Goal: Task Accomplishment & Management: Manage account settings

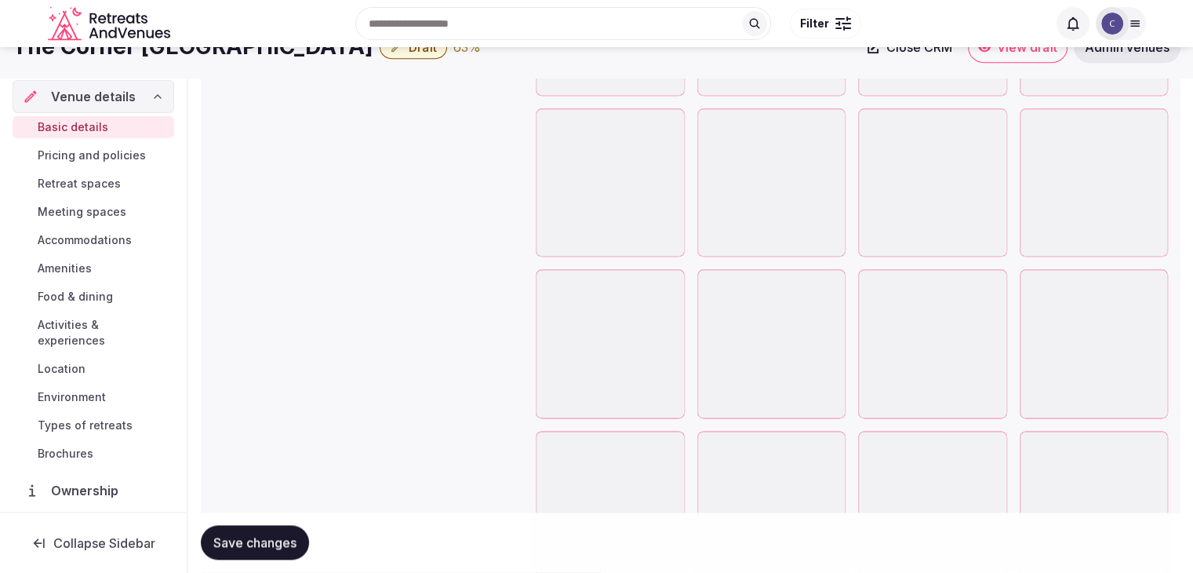
scroll to position [1804, 0]
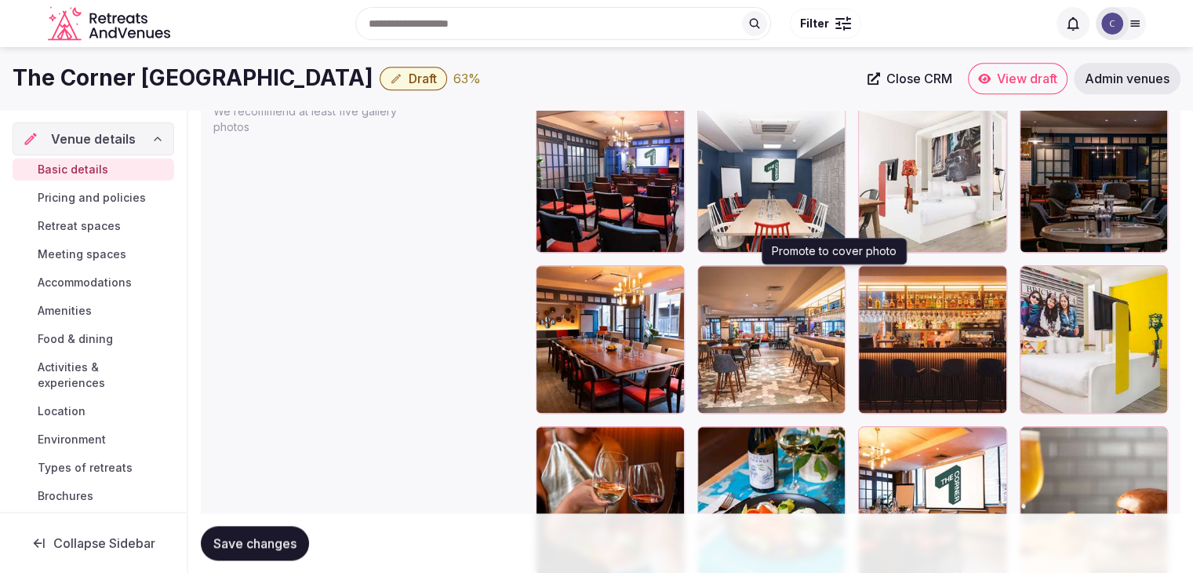
click at [836, 274] on icon "button" at bounding box center [829, 280] width 13 height 13
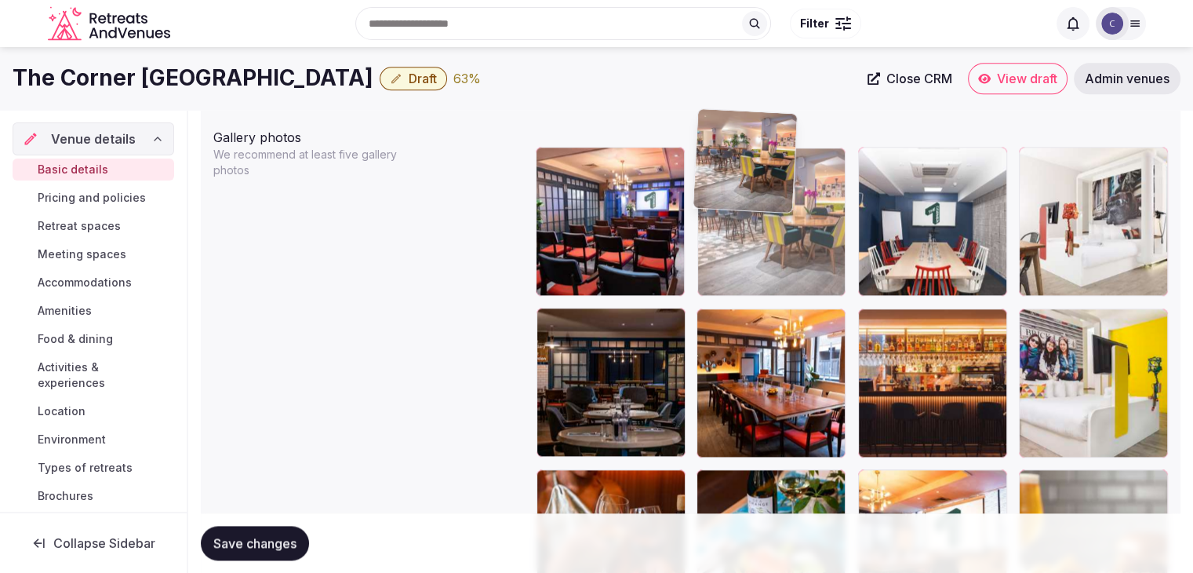
scroll to position [1752, 0]
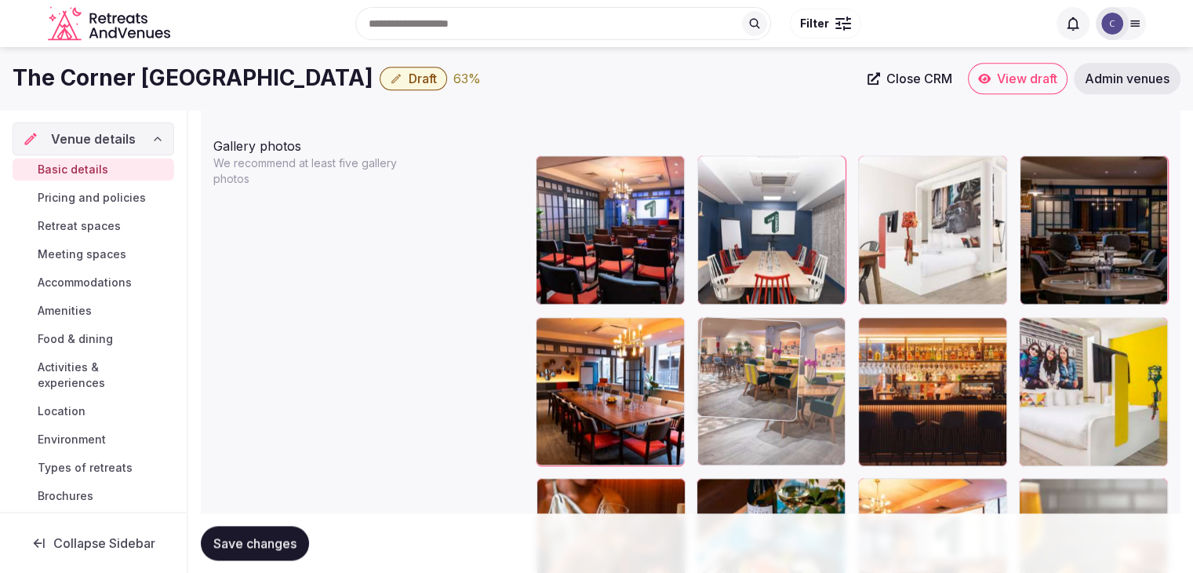
drag, startPoint x: 1043, startPoint y: 322, endPoint x: 747, endPoint y: 367, distance: 299.9
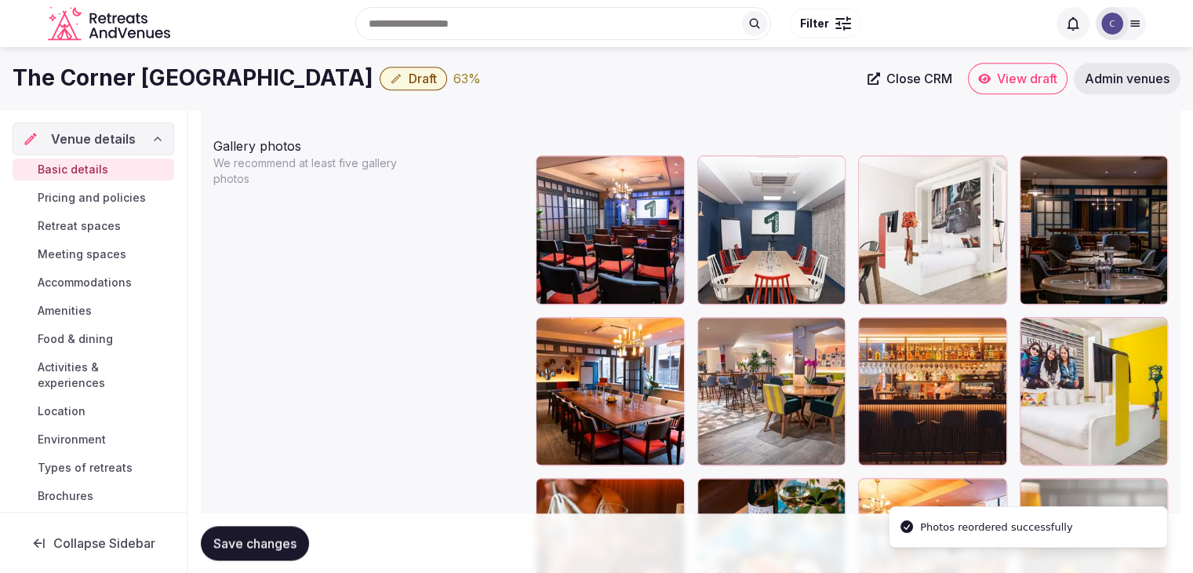
drag, startPoint x: 286, startPoint y: 547, endPoint x: 368, endPoint y: 542, distance: 81.7
click at [286, 547] on span "Save changes" at bounding box center [254, 543] width 83 height 16
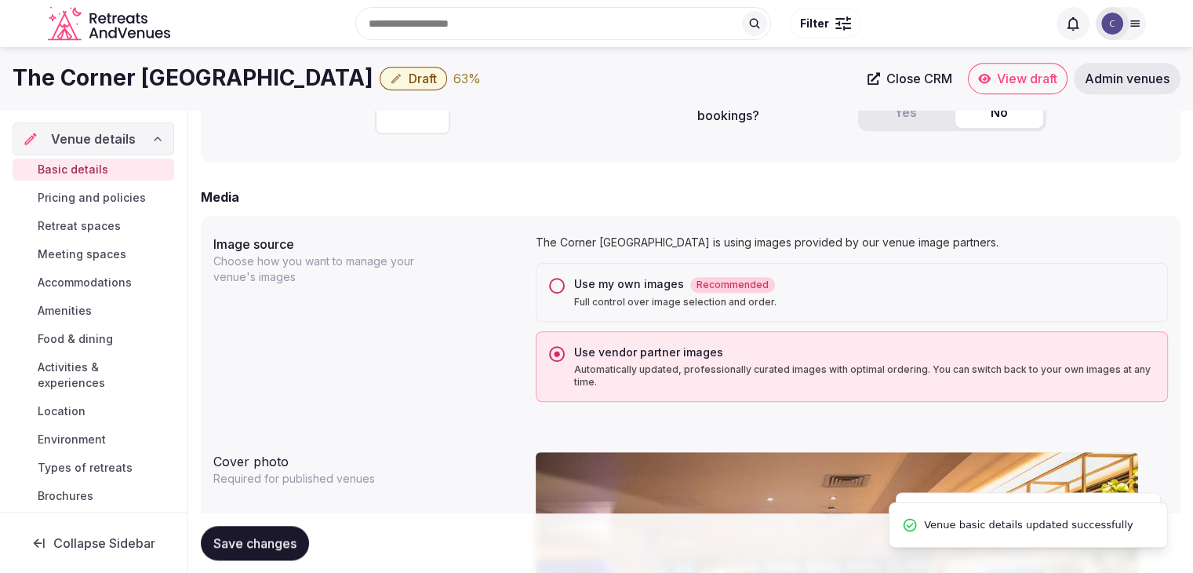
scroll to position [889, 0]
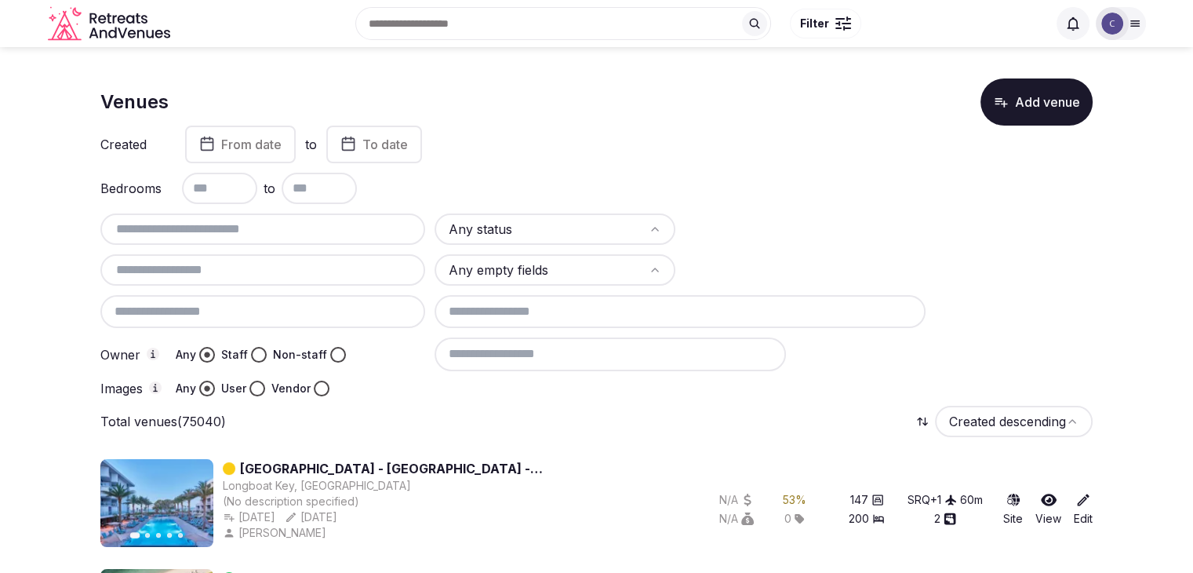
click at [544, 311] on input at bounding box center [680, 311] width 492 height 33
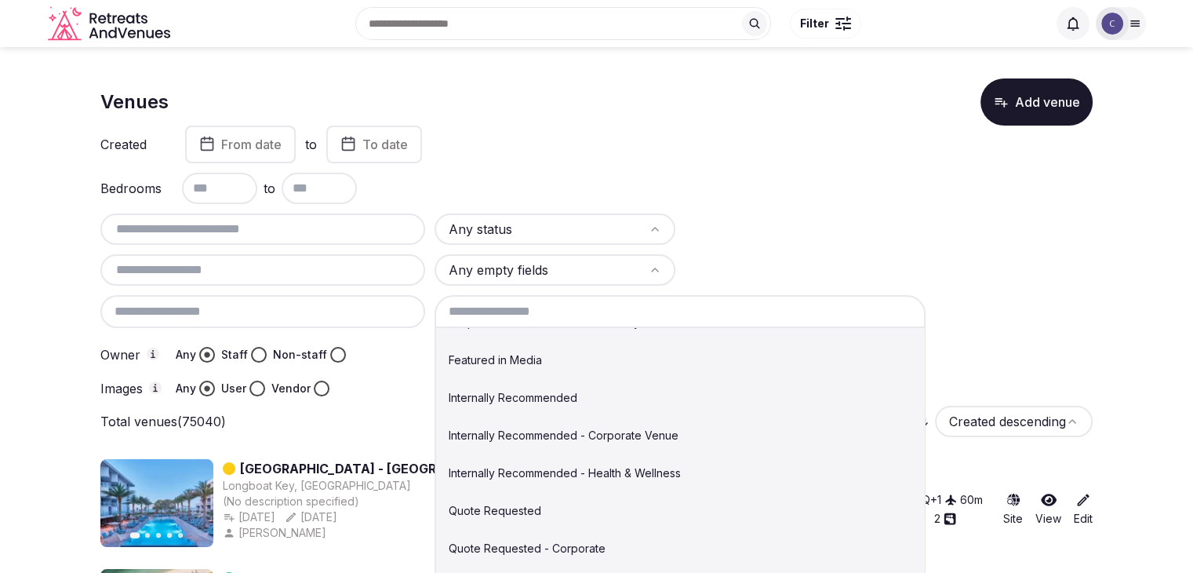
scroll to position [157, 0]
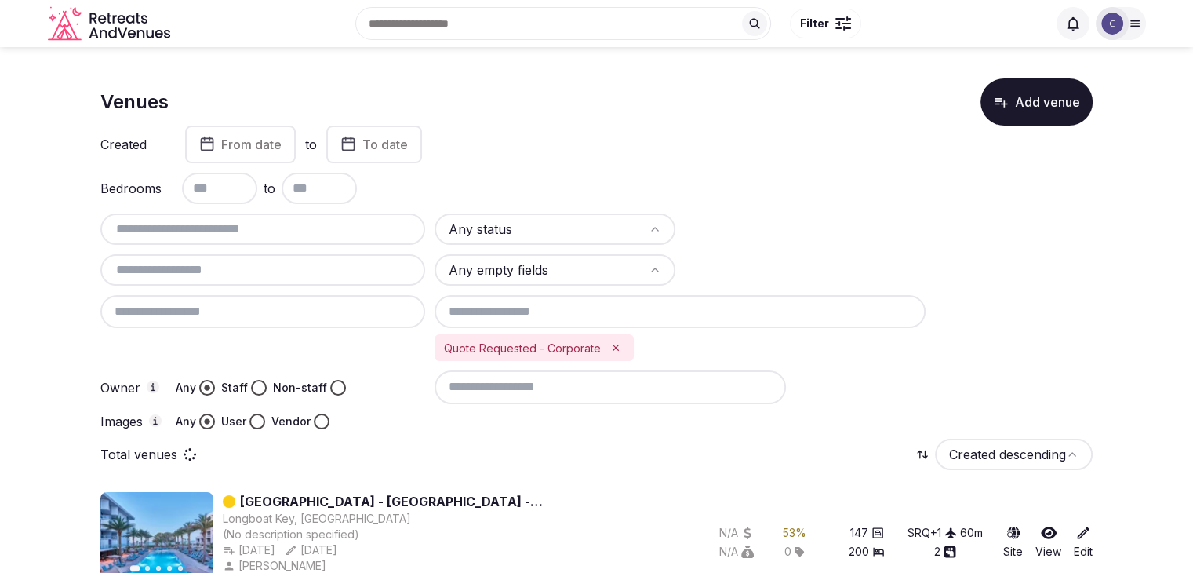
click at [591, 223] on html "Search Popular Destinations [GEOGRAPHIC_DATA], [GEOGRAPHIC_DATA] [GEOGRAPHIC_DA…" at bounding box center [596, 286] width 1193 height 573
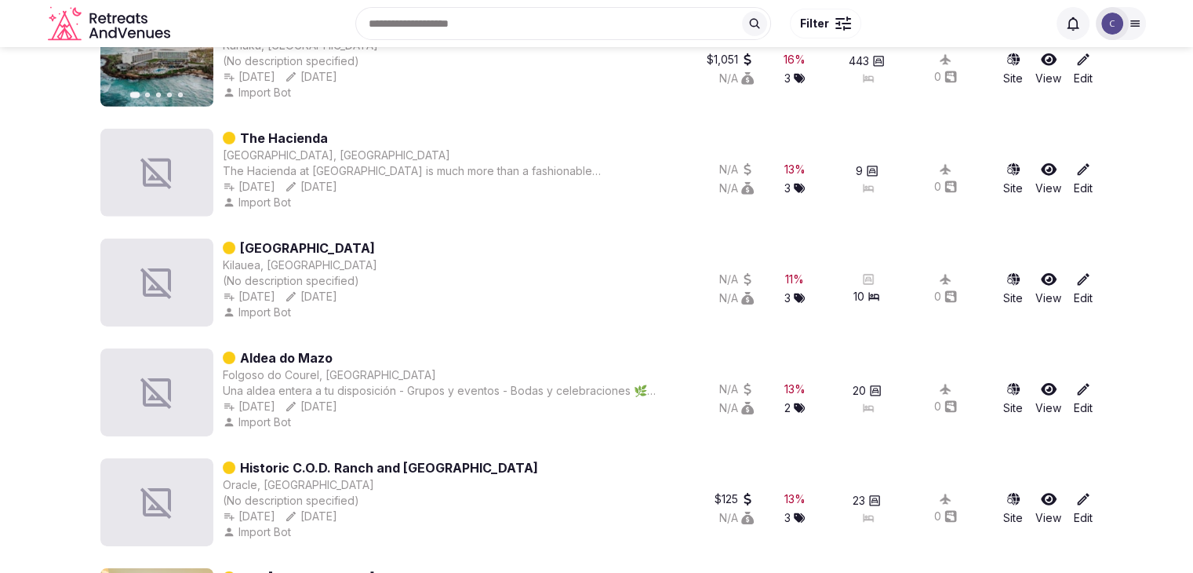
scroll to position [0, 0]
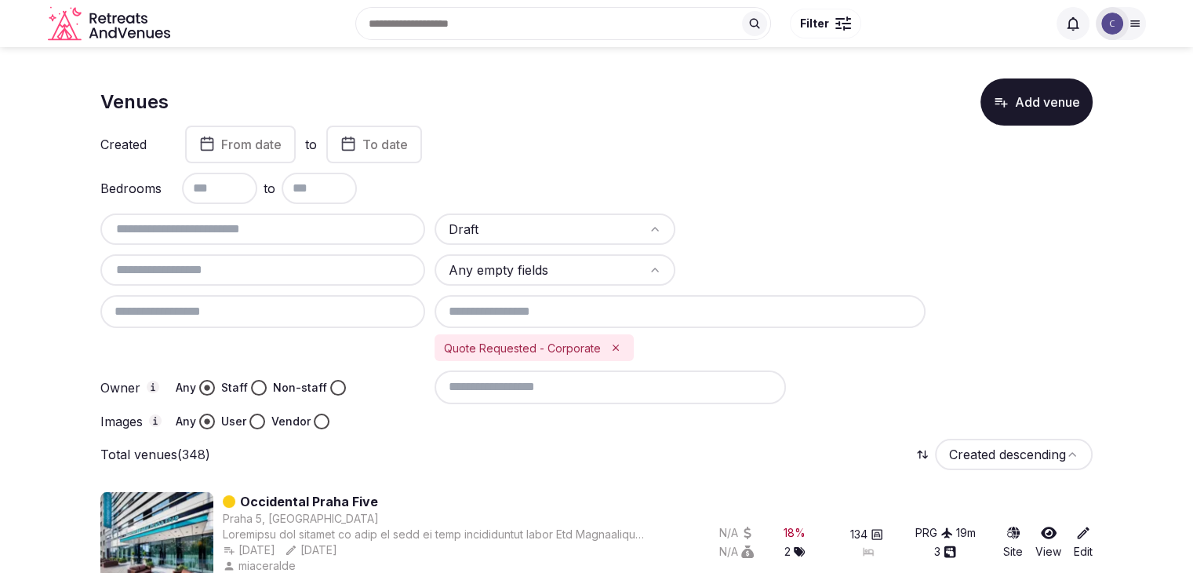
click at [318, 424] on button "Vendor" at bounding box center [322, 421] width 16 height 16
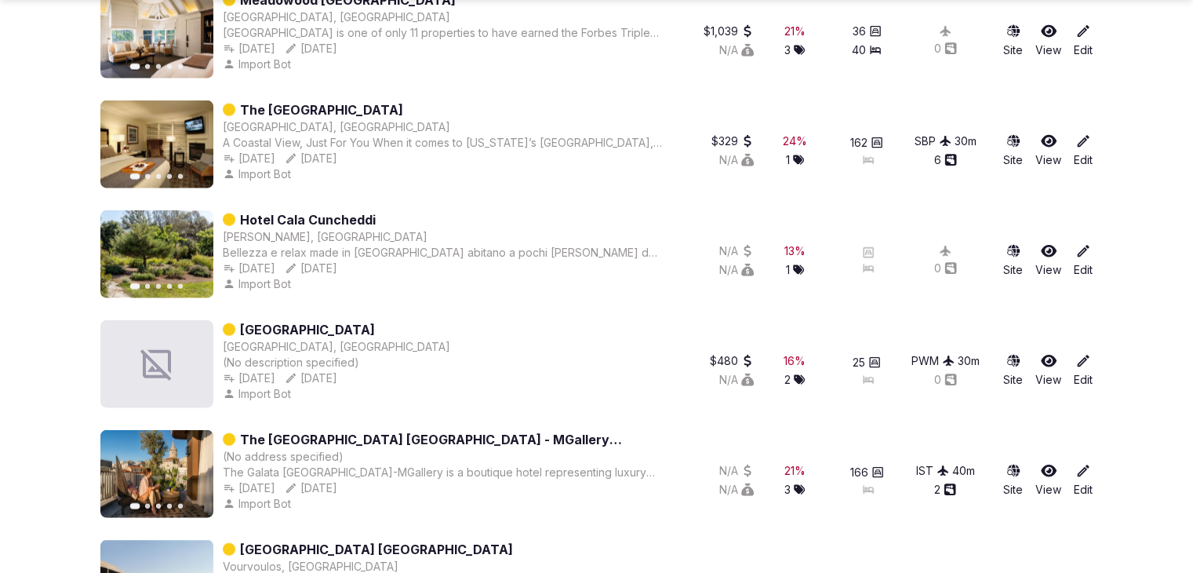
scroll to position [3921, 0]
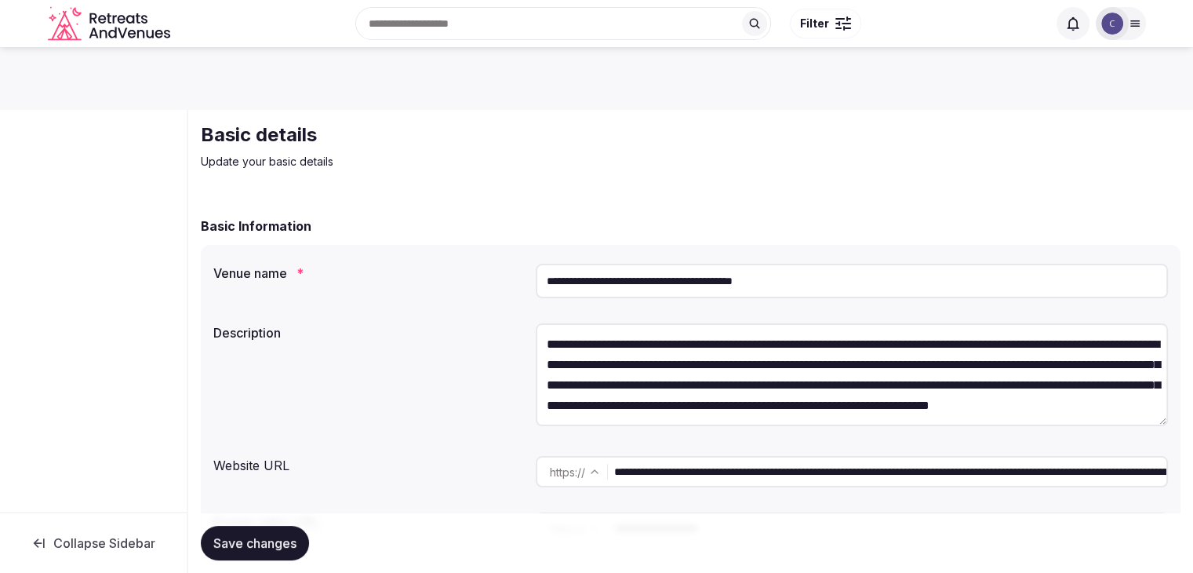
click at [879, 279] on input "**********" at bounding box center [852, 281] width 632 height 35
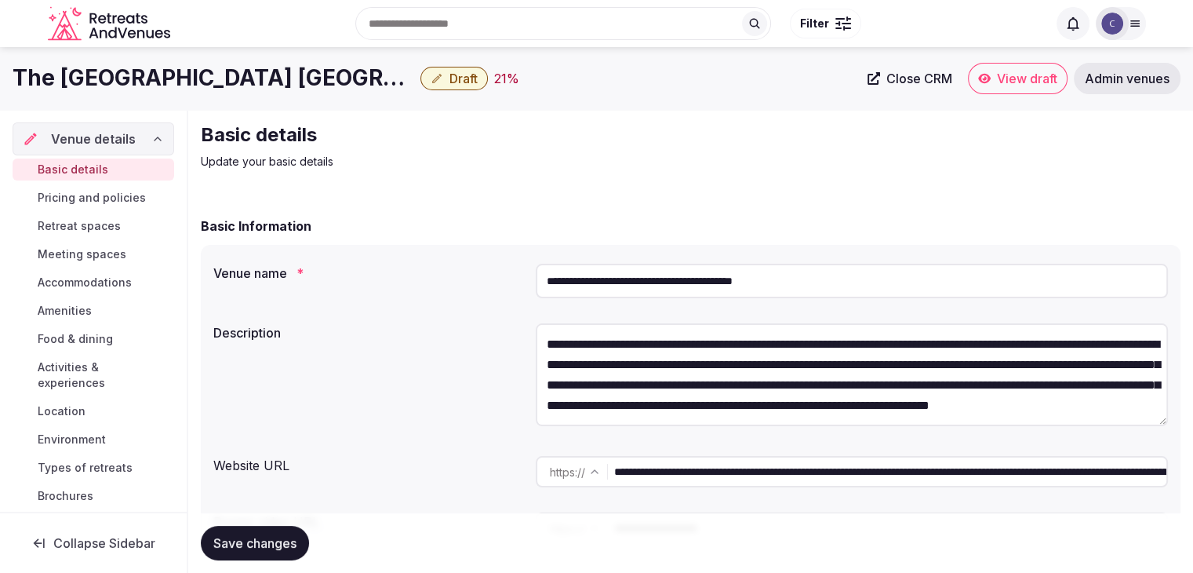
click at [695, 296] on input "**********" at bounding box center [852, 281] width 632 height 35
drag, startPoint x: 677, startPoint y: 283, endPoint x: 475, endPoint y: 283, distance: 201.6
click at [475, 283] on div "**********" at bounding box center [690, 280] width 954 height 47
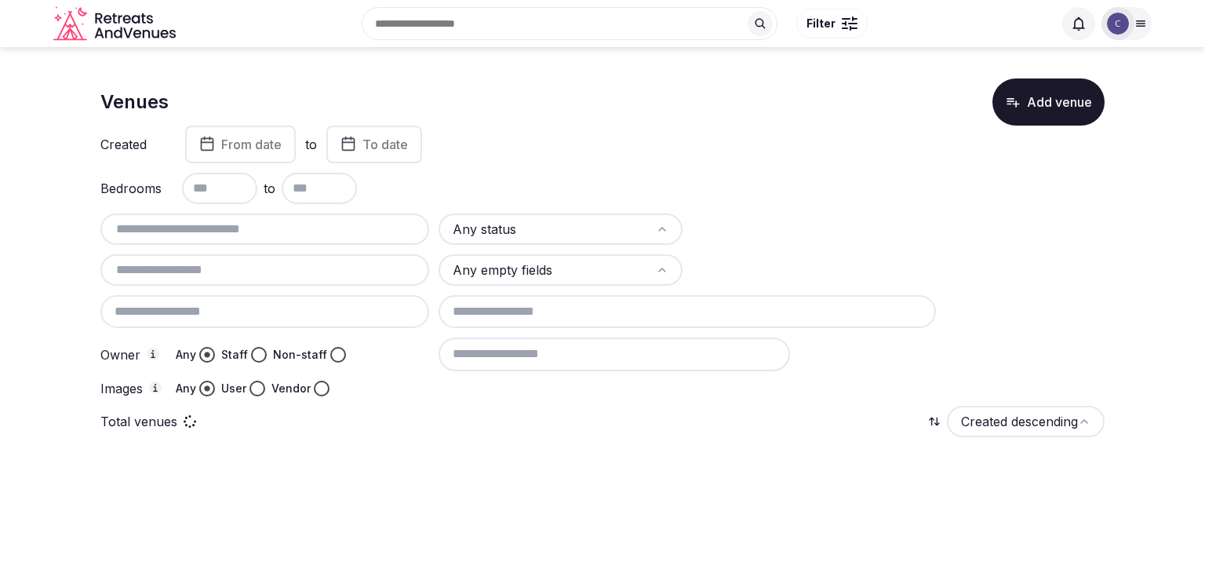
click at [351, 224] on input "text" at bounding box center [265, 229] width 316 height 19
click at [351, 230] on input "text" at bounding box center [265, 229] width 316 height 19
paste input "**********"
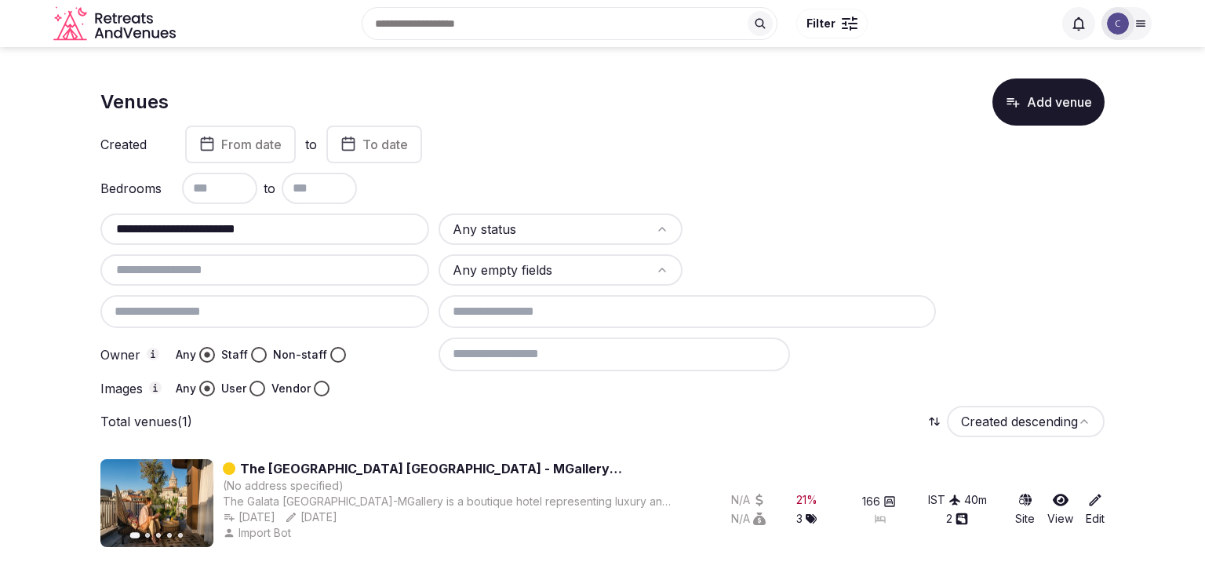
drag, startPoint x: 213, startPoint y: 226, endPoint x: 404, endPoint y: 230, distance: 190.6
click at [403, 230] on input "**********" at bounding box center [265, 229] width 316 height 19
drag, startPoint x: 179, startPoint y: 232, endPoint x: 300, endPoint y: 235, distance: 120.8
click at [300, 235] on input "**********" at bounding box center [265, 229] width 316 height 19
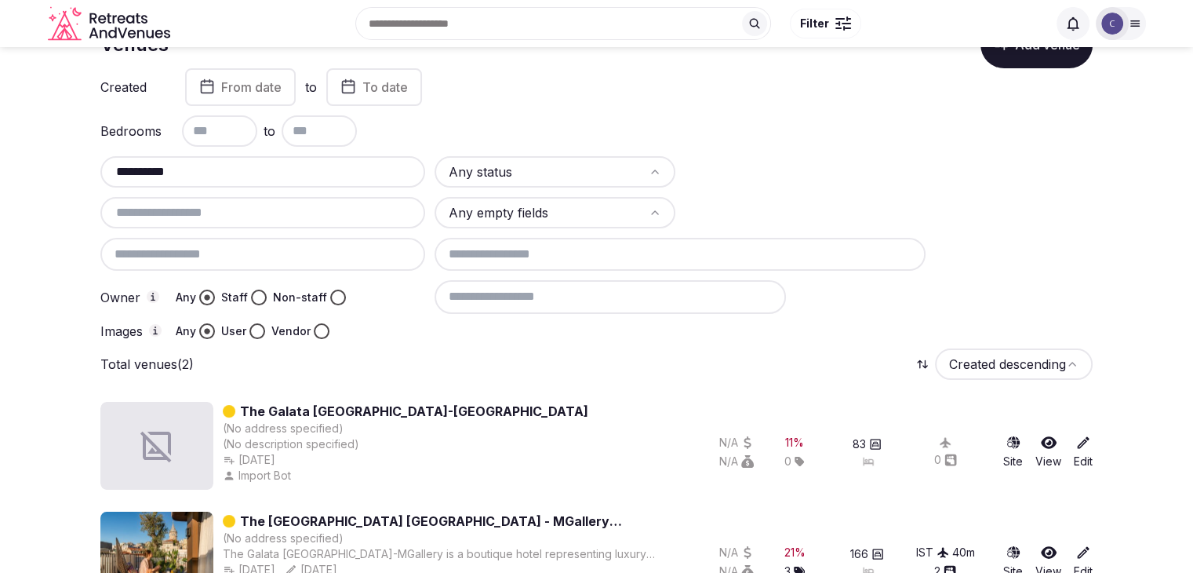
scroll to position [107, 0]
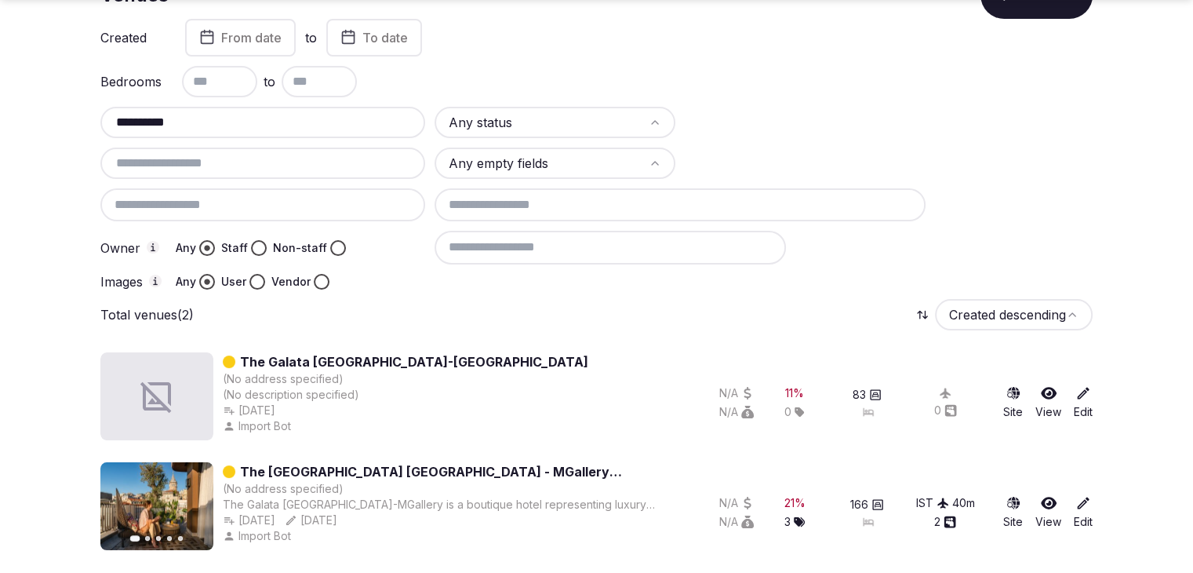
type input "**********"
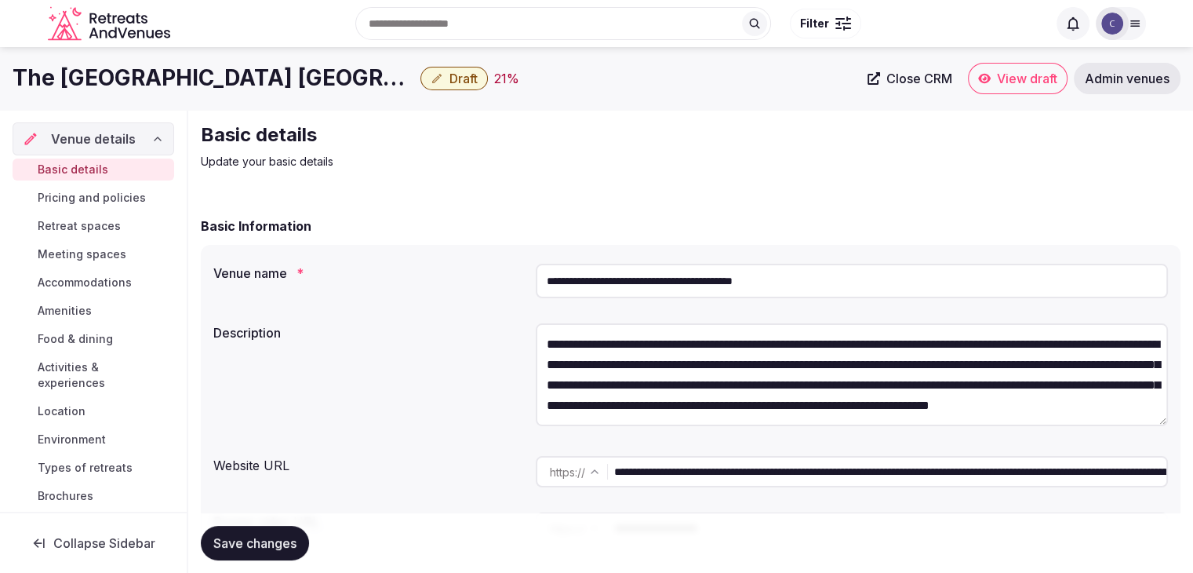
click at [740, 277] on input "**********" at bounding box center [852, 281] width 632 height 35
click at [790, 472] on input "**********" at bounding box center [890, 471] width 552 height 31
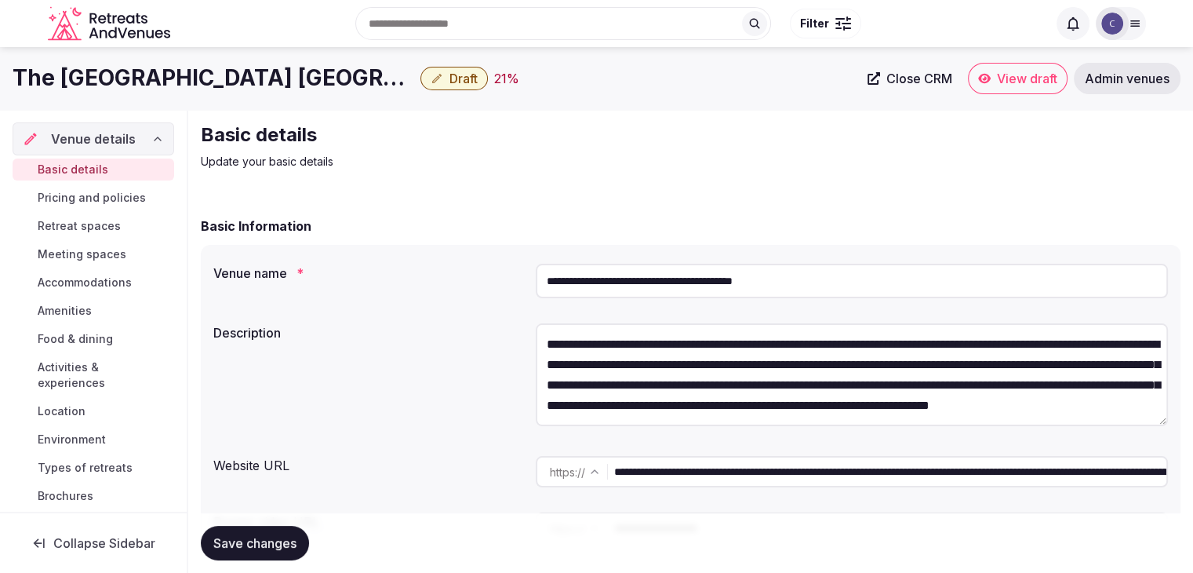
click at [790, 472] on input "**********" at bounding box center [890, 471] width 552 height 31
click at [591, 281] on input "**********" at bounding box center [852, 281] width 632 height 35
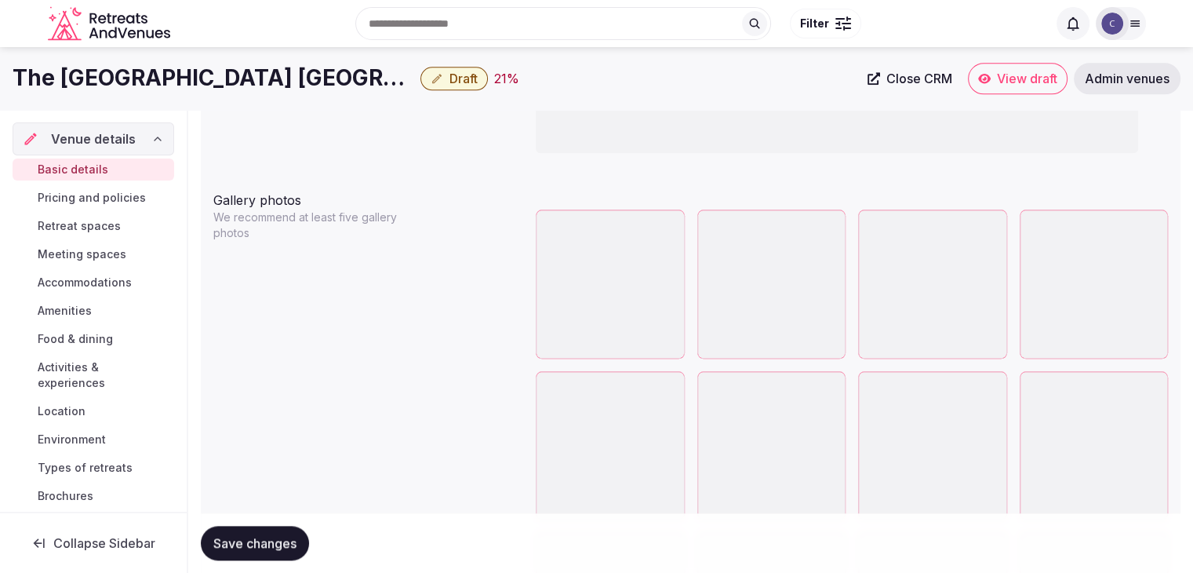
scroll to position [1572, 0]
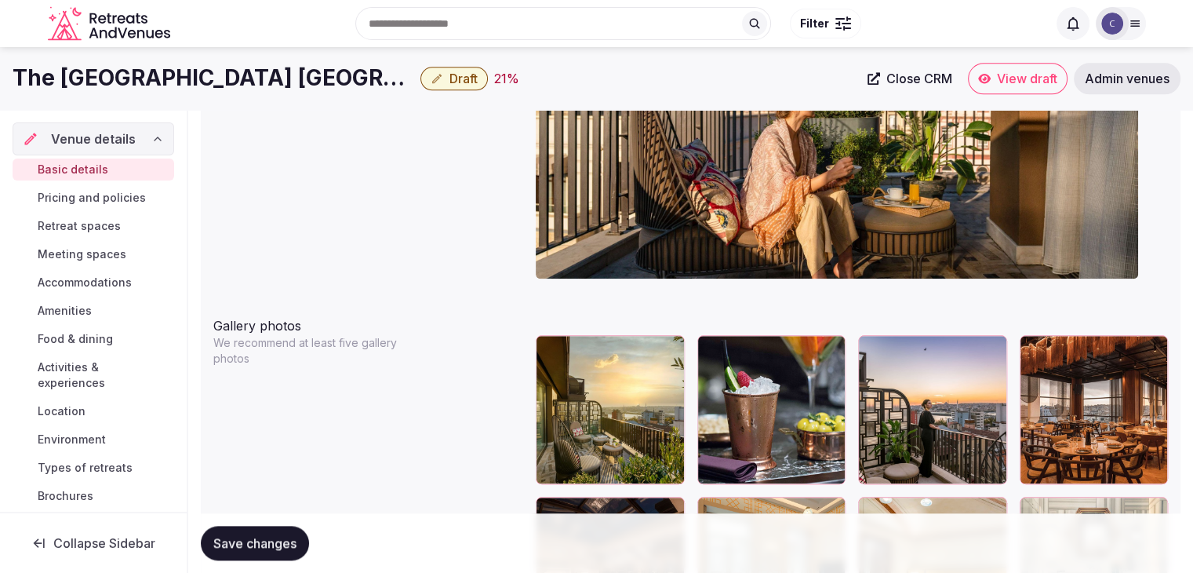
click at [296, 62] on div "Search Popular Destinations Toscana, Italy Riviera Maya, Mexico Indonesia, Bali…" at bounding box center [597, 24] width 1098 height 80
click at [295, 70] on h1 "The [GEOGRAPHIC_DATA] [GEOGRAPHIC_DATA] - MGallery Collection" at bounding box center [214, 78] width 402 height 31
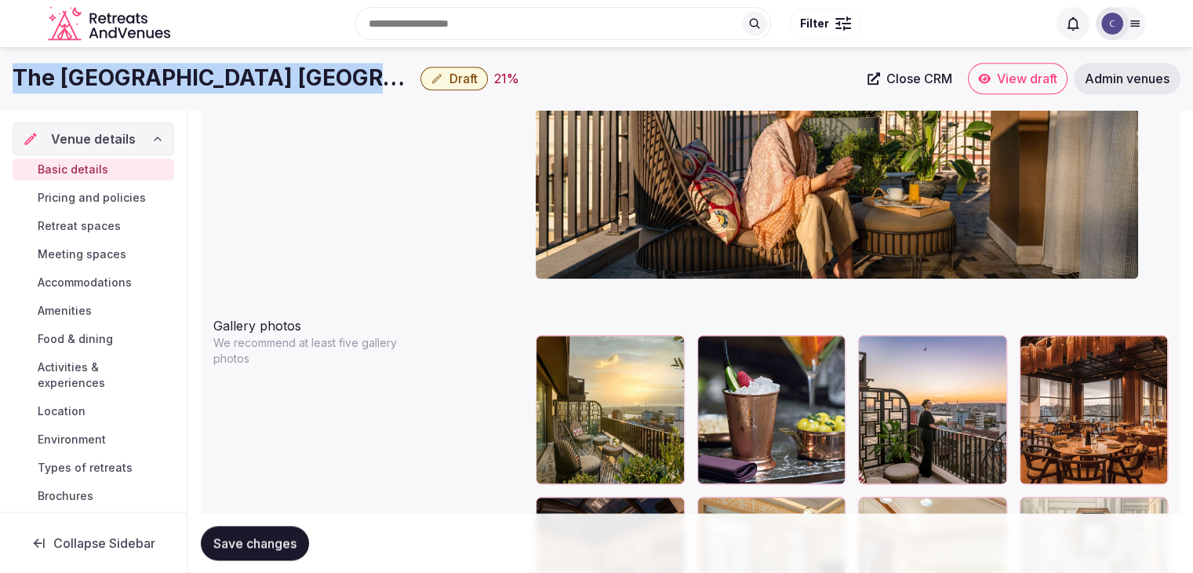
click at [295, 70] on h1 "The [GEOGRAPHIC_DATA] [GEOGRAPHIC_DATA] - MGallery Collection" at bounding box center [214, 78] width 402 height 31
copy div "The [GEOGRAPHIC_DATA] [GEOGRAPHIC_DATA] - MGallery Collection"
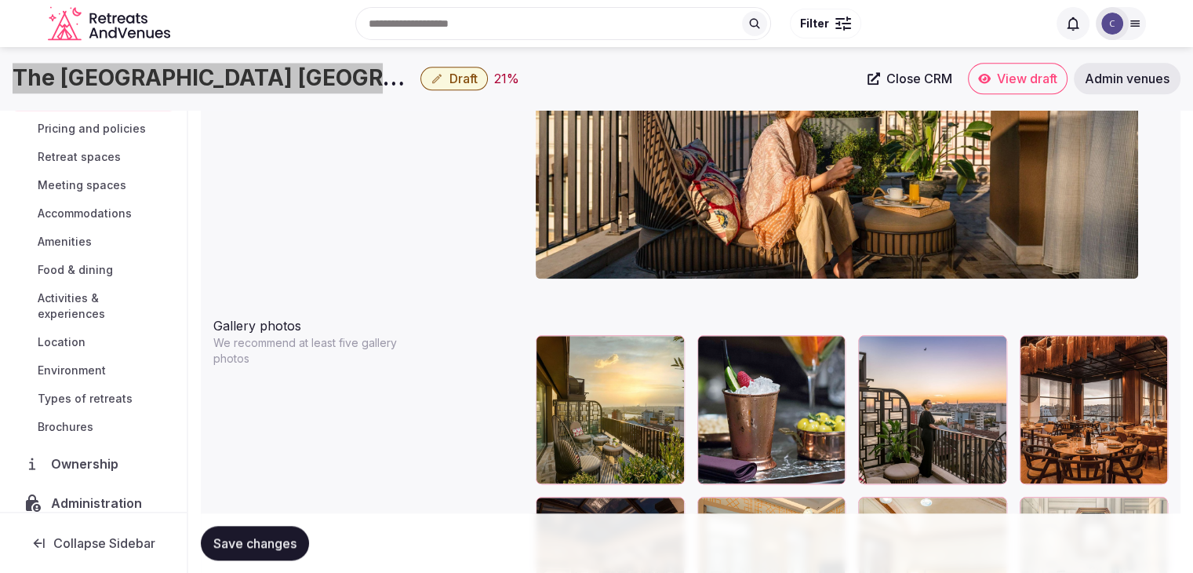
scroll to position [157, 0]
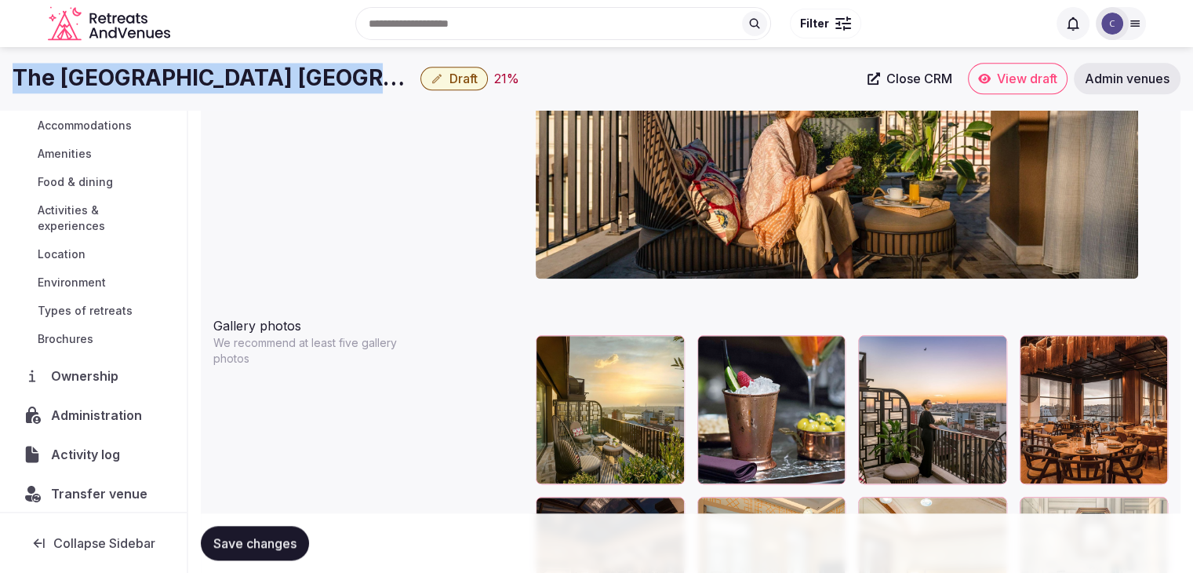
drag, startPoint x: 92, startPoint y: 409, endPoint x: 118, endPoint y: 413, distance: 26.2
click at [92, 409] on span "Administration" at bounding box center [99, 414] width 97 height 19
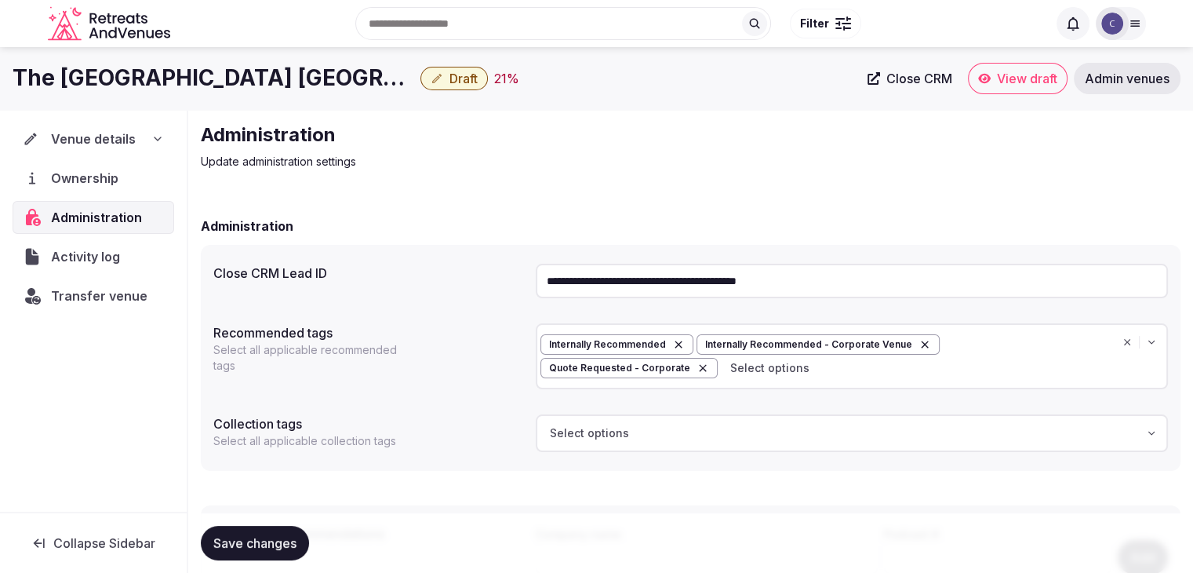
click at [667, 282] on input "**********" at bounding box center [852, 281] width 632 height 35
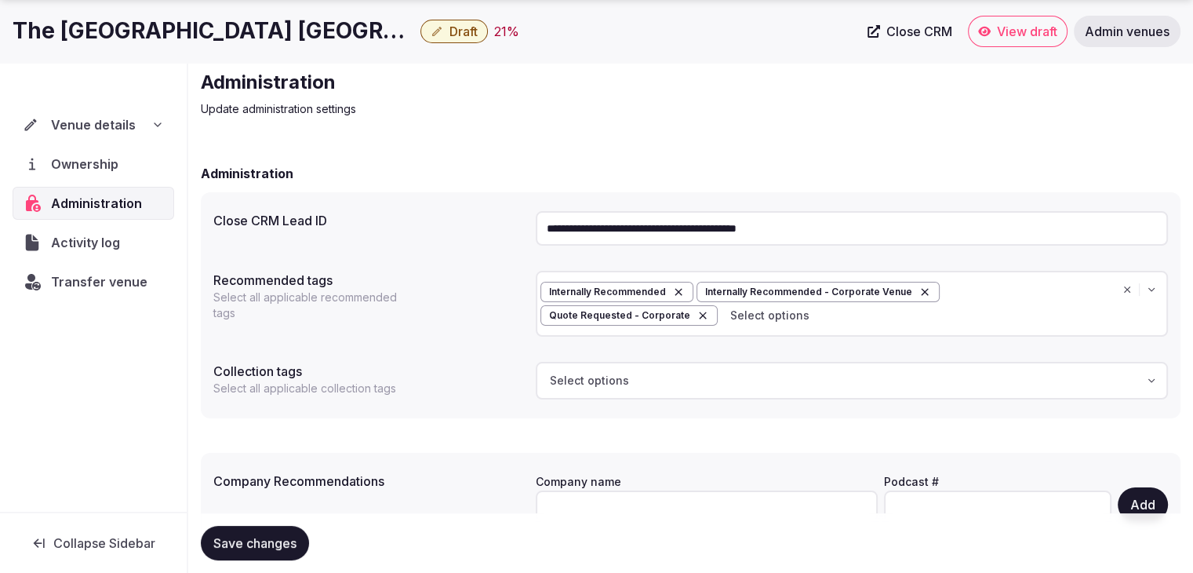
scroll to position [78, 0]
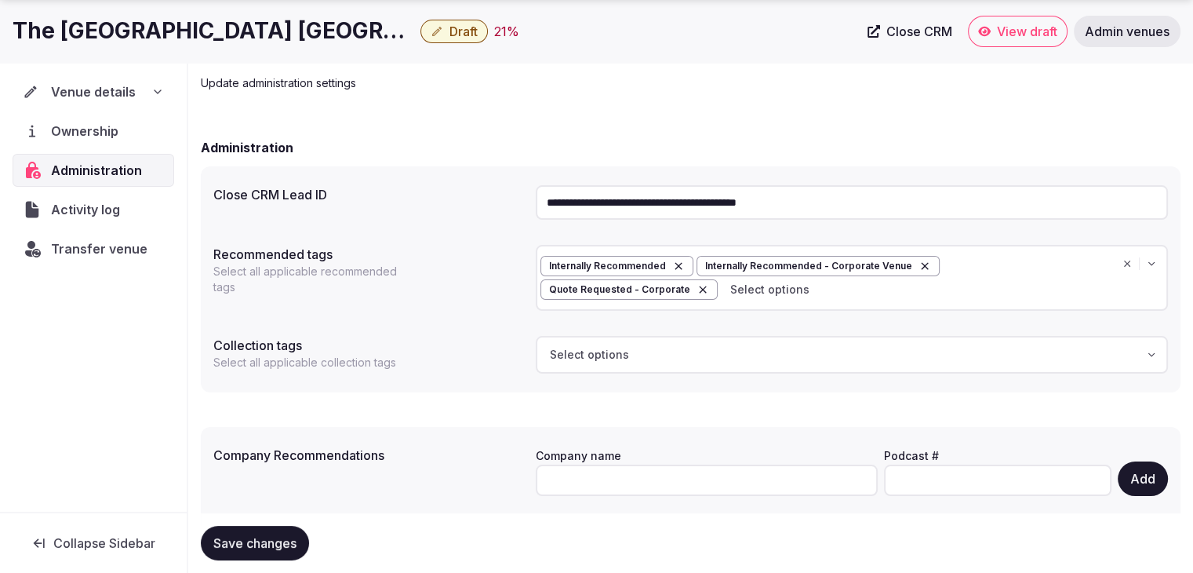
drag, startPoint x: 152, startPoint y: 75, endPoint x: 155, endPoint y: 94, distance: 19.1
click at [152, 75] on div "Venue details" at bounding box center [94, 91] width 162 height 33
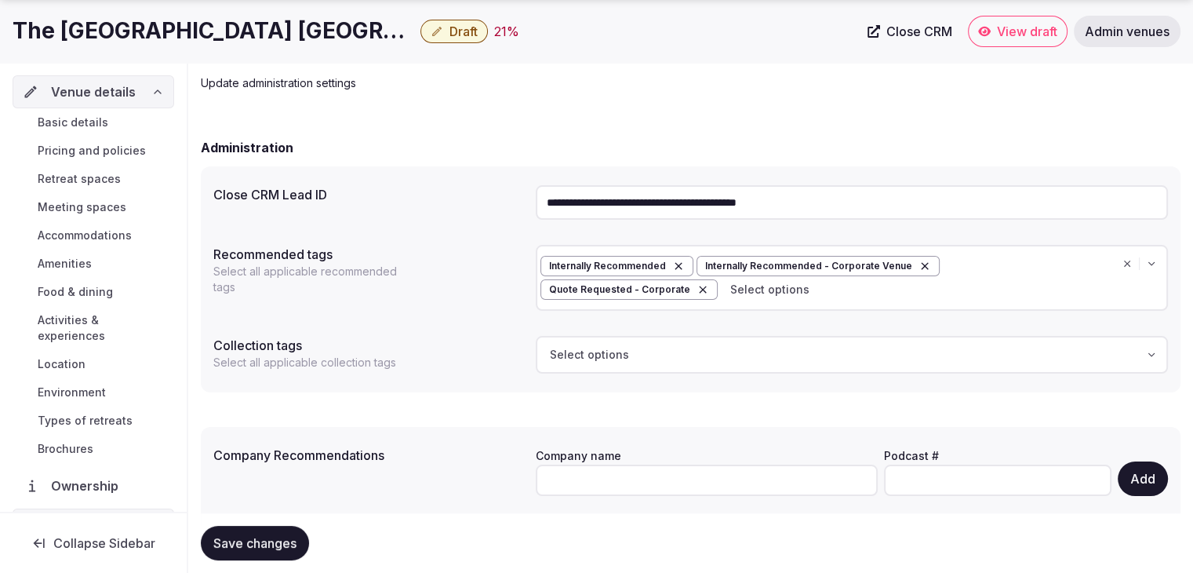
click at [107, 123] on link "Basic details" at bounding box center [94, 122] width 162 height 22
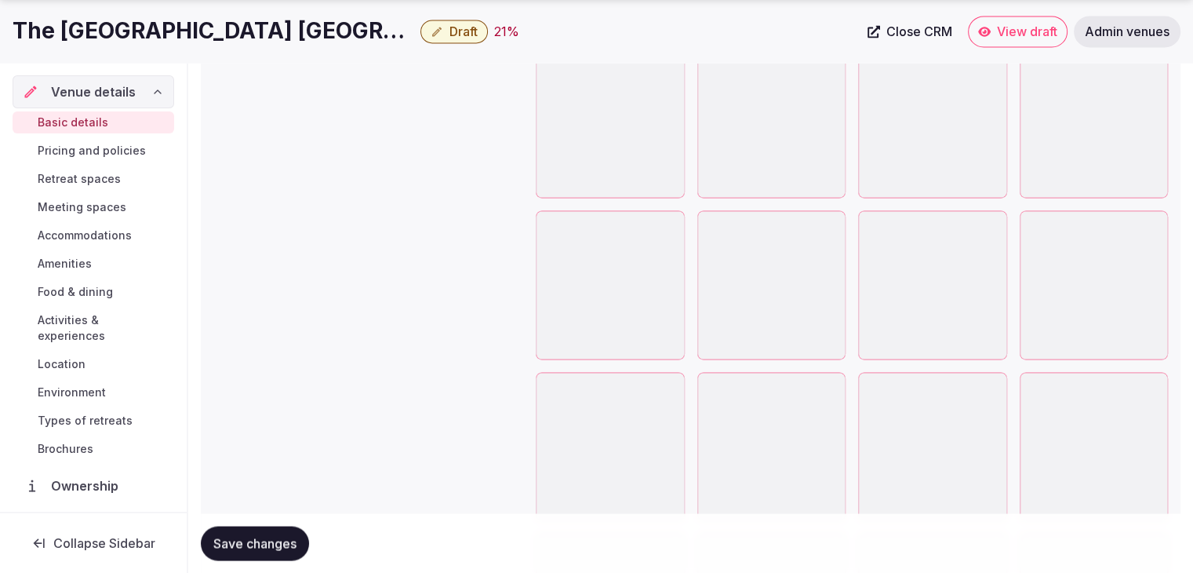
scroll to position [2667, 0]
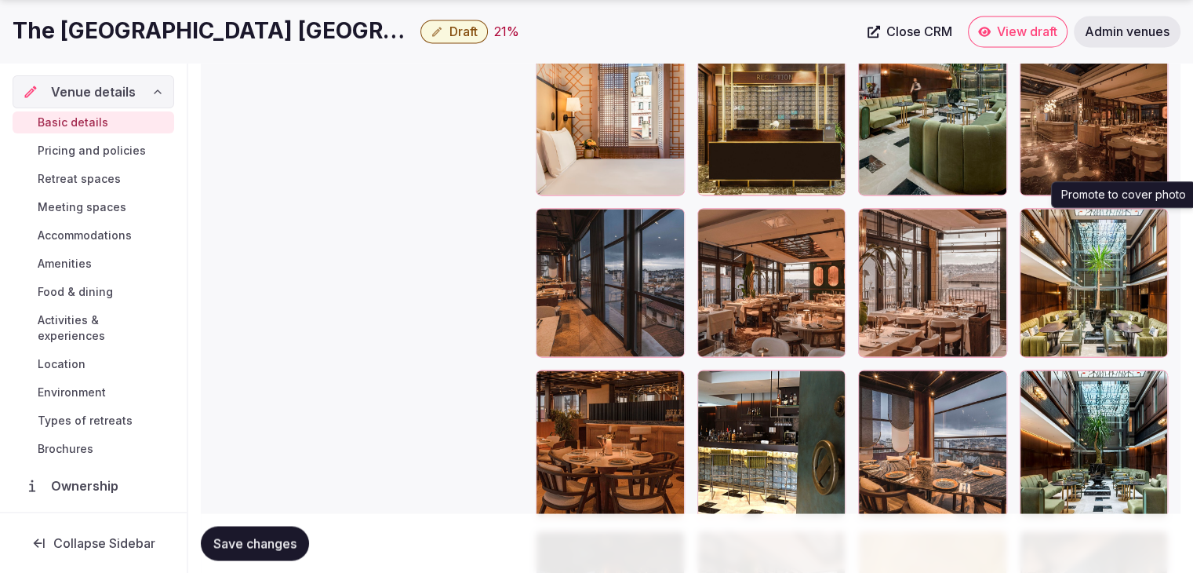
click at [1158, 227] on button "button" at bounding box center [1152, 223] width 19 height 19
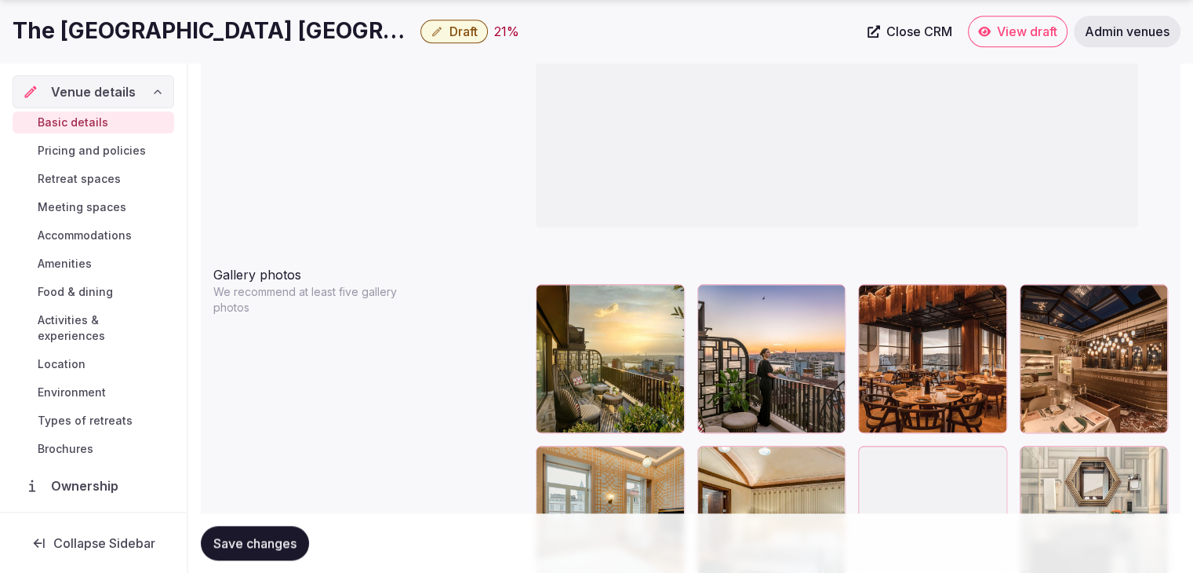
scroll to position [1651, 0]
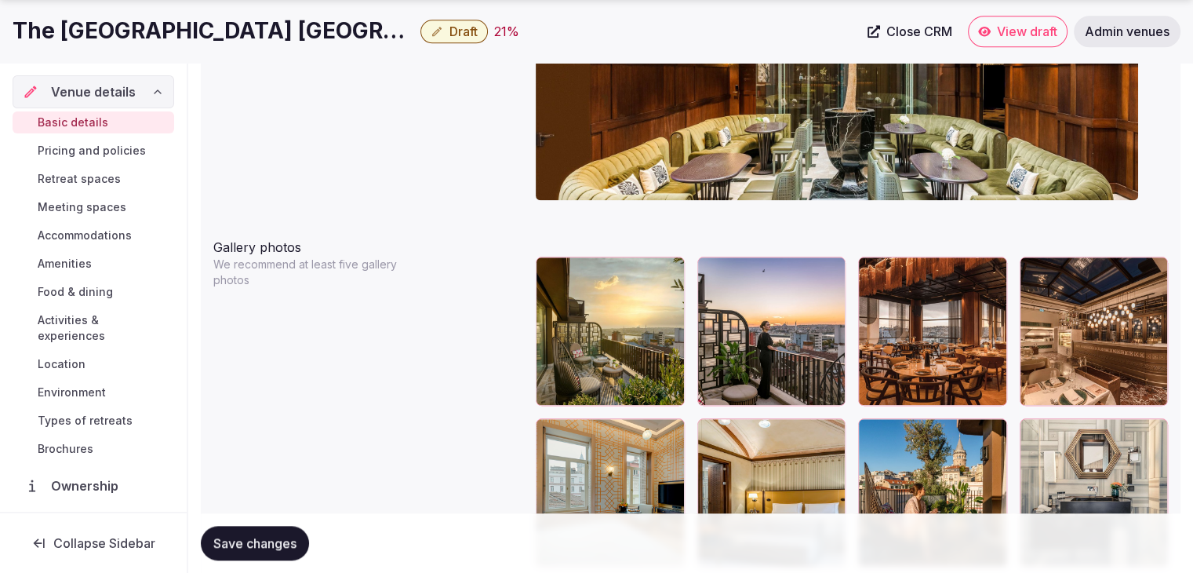
drag, startPoint x: 284, startPoint y: 529, endPoint x: 322, endPoint y: 540, distance: 40.0
click at [283, 529] on button "Save changes" at bounding box center [255, 542] width 108 height 35
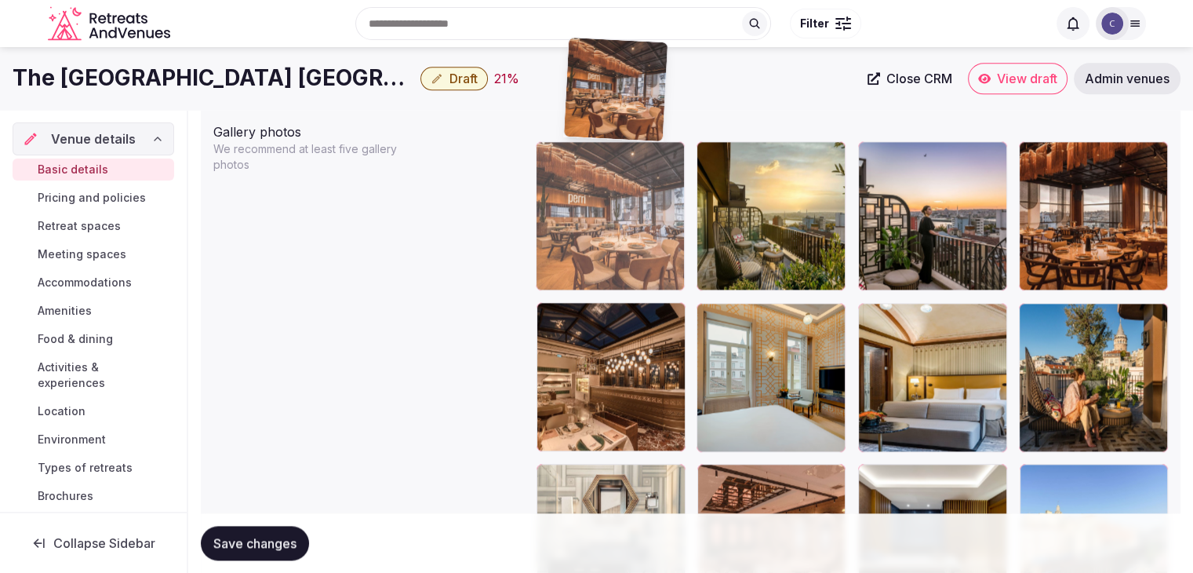
scroll to position [1765, 0]
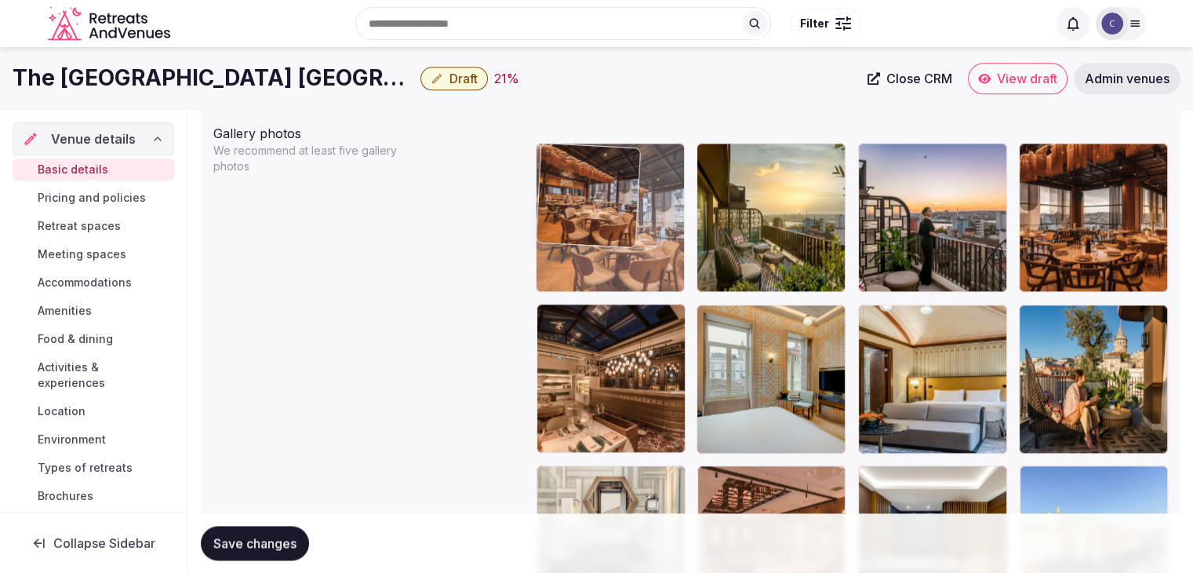
drag, startPoint x: 554, startPoint y: 278, endPoint x: 587, endPoint y: 161, distance: 121.4
click at [587, 161] on body "**********" at bounding box center [596, 288] width 1193 height 4107
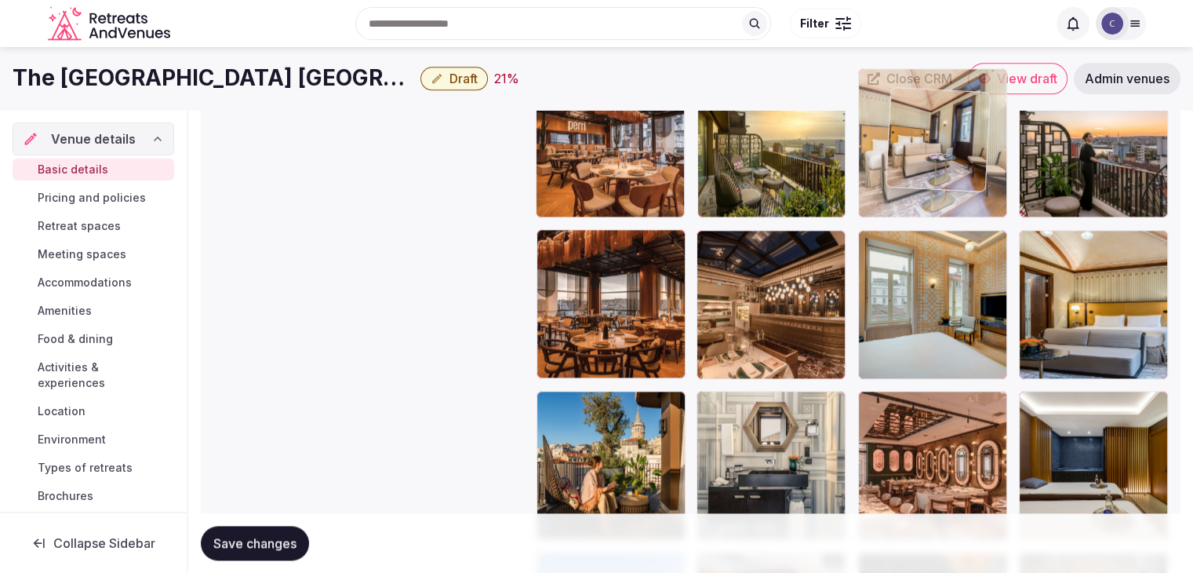
scroll to position [1823, 0]
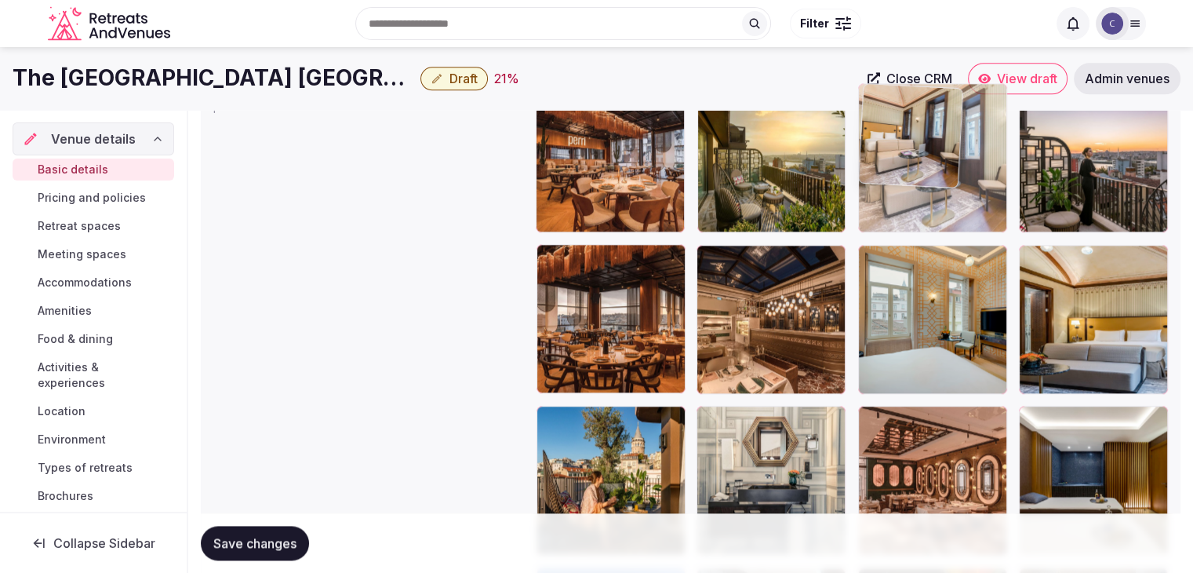
drag, startPoint x: 868, startPoint y: 280, endPoint x: 898, endPoint y: 106, distance: 176.6
click at [898, 106] on body "**********" at bounding box center [596, 229] width 1193 height 4107
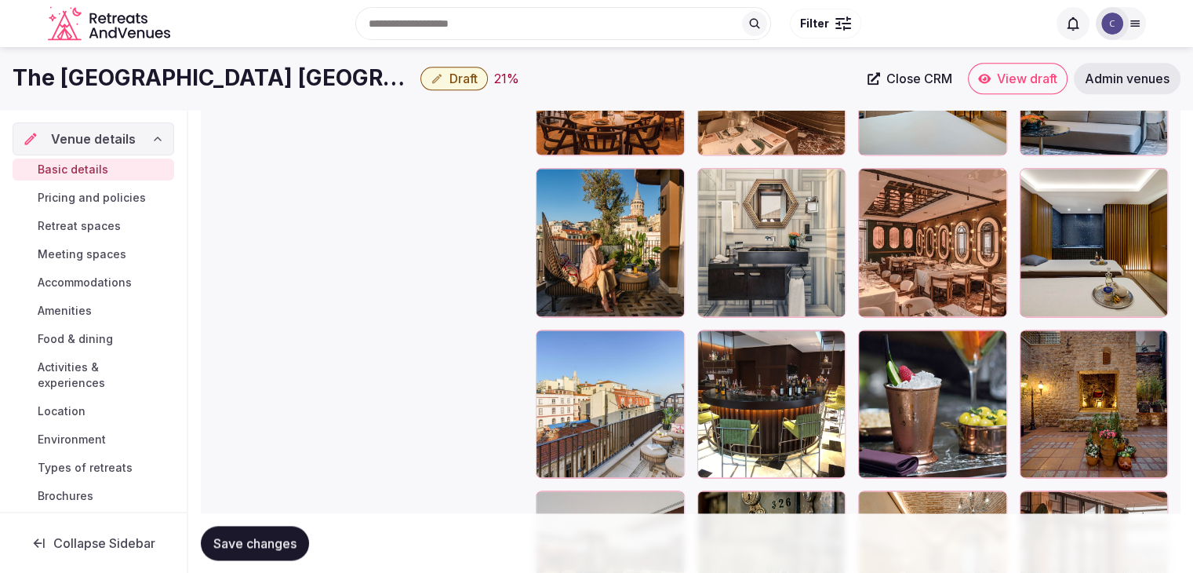
scroll to position [2059, 0]
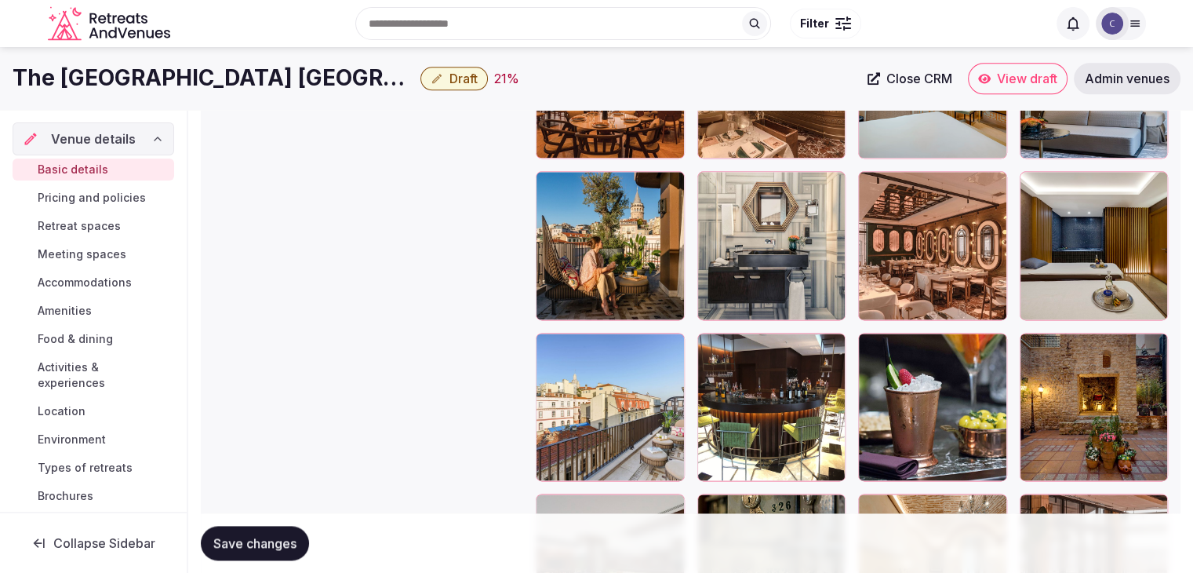
click at [1030, 353] on div at bounding box center [1032, 345] width 25 height 25
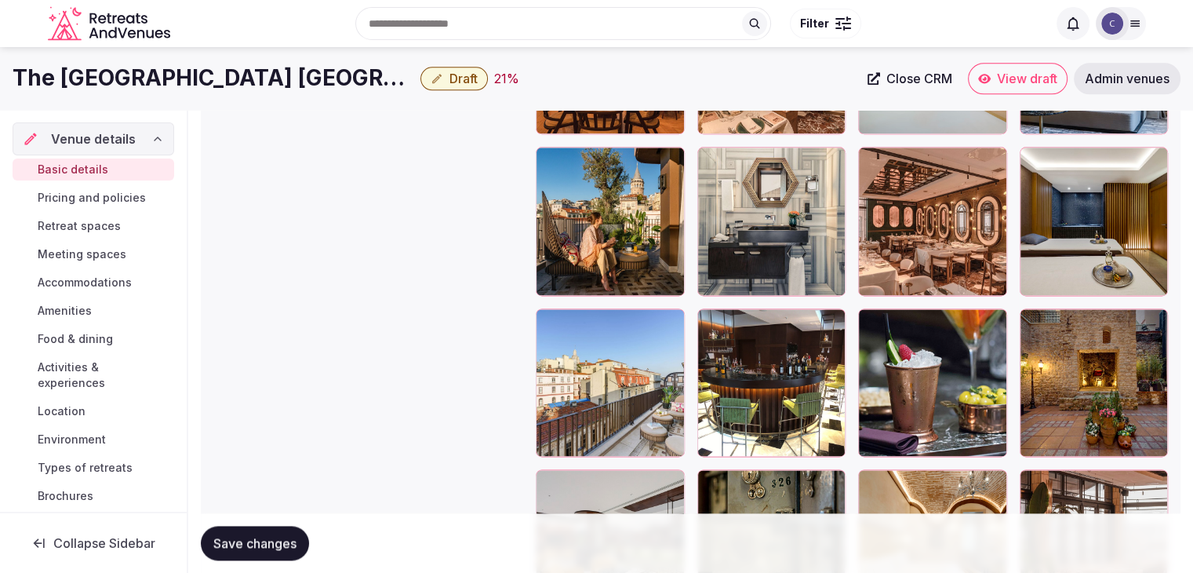
scroll to position [2294, 0]
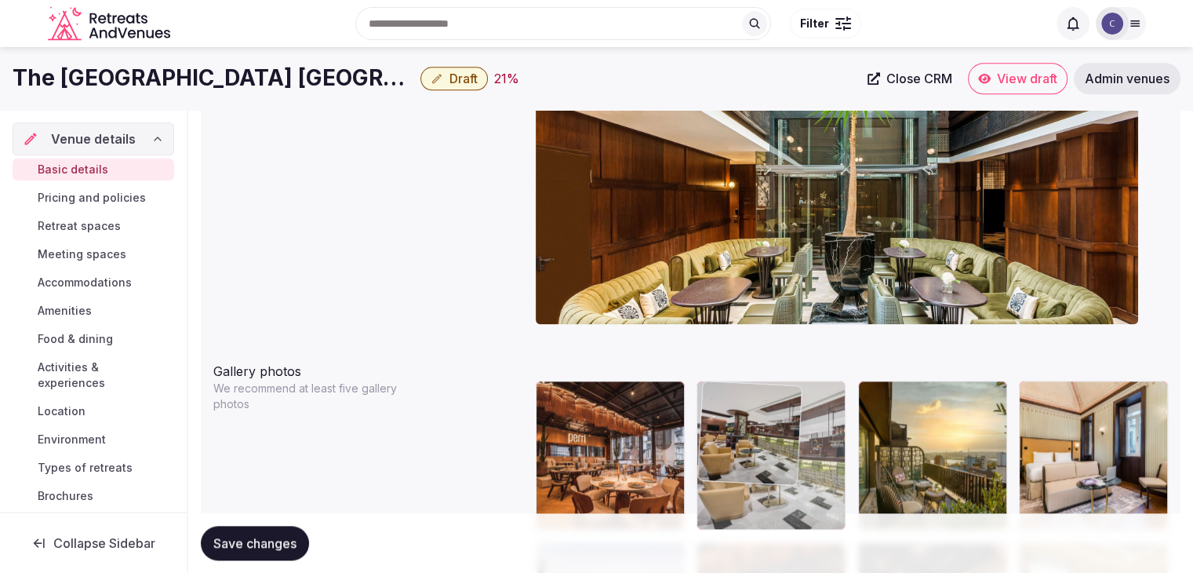
drag, startPoint x: 734, startPoint y: 104, endPoint x: 696, endPoint y: 440, distance: 337.8
click at [696, 439] on body "**********" at bounding box center [596, 526] width 1193 height 4107
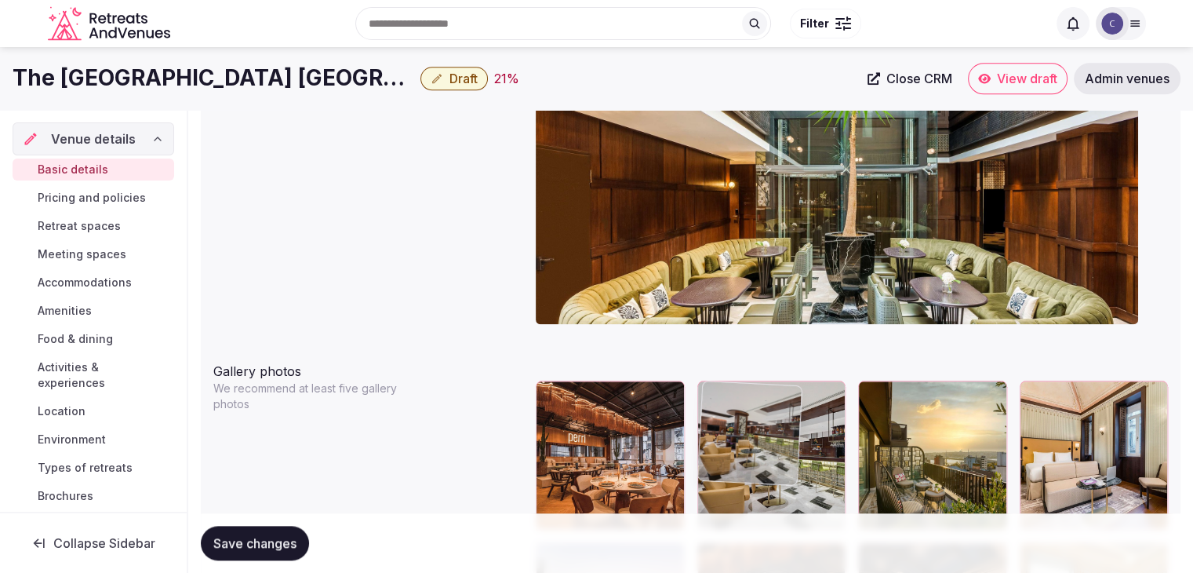
scroll to position [1684, 0]
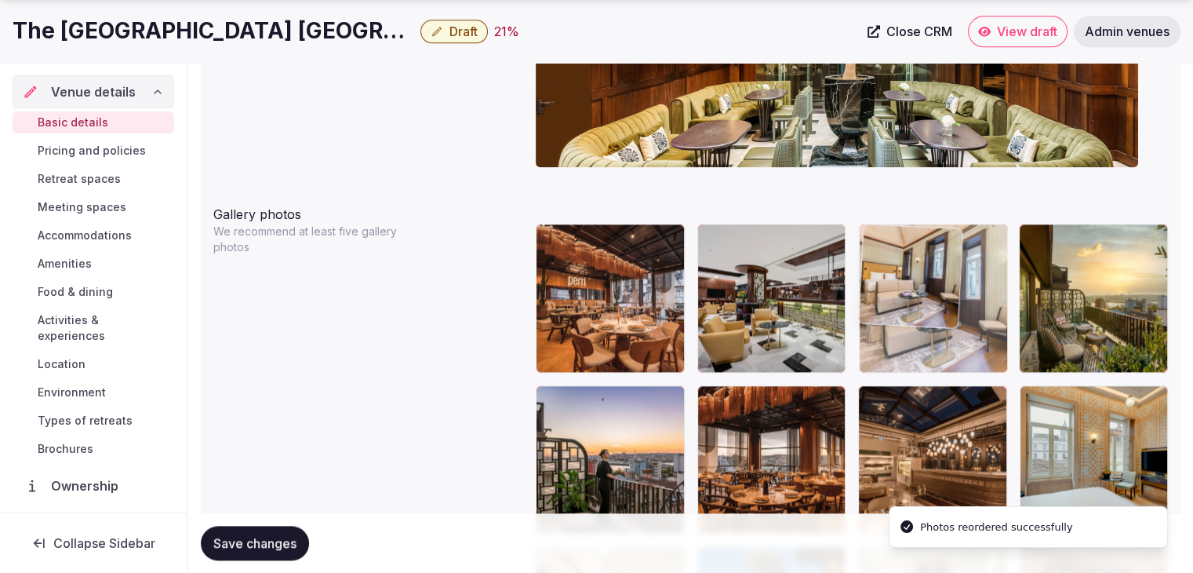
drag, startPoint x: 1030, startPoint y: 236, endPoint x: 929, endPoint y: 245, distance: 100.8
click at [929, 245] on body "**********" at bounding box center [596, 369] width 1193 height 4107
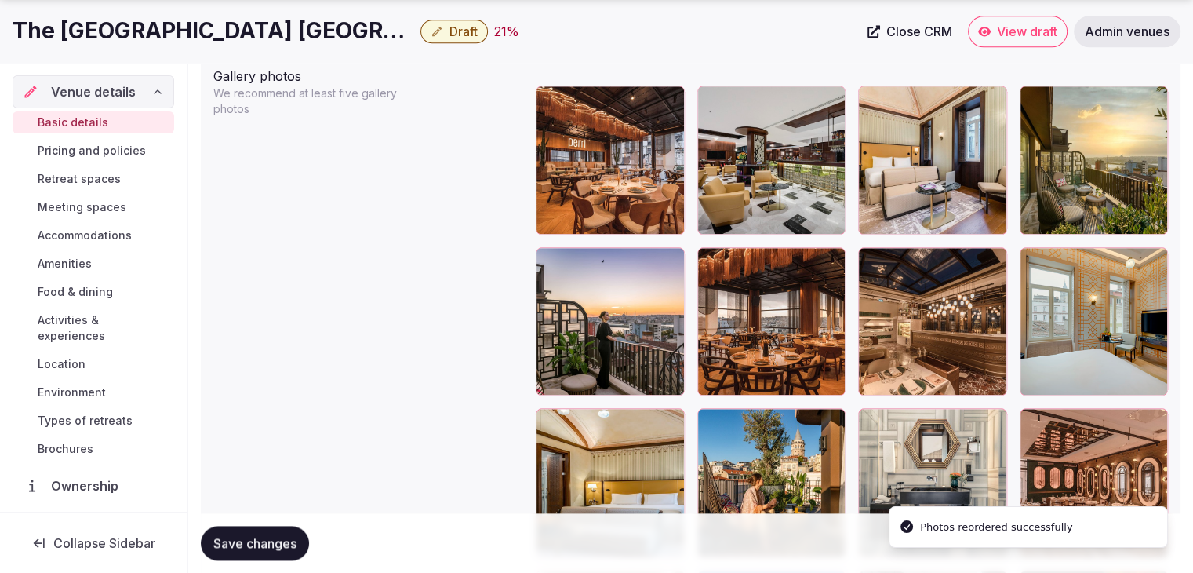
scroll to position [1919, 0]
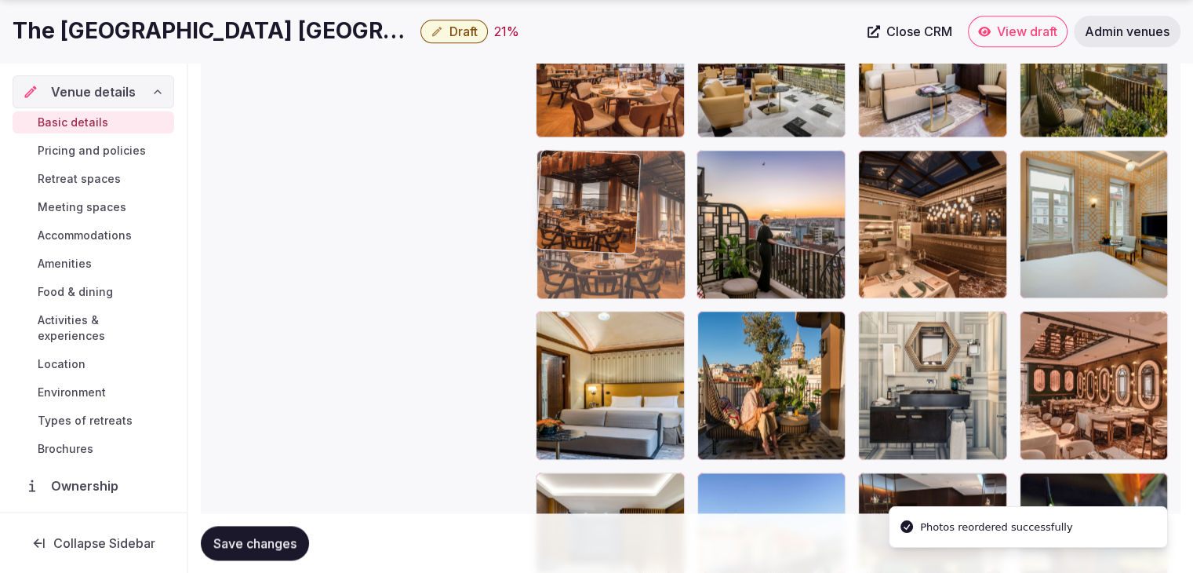
drag, startPoint x: 716, startPoint y: 160, endPoint x: 660, endPoint y: 251, distance: 107.1
click at [591, 164] on body "**********" at bounding box center [596, 134] width 1193 height 4107
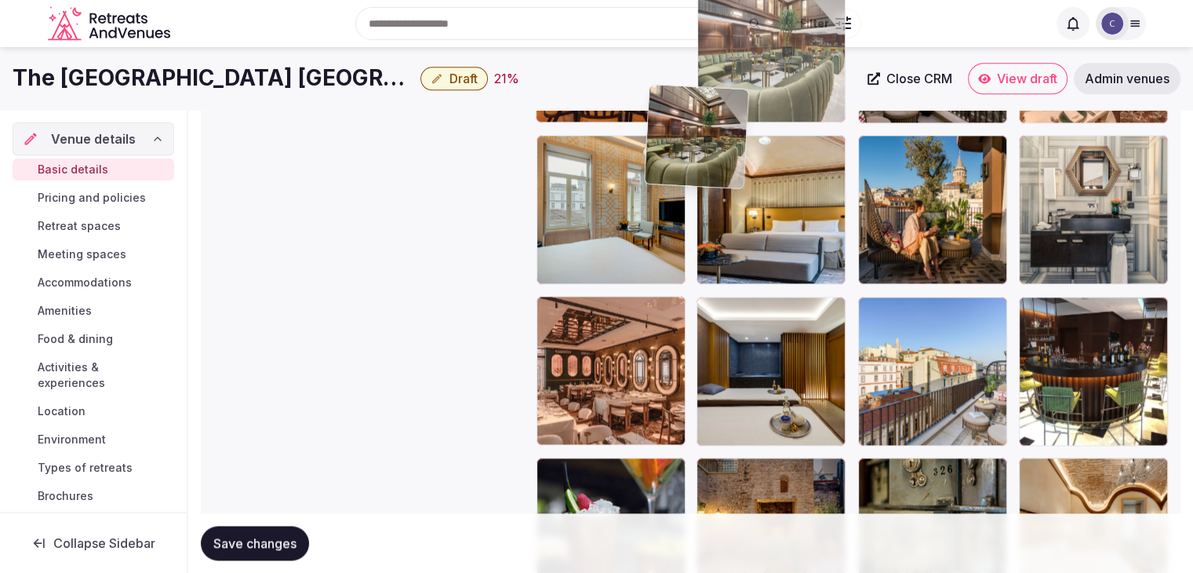
scroll to position [2085, 0]
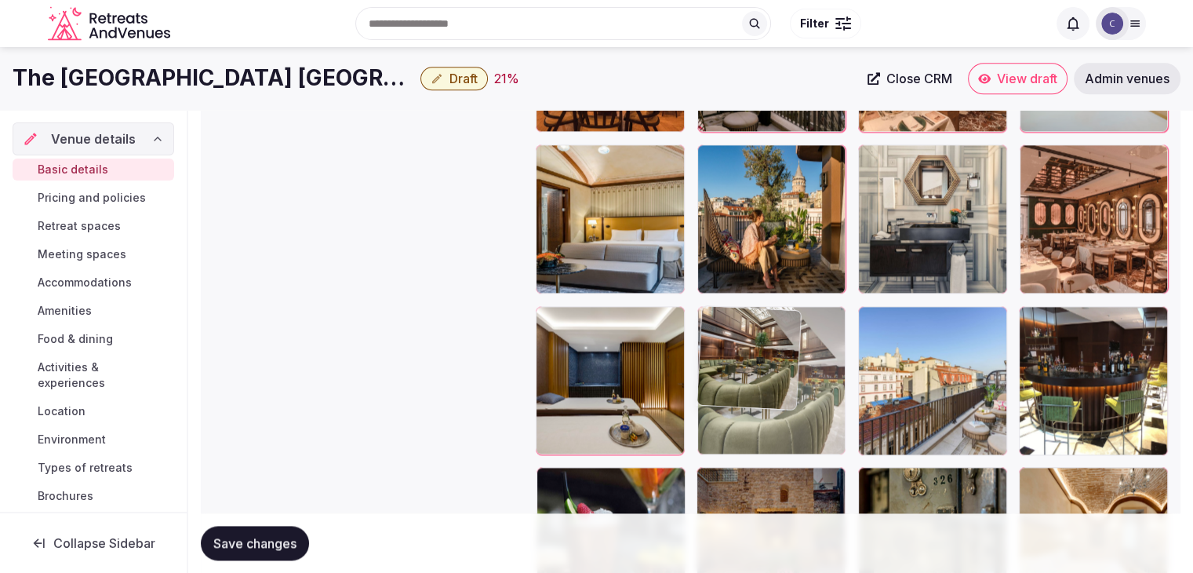
drag, startPoint x: 1042, startPoint y: 357, endPoint x: 744, endPoint y: 404, distance: 300.9
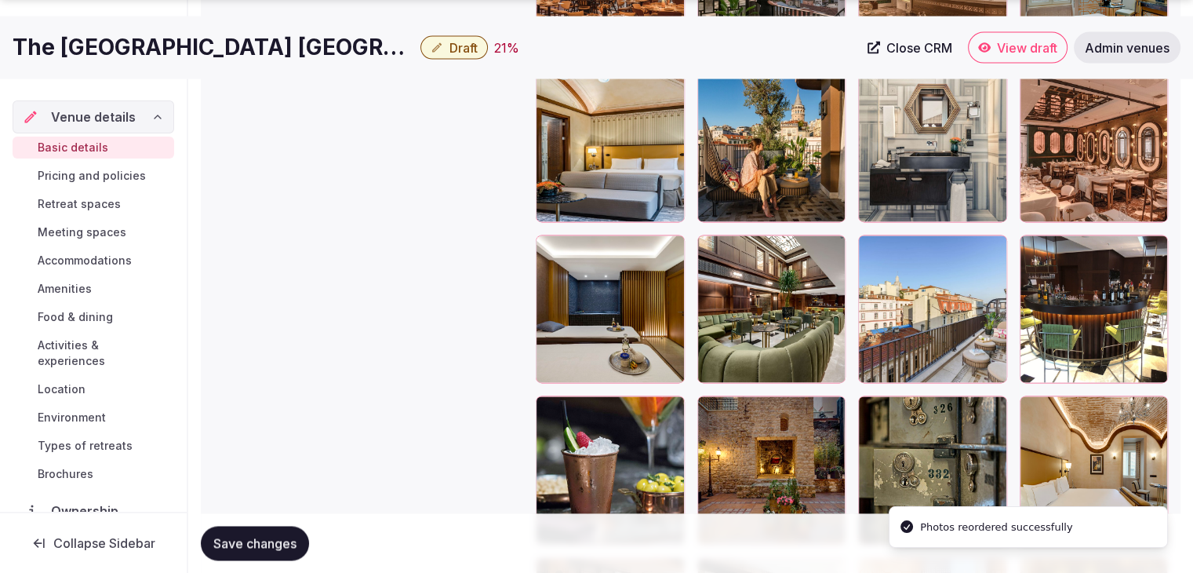
scroll to position [2242, 0]
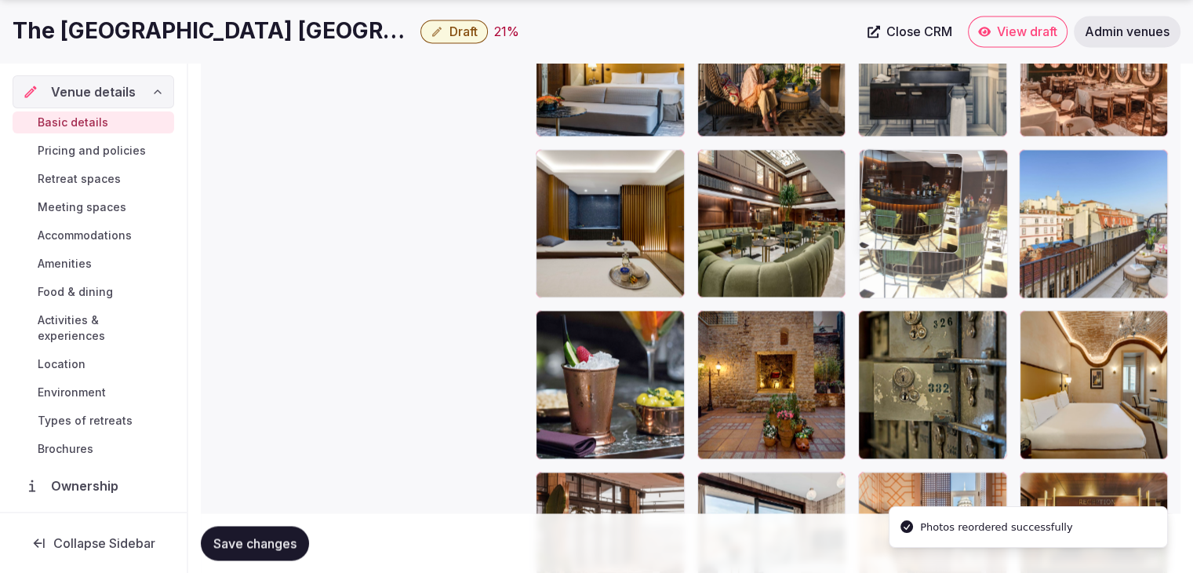
drag, startPoint x: 1033, startPoint y: 170, endPoint x: 938, endPoint y: 183, distance: 95.7
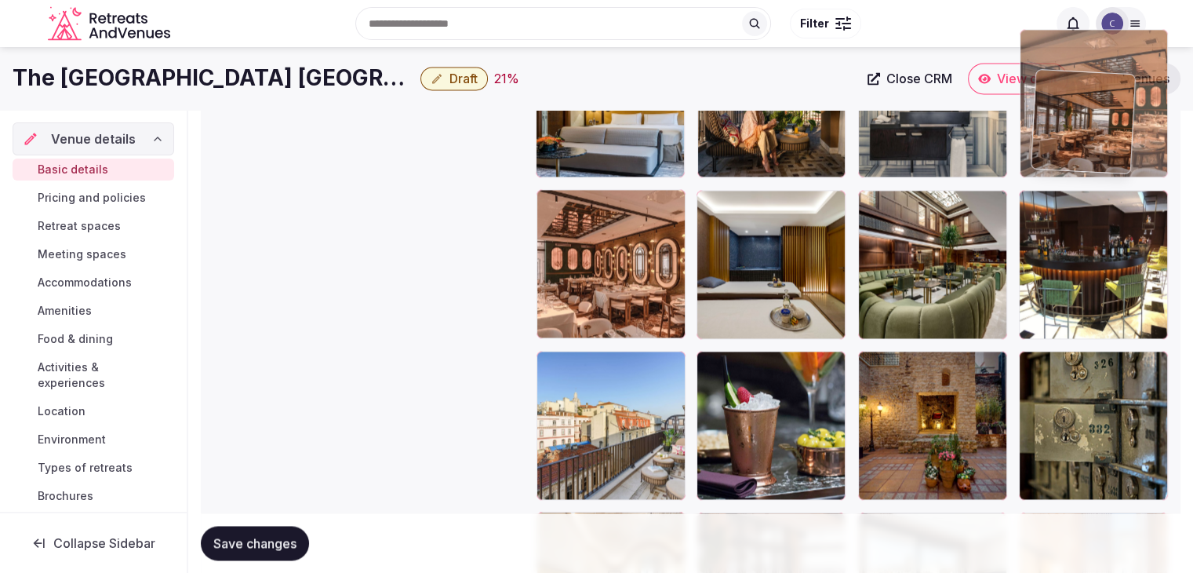
scroll to position [2135, 0]
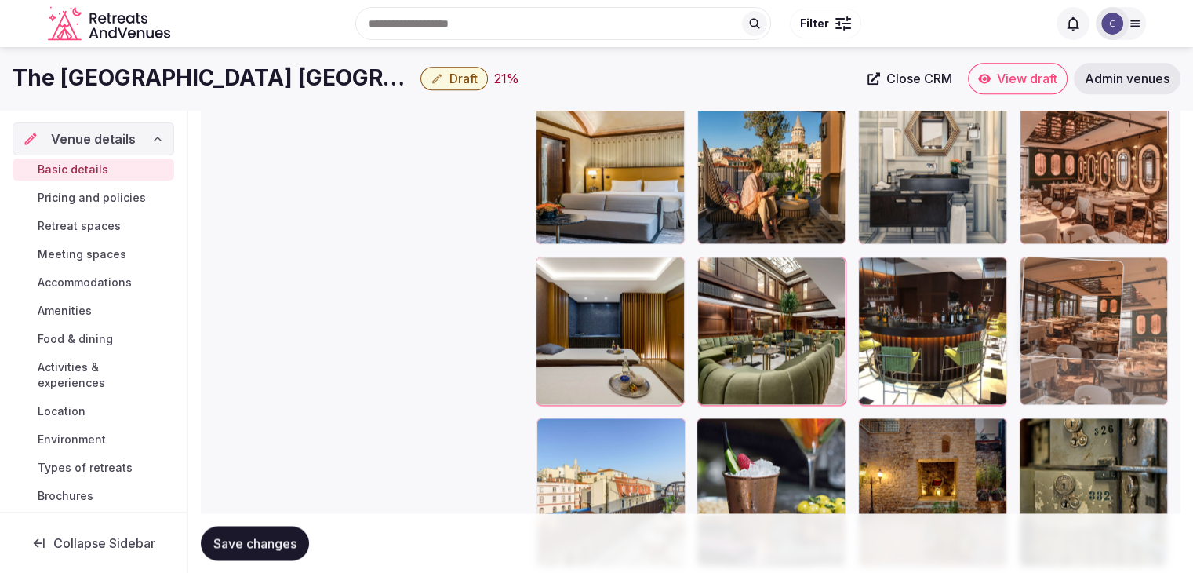
drag, startPoint x: 1038, startPoint y: 187, endPoint x: 1069, endPoint y: 299, distance: 116.5
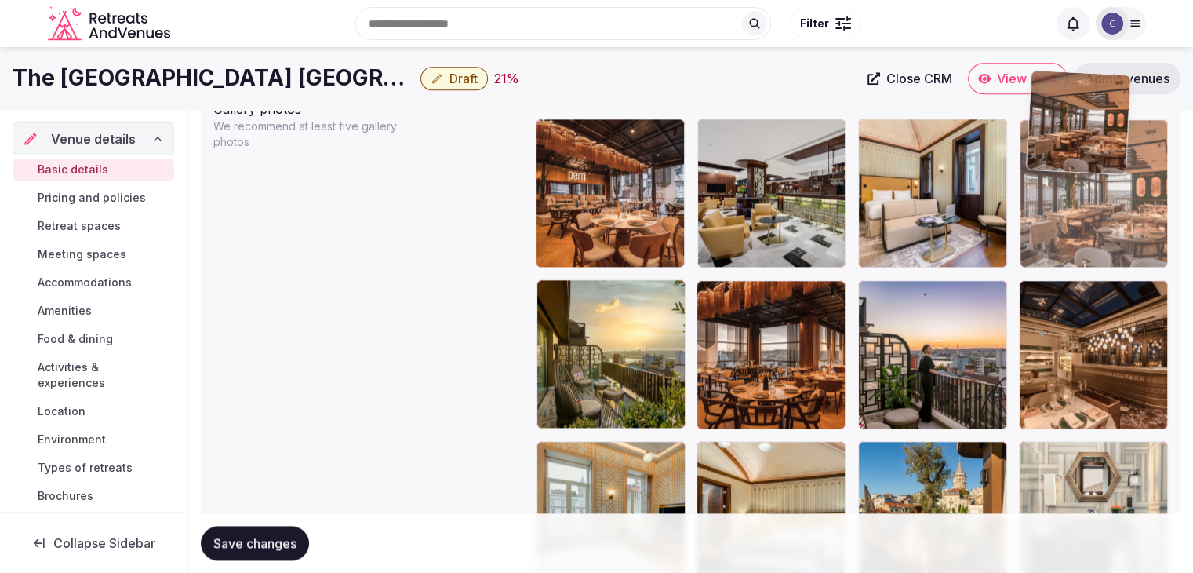
scroll to position [1785, 0]
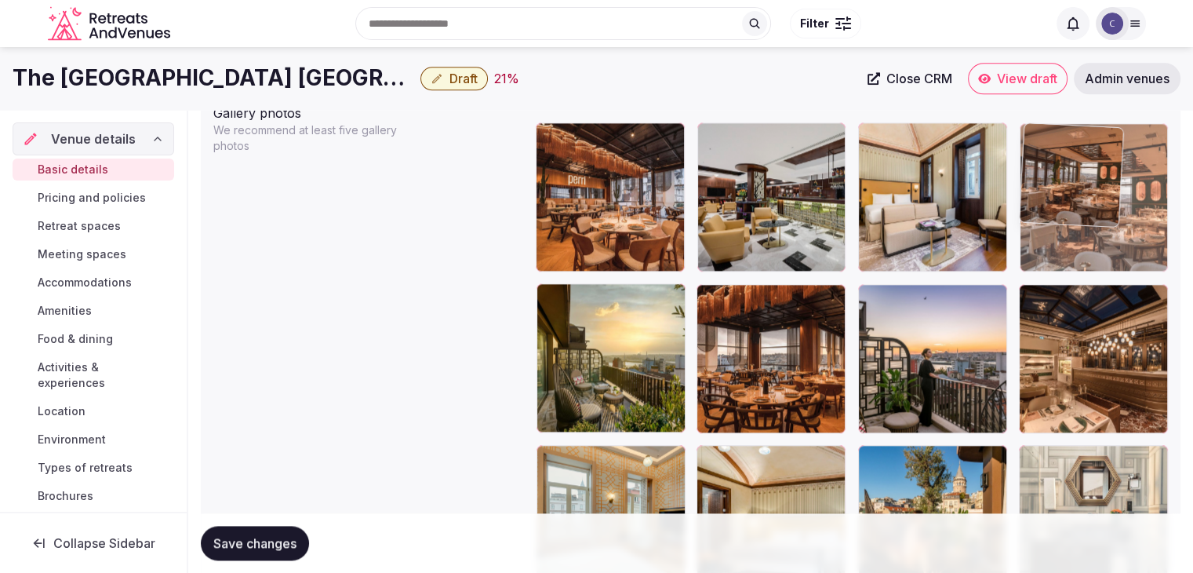
drag, startPoint x: 1031, startPoint y: 430, endPoint x: 1045, endPoint y: 177, distance: 252.9
click at [1045, 159] on body "**********" at bounding box center [596, 268] width 1193 height 4107
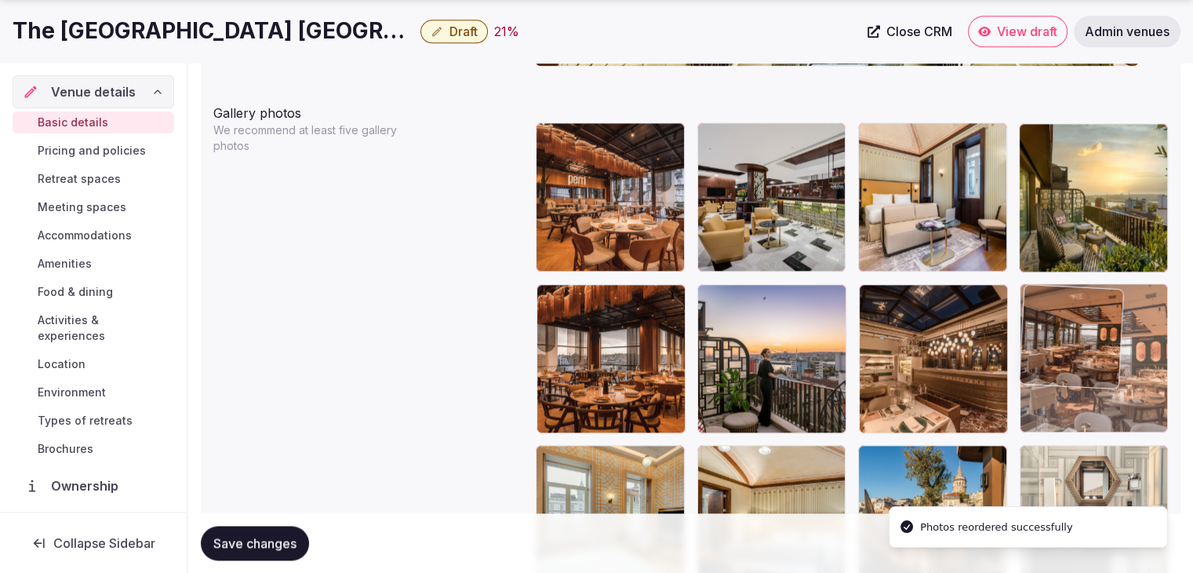
drag, startPoint x: 1032, startPoint y: 145, endPoint x: 1042, endPoint y: 327, distance: 182.2
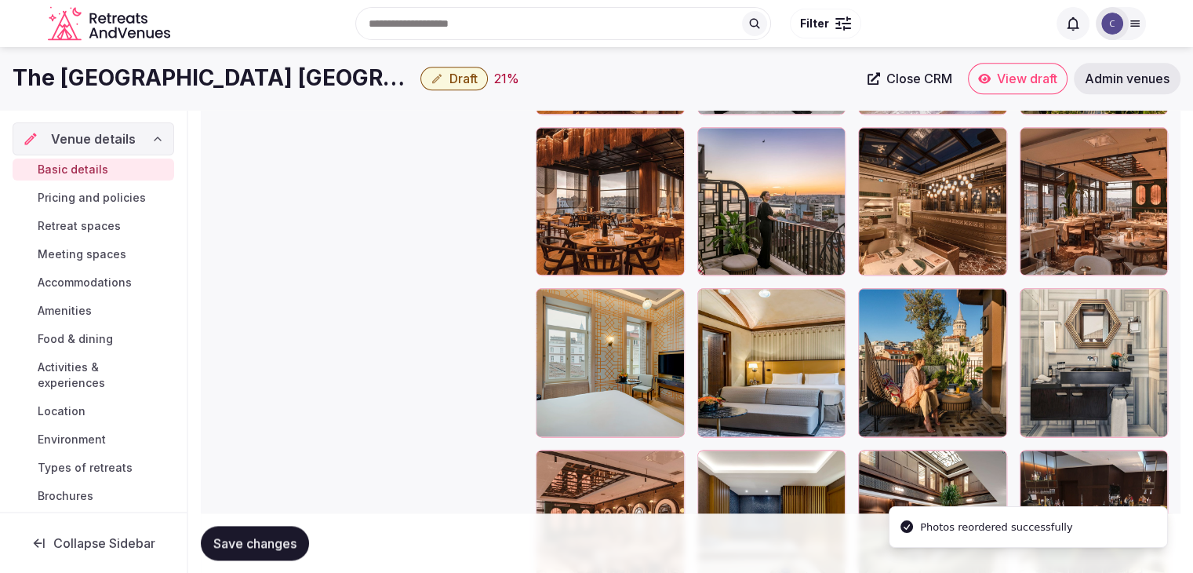
scroll to position [1942, 0]
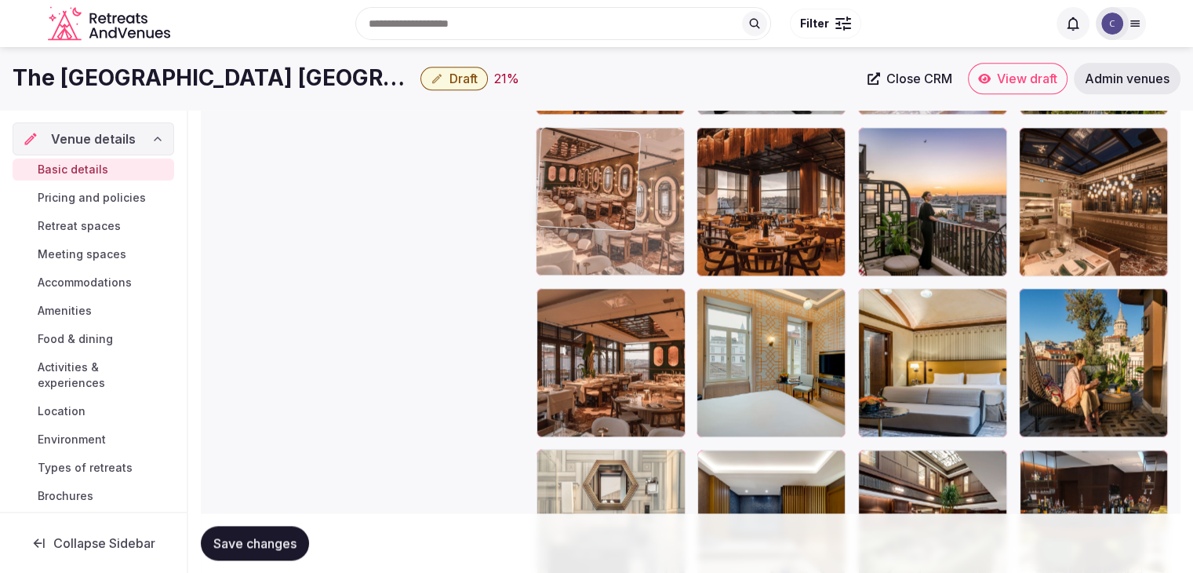
drag, startPoint x: 552, startPoint y: 464, endPoint x: 603, endPoint y: 280, distance: 190.5
click at [601, 173] on body "**********" at bounding box center [596, 111] width 1193 height 4107
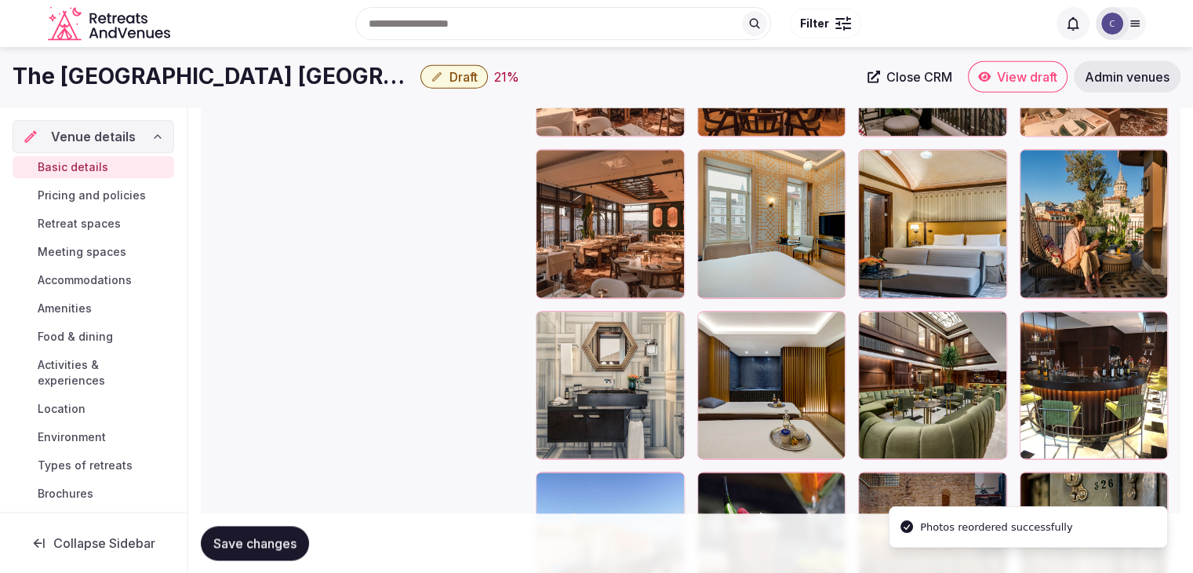
scroll to position [2020, 0]
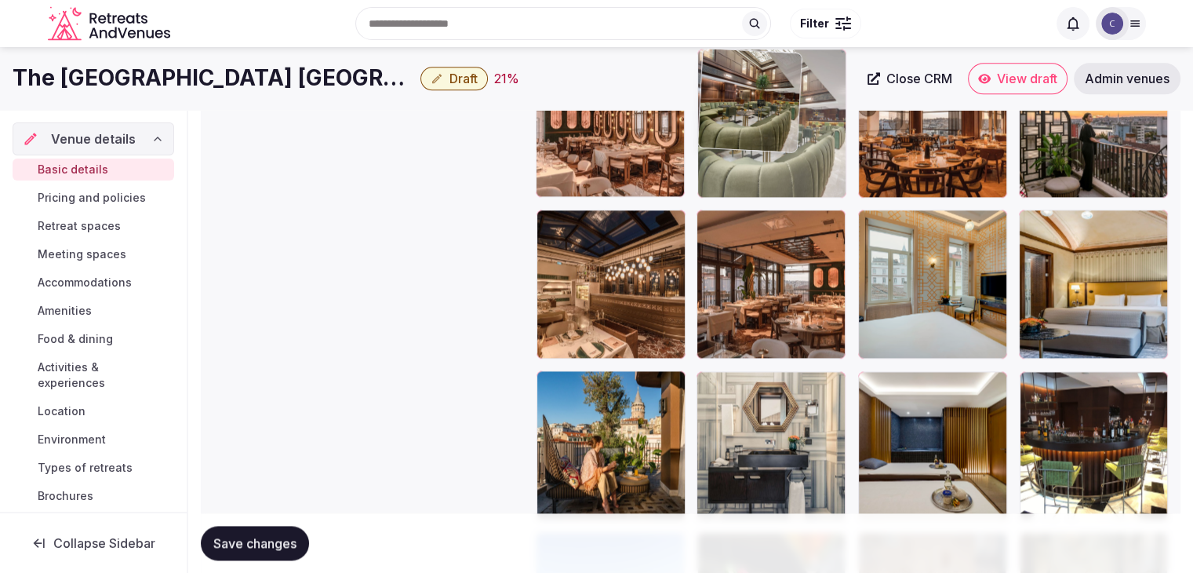
drag, startPoint x: 872, startPoint y: 386, endPoint x: 763, endPoint y: 137, distance: 271.5
click at [763, 126] on body "**********" at bounding box center [596, 33] width 1193 height 4107
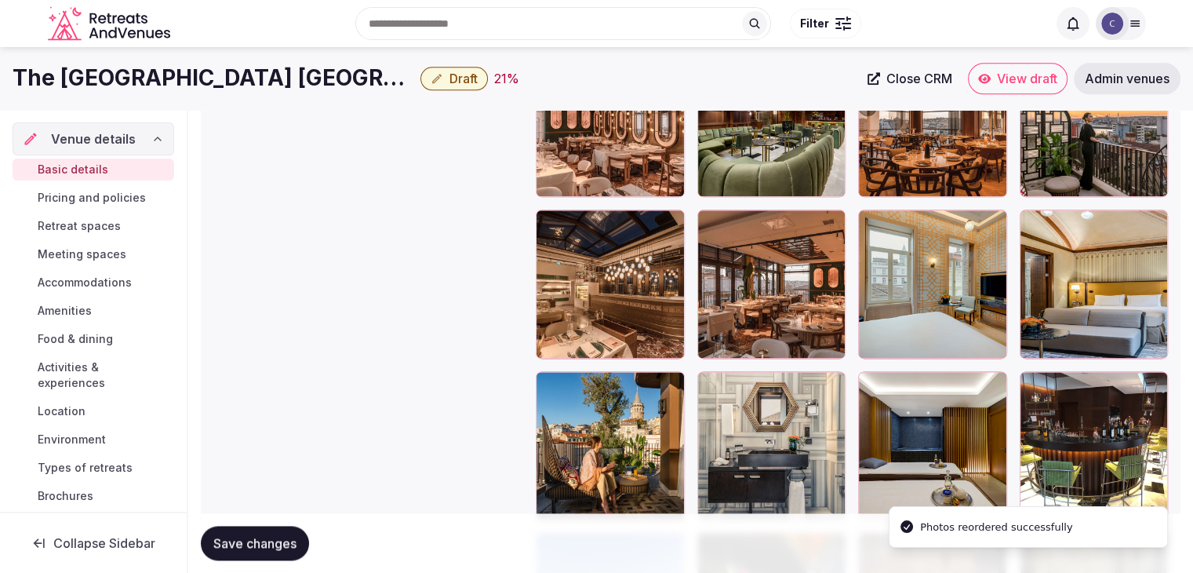
scroll to position [1942, 0]
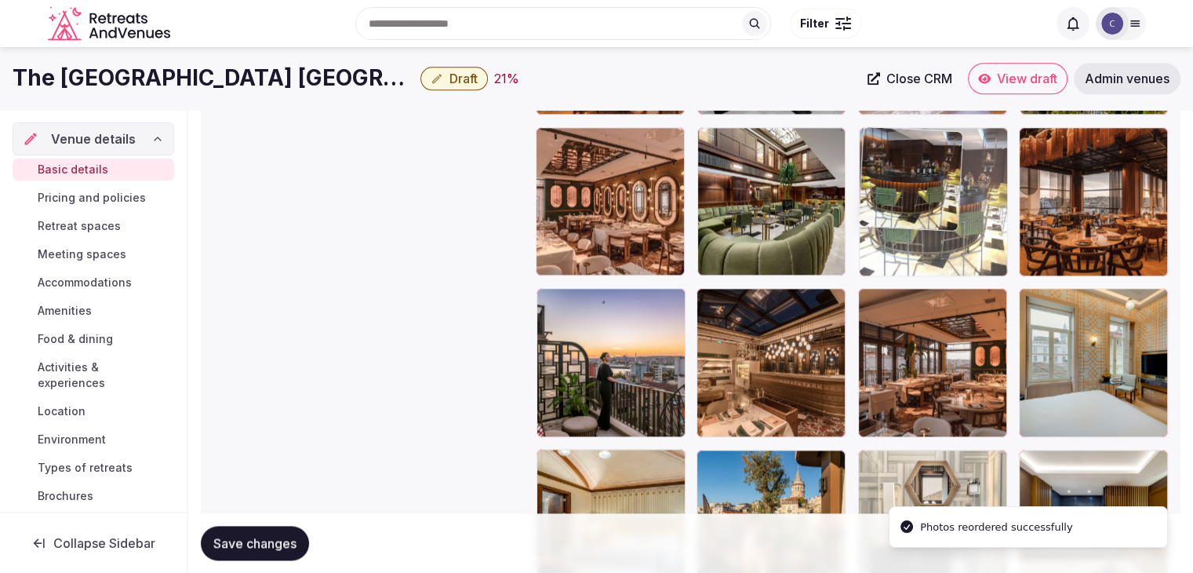
drag, startPoint x: 1038, startPoint y: 470, endPoint x: 947, endPoint y: 198, distance: 286.5
click at [947, 198] on body "**********" at bounding box center [596, 111] width 1193 height 4107
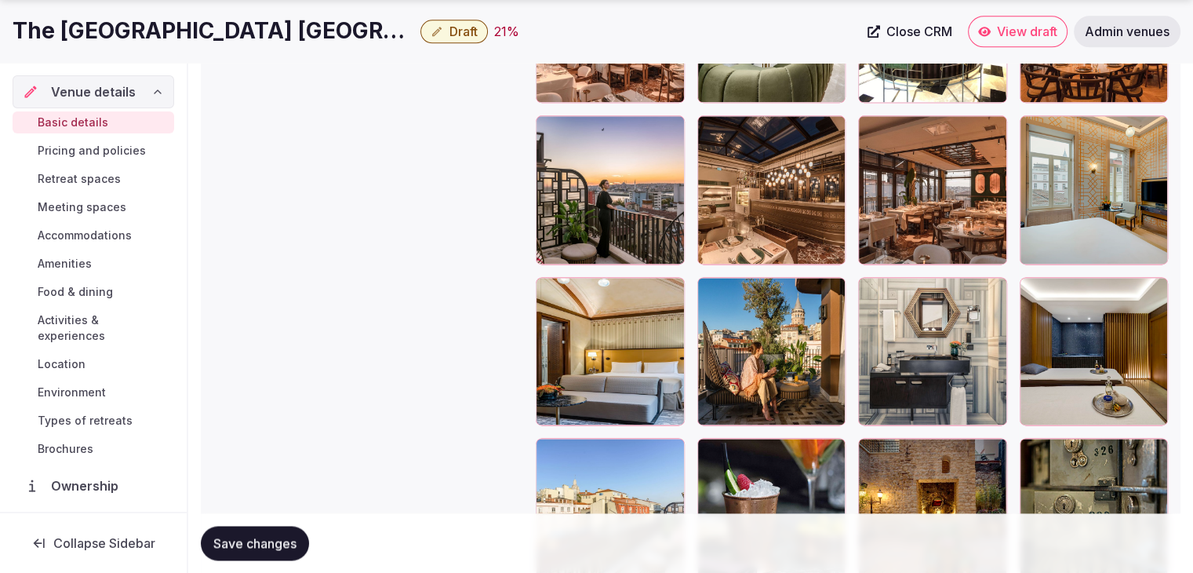
scroll to position [2177, 0]
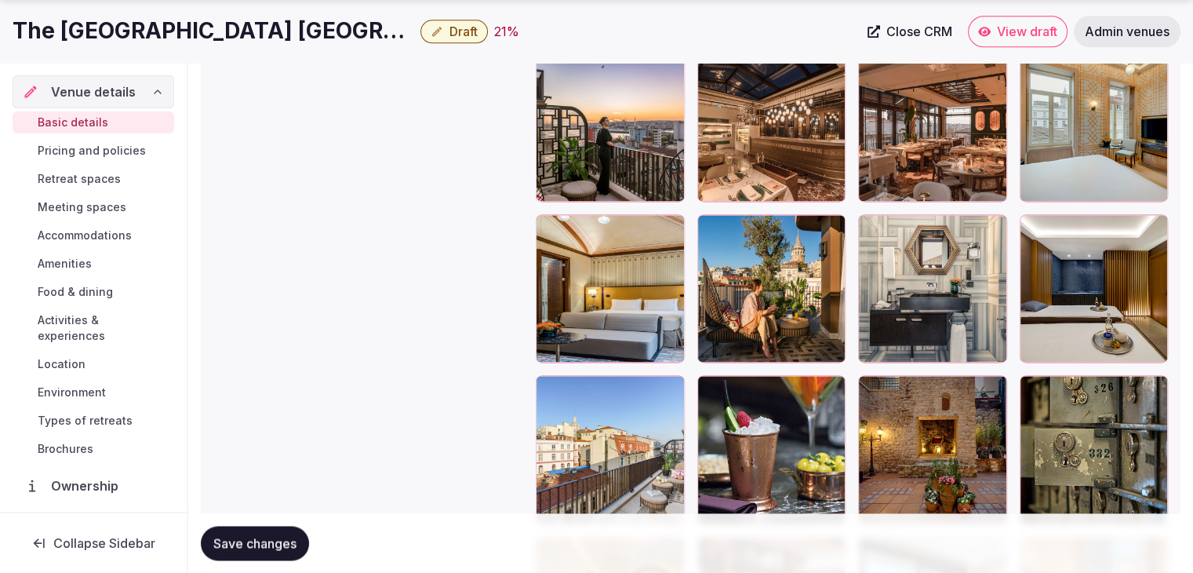
click at [289, 550] on button "Save changes" at bounding box center [255, 542] width 108 height 35
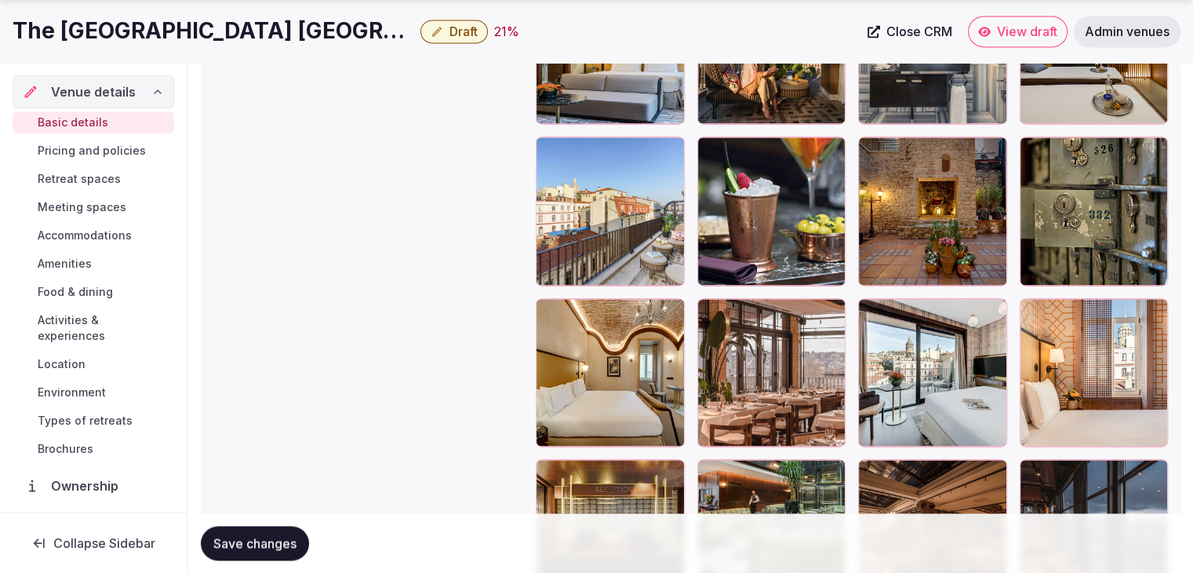
scroll to position [2491, 0]
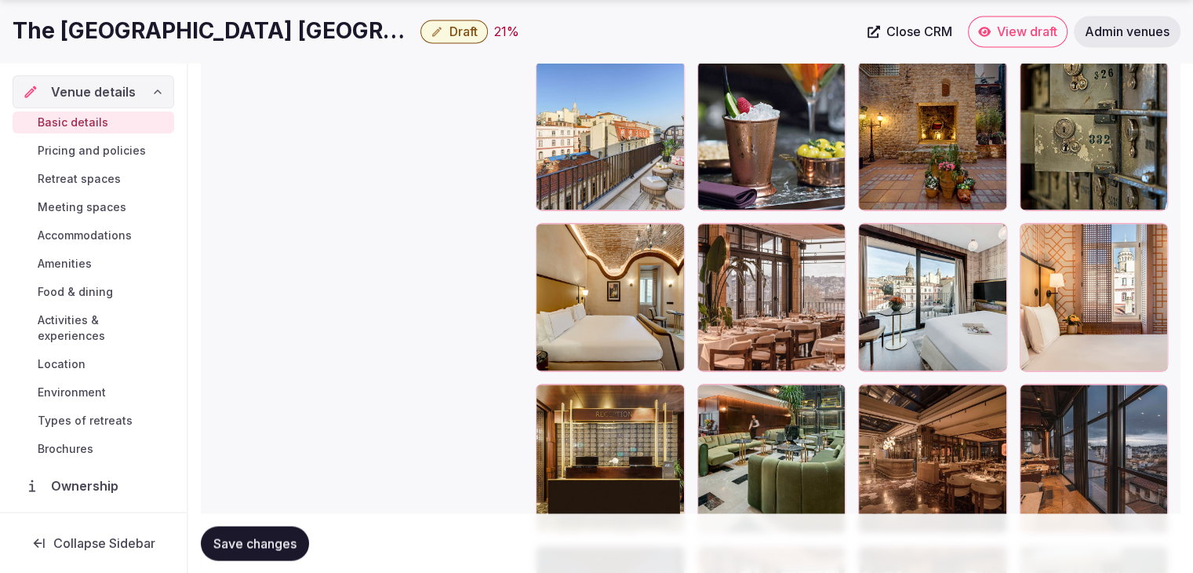
click at [64, 284] on span "Food & dining" at bounding box center [75, 292] width 75 height 16
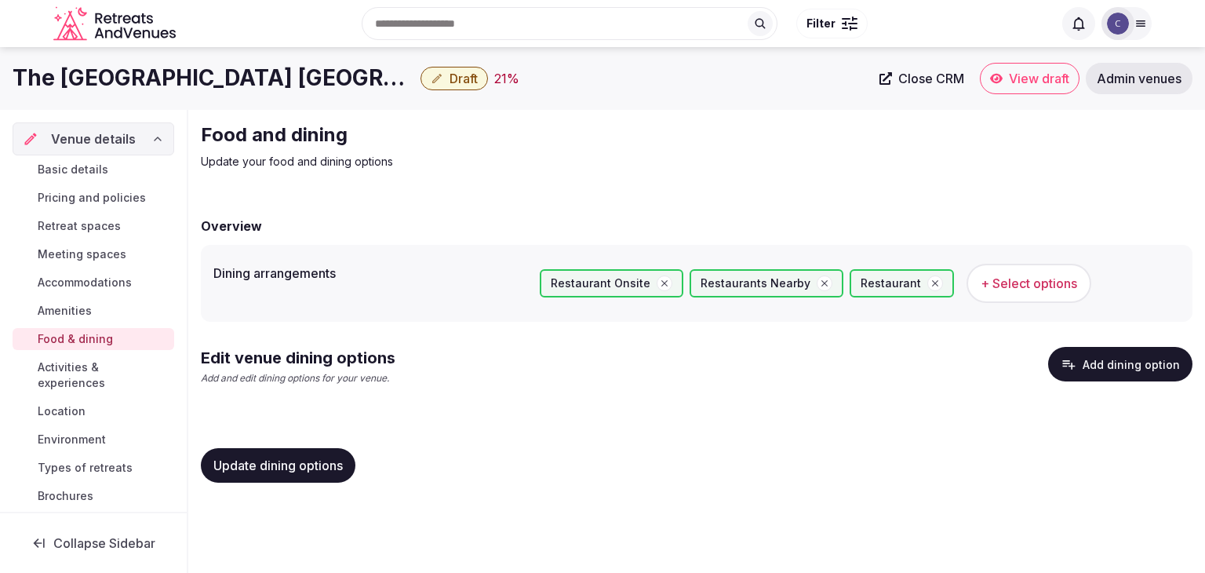
click at [1115, 370] on button "Add dining option" at bounding box center [1120, 364] width 144 height 35
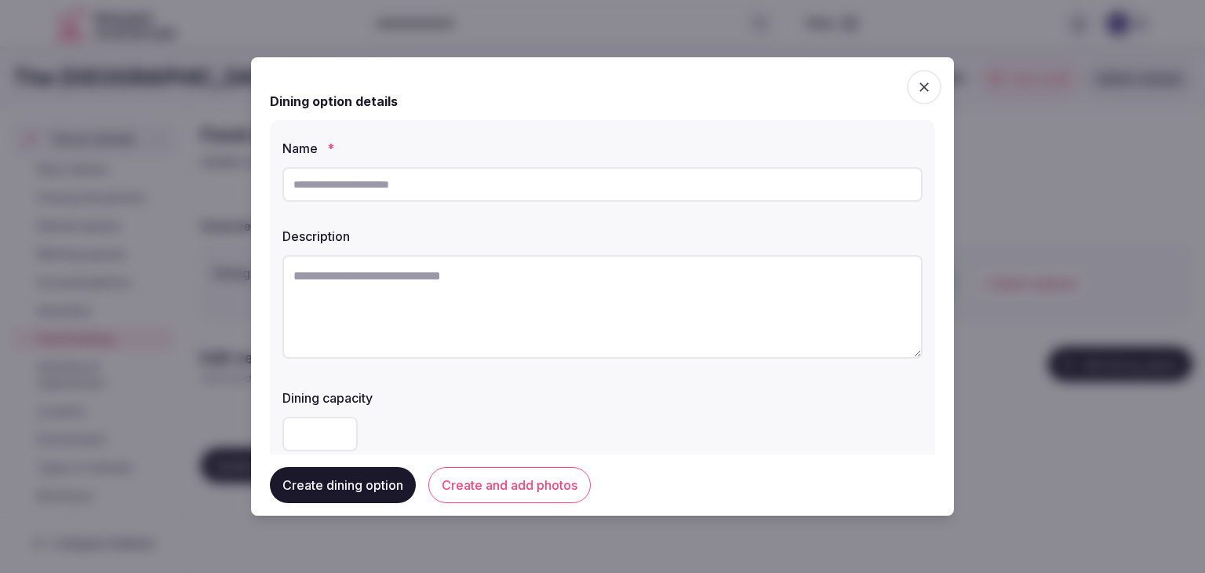
click at [482, 190] on input "text" at bounding box center [602, 184] width 640 height 35
paste input "**********"
type input "**********"
click at [555, 286] on textarea at bounding box center [602, 307] width 640 height 104
paste textarea "**********"
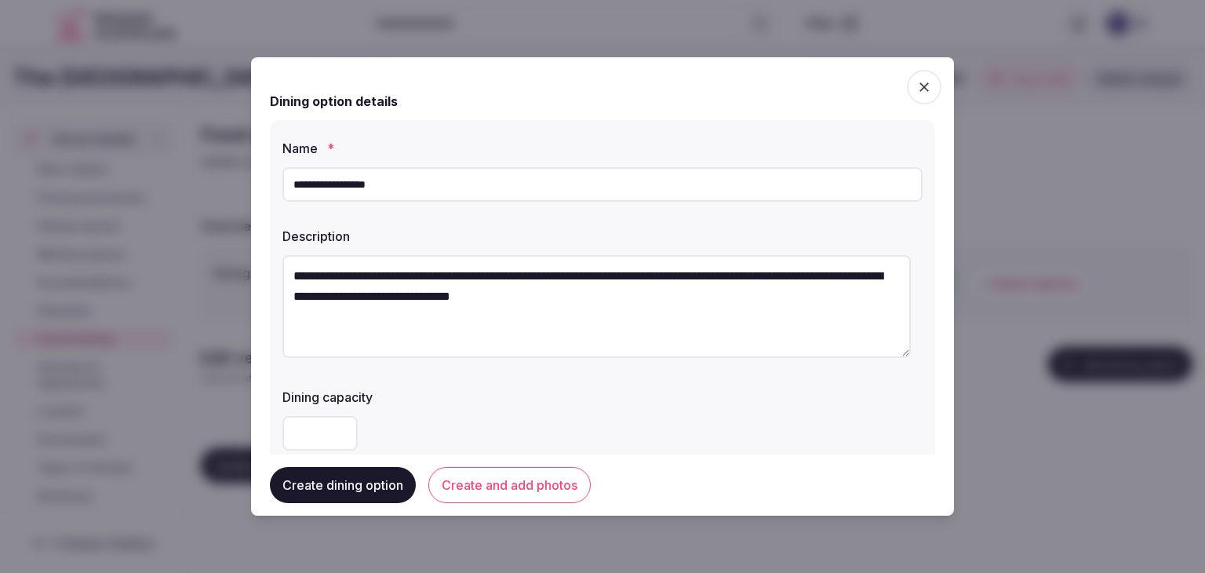
type textarea "**********"
click at [558, 489] on button "Create and add photos" at bounding box center [509, 485] width 162 height 36
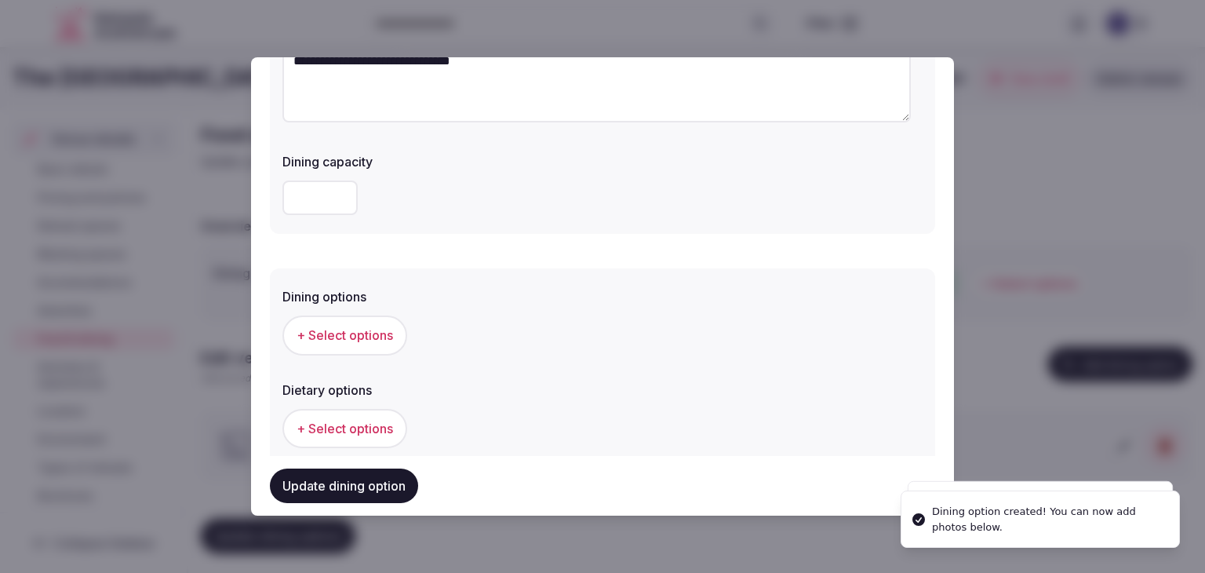
scroll to position [471, 0]
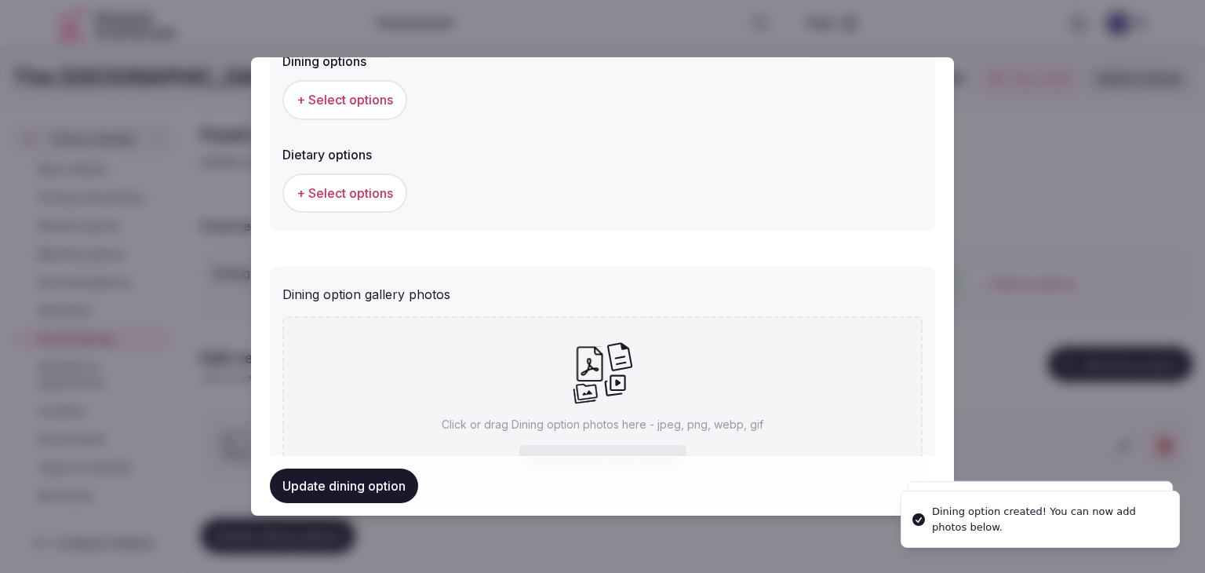
click at [373, 111] on button "+ Select options" at bounding box center [344, 99] width 125 height 39
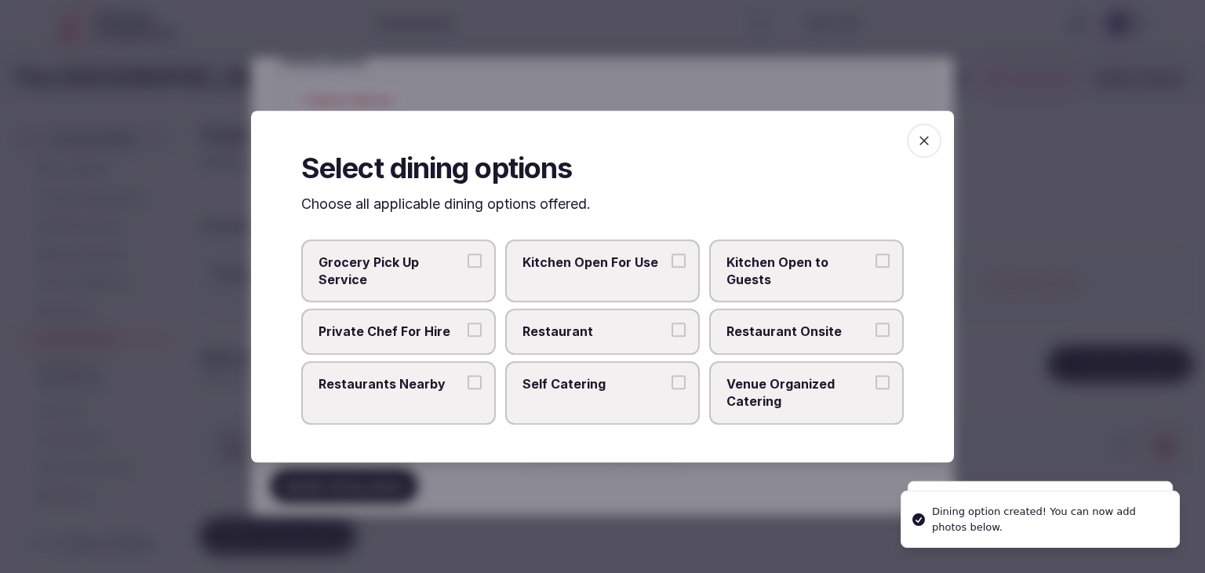
drag, startPoint x: 622, startPoint y: 334, endPoint x: 787, endPoint y: 337, distance: 164.7
click at [630, 336] on span "Restaurant" at bounding box center [594, 331] width 144 height 17
click at [671, 336] on button "Restaurant" at bounding box center [678, 330] width 14 height 14
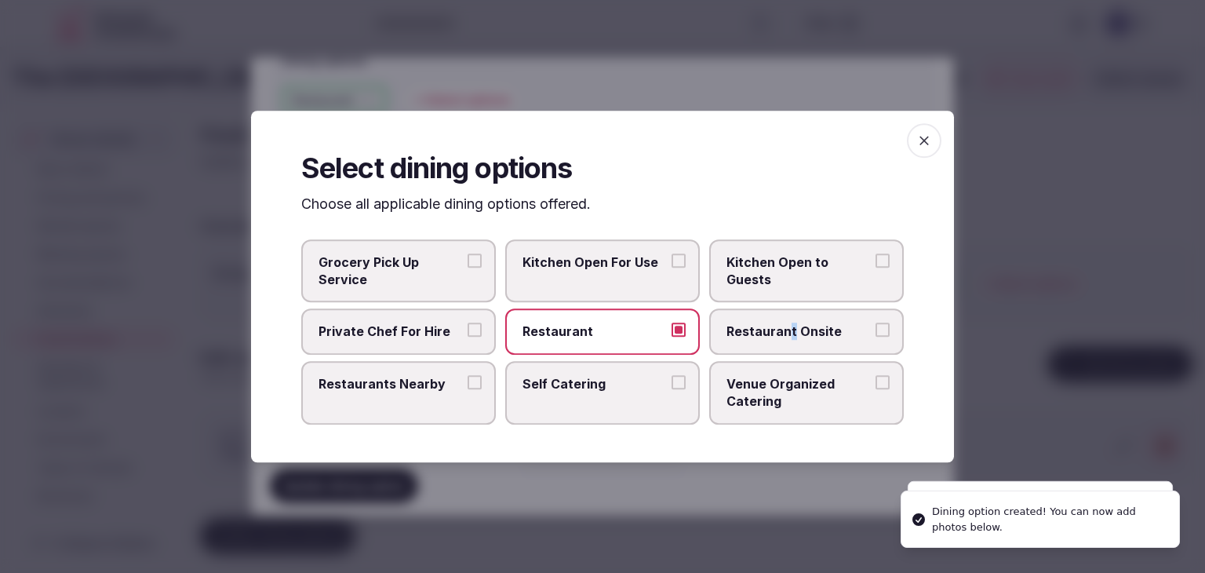
click at [791, 340] on label "Restaurant Onsite" at bounding box center [806, 331] width 195 height 45
drag, startPoint x: 855, startPoint y: 323, endPoint x: 862, endPoint y: 317, distance: 9.4
click at [855, 324] on span "Restaurant Onsite" at bounding box center [798, 331] width 144 height 17
click at [875, 324] on button "Restaurant Onsite" at bounding box center [882, 330] width 14 height 14
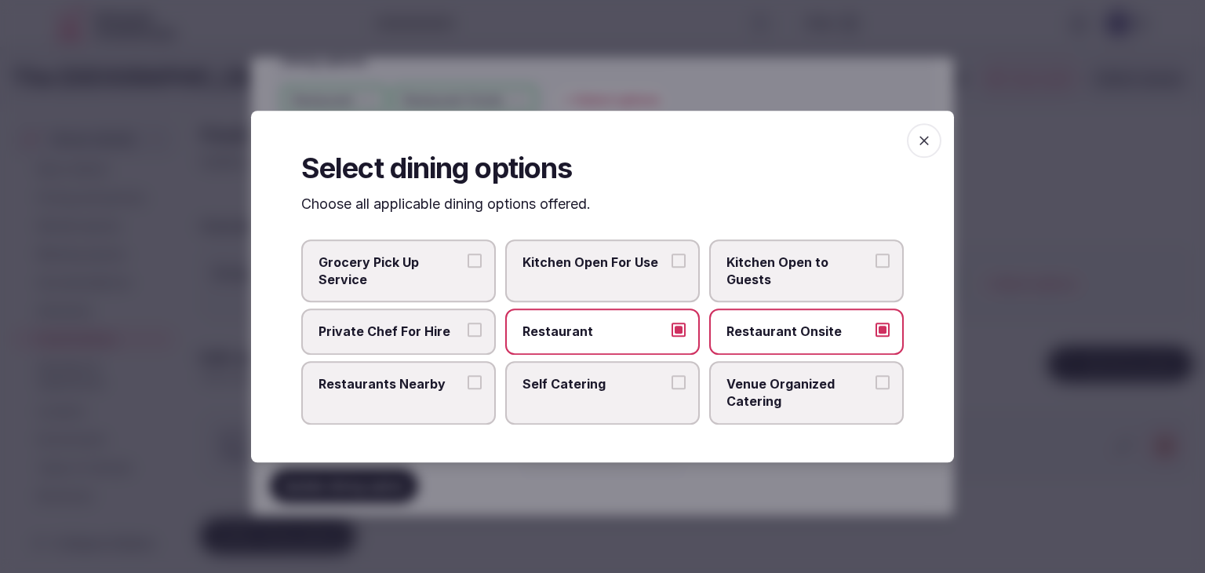
click at [922, 133] on span "button" at bounding box center [924, 140] width 35 height 35
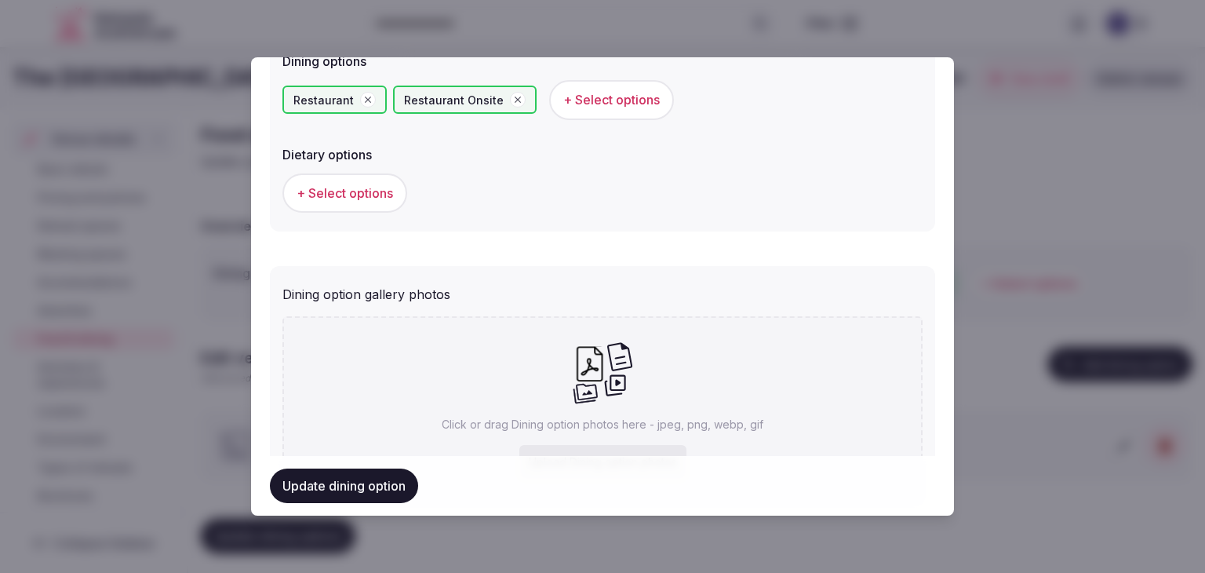
click at [391, 483] on button "Update dining option" at bounding box center [344, 485] width 148 height 35
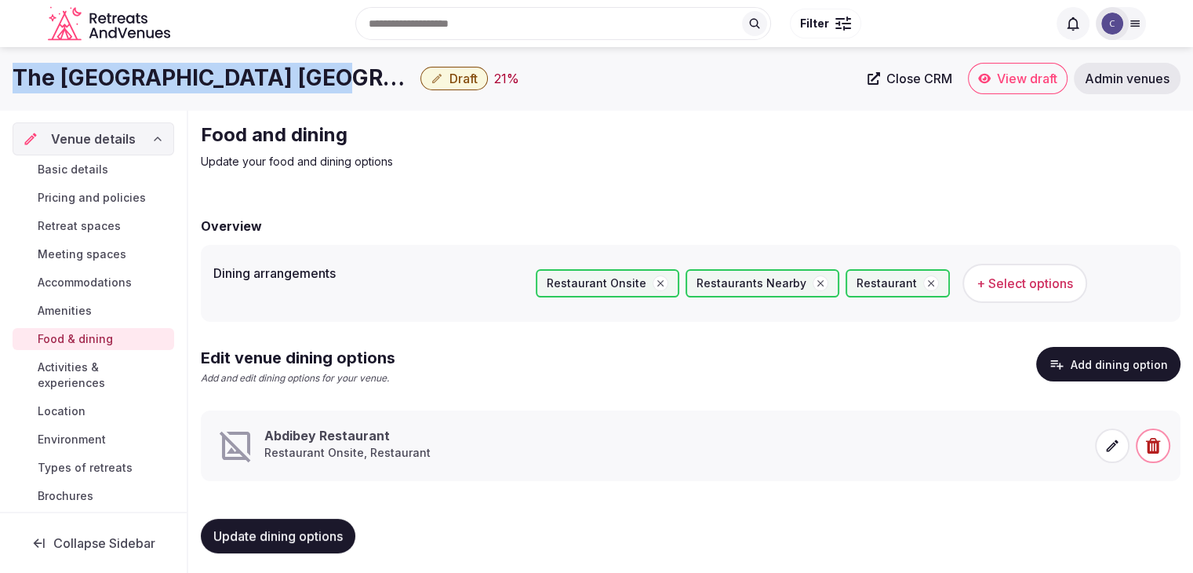
drag, startPoint x: 285, startPoint y: 82, endPoint x: 6, endPoint y: 73, distance: 279.3
click at [6, 73] on div "The Galata Hotel Istanbul - MGallery Collection Draft 21 % Close CRM View draft…" at bounding box center [596, 78] width 1193 height 31
copy h1 "The Galata Hotel Istanbul"
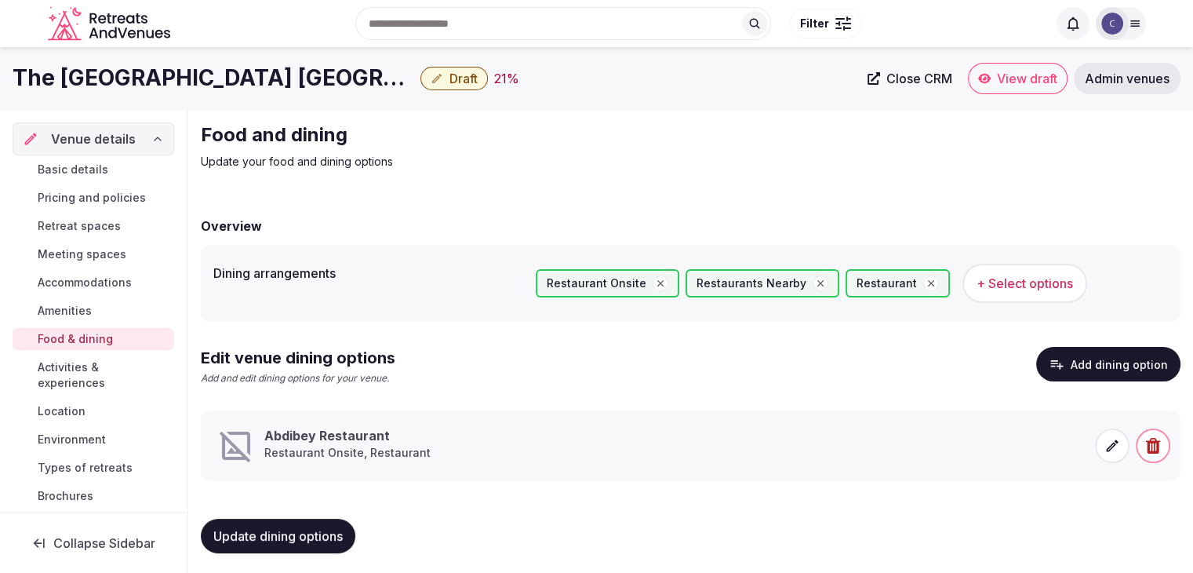
click at [1108, 440] on icon at bounding box center [1112, 446] width 16 height 16
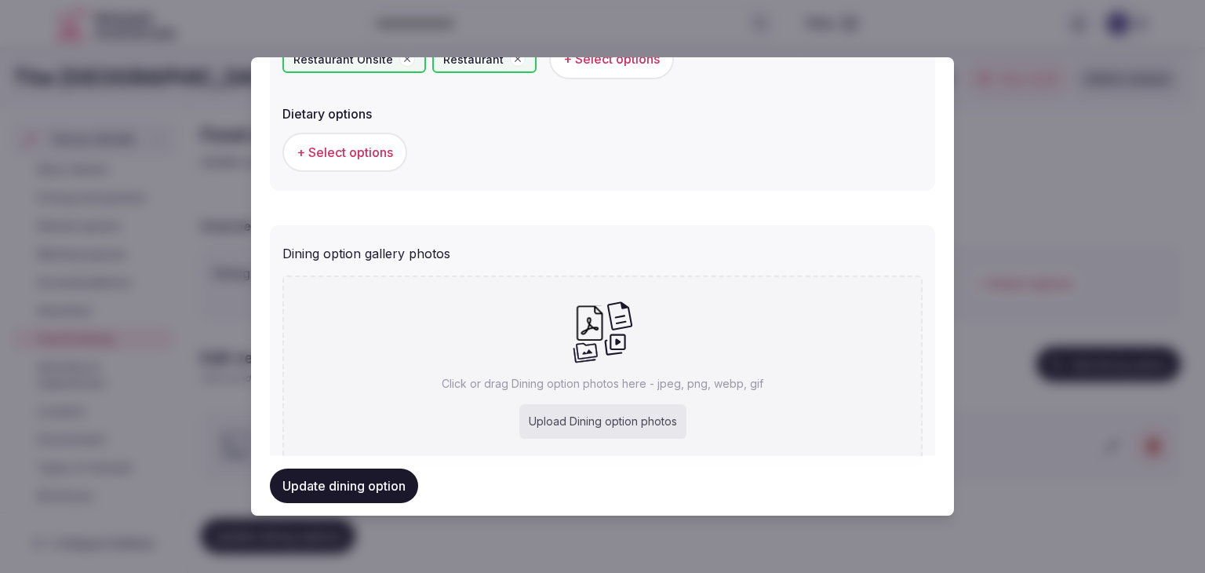
scroll to position [568, 0]
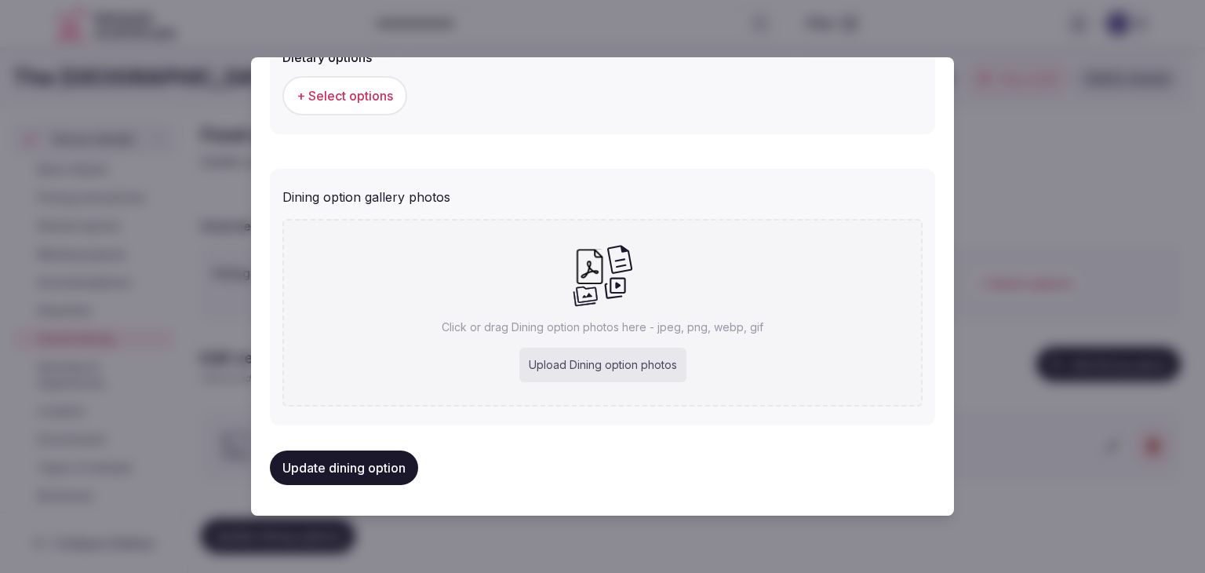
click at [597, 361] on div "Upload Dining option photos" at bounding box center [602, 364] width 167 height 35
type input "**********"
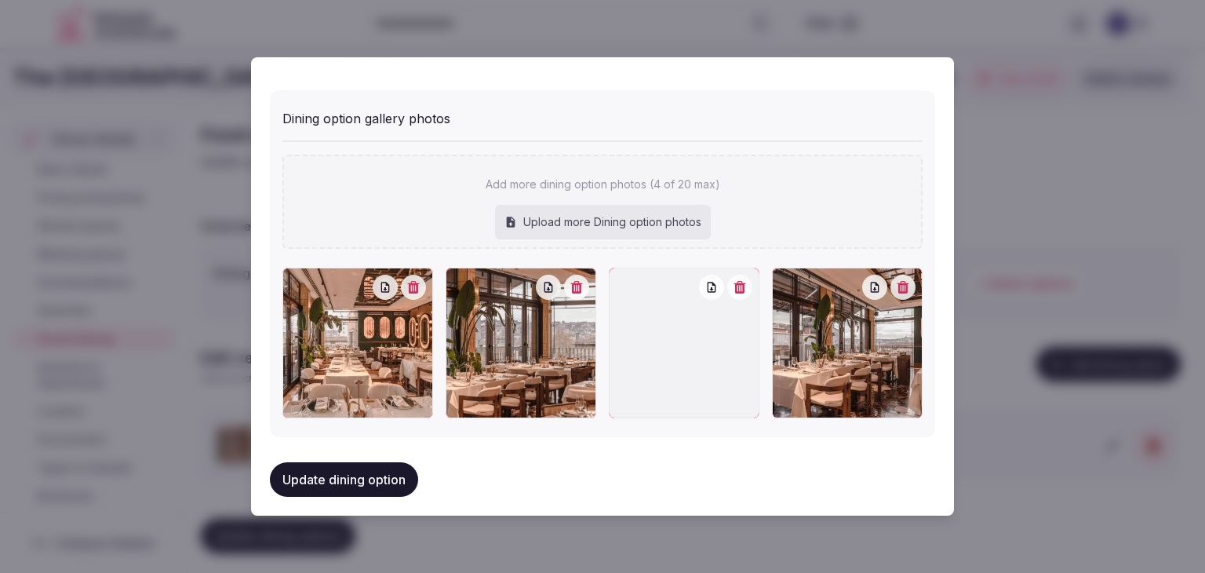
scroll to position [654, 0]
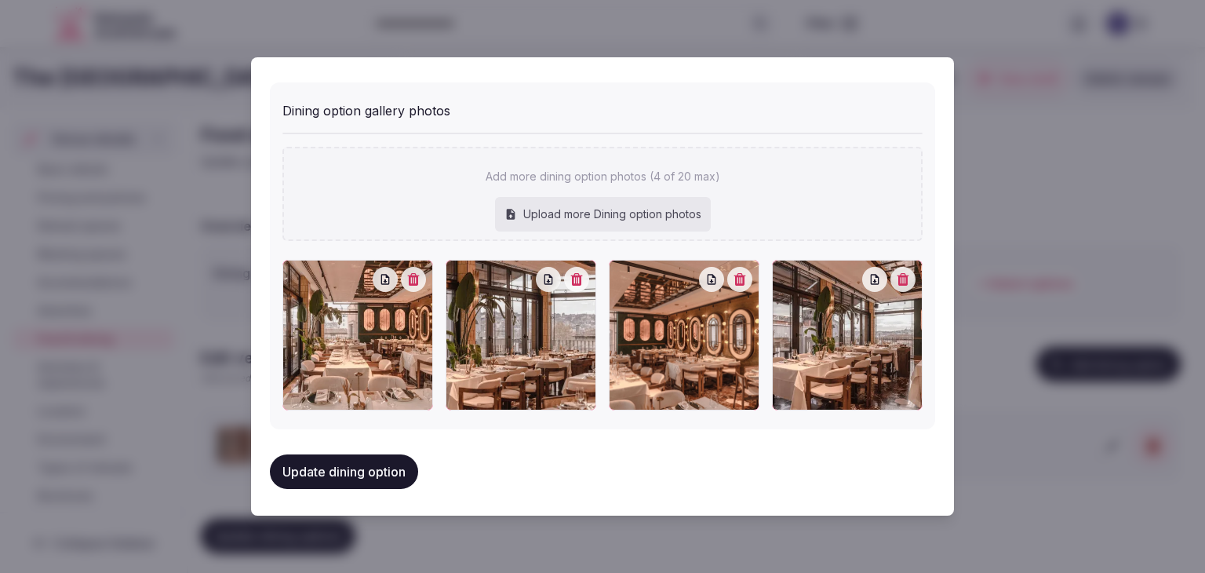
click at [395, 462] on button "Update dining option" at bounding box center [344, 471] width 148 height 35
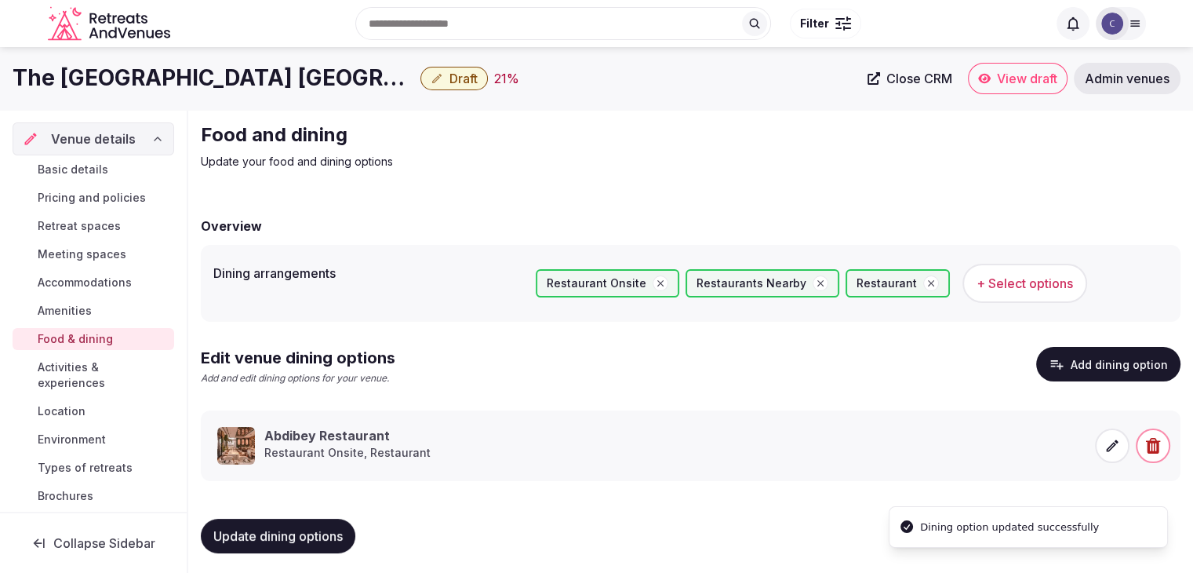
click at [350, 533] on button "Update dining options" at bounding box center [278, 535] width 155 height 35
click at [78, 277] on span "Accommodations" at bounding box center [85, 282] width 94 height 16
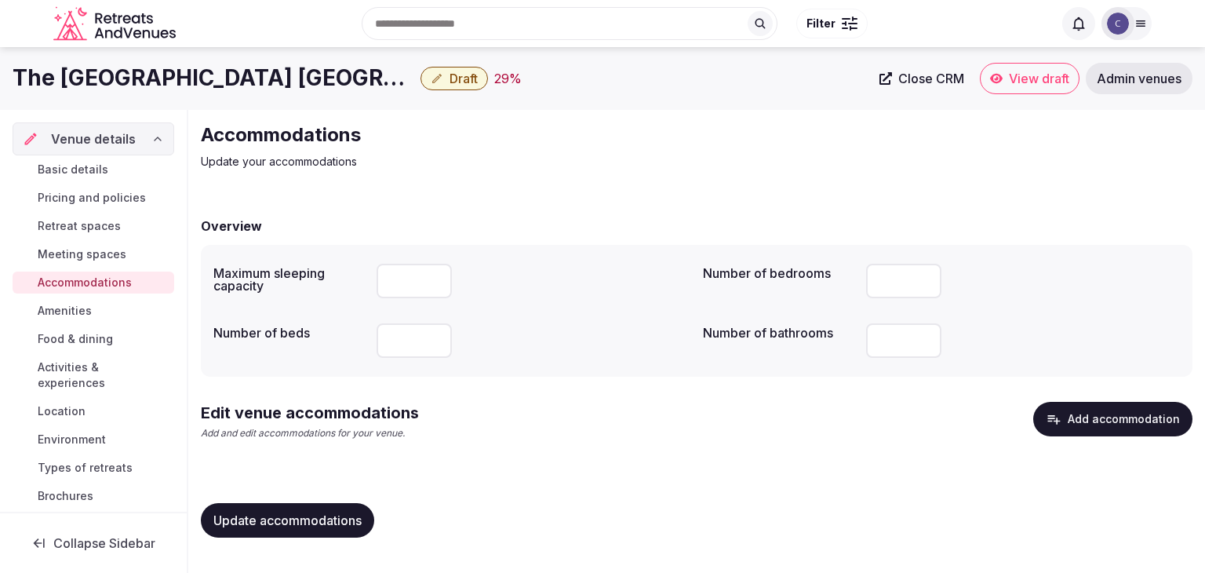
click at [1112, 420] on button "Add accommodation" at bounding box center [1112, 419] width 159 height 35
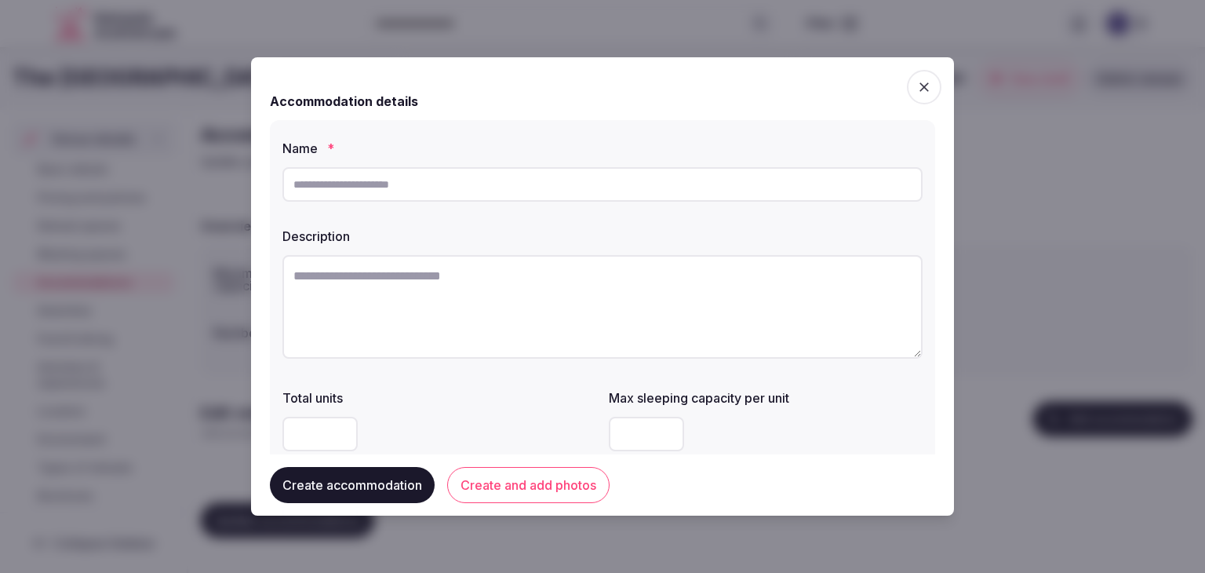
click at [484, 183] on input "text" at bounding box center [602, 184] width 640 height 35
paste input "**********"
type input "**********"
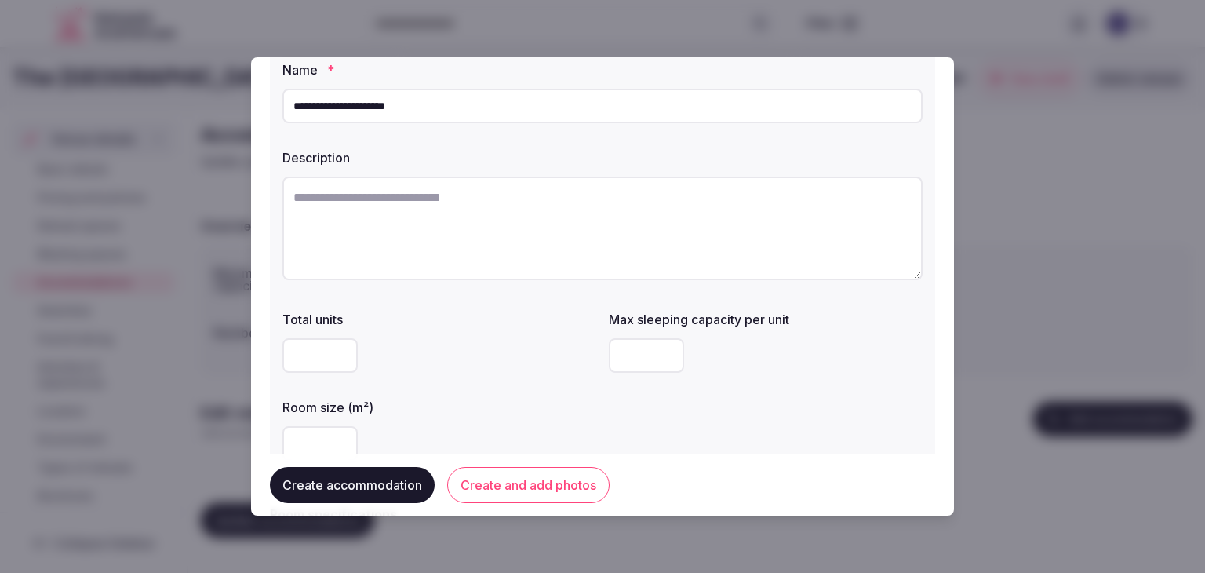
click at [485, 191] on textarea at bounding box center [602, 228] width 640 height 104
paste textarea "**********"
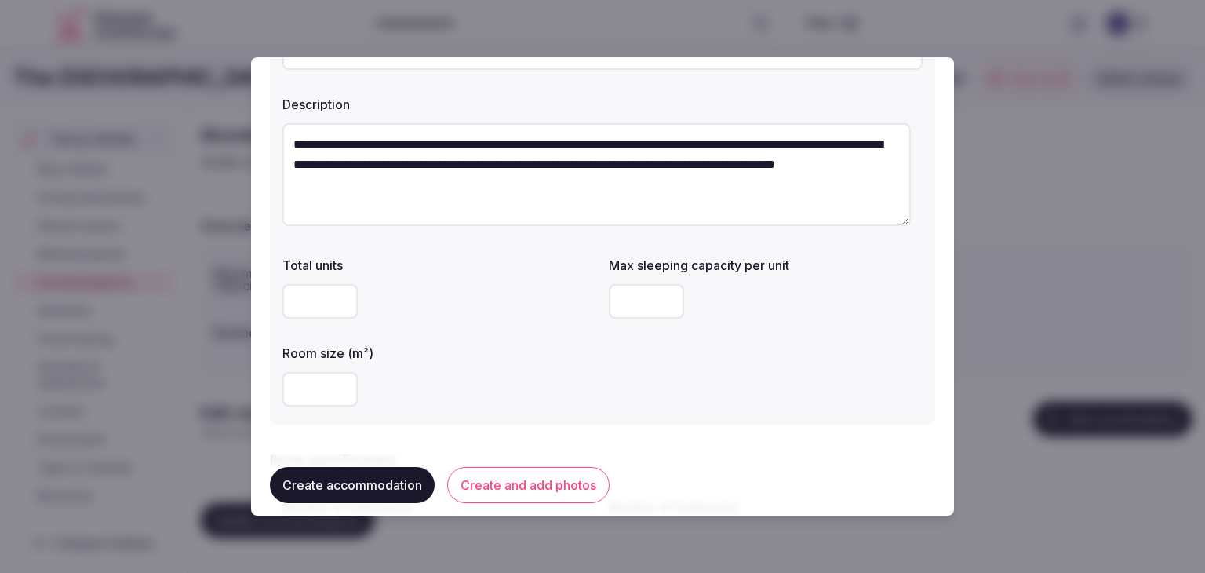
scroll to position [157, 0]
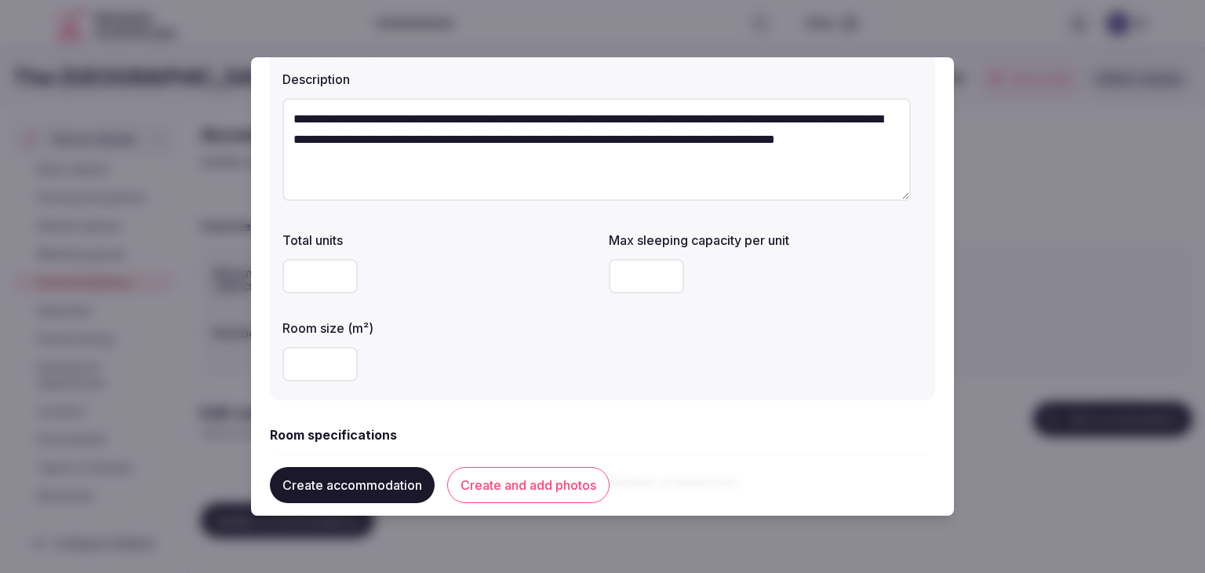
type textarea "**********"
click at [333, 368] on input "number" at bounding box center [319, 364] width 75 height 35
type input "**"
click at [633, 274] on input "number" at bounding box center [646, 276] width 75 height 35
type input "*"
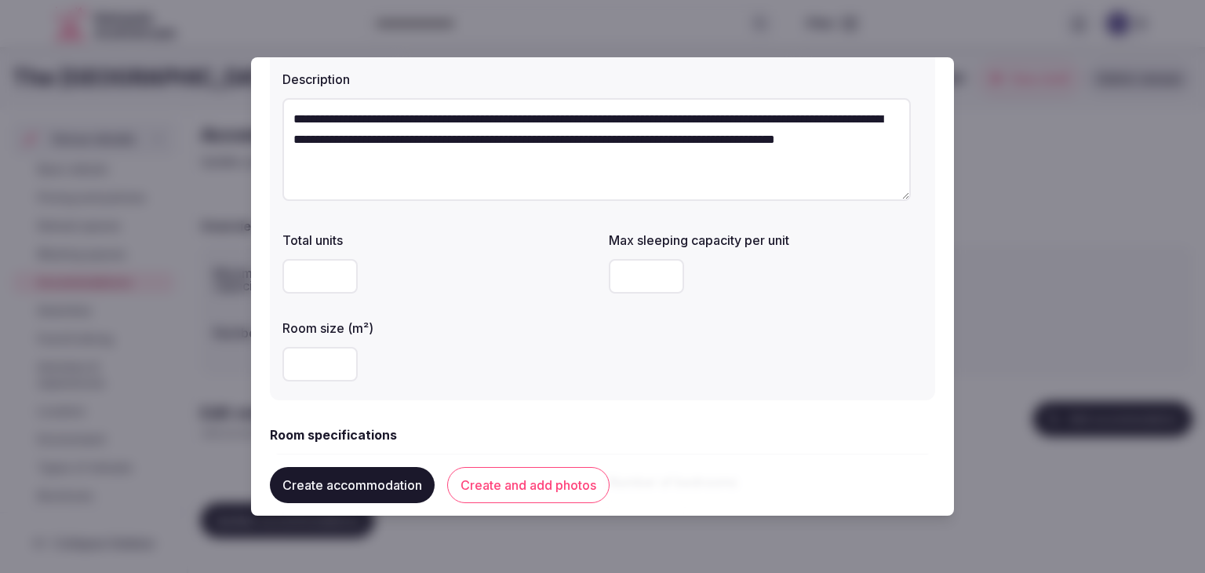
click at [572, 347] on div "**" at bounding box center [439, 364] width 314 height 35
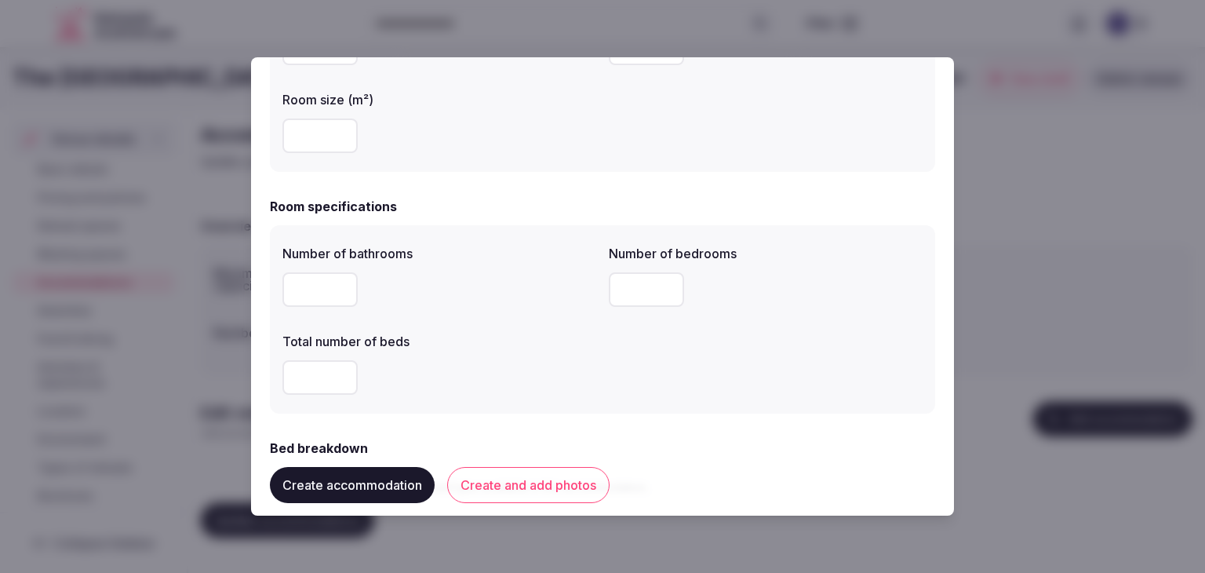
scroll to position [549, 0]
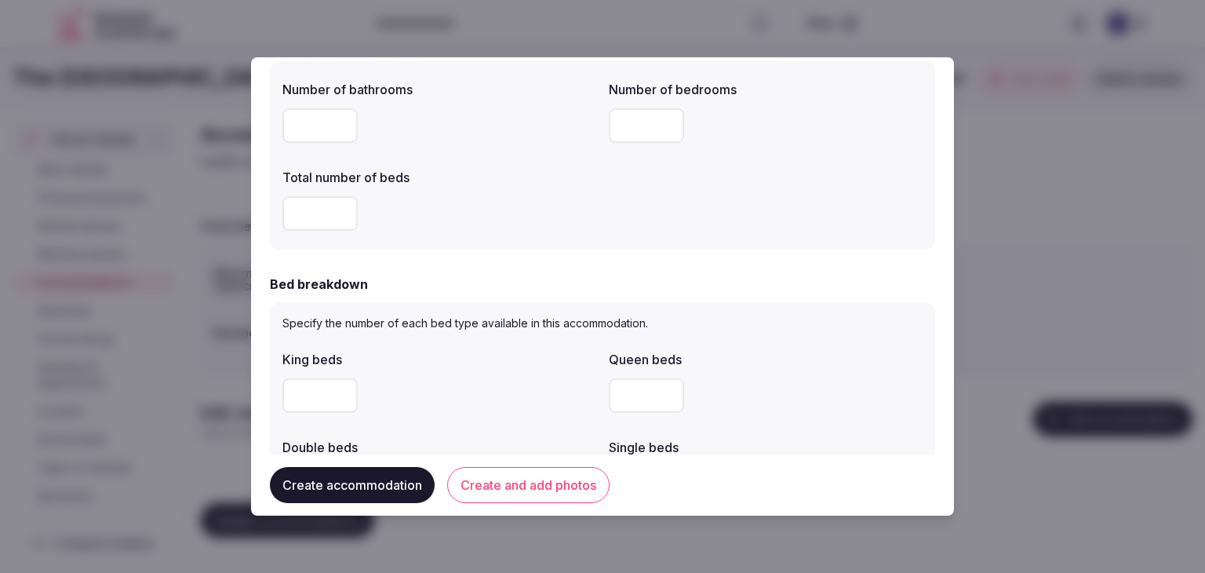
drag, startPoint x: 300, startPoint y: 121, endPoint x: 306, endPoint y: 127, distance: 8.9
click at [302, 123] on input "number" at bounding box center [319, 125] width 75 height 35
type input "*"
click at [660, 111] on input "number" at bounding box center [646, 125] width 75 height 35
type input "*"
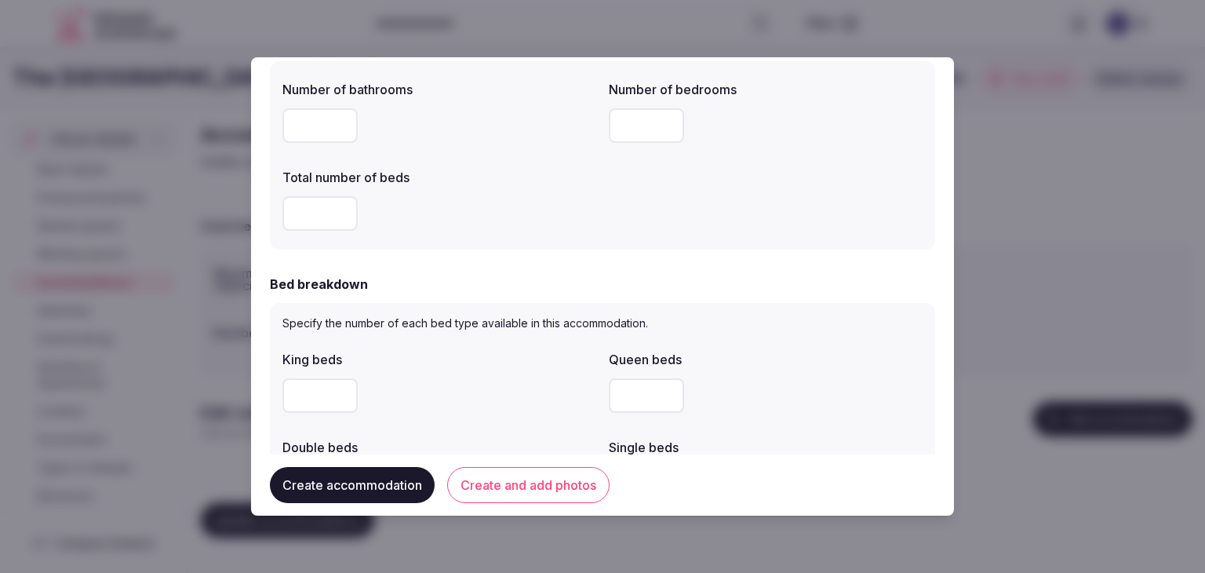
drag, startPoint x: 323, startPoint y: 216, endPoint x: 319, endPoint y: 245, distance: 29.3
click at [322, 216] on input "number" at bounding box center [319, 213] width 75 height 35
type input "*"
click at [318, 396] on input "number" at bounding box center [319, 395] width 75 height 35
type input "*"
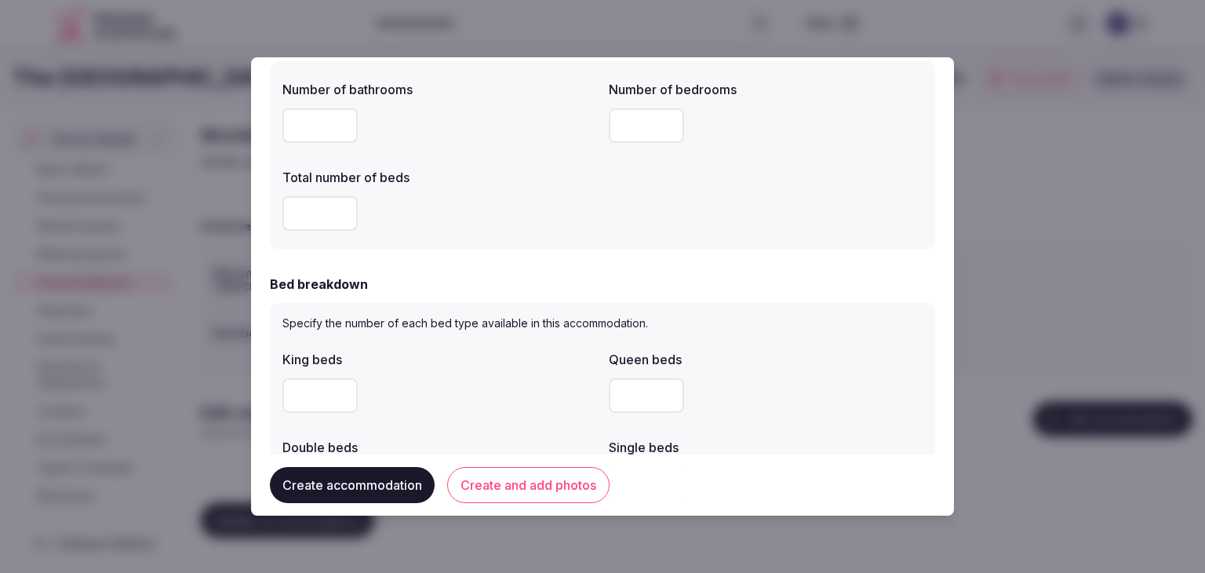
click at [460, 380] on div "*" at bounding box center [439, 395] width 314 height 35
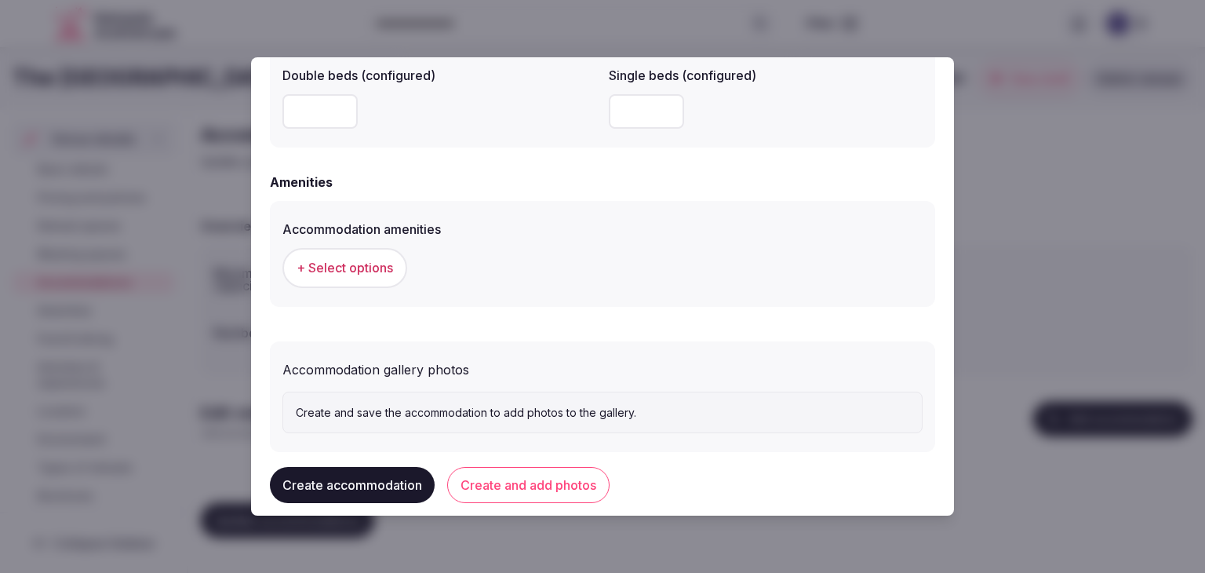
scroll to position [1440, 0]
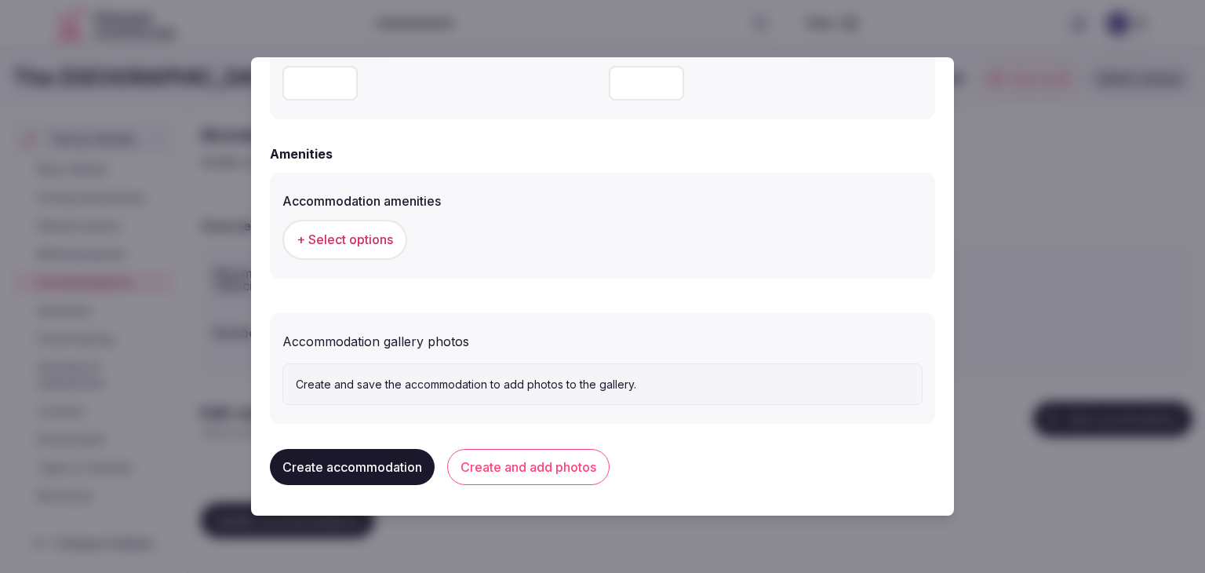
click at [333, 235] on span "+ Select options" at bounding box center [344, 239] width 96 height 17
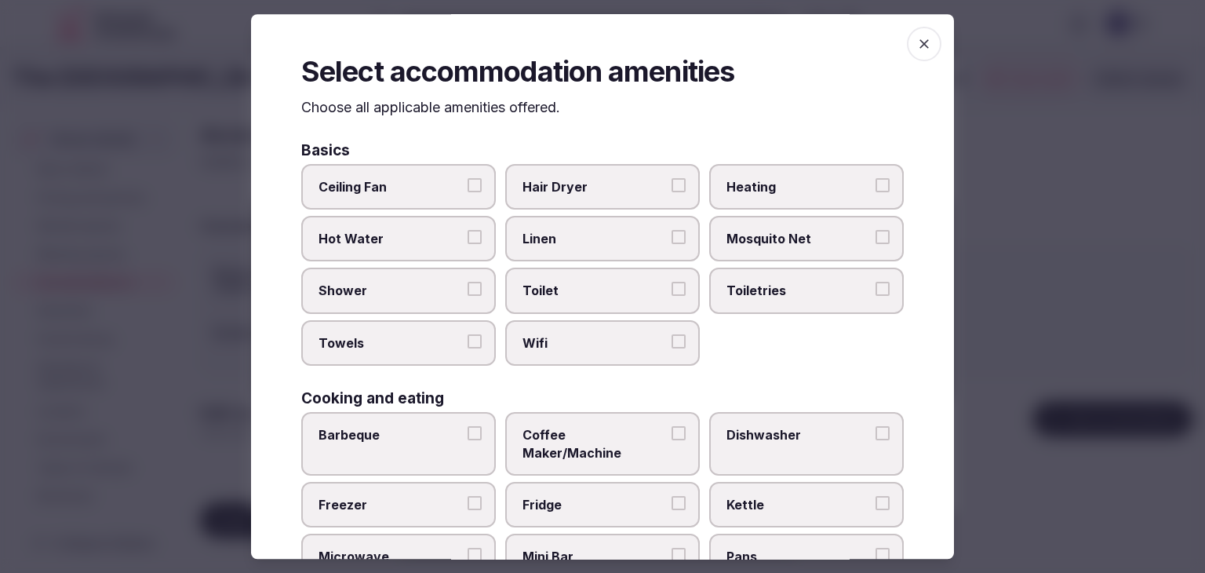
click at [597, 355] on label "Wifi" at bounding box center [602, 342] width 195 height 45
click at [671, 348] on button "Wifi" at bounding box center [678, 341] width 14 height 14
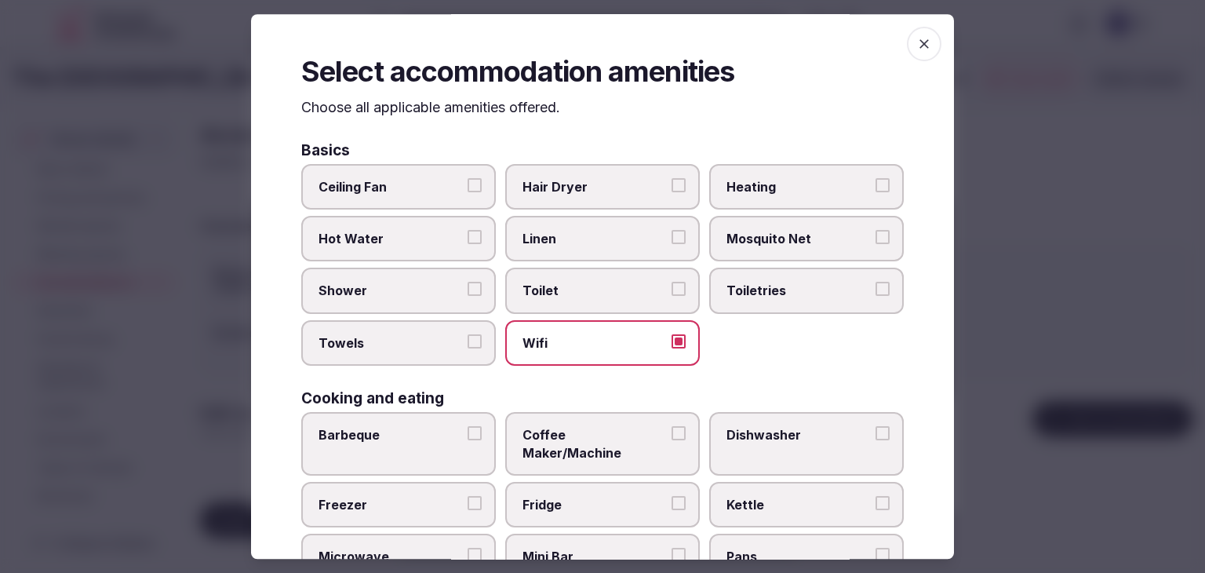
click at [751, 299] on label "Toiletries" at bounding box center [806, 290] width 195 height 45
click at [875, 296] on button "Toiletries" at bounding box center [882, 289] width 14 height 14
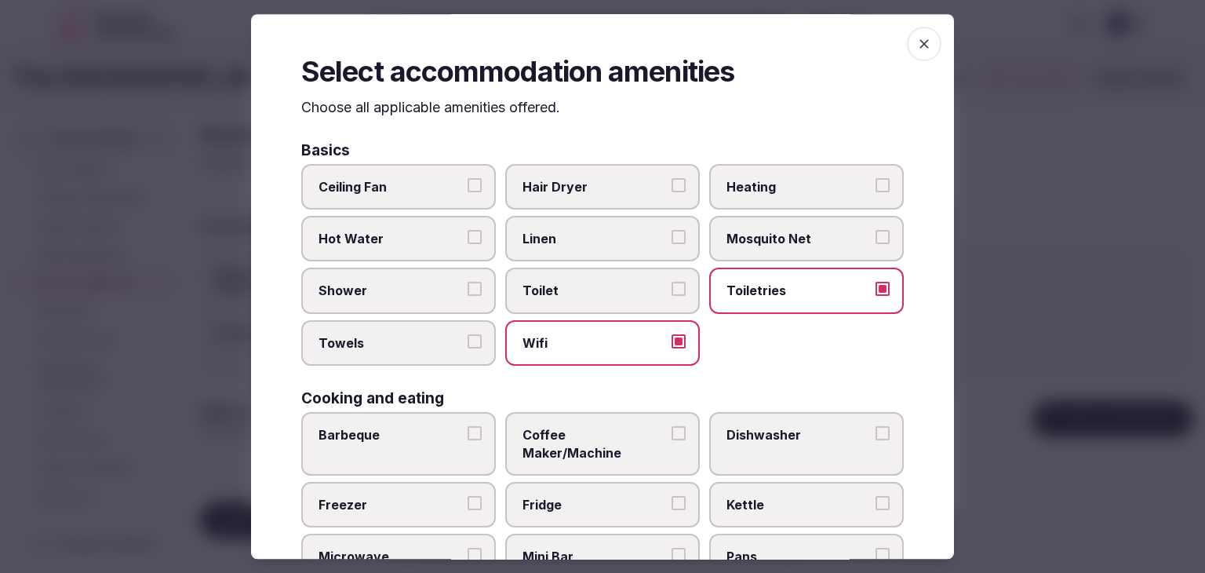
click at [604, 199] on label "Hair Dryer" at bounding box center [602, 186] width 195 height 45
click at [671, 192] on button "Hair Dryer" at bounding box center [678, 185] width 14 height 14
drag, startPoint x: 392, startPoint y: 303, endPoint x: 394, endPoint y: 325, distance: 22.8
click at [394, 304] on label "Shower" at bounding box center [398, 290] width 195 height 45
click at [467, 296] on button "Shower" at bounding box center [474, 289] width 14 height 14
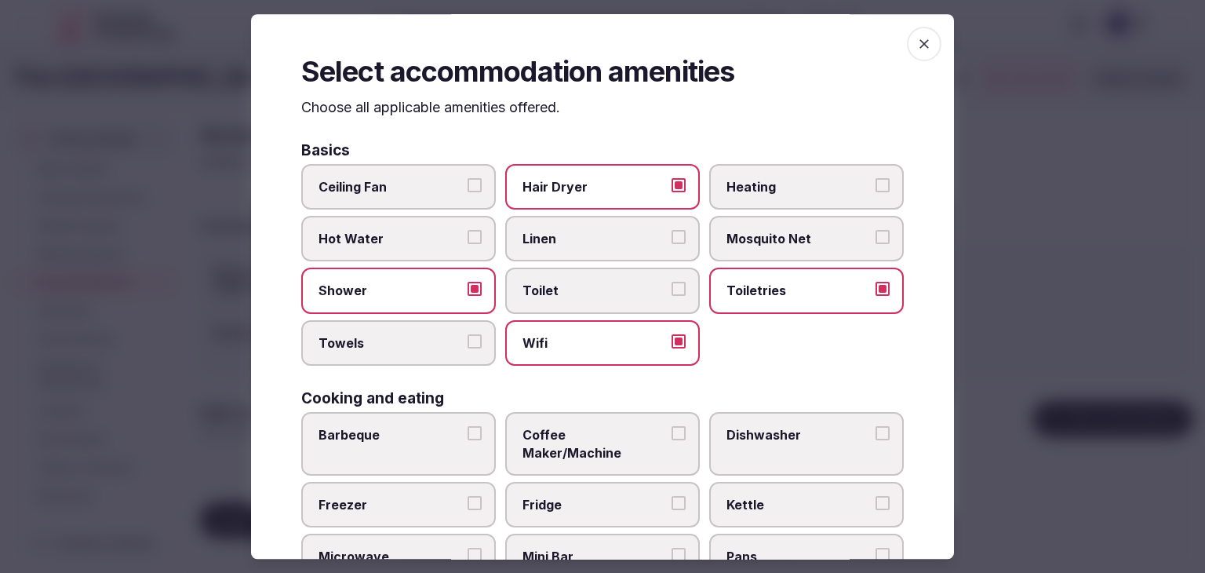
click at [394, 328] on label "Towels" at bounding box center [398, 342] width 195 height 45
click at [467, 334] on button "Towels" at bounding box center [474, 341] width 14 height 14
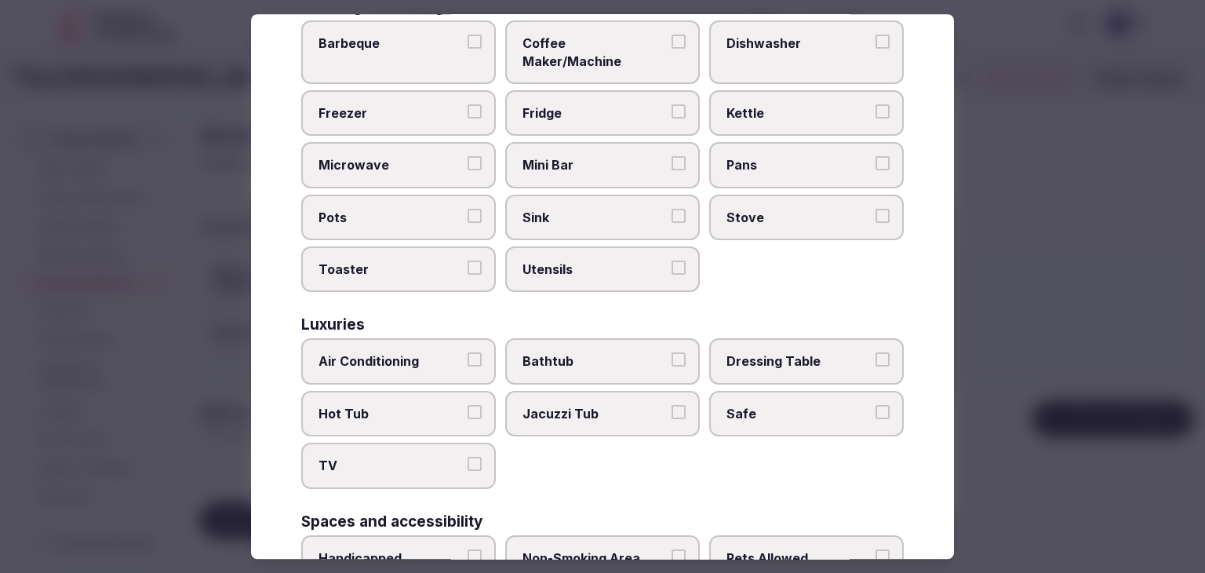
scroll to position [392, 0]
click at [384, 461] on label "TV" at bounding box center [398, 464] width 195 height 45
click at [467, 461] on button "TV" at bounding box center [474, 463] width 14 height 14
click at [388, 352] on span "Air Conditioning" at bounding box center [390, 360] width 144 height 17
click at [467, 352] on button "Air Conditioning" at bounding box center [474, 359] width 14 height 14
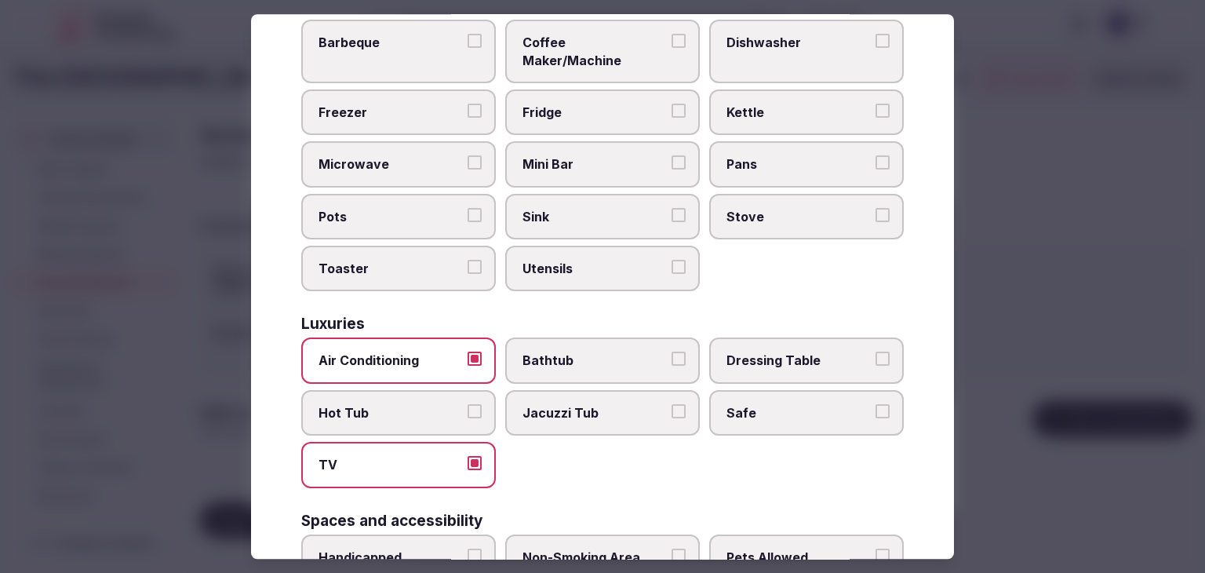
scroll to position [471, 0]
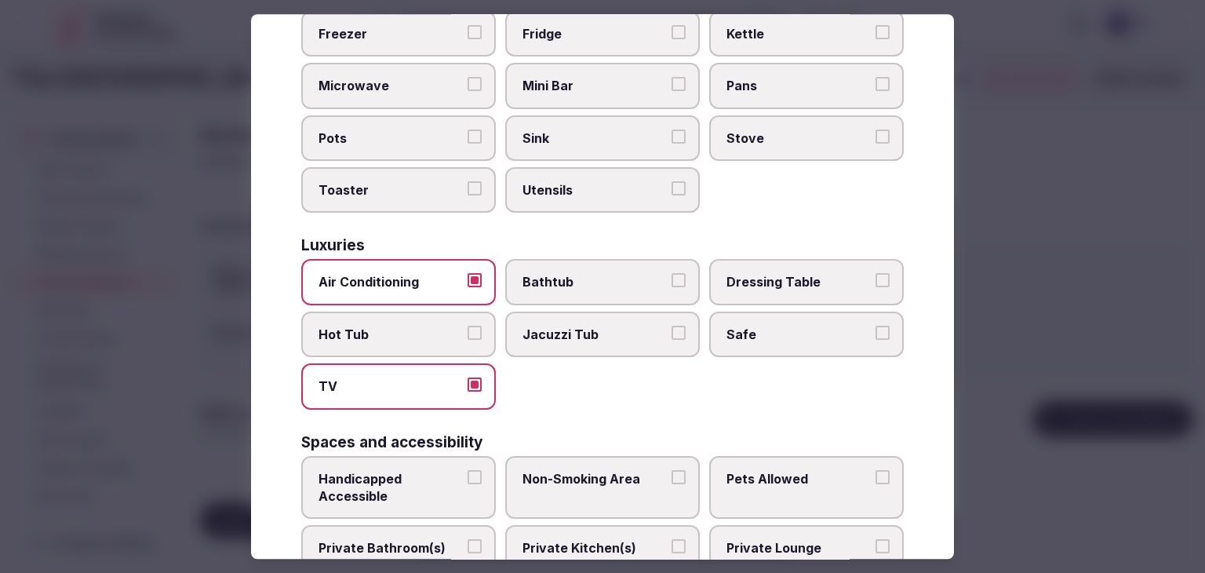
click at [405, 540] on span "Private Bathroom(s)" at bounding box center [390, 548] width 144 height 17
click at [467, 540] on button "Private Bathroom(s)" at bounding box center [474, 547] width 14 height 14
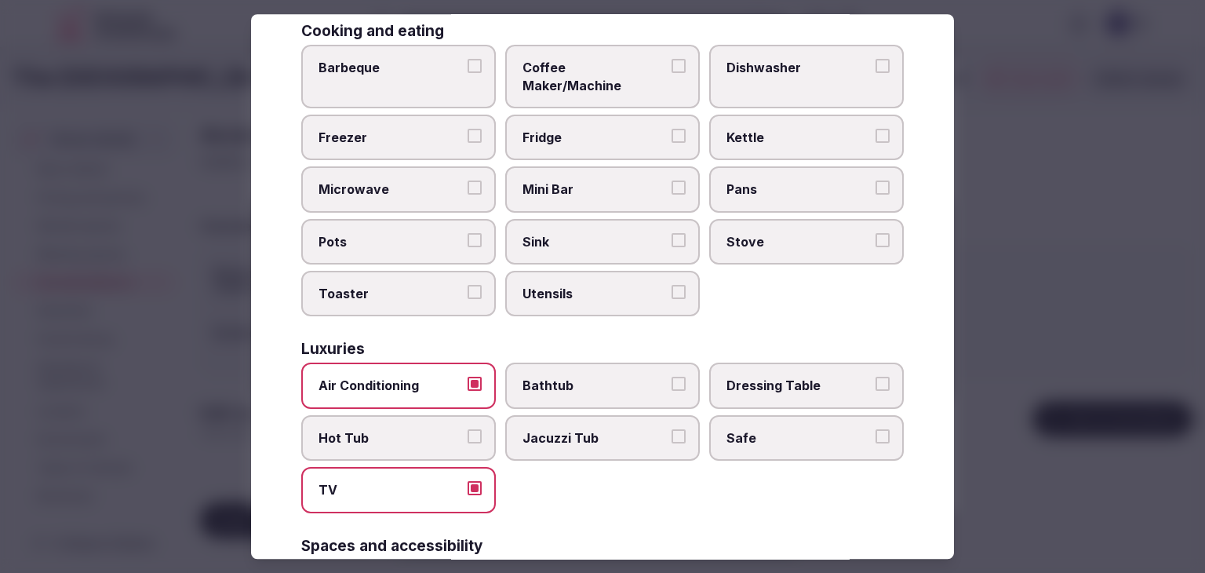
scroll to position [314, 0]
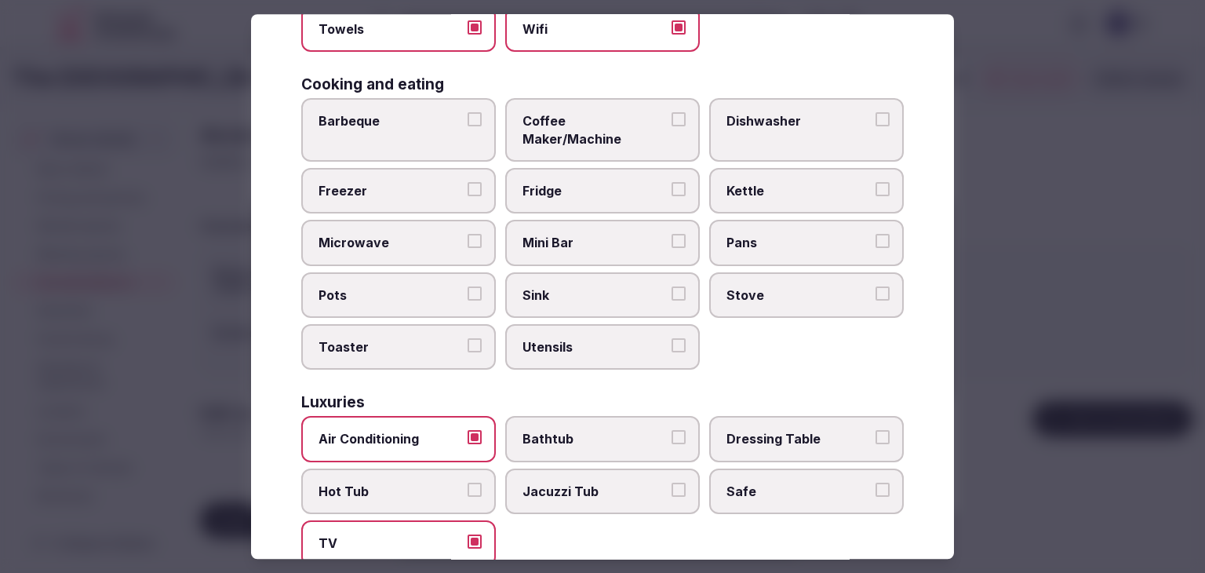
click at [580, 129] on label "Coffee Maker/Machine" at bounding box center [602, 130] width 195 height 64
click at [671, 126] on button "Coffee Maker/Machine" at bounding box center [678, 119] width 14 height 14
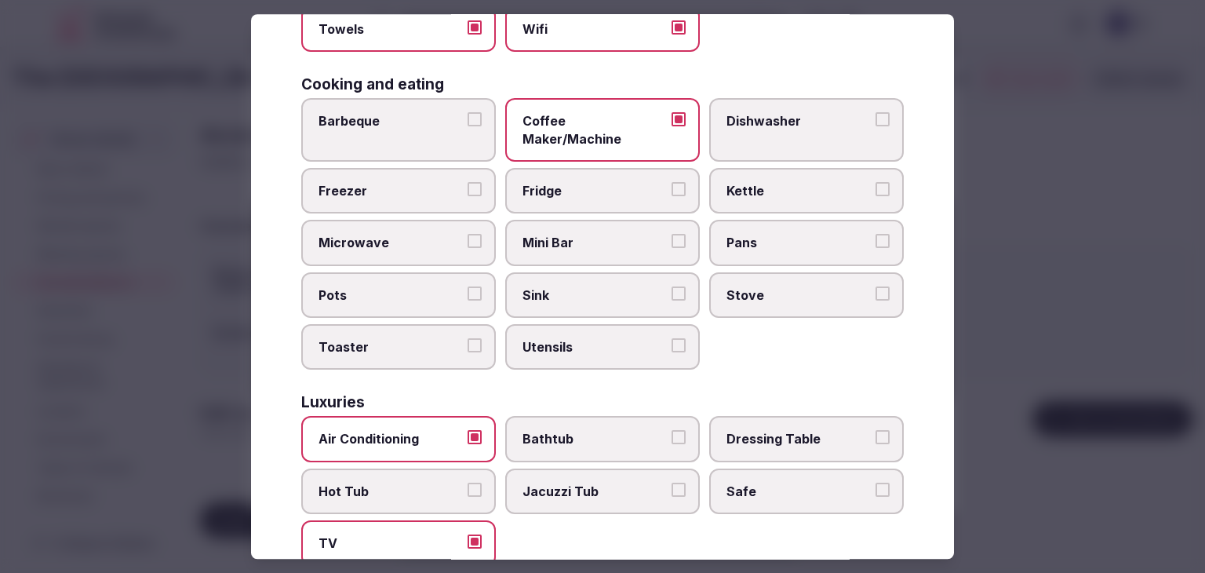
drag, startPoint x: 574, startPoint y: 224, endPoint x: 575, endPoint y: 231, distance: 7.9
click at [574, 235] on span "Mini Bar" at bounding box center [594, 243] width 144 height 17
click at [671, 235] on button "Mini Bar" at bounding box center [678, 242] width 14 height 14
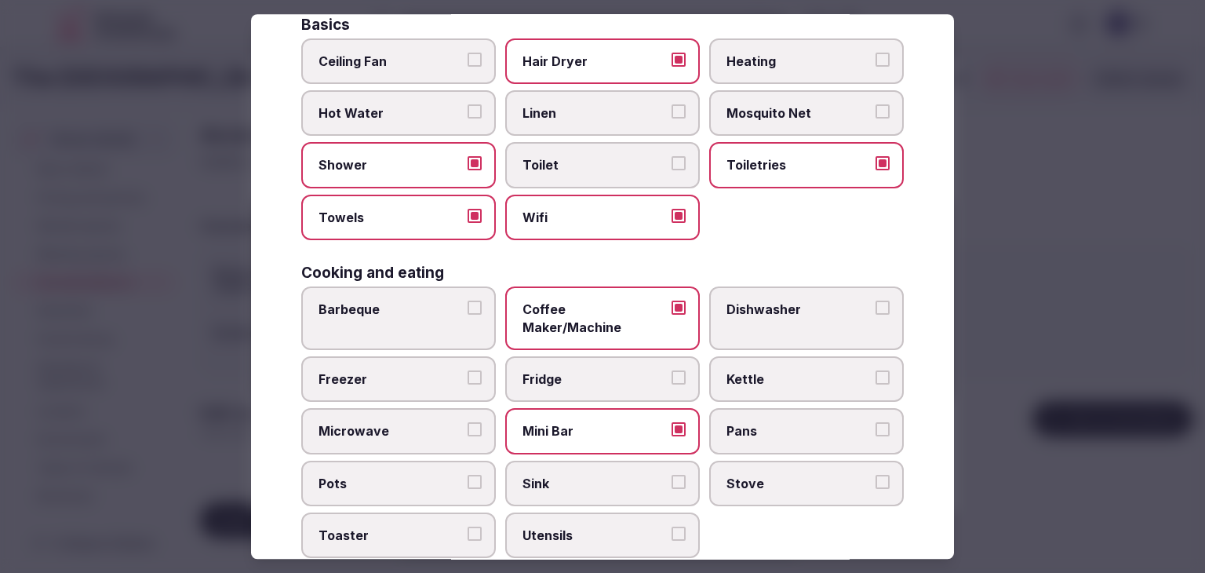
scroll to position [0, 0]
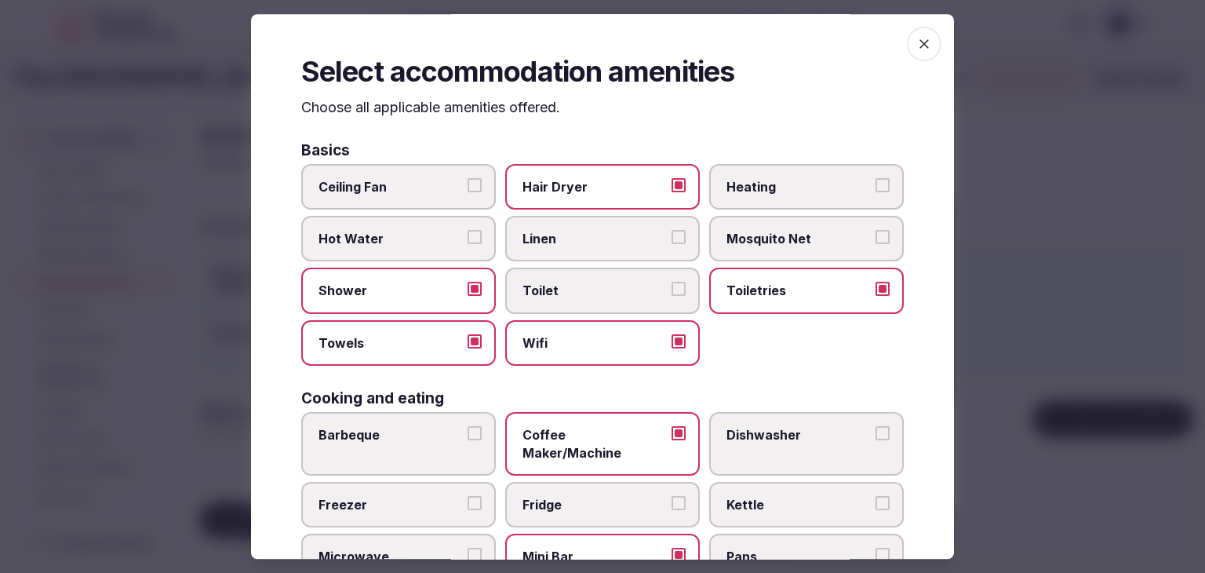
click at [925, 39] on span "button" at bounding box center [924, 44] width 35 height 35
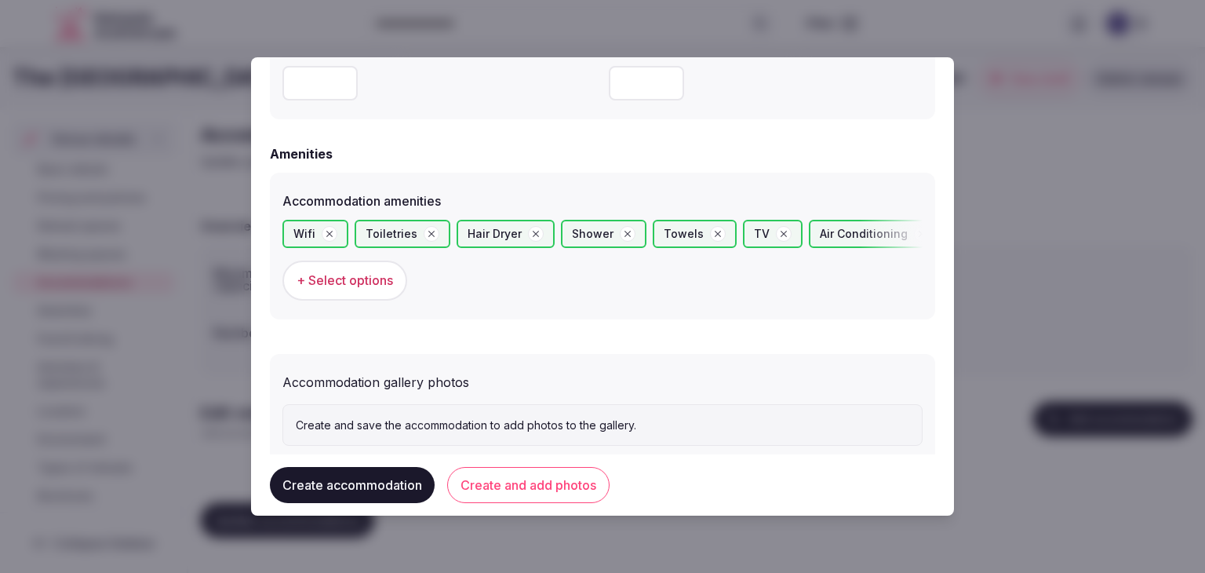
click at [568, 479] on button "Create and add photos" at bounding box center [528, 485] width 162 height 36
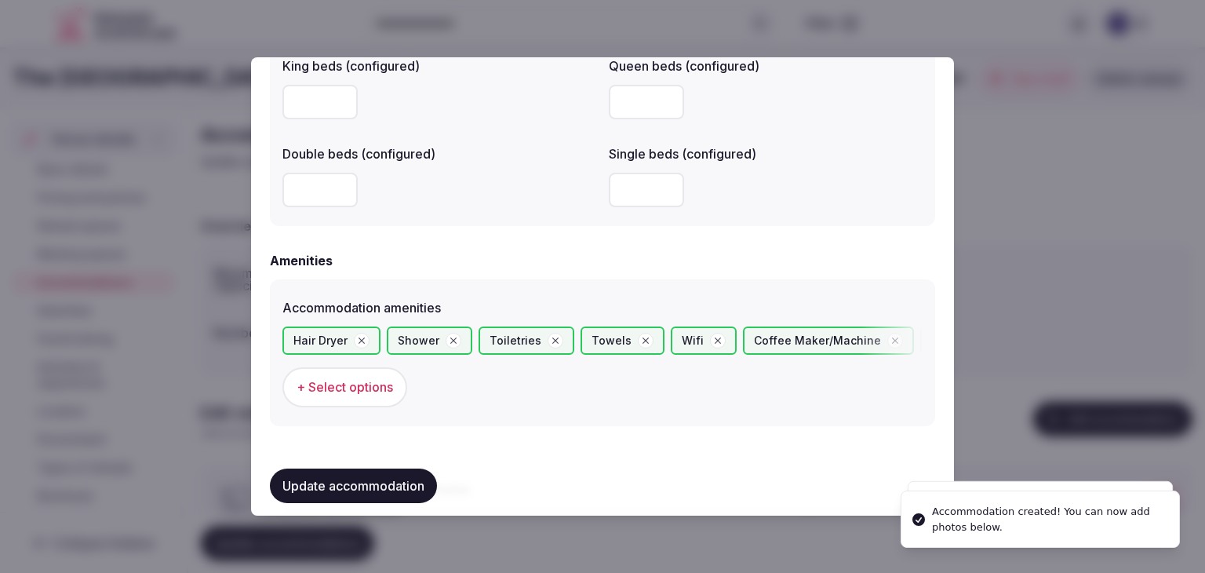
scroll to position [1569, 0]
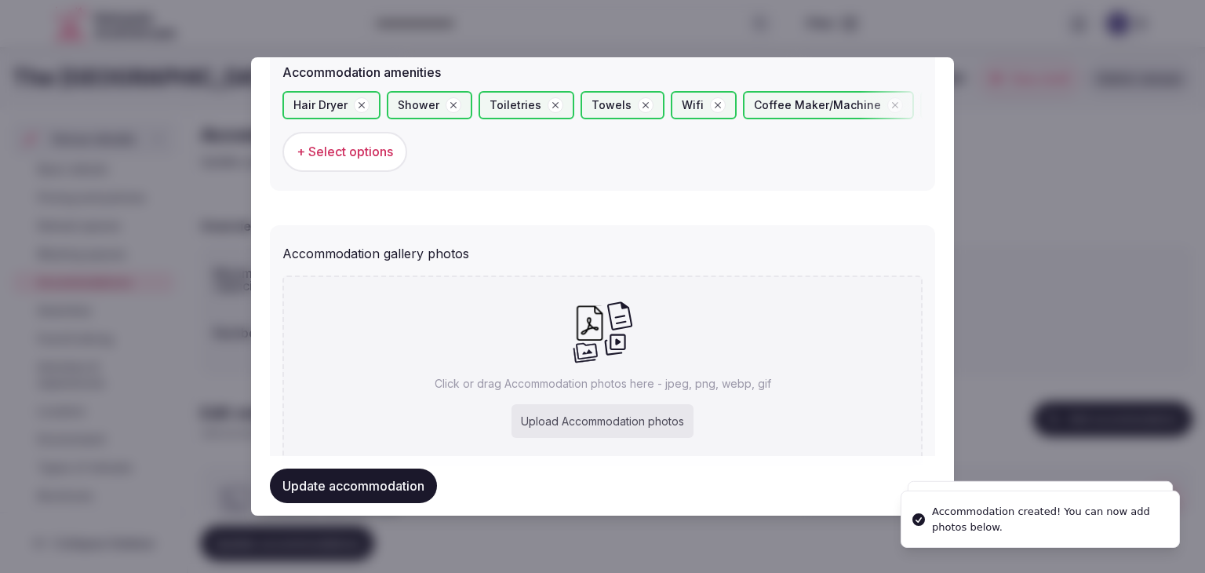
click at [562, 411] on div "Upload Accommodation photos" at bounding box center [602, 421] width 182 height 35
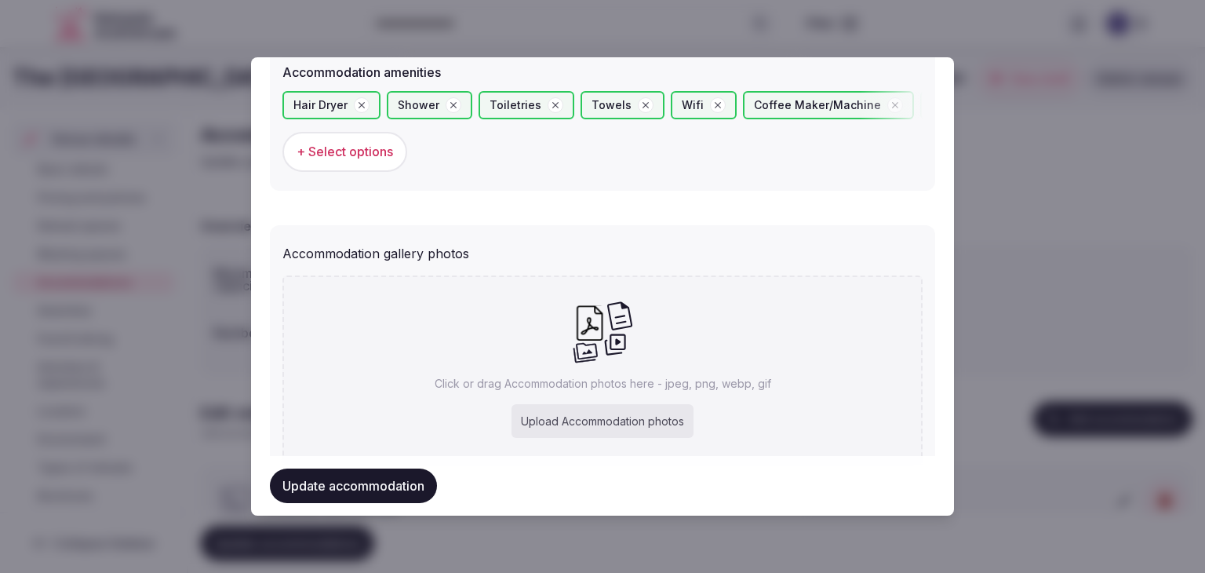
type input "**********"
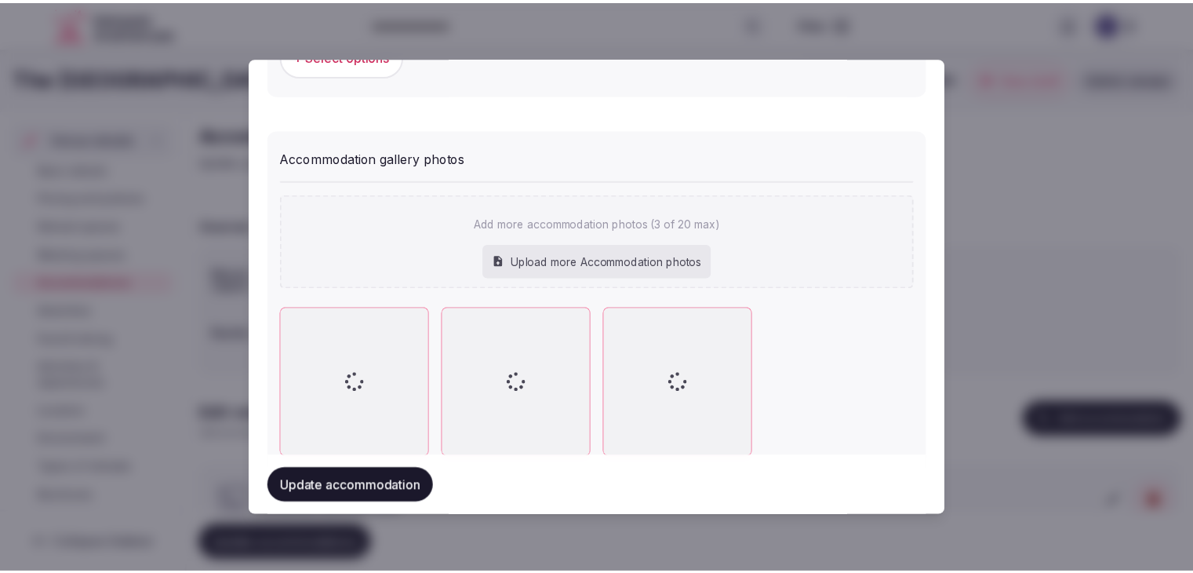
scroll to position [1711, 0]
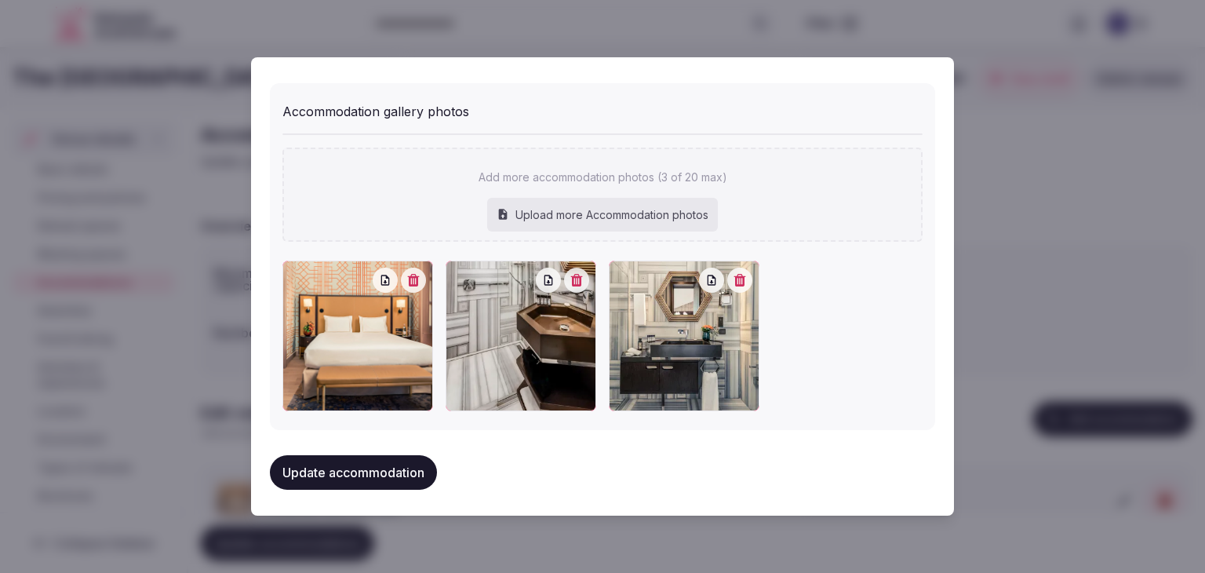
click at [367, 478] on button "Update accommodation" at bounding box center [353, 472] width 167 height 35
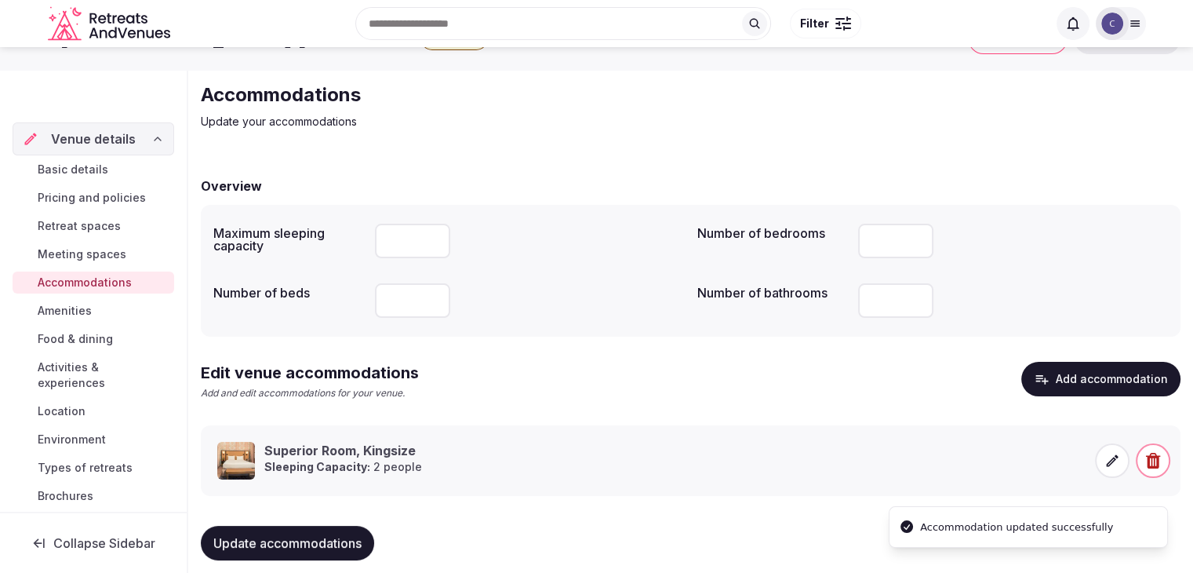
scroll to position [60, 0]
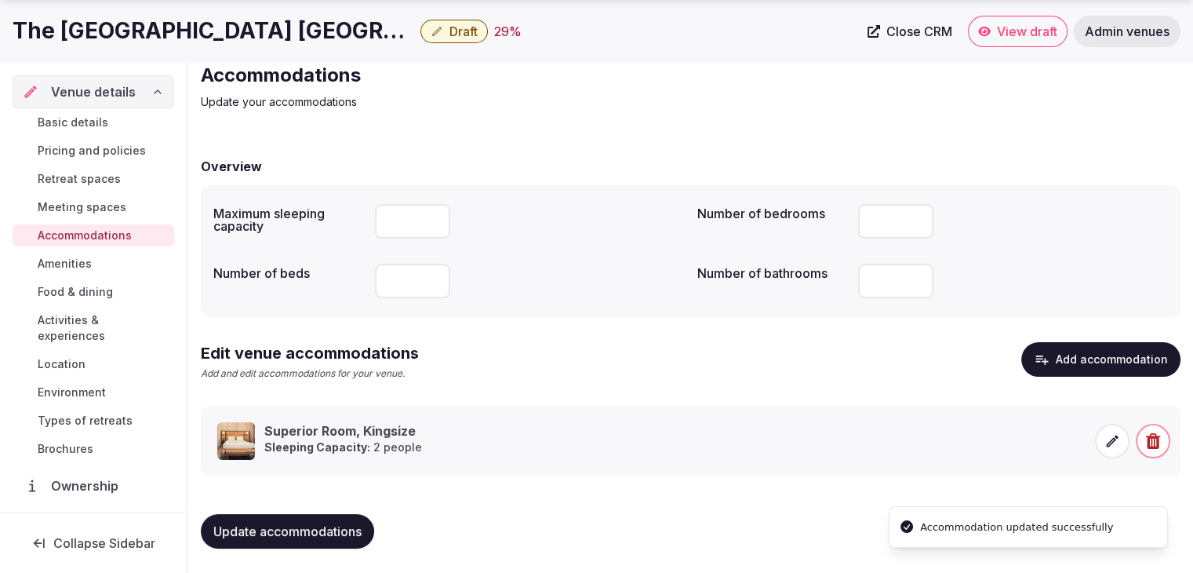
click at [314, 531] on span "Update accommodations" at bounding box center [287, 531] width 148 height 16
click at [116, 206] on span "Meeting spaces" at bounding box center [82, 207] width 89 height 16
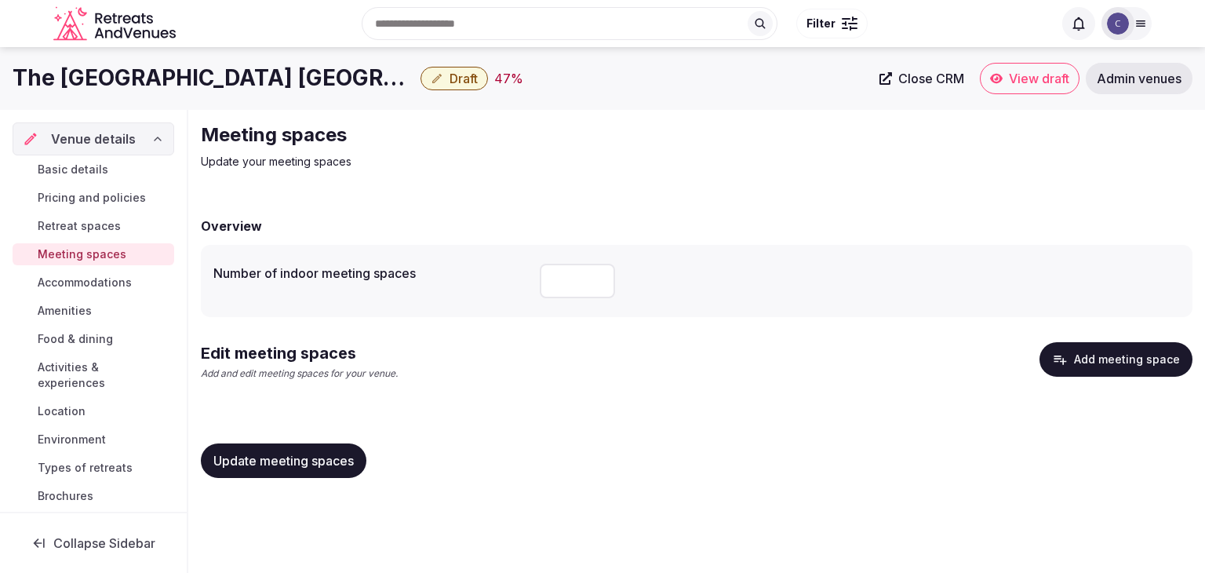
click at [1103, 354] on button "Add meeting space" at bounding box center [1115, 359] width 153 height 35
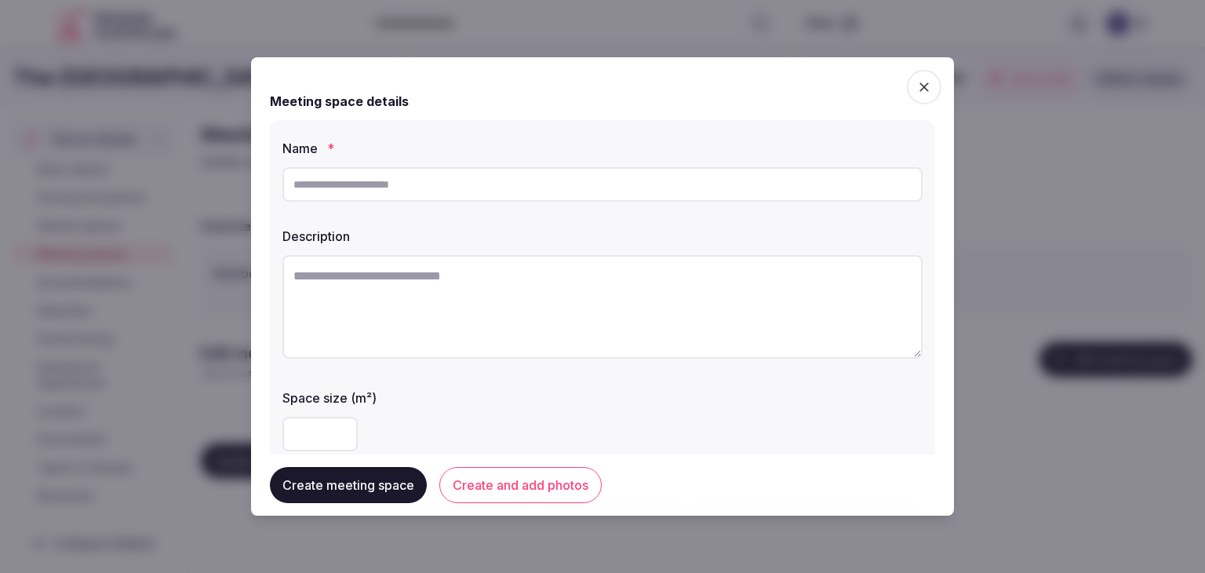
drag, startPoint x: 416, startPoint y: 205, endPoint x: 417, endPoint y: 184, distance: 21.2
click at [416, 202] on div at bounding box center [602, 184] width 640 height 47
click at [417, 184] on input "text" at bounding box center [602, 184] width 640 height 35
paste input "**********"
type input "**********"
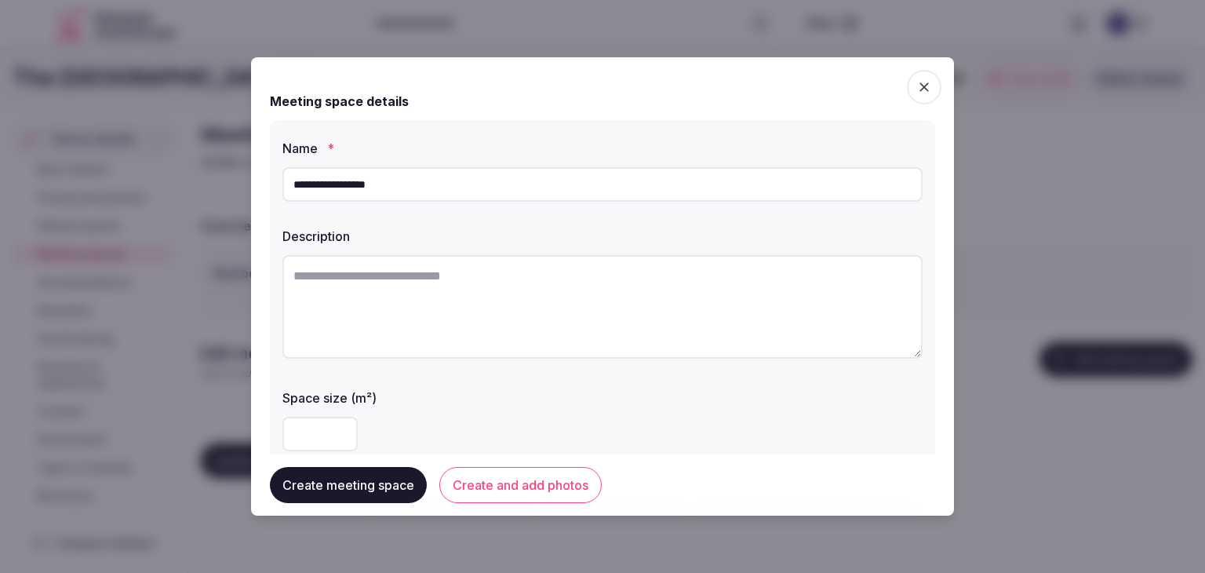
click at [431, 330] on textarea at bounding box center [602, 307] width 640 height 104
paste textarea "**********"
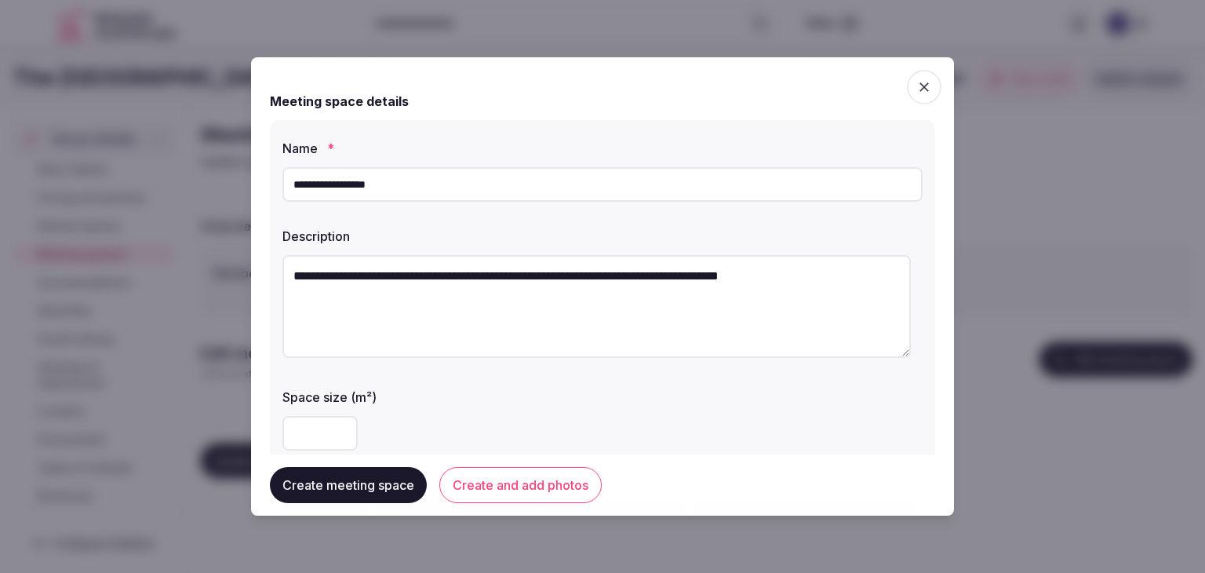
drag, startPoint x: 295, startPoint y: 275, endPoint x: 416, endPoint y: 274, distance: 121.6
click at [416, 274] on textarea "**********" at bounding box center [596, 306] width 628 height 103
type textarea "**********"
click at [413, 181] on input "**********" at bounding box center [602, 184] width 640 height 35
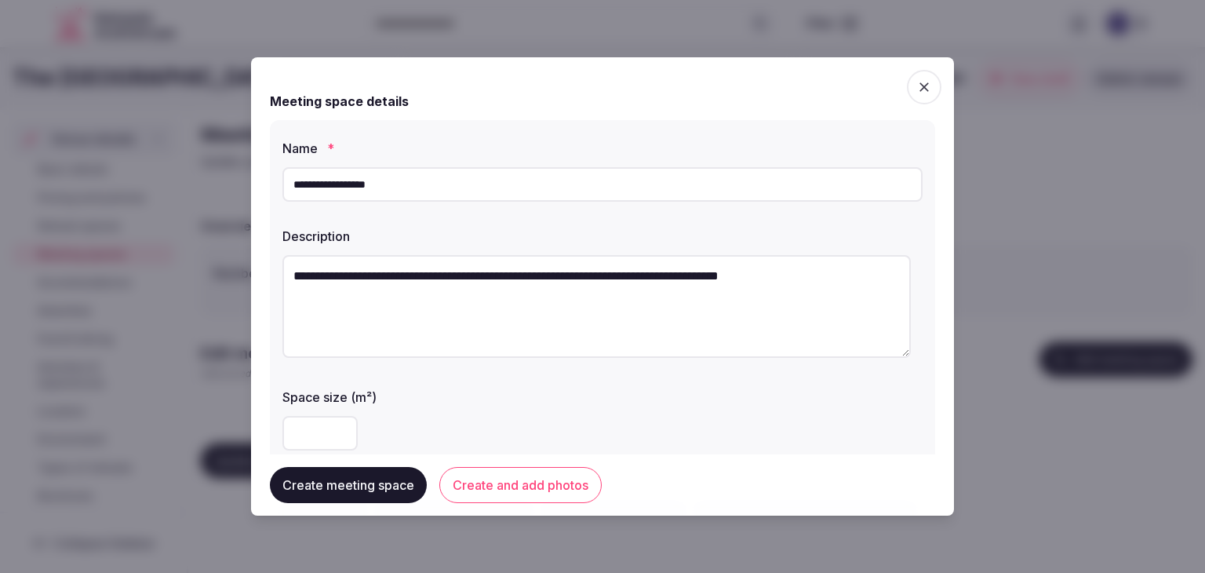
click at [413, 181] on input "**********" at bounding box center [602, 184] width 640 height 35
paste input "text"
drag, startPoint x: 332, startPoint y: 184, endPoint x: 367, endPoint y: 211, distance: 44.2
click at [333, 184] on input "**********" at bounding box center [602, 184] width 640 height 35
type input "**********"
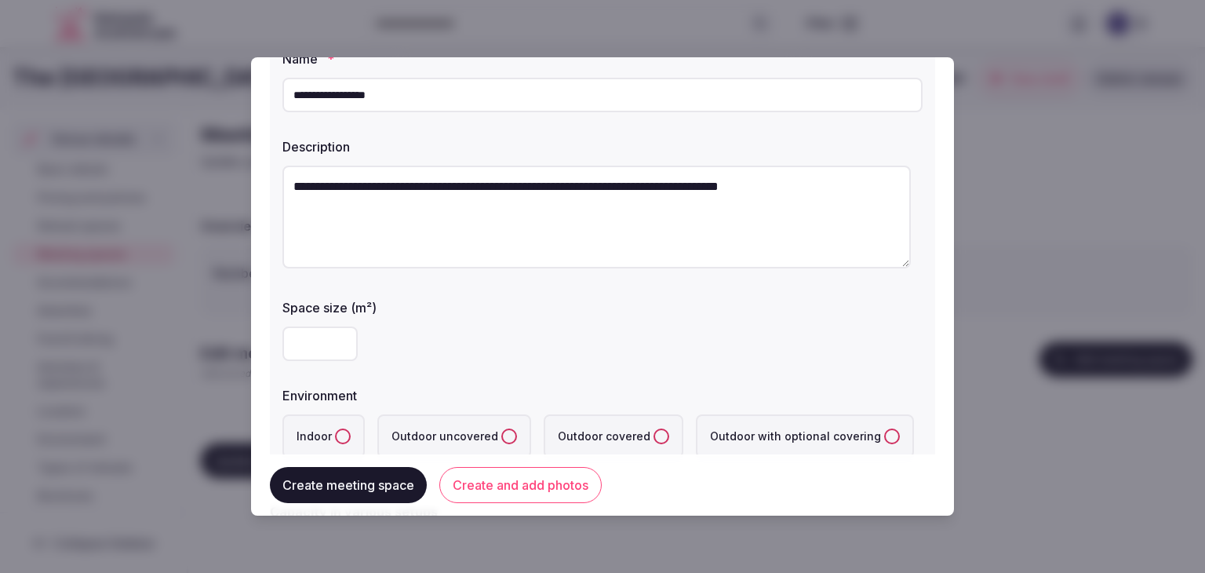
scroll to position [157, 0]
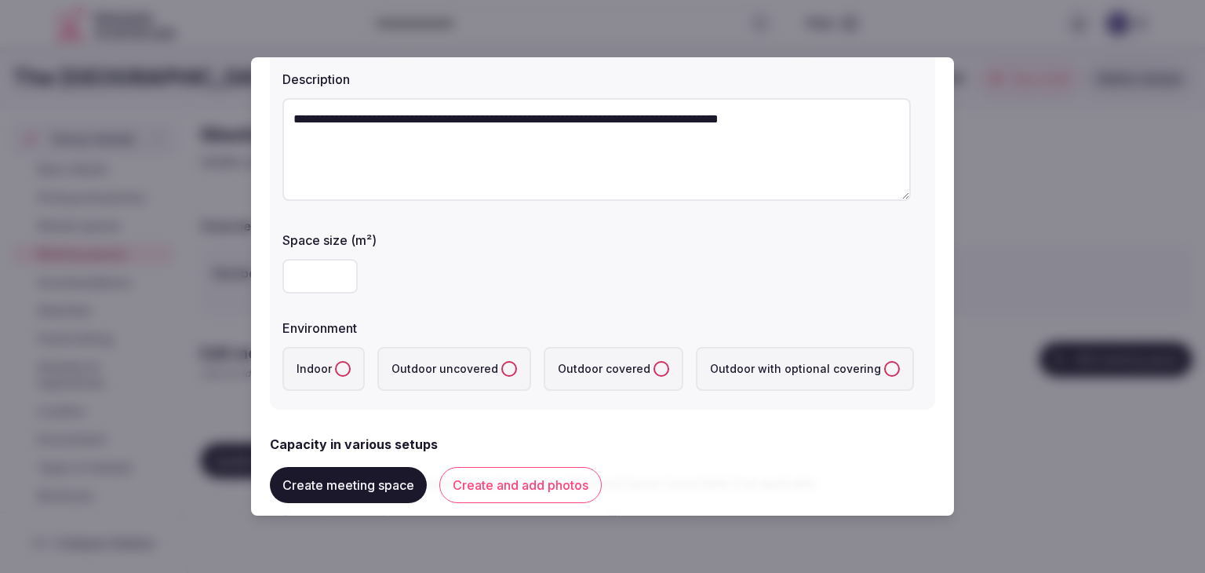
click at [296, 277] on input "number" at bounding box center [319, 276] width 75 height 35
type input "**"
drag, startPoint x: 333, startPoint y: 368, endPoint x: 351, endPoint y: 394, distance: 32.2
click at [333, 368] on label "Indoor" at bounding box center [323, 369] width 82 height 44
click at [335, 368] on button "Indoor" at bounding box center [343, 369] width 16 height 16
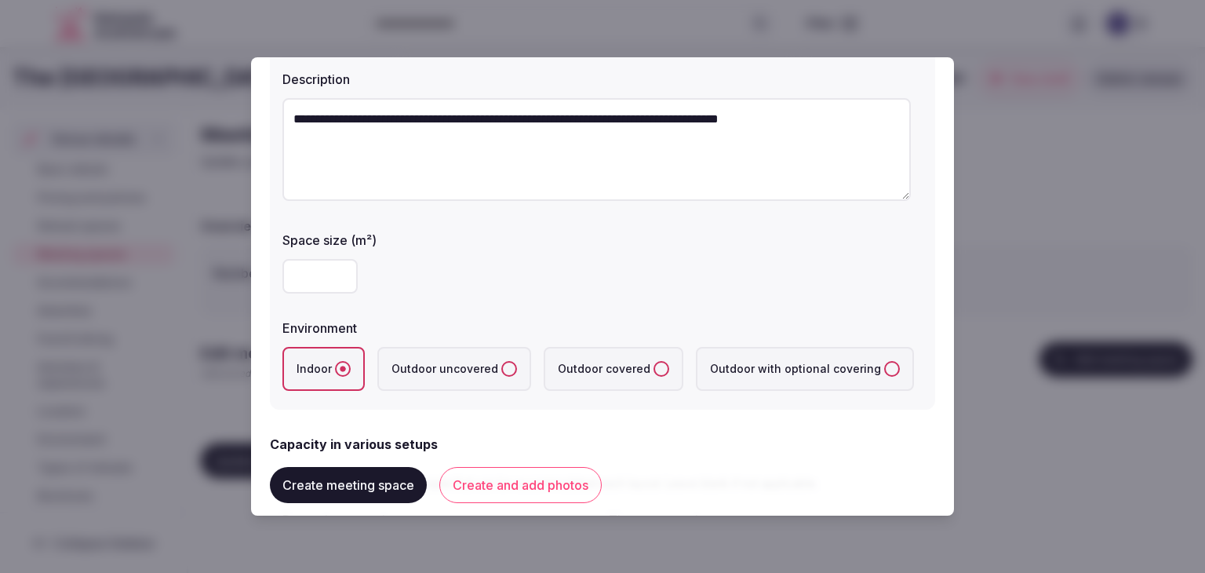
click at [461, 289] on div "**" at bounding box center [602, 276] width 640 height 35
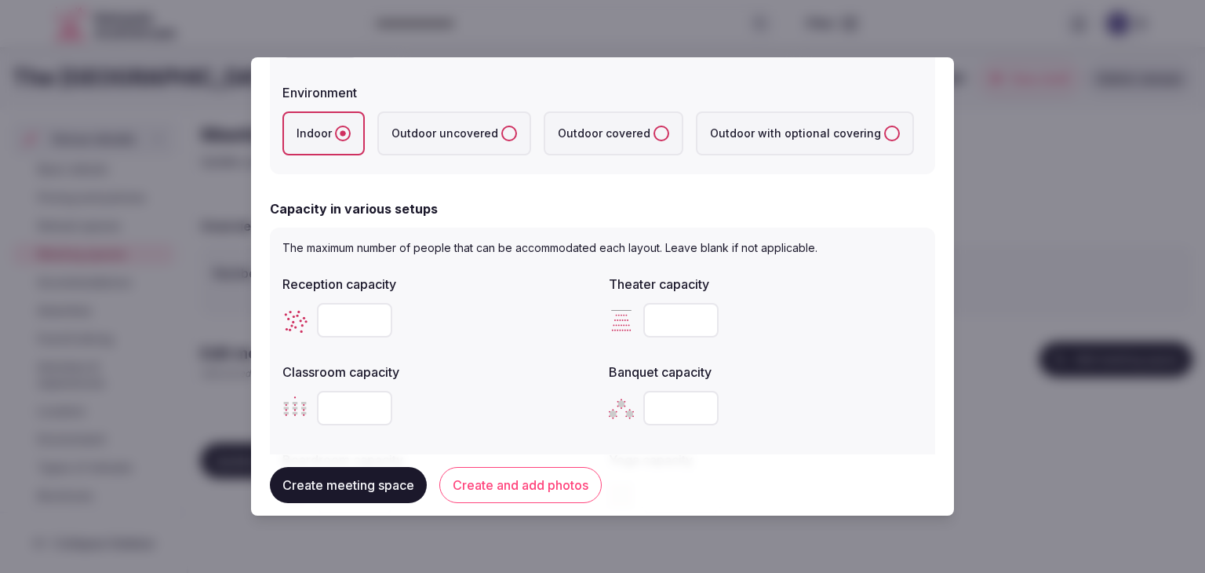
click at [665, 324] on input "number" at bounding box center [680, 320] width 75 height 35
type input "**"
click at [522, 344] on div "Reception capacity Theater capacity ** Classroom capacity Banquet capacity Boar…" at bounding box center [602, 393] width 640 height 251
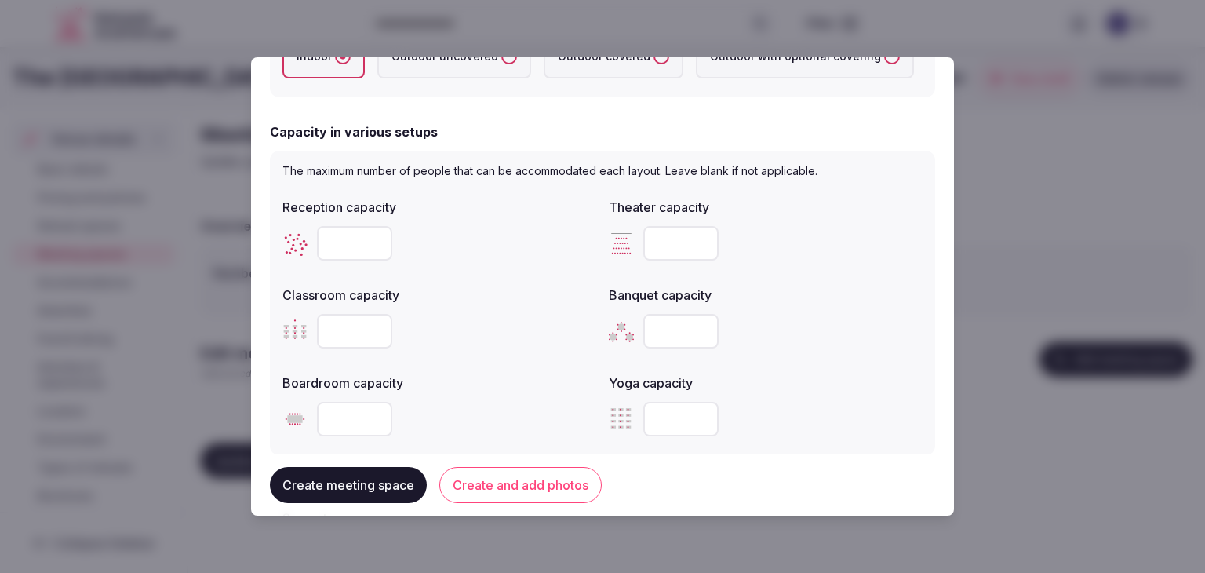
scroll to position [549, 0]
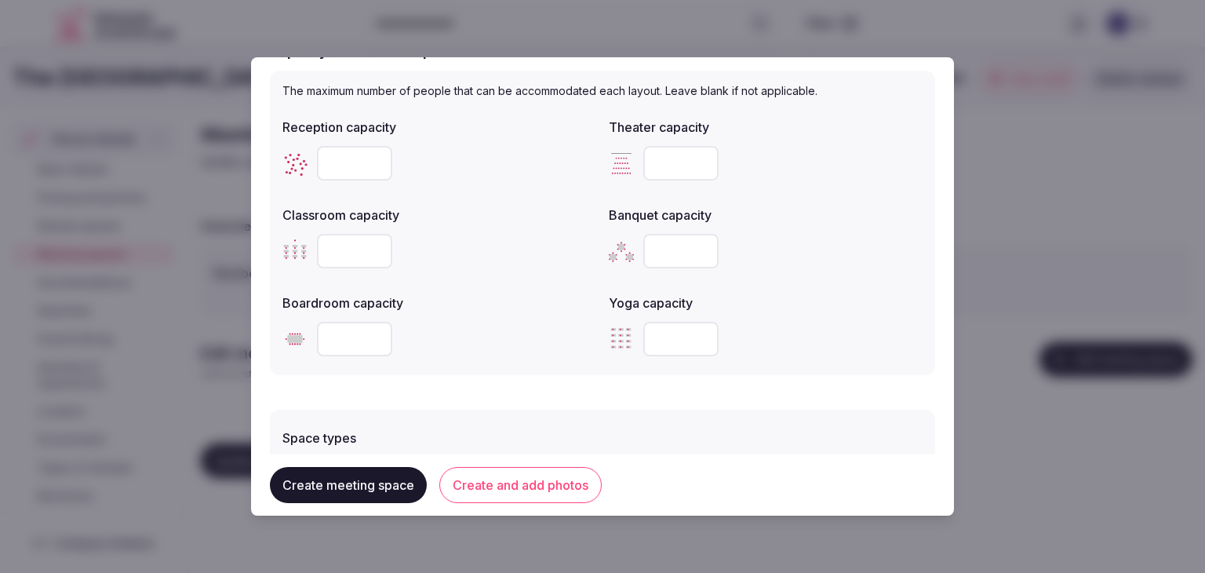
click at [342, 339] on input "number" at bounding box center [354, 339] width 75 height 35
type input "**"
click at [549, 333] on div "**" at bounding box center [439, 339] width 314 height 35
click at [670, 260] on input "number" at bounding box center [680, 251] width 75 height 35
click at [333, 256] on input "number" at bounding box center [354, 251] width 75 height 35
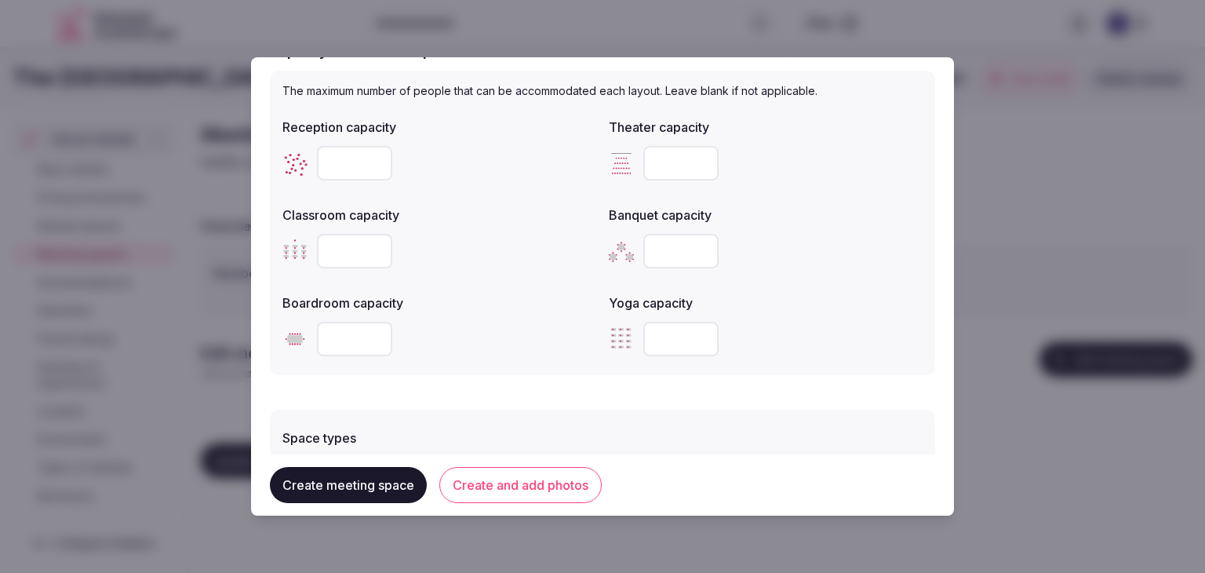
click at [333, 251] on input "number" at bounding box center [354, 251] width 75 height 35
type input "**"
click at [653, 249] on input "number" at bounding box center [680, 251] width 75 height 35
click at [656, 250] on input "number" at bounding box center [680, 251] width 75 height 35
type input "**"
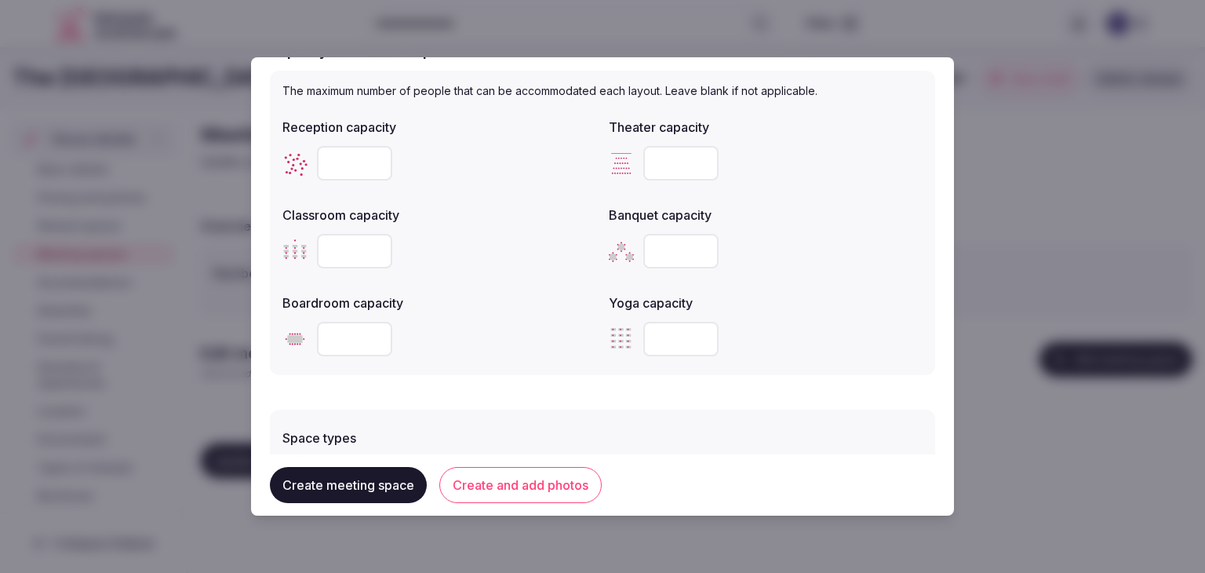
click at [769, 358] on div at bounding box center [766, 338] width 314 height 47
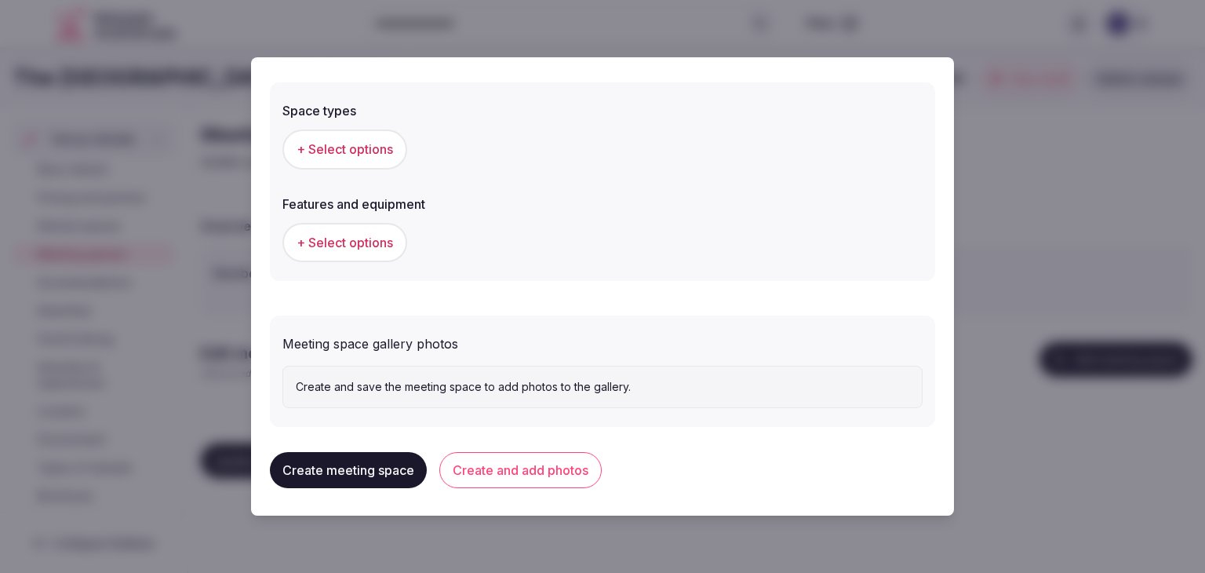
scroll to position [878, 0]
click at [359, 157] on button "+ Select options" at bounding box center [344, 147] width 125 height 39
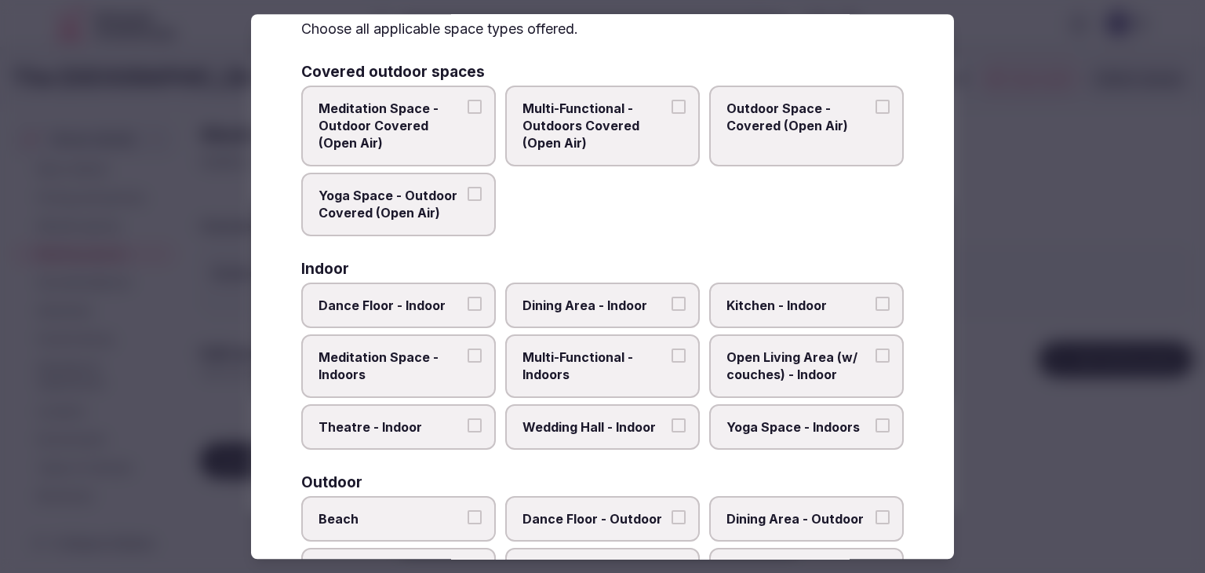
drag, startPoint x: 600, startPoint y: 354, endPoint x: 612, endPoint y: 372, distance: 21.5
click at [600, 353] on span "Multi-Functional - Indoors" at bounding box center [594, 365] width 144 height 35
click at [671, 353] on button "Multi-Functional - Indoors" at bounding box center [678, 355] width 14 height 14
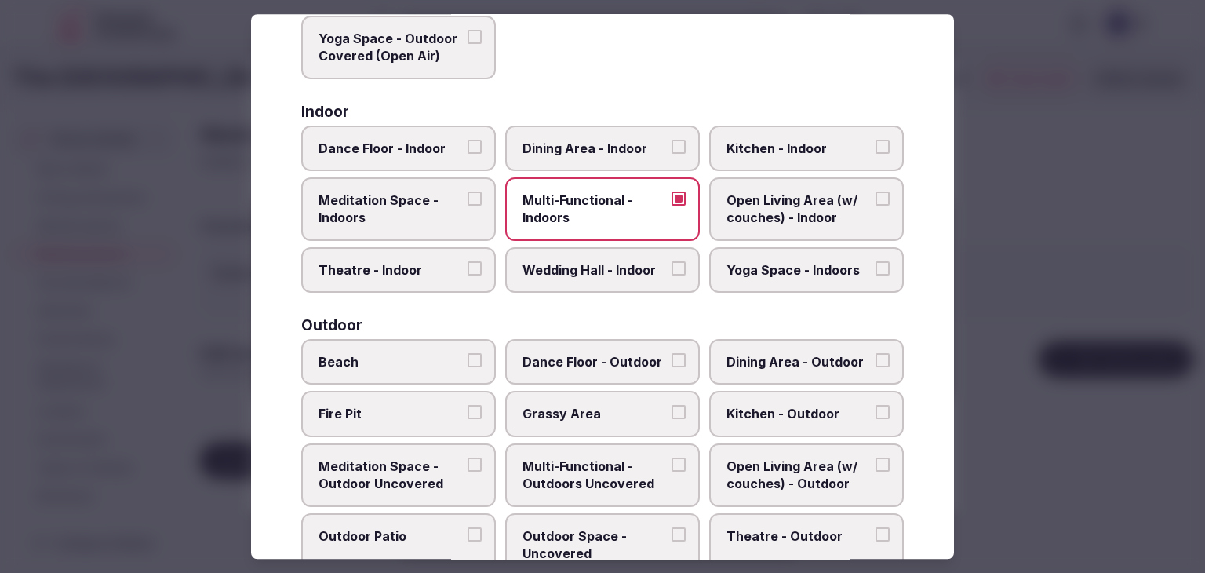
click at [572, 158] on label "Dining Area - Indoor" at bounding box center [602, 147] width 195 height 45
click at [671, 154] on button "Dining Area - Indoor" at bounding box center [678, 147] width 14 height 14
click at [572, 158] on label "Dining Area - Indoor" at bounding box center [602, 147] width 195 height 45
click at [671, 154] on button "Dining Area - Indoor" at bounding box center [678, 147] width 14 height 14
click at [590, 155] on span "Dining Area - Indoor" at bounding box center [594, 148] width 144 height 17
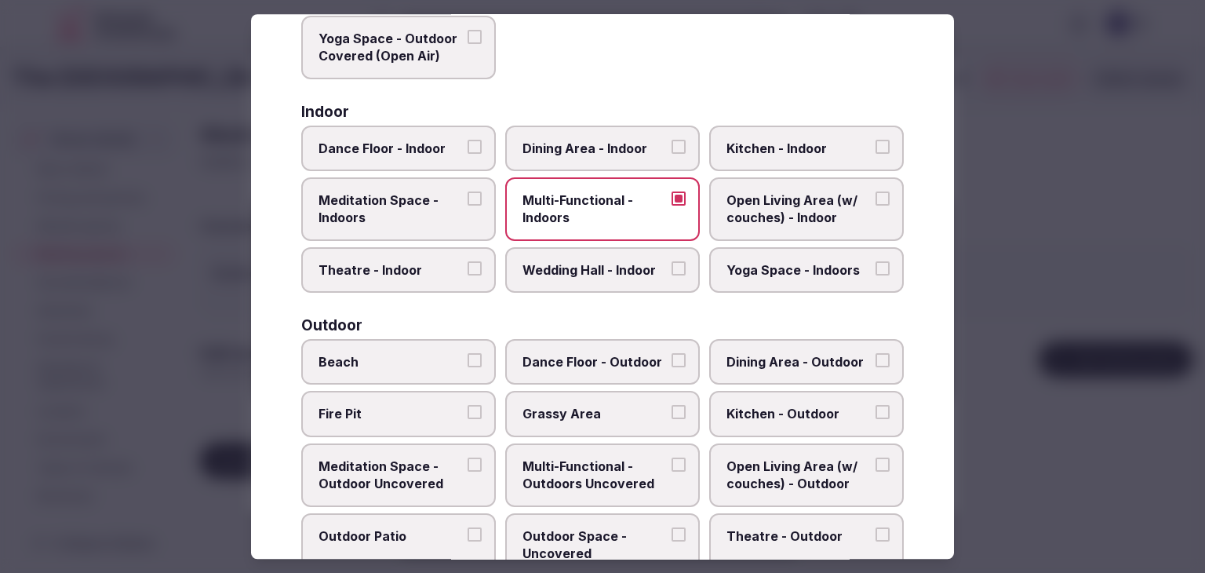
click at [671, 154] on button "Dining Area - Indoor" at bounding box center [678, 147] width 14 height 14
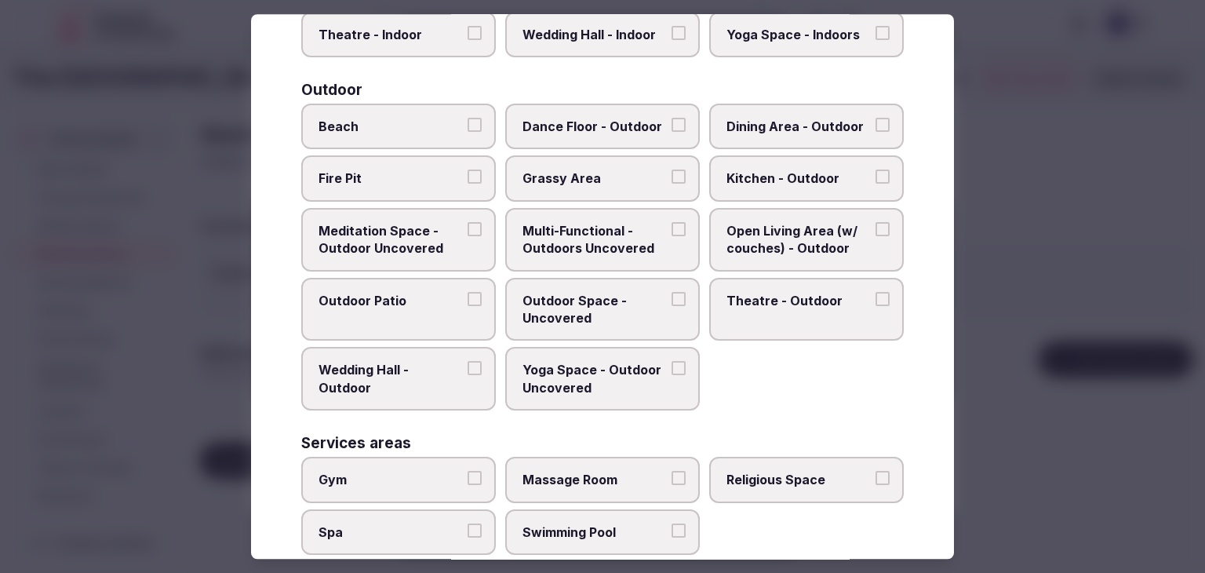
drag, startPoint x: 772, startPoint y: 471, endPoint x: 786, endPoint y: 478, distance: 15.8
click at [772, 471] on span "Religious Space" at bounding box center [798, 479] width 144 height 17
click at [875, 471] on button "Religious Space" at bounding box center [882, 478] width 14 height 14
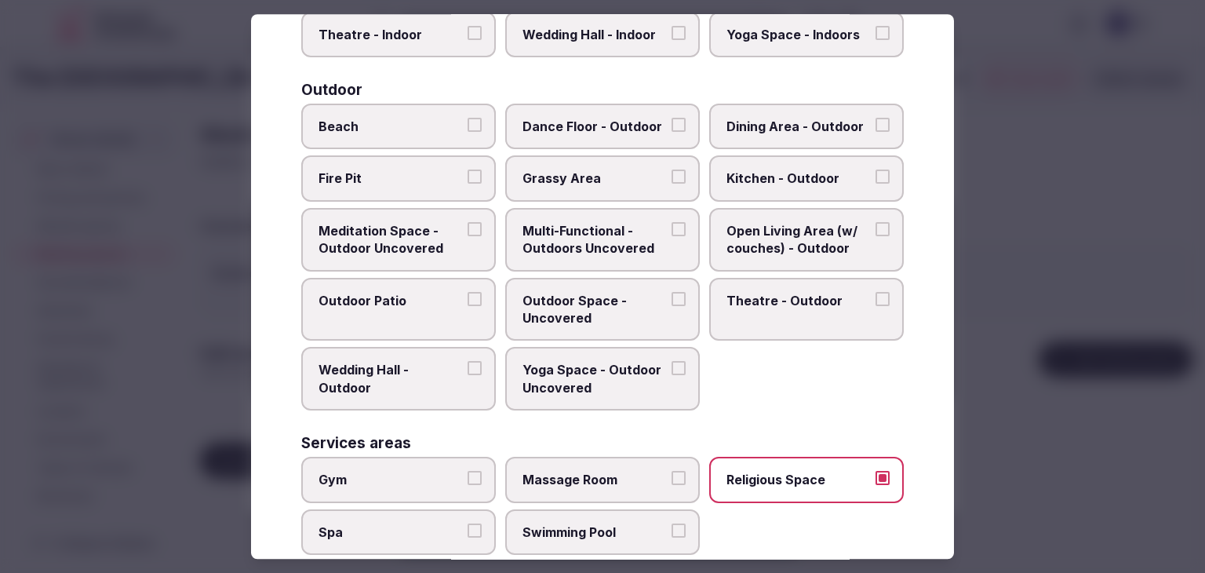
click at [780, 472] on span "Religious Space" at bounding box center [798, 479] width 144 height 17
click at [875, 472] on button "Religious Space" at bounding box center [882, 478] width 14 height 14
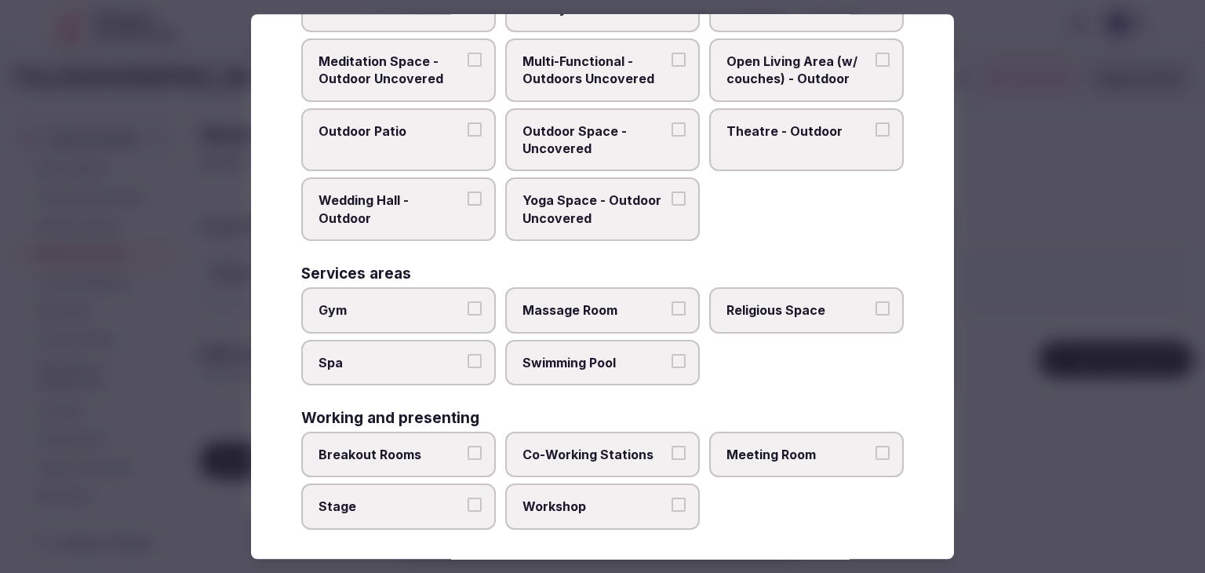
click at [762, 449] on span "Meeting Room" at bounding box center [798, 453] width 144 height 17
click at [875, 449] on button "Meeting Room" at bounding box center [882, 452] width 14 height 14
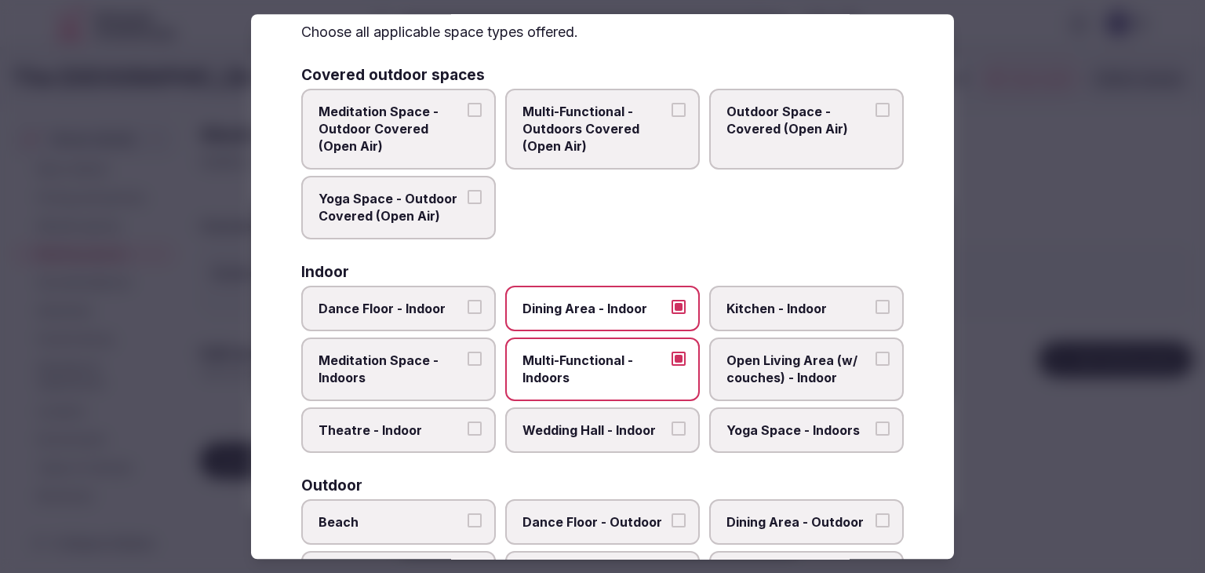
scroll to position [0, 0]
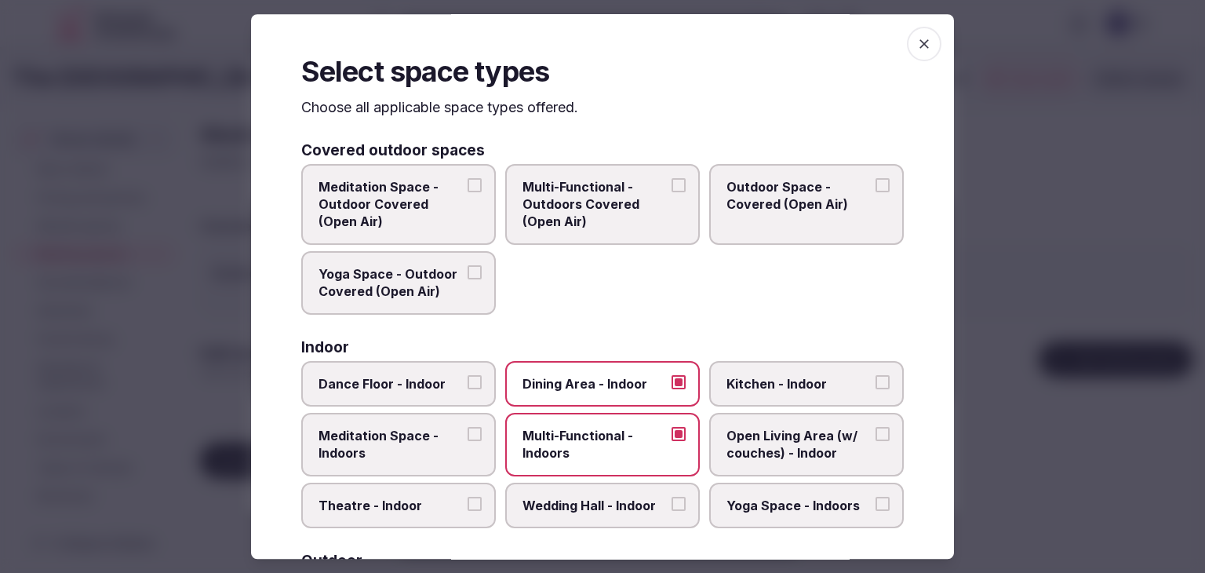
click at [916, 38] on icon "button" at bounding box center [924, 44] width 16 height 16
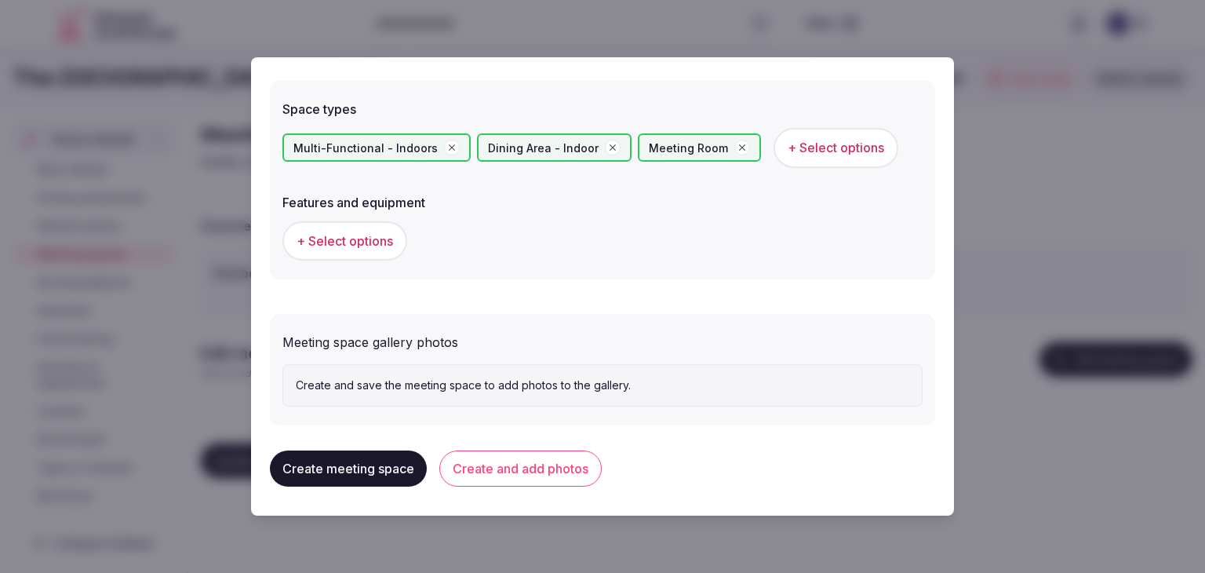
click at [384, 238] on span "+ Select options" at bounding box center [344, 240] width 96 height 17
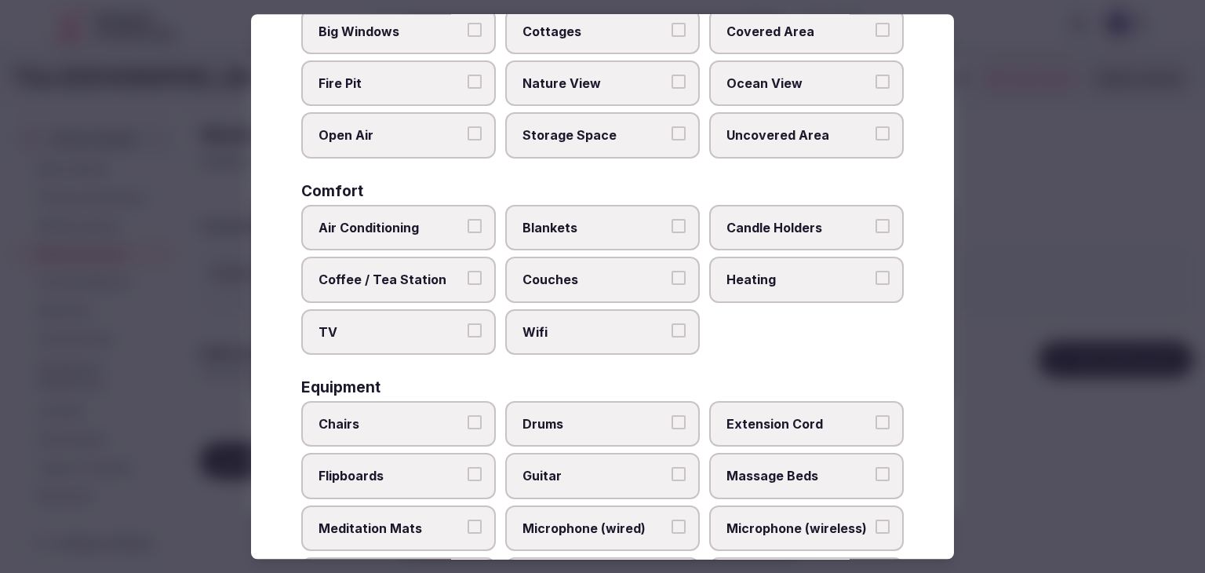
scroll to position [157, 0]
click at [545, 327] on span "Wifi" at bounding box center [594, 330] width 144 height 17
click at [671, 327] on button "Wifi" at bounding box center [678, 329] width 14 height 14
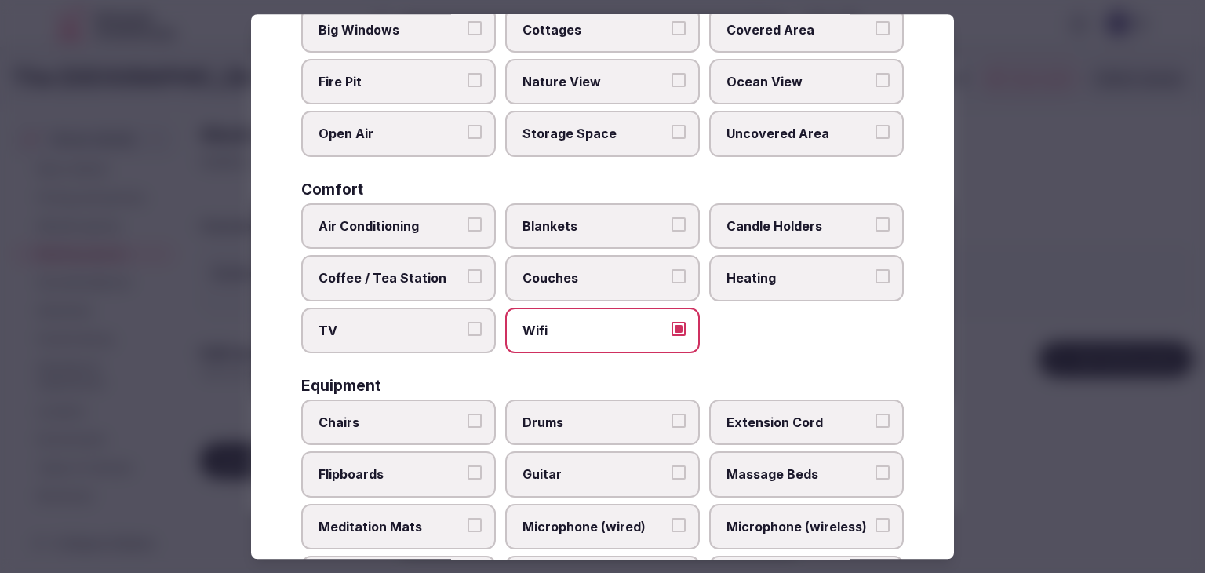
click at [411, 322] on span "TV" at bounding box center [390, 330] width 144 height 17
click at [467, 322] on button "TV" at bounding box center [474, 329] width 14 height 14
click at [388, 274] on span "Coffee / Tea Station" at bounding box center [390, 277] width 144 height 17
click at [467, 274] on button "Coffee / Tea Station" at bounding box center [474, 276] width 14 height 14
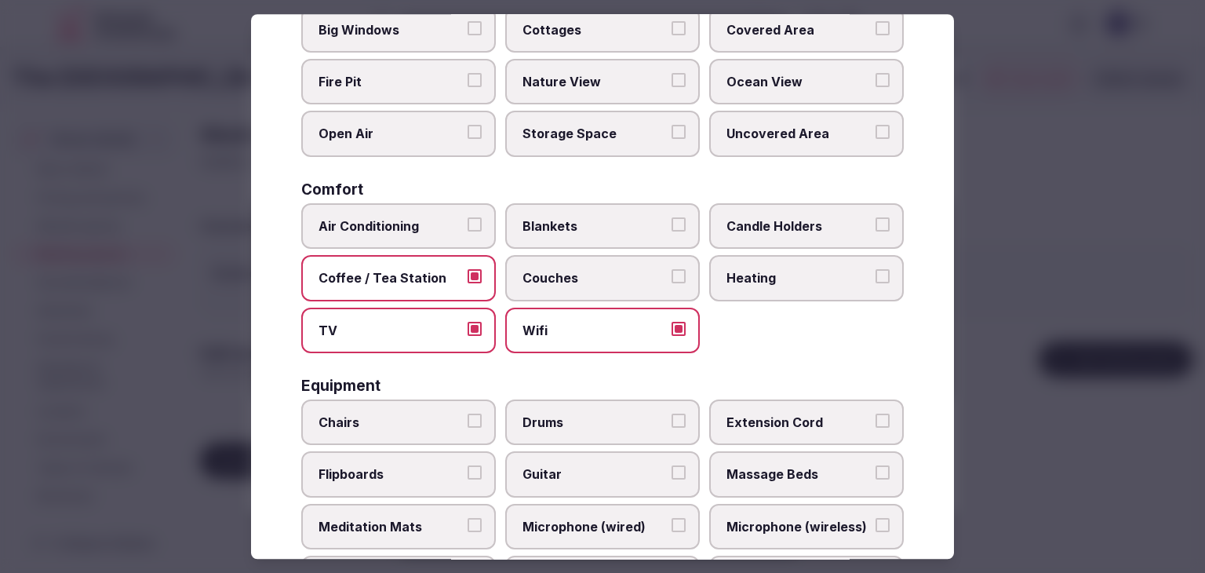
click at [396, 237] on label "Air Conditioning" at bounding box center [398, 225] width 195 height 45
click at [467, 231] on button "Air Conditioning" at bounding box center [474, 224] width 14 height 14
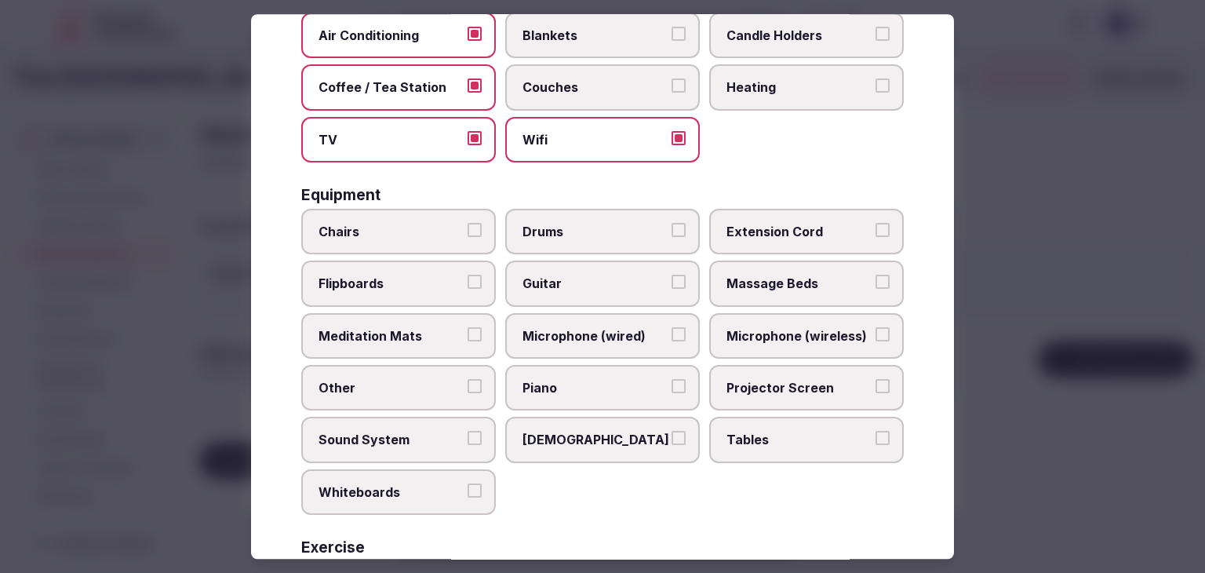
scroll to position [392, 0]
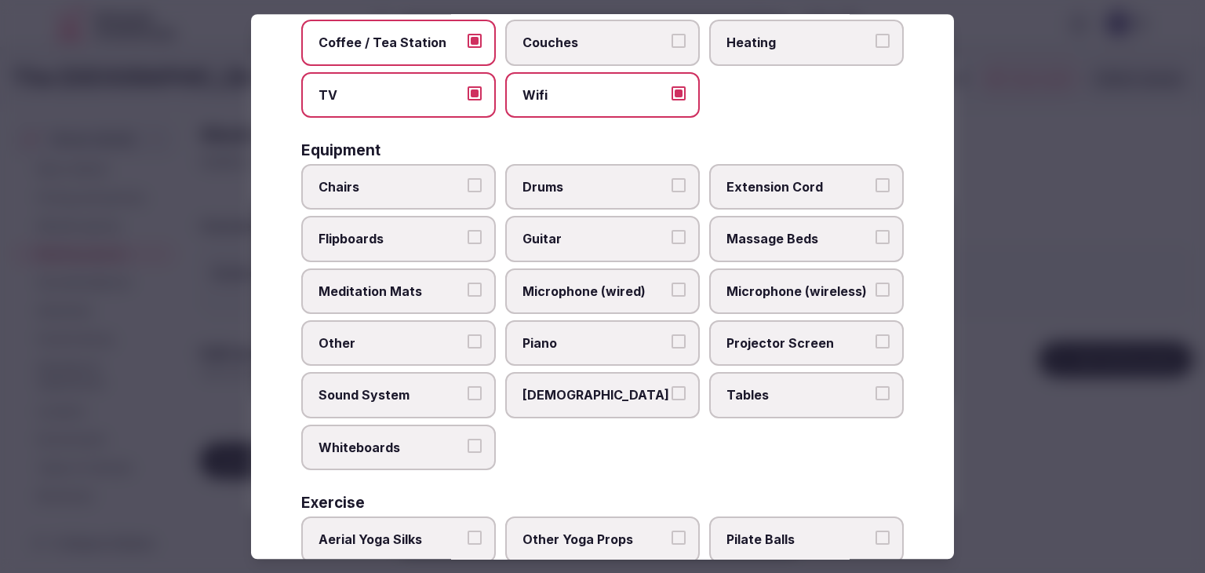
click at [820, 373] on label "Tables" at bounding box center [806, 395] width 195 height 45
click at [875, 387] on button "Tables" at bounding box center [882, 394] width 14 height 14
click at [807, 320] on label "Projector Screen" at bounding box center [806, 342] width 195 height 45
click at [875, 334] on button "Projector Screen" at bounding box center [882, 341] width 14 height 14
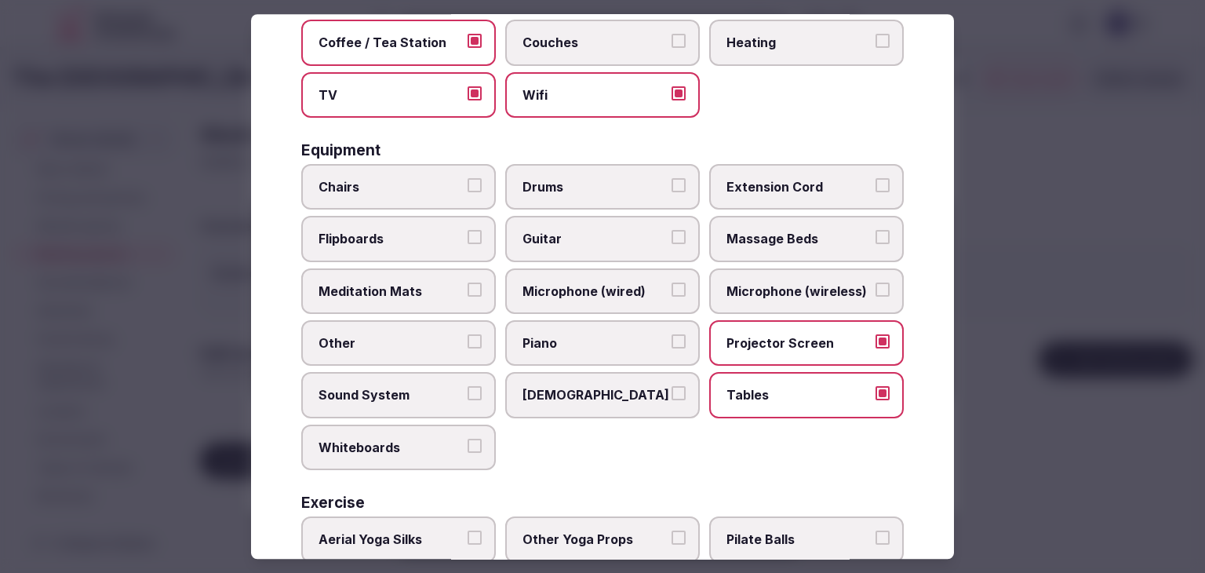
click at [795, 274] on label "Microphone (wireless)" at bounding box center [806, 290] width 195 height 45
click at [450, 191] on span "Chairs" at bounding box center [390, 186] width 144 height 17
click at [467, 191] on button "Chairs" at bounding box center [474, 185] width 14 height 14
click at [436, 231] on span "Flipboards" at bounding box center [390, 239] width 144 height 17
click at [467, 231] on button "Flipboards" at bounding box center [474, 238] width 14 height 14
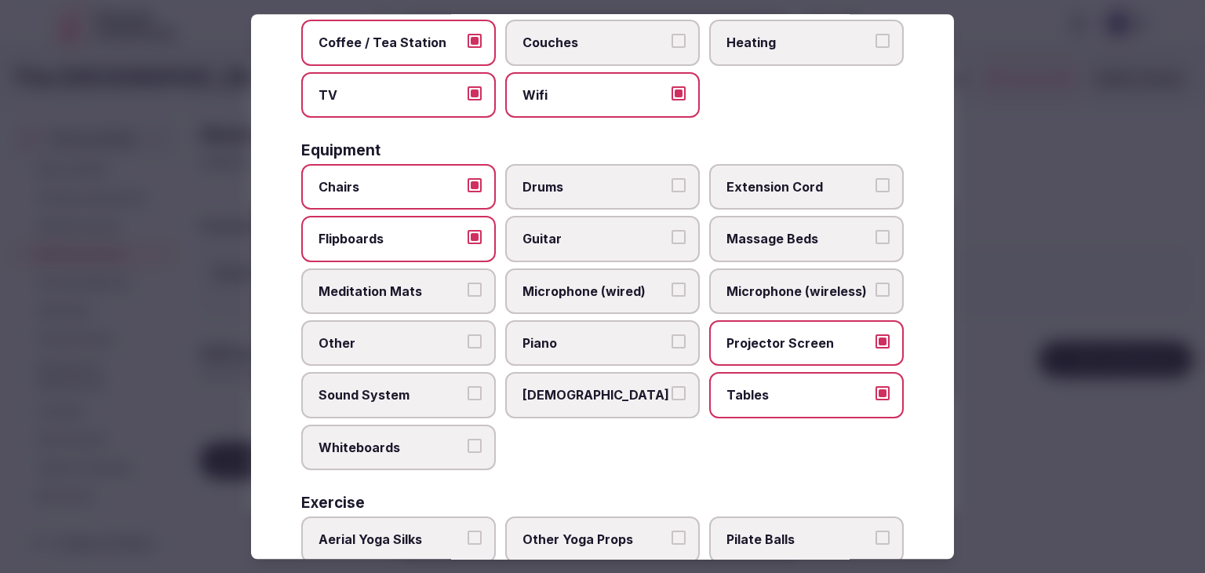
click at [427, 378] on label "Sound System" at bounding box center [398, 395] width 195 height 45
click at [467, 387] on button "Sound System" at bounding box center [474, 394] width 14 height 14
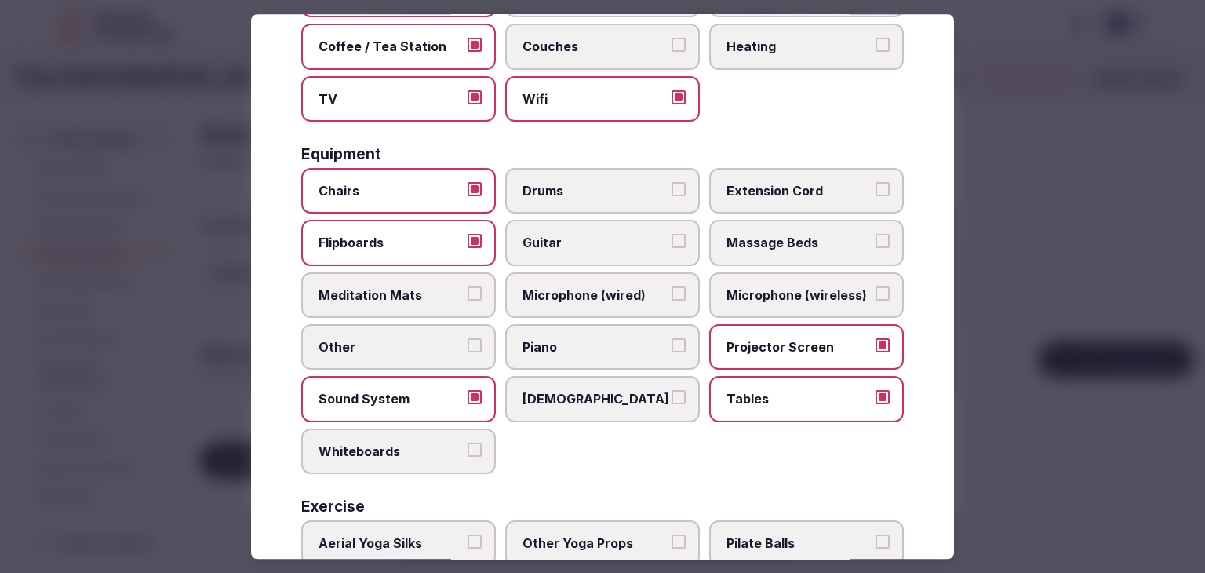
scroll to position [294, 0]
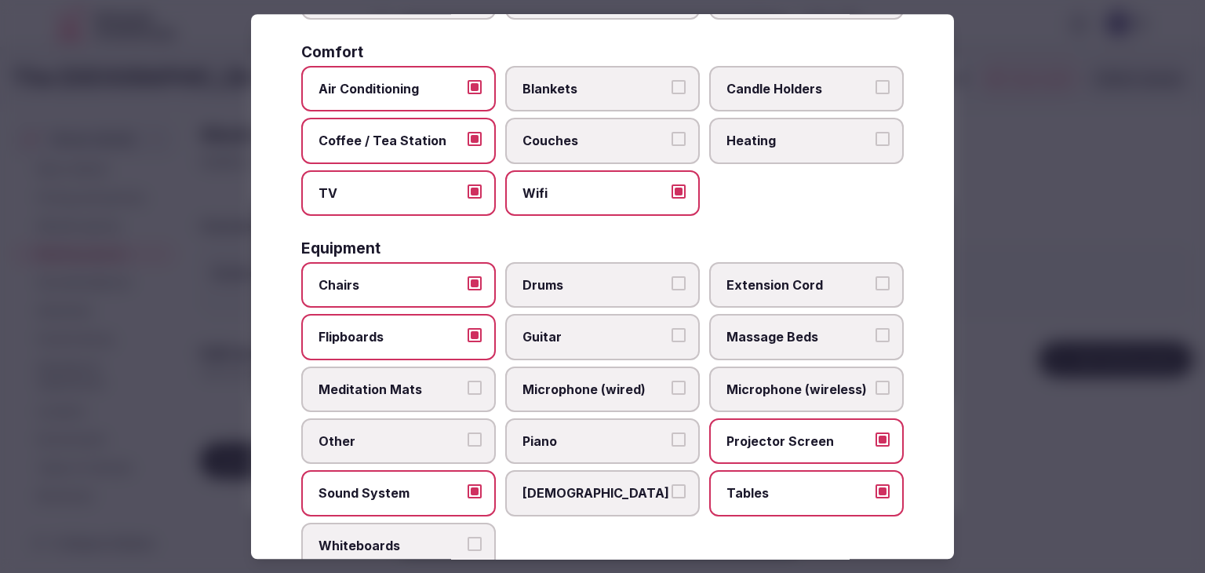
click at [787, 403] on label "Microphone (wireless)" at bounding box center [806, 388] width 195 height 45
click at [875, 394] on button "Microphone (wireless)" at bounding box center [882, 387] width 14 height 14
click at [819, 384] on span "Microphone (wireless)" at bounding box center [798, 388] width 144 height 17
click at [875, 384] on button "Microphone (wireless)" at bounding box center [882, 387] width 14 height 14
click at [434, 485] on span "Sound System" at bounding box center [390, 493] width 144 height 17
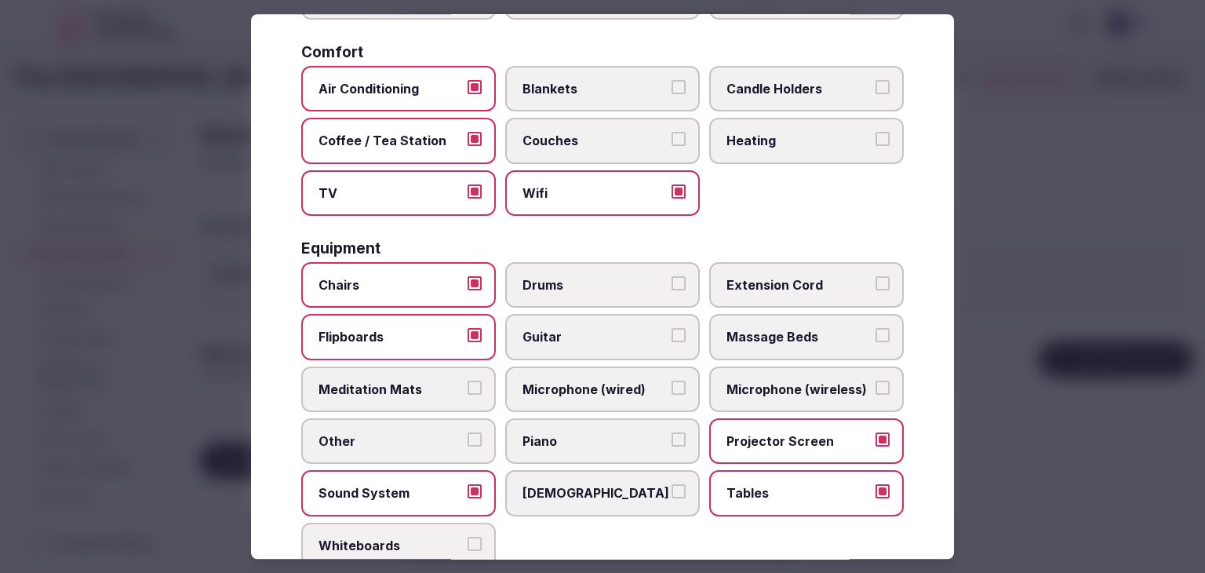
click at [467, 485] on button "Sound System" at bounding box center [474, 492] width 14 height 14
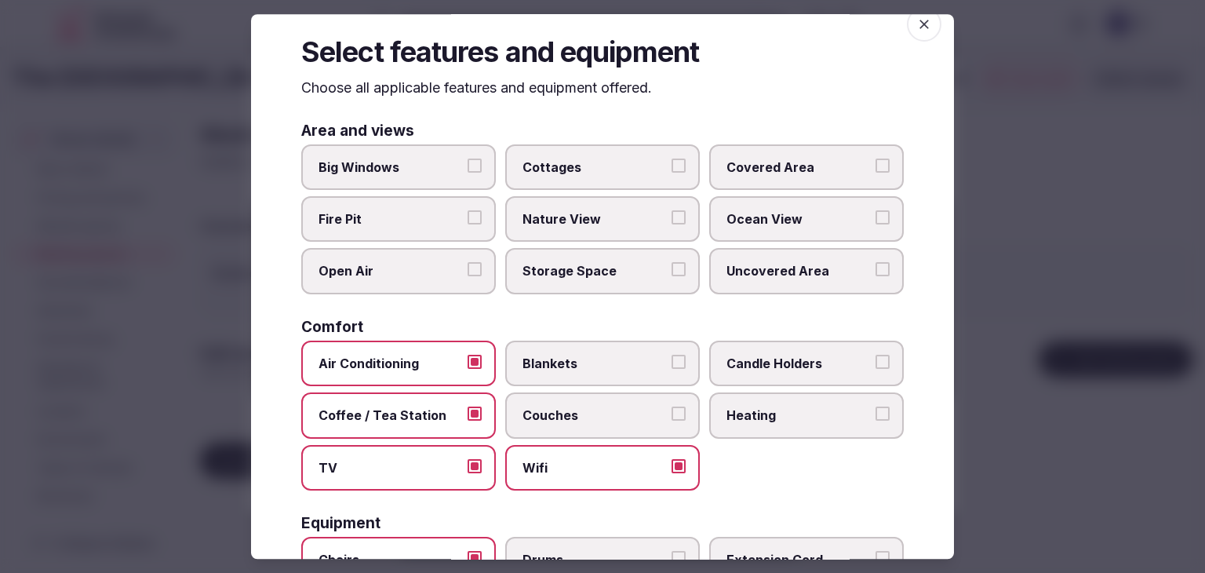
scroll to position [0, 0]
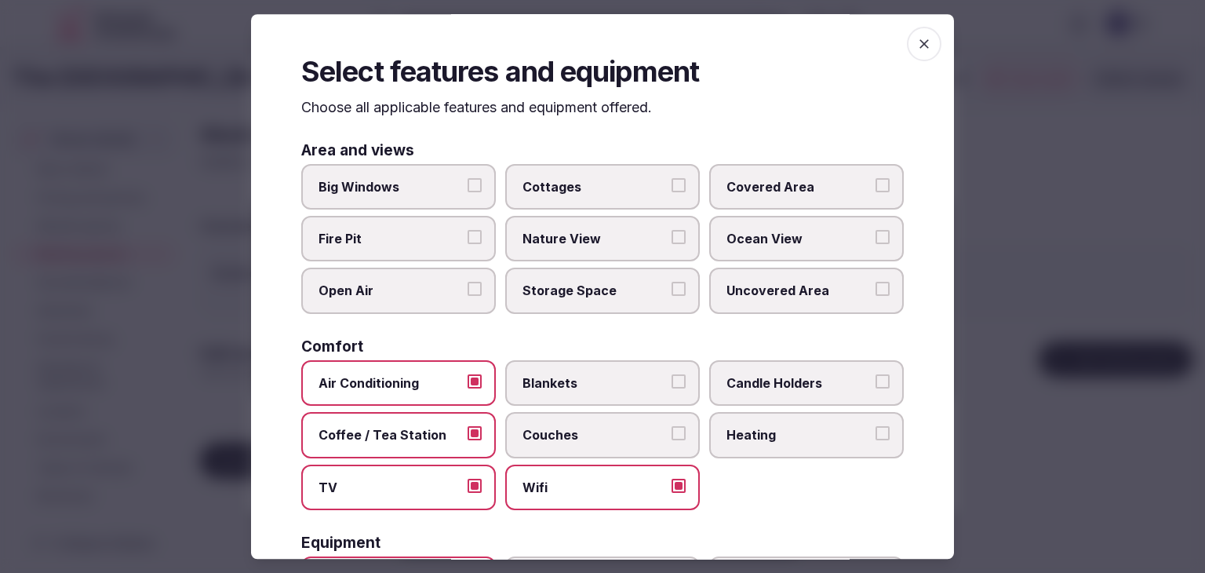
click at [919, 47] on icon "button" at bounding box center [923, 43] width 9 height 9
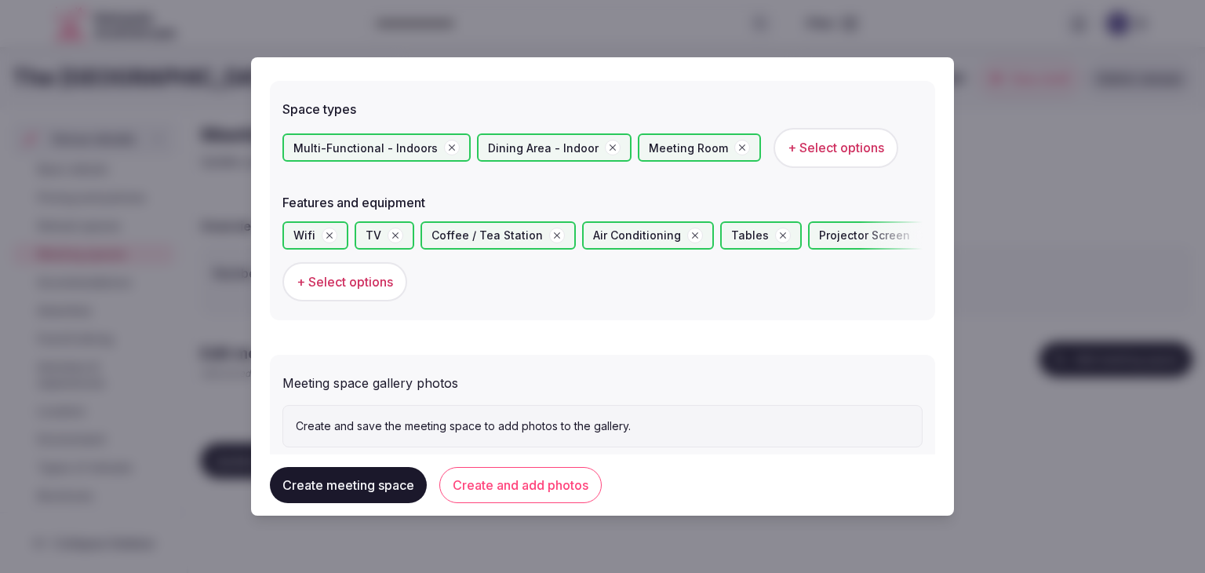
click at [838, 148] on span "+ Select options" at bounding box center [835, 147] width 96 height 17
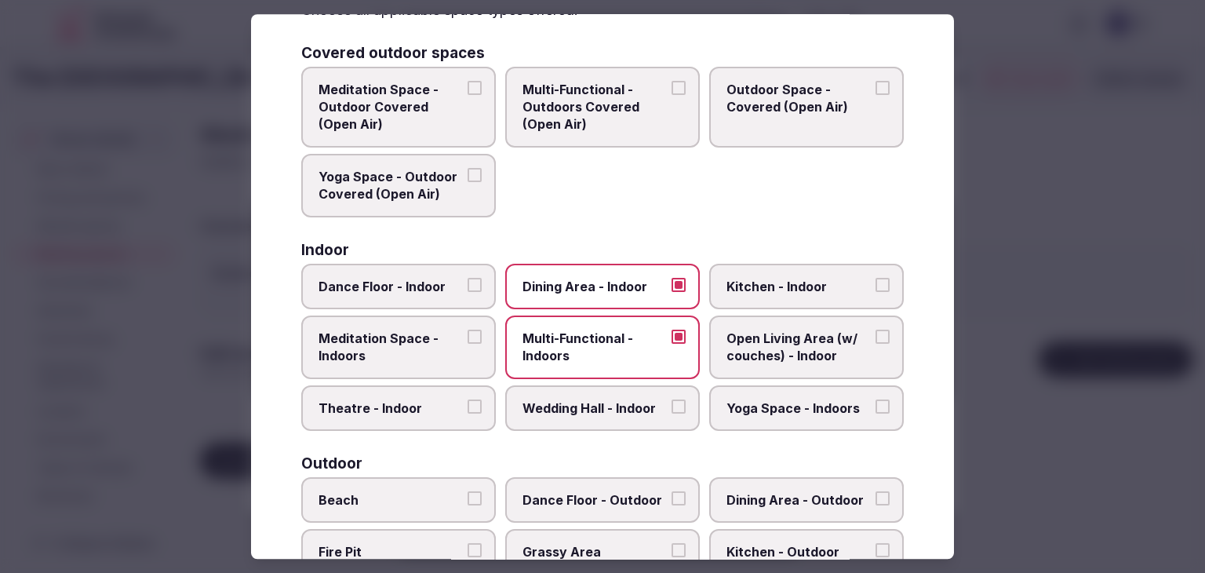
scroll to position [157, 0]
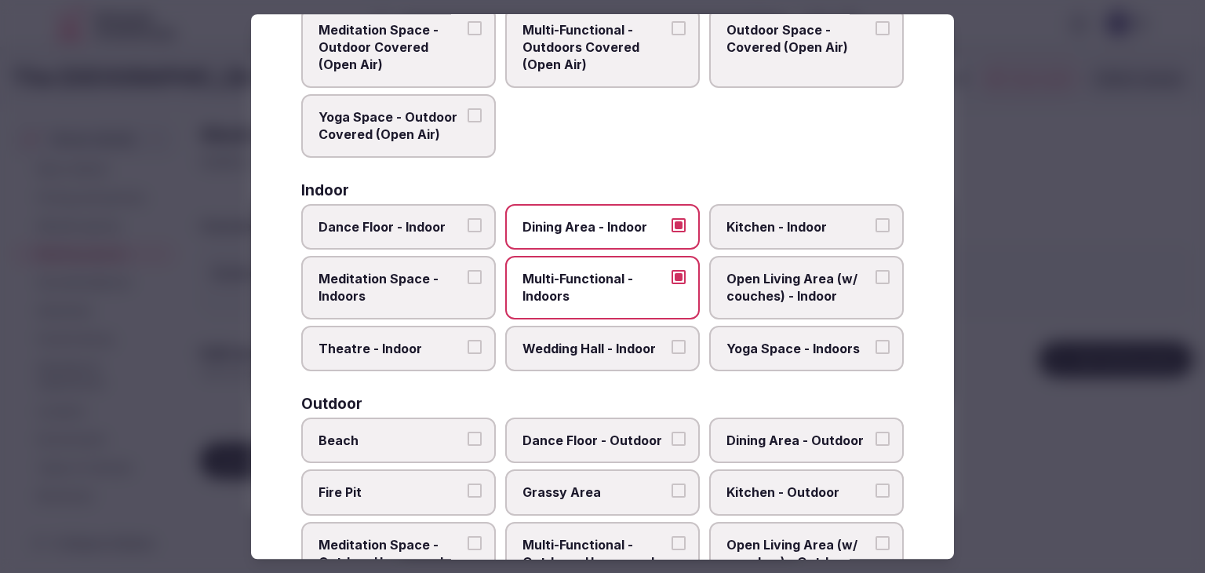
click at [591, 336] on label "Wedding Hall - Indoor" at bounding box center [602, 347] width 195 height 45
click at [671, 340] on button "Wedding Hall - Indoor" at bounding box center [678, 347] width 14 height 14
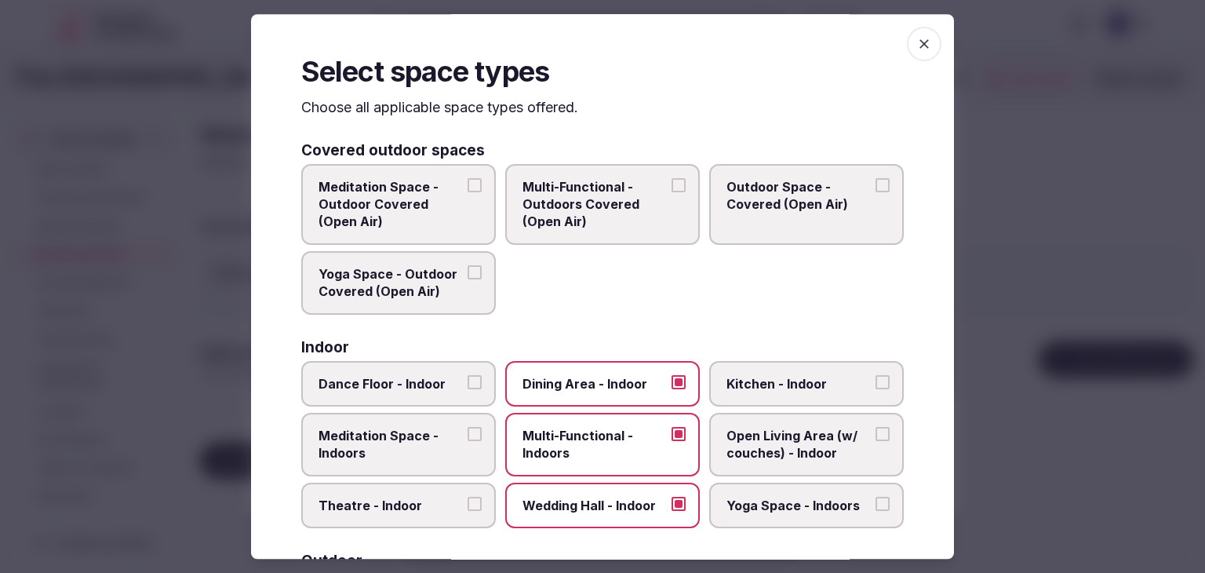
click at [916, 48] on icon "button" at bounding box center [924, 44] width 16 height 16
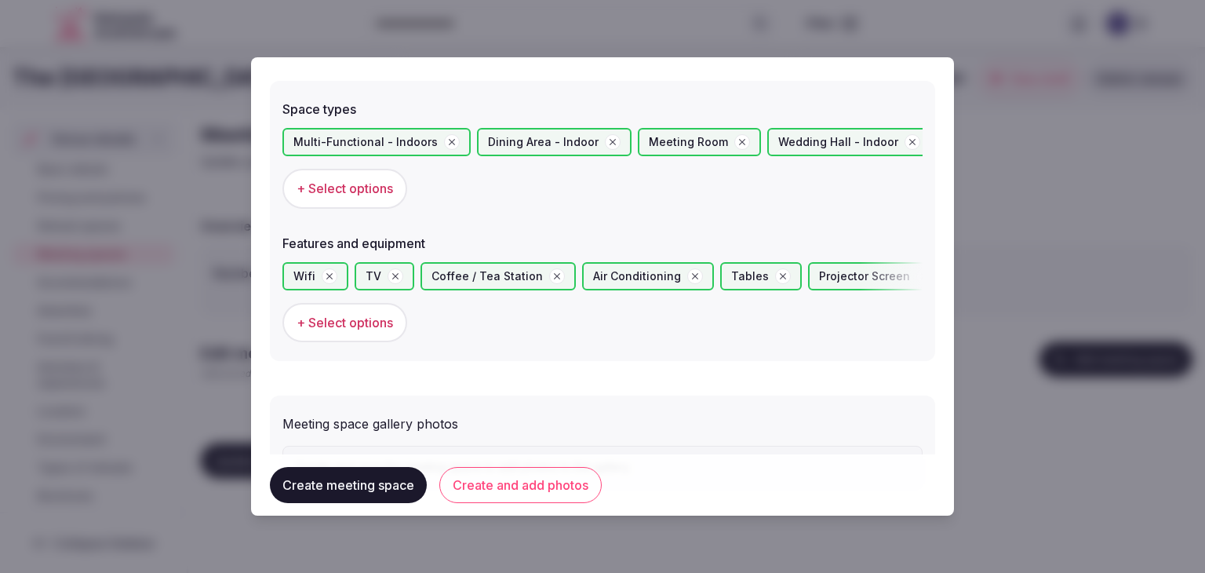
scroll to position [958, 0]
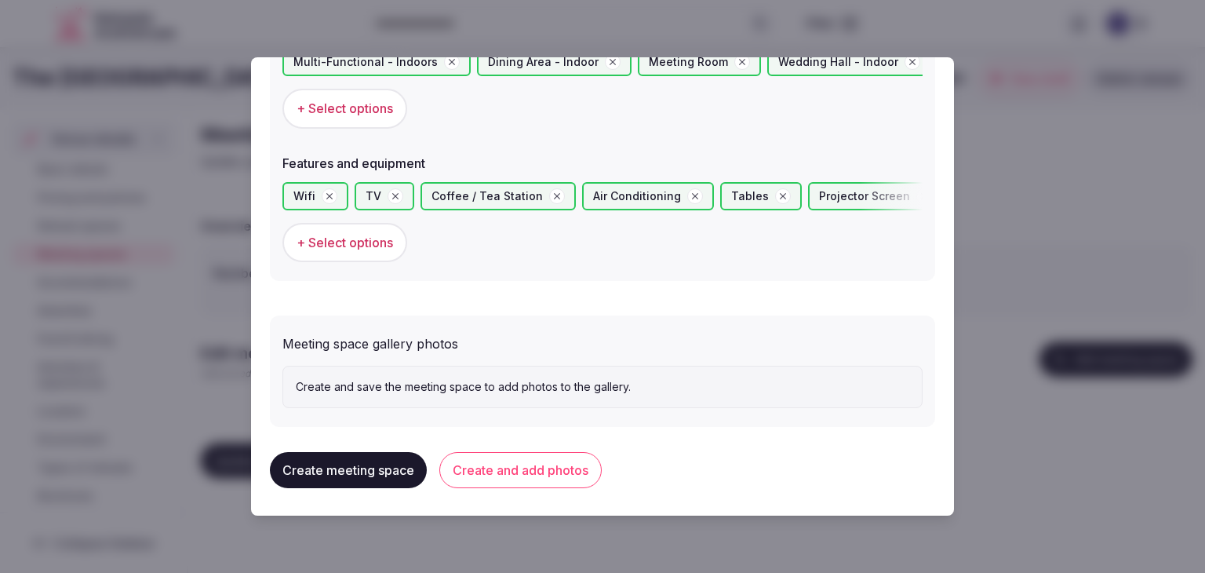
drag, startPoint x: 520, startPoint y: 462, endPoint x: 538, endPoint y: 473, distance: 21.1
click at [521, 462] on button "Create and add photos" at bounding box center [520, 470] width 162 height 36
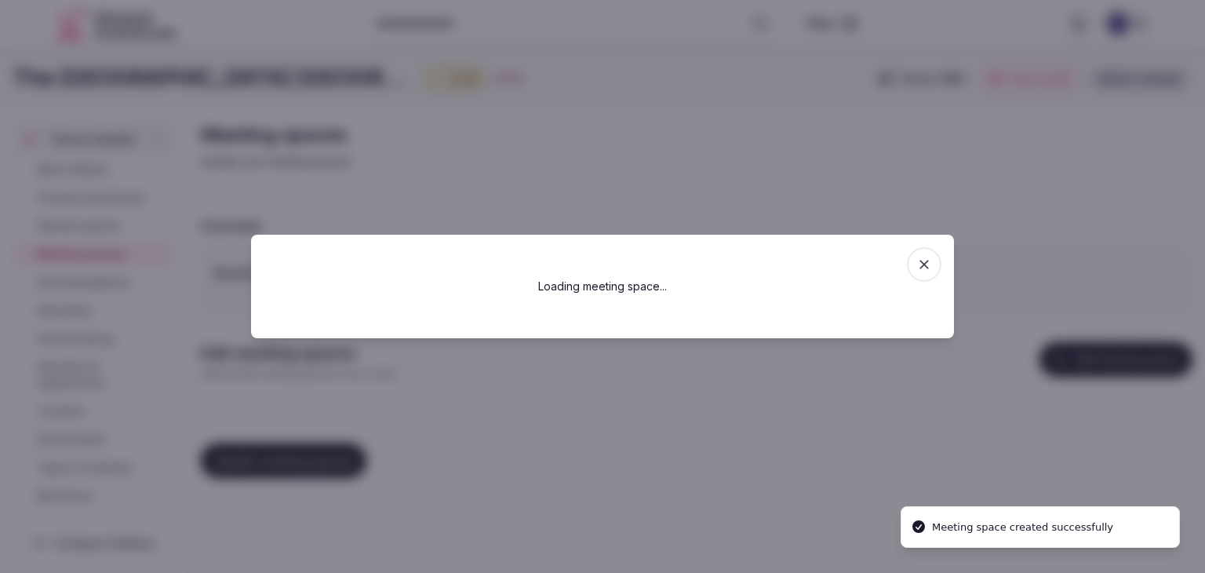
scroll to position [0, 0]
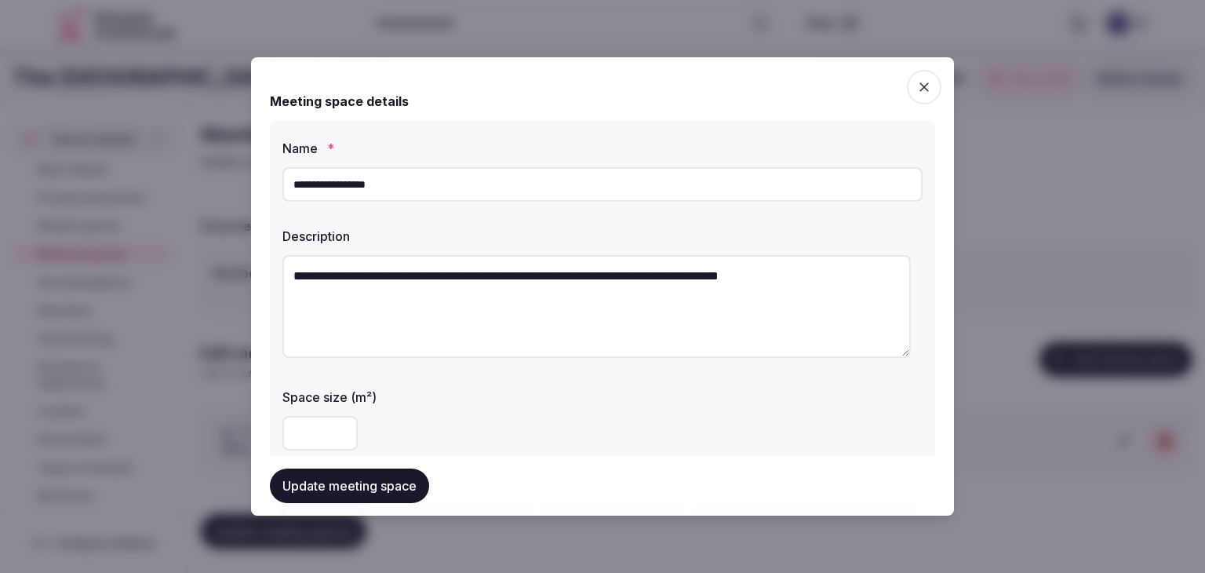
click at [508, 192] on input "**********" at bounding box center [602, 184] width 640 height 35
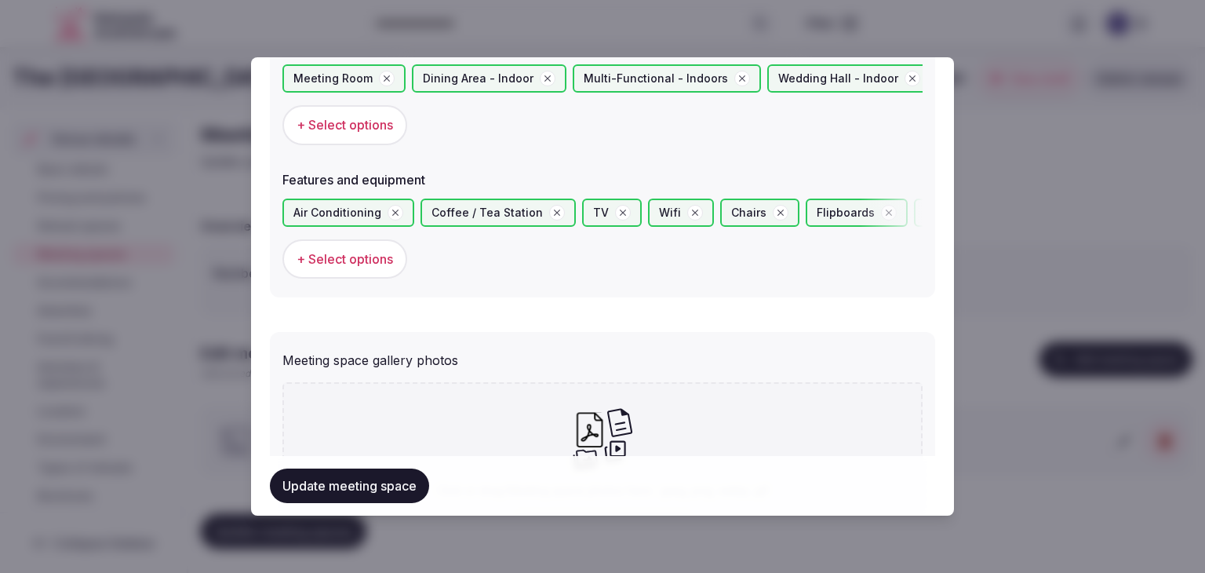
scroll to position [1102, 0]
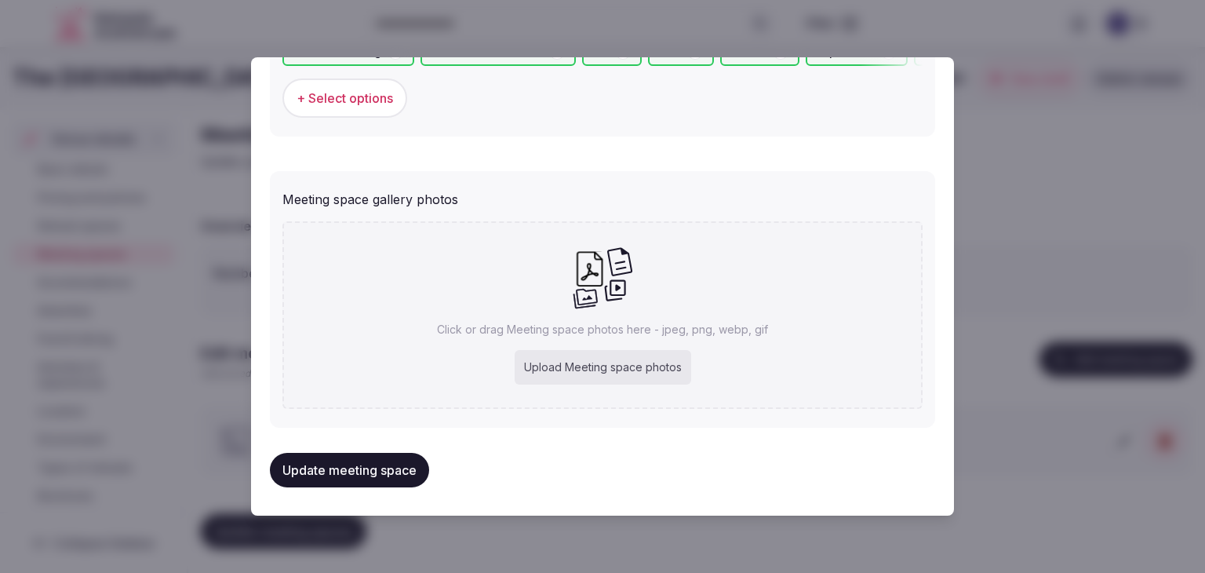
click at [573, 362] on div "Upload Meeting space photos" at bounding box center [602, 367] width 176 height 35
type input "**********"
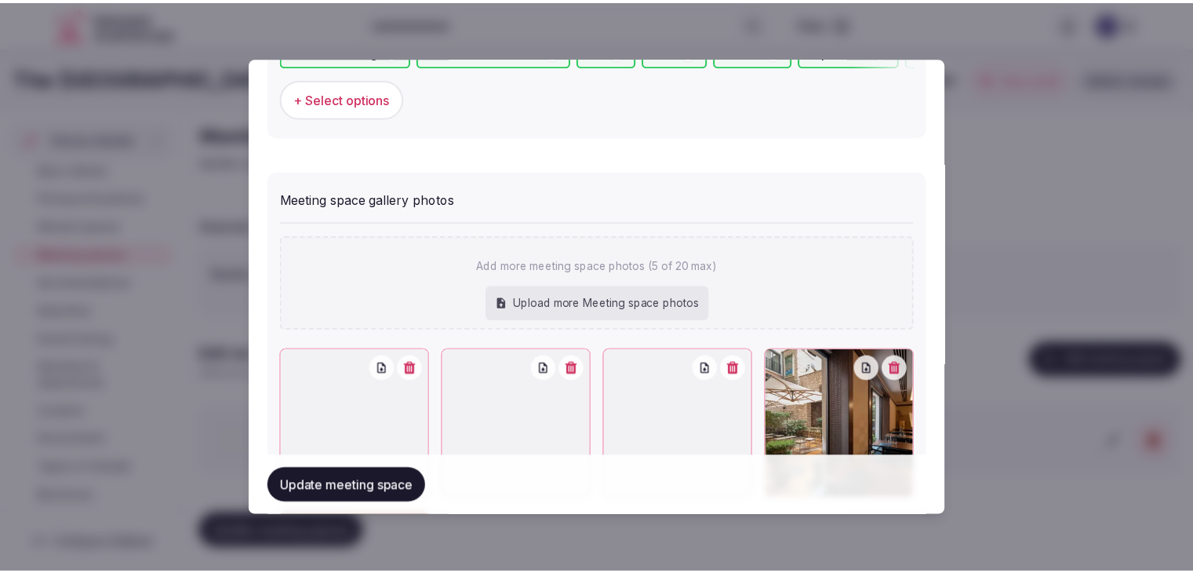
scroll to position [1337, 0]
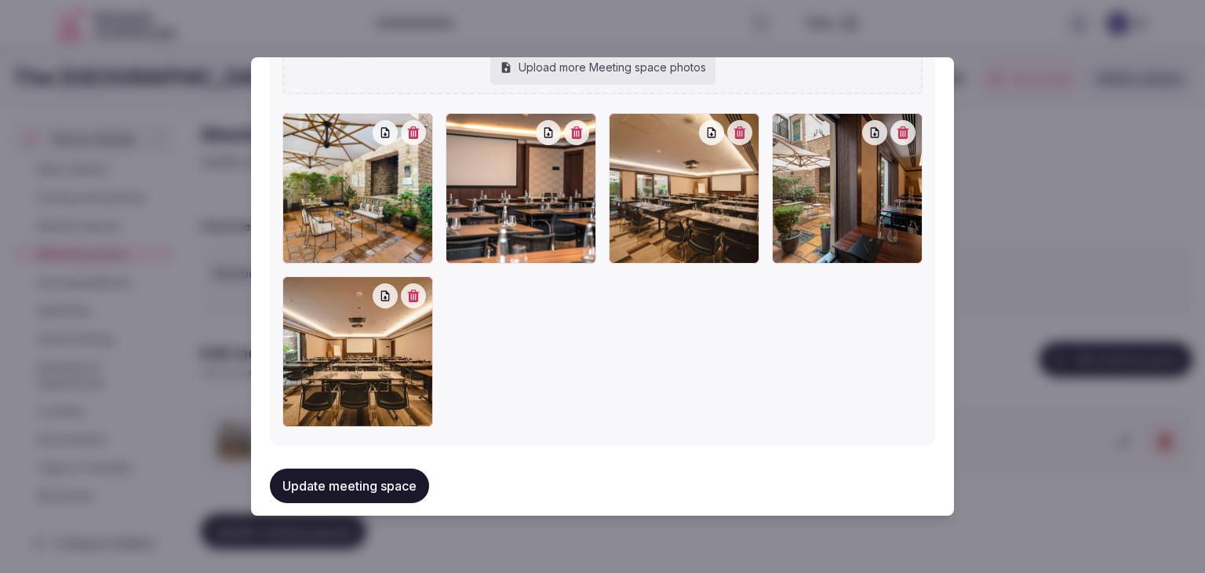
drag, startPoint x: 304, startPoint y: 283, endPoint x: 304, endPoint y: 253, distance: 30.6
click at [304, 276] on div at bounding box center [294, 288] width 25 height 25
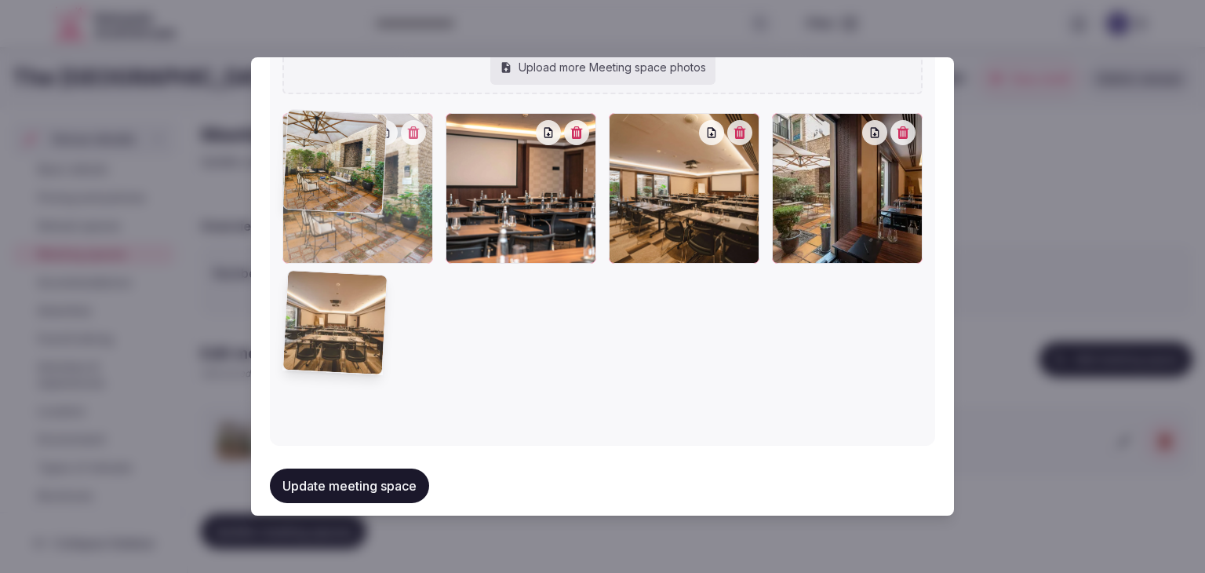
click at [304, 189] on div at bounding box center [357, 188] width 151 height 151
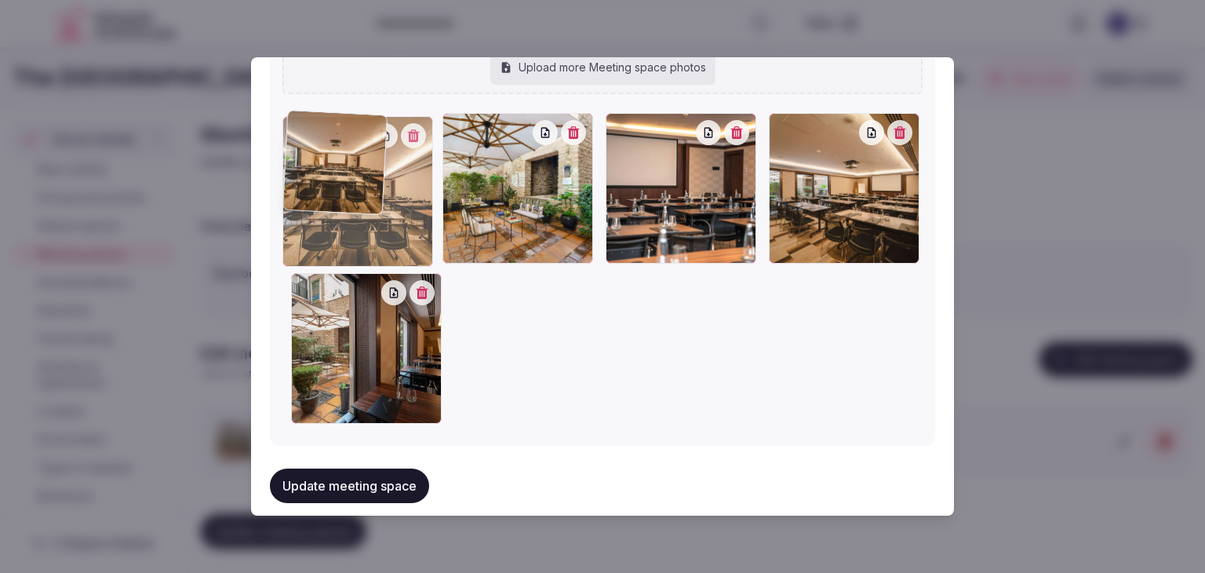
drag, startPoint x: 288, startPoint y: 293, endPoint x: 288, endPoint y: 214, distance: 79.2
click at [288, 214] on div at bounding box center [357, 191] width 151 height 151
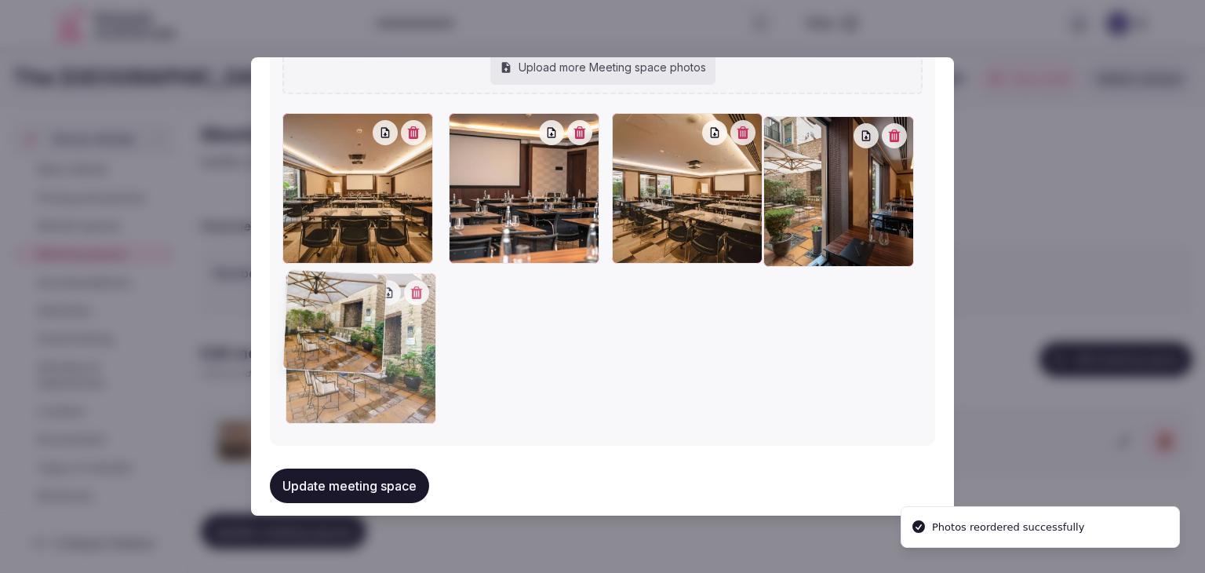
drag, startPoint x: 458, startPoint y: 126, endPoint x: 351, endPoint y: 329, distance: 228.7
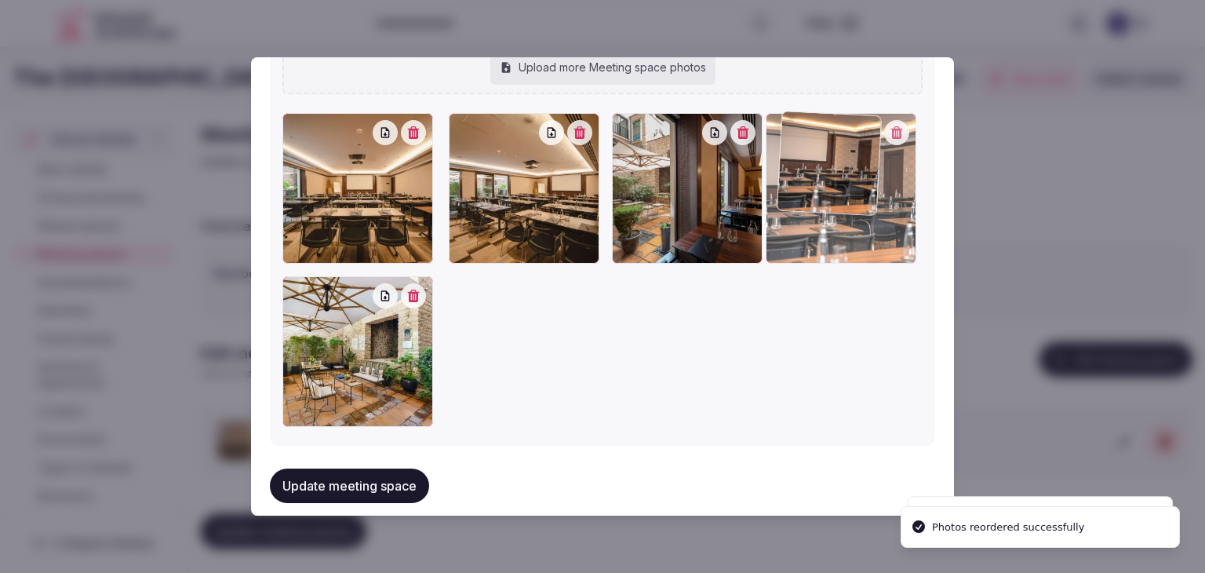
drag, startPoint x: 456, startPoint y: 126, endPoint x: 807, endPoint y: 130, distance: 351.4
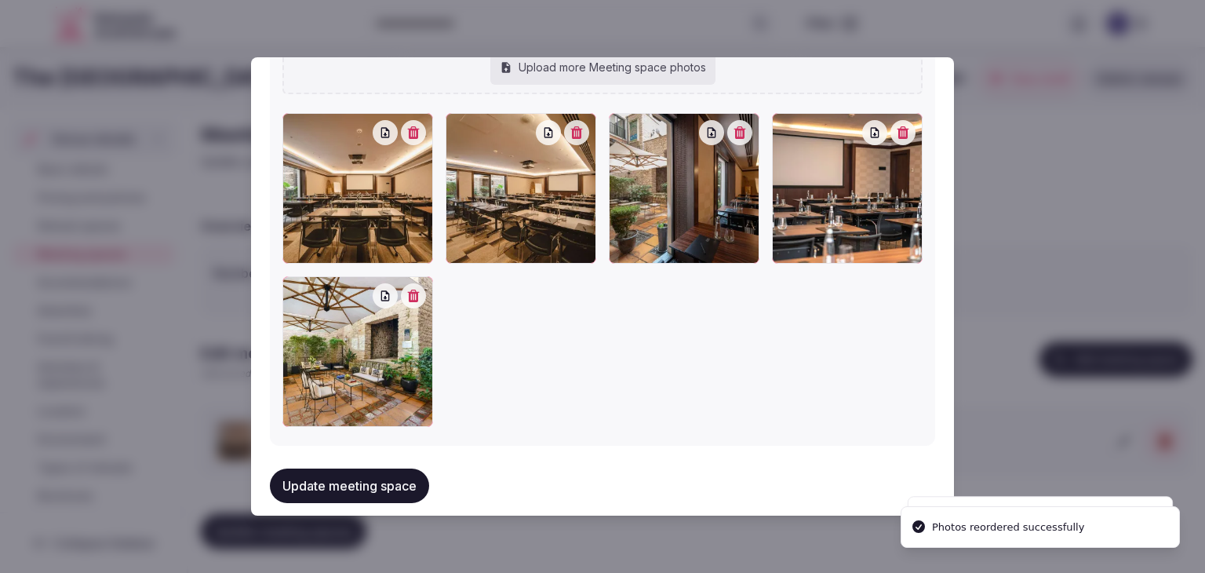
click at [389, 475] on button "Update meeting space" at bounding box center [349, 485] width 159 height 35
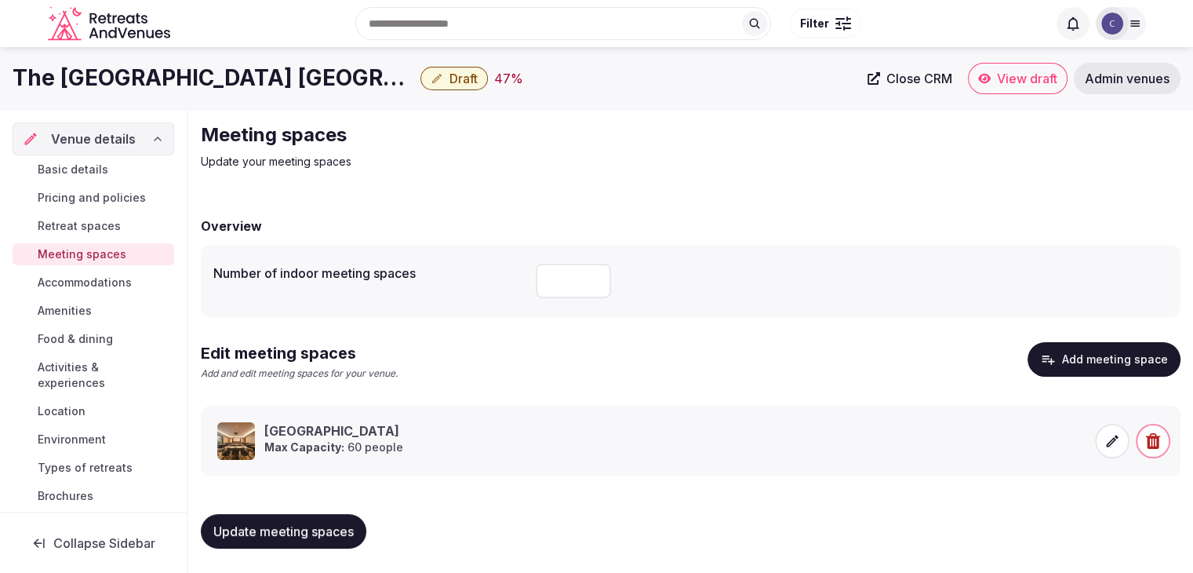
click at [84, 165] on span "Basic details" at bounding box center [73, 170] width 71 height 16
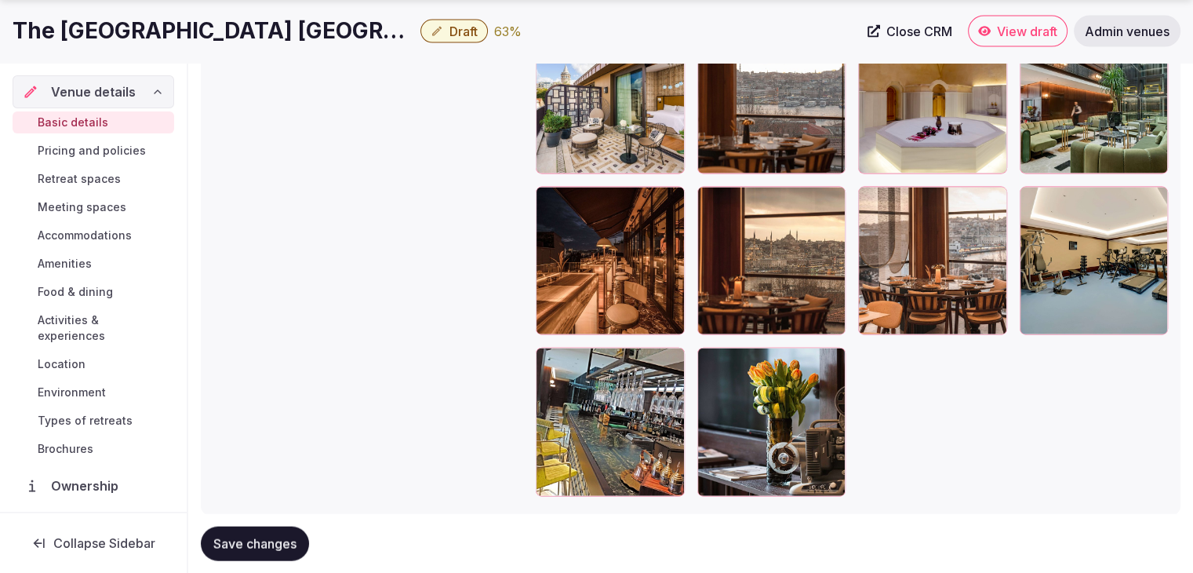
scroll to position [3533, 0]
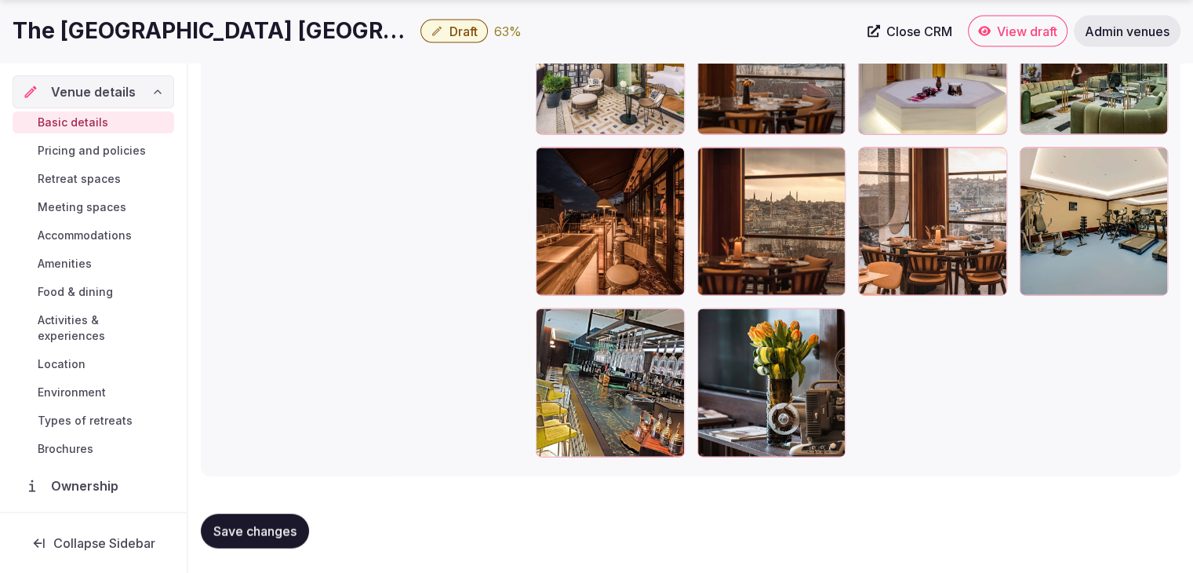
drag, startPoint x: 83, startPoint y: 324, endPoint x: 122, endPoint y: 355, distance: 50.2
click at [83, 324] on span "Activities & experiences" at bounding box center [103, 327] width 130 height 31
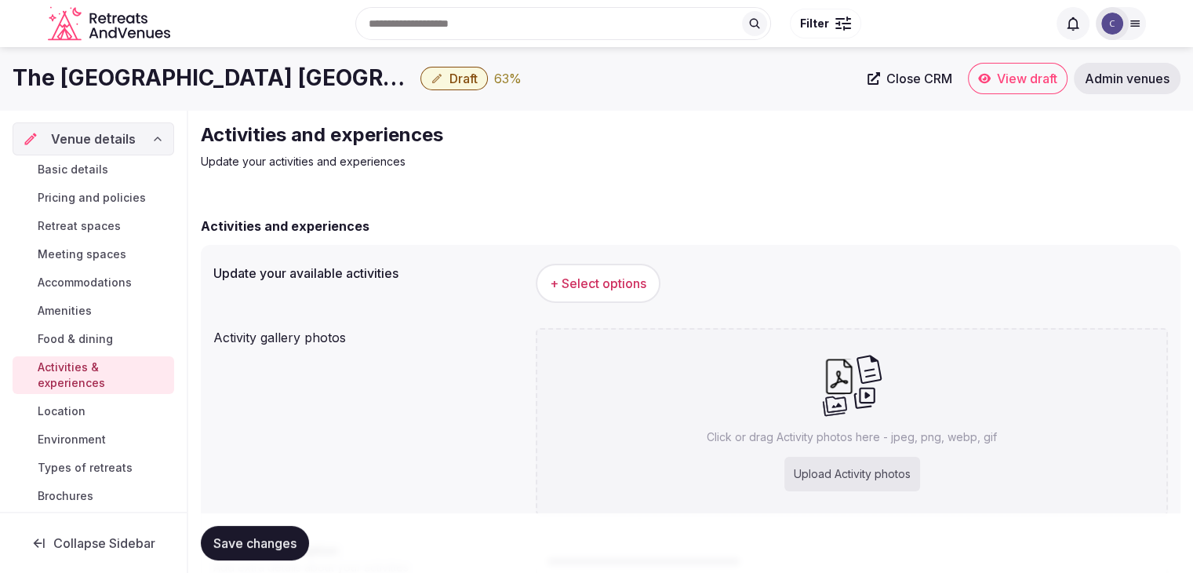
click at [270, 80] on h1 "The Galata Hotel Istanbul - MGallery Collection" at bounding box center [214, 78] width 402 height 31
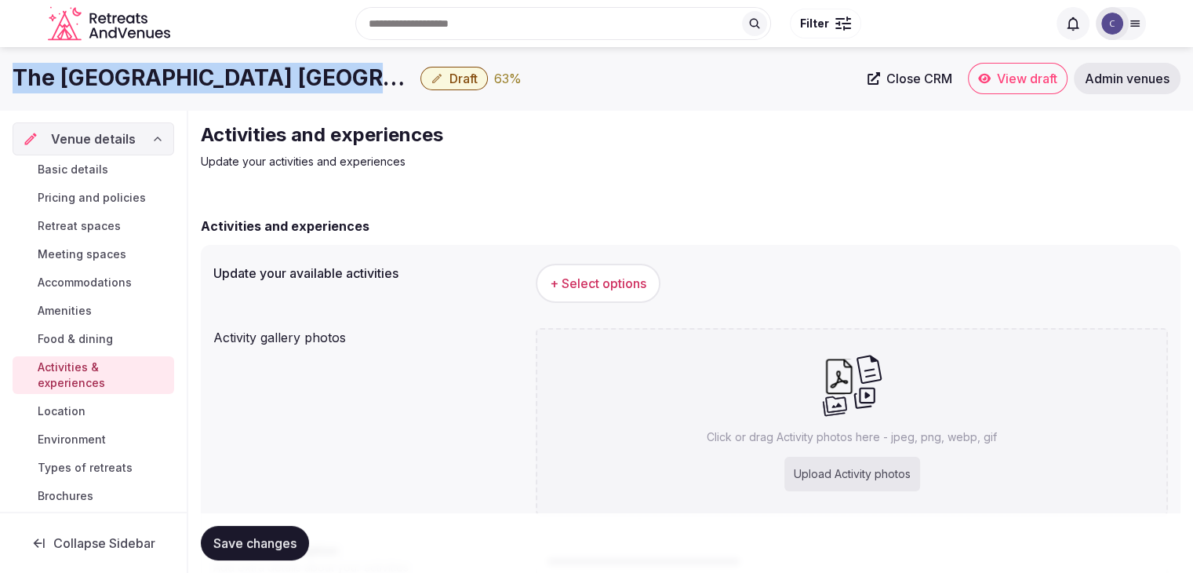
click at [270, 80] on h1 "The Galata Hotel Istanbul - MGallery Collection" at bounding box center [214, 78] width 402 height 31
copy div "The Galata Hotel Istanbul - MGallery Collection"
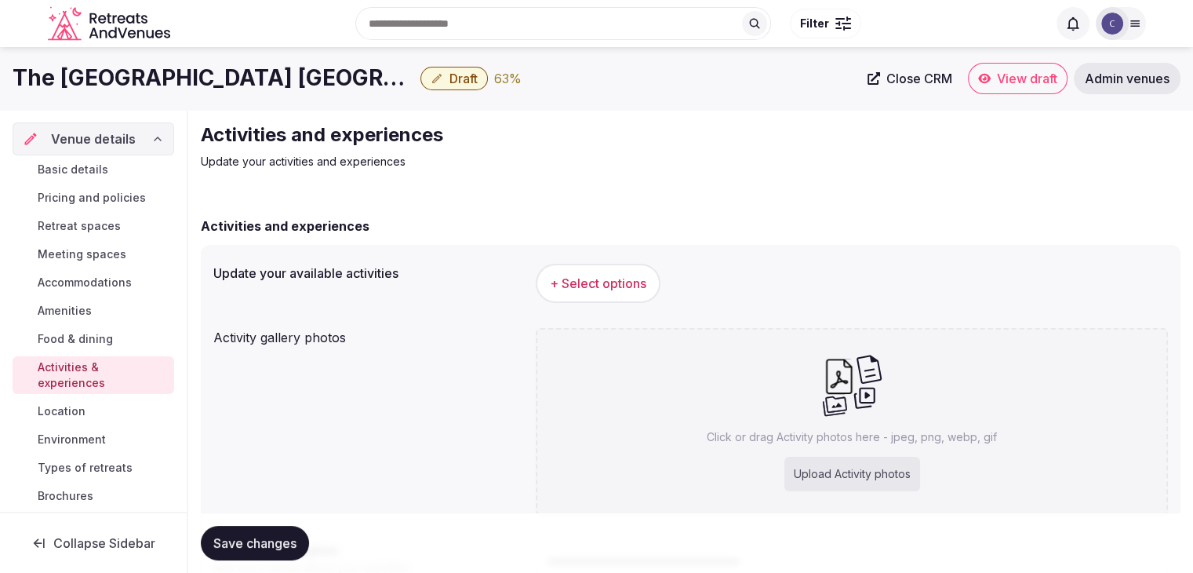
click at [832, 474] on div "Upload Activity photos" at bounding box center [852, 473] width 136 height 35
type input "**********"
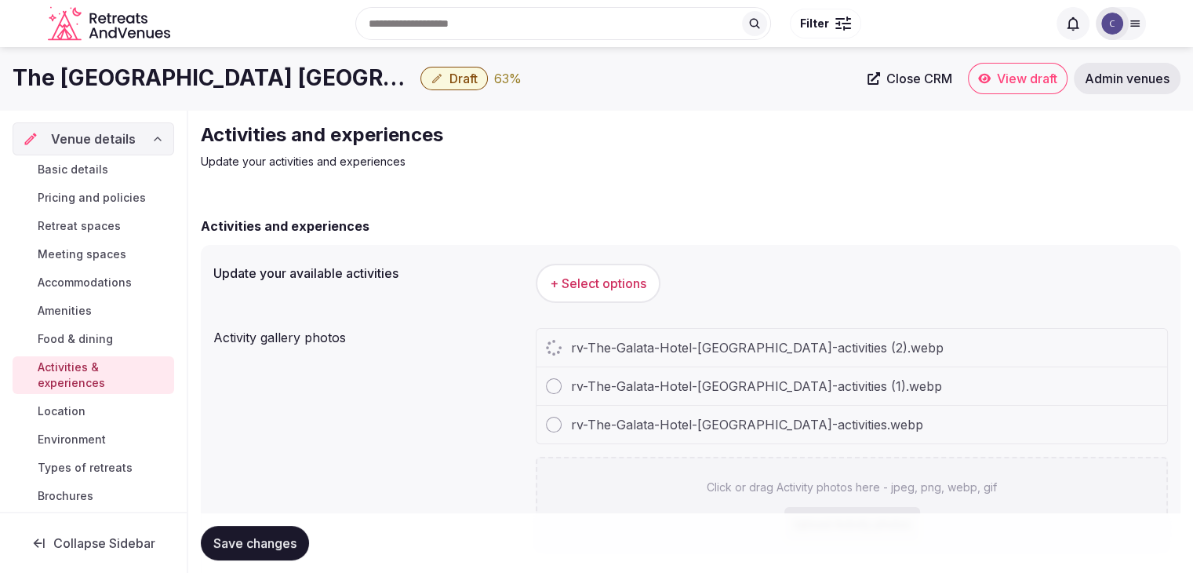
click at [227, 71] on h1 "The Galata Hotel Istanbul - MGallery Collection" at bounding box center [214, 78] width 402 height 31
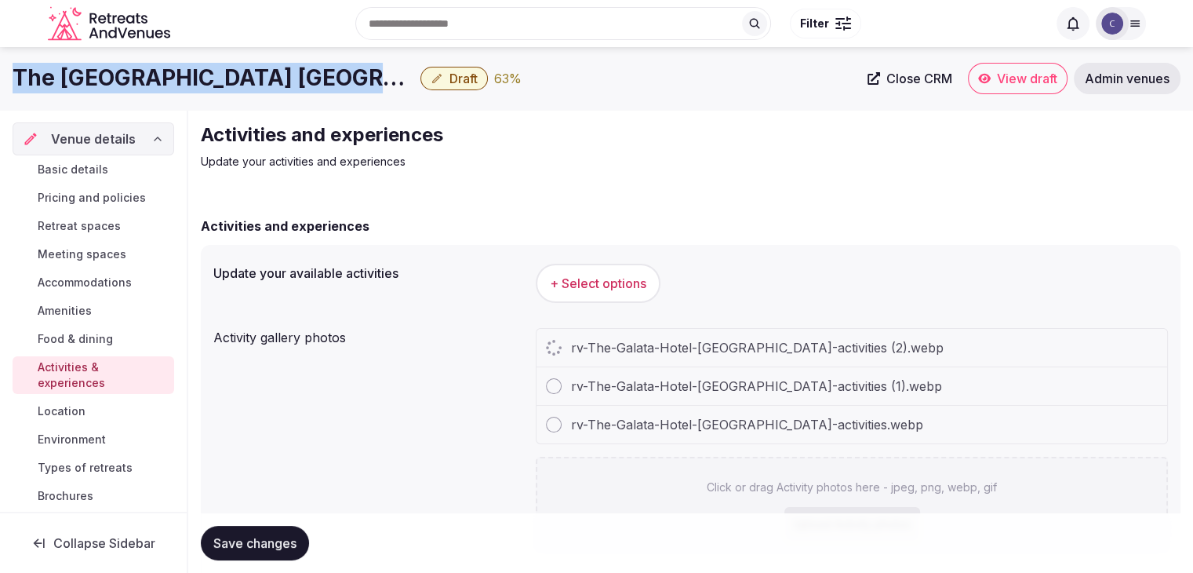
click at [227, 71] on h1 "The Galata Hotel Istanbul - MGallery Collection" at bounding box center [214, 78] width 402 height 31
copy div "The Galata Hotel Istanbul - MGallery Collection"
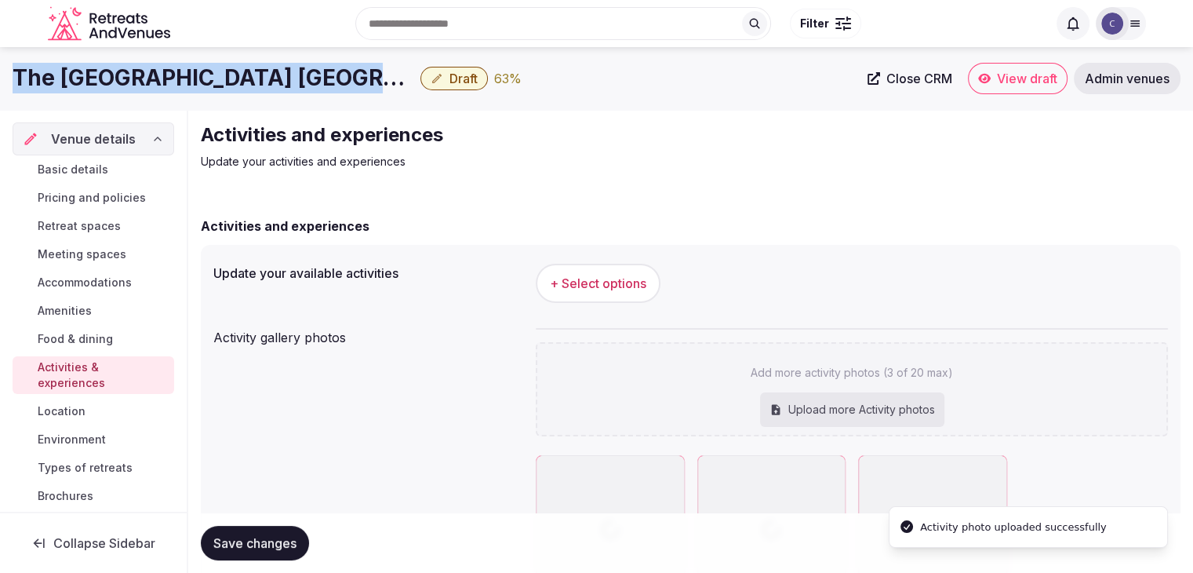
click at [630, 276] on span "+ Select options" at bounding box center [598, 282] width 96 height 17
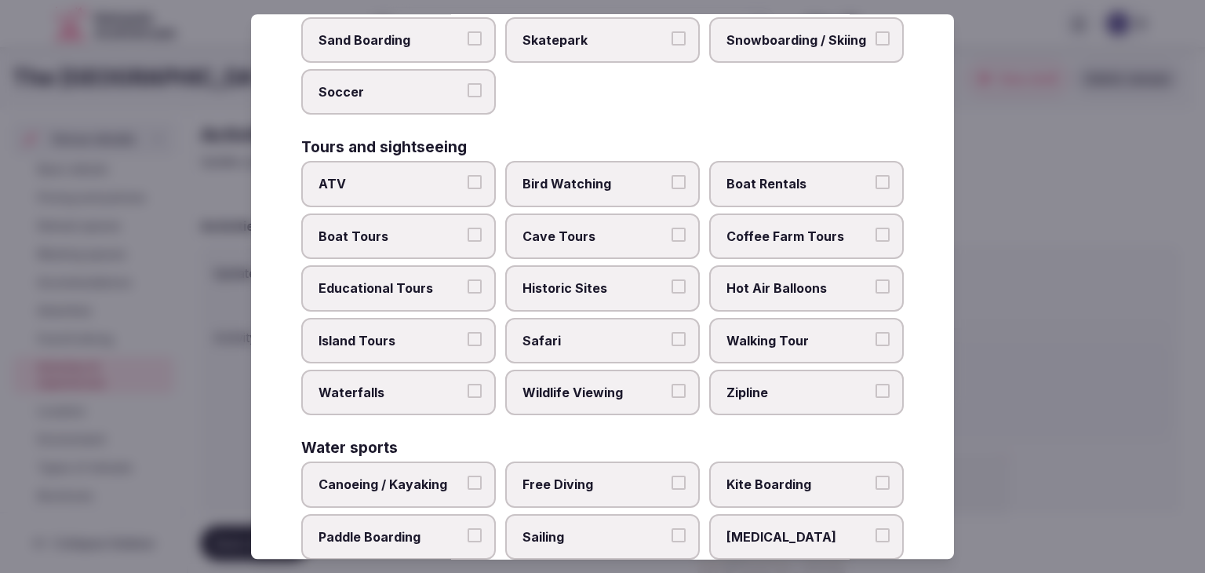
scroll to position [1211, 0]
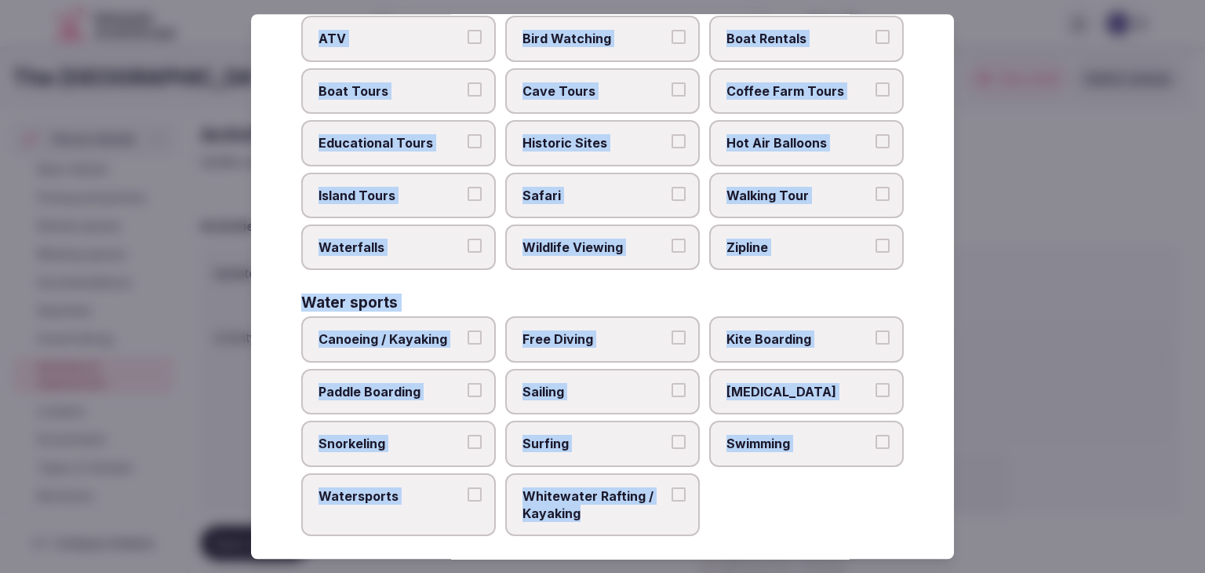
drag, startPoint x: 303, startPoint y: 99, endPoint x: 699, endPoint y: 514, distance: 573.6
click at [699, 514] on div "Select your activities Choose all applicable activities offered. Culture Dancin…" at bounding box center [602, 286] width 703 height 544
copy div "Choose all applicable activities offered. Culture Dancing Food and Culinary Cla…"
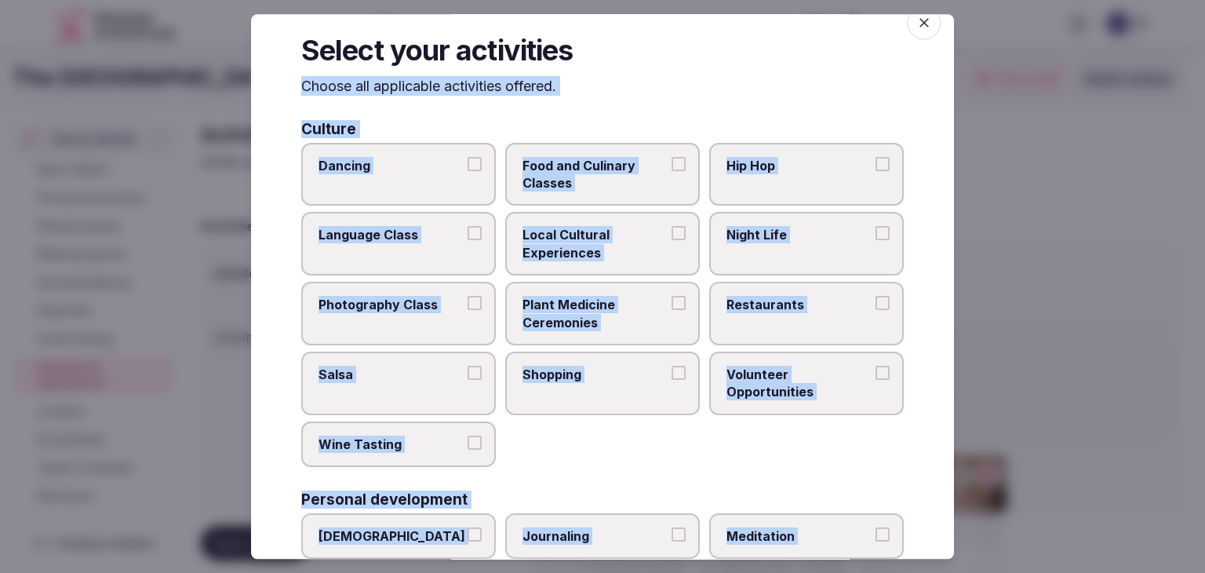
scroll to position [0, 0]
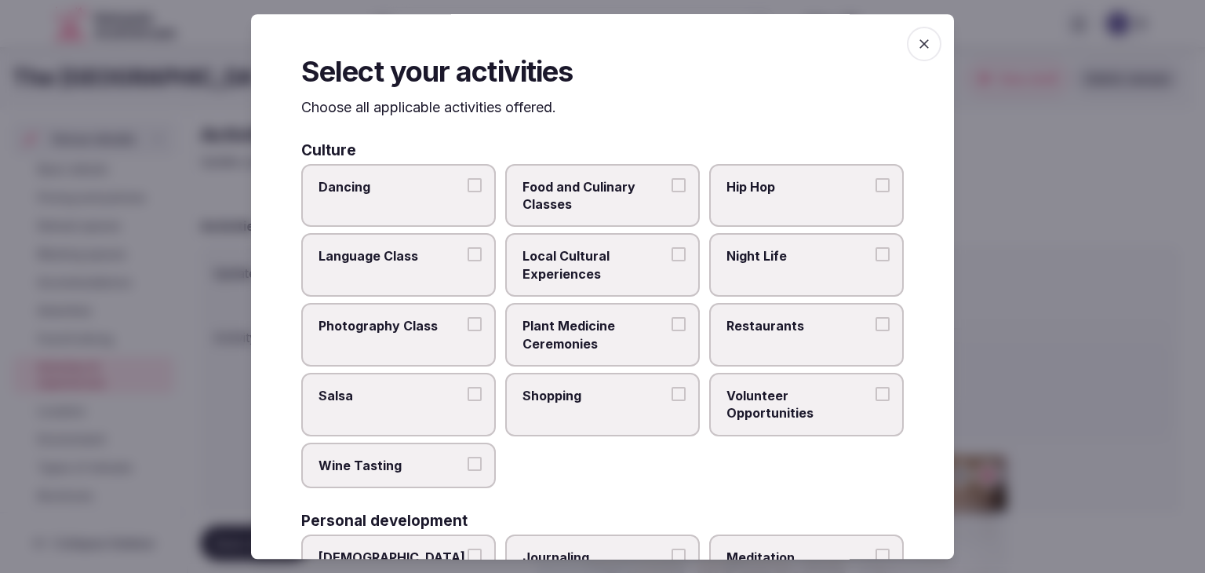
click at [916, 48] on icon "button" at bounding box center [924, 44] width 16 height 16
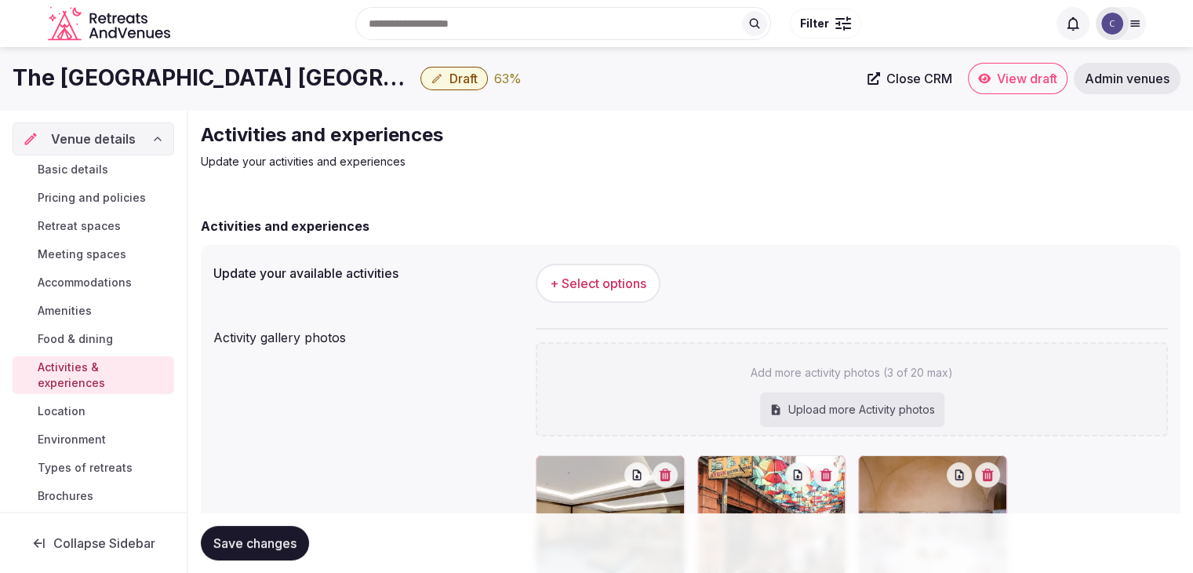
click at [185, 67] on h1 "The Galata Hotel Istanbul - MGallery Collection" at bounding box center [214, 78] width 402 height 31
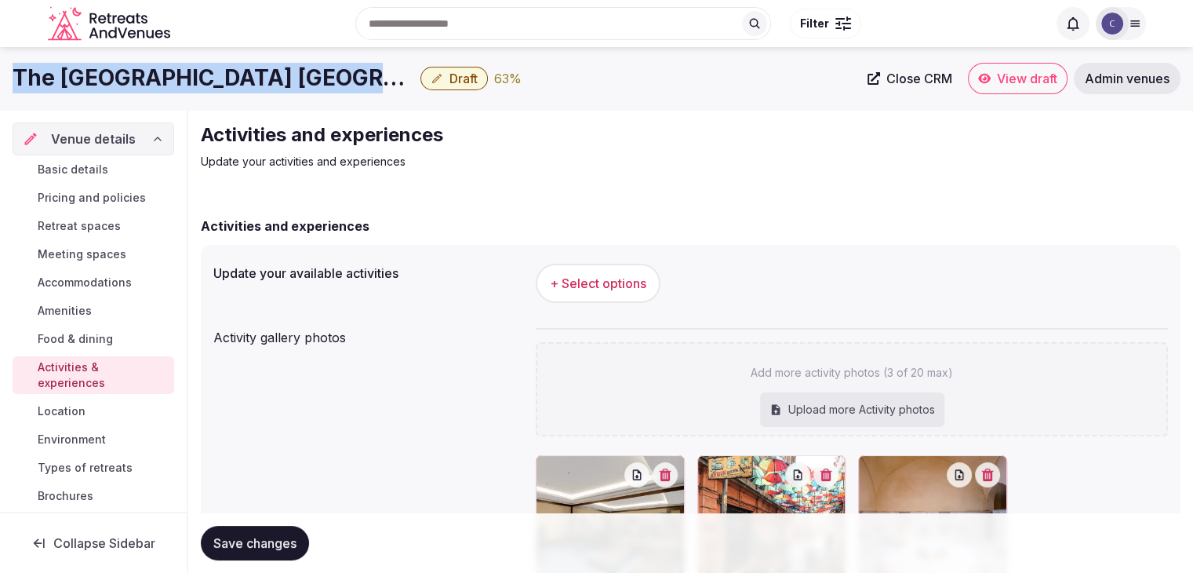
click at [185, 67] on h1 "The Galata Hotel Istanbul - MGallery Collection" at bounding box center [214, 78] width 402 height 31
copy div "The Galata Hotel Istanbul - MGallery Collection"
click at [614, 282] on span "+ Select options" at bounding box center [598, 282] width 96 height 17
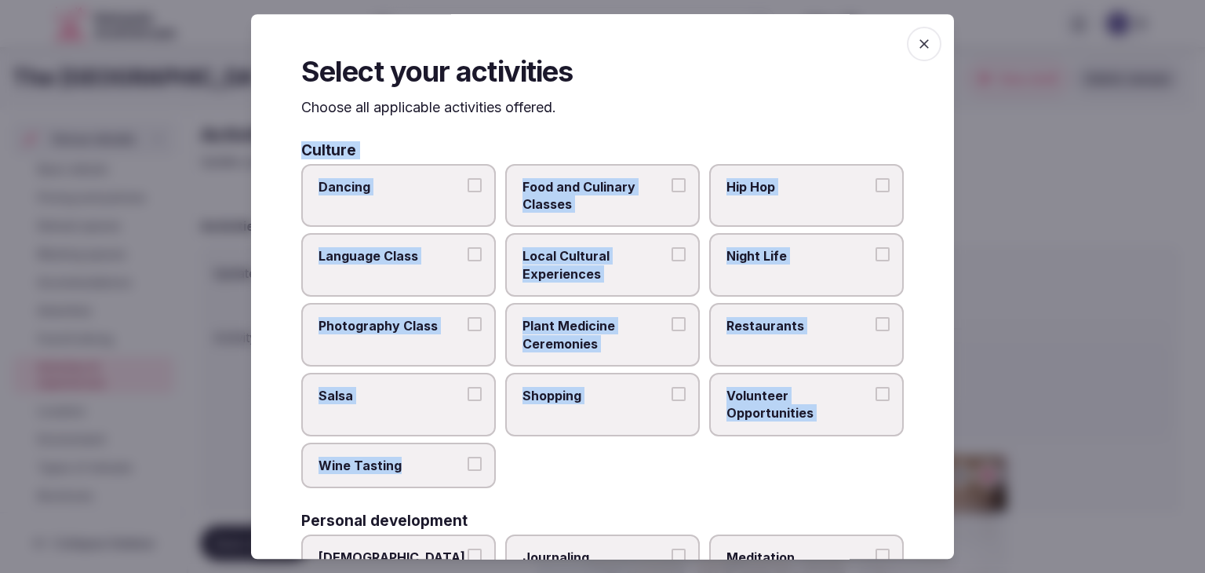
drag, startPoint x: 296, startPoint y: 147, endPoint x: 374, endPoint y: 220, distance: 106.5
click at [508, 453] on div "Select your activities Choose all applicable activities offered. Culture Dancin…" at bounding box center [602, 286] width 703 height 544
drag, startPoint x: 317, startPoint y: 135, endPoint x: 493, endPoint y: 469, distance: 377.5
click at [493, 469] on div "Select your activities Choose all applicable activities offered. Culture Dancin…" at bounding box center [602, 286] width 703 height 544
copy div "Choose all applicable activities offered. Culture Dancing Food and Culinary Cla…"
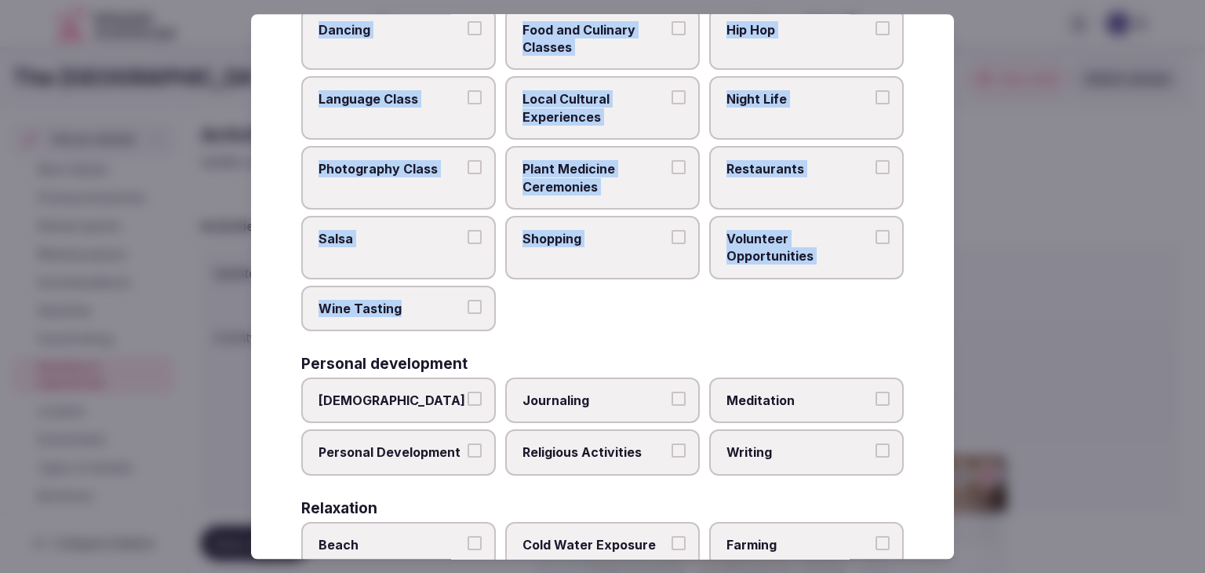
scroll to position [392, 0]
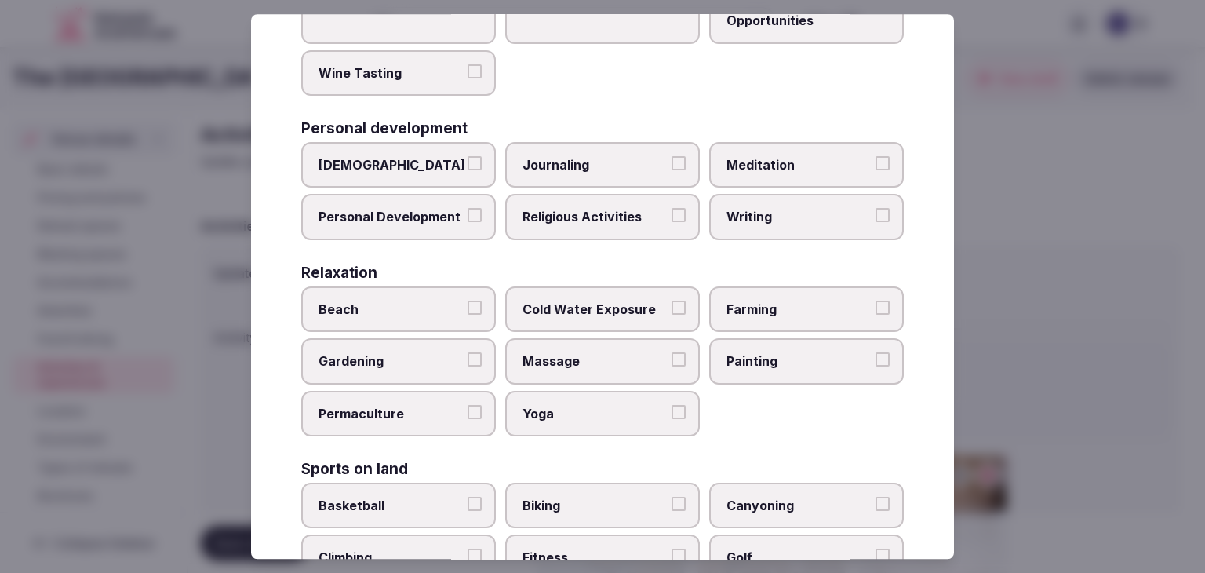
click at [624, 353] on span "Massage" at bounding box center [594, 361] width 144 height 17
click at [671, 353] on button "Massage" at bounding box center [678, 360] width 14 height 14
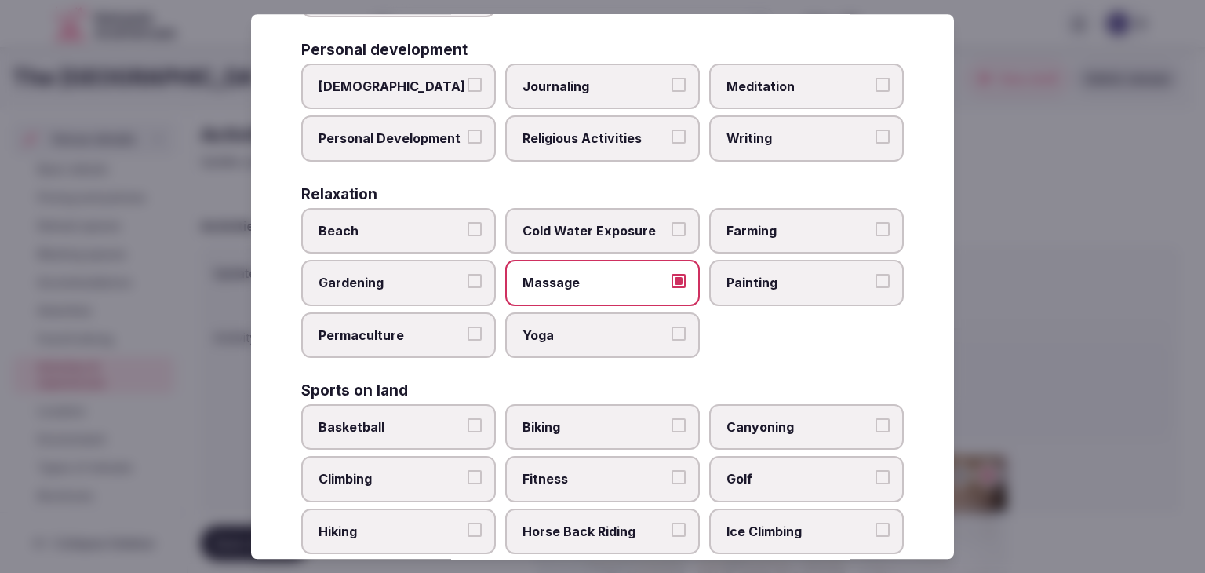
scroll to position [706, 0]
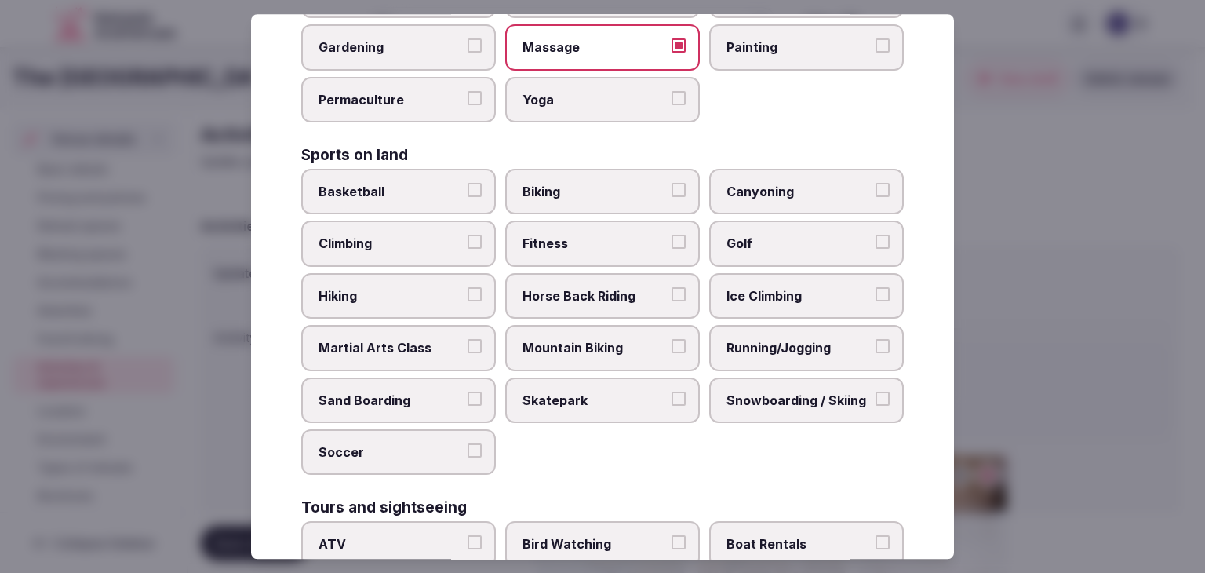
click at [605, 237] on span "Fitness" at bounding box center [594, 243] width 144 height 17
click at [671, 237] on button "Fitness" at bounding box center [678, 242] width 14 height 14
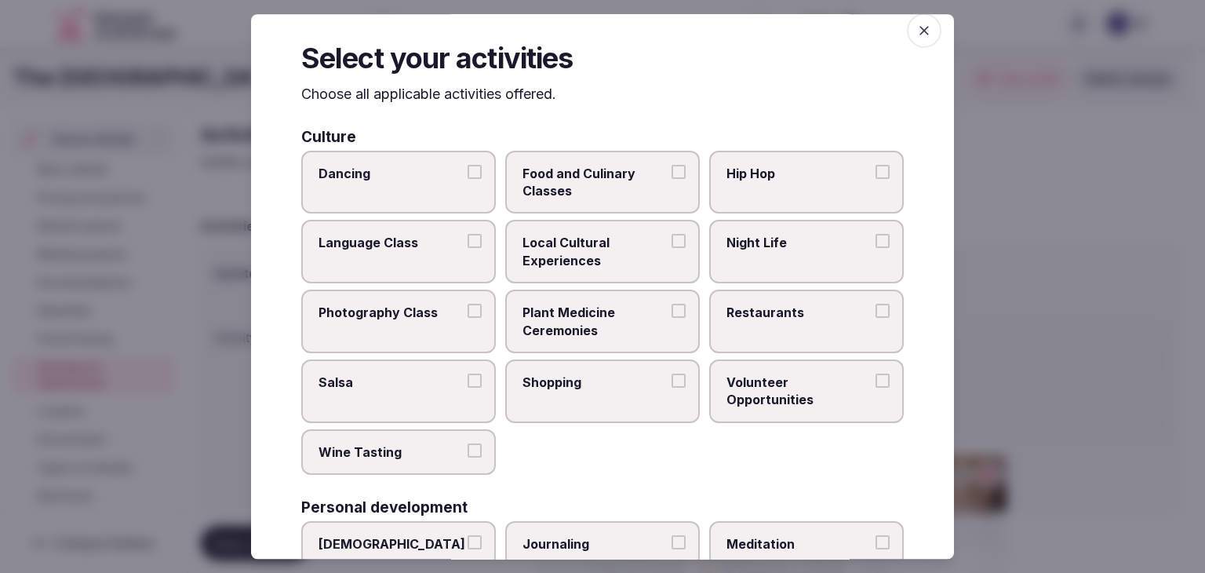
scroll to position [0, 0]
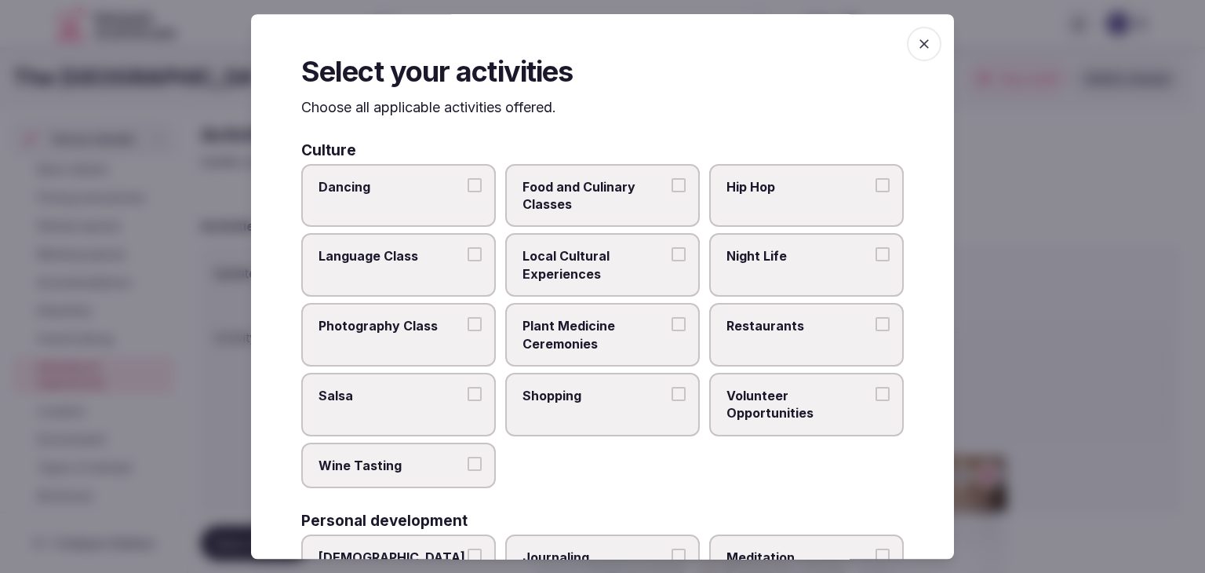
click at [918, 45] on icon "button" at bounding box center [924, 44] width 16 height 16
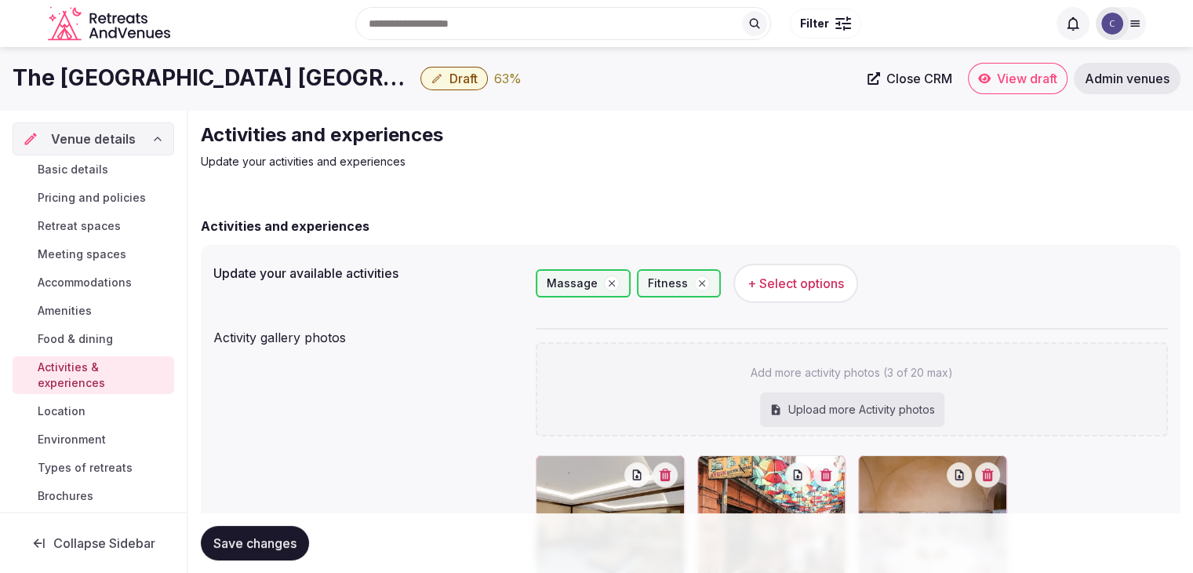
click at [214, 76] on h1 "The Galata Hotel Istanbul - MGallery Collection" at bounding box center [214, 78] width 402 height 31
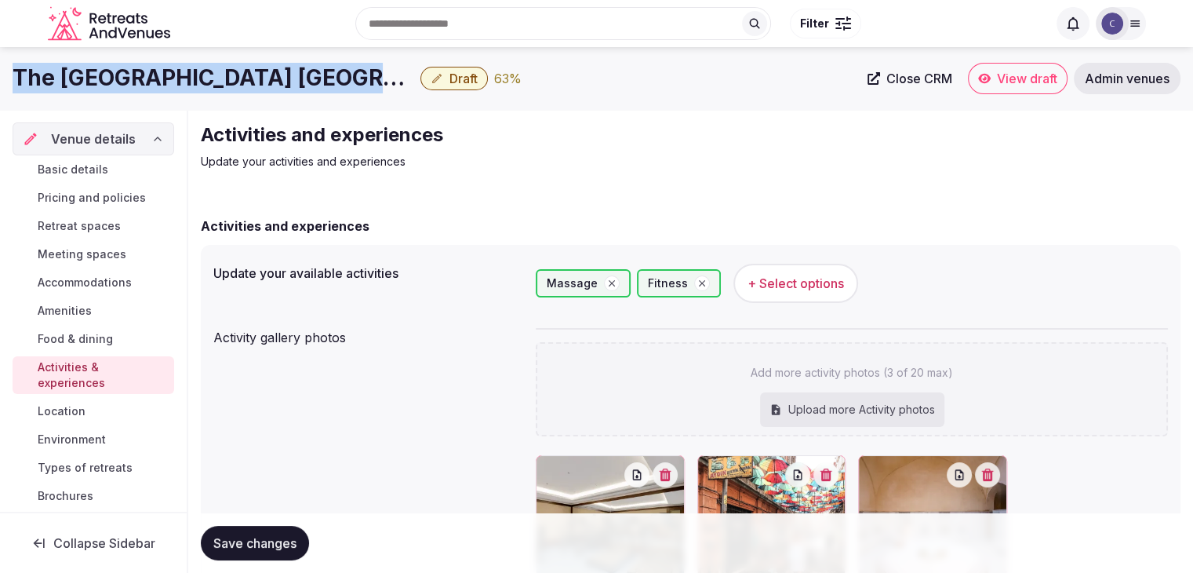
click at [214, 76] on h1 "The Galata Hotel Istanbul - MGallery Collection" at bounding box center [214, 78] width 402 height 31
copy div "The Galata Hotel Istanbul - MGallery Collection"
click at [781, 273] on button "+ Select options" at bounding box center [795, 283] width 125 height 39
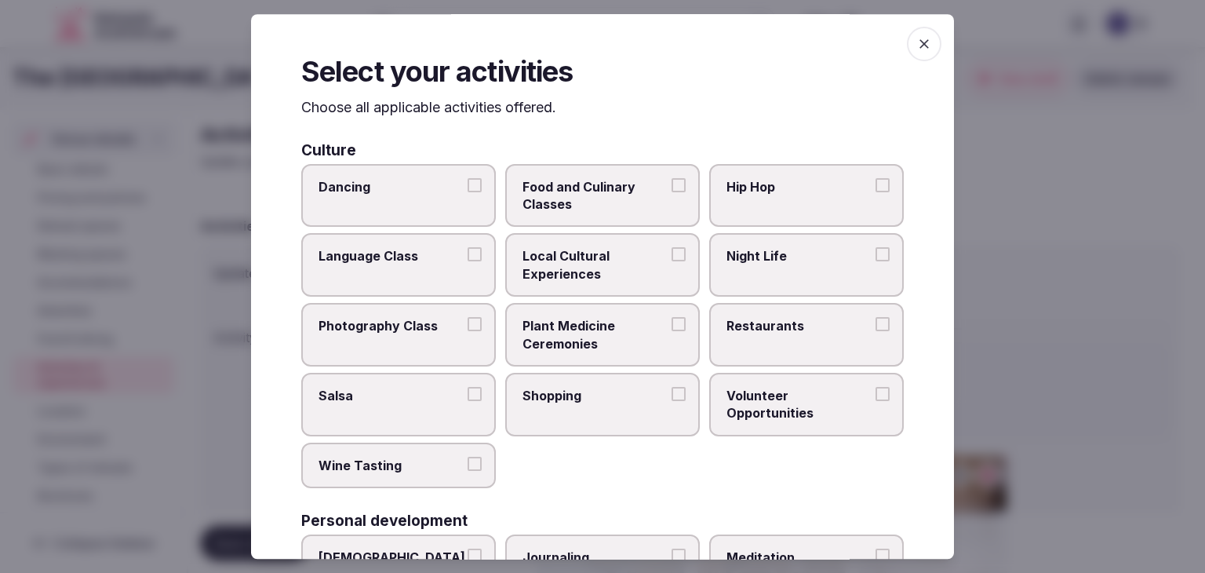
click at [604, 274] on span "Local Cultural Experiences" at bounding box center [594, 265] width 144 height 35
click at [671, 262] on button "Local Cultural Experiences" at bounding box center [678, 255] width 14 height 14
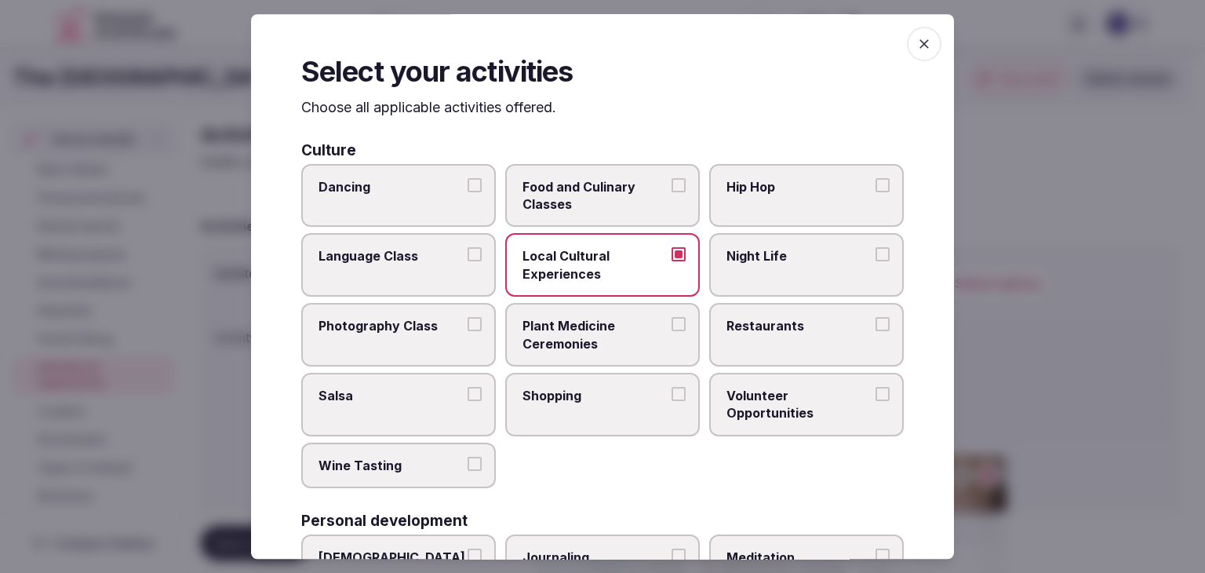
click at [773, 327] on span "Restaurants" at bounding box center [798, 325] width 144 height 17
click at [875, 327] on button "Restaurants" at bounding box center [882, 324] width 14 height 14
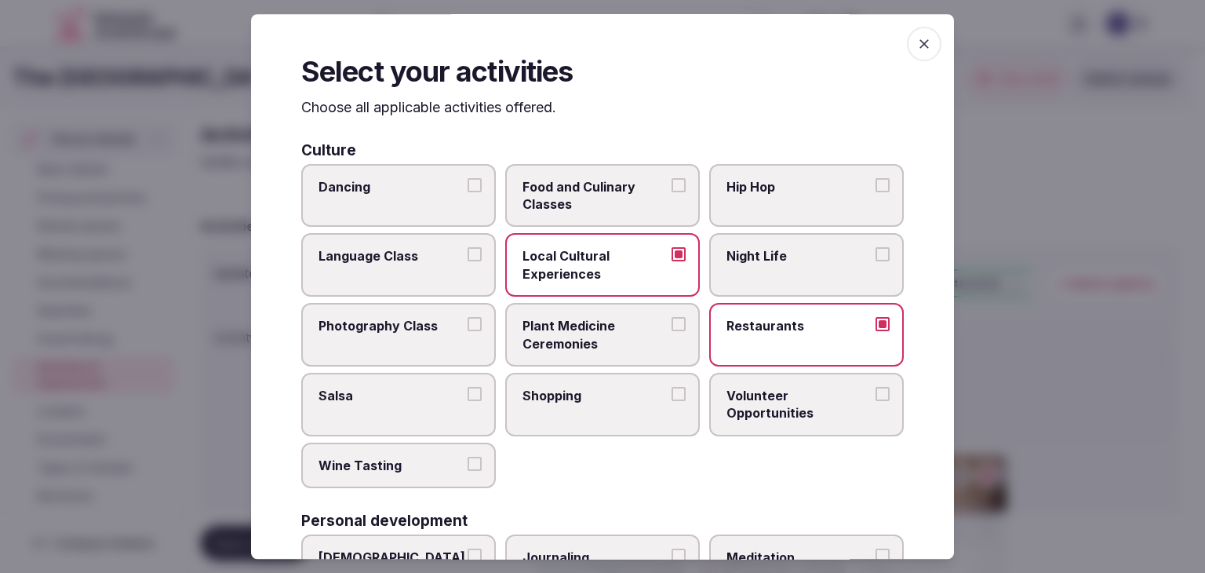
click at [639, 396] on span "Shopping" at bounding box center [594, 395] width 144 height 17
click at [671, 396] on button "Shopping" at bounding box center [678, 394] width 14 height 14
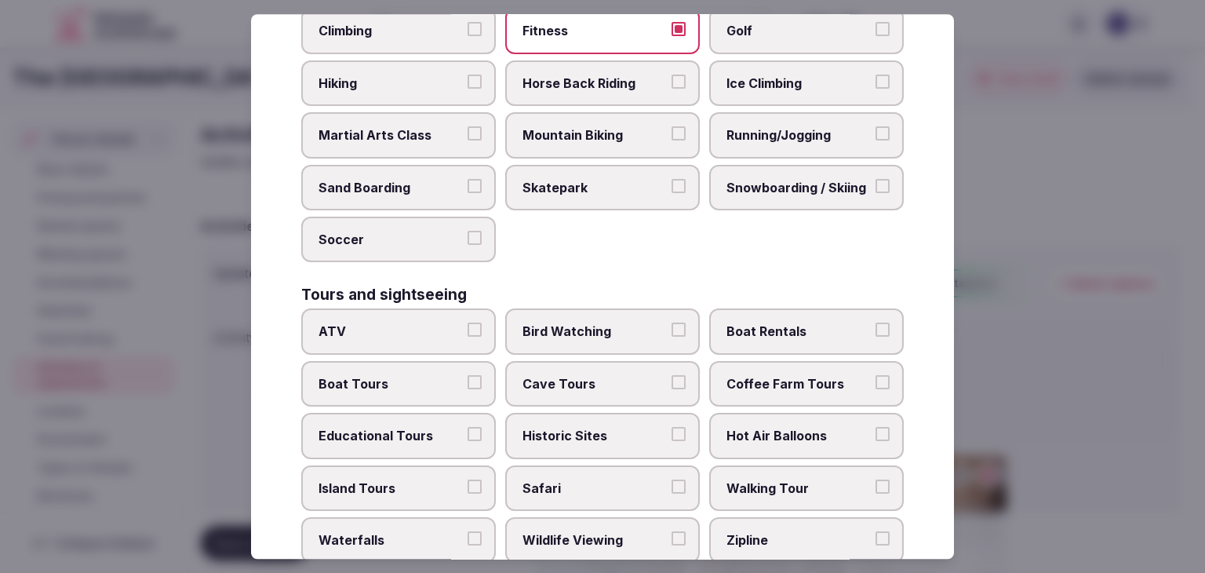
scroll to position [941, 0]
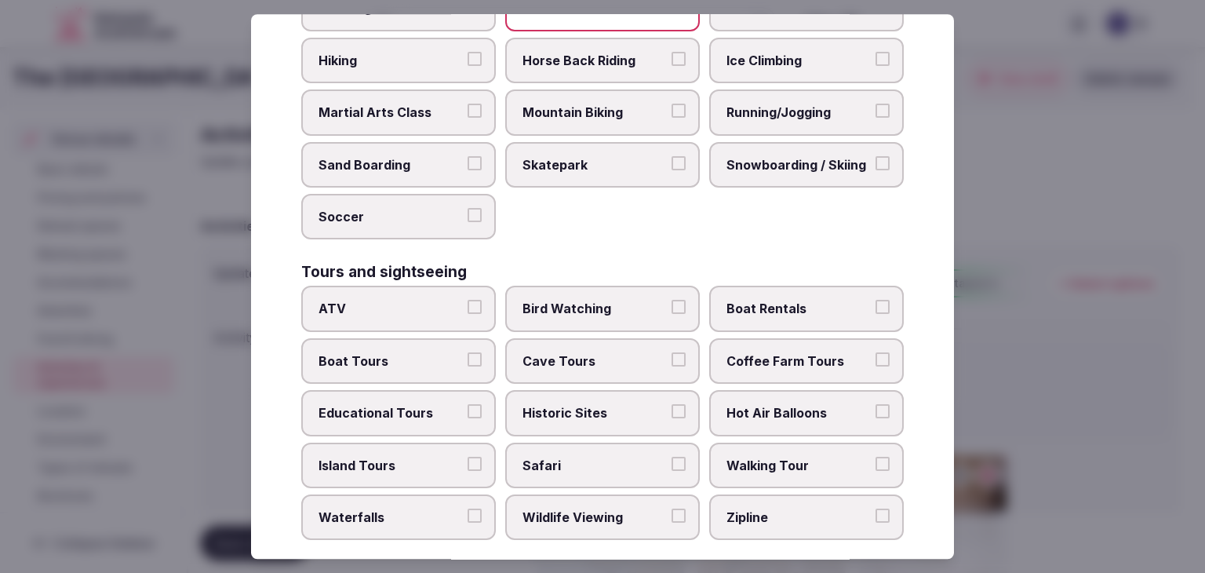
click at [633, 404] on span "Historic Sites" at bounding box center [594, 412] width 144 height 17
click at [671, 404] on button "Historic Sites" at bounding box center [678, 411] width 14 height 14
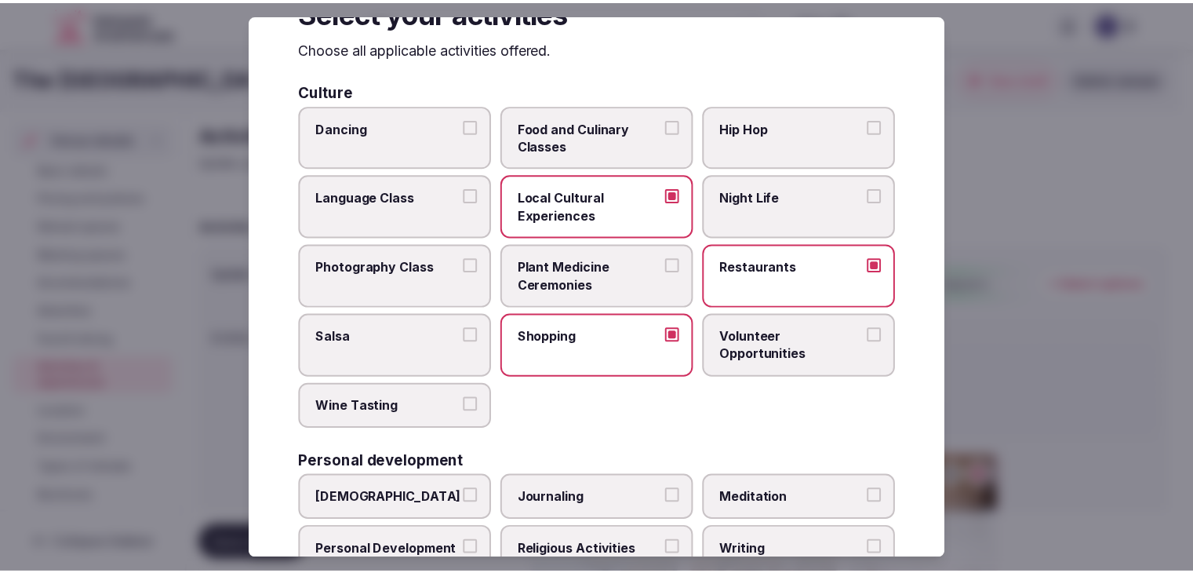
scroll to position [0, 0]
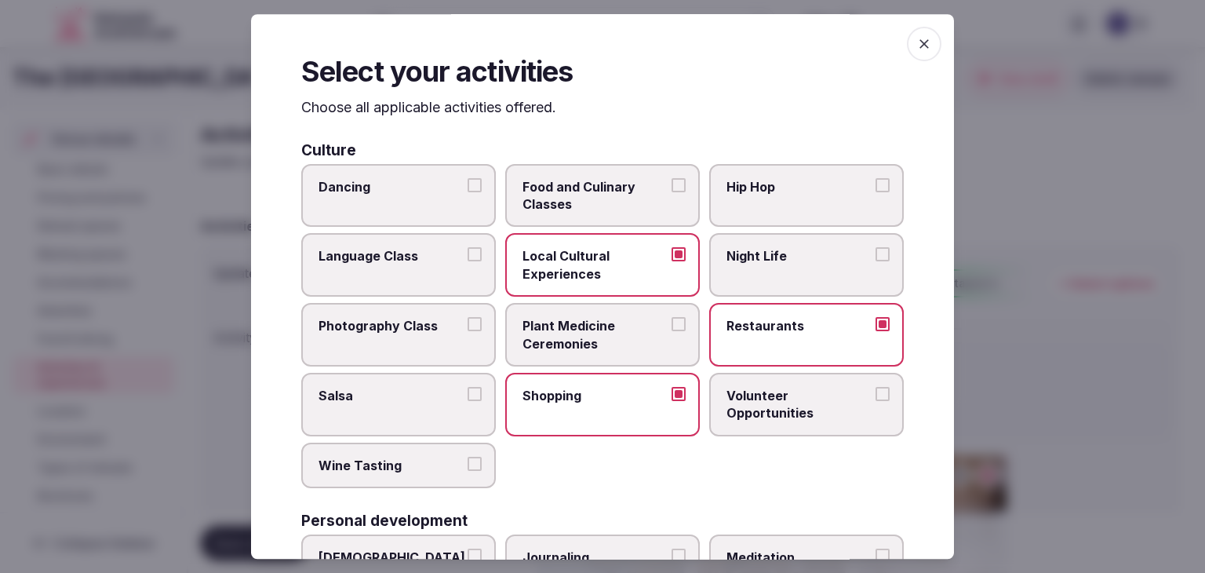
click at [919, 42] on icon "button" at bounding box center [923, 43] width 9 height 9
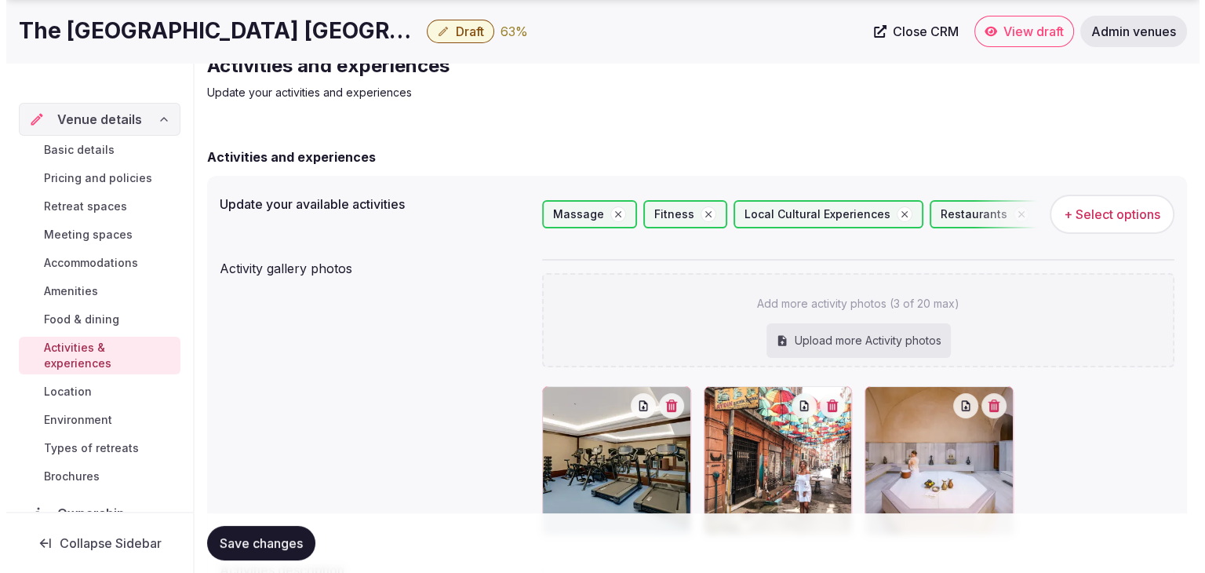
scroll to position [157, 0]
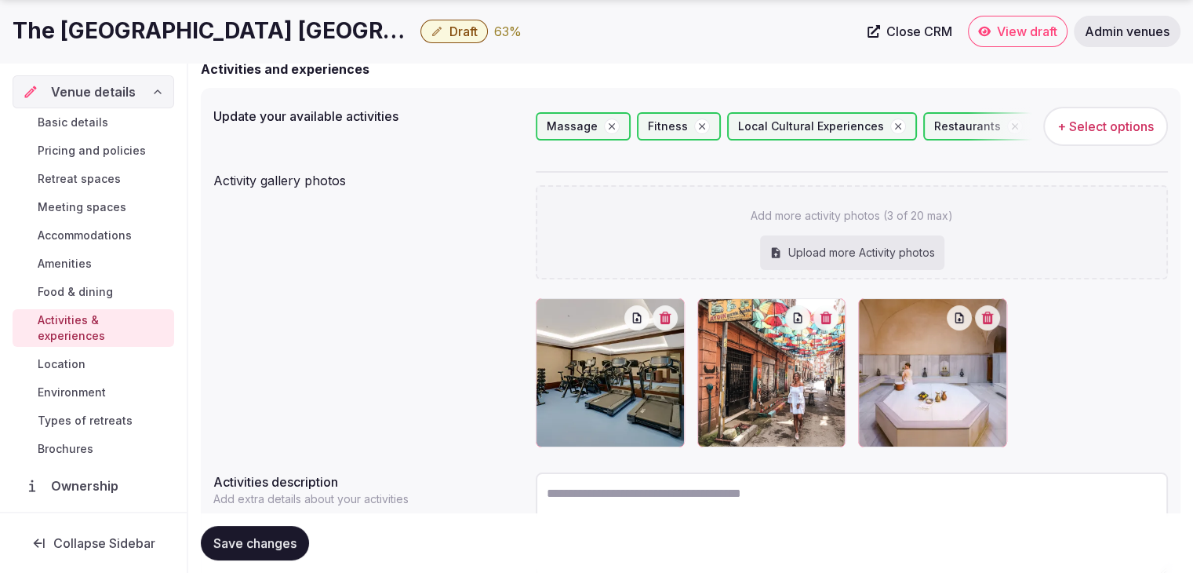
click at [878, 312] on div at bounding box center [870, 310] width 25 height 25
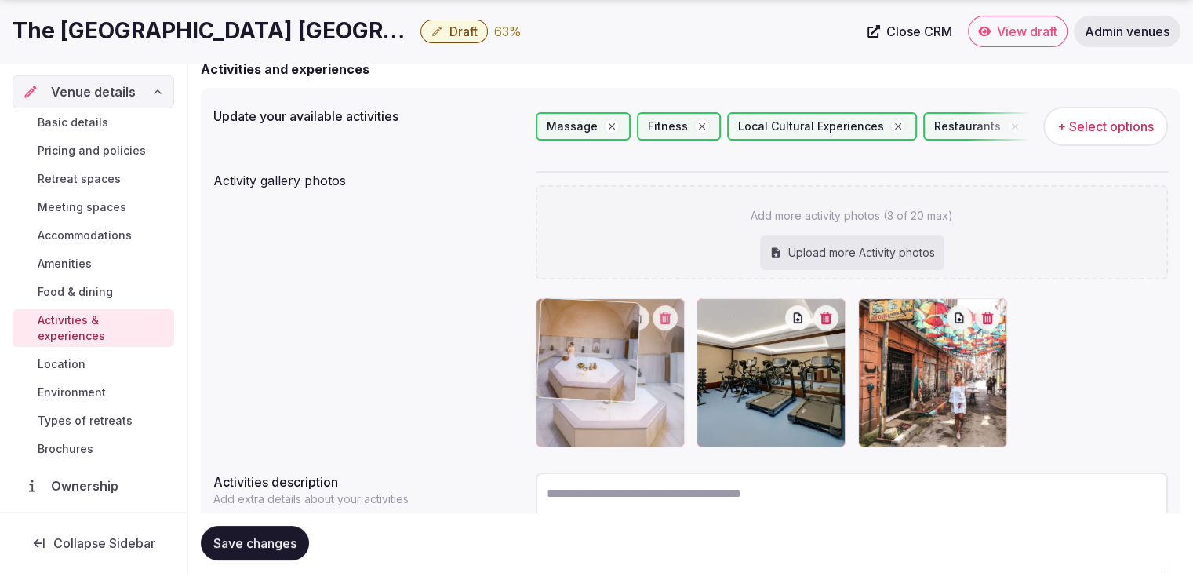
drag, startPoint x: 856, startPoint y: 312, endPoint x: 622, endPoint y: 313, distance: 234.5
click at [622, 313] on body "Search Popular Destinations Toscana, Italy Riviera Maya, Mexico Indonesia, Bali…" at bounding box center [596, 269] width 1193 height 853
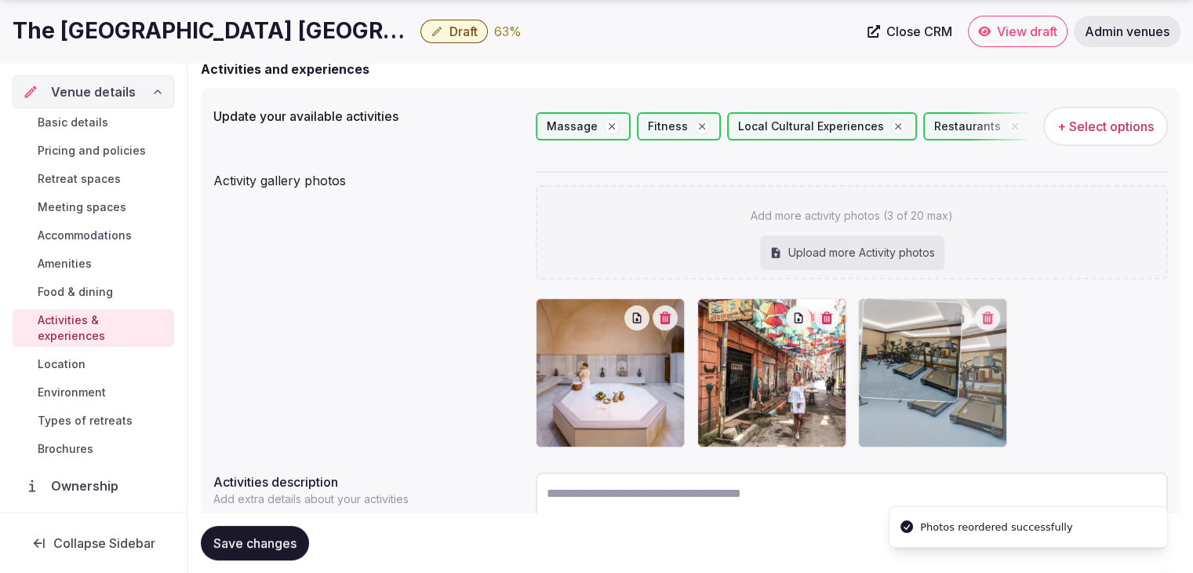
drag, startPoint x: 707, startPoint y: 309, endPoint x: 870, endPoint y: 311, distance: 163.1
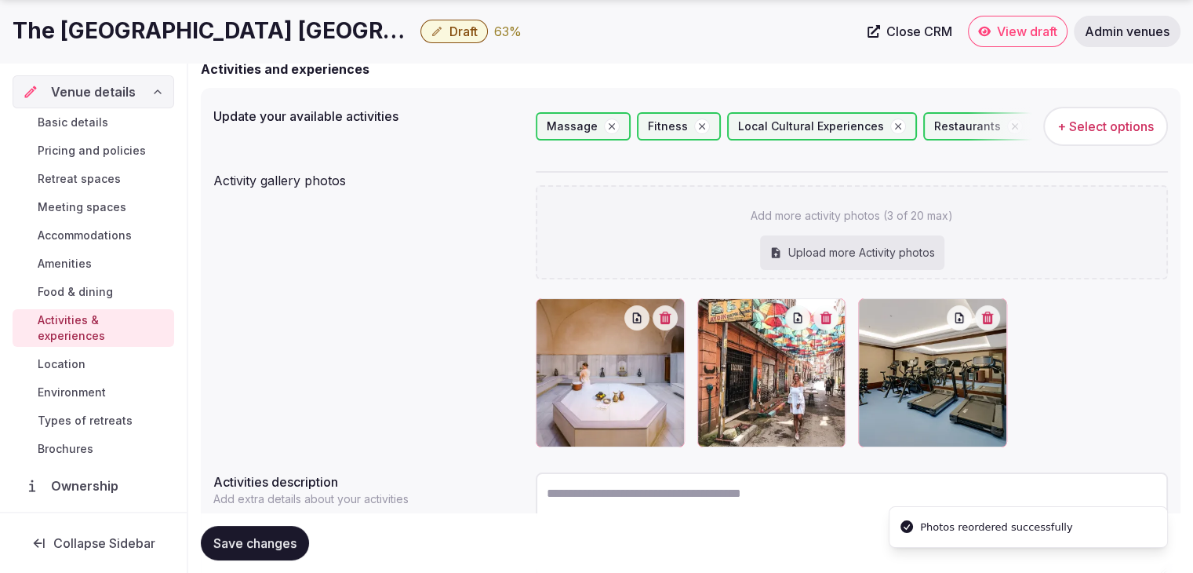
click at [1107, 133] on span "+ Select options" at bounding box center [1105, 126] width 96 height 17
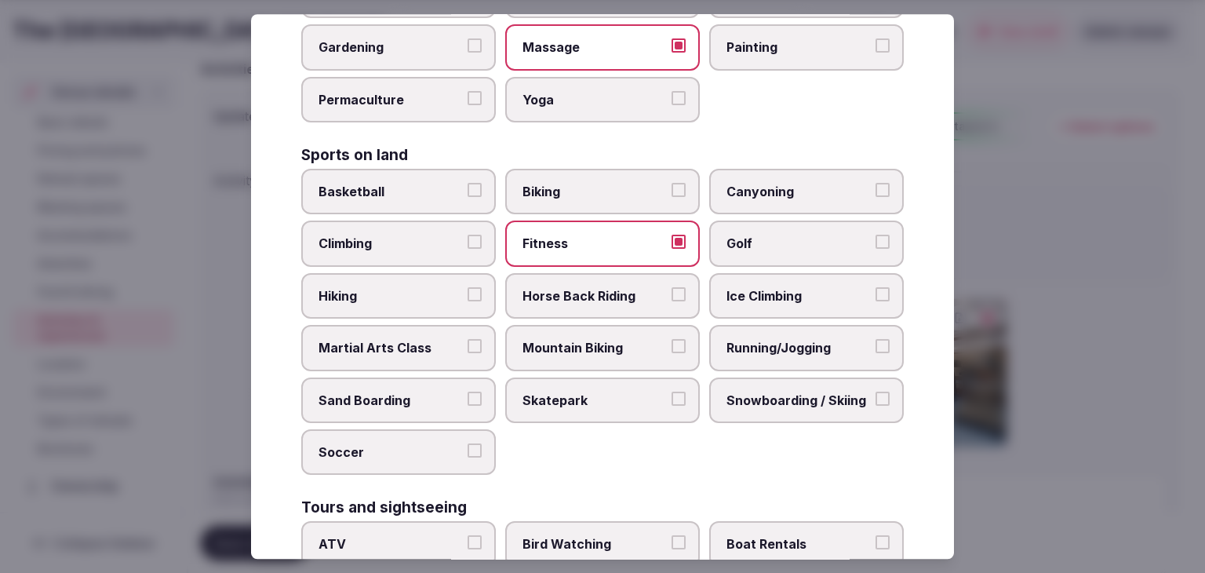
scroll to position [1098, 0]
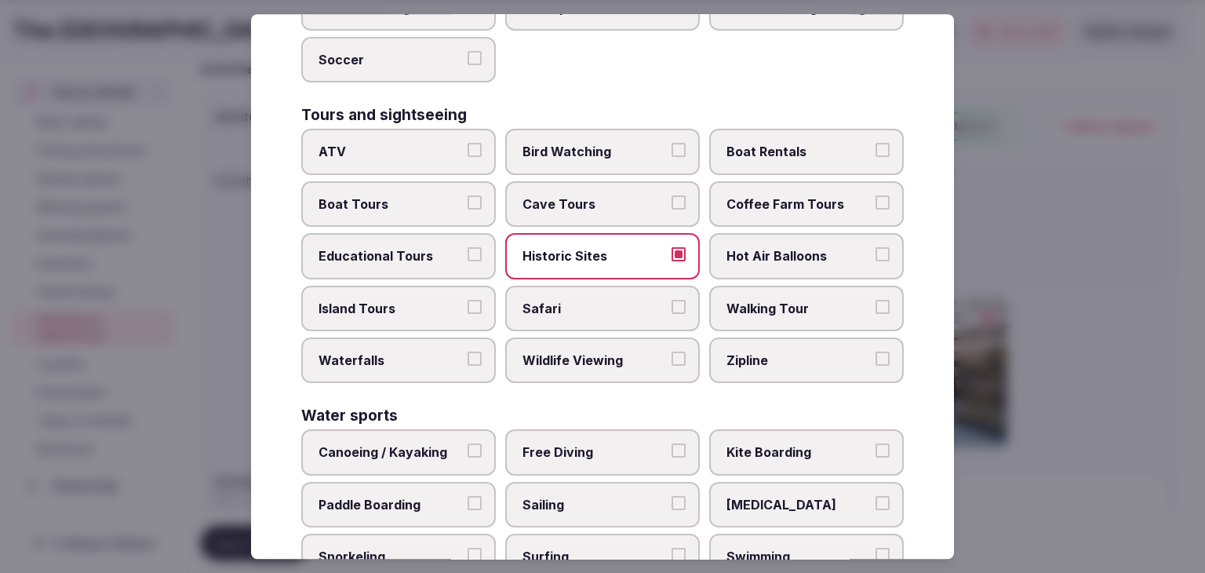
click at [828, 316] on label "Walking Tour" at bounding box center [806, 307] width 195 height 45
click at [875, 314] on button "Walking Tour" at bounding box center [882, 307] width 14 height 14
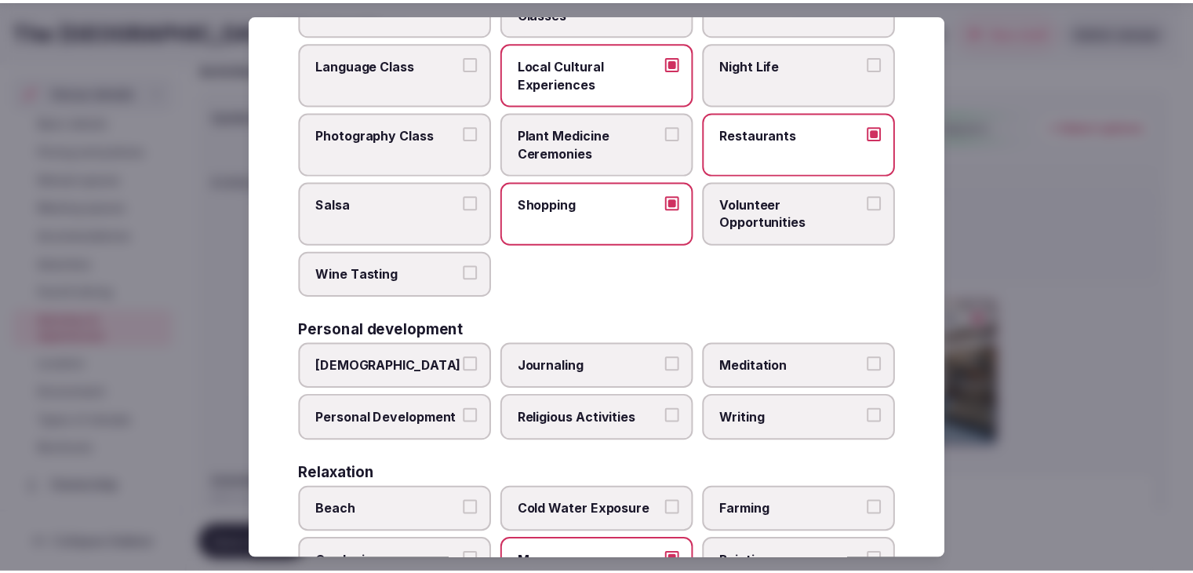
scroll to position [0, 0]
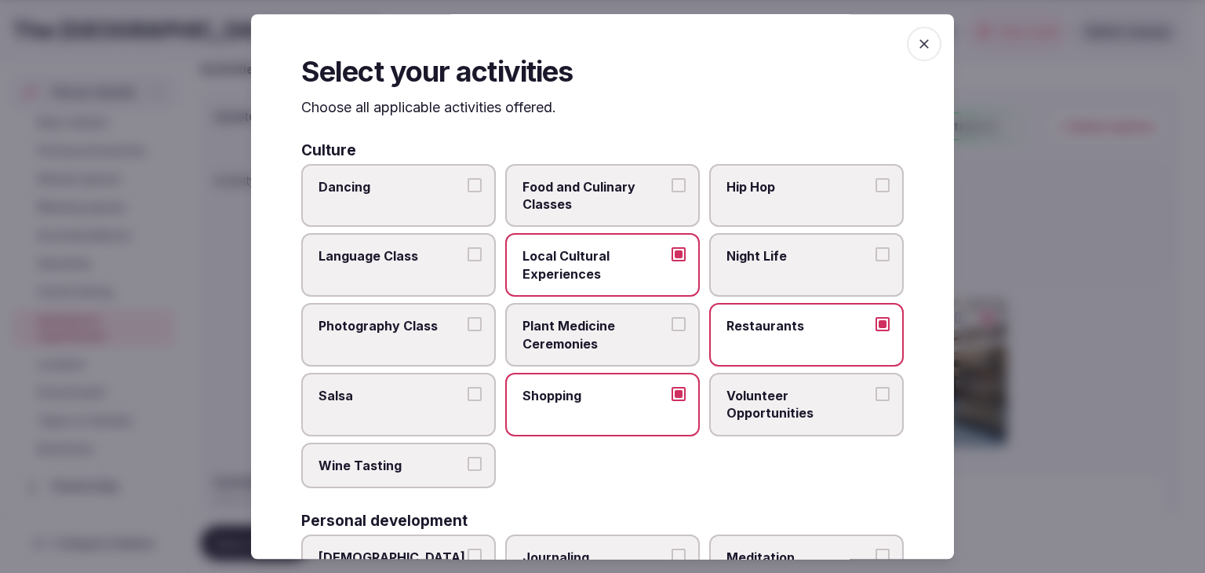
click at [916, 38] on icon "button" at bounding box center [924, 44] width 16 height 16
click at [916, 40] on div "Select your activities Choose all applicable activities offered. Culture Dancin…" at bounding box center [602, 286] width 703 height 544
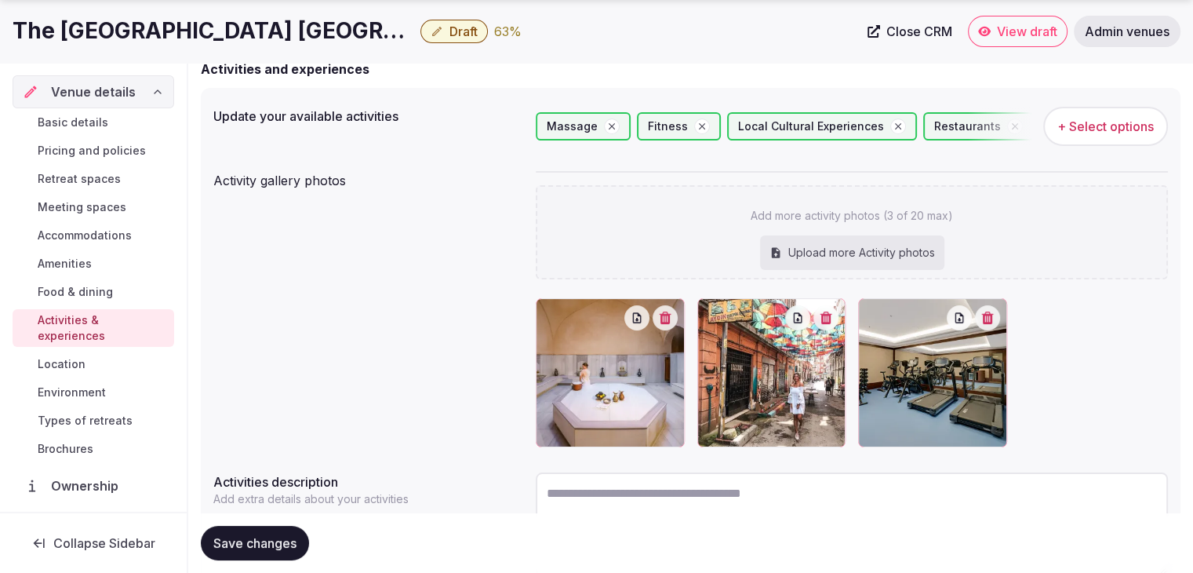
click at [285, 536] on span "Save changes" at bounding box center [254, 543] width 83 height 16
click at [78, 394] on span "Environment" at bounding box center [72, 392] width 68 height 16
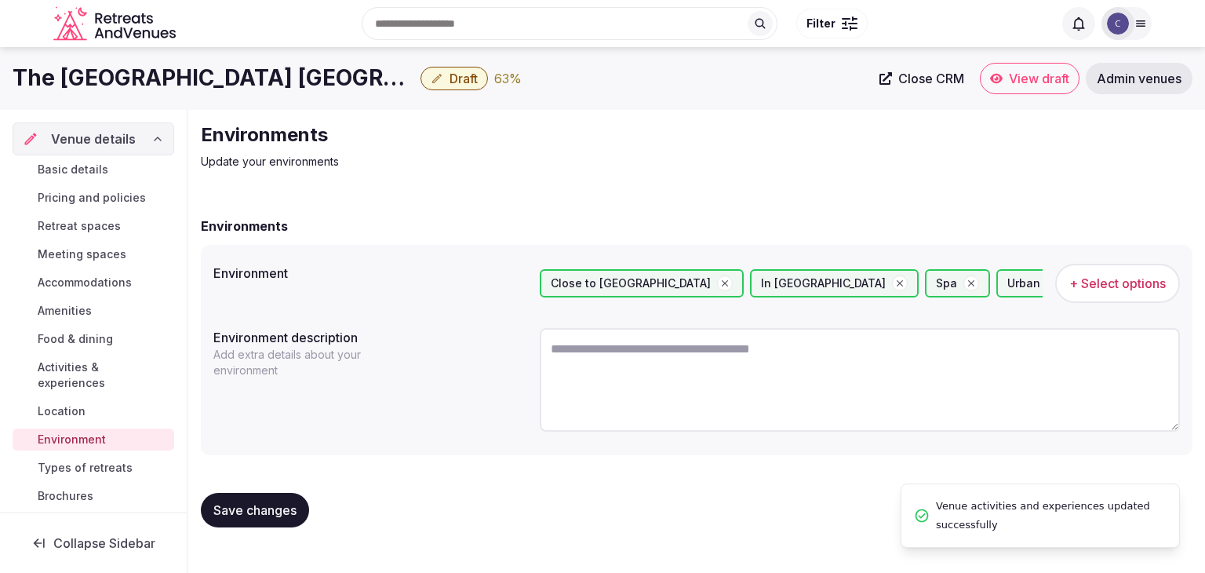
click at [279, 85] on h1 "The Galata Hotel Istanbul - MGallery Collection" at bounding box center [214, 78] width 402 height 31
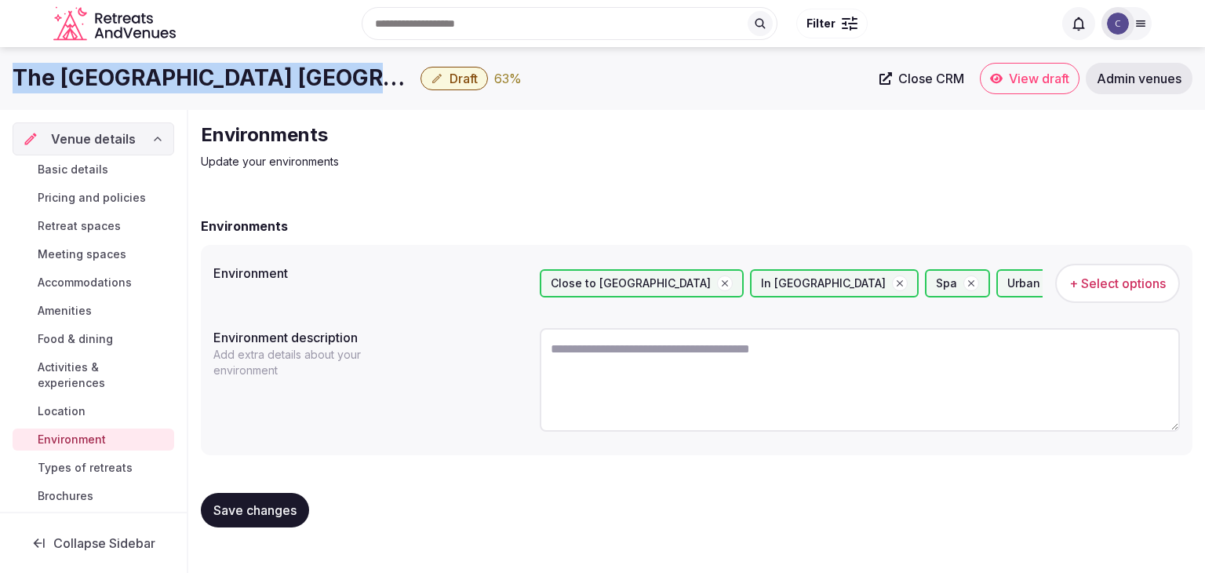
copy div "The Galata Hotel Istanbul - MGallery Collection"
click at [77, 462] on span "Types of retreats" at bounding box center [85, 468] width 95 height 16
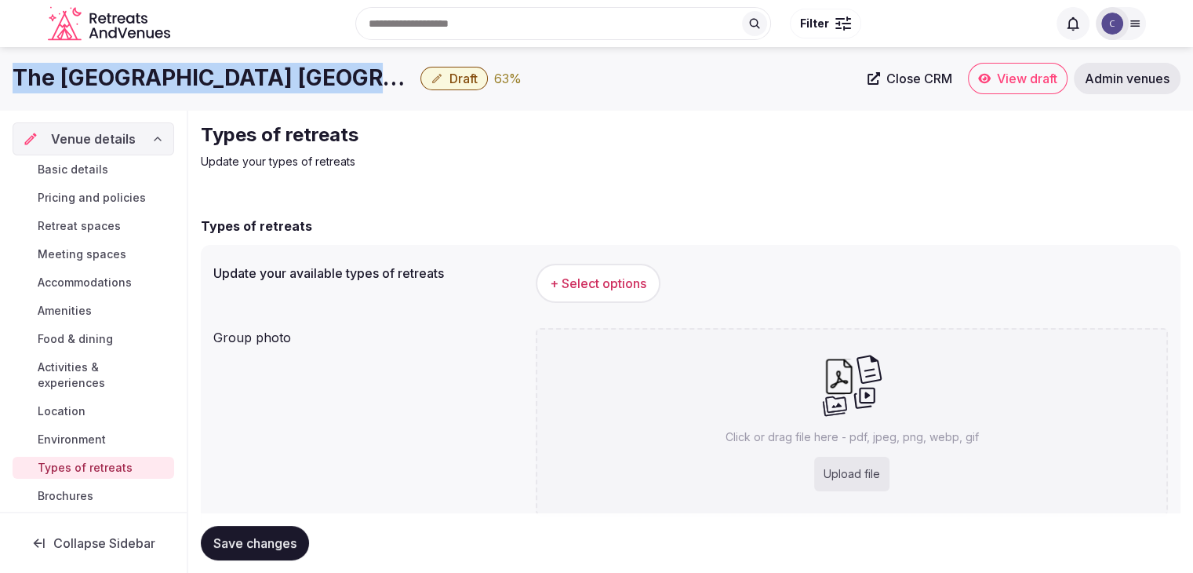
click at [613, 264] on button "+ Select options" at bounding box center [598, 283] width 125 height 39
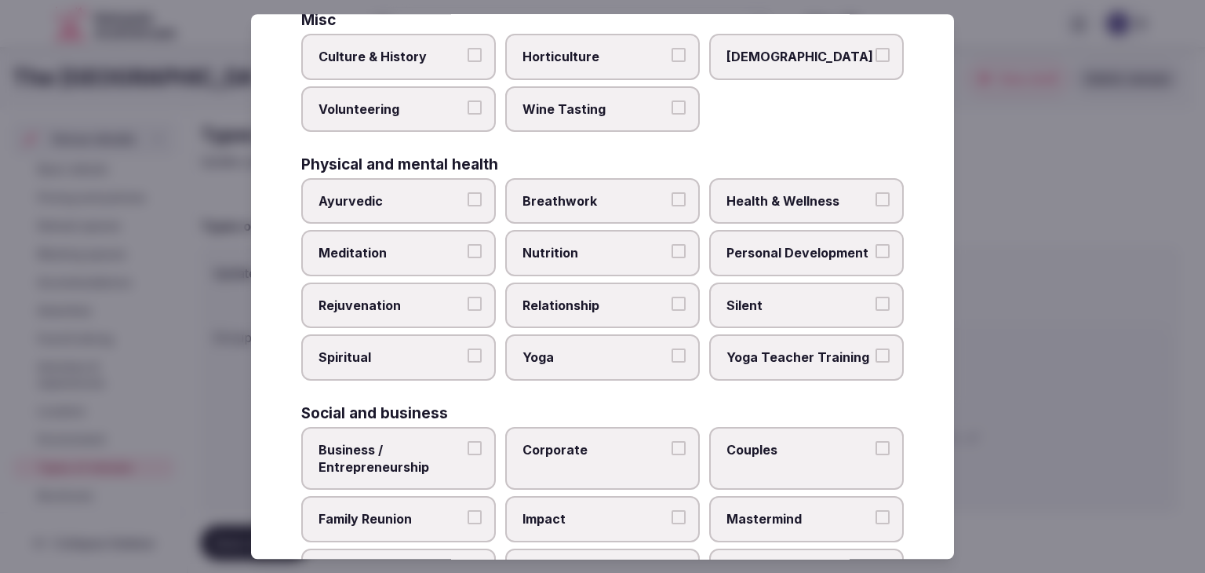
scroll to position [638, 0]
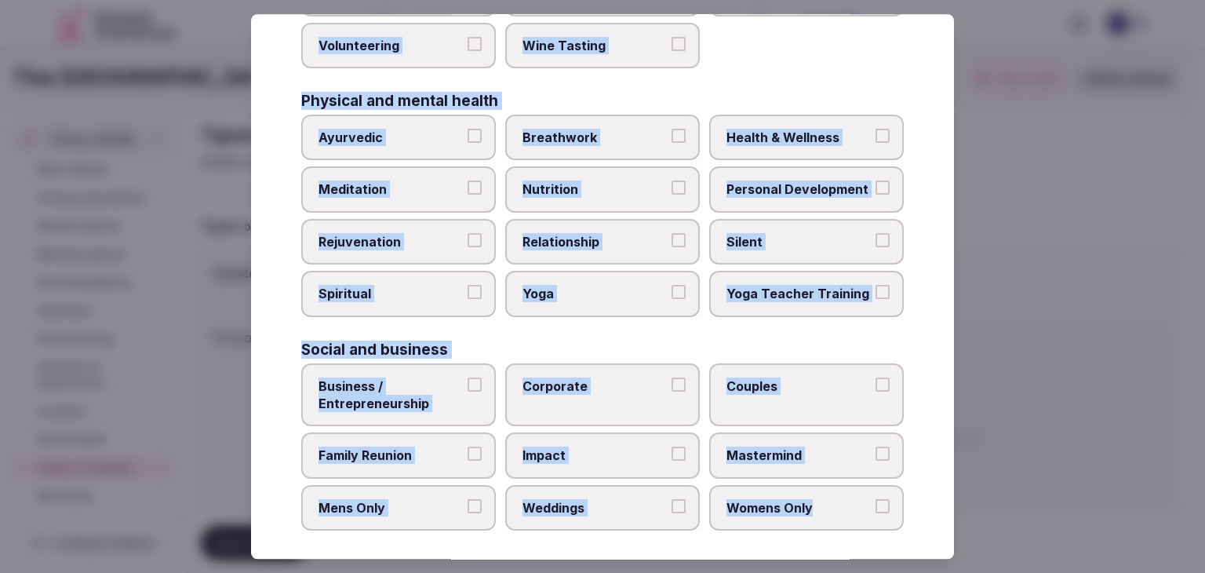
drag, startPoint x: 298, startPoint y: 100, endPoint x: 912, endPoint y: 518, distance: 742.9
click at [912, 518] on div "Select your types of retreats Choose all applicable types of retreats offered. …" at bounding box center [602, 286] width 703 height 544
copy div "Choose all applicable types of retreats offered. Active Adventure Cold Water Ex…"
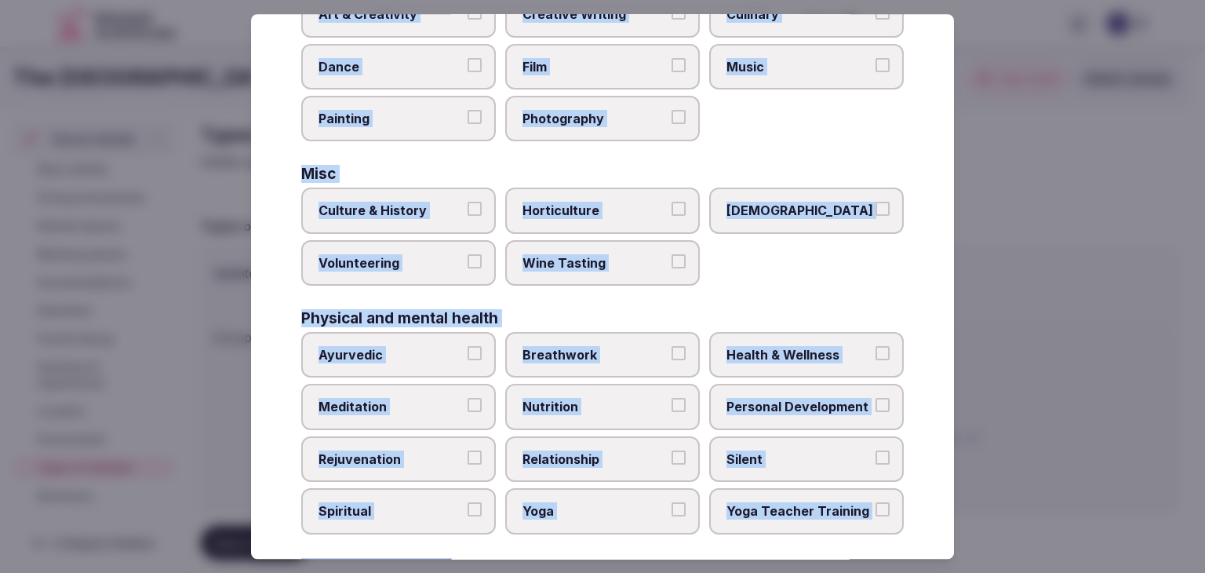
scroll to position [481, 0]
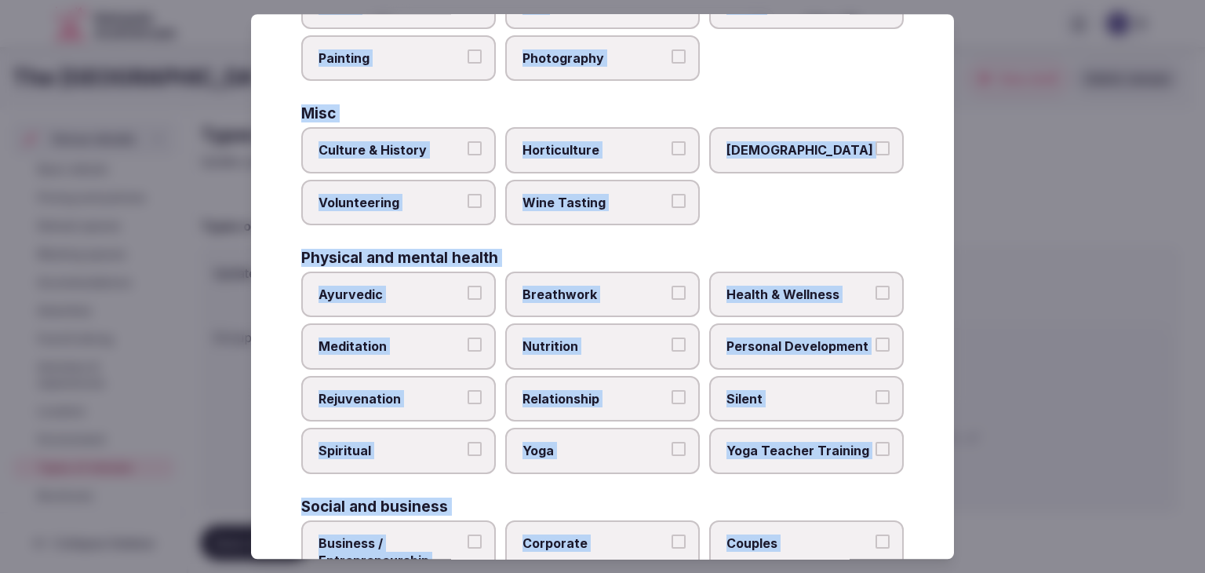
click at [753, 285] on span "Health & Wellness" at bounding box center [798, 293] width 144 height 17
click at [875, 285] on button "Health & Wellness" at bounding box center [882, 292] width 14 height 14
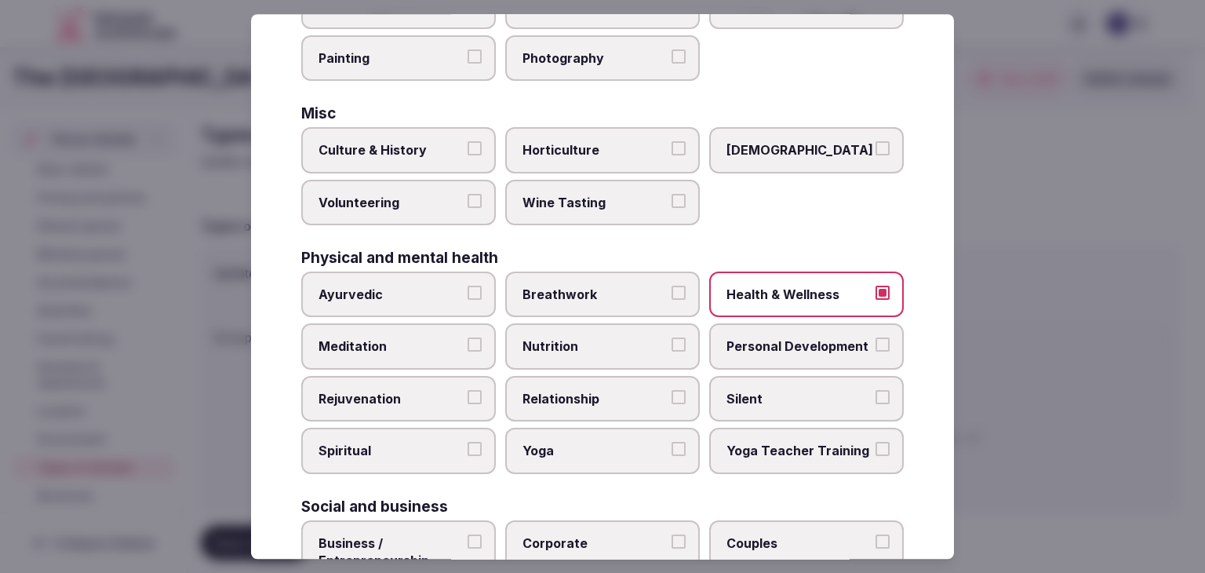
click at [752, 324] on label "Personal Development" at bounding box center [806, 346] width 195 height 45
click at [875, 338] on button "Personal Development" at bounding box center [882, 345] width 14 height 14
click at [433, 400] on label "Rejuvenation" at bounding box center [398, 398] width 195 height 45
click at [467, 400] on button "Rejuvenation" at bounding box center [474, 397] width 14 height 14
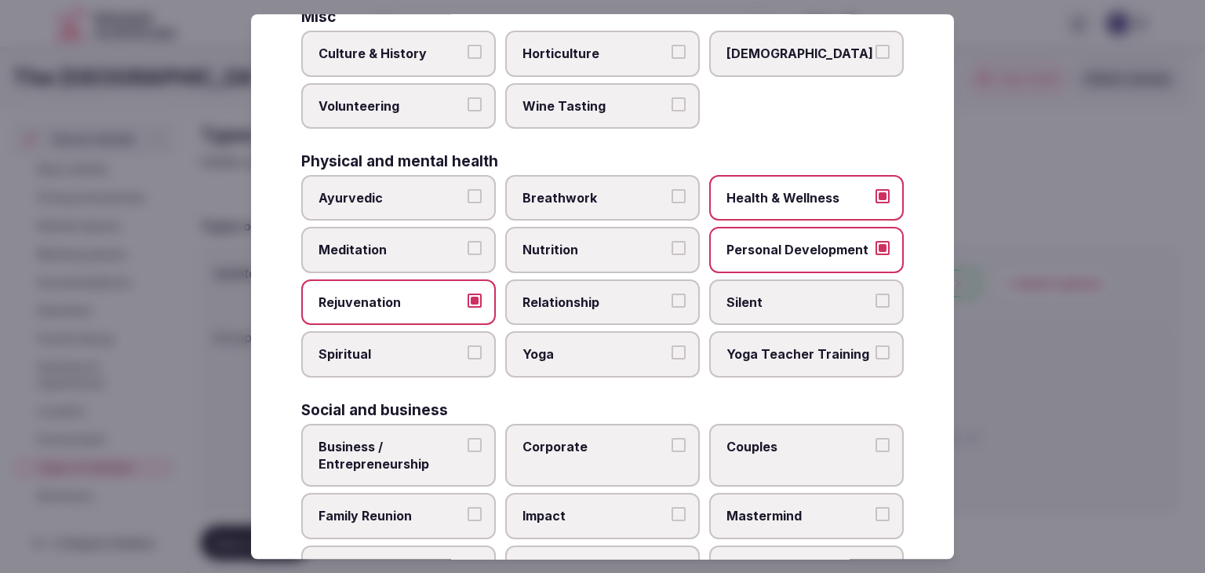
scroll to position [638, 0]
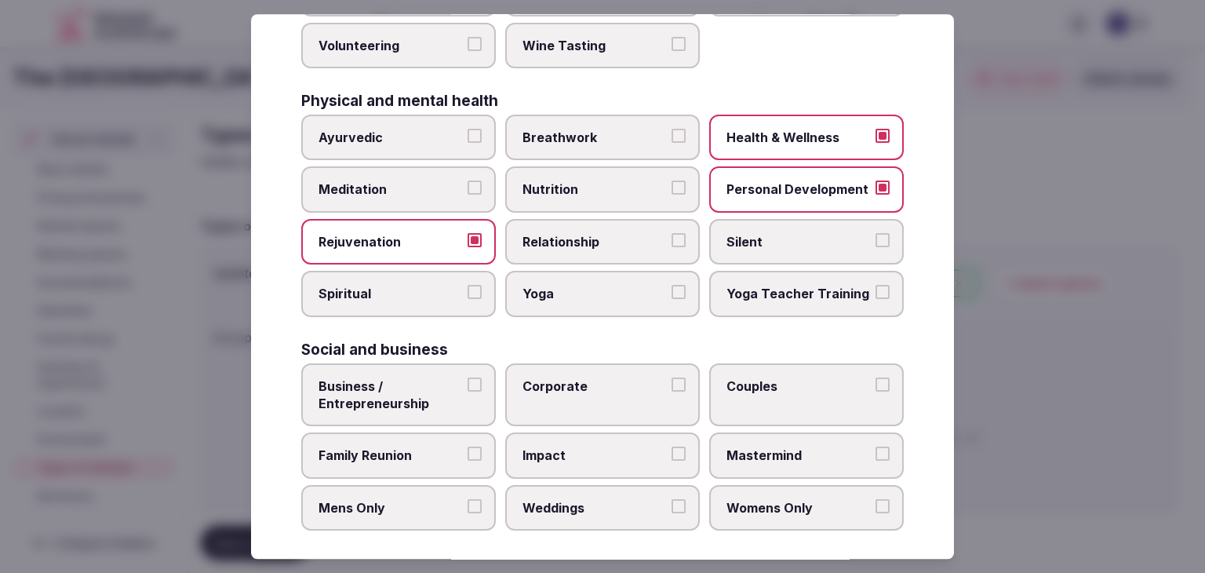
click at [594, 380] on span "Corporate" at bounding box center [594, 385] width 144 height 17
click at [671, 380] on button "Corporate" at bounding box center [678, 384] width 14 height 14
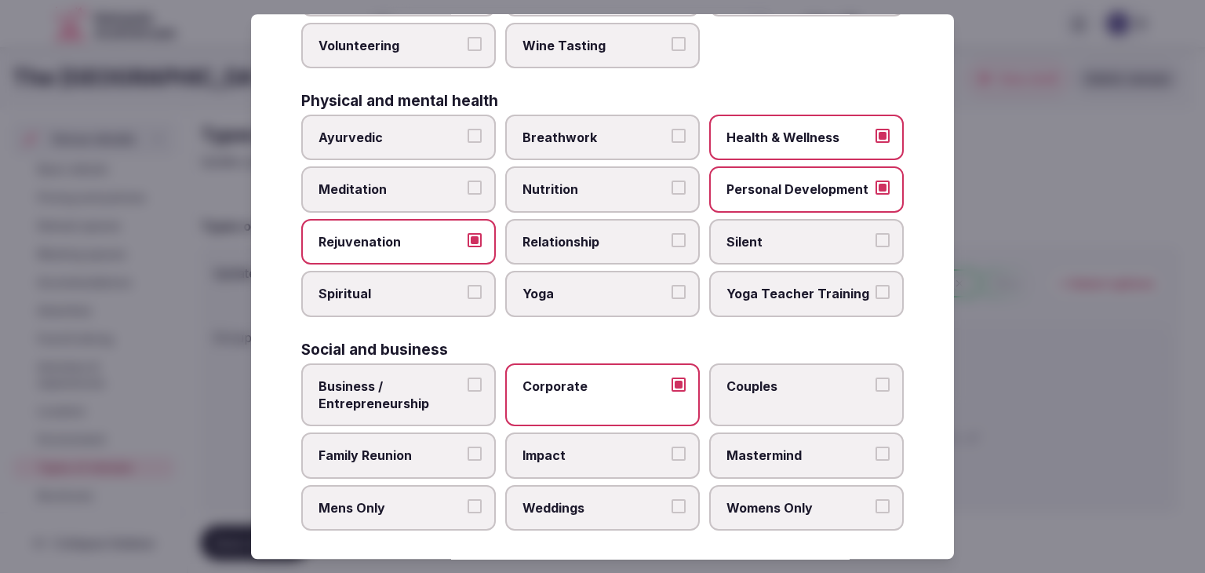
click at [434, 447] on span "Family Reunion" at bounding box center [390, 455] width 144 height 17
click at [467, 447] on button "Family Reunion" at bounding box center [474, 454] width 14 height 14
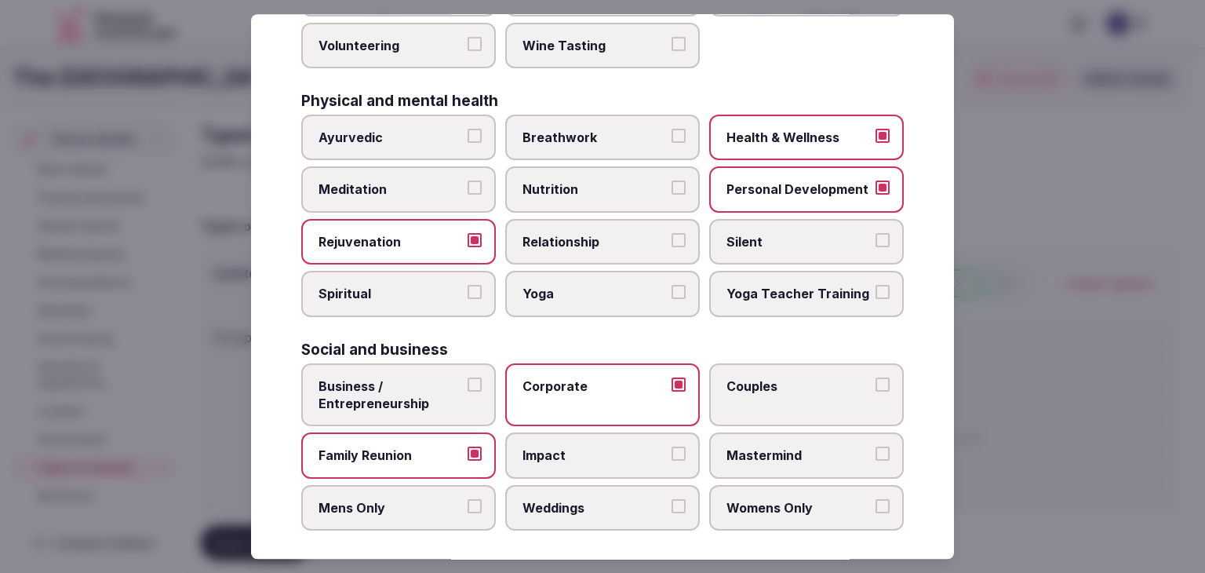
click at [560, 485] on label "Weddings" at bounding box center [602, 507] width 195 height 45
click at [671, 499] on button "Weddings" at bounding box center [678, 506] width 14 height 14
click at [560, 485] on label "Weddings" at bounding box center [602, 507] width 195 height 45
click at [671, 499] on button "Weddings" at bounding box center [678, 506] width 14 height 14
click at [598, 499] on span "Weddings" at bounding box center [594, 507] width 144 height 17
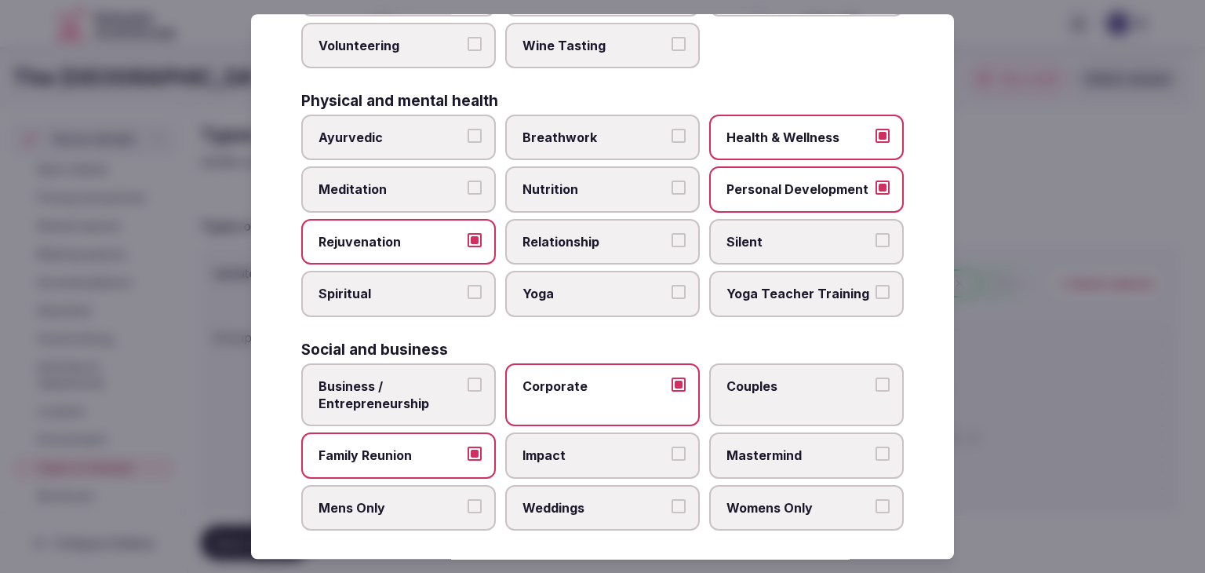
click at [671, 499] on button "Weddings" at bounding box center [678, 506] width 14 height 14
click at [778, 378] on span "Couples" at bounding box center [798, 385] width 144 height 17
click at [875, 378] on button "Couples" at bounding box center [882, 384] width 14 height 14
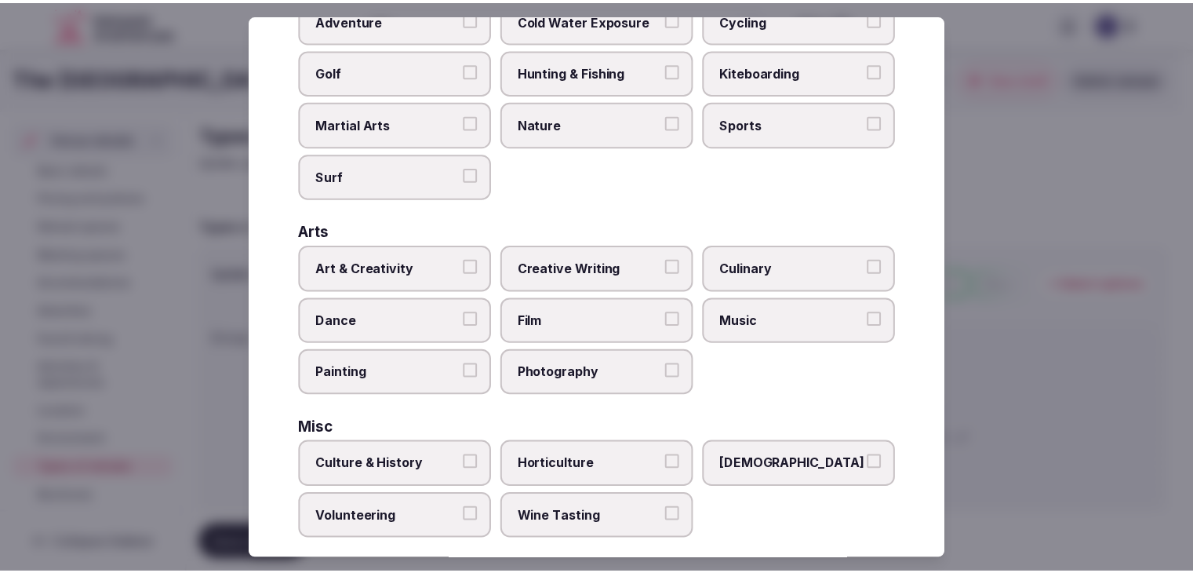
scroll to position [0, 0]
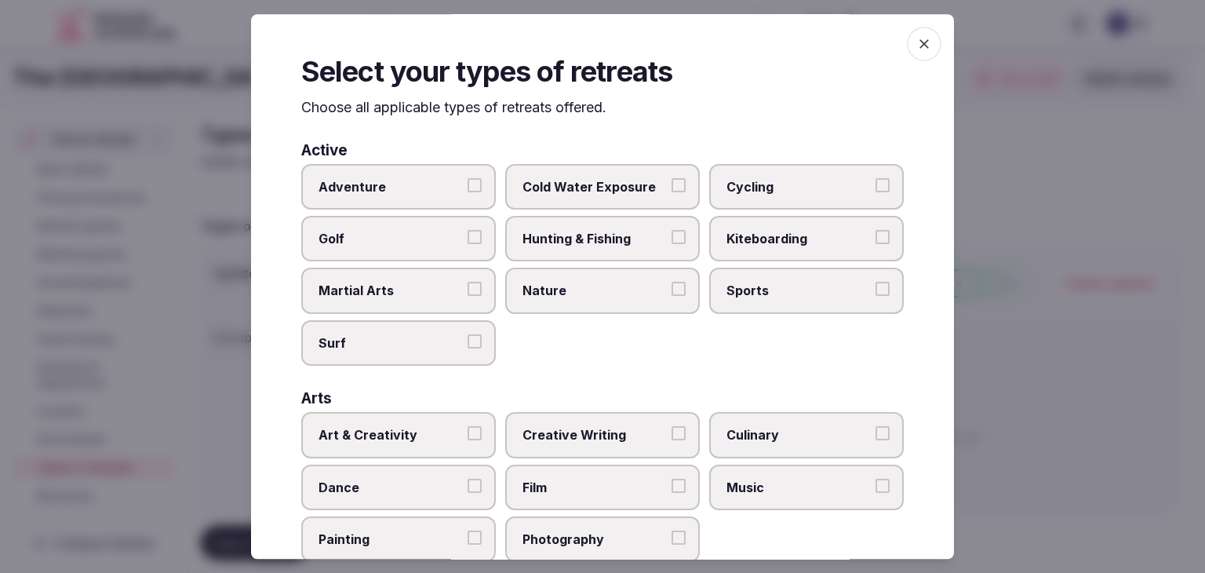
click at [916, 36] on icon "button" at bounding box center [924, 44] width 16 height 16
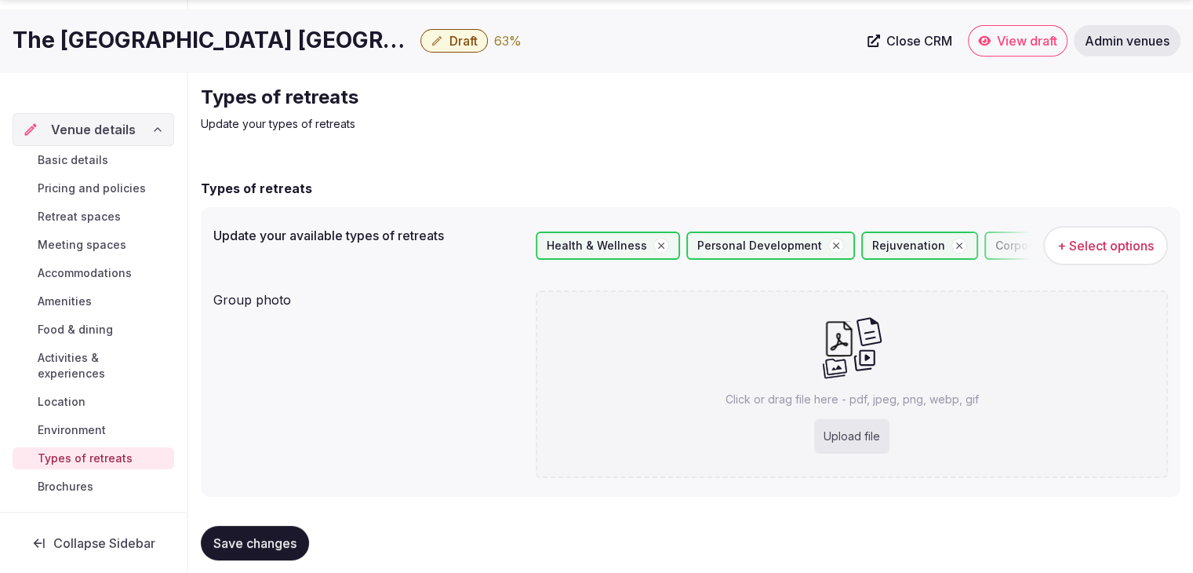
scroll to position [59, 0]
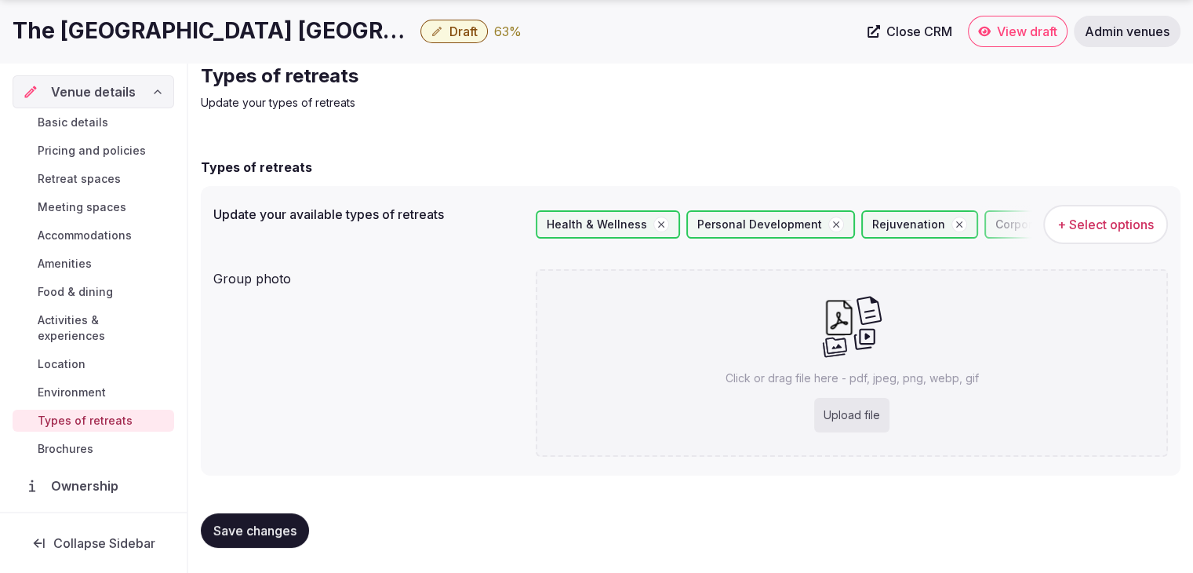
click at [816, 409] on div "Upload file" at bounding box center [851, 415] width 75 height 35
type input "**********"
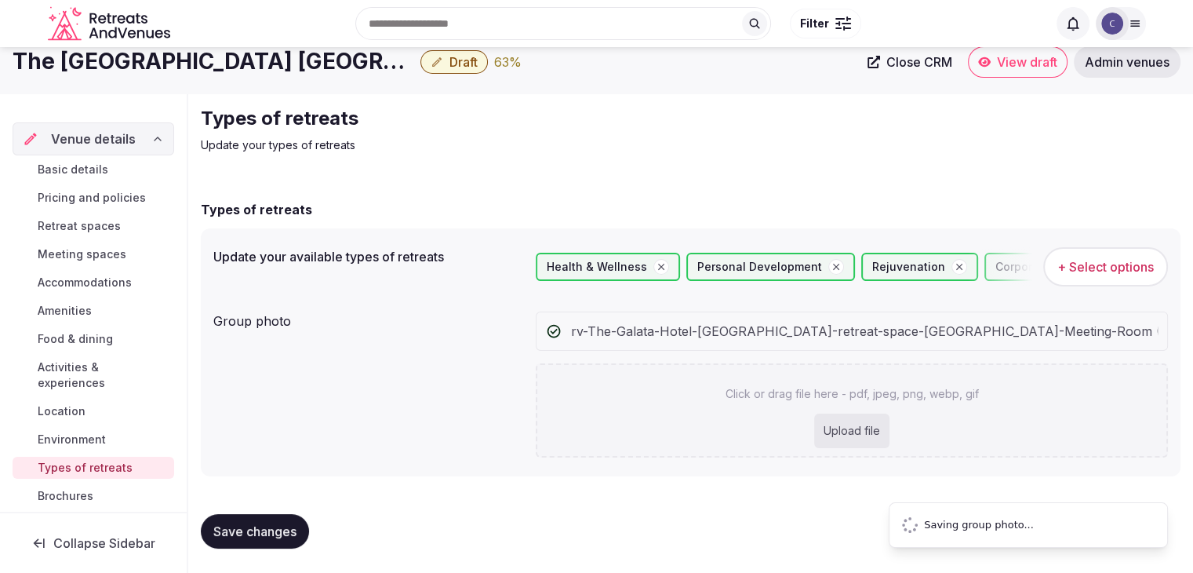
scroll to position [0, 0]
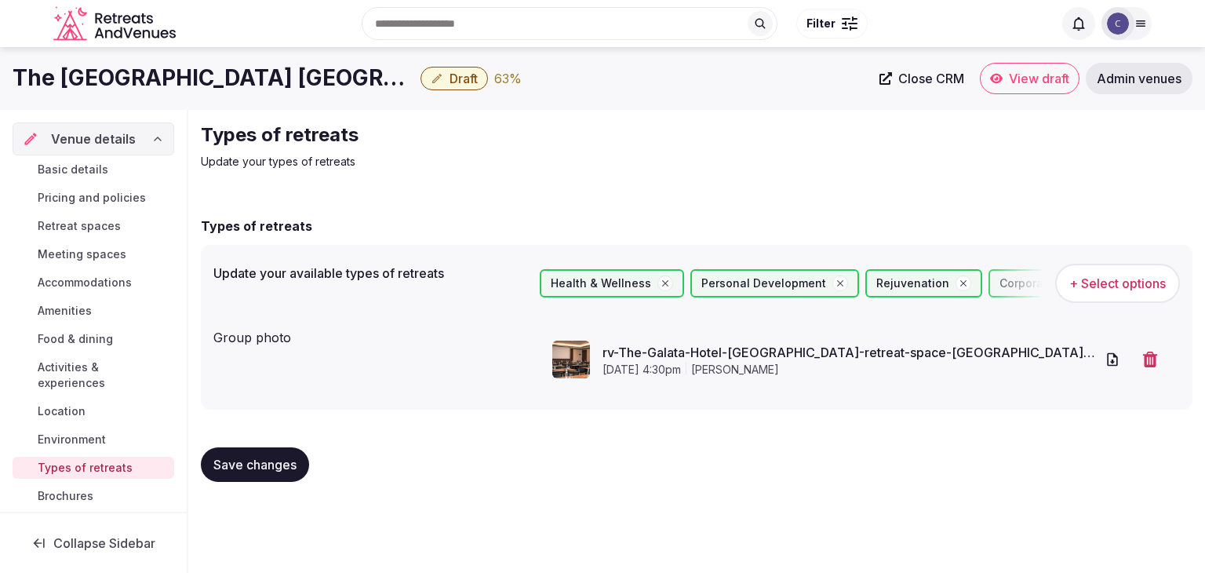
click at [273, 447] on button "Save changes" at bounding box center [255, 464] width 108 height 35
click at [104, 162] on span "Basic details" at bounding box center [73, 170] width 71 height 16
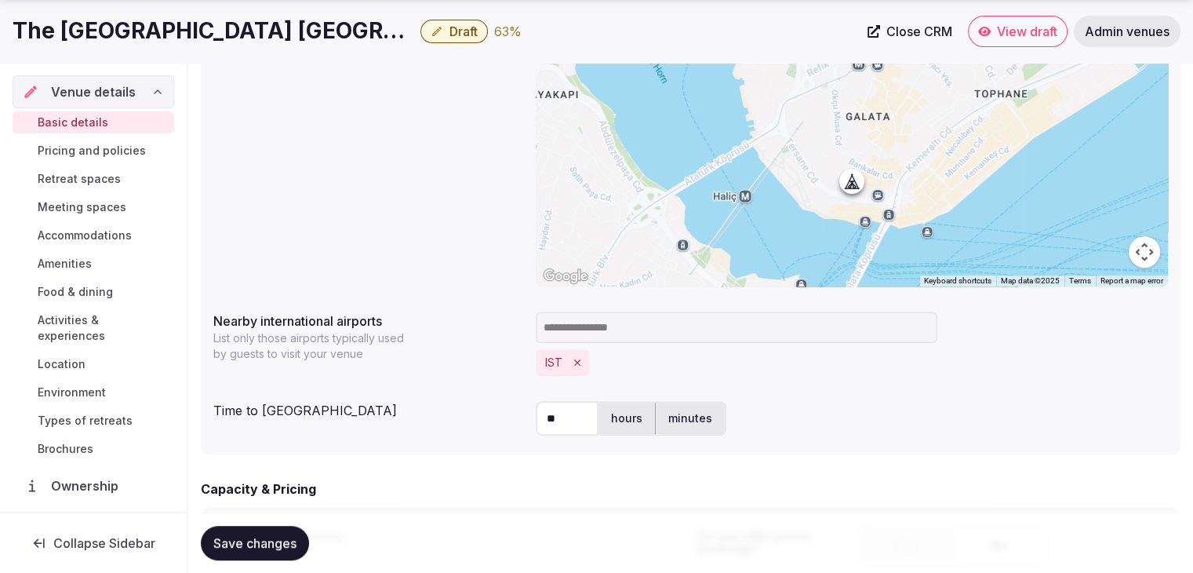
scroll to position [941, 0]
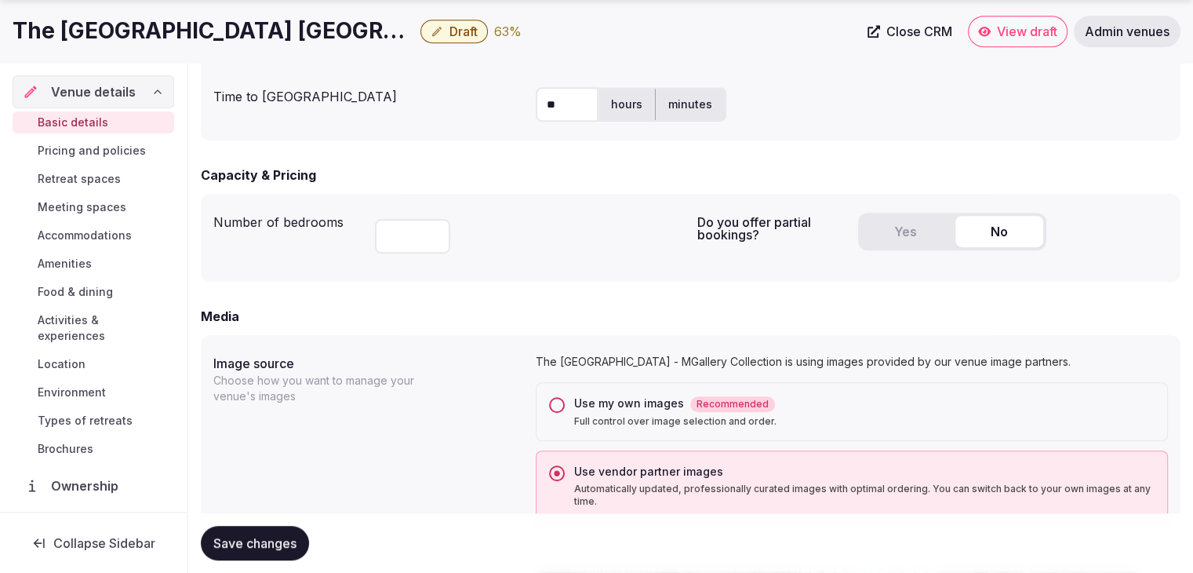
click at [191, 36] on h1 "The Galata Hotel Istanbul - MGallery Collection" at bounding box center [214, 31] width 402 height 31
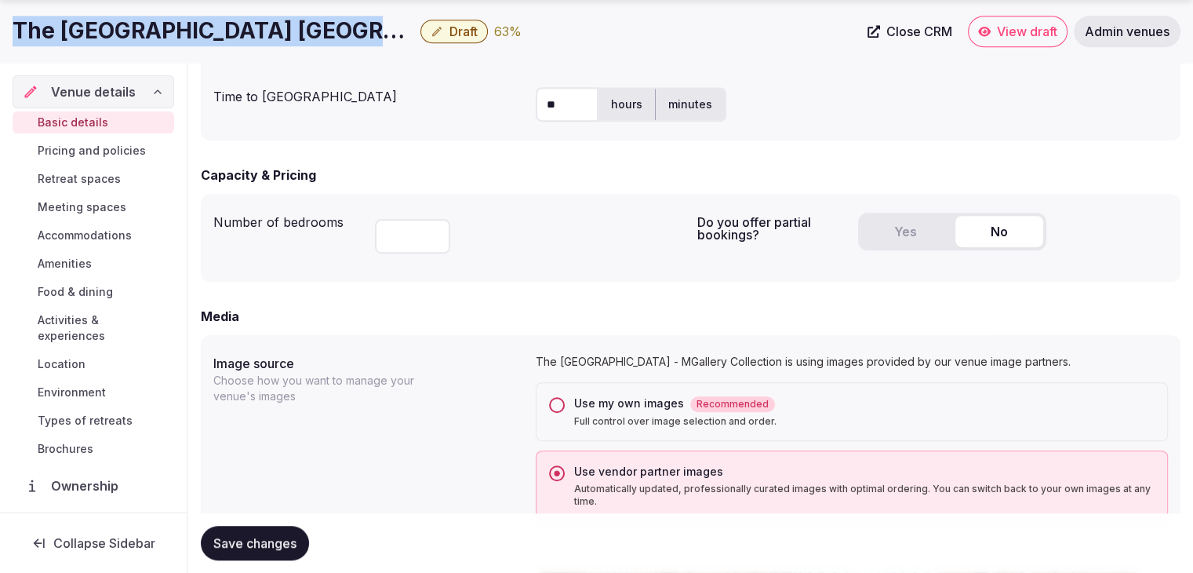
click at [191, 36] on h1 "The Galata Hotel Istanbul - MGallery Collection" at bounding box center [214, 31] width 402 height 31
click at [896, 235] on button "Yes" at bounding box center [905, 231] width 88 height 31
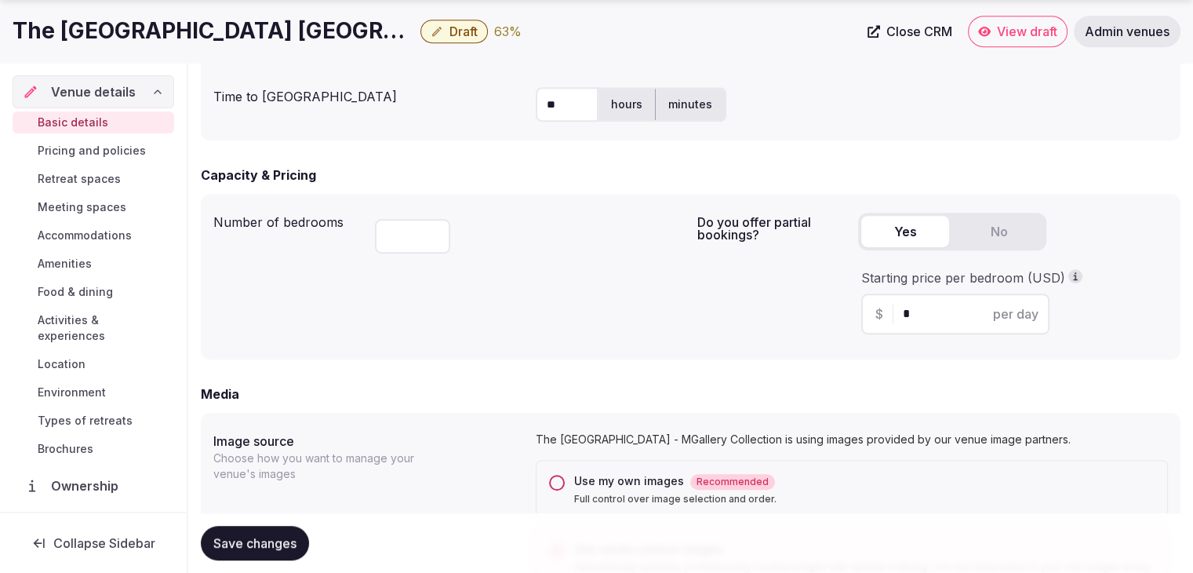
drag, startPoint x: 943, startPoint y: 299, endPoint x: 874, endPoint y: 307, distance: 68.7
click at [875, 307] on div "$ * per day" at bounding box center [955, 313] width 188 height 41
click at [875, 307] on span "$" at bounding box center [879, 313] width 8 height 19
click at [951, 318] on input "*" at bounding box center [969, 313] width 133 height 19
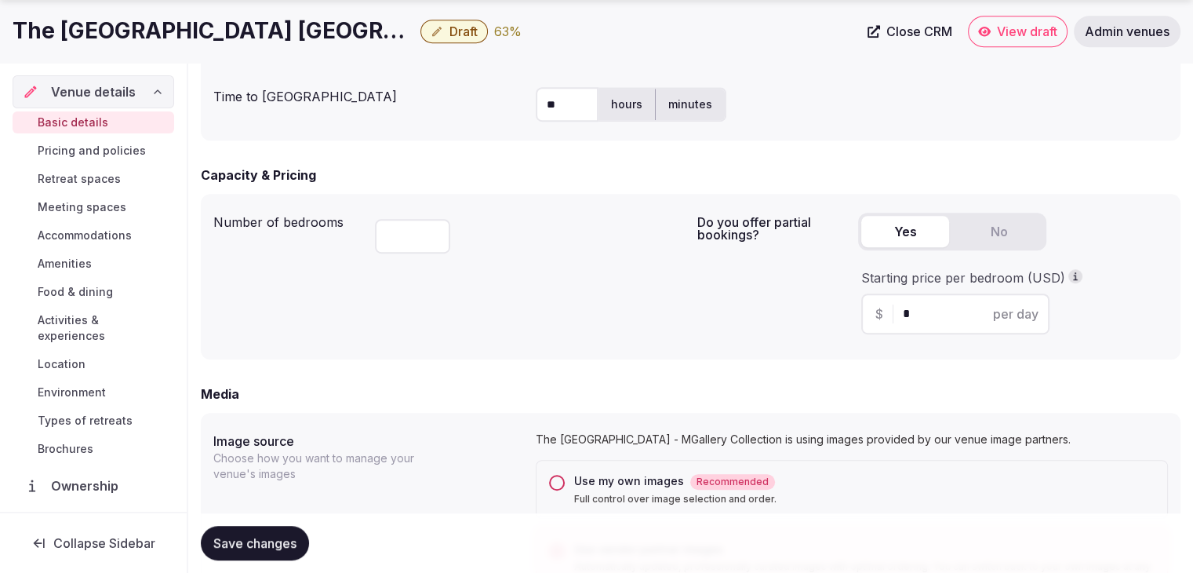
click at [951, 318] on input "*" at bounding box center [969, 313] width 133 height 19
type input "***"
click at [715, 341] on div "Do you offer partial bookings? Yes No Starting price per bedroom (USD) $ *** pe…" at bounding box center [932, 276] width 471 height 140
click at [286, 540] on span "Save changes" at bounding box center [254, 543] width 83 height 16
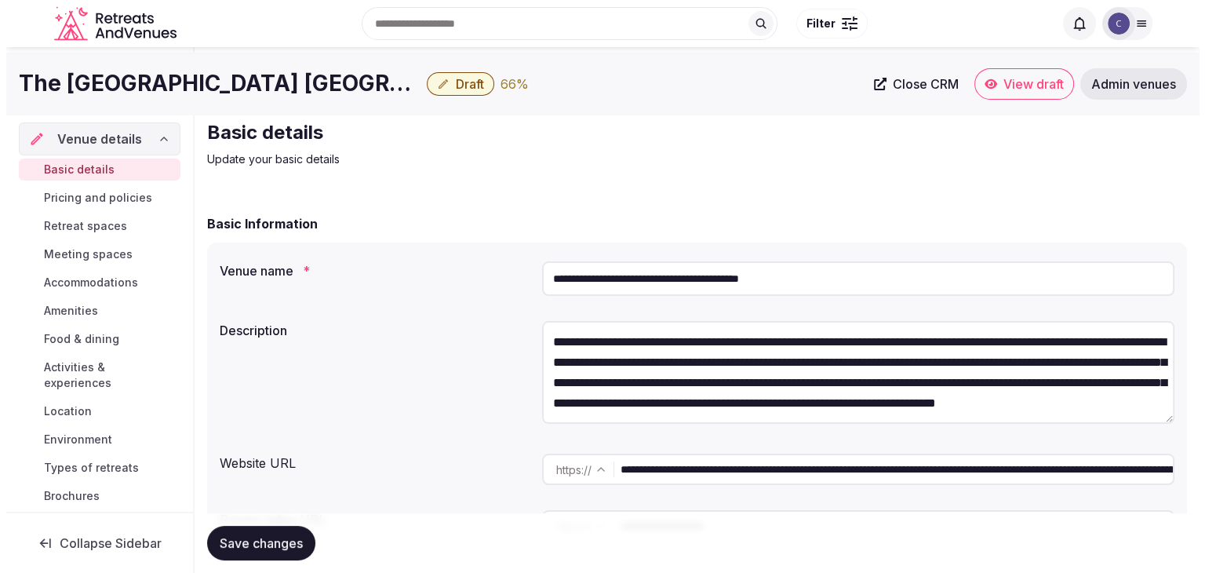
scroll to position [0, 0]
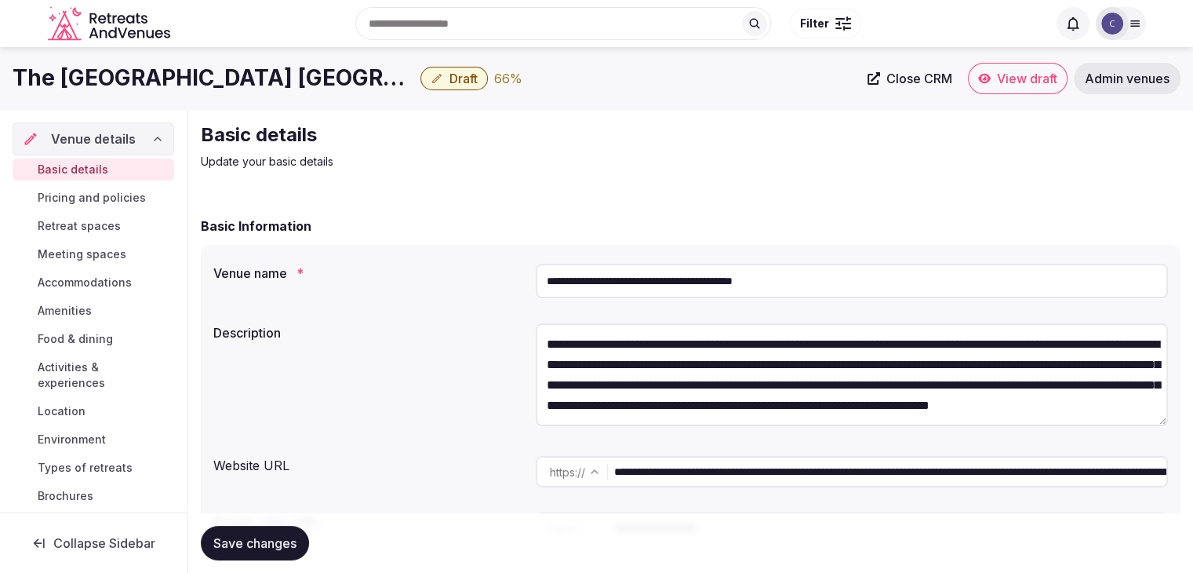
click at [81, 198] on span "Pricing and policies" at bounding box center [92, 198] width 108 height 16
drag, startPoint x: 81, startPoint y: 198, endPoint x: 602, endPoint y: 456, distance: 581.2
click at [82, 198] on span "Pricing and policies" at bounding box center [92, 198] width 108 height 16
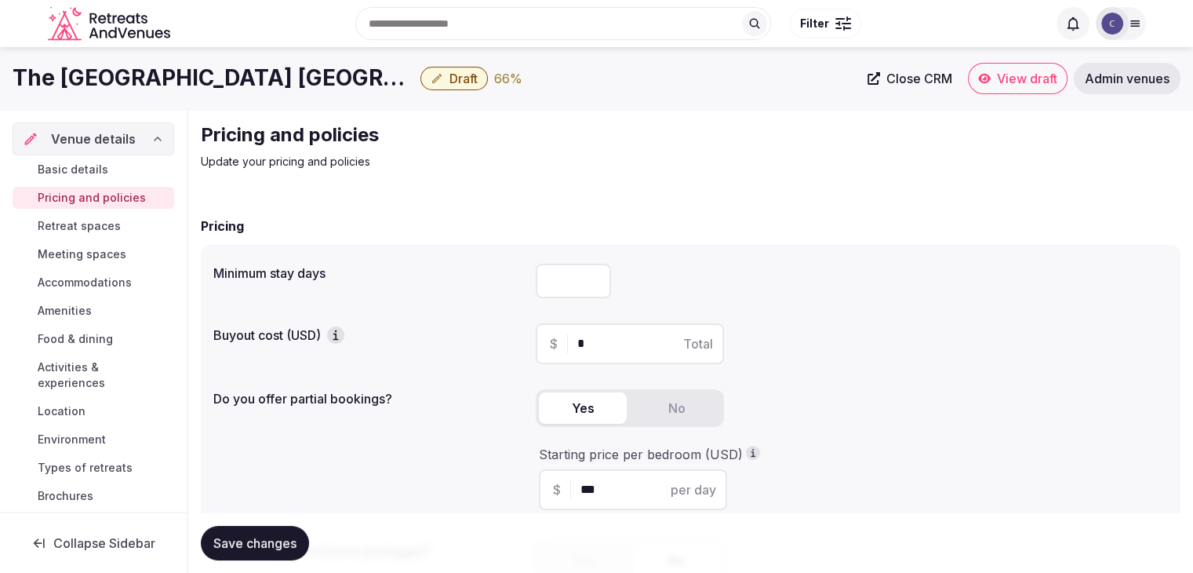
click at [578, 280] on input "number" at bounding box center [573, 281] width 75 height 35
type input "*"
click at [285, 536] on span "Save changes" at bounding box center [254, 543] width 83 height 16
click at [106, 224] on span "Retreat spaces" at bounding box center [79, 226] width 83 height 16
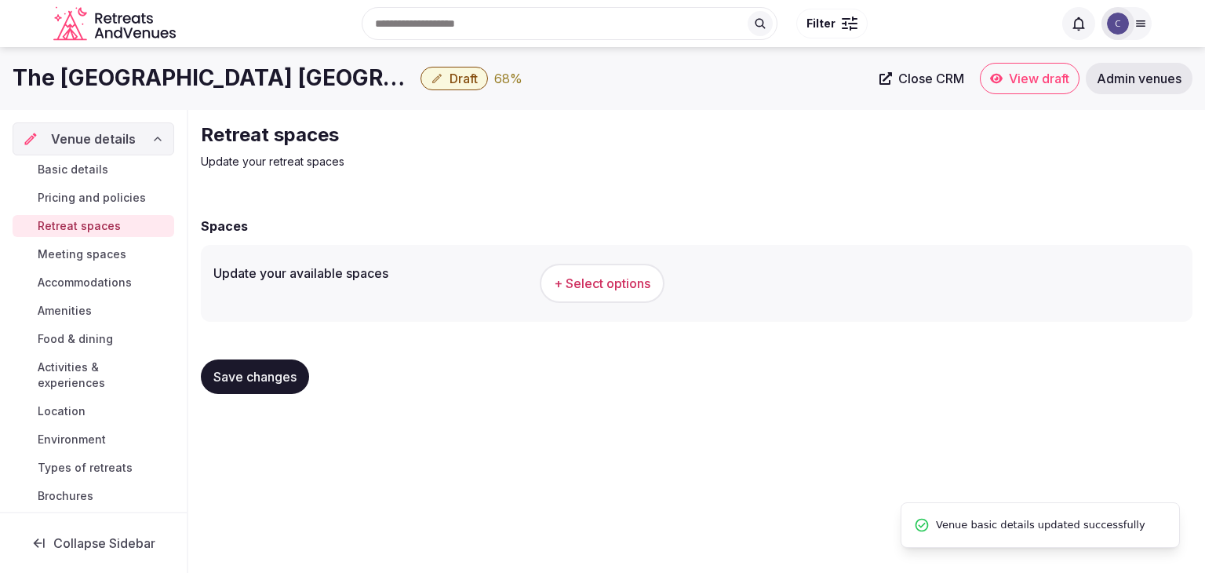
click at [580, 281] on span "+ Select options" at bounding box center [602, 282] width 96 height 17
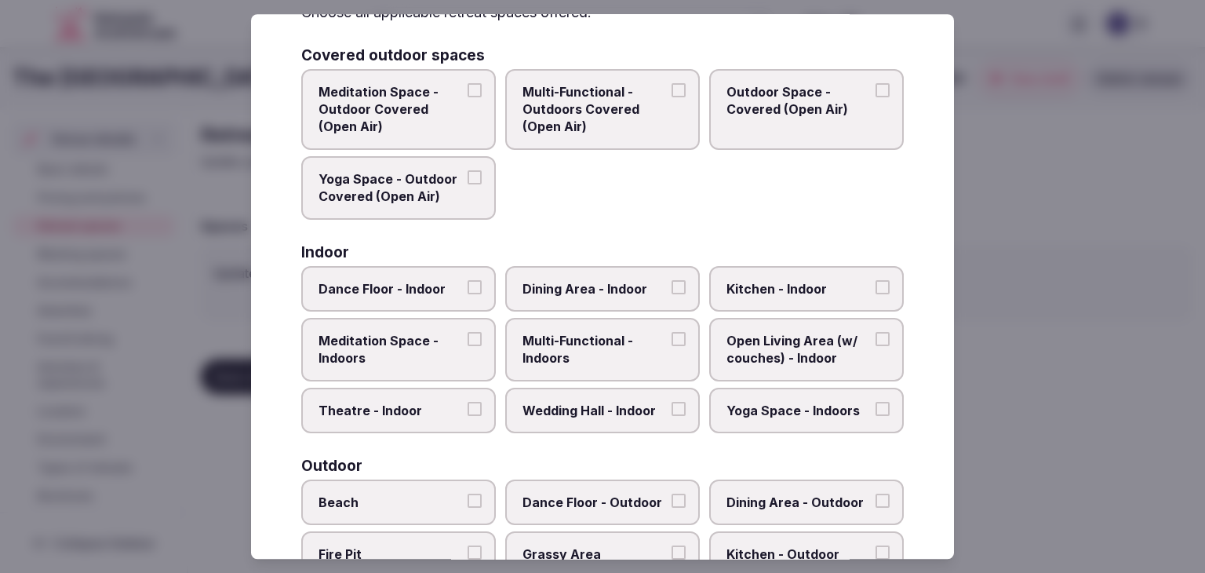
scroll to position [157, 0]
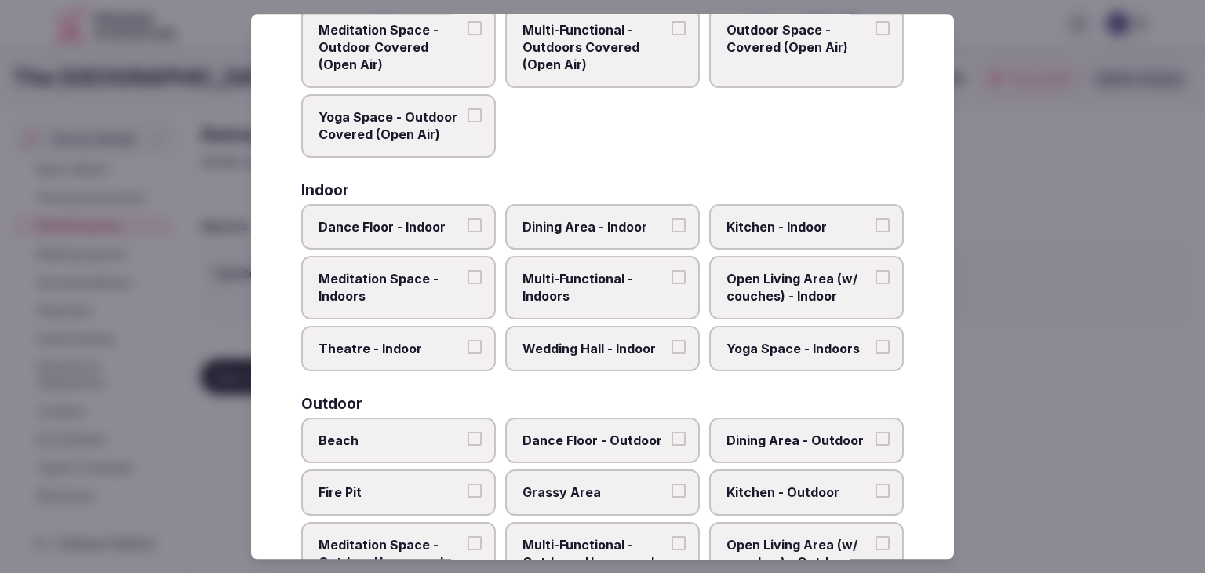
click at [590, 271] on span "Multi-Functional - Indoors" at bounding box center [594, 287] width 144 height 35
click at [671, 271] on button "Multi-Functional - Indoors" at bounding box center [678, 277] width 14 height 14
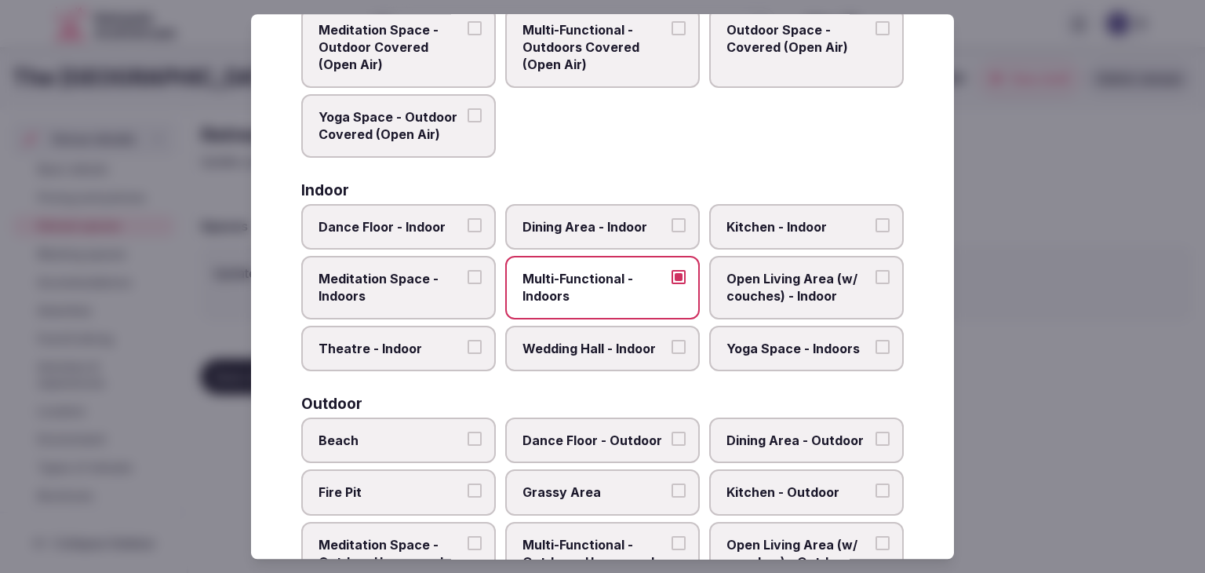
click at [590, 271] on span "Multi-Functional - Indoors" at bounding box center [594, 287] width 144 height 35
click at [671, 271] on button "Multi-Functional - Indoors" at bounding box center [678, 277] width 14 height 14
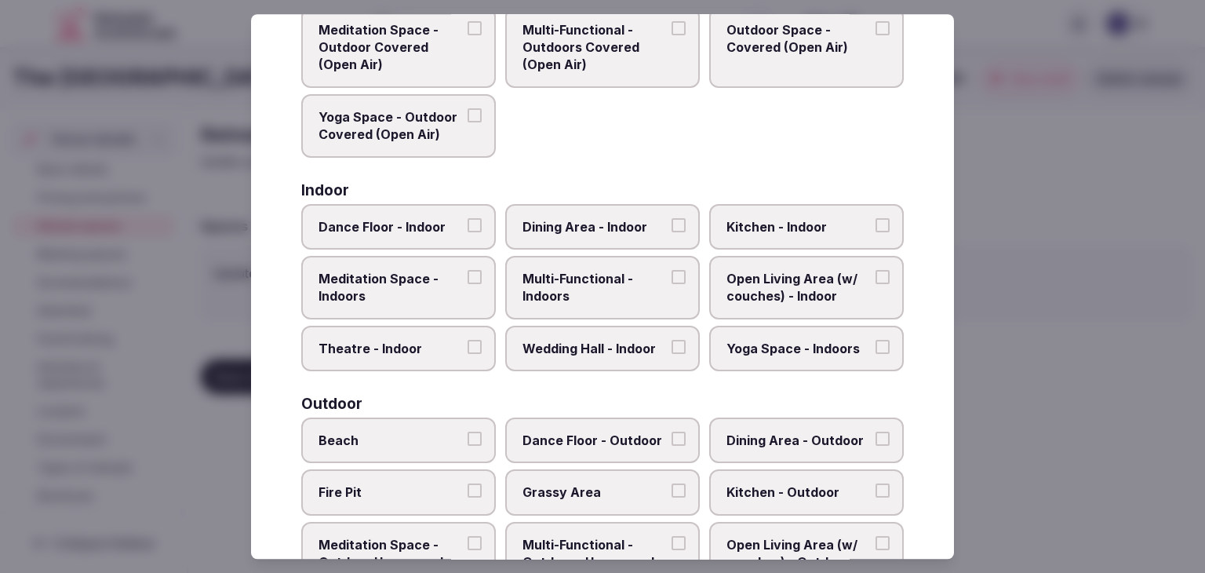
click at [602, 224] on span "Dining Area - Indoor" at bounding box center [594, 226] width 144 height 17
click at [671, 224] on button "Dining Area - Indoor" at bounding box center [678, 225] width 14 height 14
click at [602, 224] on span "Dining Area - Indoor" at bounding box center [594, 226] width 144 height 17
click at [671, 224] on button "Dining Area - Indoor" at bounding box center [678, 225] width 14 height 14
click at [613, 331] on label "Wedding Hall - Indoor" at bounding box center [602, 347] width 195 height 45
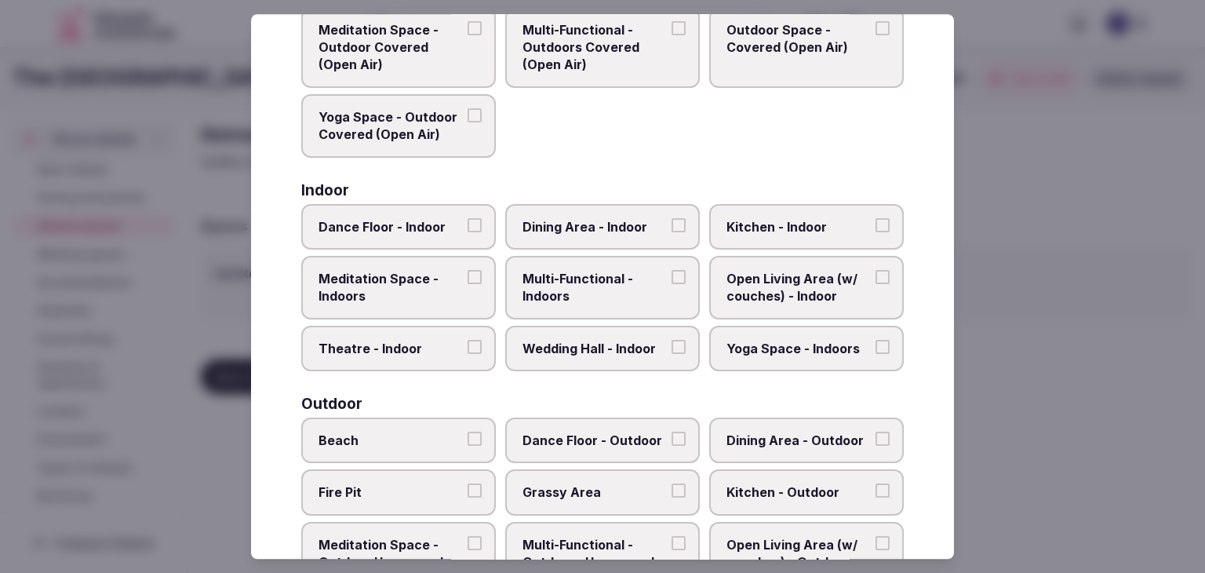
click at [671, 340] on button "Wedding Hall - Indoor" at bounding box center [678, 347] width 14 height 14
click at [613, 331] on label "Wedding Hall - Indoor" at bounding box center [602, 347] width 195 height 45
click at [671, 340] on button "Wedding Hall - Indoor" at bounding box center [678, 347] width 14 height 14
click at [606, 295] on span "Multi-Functional - Indoors" at bounding box center [594, 287] width 144 height 35
click at [671, 284] on button "Multi-Functional - Indoors" at bounding box center [678, 277] width 14 height 14
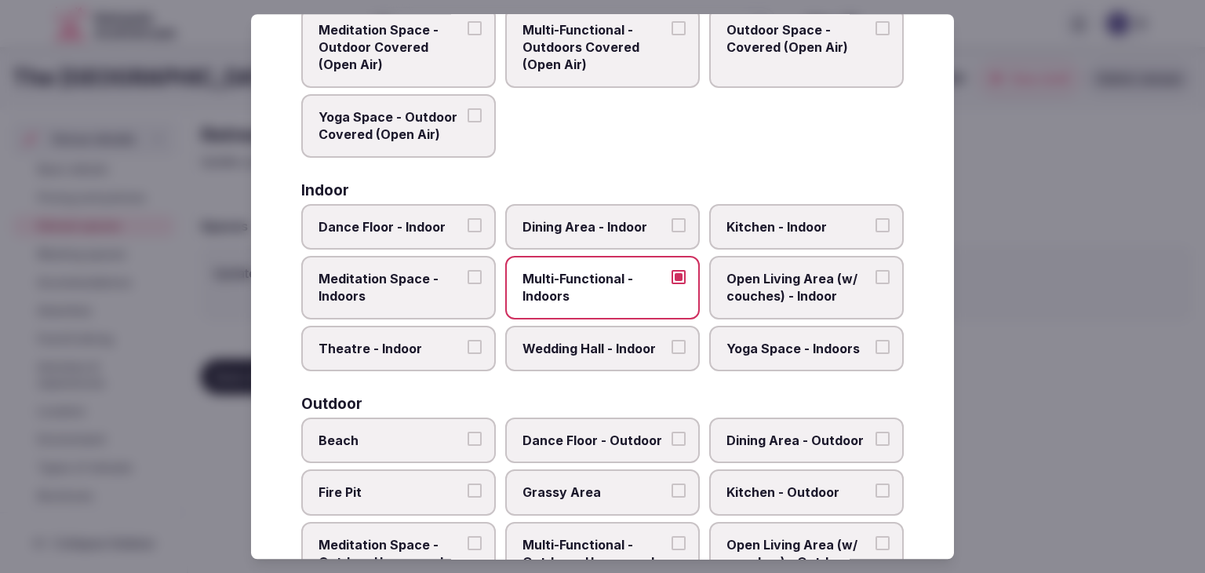
click at [617, 227] on span "Dining Area - Indoor" at bounding box center [594, 226] width 144 height 17
click at [671, 227] on button "Dining Area - Indoor" at bounding box center [678, 225] width 14 height 14
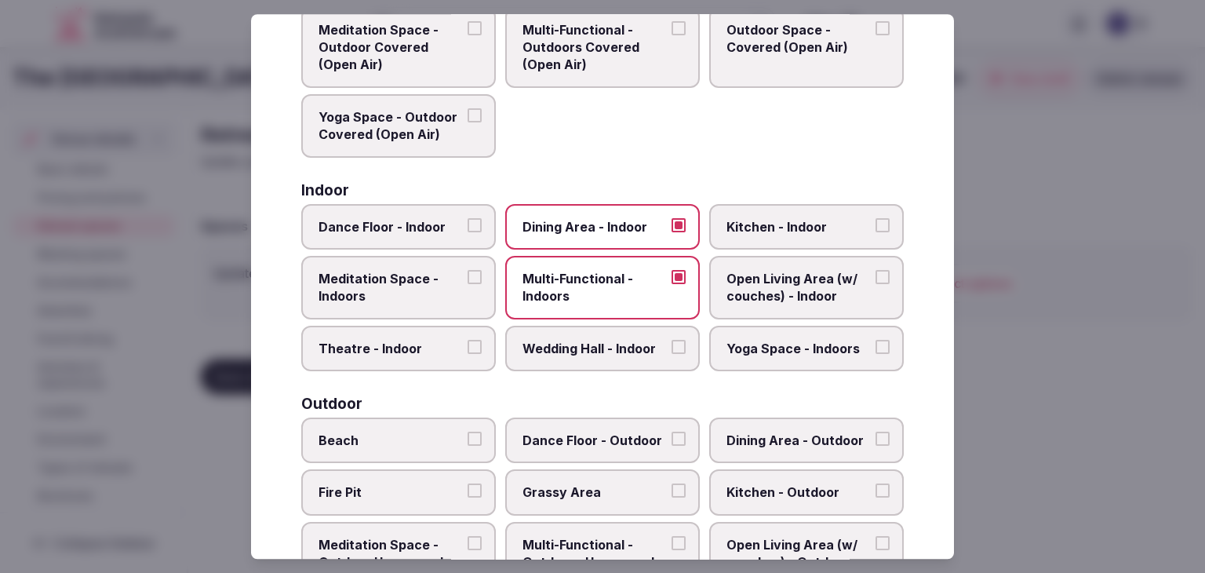
click at [631, 333] on label "Wedding Hall - Indoor" at bounding box center [602, 347] width 195 height 45
click at [671, 340] on button "Wedding Hall - Indoor" at bounding box center [678, 347] width 14 height 14
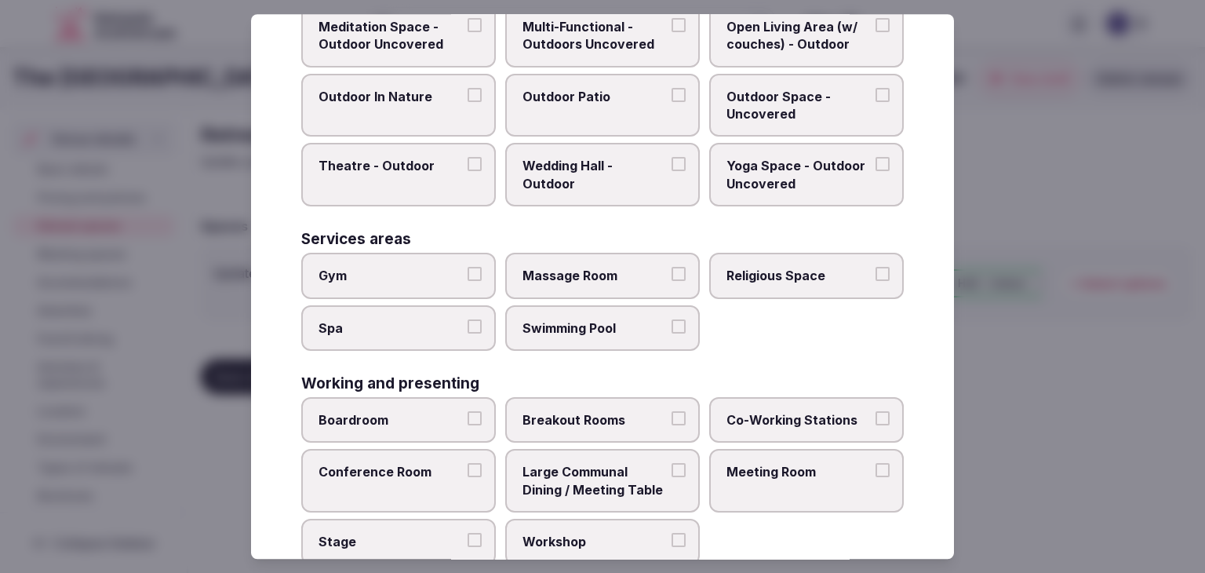
scroll to position [709, 0]
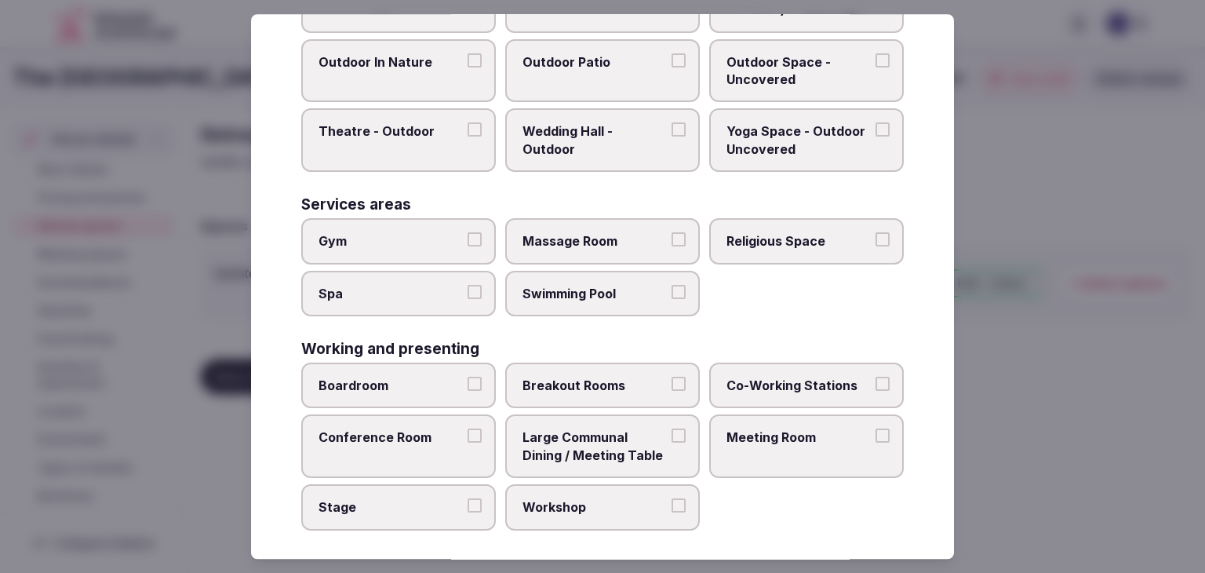
click at [793, 454] on label "Meeting Room" at bounding box center [806, 447] width 195 height 64
click at [875, 443] on button "Meeting Room" at bounding box center [882, 436] width 14 height 14
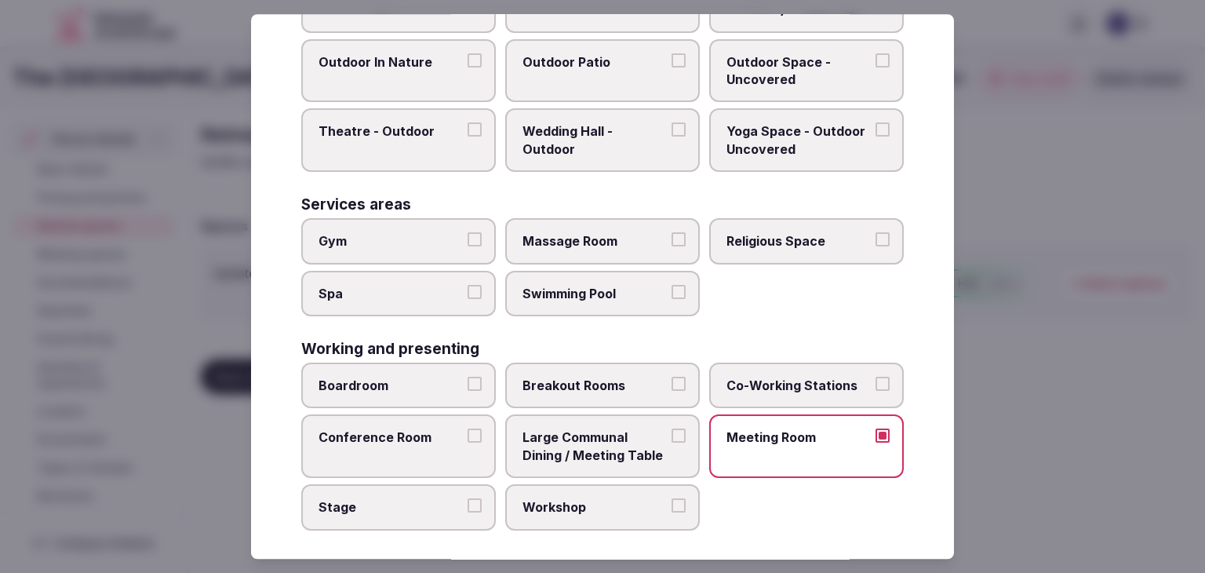
click at [439, 376] on span "Boardroom" at bounding box center [390, 384] width 144 height 17
click at [467, 376] on button "Boardroom" at bounding box center [474, 383] width 14 height 14
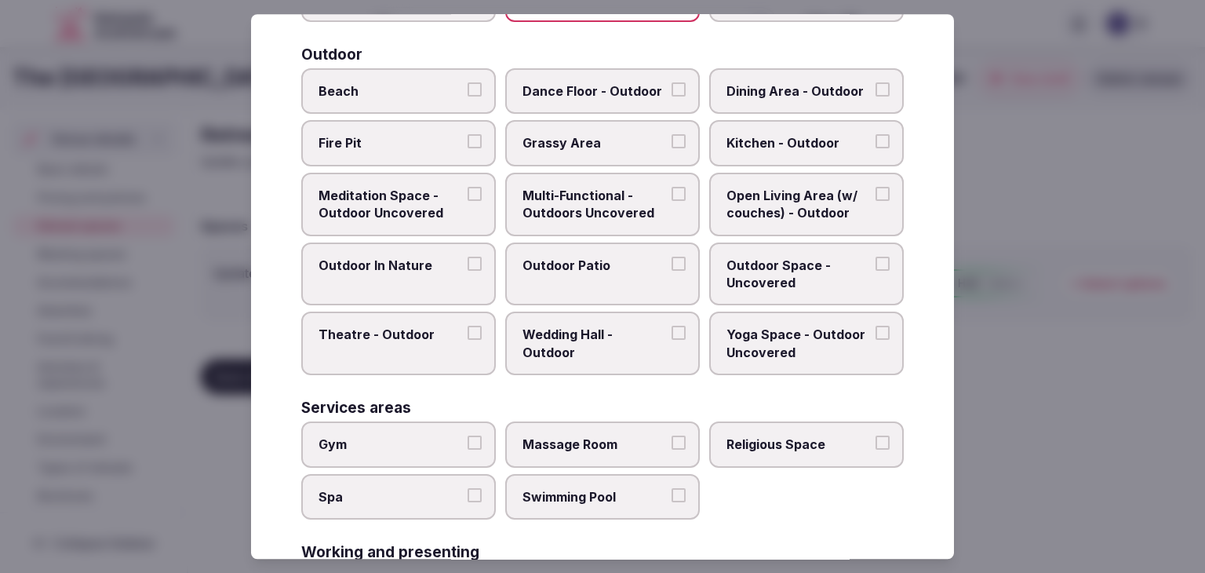
scroll to position [552, 0]
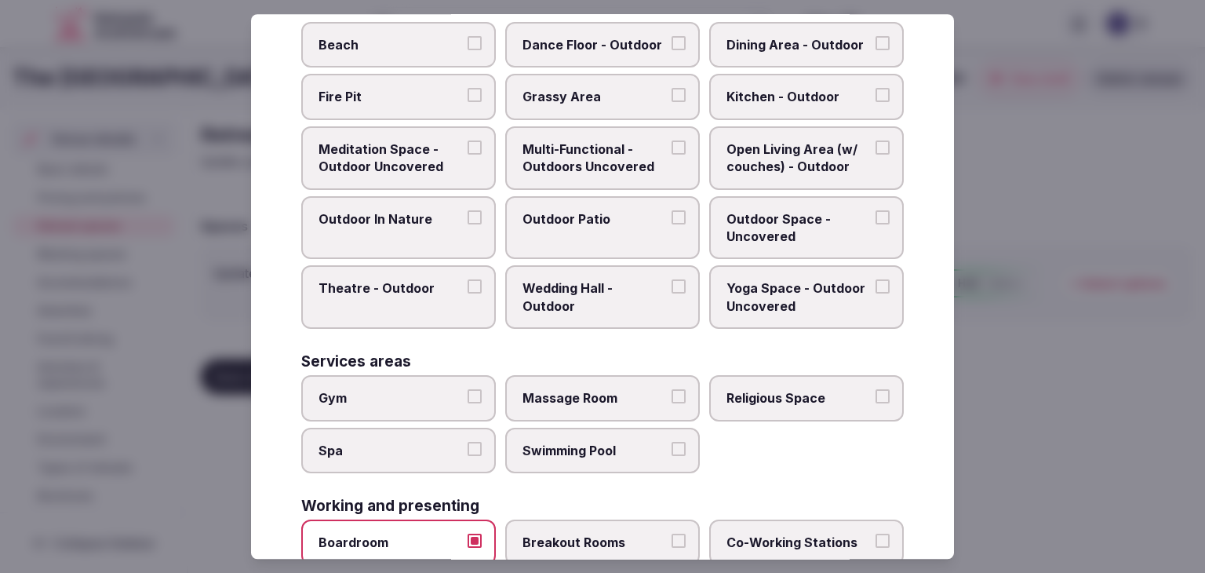
click at [404, 389] on span "Gym" at bounding box center [390, 397] width 144 height 17
click at [467, 389] on button "Gym" at bounding box center [474, 396] width 14 height 14
click at [388, 442] on span "Spa" at bounding box center [390, 450] width 144 height 17
click at [467, 442] on button "Spa" at bounding box center [474, 449] width 14 height 14
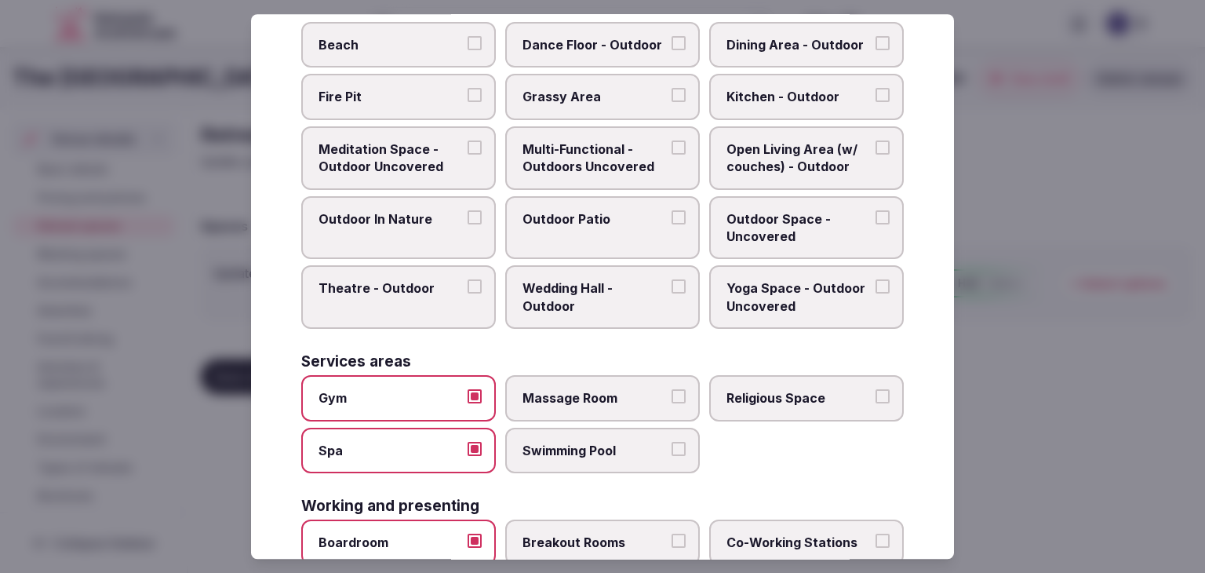
click at [547, 442] on span "Swimming Pool" at bounding box center [594, 450] width 144 height 17
click at [671, 442] on button "Swimming Pool" at bounding box center [678, 449] width 14 height 14
click at [558, 390] on span "Massage Room" at bounding box center [594, 397] width 144 height 17
click at [671, 390] on button "Massage Room" at bounding box center [678, 396] width 14 height 14
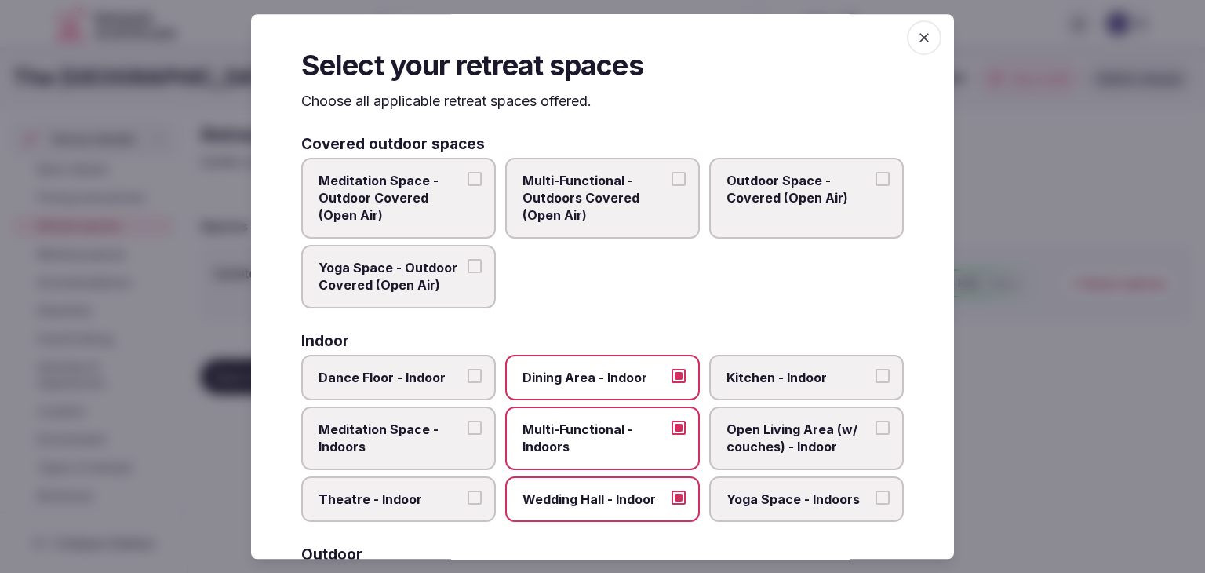
scroll to position [0, 0]
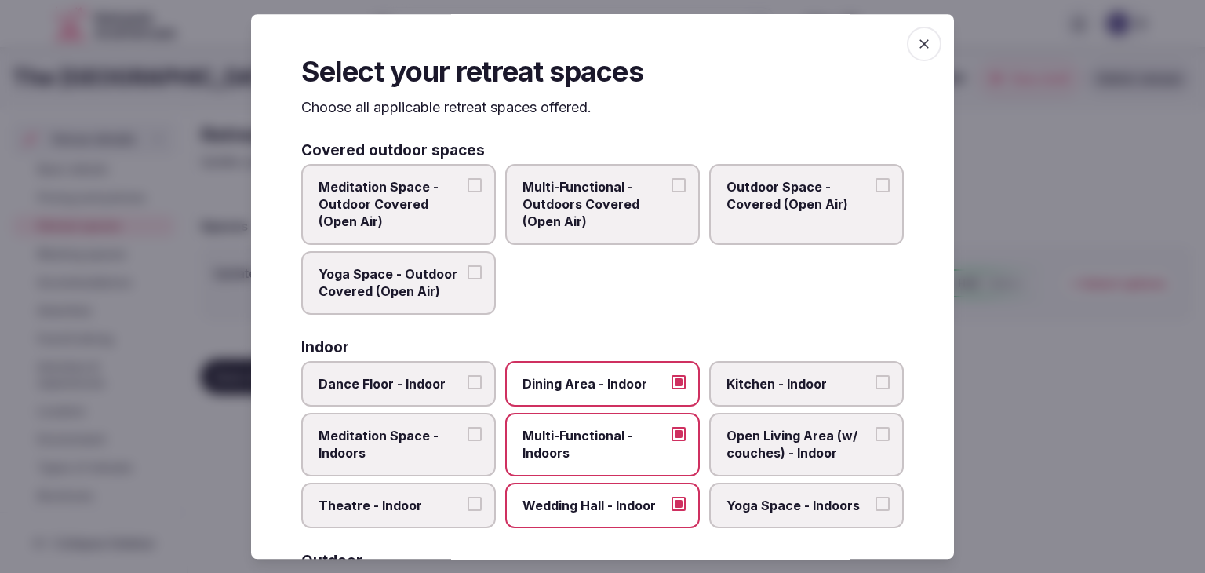
click at [916, 49] on icon "button" at bounding box center [924, 44] width 16 height 16
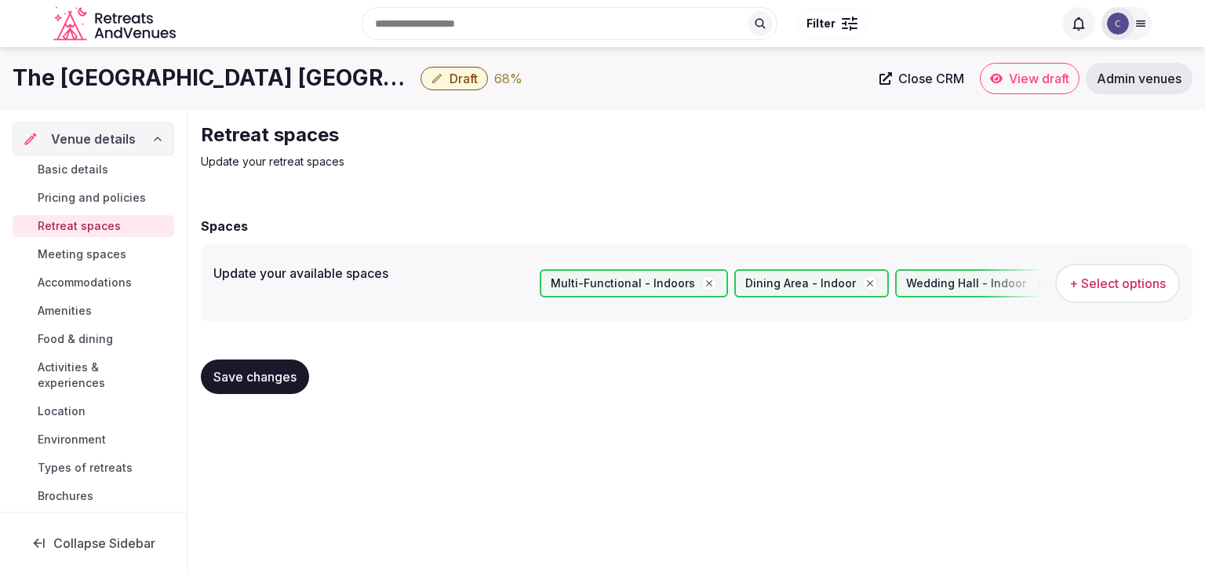
click at [257, 366] on button "Save changes" at bounding box center [255, 376] width 108 height 35
click at [92, 317] on span "Amenities" at bounding box center [65, 311] width 54 height 16
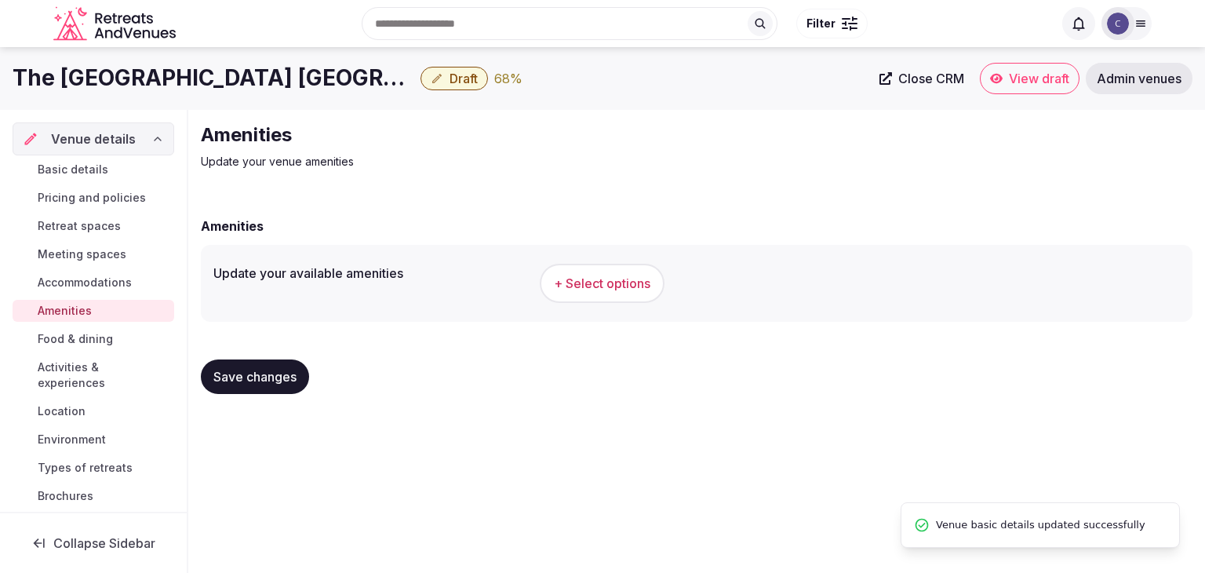
click at [608, 281] on span "+ Select options" at bounding box center [602, 282] width 96 height 17
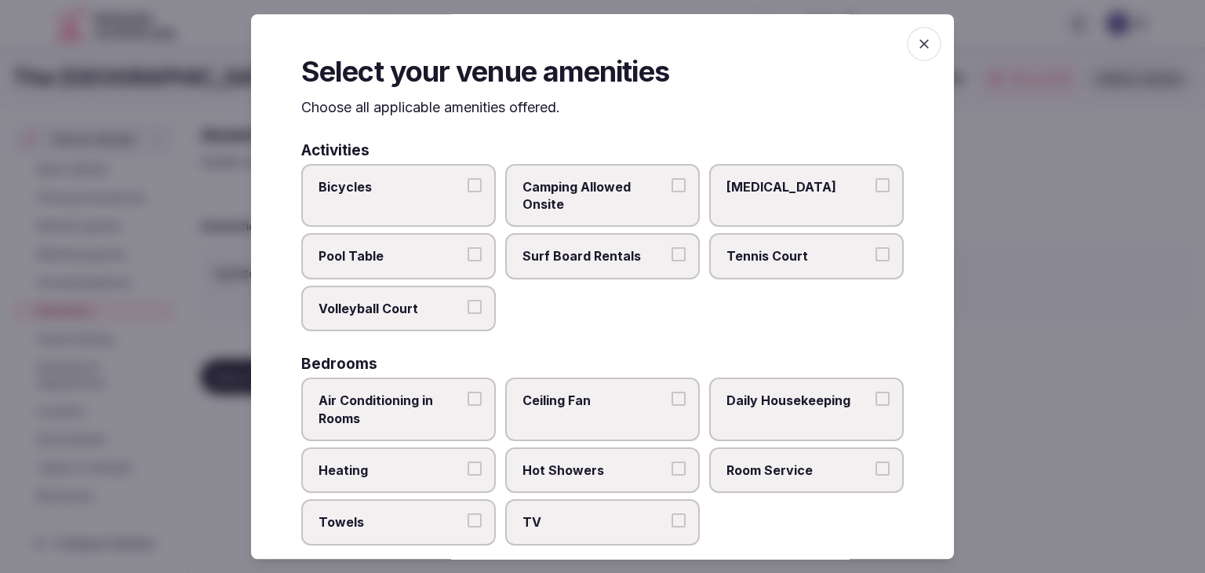
scroll to position [157, 0]
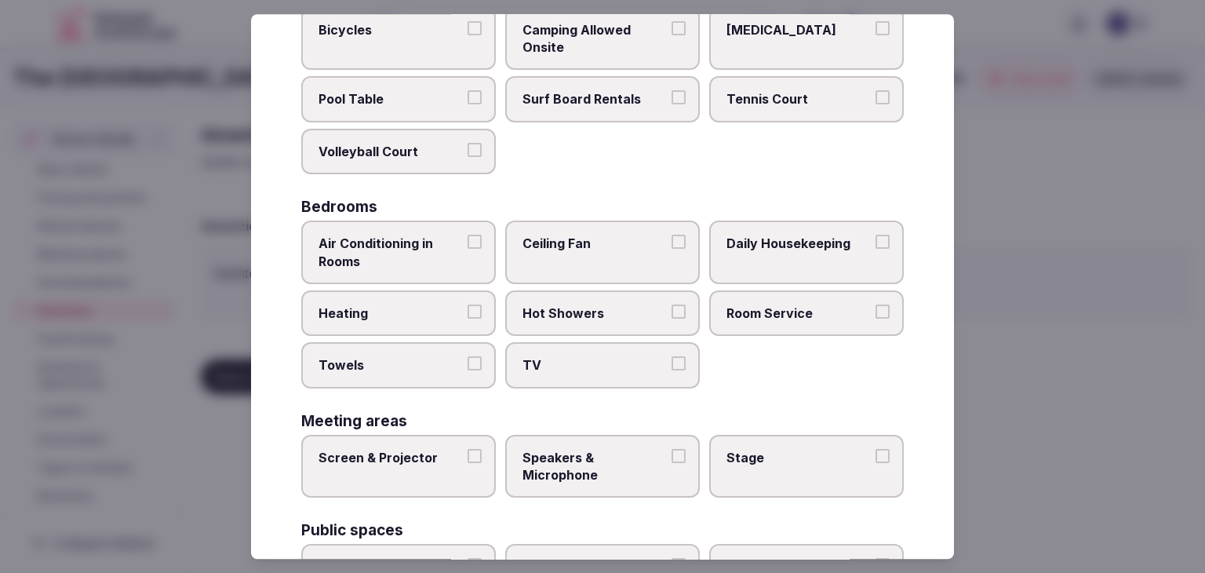
click at [421, 257] on span "Air Conditioning in Rooms" at bounding box center [390, 252] width 144 height 35
click at [467, 249] on button "Air Conditioning in Rooms" at bounding box center [474, 242] width 14 height 14
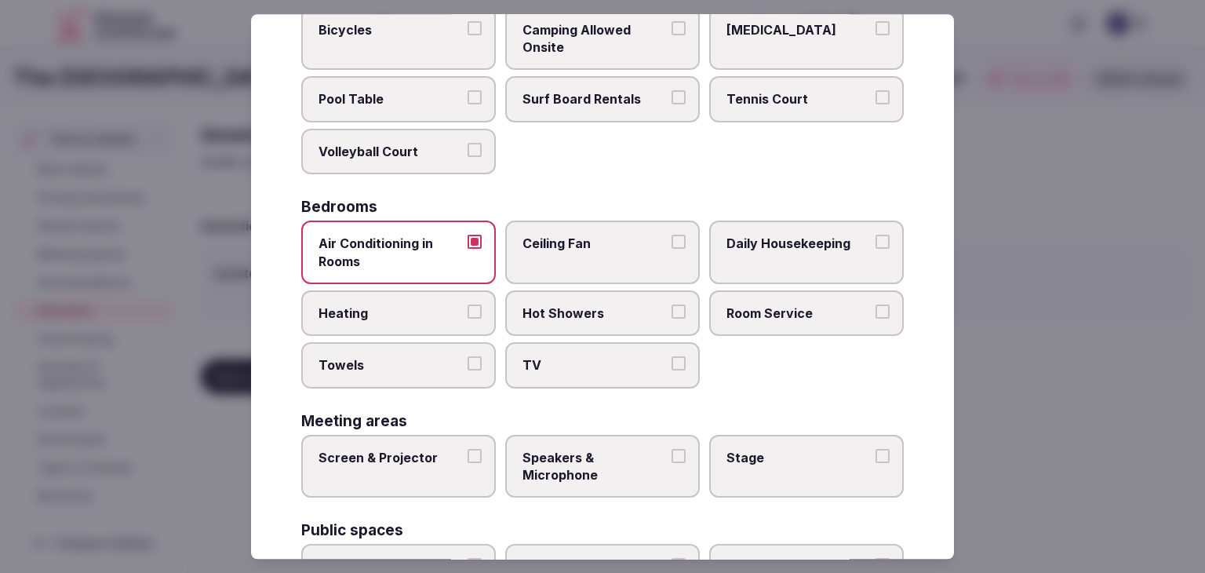
drag, startPoint x: 417, startPoint y: 317, endPoint x: 402, endPoint y: 362, distance: 47.9
click at [417, 318] on span "Heating" at bounding box center [390, 312] width 144 height 17
click at [467, 318] on button "Heating" at bounding box center [474, 311] width 14 height 14
click at [399, 372] on label "Towels" at bounding box center [398, 365] width 195 height 45
click at [467, 371] on button "Towels" at bounding box center [474, 364] width 14 height 14
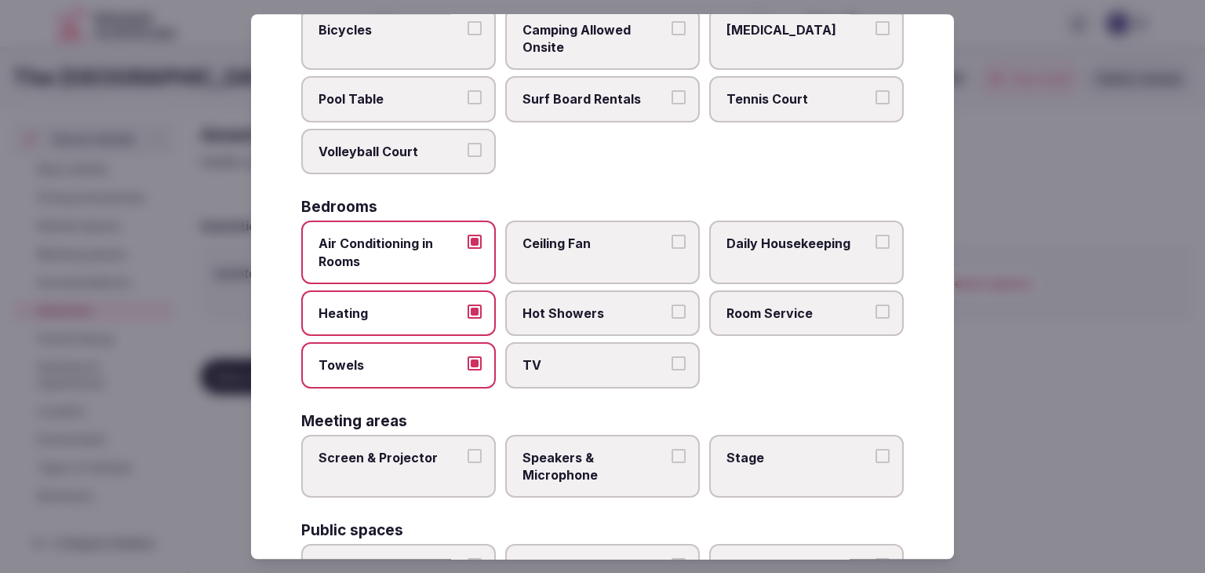
click at [569, 373] on label "TV" at bounding box center [602, 365] width 195 height 45
click at [671, 371] on button "TV" at bounding box center [678, 364] width 14 height 14
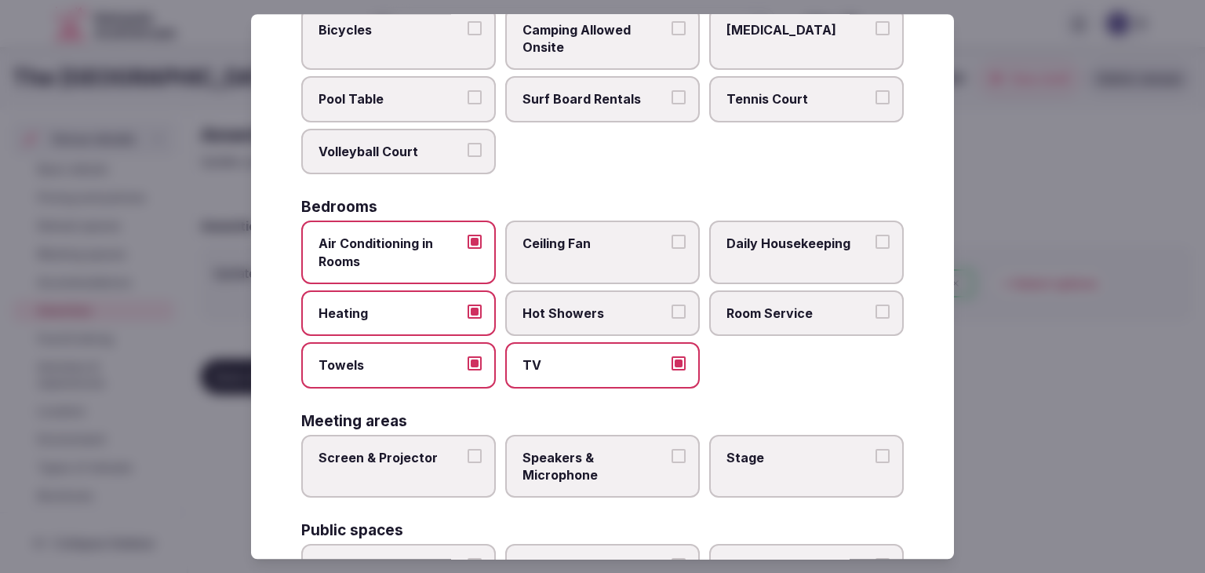
drag, startPoint x: 586, startPoint y: 305, endPoint x: 609, endPoint y: 304, distance: 22.8
click at [587, 305] on span "Hot Showers" at bounding box center [594, 312] width 144 height 17
click at [737, 304] on span "Room Service" at bounding box center [798, 312] width 144 height 17
click at [875, 304] on button "Room Service" at bounding box center [882, 311] width 14 height 14
drag, startPoint x: 737, startPoint y: 304, endPoint x: 744, endPoint y: 297, distance: 8.9
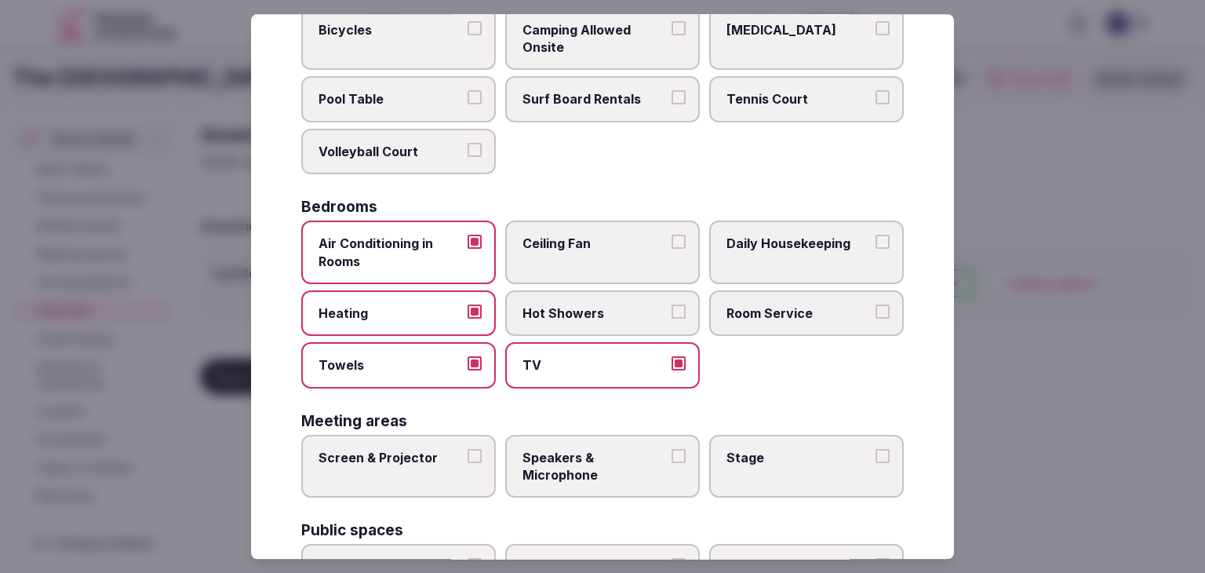
click at [740, 304] on span "Room Service" at bounding box center [798, 312] width 144 height 17
click at [875, 304] on button "Room Service" at bounding box center [882, 311] width 14 height 14
click at [758, 243] on span "Daily Housekeeping" at bounding box center [798, 243] width 144 height 17
click at [875, 243] on button "Daily Housekeeping" at bounding box center [882, 242] width 14 height 14
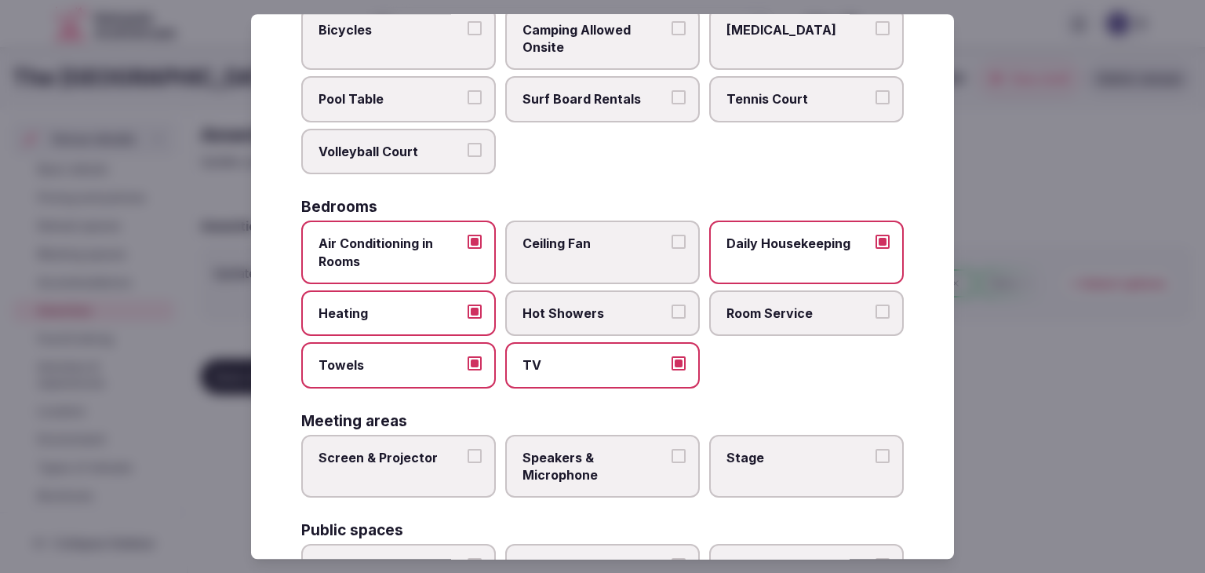
click at [620, 317] on span "Hot Showers" at bounding box center [594, 312] width 144 height 17
click at [671, 317] on button "Hot Showers" at bounding box center [678, 311] width 14 height 14
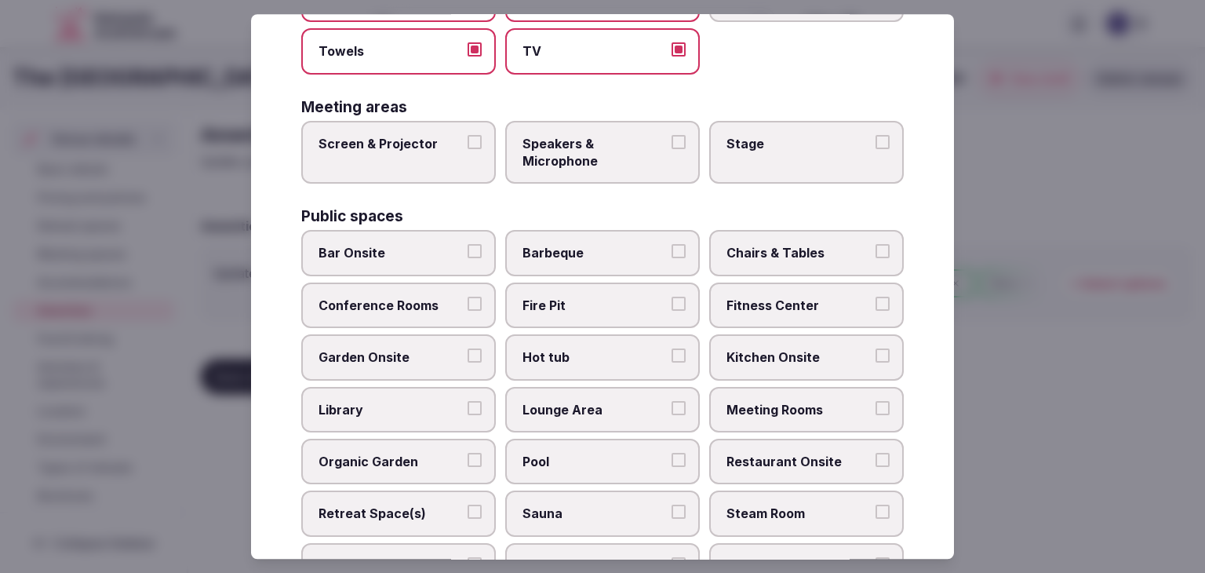
click at [416, 164] on label "Screen & Projector" at bounding box center [398, 153] width 195 height 64
click at [467, 149] on button "Screen & Projector" at bounding box center [474, 142] width 14 height 14
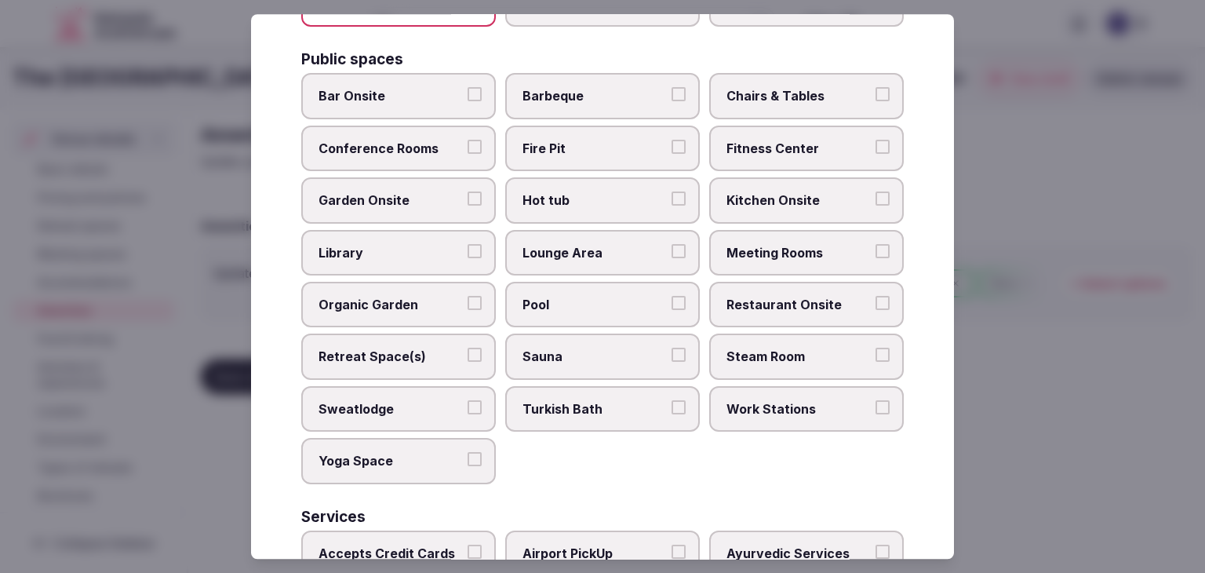
click at [790, 88] on span "Chairs & Tables" at bounding box center [798, 96] width 144 height 17
click at [875, 88] on button "Chairs & Tables" at bounding box center [882, 95] width 14 height 14
click at [782, 132] on label "Fitness Center" at bounding box center [806, 147] width 195 height 45
click at [875, 140] on button "Fitness Center" at bounding box center [882, 147] width 14 height 14
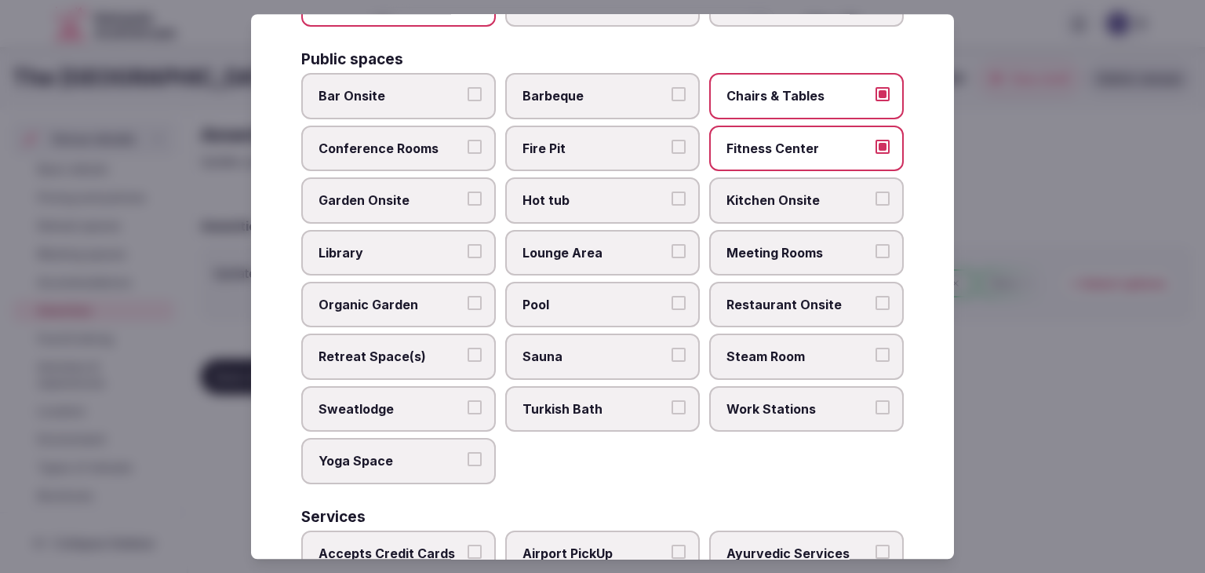
click at [781, 244] on span "Meeting Rooms" at bounding box center [798, 252] width 144 height 17
click at [875, 244] on button "Meeting Rooms" at bounding box center [882, 251] width 14 height 14
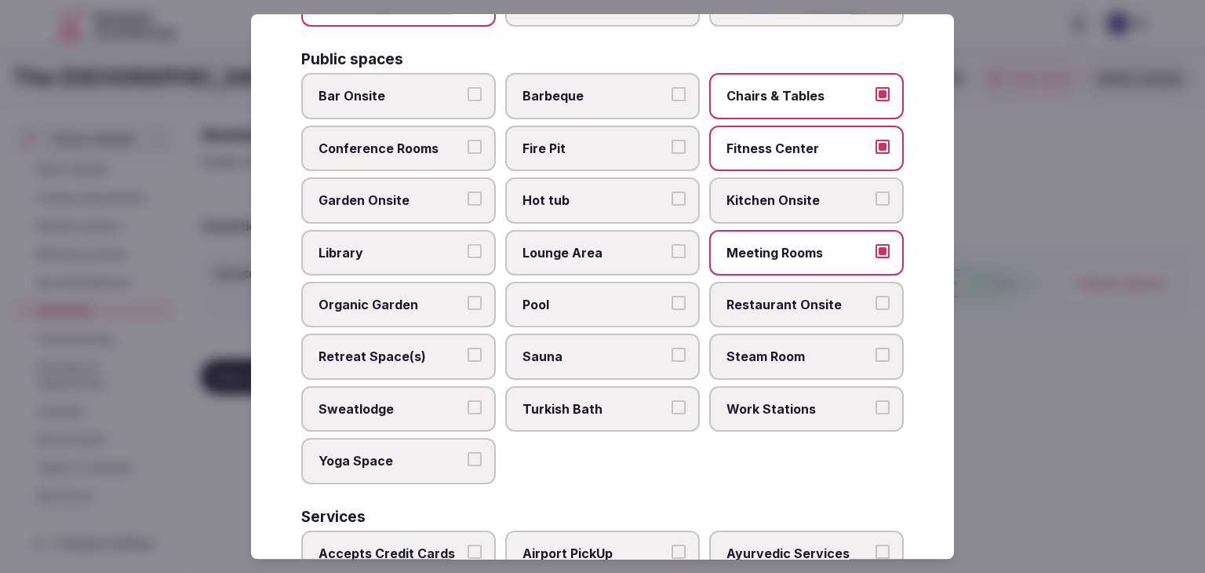
click at [775, 282] on label "Restaurant Onsite" at bounding box center [806, 304] width 195 height 45
click at [875, 296] on button "Restaurant Onsite" at bounding box center [882, 303] width 14 height 14
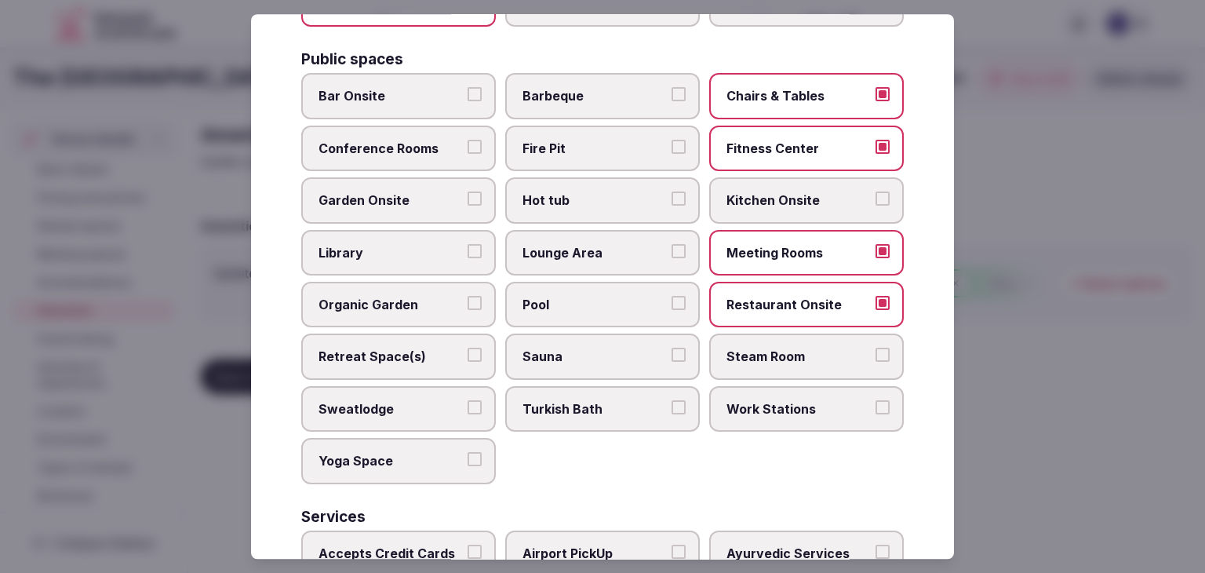
click at [607, 235] on label "Lounge Area" at bounding box center [602, 252] width 195 height 45
click at [671, 244] on button "Lounge Area" at bounding box center [678, 251] width 14 height 14
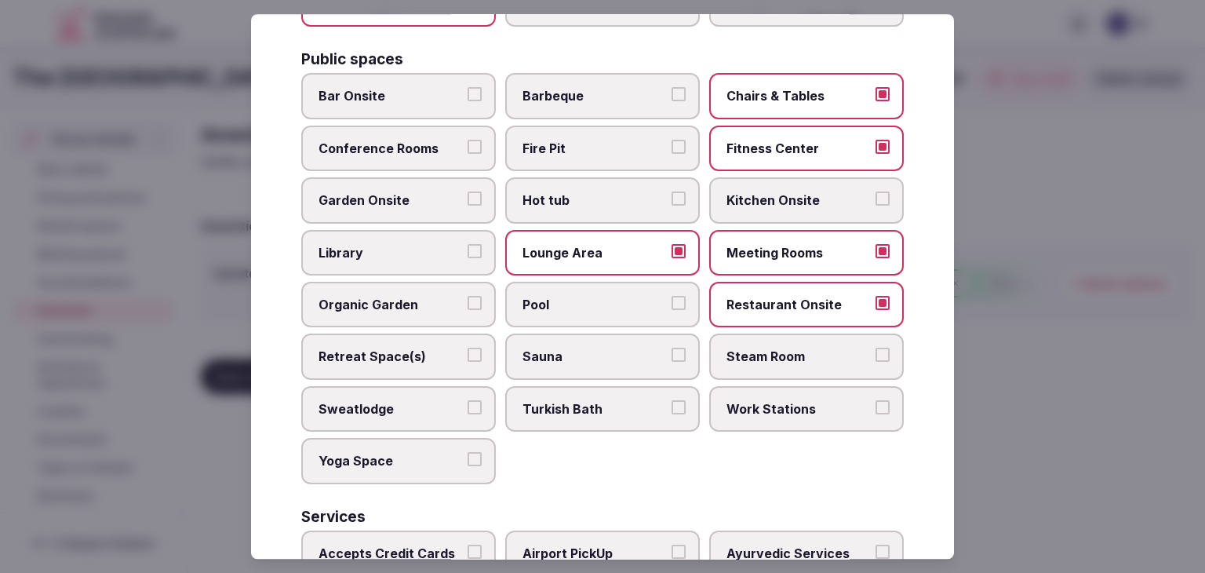
click at [432, 89] on span "Bar Onsite" at bounding box center [390, 96] width 144 height 17
click at [467, 89] on button "Bar Onsite" at bounding box center [474, 95] width 14 height 14
drag, startPoint x: 420, startPoint y: 141, endPoint x: 422, endPoint y: 209, distance: 68.3
click at [420, 142] on span "Conference Rooms" at bounding box center [390, 148] width 144 height 17
click at [467, 142] on button "Conference Rooms" at bounding box center [474, 147] width 14 height 14
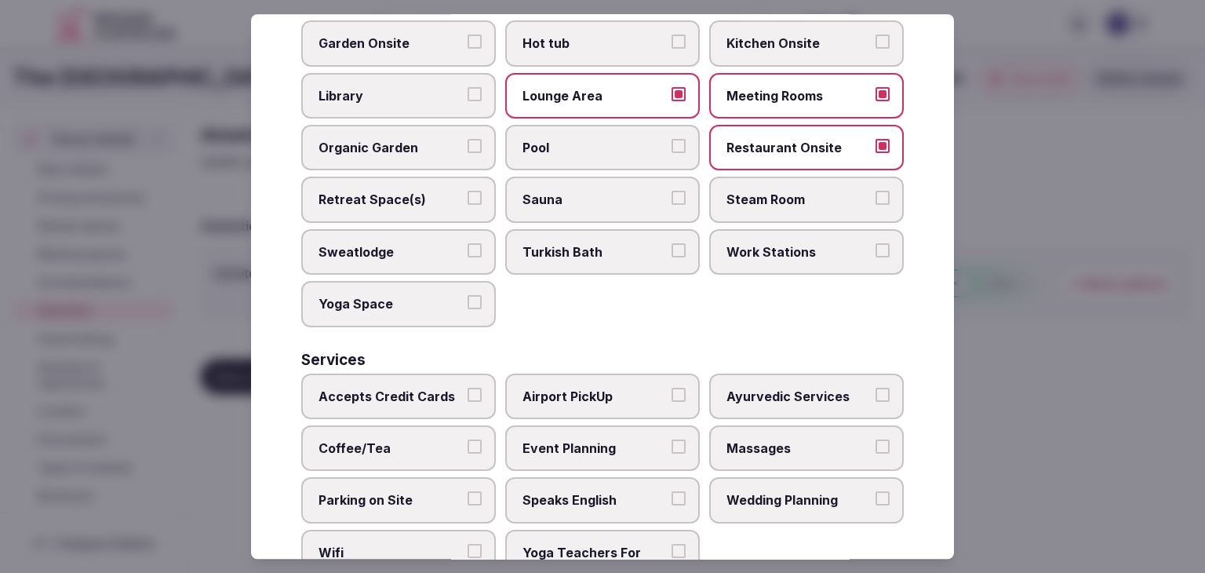
scroll to position [845, 0]
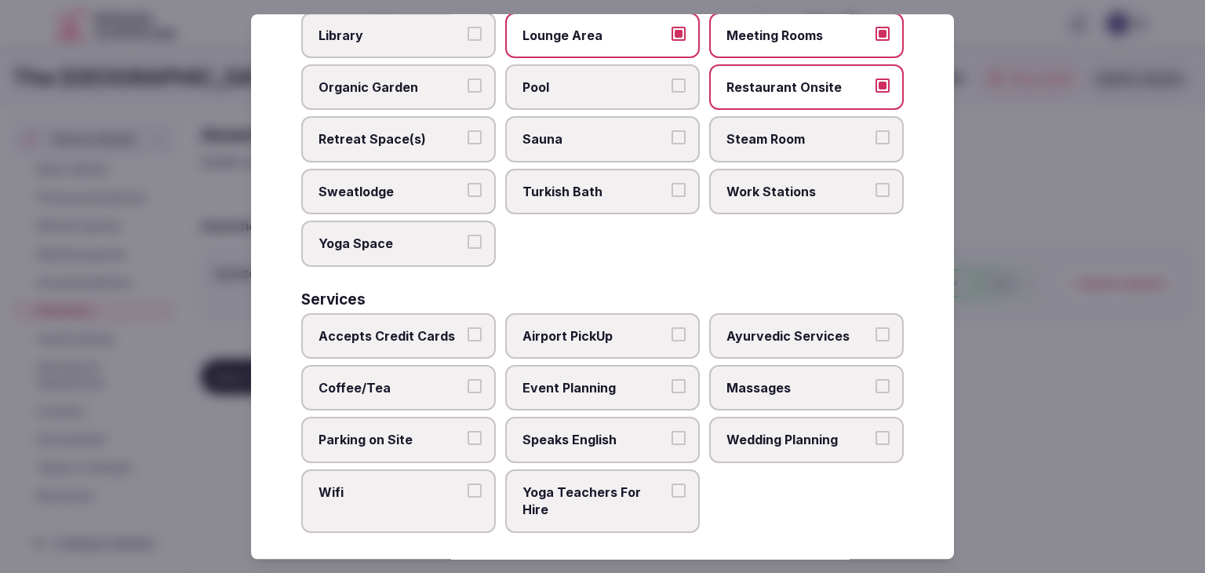
click at [412, 313] on label "Accepts Credit Cards" at bounding box center [398, 335] width 195 height 45
click at [467, 327] on button "Accepts Credit Cards" at bounding box center [474, 334] width 14 height 14
click at [412, 313] on label "Accepts Credit Cards" at bounding box center [398, 335] width 195 height 45
click at [467, 327] on button "Accepts Credit Cards" at bounding box center [474, 334] width 14 height 14
click at [405, 379] on span "Coffee/Tea" at bounding box center [390, 387] width 144 height 17
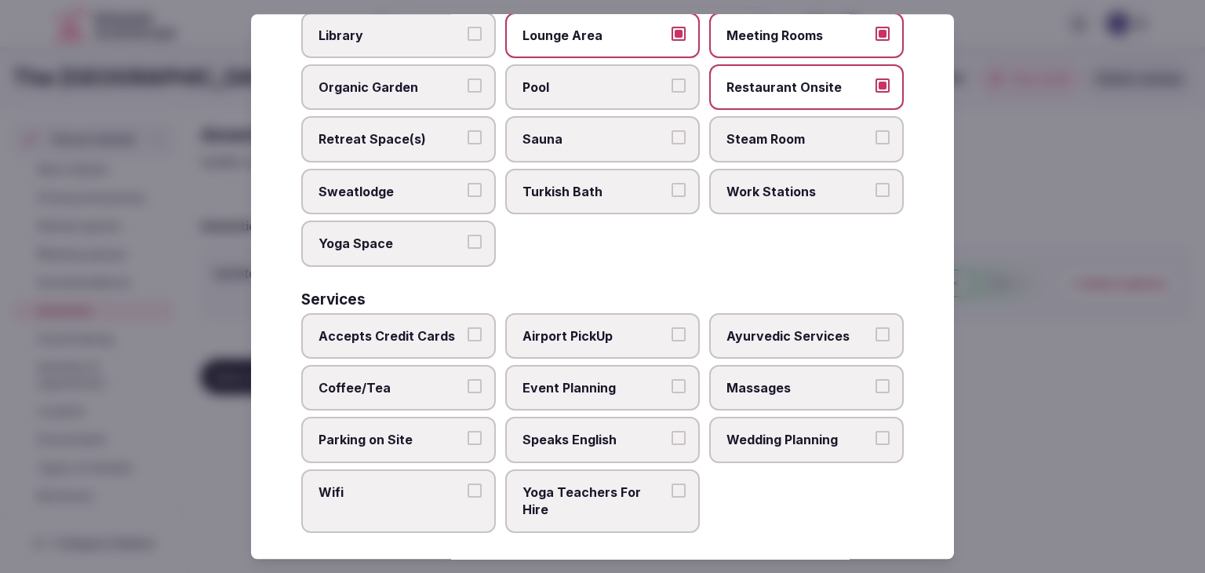
click at [467, 379] on button "Coffee/Tea" at bounding box center [474, 386] width 14 height 14
drag, startPoint x: 398, startPoint y: 431, endPoint x: 402, endPoint y: 464, distance: 33.1
click at [398, 431] on span "Parking on Site" at bounding box center [390, 439] width 144 height 17
click at [467, 431] on button "Parking on Site" at bounding box center [474, 438] width 14 height 14
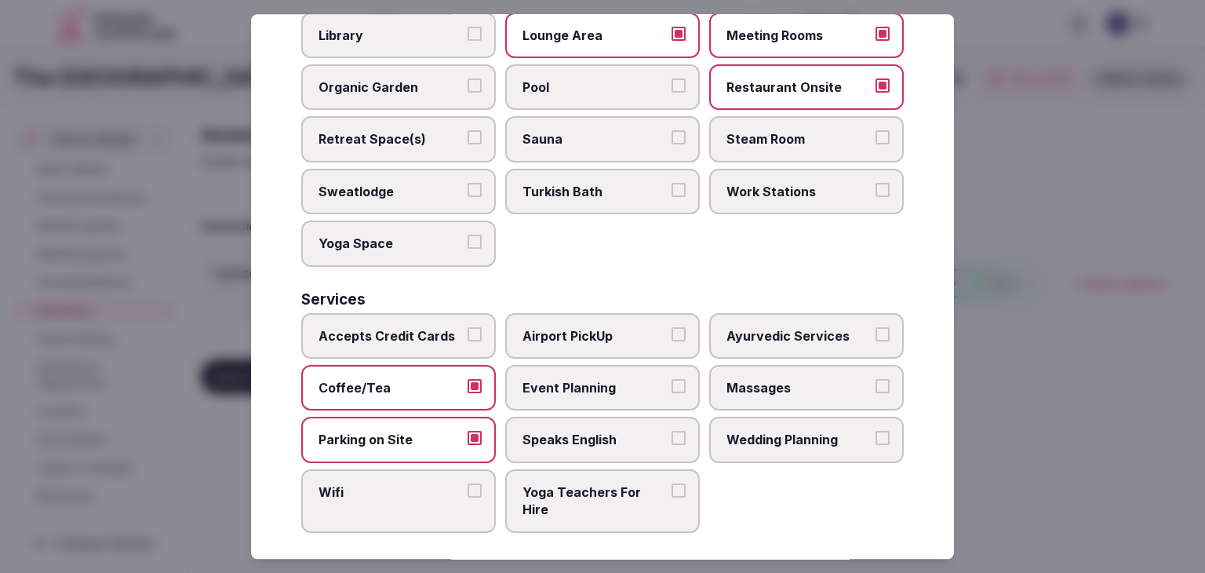
click at [401, 469] on label "Wifi" at bounding box center [398, 501] width 195 height 64
click at [467, 483] on button "Wifi" at bounding box center [474, 490] width 14 height 14
click at [401, 469] on label "Wifi" at bounding box center [398, 501] width 195 height 64
click at [467, 483] on button "Wifi" at bounding box center [474, 490] width 14 height 14
click at [747, 379] on span "Massages" at bounding box center [798, 387] width 144 height 17
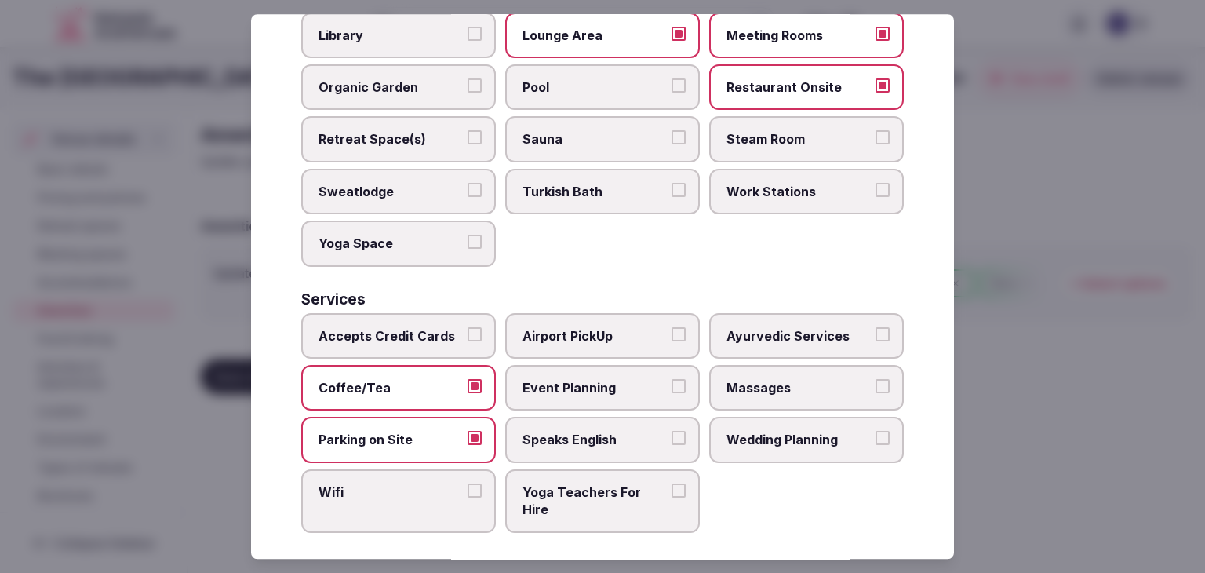
click at [875, 379] on button "Massages" at bounding box center [882, 386] width 14 height 14
click at [355, 505] on label "Wifi" at bounding box center [398, 501] width 195 height 64
click at [467, 497] on button "Wifi" at bounding box center [474, 490] width 14 height 14
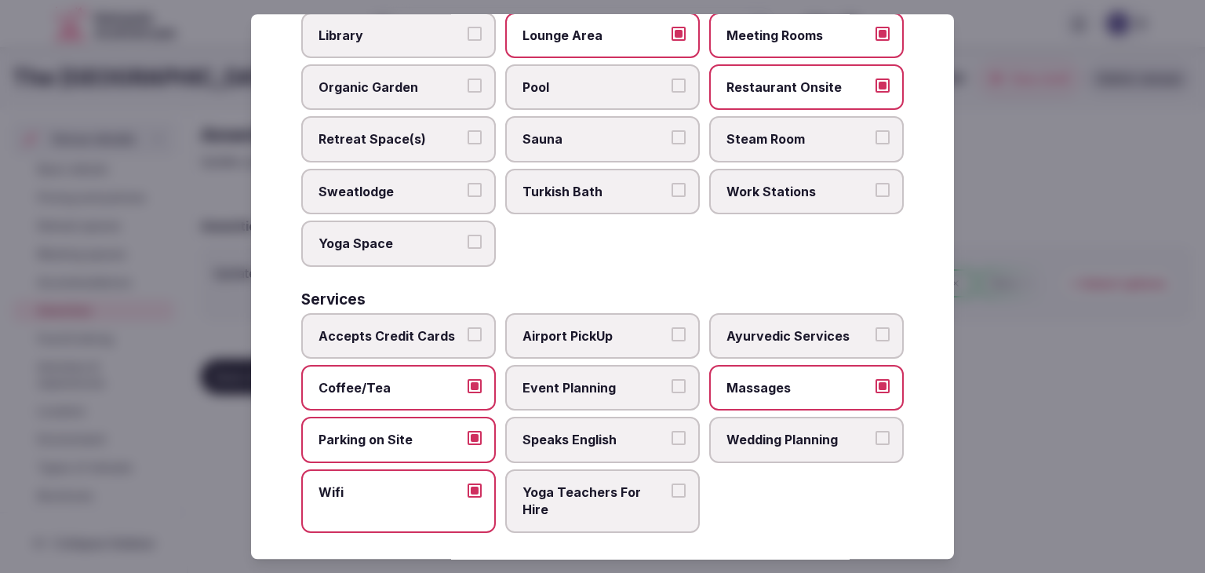
click at [596, 386] on label "Event Planning" at bounding box center [602, 387] width 195 height 45
click at [671, 386] on button "Event Planning" at bounding box center [678, 386] width 14 height 14
click at [831, 436] on span "Wedding Planning" at bounding box center [798, 439] width 144 height 17
click at [875, 436] on button "Wedding Planning" at bounding box center [882, 438] width 14 height 14
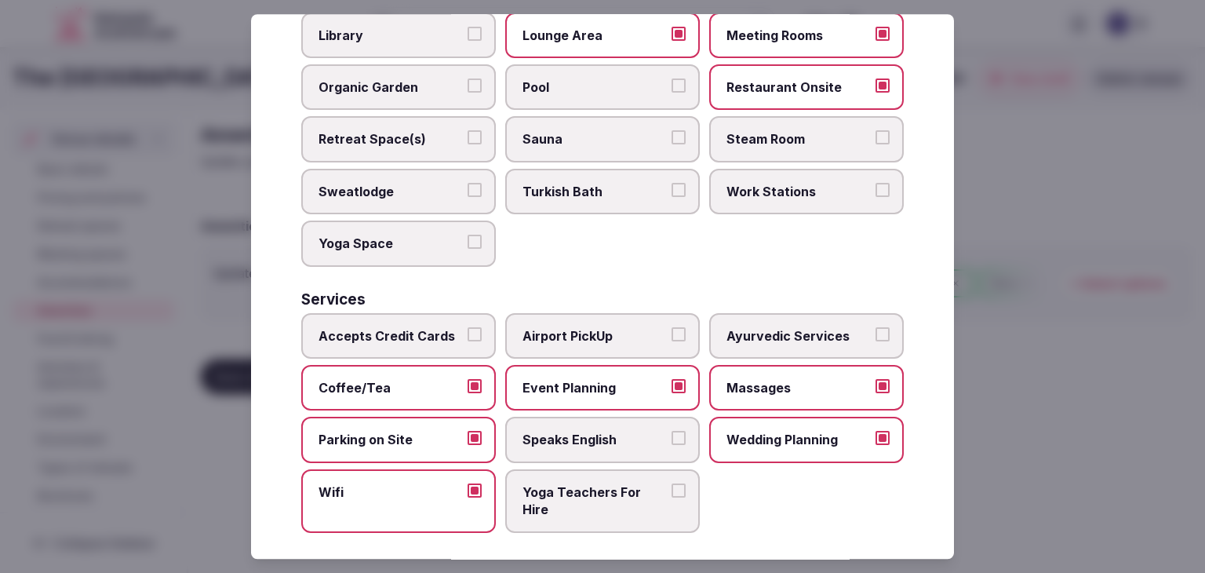
click at [831, 431] on span "Wedding Planning" at bounding box center [798, 439] width 144 height 17
click at [875, 431] on button "Wedding Planning" at bounding box center [882, 438] width 14 height 14
click at [610, 395] on label "Event Planning" at bounding box center [602, 387] width 195 height 45
click at [671, 393] on button "Event Planning" at bounding box center [678, 386] width 14 height 14
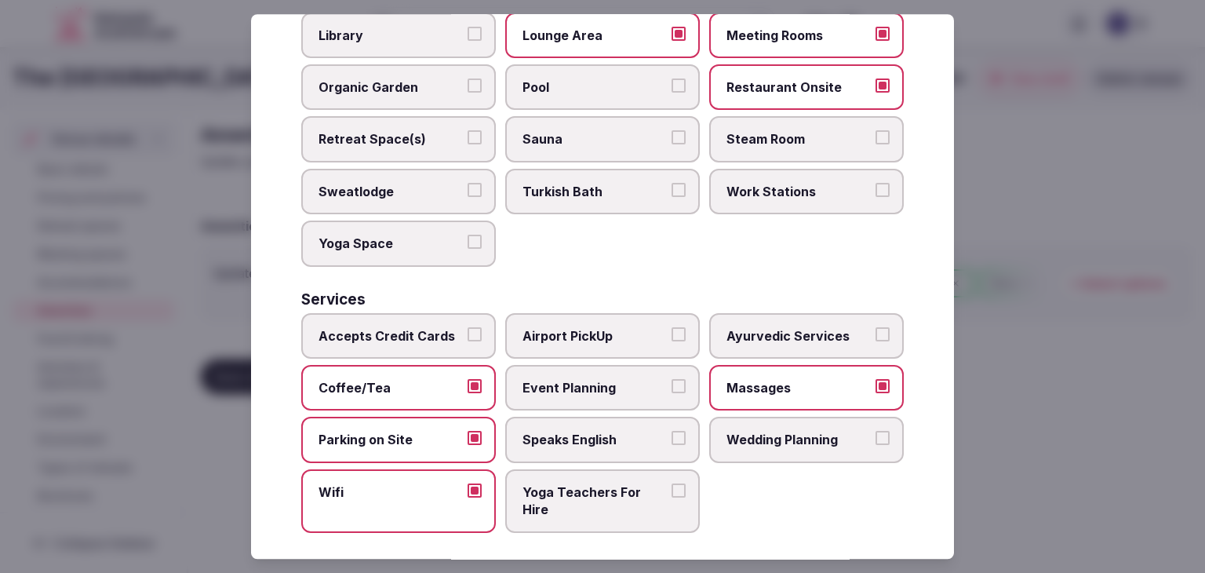
click at [363, 313] on label "Accepts Credit Cards" at bounding box center [398, 335] width 195 height 45
click at [467, 327] on button "Accepts Credit Cards" at bounding box center [474, 334] width 14 height 14
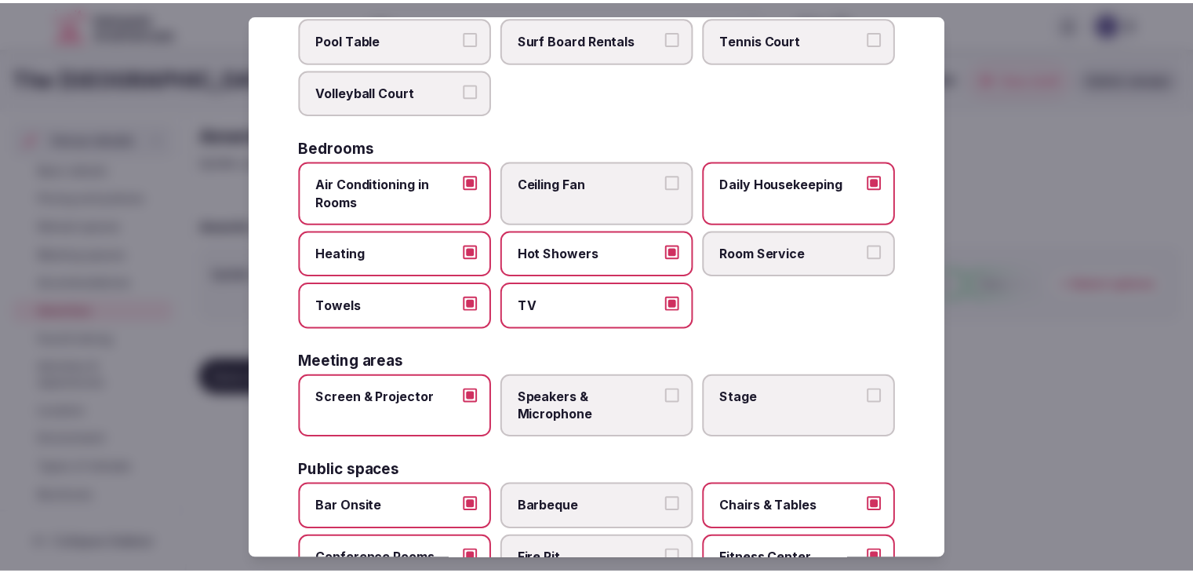
scroll to position [0, 0]
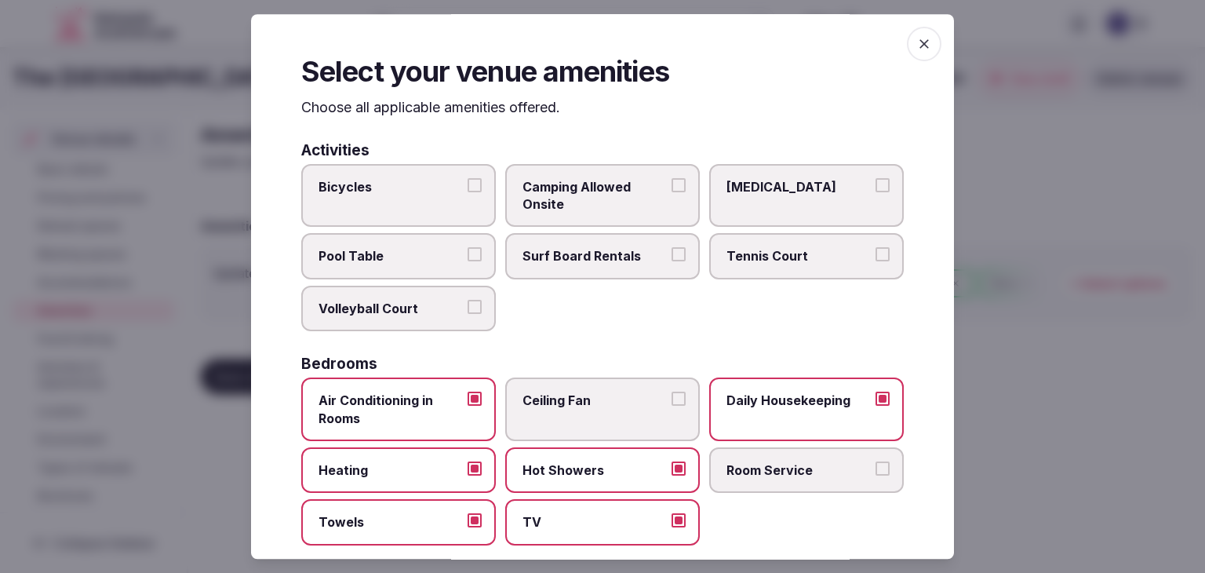
click at [918, 36] on icon "button" at bounding box center [924, 44] width 16 height 16
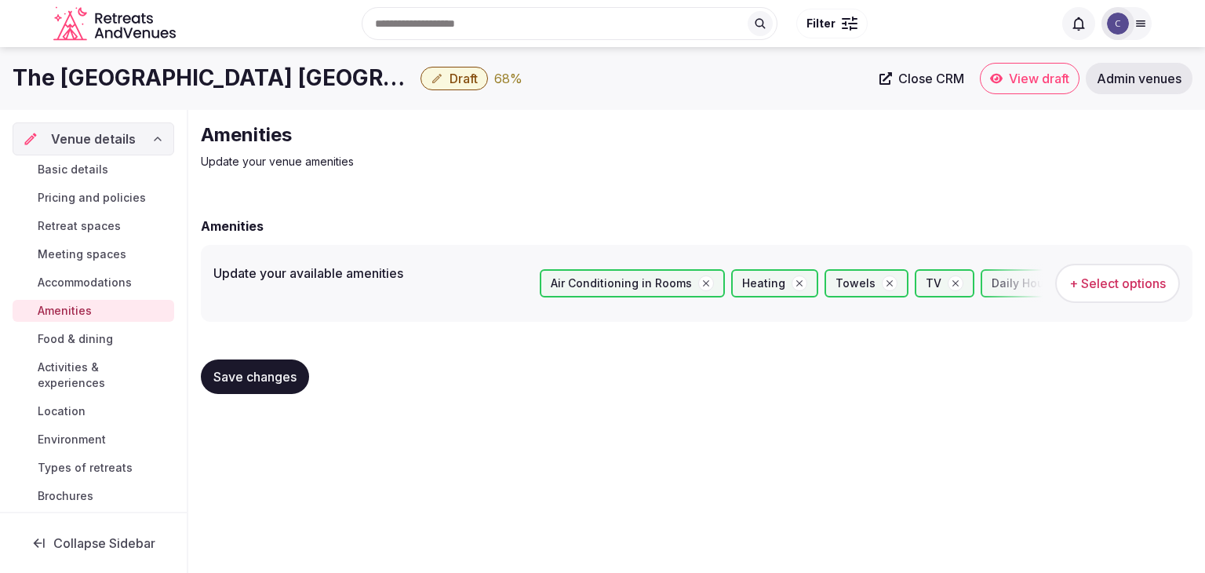
click at [258, 377] on span "Save changes" at bounding box center [254, 377] width 83 height 16
drag, startPoint x: 102, startPoint y: 339, endPoint x: 97, endPoint y: 347, distance: 9.1
click at [101, 339] on span "Food & dining" at bounding box center [75, 339] width 75 height 16
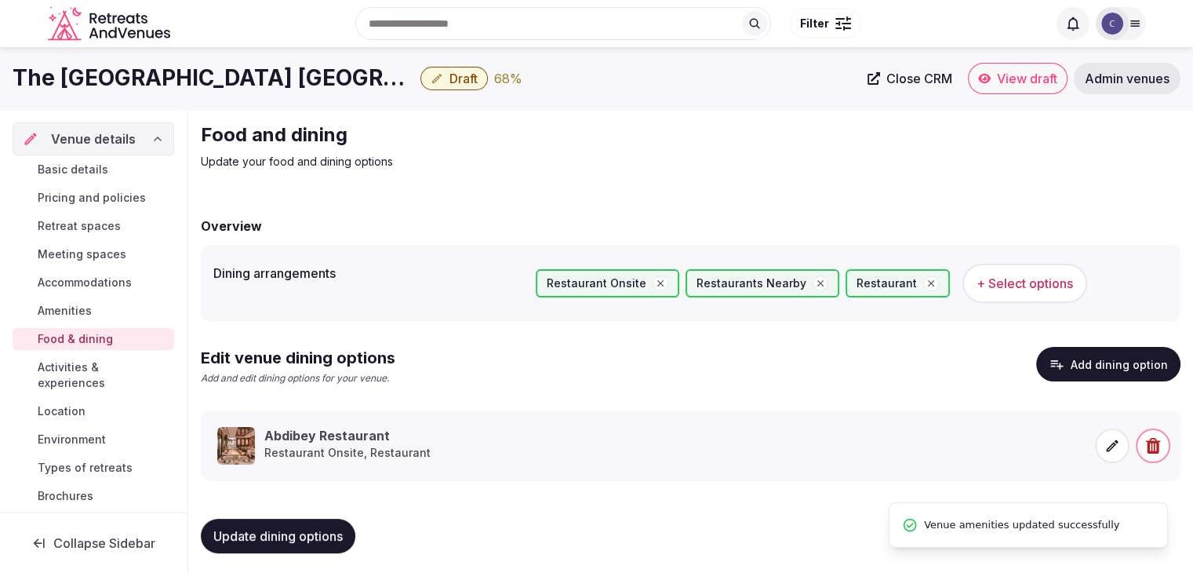
click at [85, 365] on span "Activities & experiences" at bounding box center [103, 374] width 130 height 31
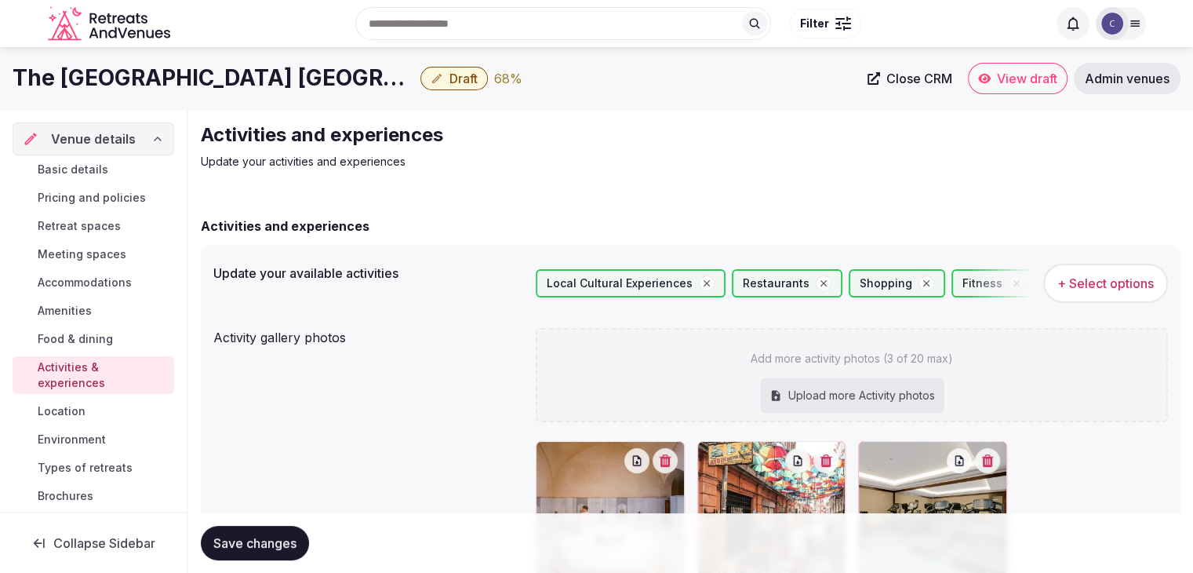
click at [80, 418] on link "Location" at bounding box center [94, 411] width 162 height 22
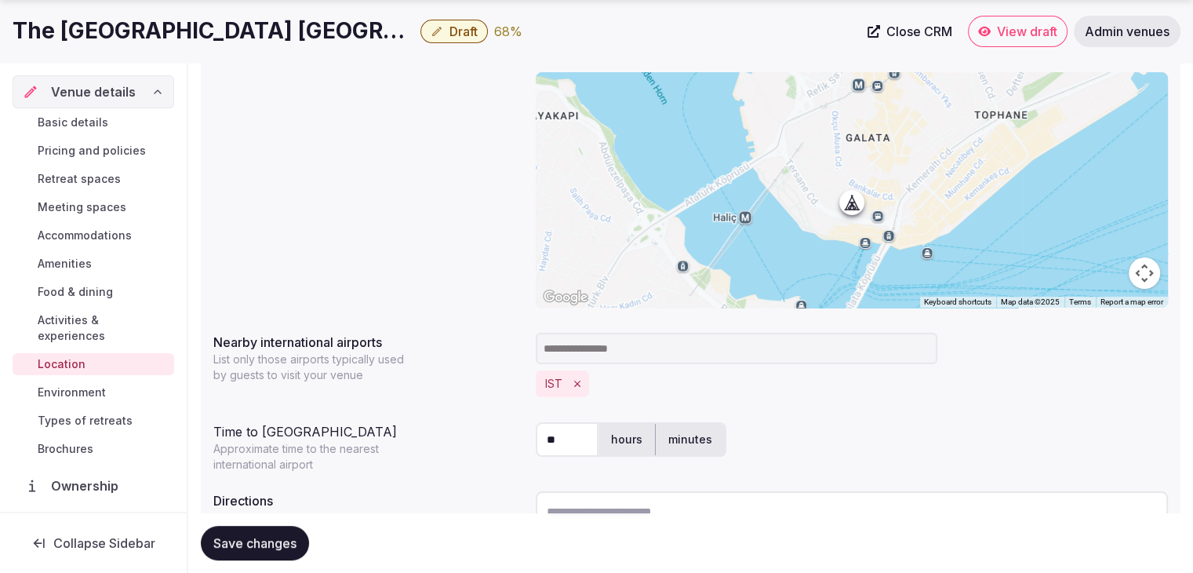
scroll to position [378, 0]
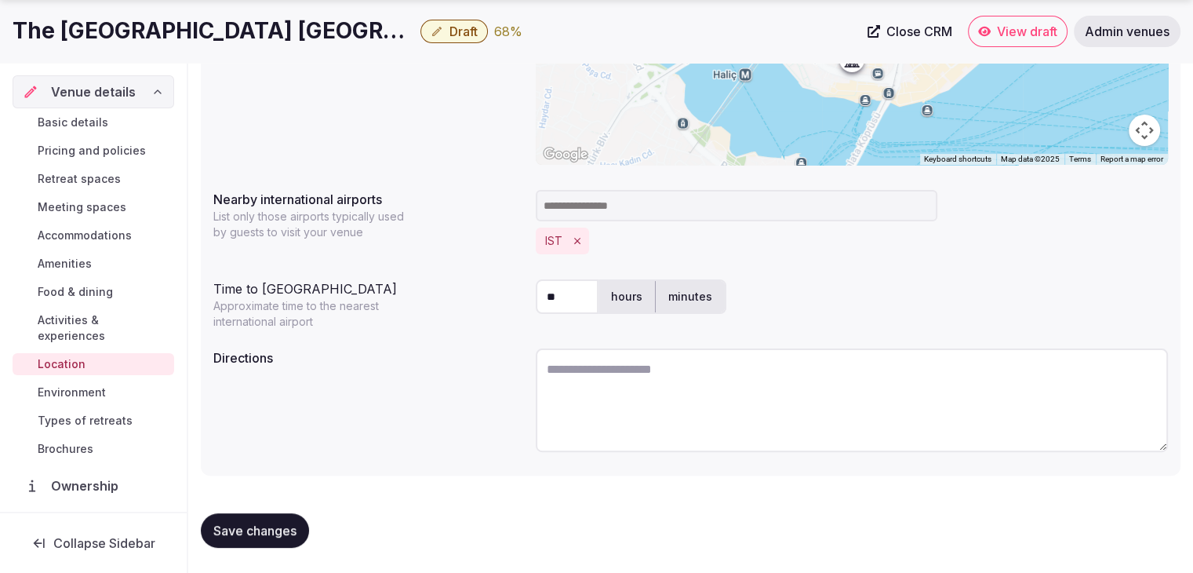
click at [84, 391] on span "Environment" at bounding box center [72, 392] width 68 height 16
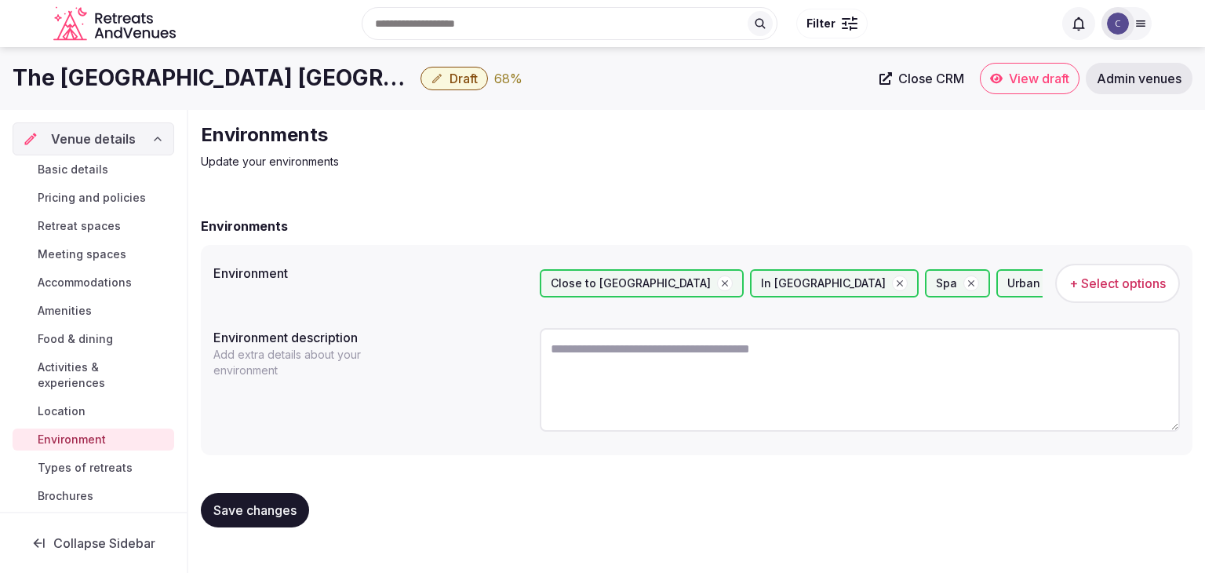
click at [100, 166] on span "Basic details" at bounding box center [73, 170] width 71 height 16
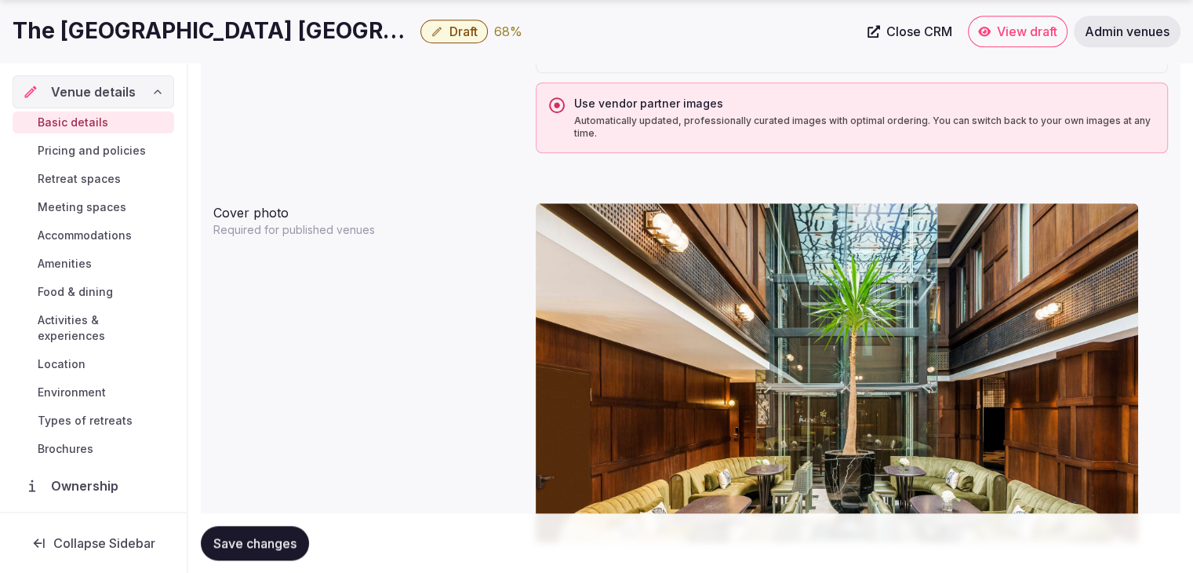
scroll to position [1569, 0]
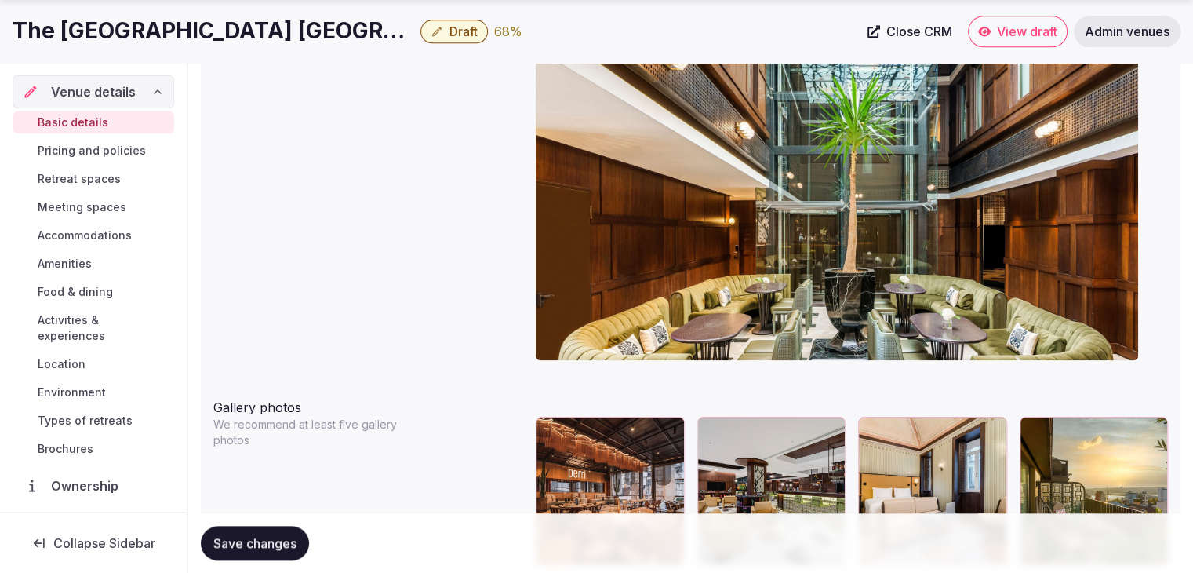
click at [56, 149] on span "Pricing and policies" at bounding box center [92, 151] width 108 height 16
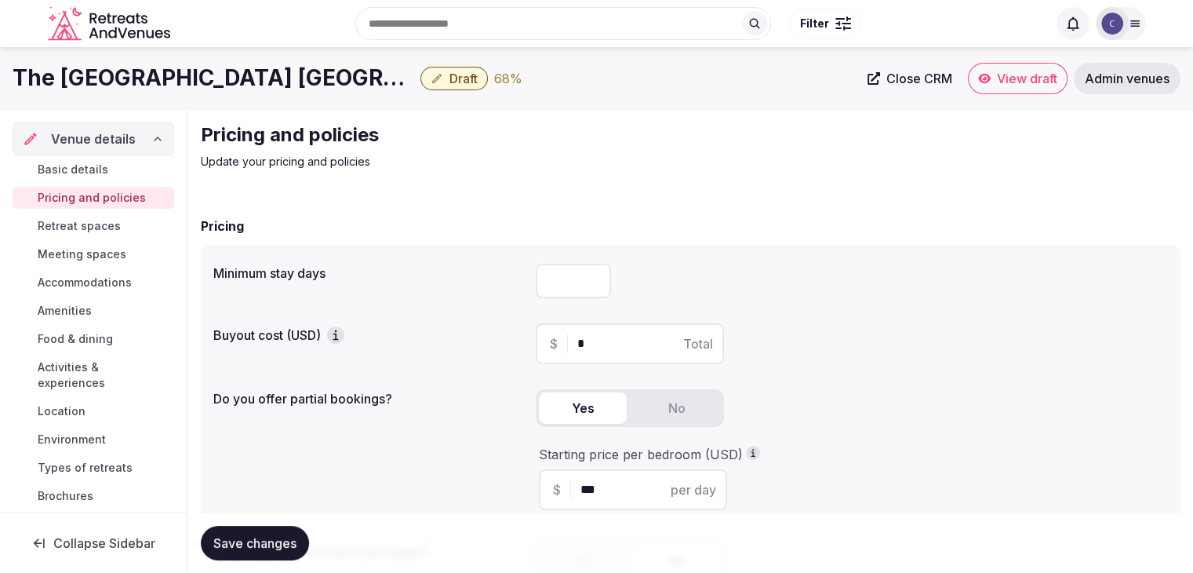
click at [64, 176] on span "Basic details" at bounding box center [73, 170] width 71 height 16
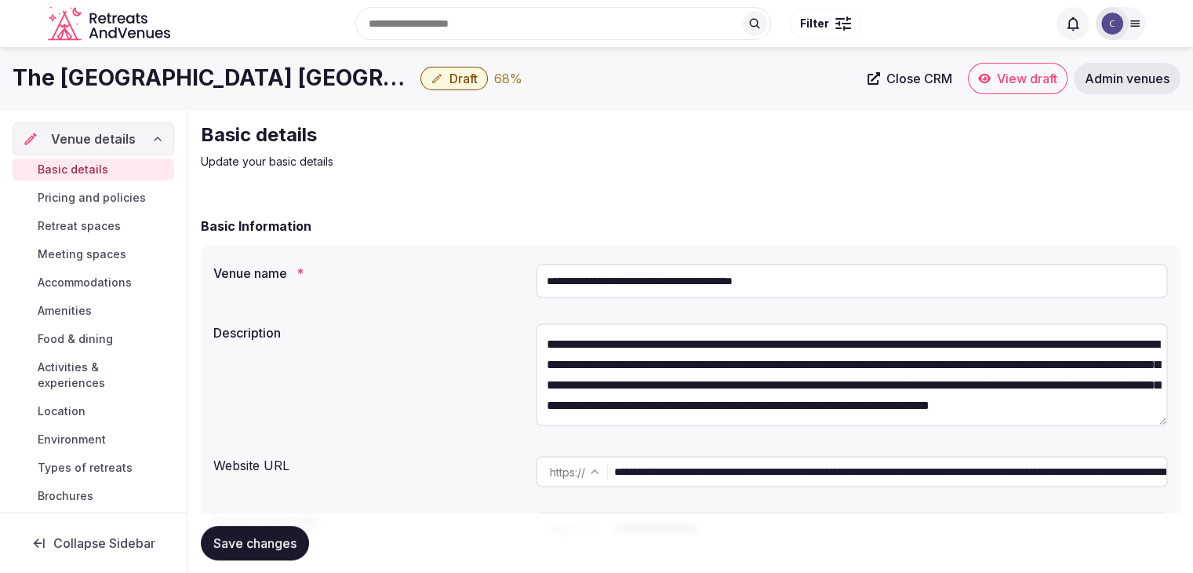
click at [69, 223] on span "Retreat spaces" at bounding box center [79, 226] width 83 height 16
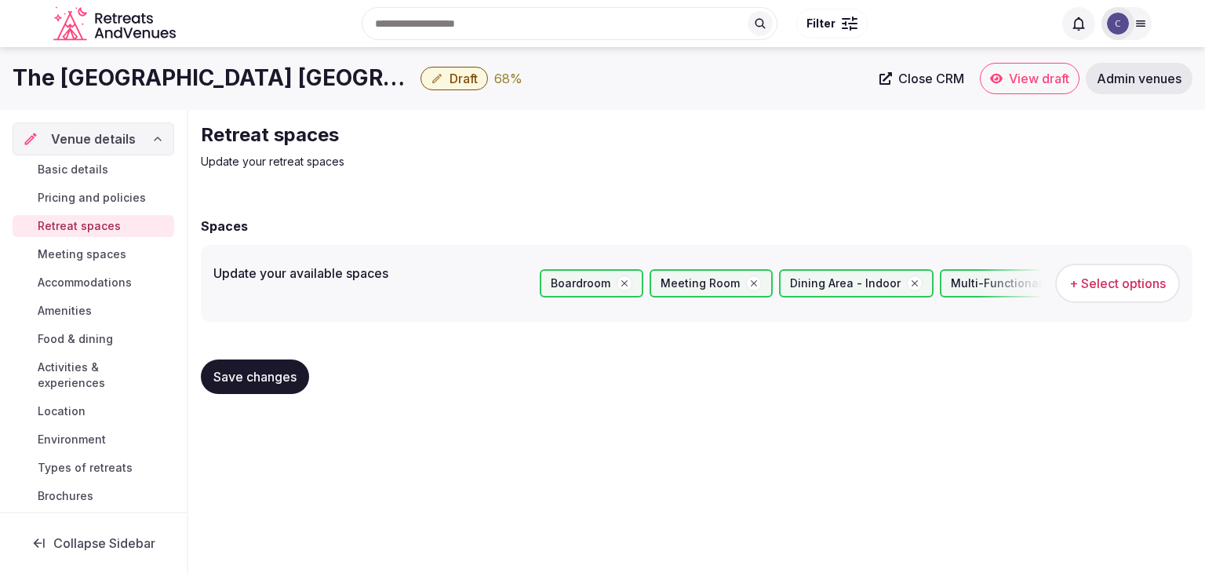
click at [71, 260] on span "Meeting spaces" at bounding box center [82, 254] width 89 height 16
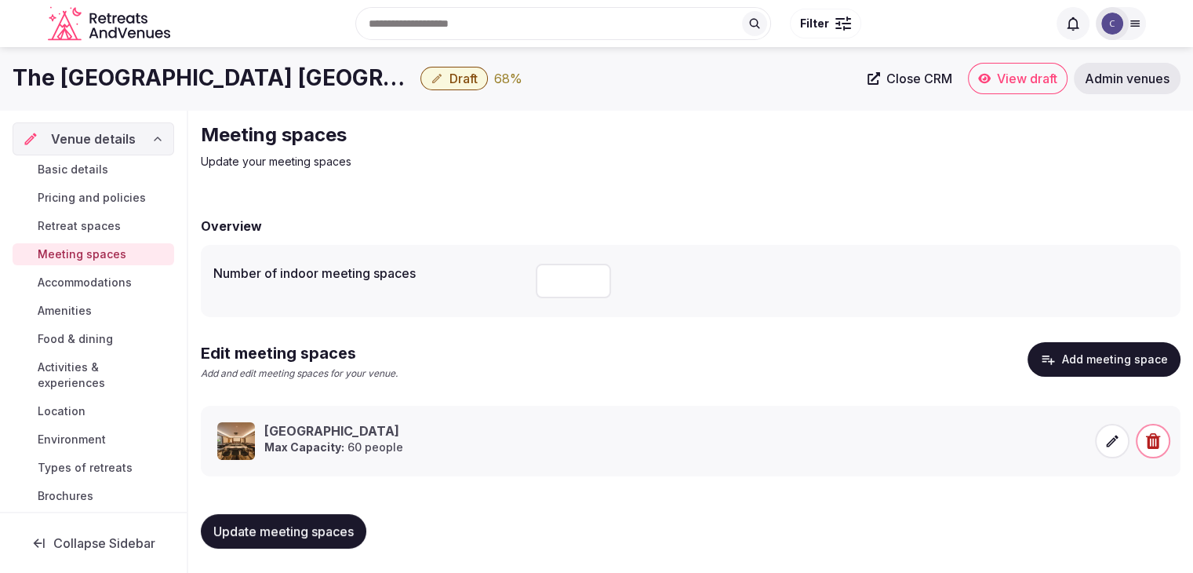
click at [75, 285] on span "Accommodations" at bounding box center [85, 282] width 94 height 16
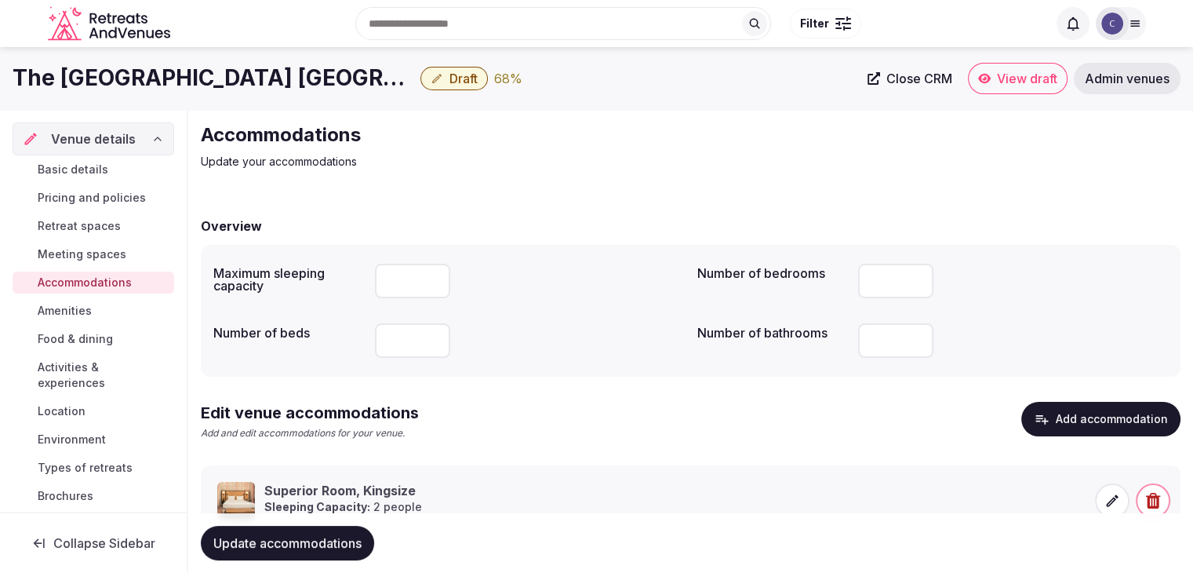
click at [75, 311] on span "Amenities" at bounding box center [65, 311] width 54 height 16
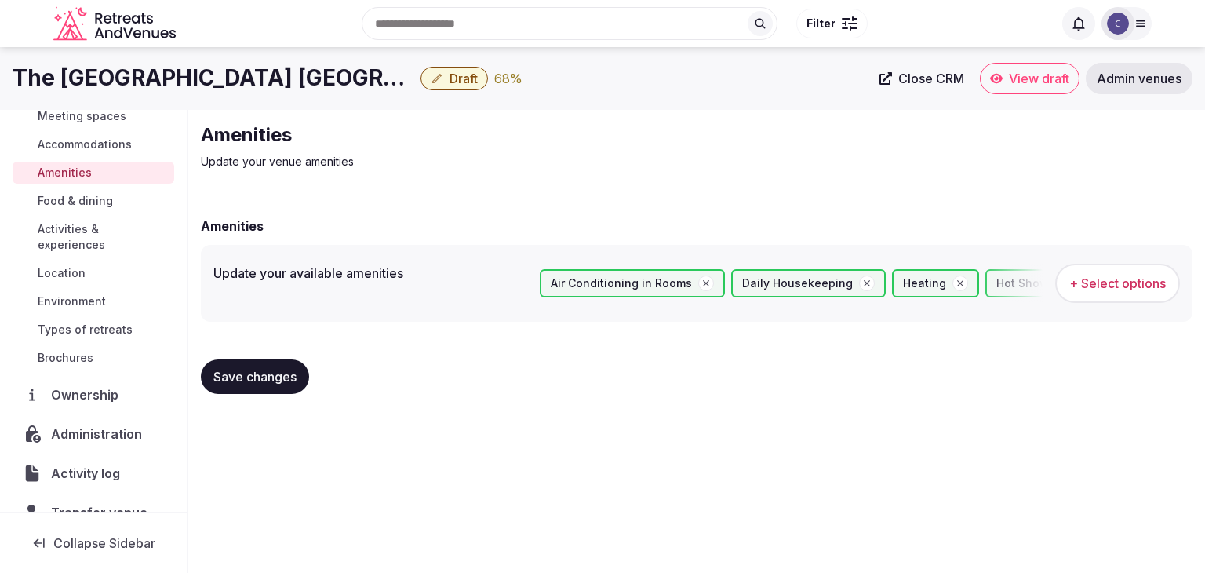
scroll to position [157, 0]
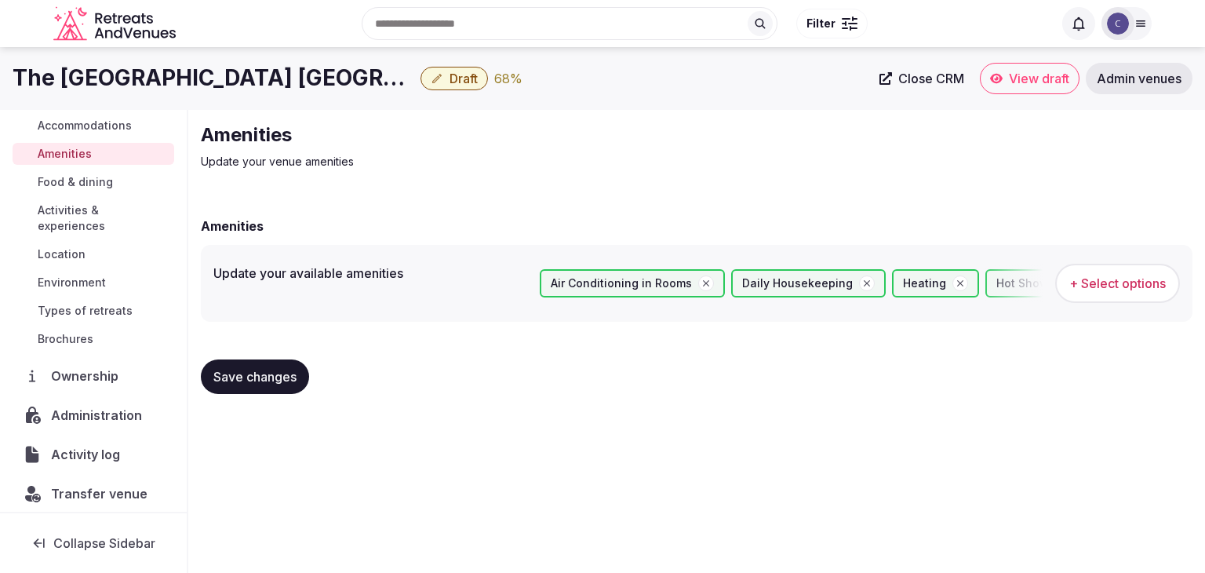
click at [82, 180] on span "Food & dining" at bounding box center [75, 182] width 75 height 16
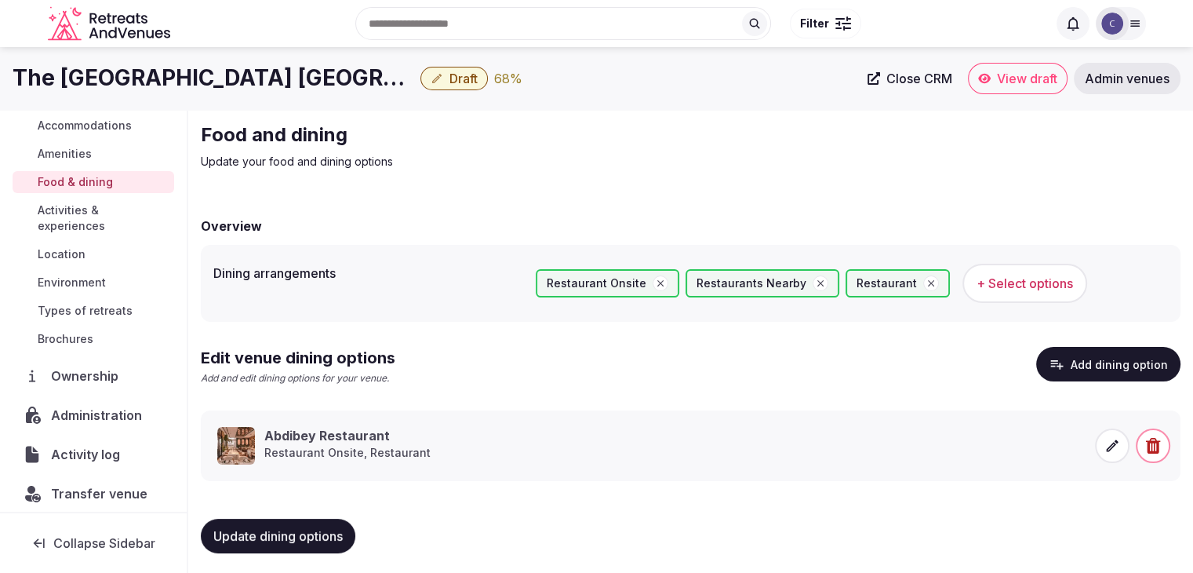
click at [78, 226] on span "Activities & experiences" at bounding box center [103, 217] width 130 height 31
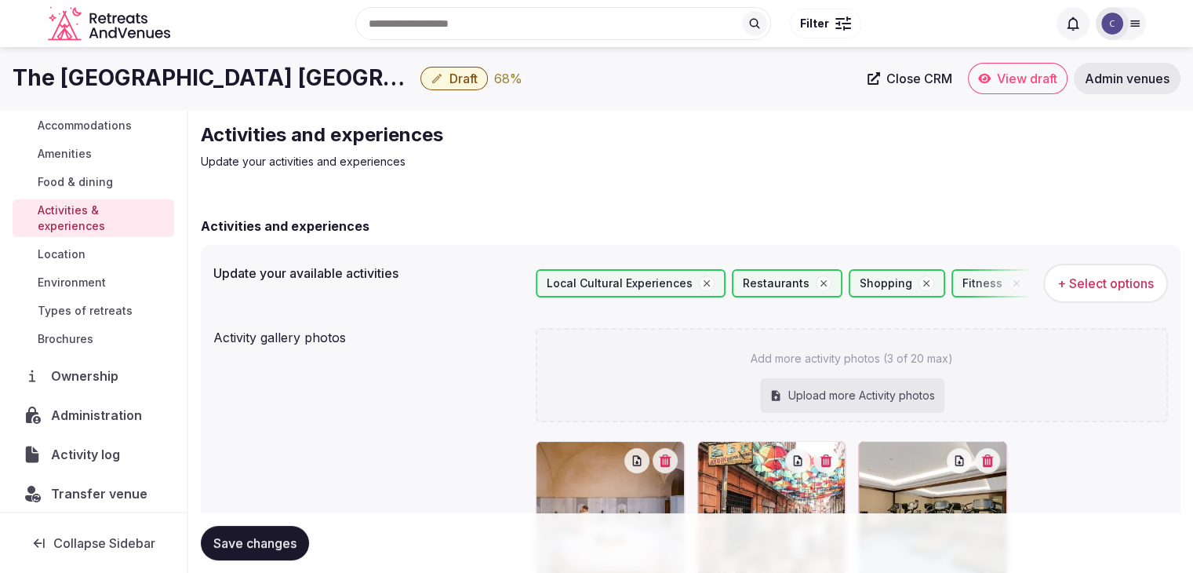
click at [75, 255] on span "Location" at bounding box center [62, 254] width 48 height 16
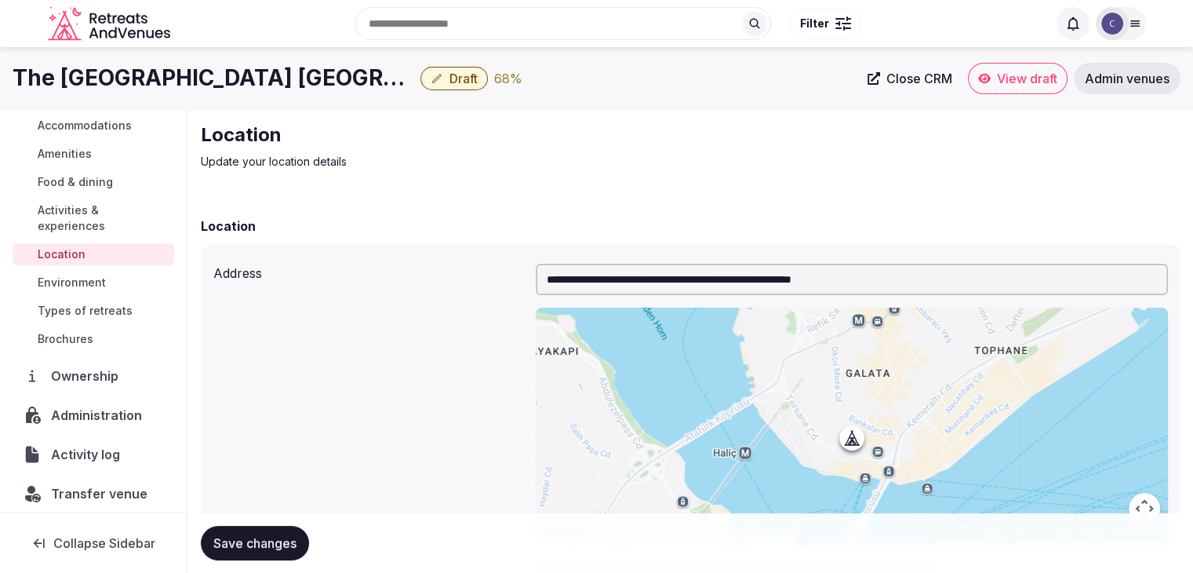
click at [75, 280] on span "Environment" at bounding box center [72, 282] width 68 height 16
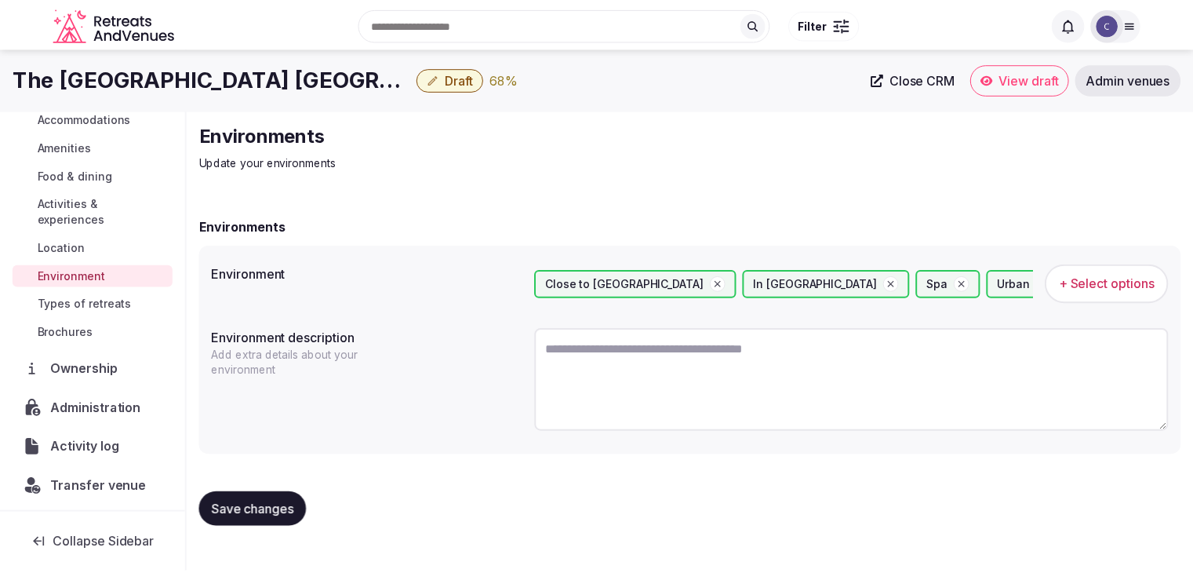
scroll to position [166, 0]
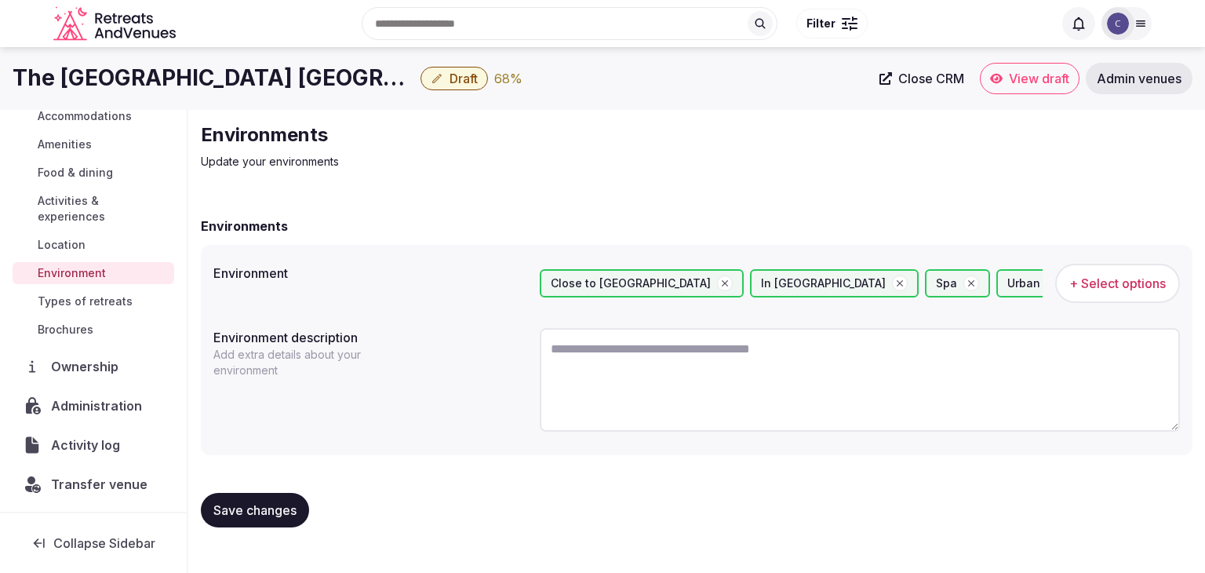
click at [81, 298] on span "Types of retreats" at bounding box center [85, 301] width 95 height 16
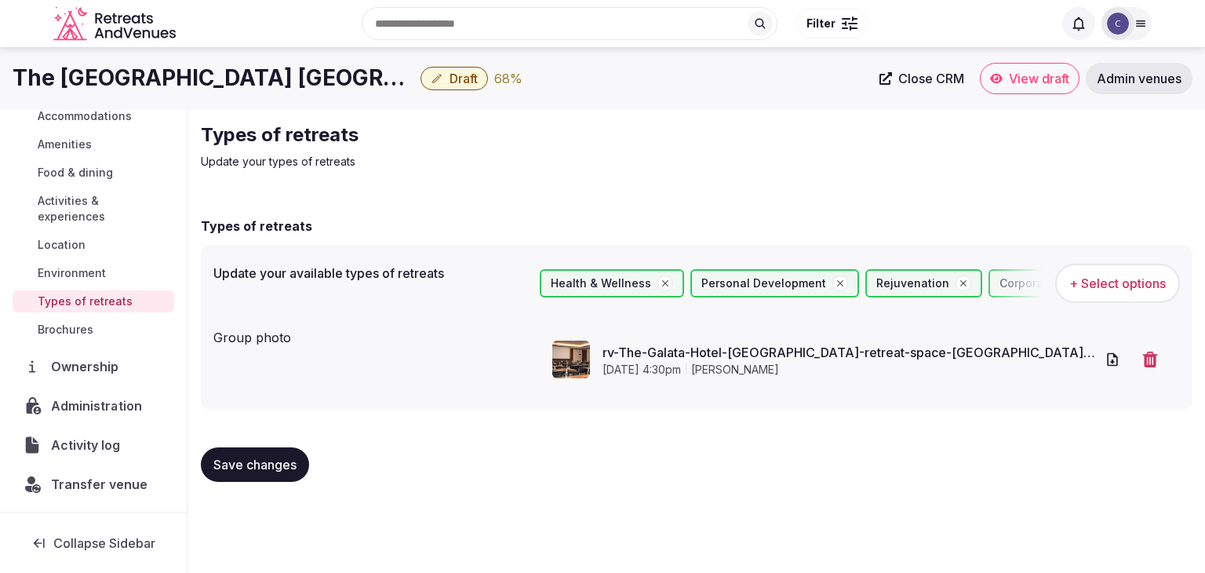
click at [94, 407] on span "Administration" at bounding box center [99, 405] width 96 height 19
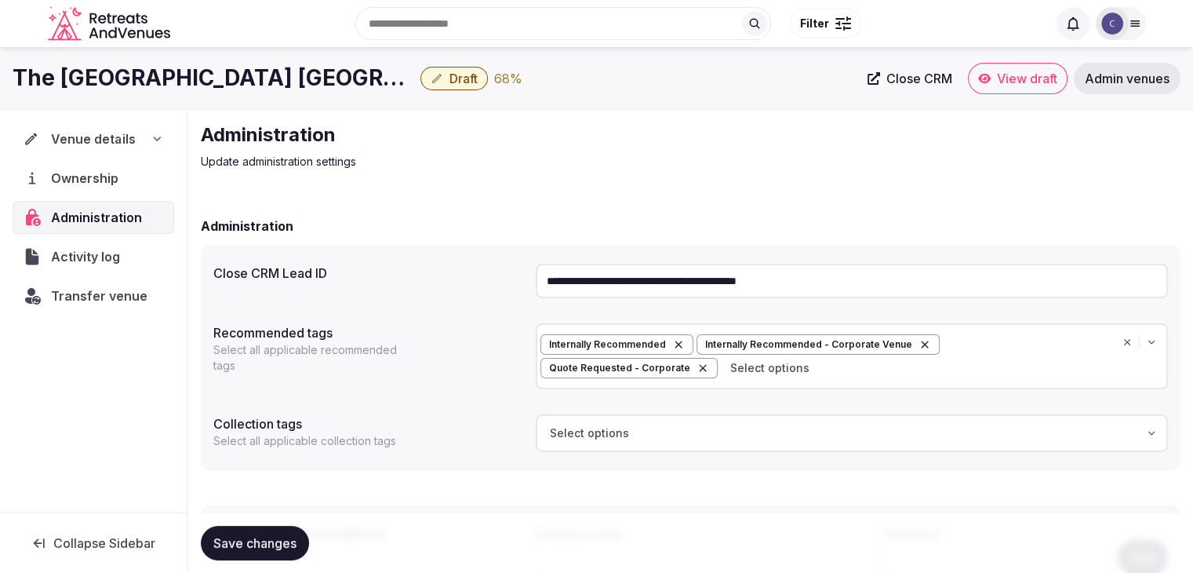
click at [157, 134] on icon at bounding box center [157, 139] width 13 height 13
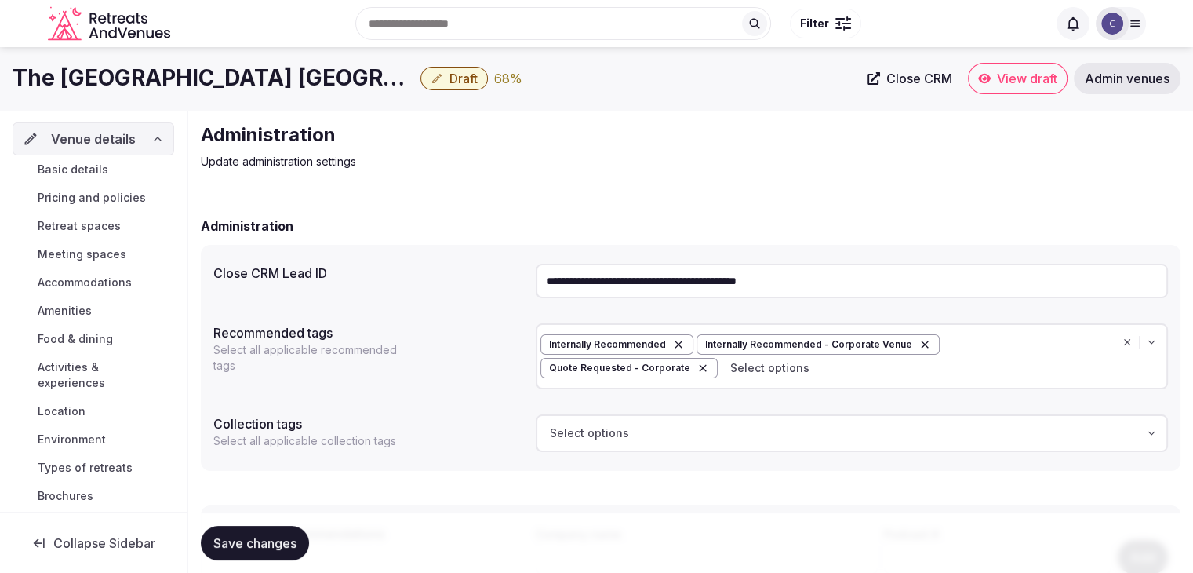
click at [121, 172] on link "Basic details" at bounding box center [94, 169] width 162 height 22
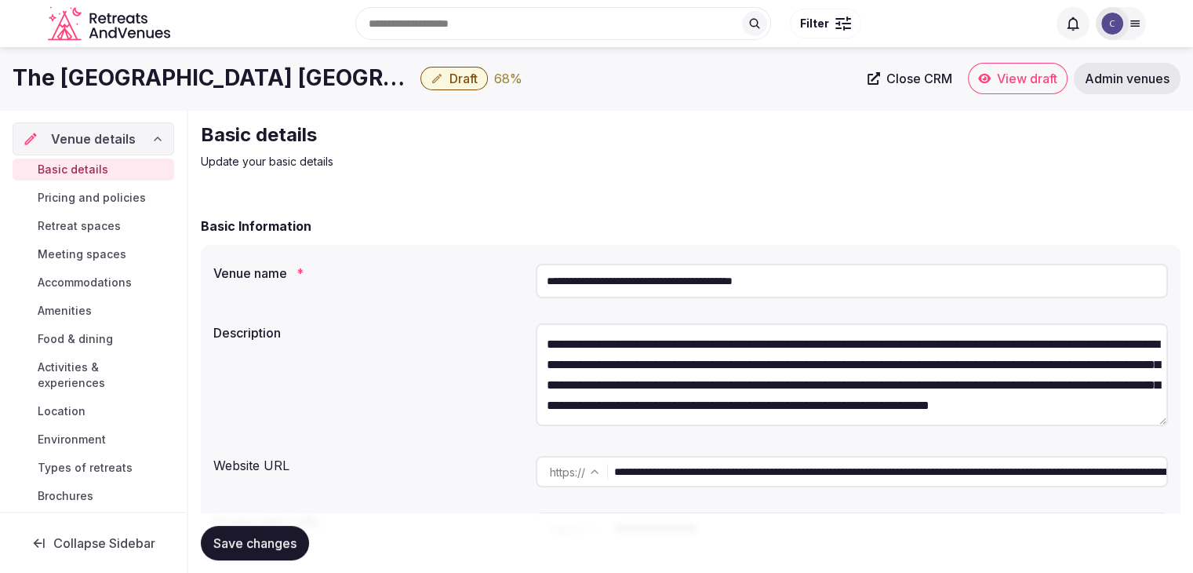
click at [809, 471] on input "**********" at bounding box center [890, 471] width 552 height 31
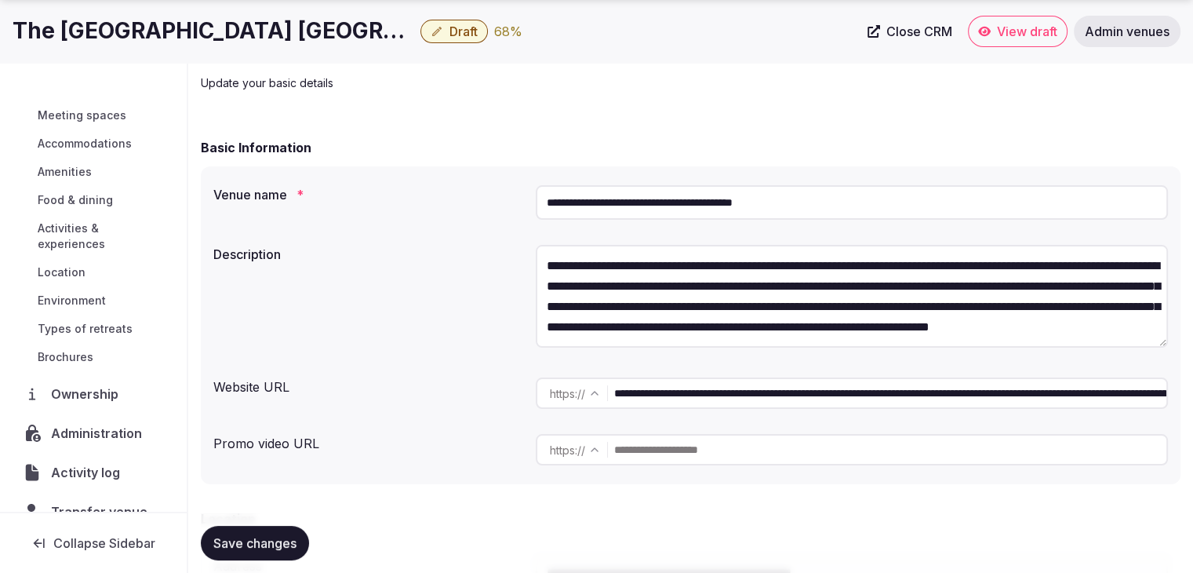
scroll to position [119, 0]
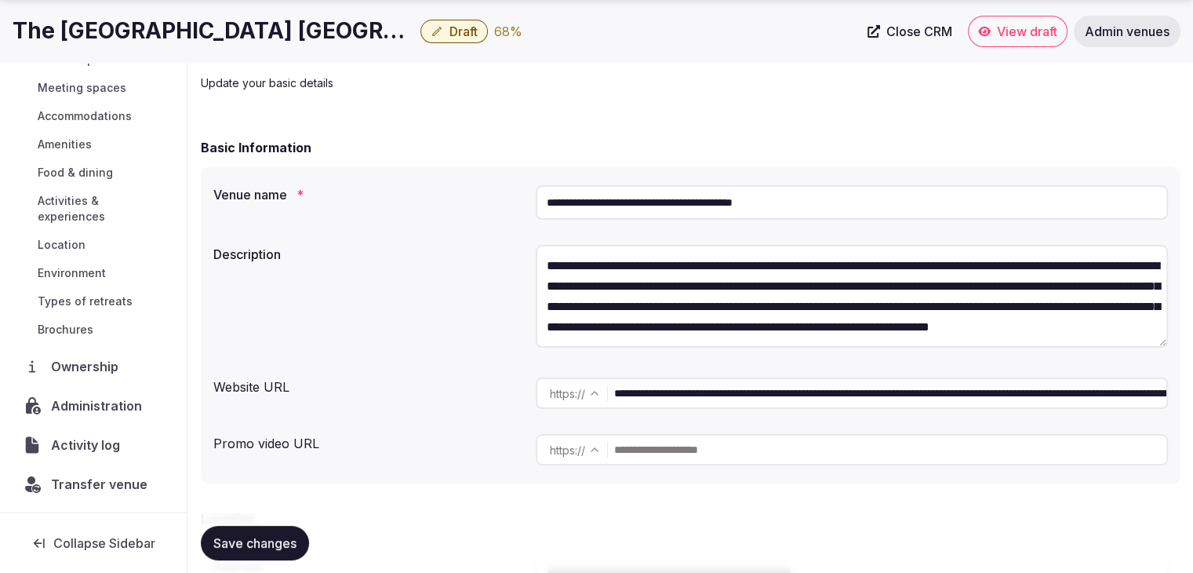
click at [107, 477] on span "Transfer venue" at bounding box center [99, 483] width 96 height 19
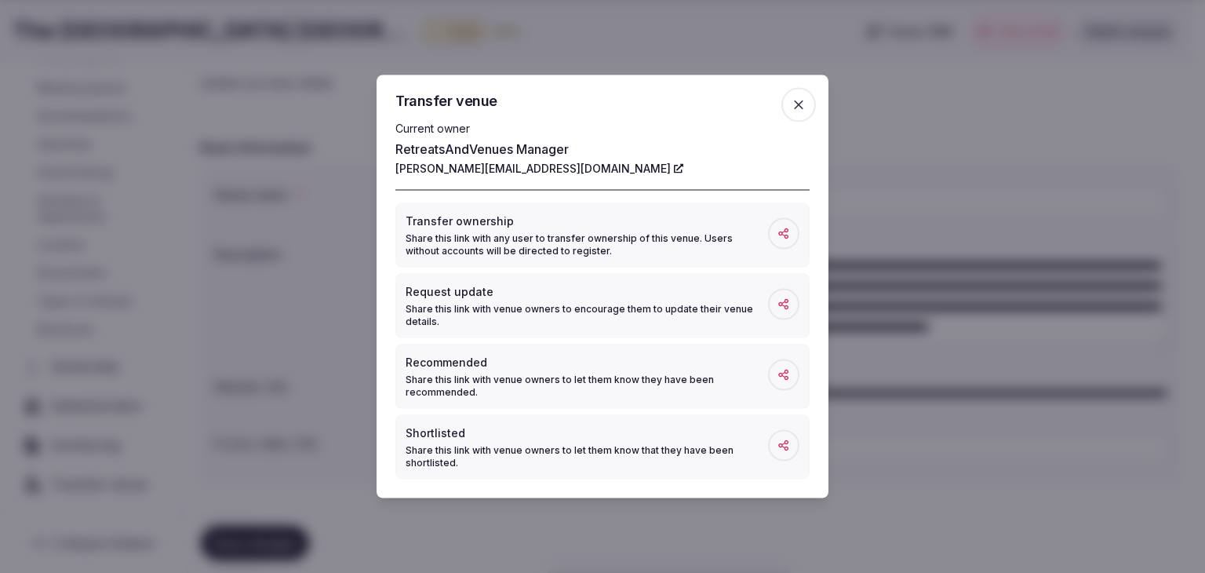
click at [823, 118] on div "Transfer venue Current owner RetreatsAndVenues Manager c.o.r.e.y.sanford@retrea…" at bounding box center [602, 286] width 452 height 423
click at [796, 96] on span "button" at bounding box center [798, 105] width 35 height 35
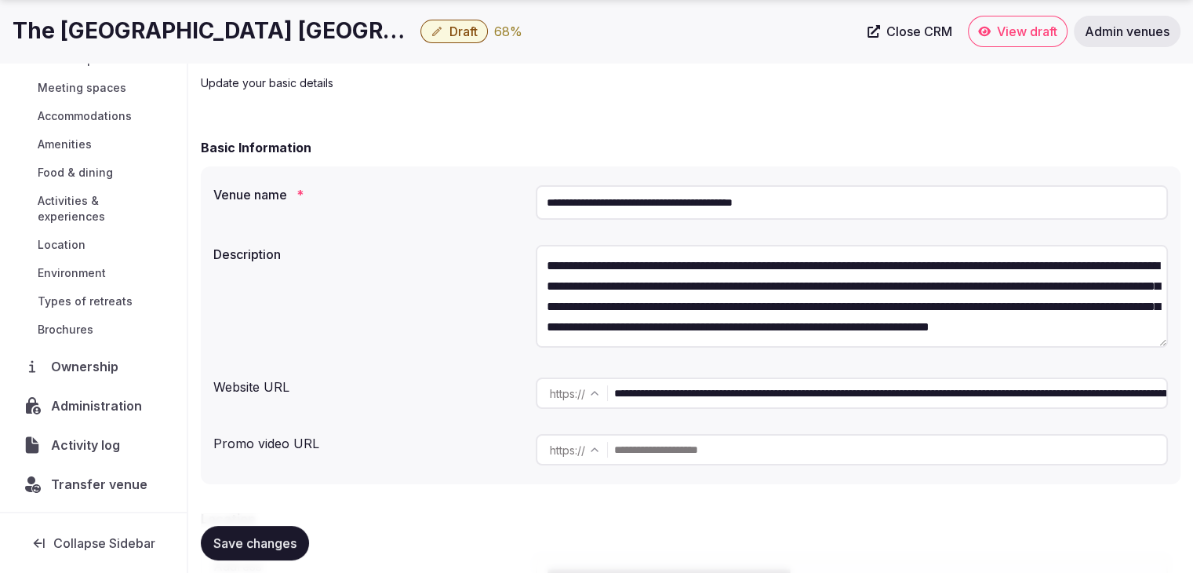
click at [477, 33] on span "Draft" at bounding box center [463, 32] width 28 height 16
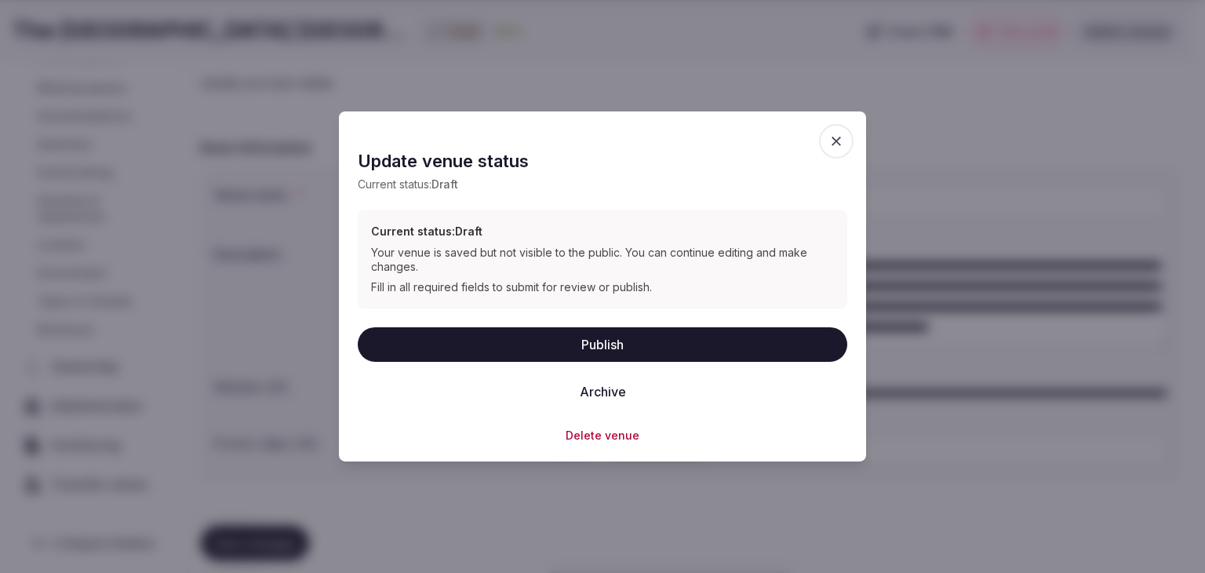
drag, startPoint x: 598, startPoint y: 346, endPoint x: 637, endPoint y: 347, distance: 39.2
click at [598, 347] on button "Publish" at bounding box center [602, 343] width 489 height 35
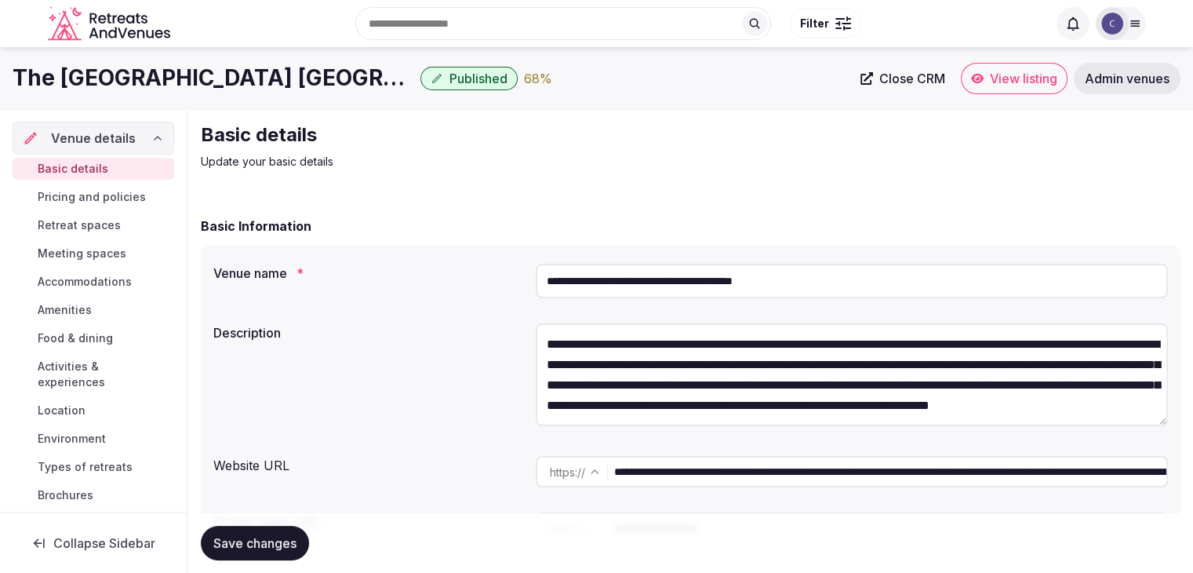
scroll to position [0, 0]
click at [63, 197] on span "Pricing and policies" at bounding box center [92, 198] width 108 height 16
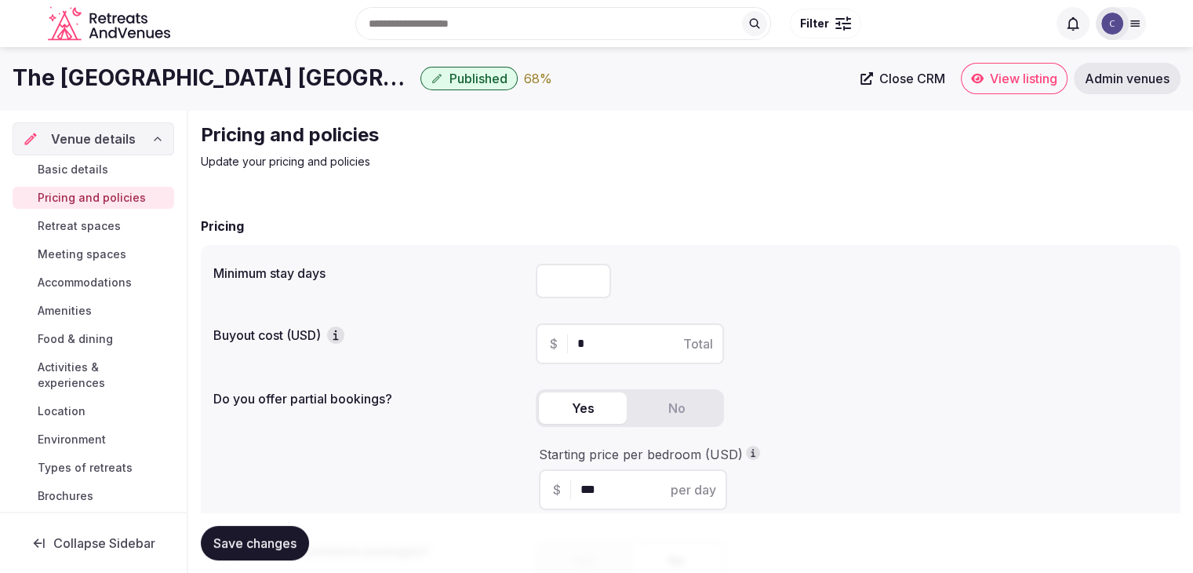
click at [64, 225] on span "Retreat spaces" at bounding box center [79, 226] width 83 height 16
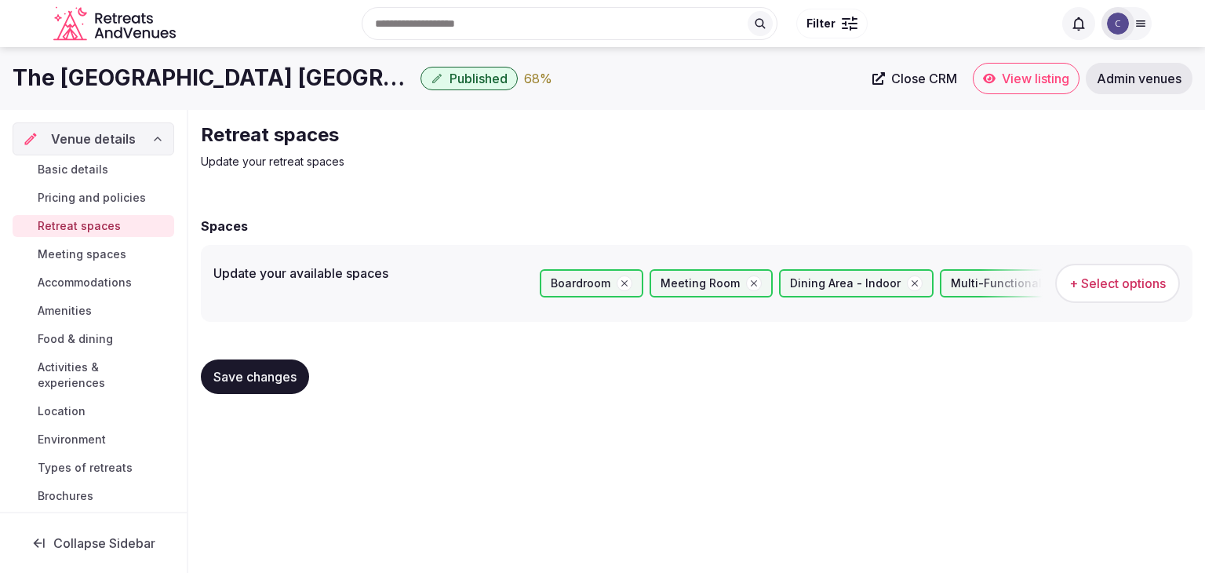
click at [63, 252] on span "Meeting spaces" at bounding box center [82, 254] width 89 height 16
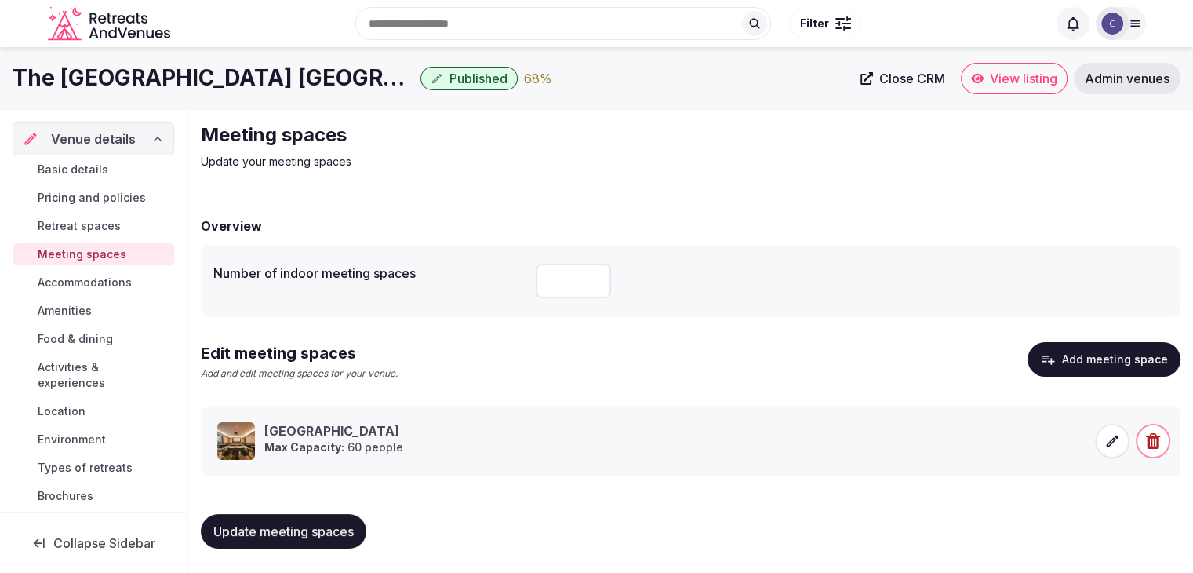
click at [68, 282] on span "Accommodations" at bounding box center [85, 282] width 94 height 16
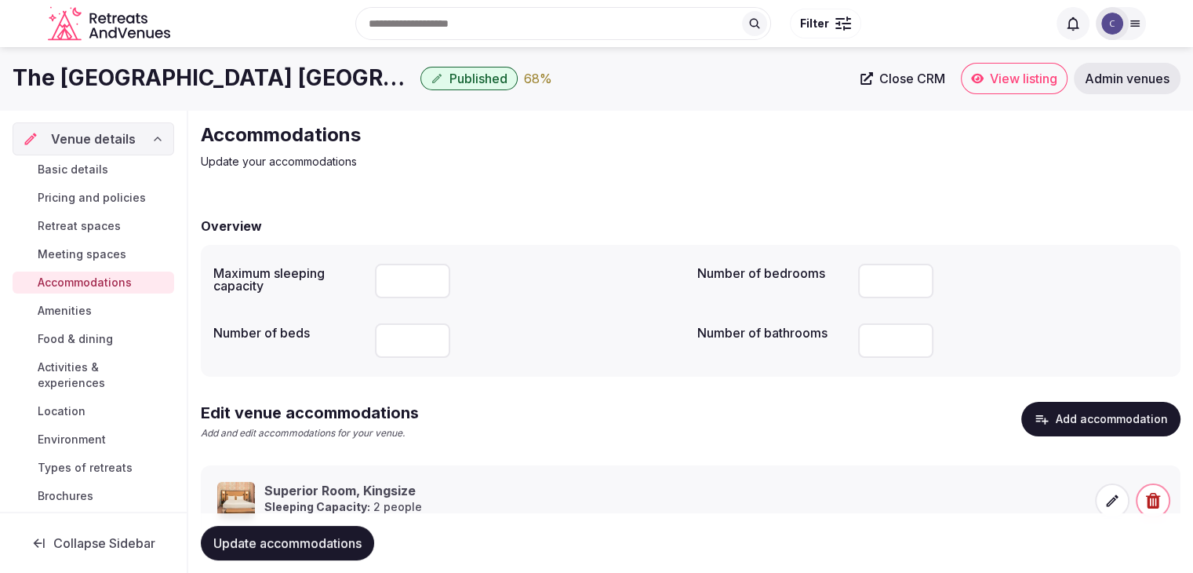
click at [75, 316] on span "Amenities" at bounding box center [65, 311] width 54 height 16
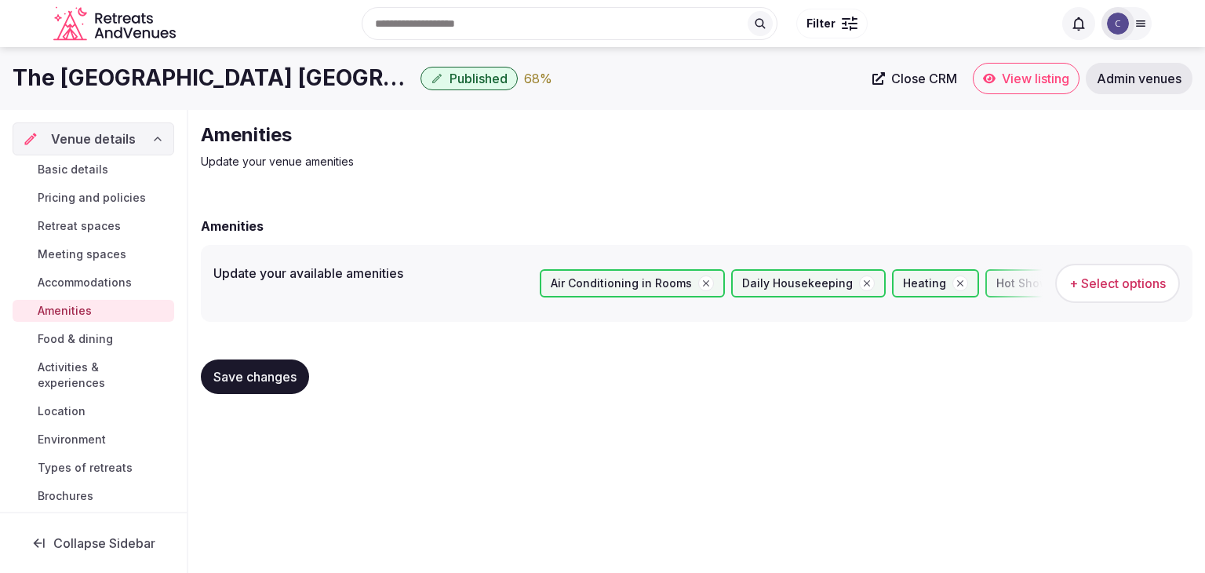
click at [75, 328] on link "Food & dining" at bounding box center [94, 339] width 162 height 22
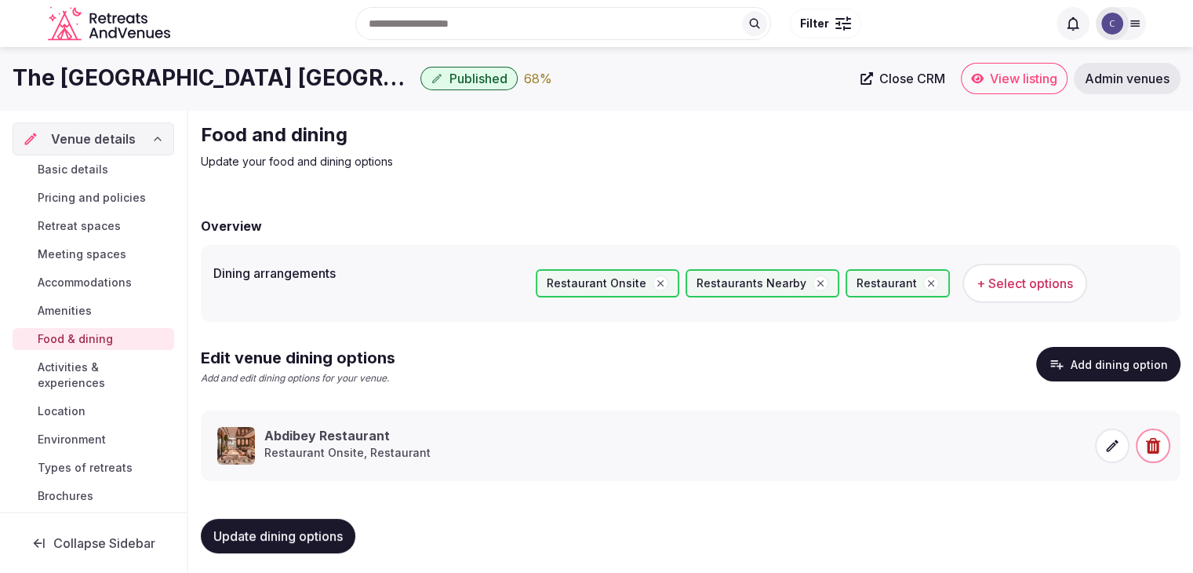
click at [77, 369] on span "Activities & experiences" at bounding box center [103, 374] width 130 height 31
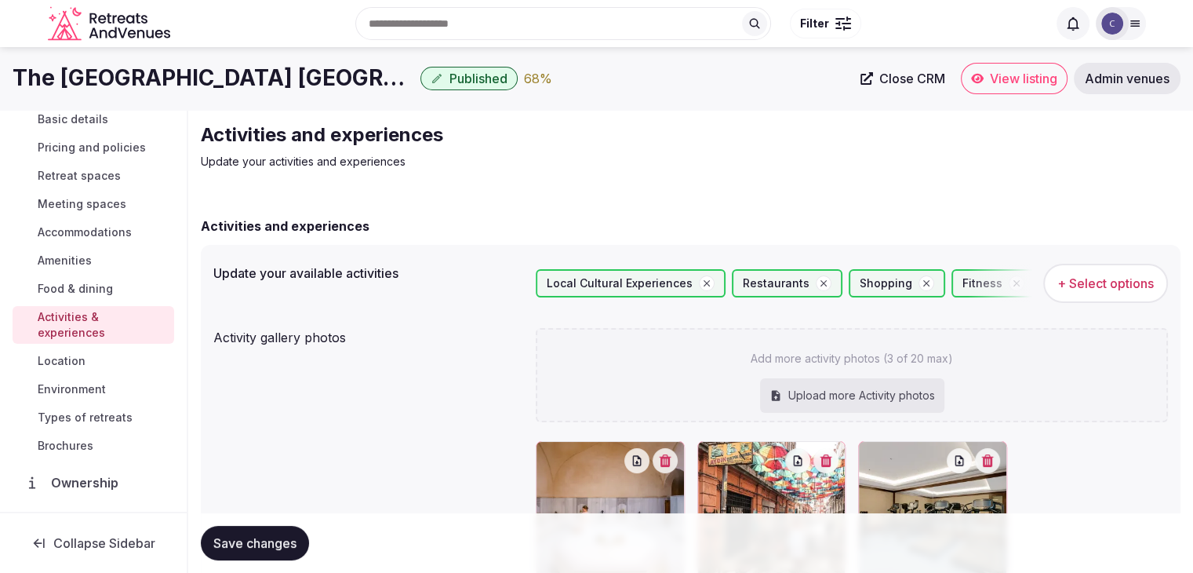
scroll to position [78, 0]
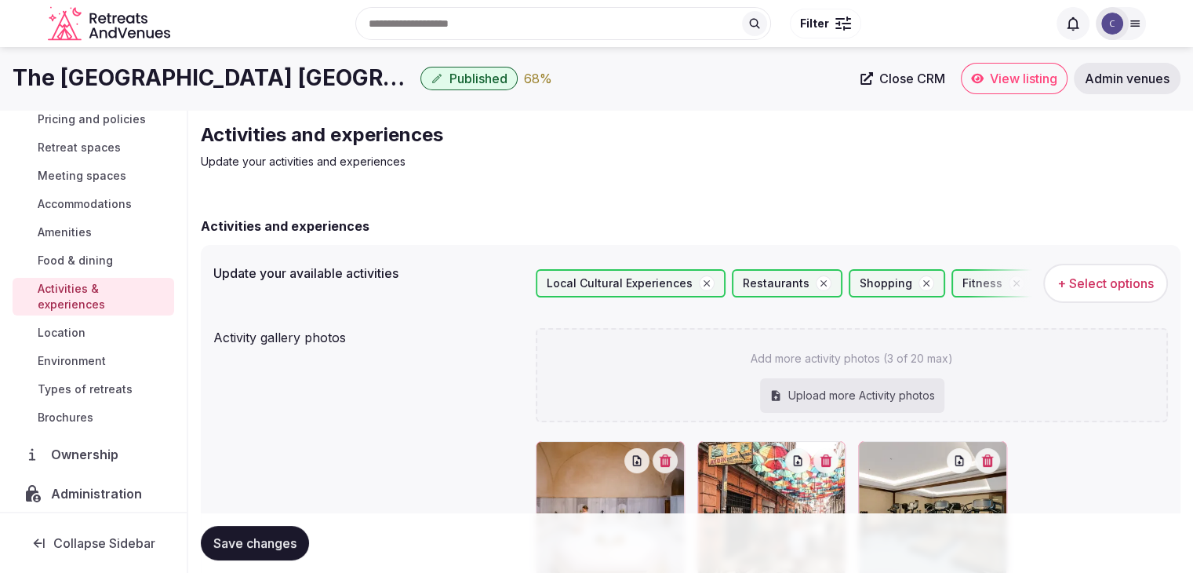
click at [77, 336] on span "Location" at bounding box center [62, 333] width 48 height 16
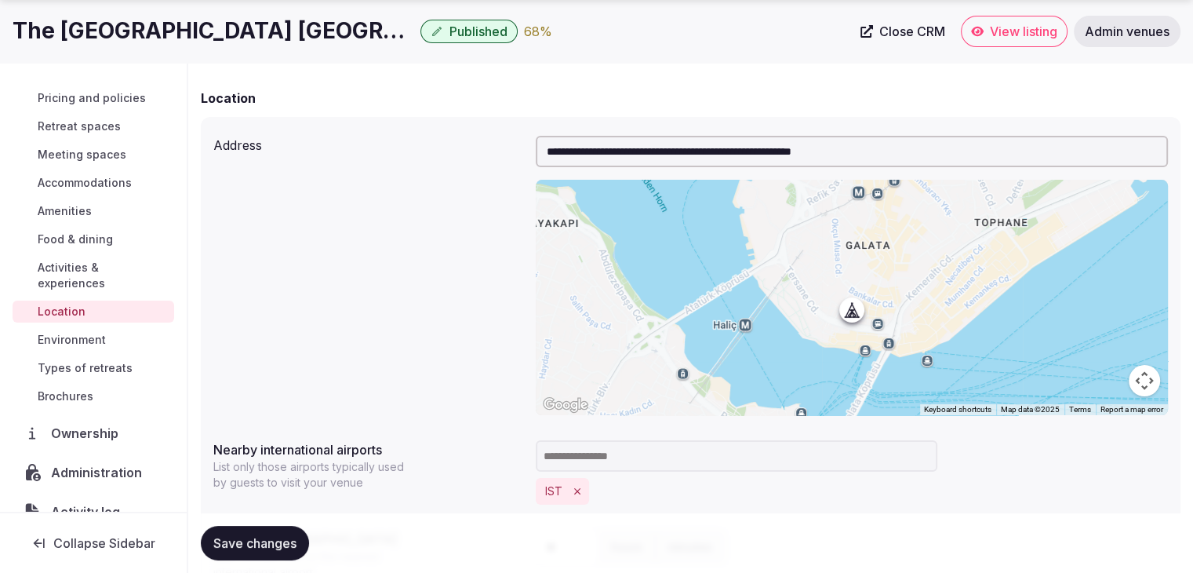
scroll to position [314, 0]
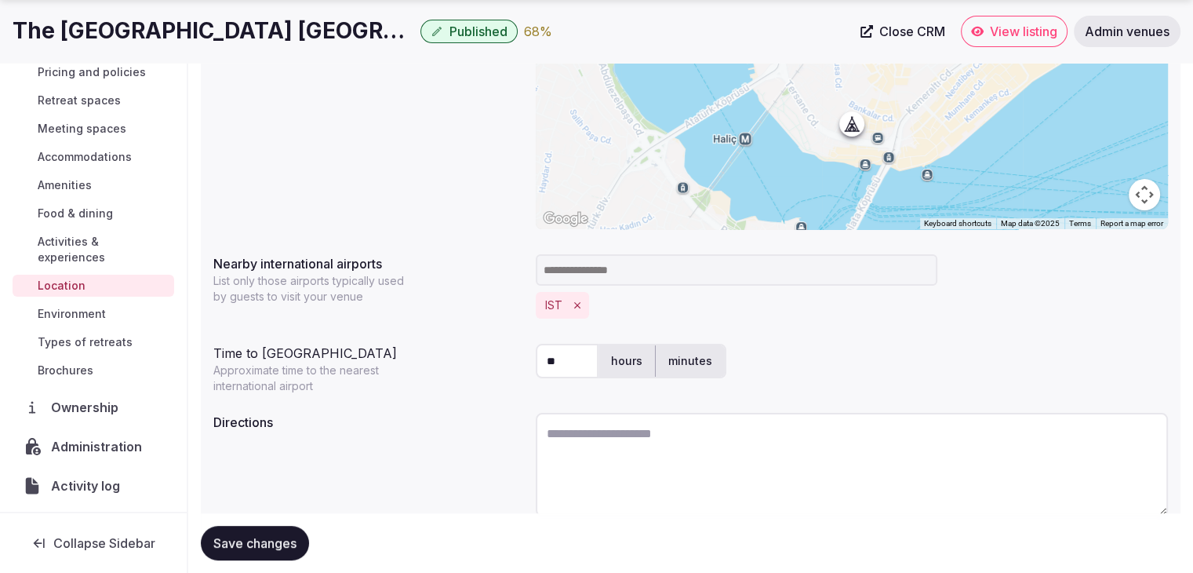
click at [96, 310] on span "Environment" at bounding box center [72, 314] width 68 height 16
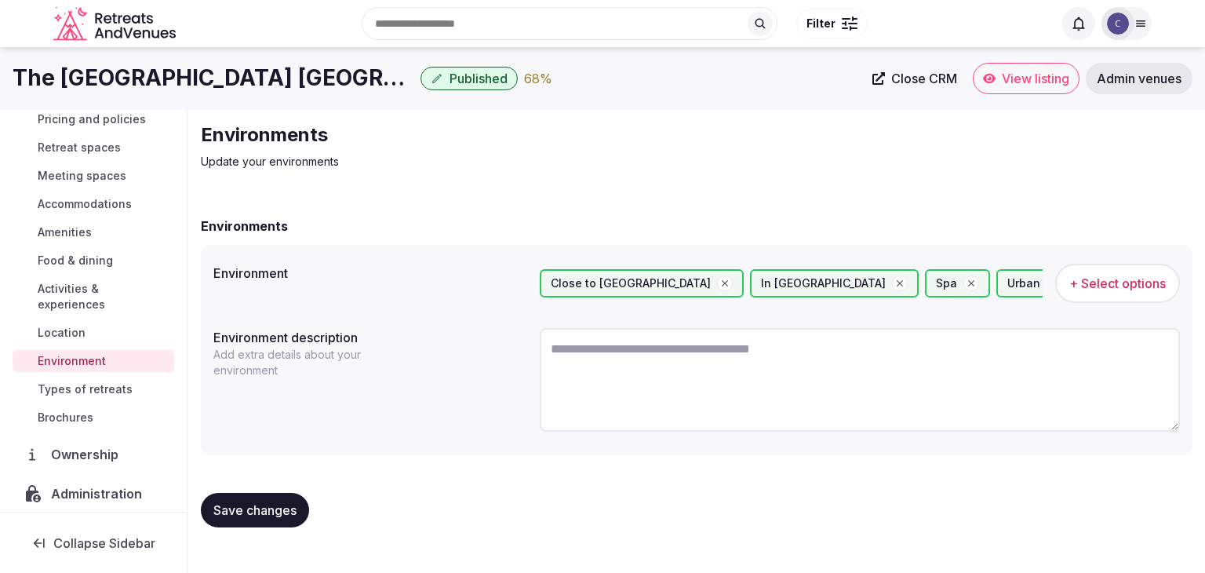
click at [184, 82] on h1 "The Galata Hotel Istanbul - MGallery Collection" at bounding box center [214, 78] width 402 height 31
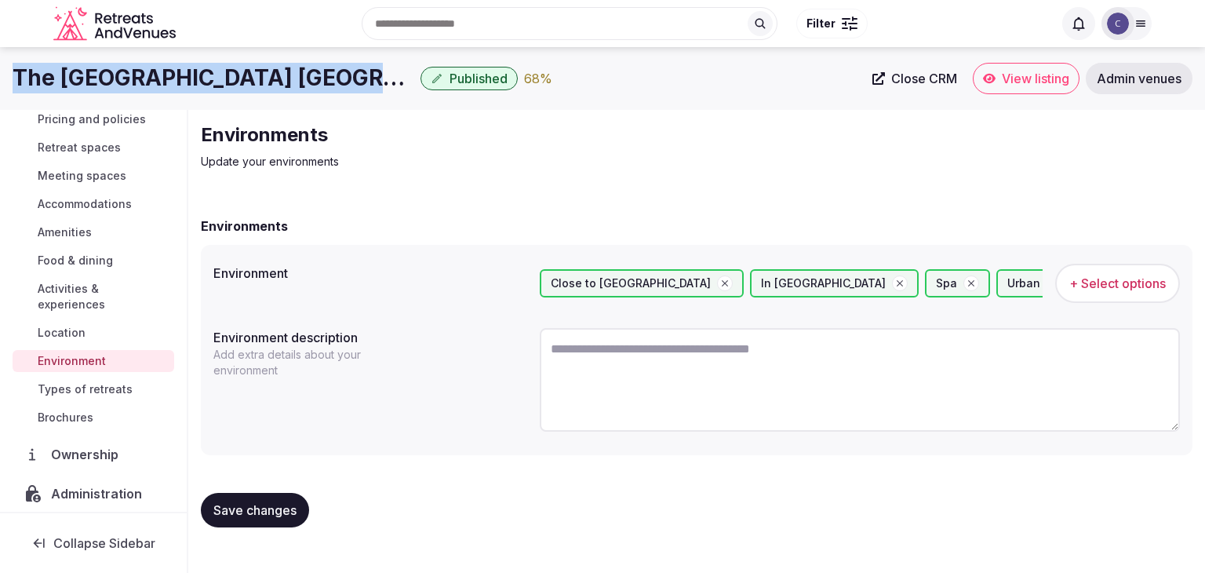
click at [184, 82] on h1 "The Galata Hotel Istanbul - MGallery Collection" at bounding box center [214, 78] width 402 height 31
click at [112, 393] on span "Types of retreats" at bounding box center [85, 389] width 95 height 16
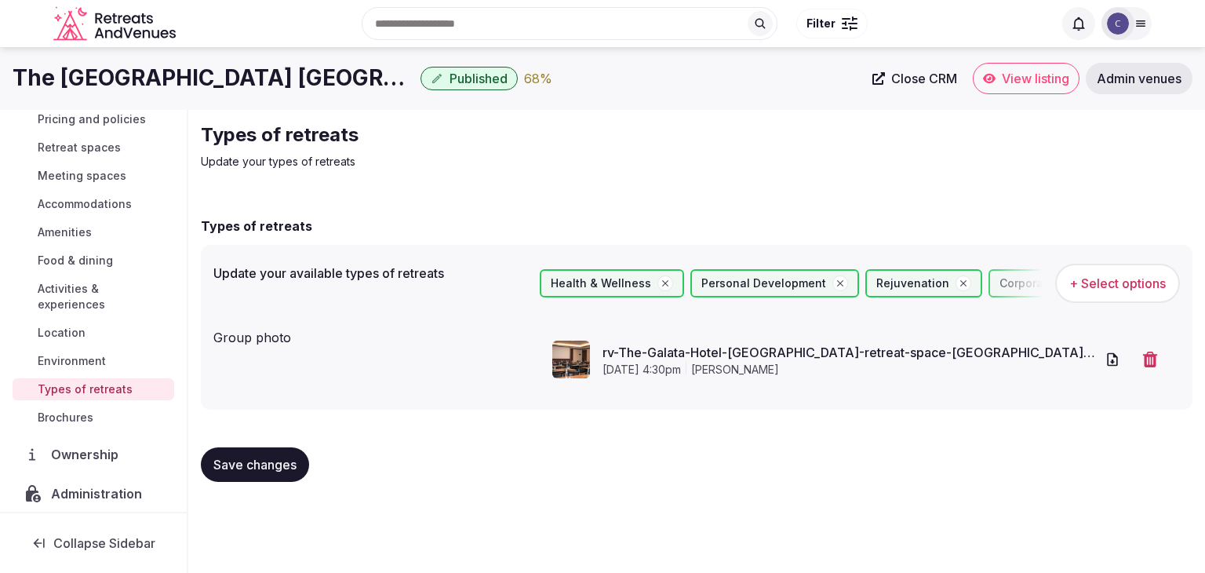
click at [118, 345] on div "Basic details Pricing and policies Retreat spaces Meeting spaces Accommodations…" at bounding box center [94, 254] width 162 height 354
click at [107, 361] on link "Environment" at bounding box center [94, 361] width 162 height 22
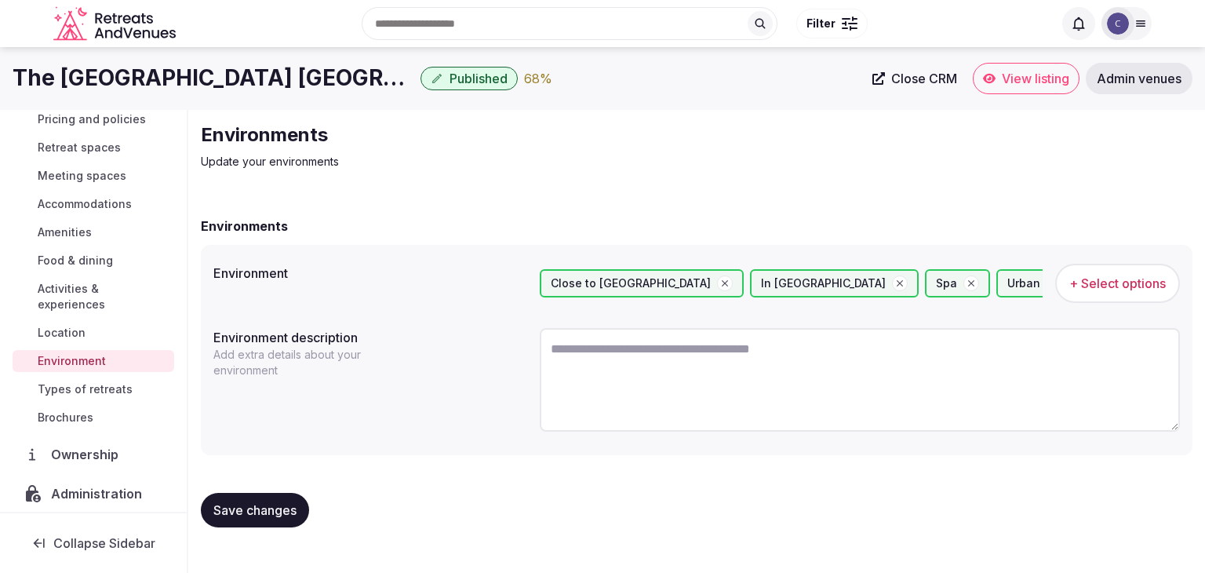
click at [107, 387] on span "Types of retreats" at bounding box center [85, 389] width 95 height 16
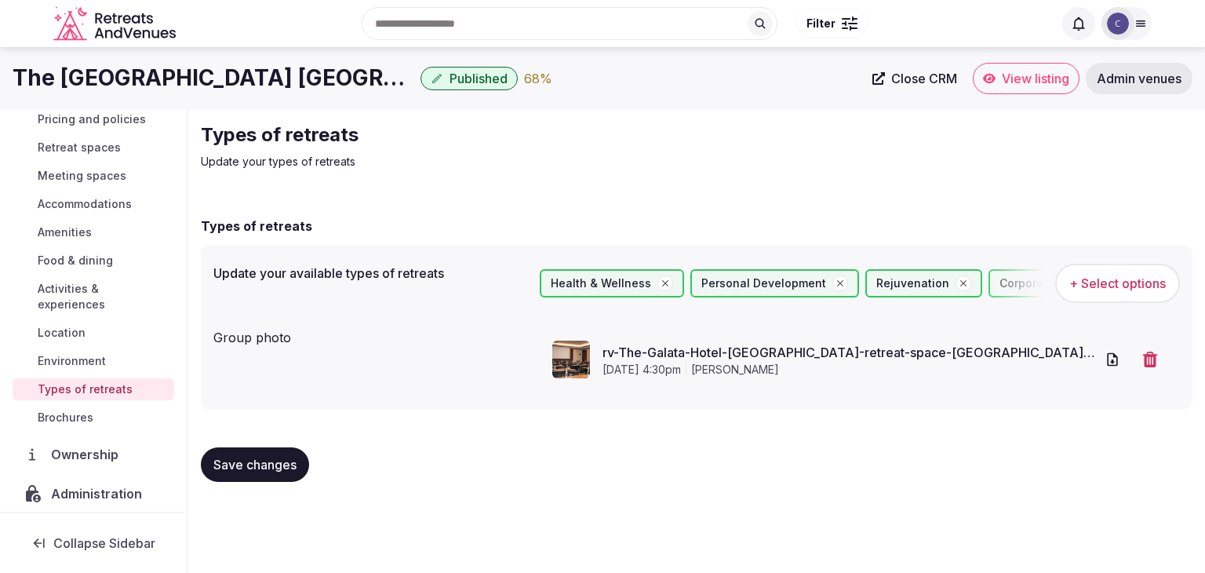
click at [257, 86] on h1 "The Galata Hotel Istanbul - MGallery Collection" at bounding box center [214, 78] width 402 height 31
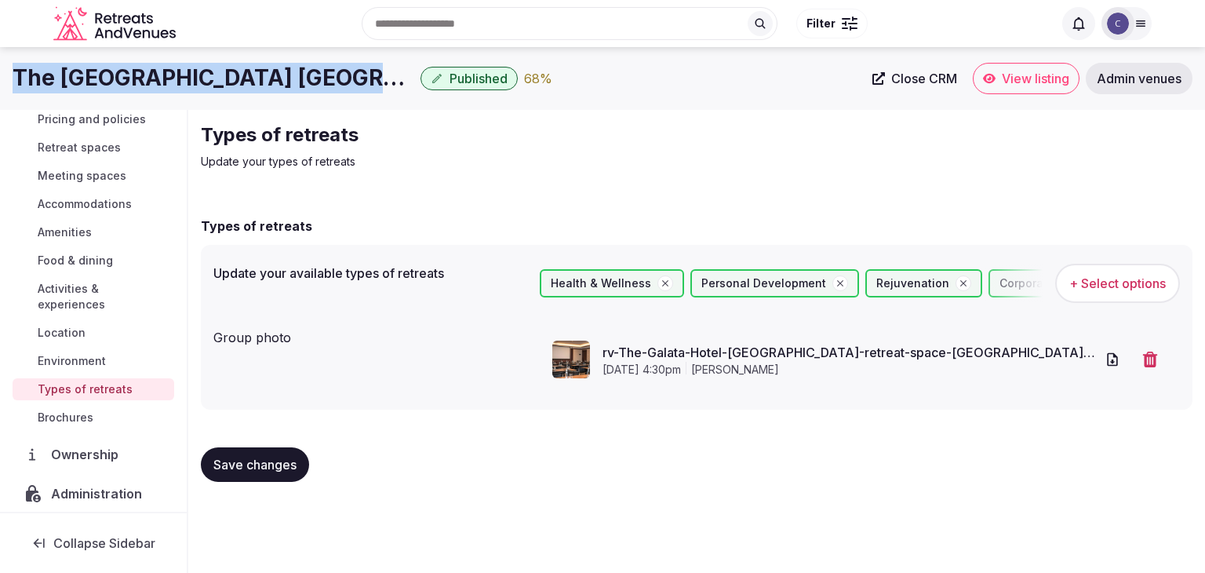
click at [257, 86] on h1 "The Galata Hotel Istanbul - MGallery Collection" at bounding box center [214, 78] width 402 height 31
click at [64, 325] on span "Location" at bounding box center [62, 333] width 48 height 16
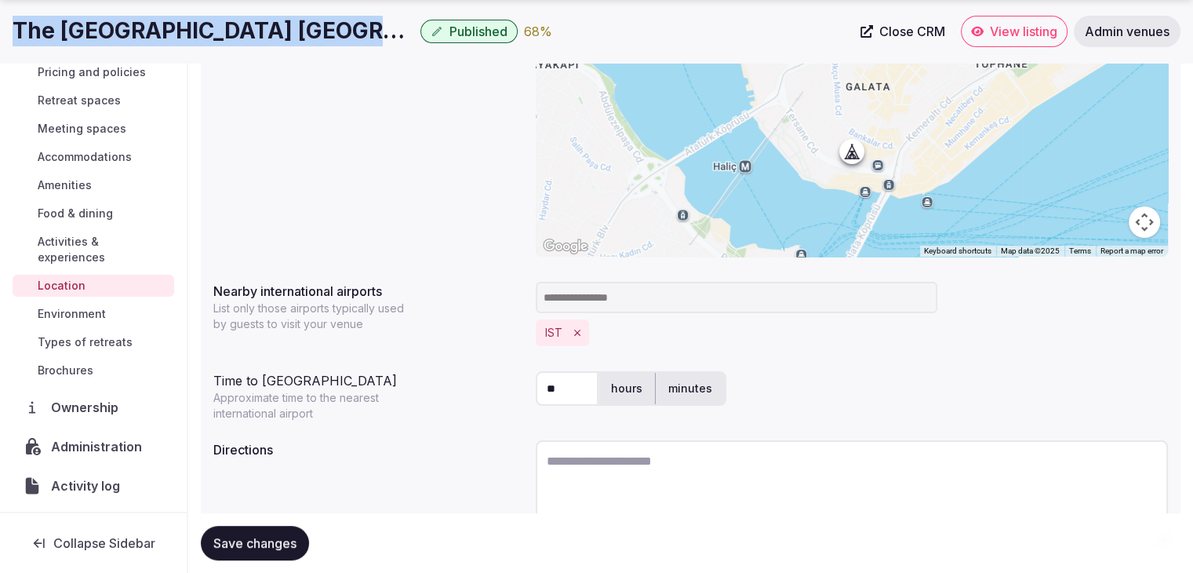
scroll to position [314, 0]
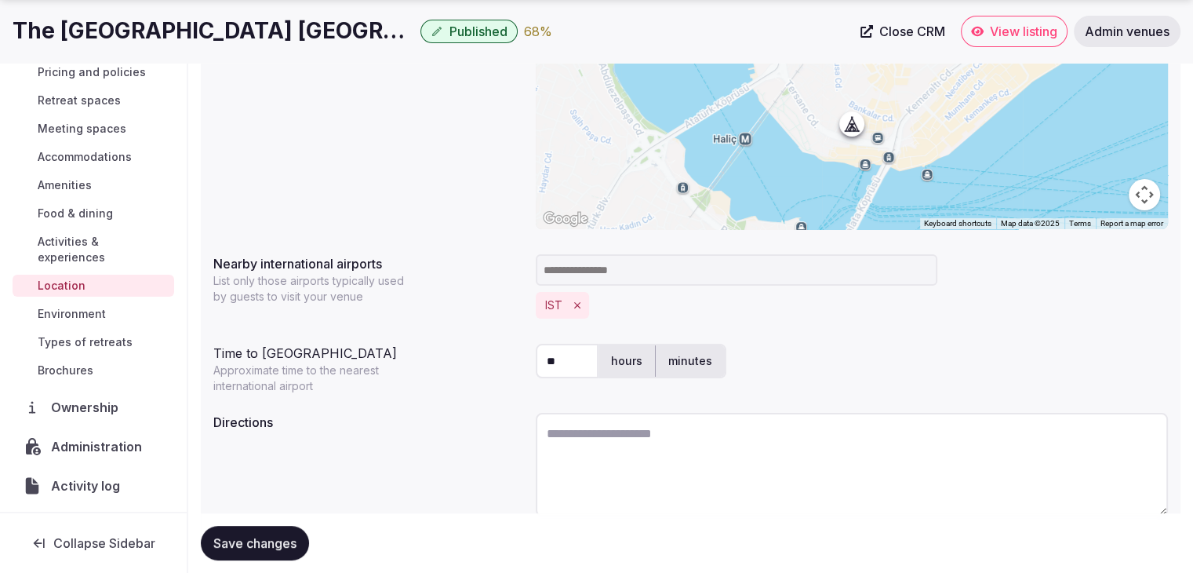
drag, startPoint x: 571, startPoint y: 353, endPoint x: 500, endPoint y: 353, distance: 70.6
click at [500, 353] on div "Time to international airport Approximate time to the nearest international air…" at bounding box center [690, 365] width 954 height 56
type input "**"
click at [430, 402] on div "**********" at bounding box center [691, 235] width 980 height 609
click at [276, 547] on span "Save changes" at bounding box center [254, 543] width 83 height 16
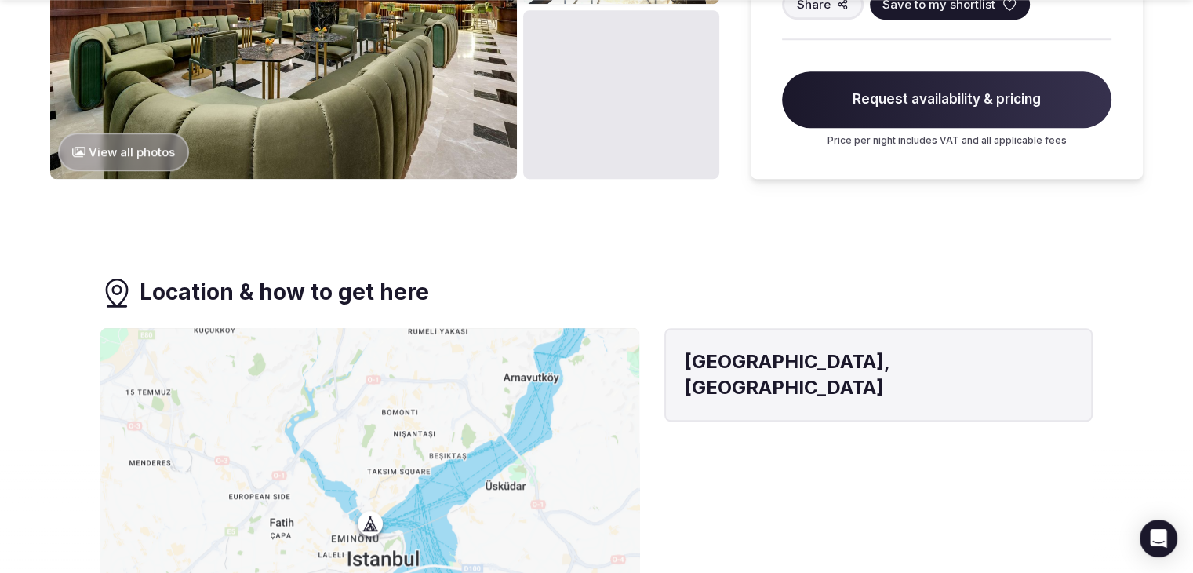
scroll to position [1412, 0]
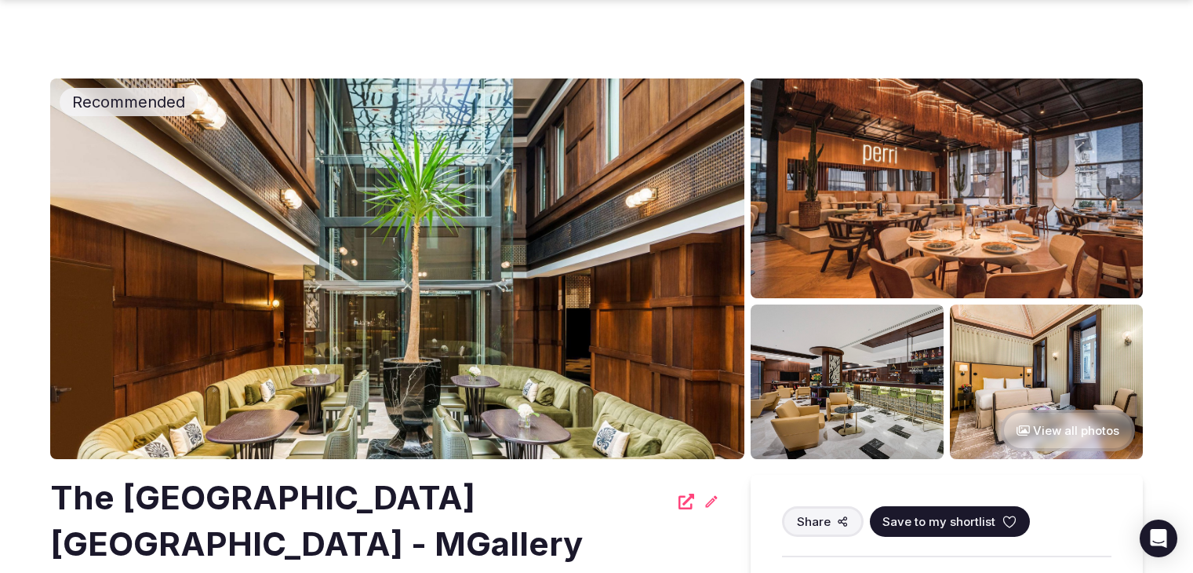
scroll to position [1412, 0]
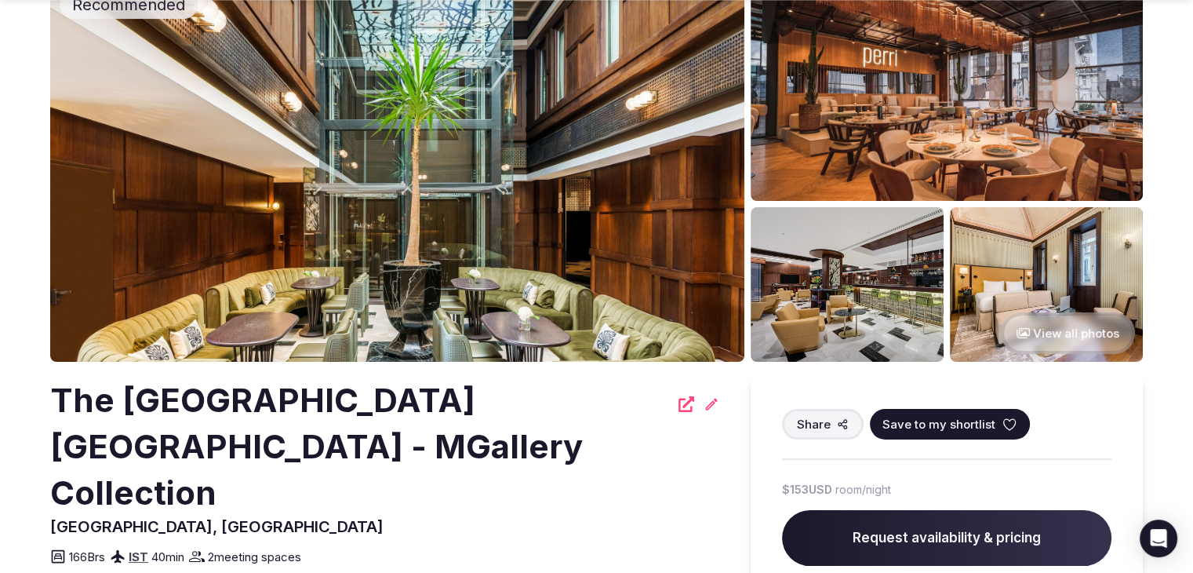
scroll to position [392, 0]
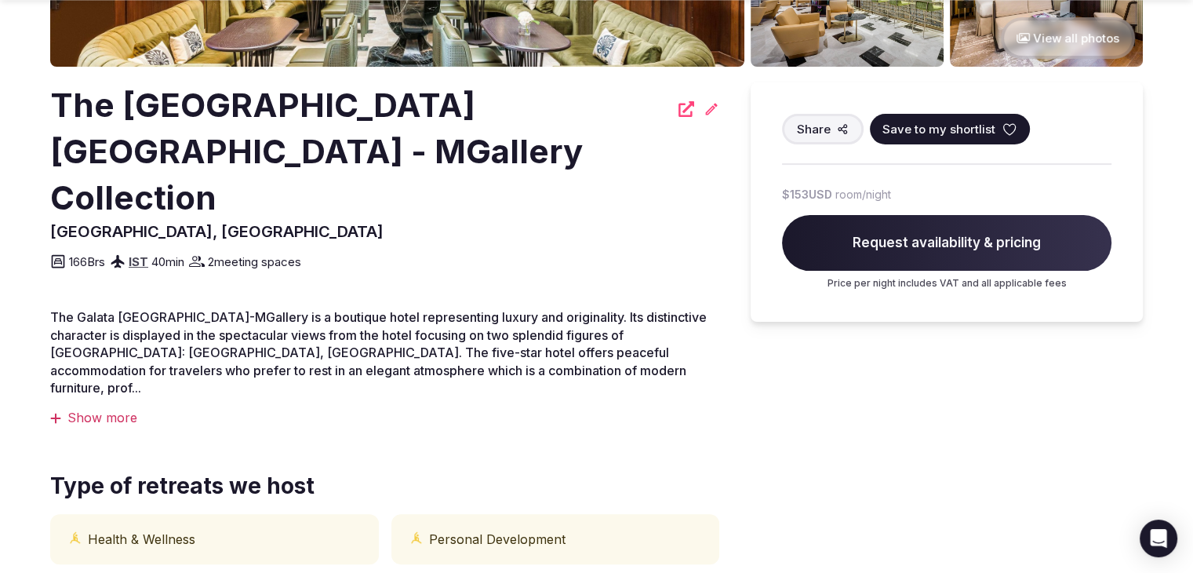
drag, startPoint x: 86, startPoint y: 351, endPoint x: 559, endPoint y: 359, distance: 473.0
click at [89, 409] on div "Show more" at bounding box center [384, 417] width 669 height 17
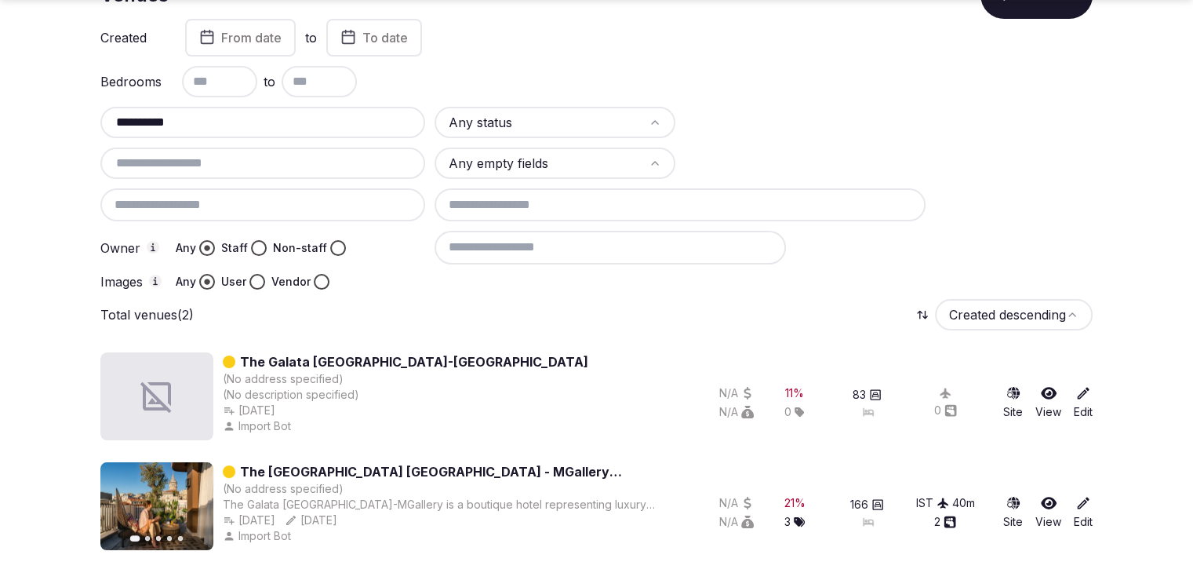
scroll to position [107, 0]
click at [304, 128] on input "**********" at bounding box center [263, 122] width 312 height 19
drag, startPoint x: 304, startPoint y: 128, endPoint x: 315, endPoint y: 123, distance: 11.9
click at [305, 128] on input "**********" at bounding box center [263, 122] width 312 height 19
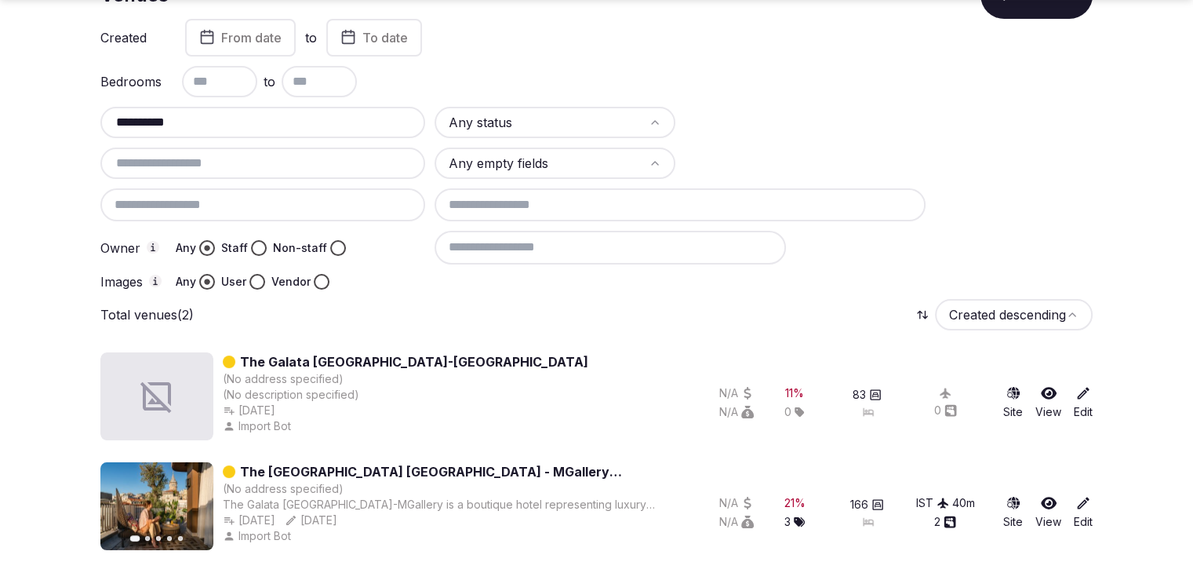
paste input "**********"
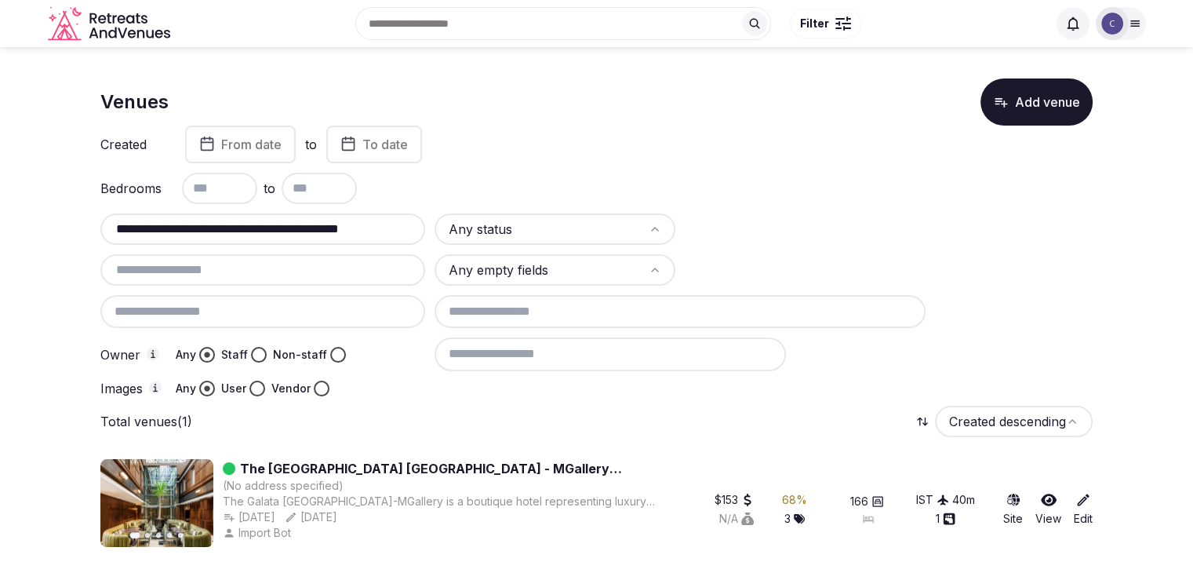
scroll to position [0, 0]
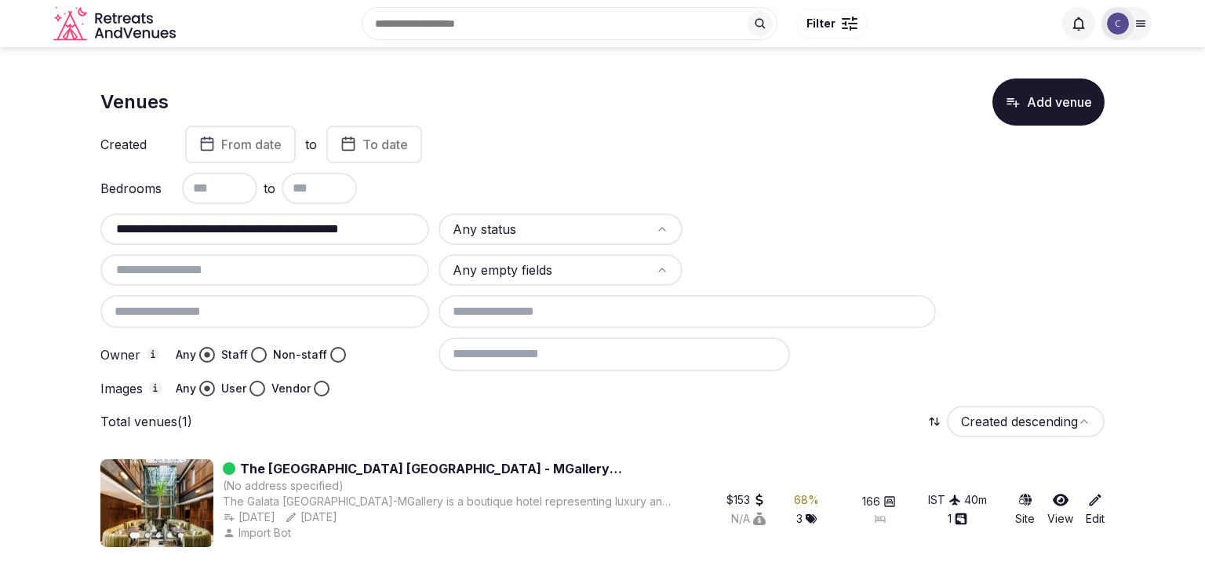
click at [302, 224] on input "**********" at bounding box center [265, 229] width 316 height 19
paste input "text"
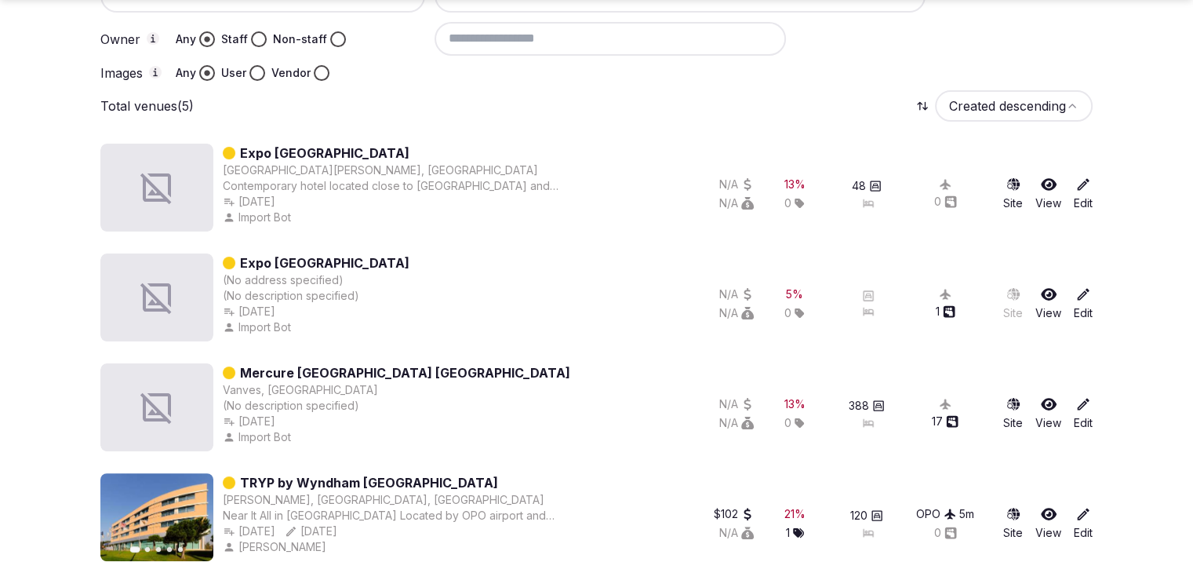
scroll to position [436, 0]
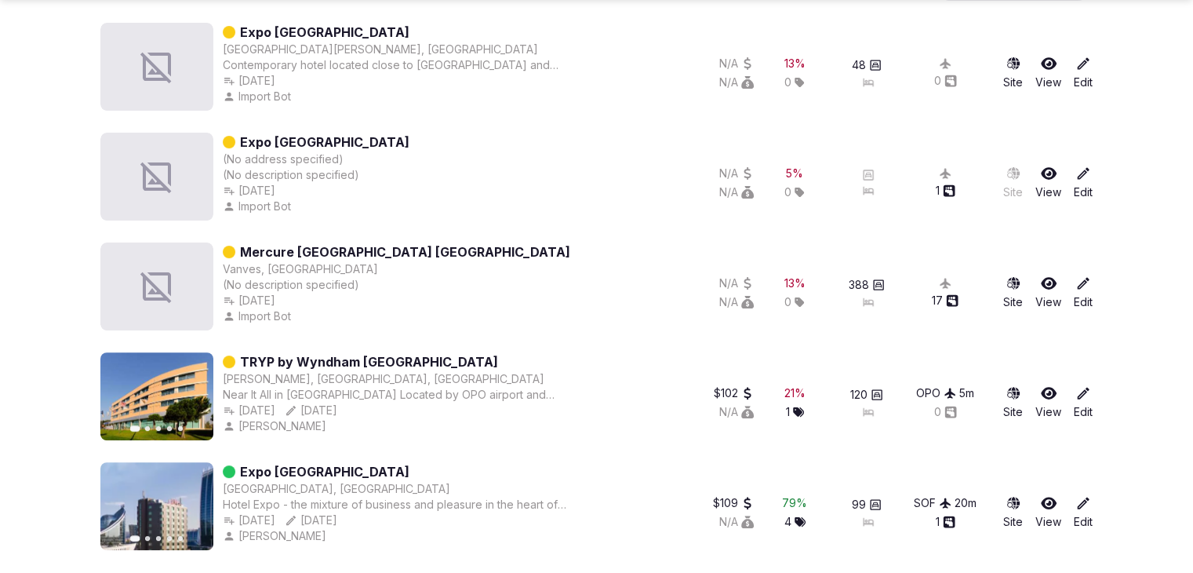
type input "**********"
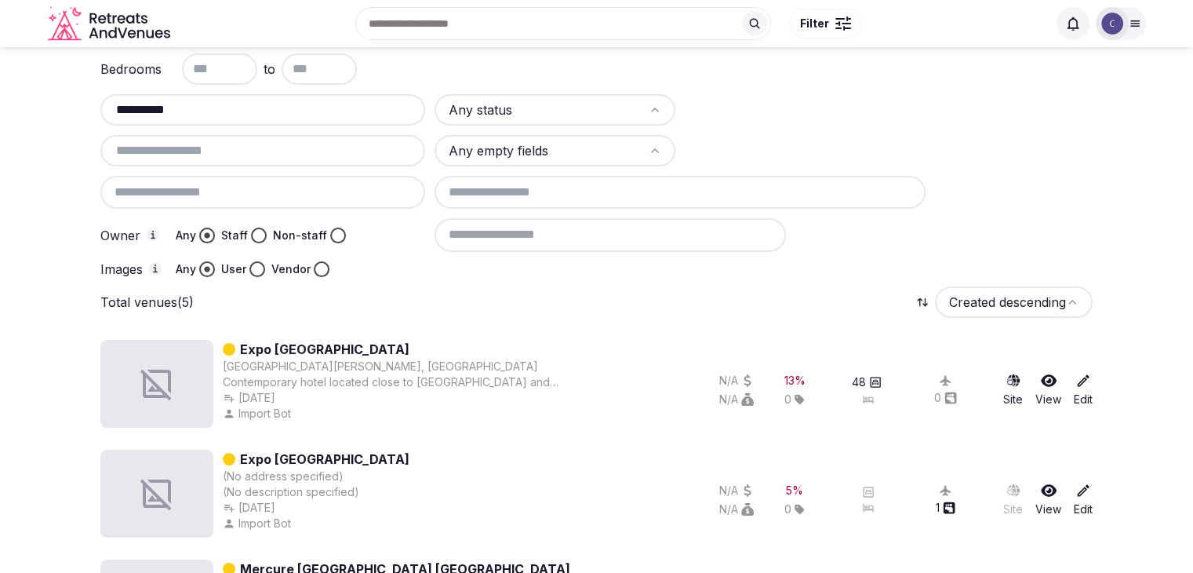
scroll to position [0, 0]
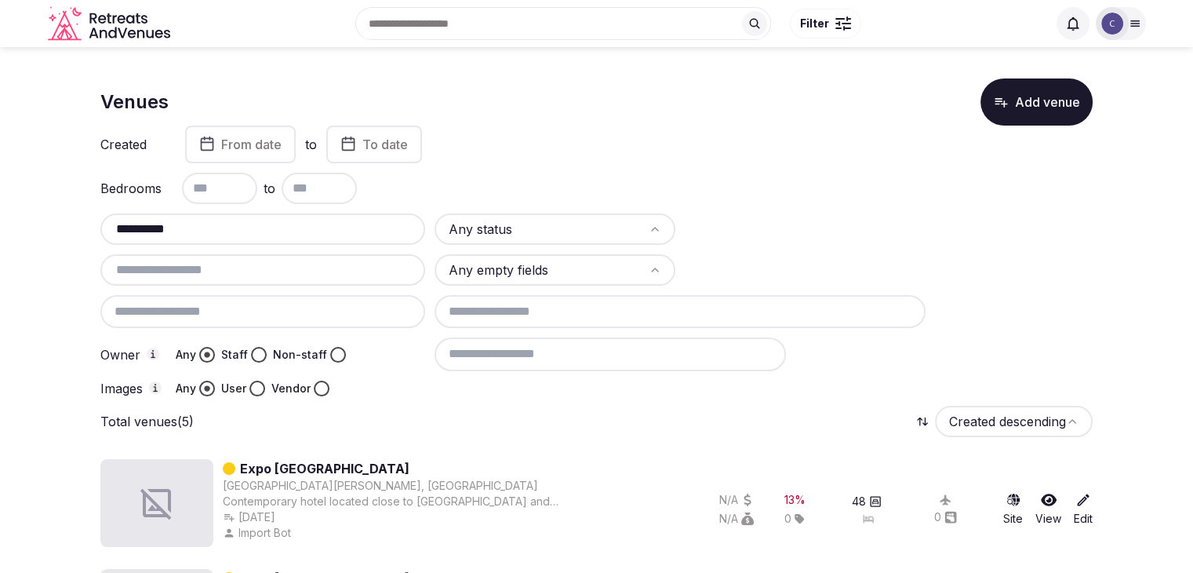
click at [505, 223] on html "**********" at bounding box center [596, 286] width 1193 height 573
click at [622, 304] on input at bounding box center [680, 311] width 492 height 33
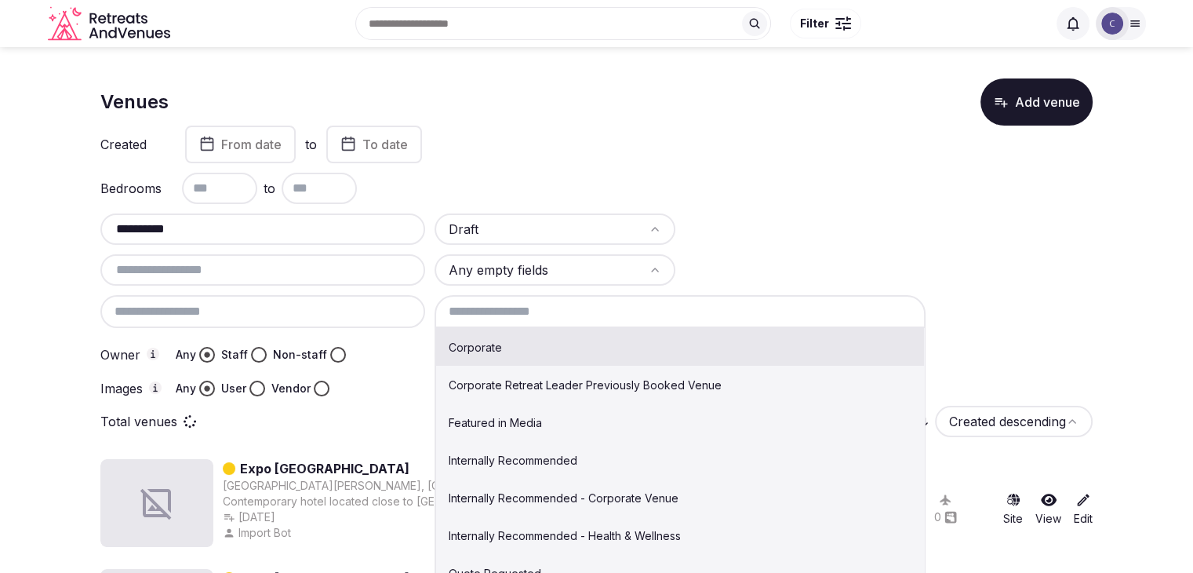
scroll to position [235, 0]
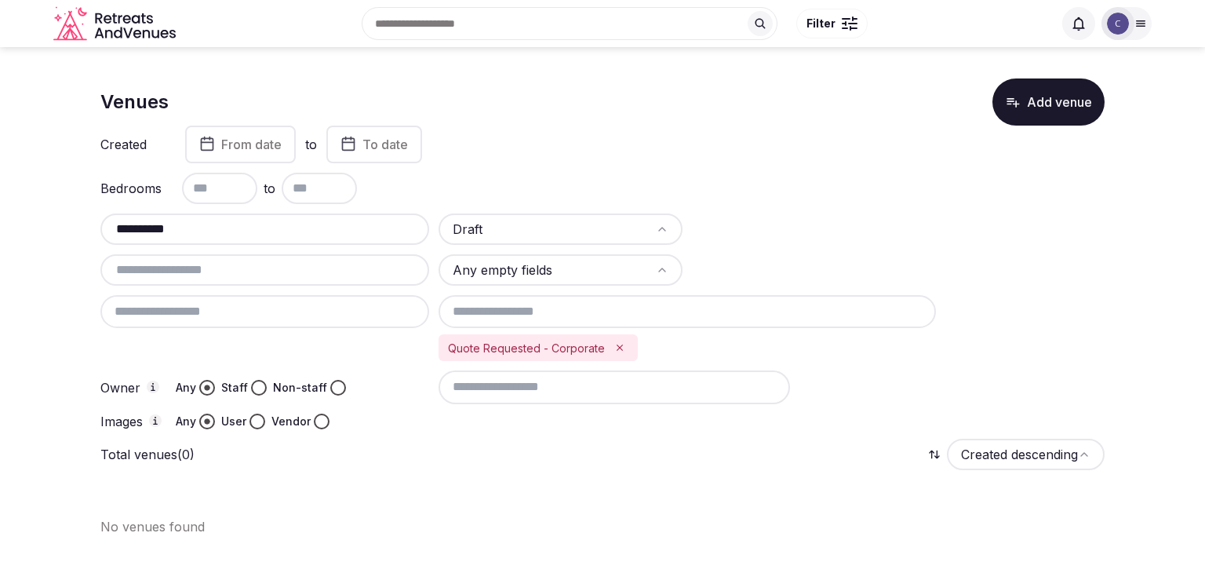
click at [614, 347] on icon "Remove Quote Requested - Corporate" at bounding box center [619, 347] width 11 height 11
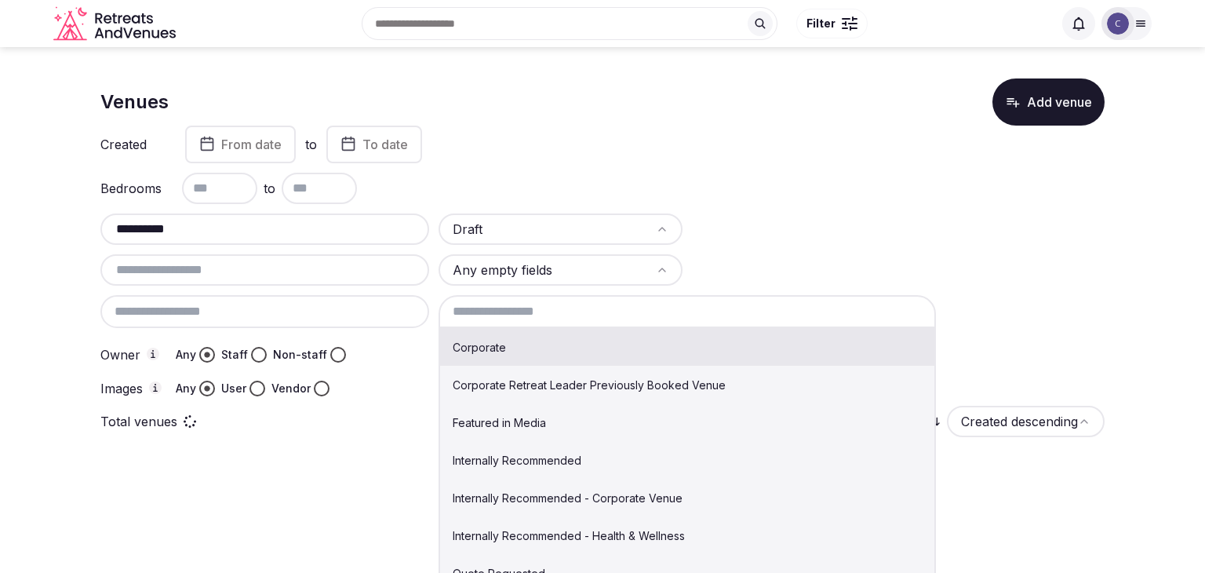
click at [562, 318] on input at bounding box center [686, 311] width 497 height 33
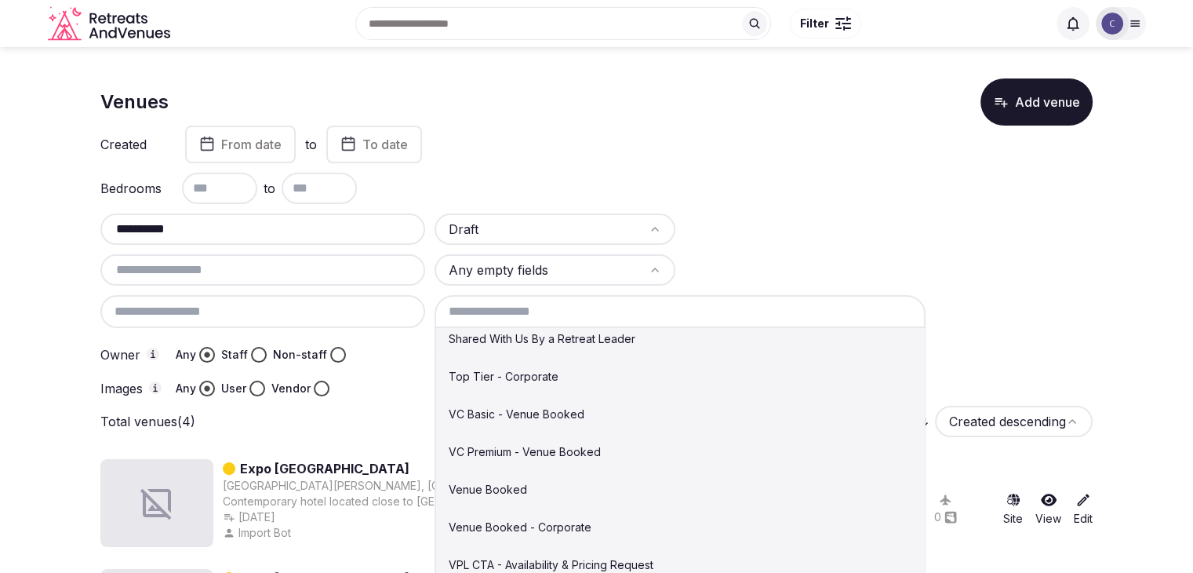
scroll to position [503, 0]
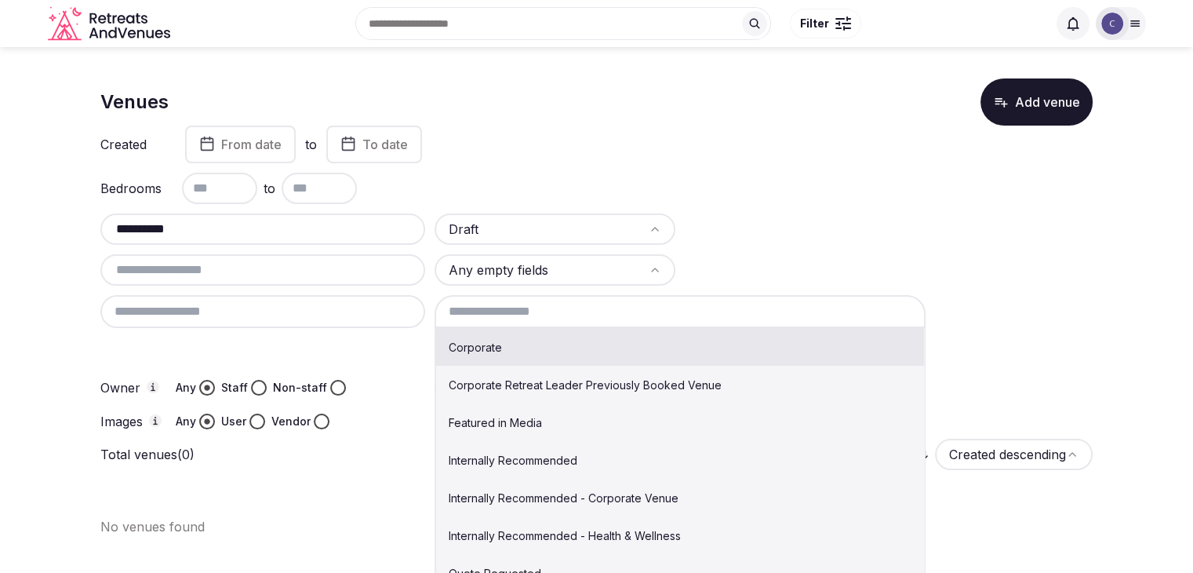
click at [642, 309] on input at bounding box center [680, 311] width 492 height 33
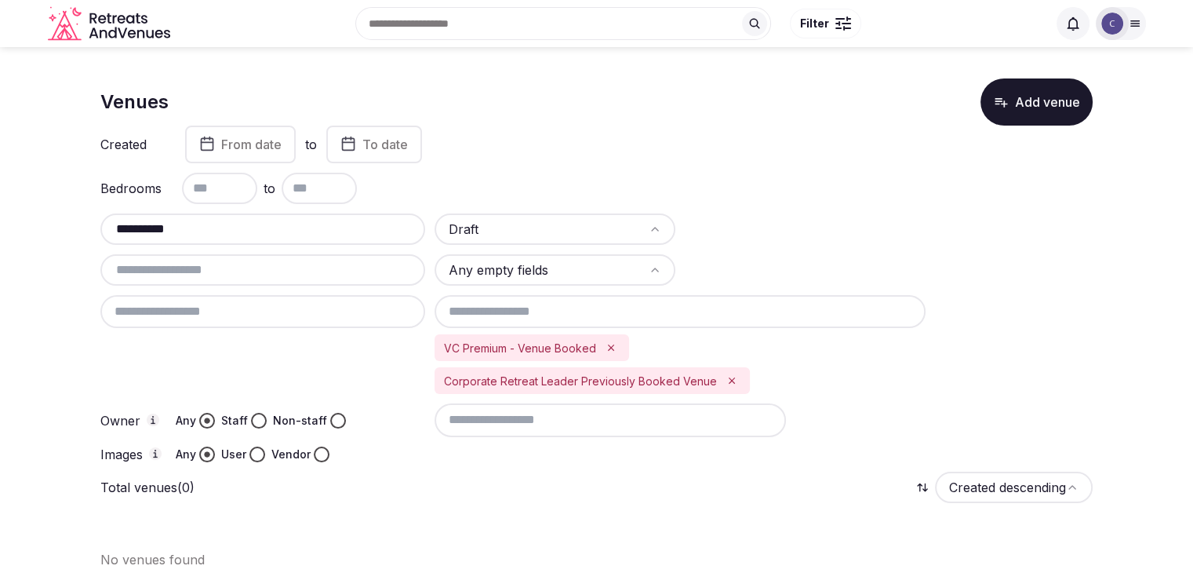
click at [292, 213] on div "**********" at bounding box center [262, 228] width 325 height 31
click at [292, 233] on input "**********" at bounding box center [263, 229] width 312 height 19
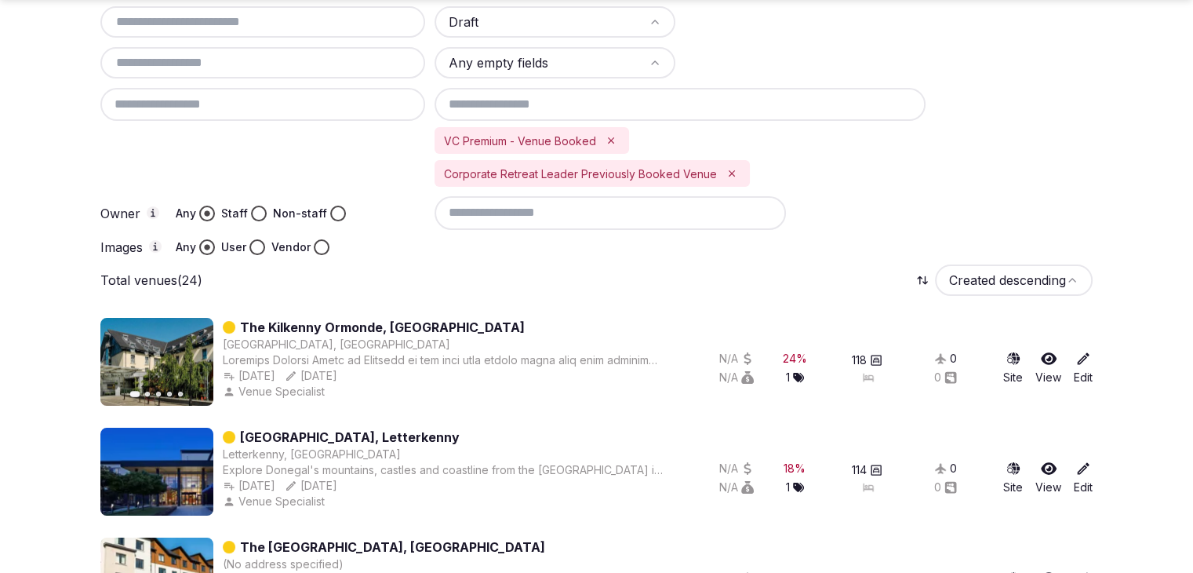
scroll to position [235, 0]
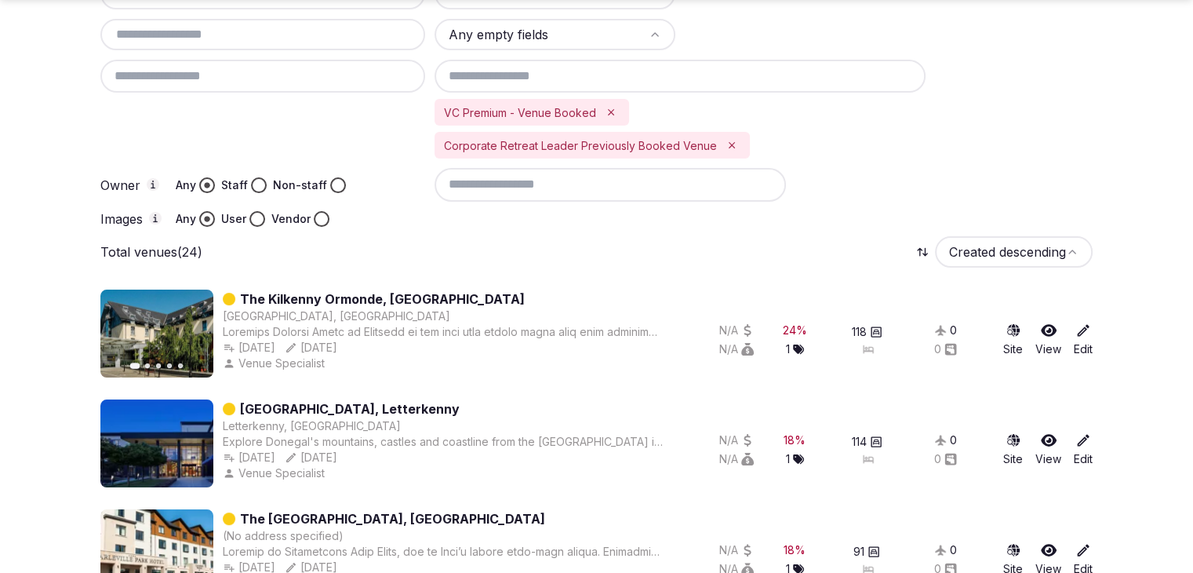
drag, startPoint x: 612, startPoint y: 110, endPoint x: 609, endPoint y: 123, distance: 13.5
click at [610, 110] on icon "Remove VC Premium - Venue Booked" at bounding box center [610, 112] width 11 height 11
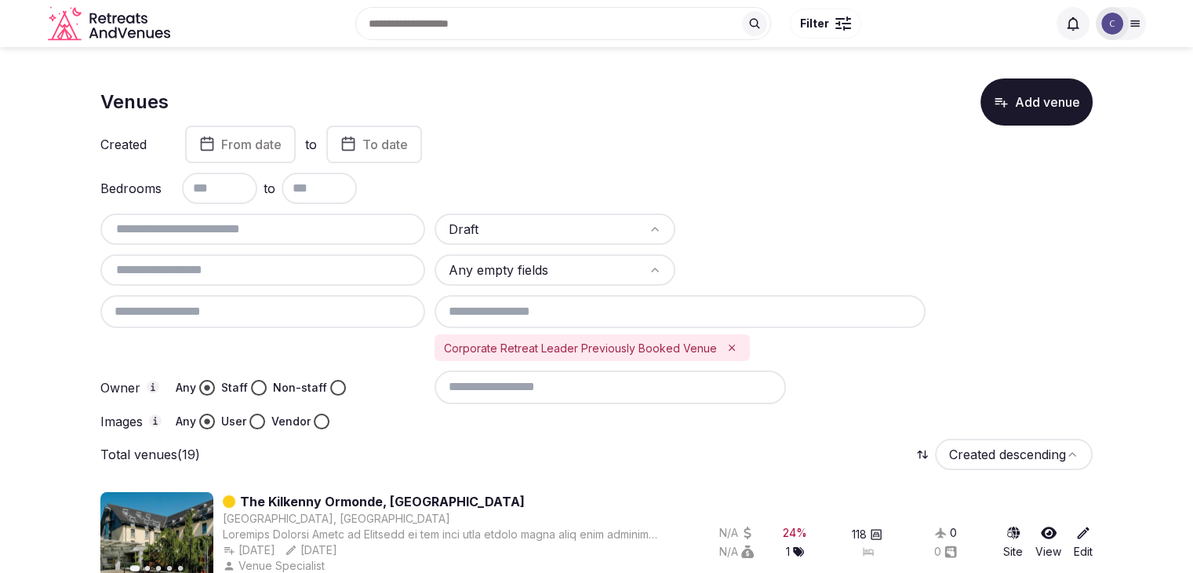
scroll to position [0, 0]
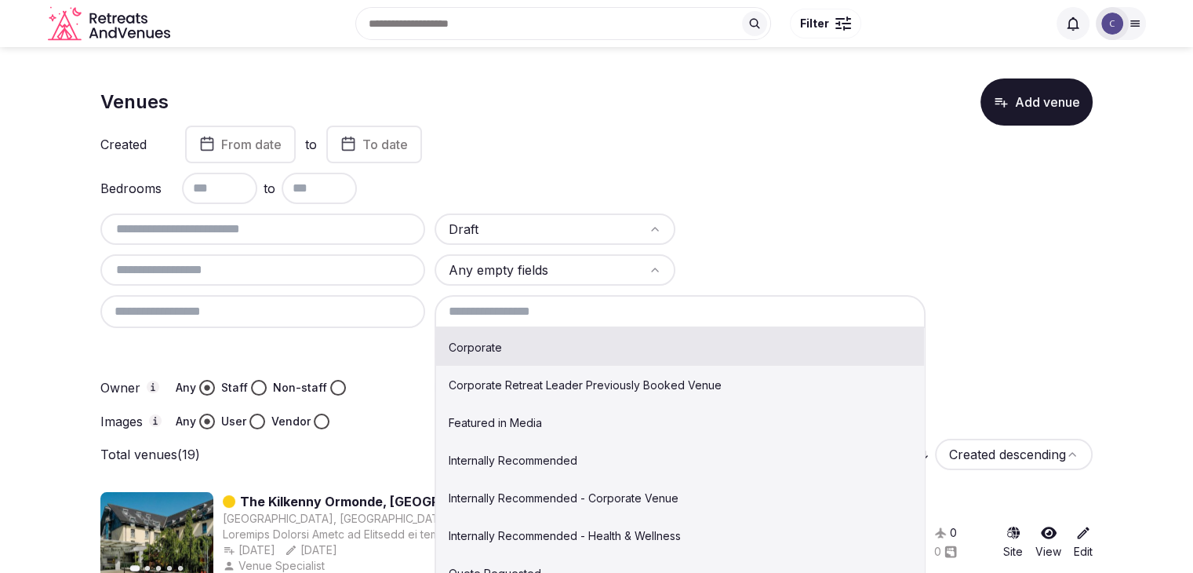
click at [591, 311] on input at bounding box center [680, 311] width 492 height 33
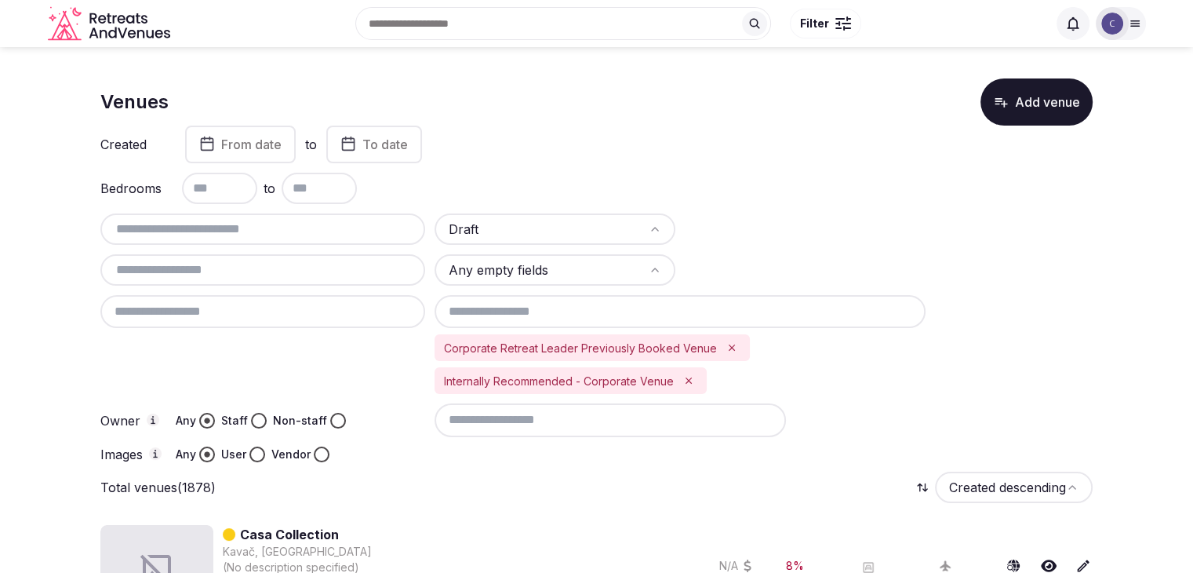
click at [569, 421] on input at bounding box center [609, 419] width 351 height 33
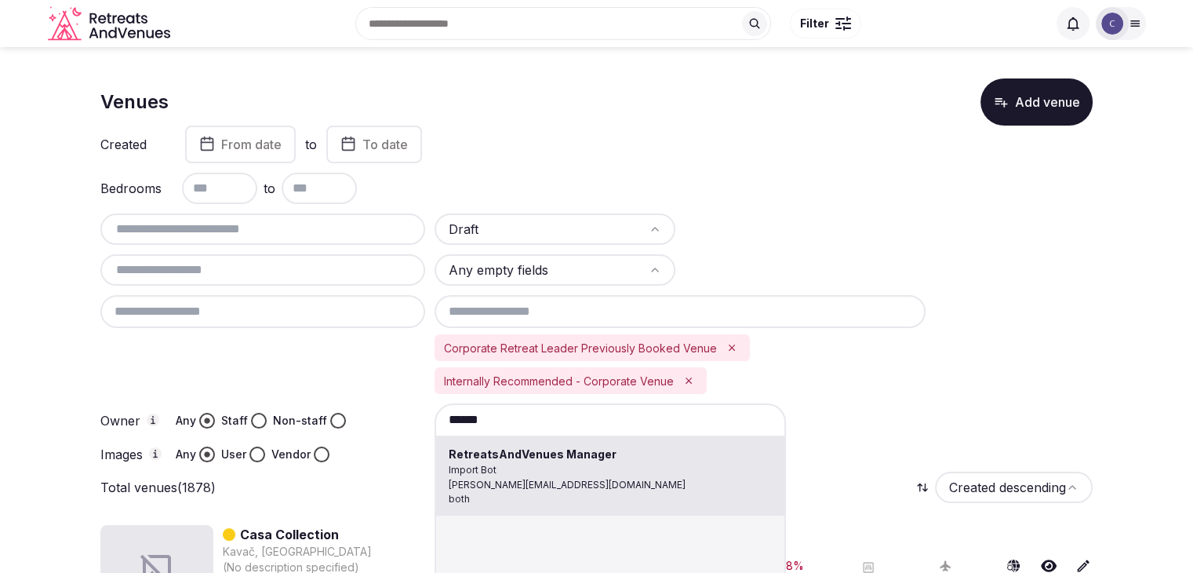
drag, startPoint x: 559, startPoint y: 472, endPoint x: 573, endPoint y: 481, distance: 15.9
type input "**********"
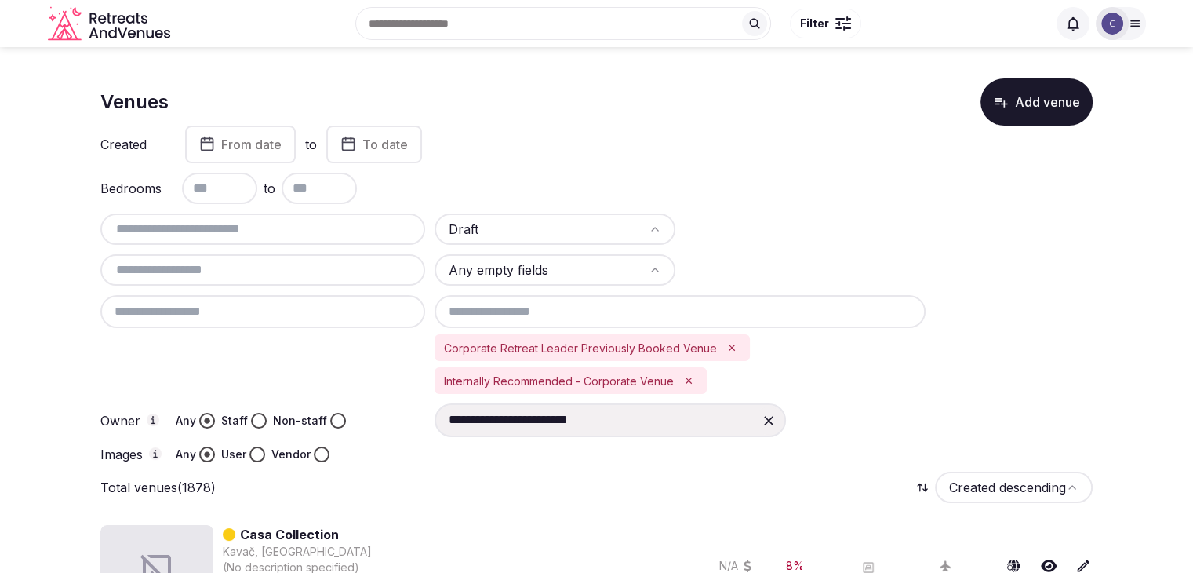
click at [214, 186] on input "text" at bounding box center [219, 188] width 75 height 31
type input "***"
click at [923, 154] on div "Created From date to To date" at bounding box center [596, 144] width 992 height 38
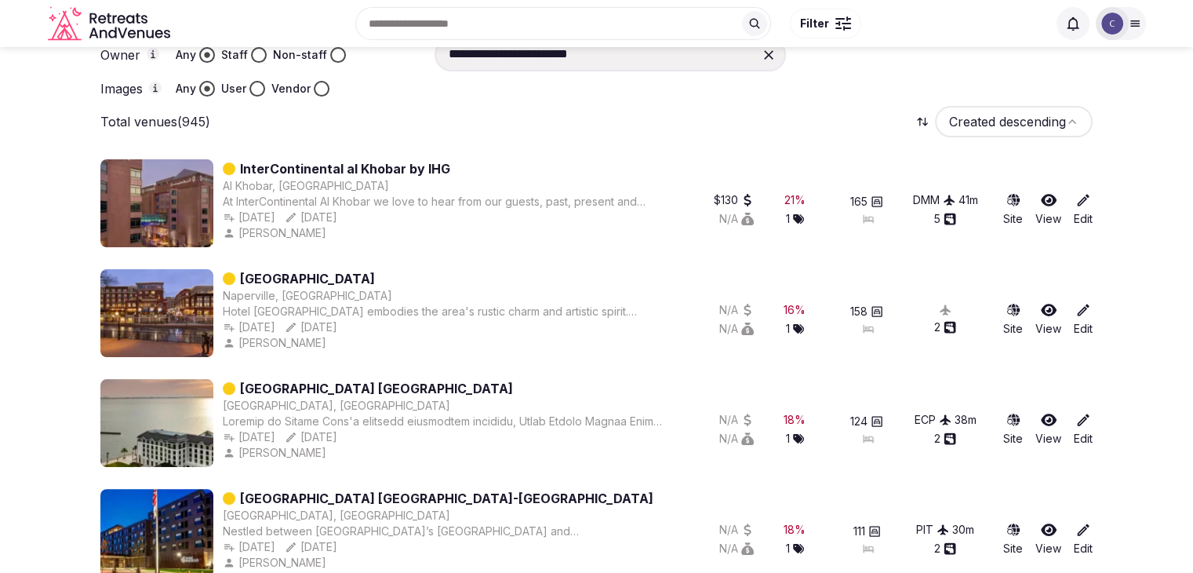
scroll to position [235, 0]
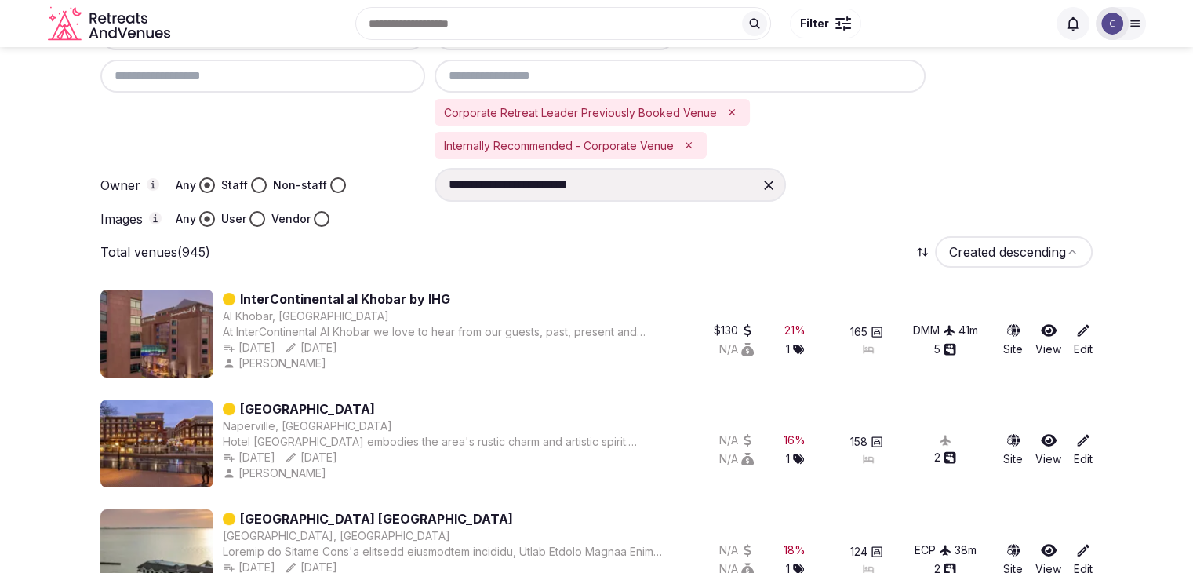
click at [322, 217] on button "Vendor" at bounding box center [322, 219] width 16 height 16
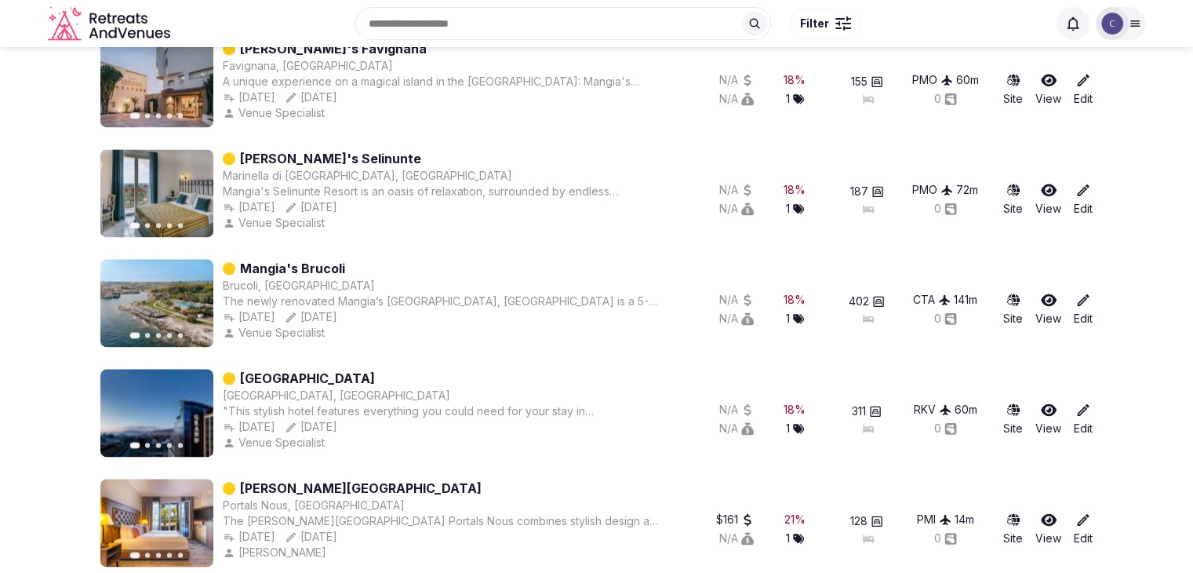
scroll to position [0, 0]
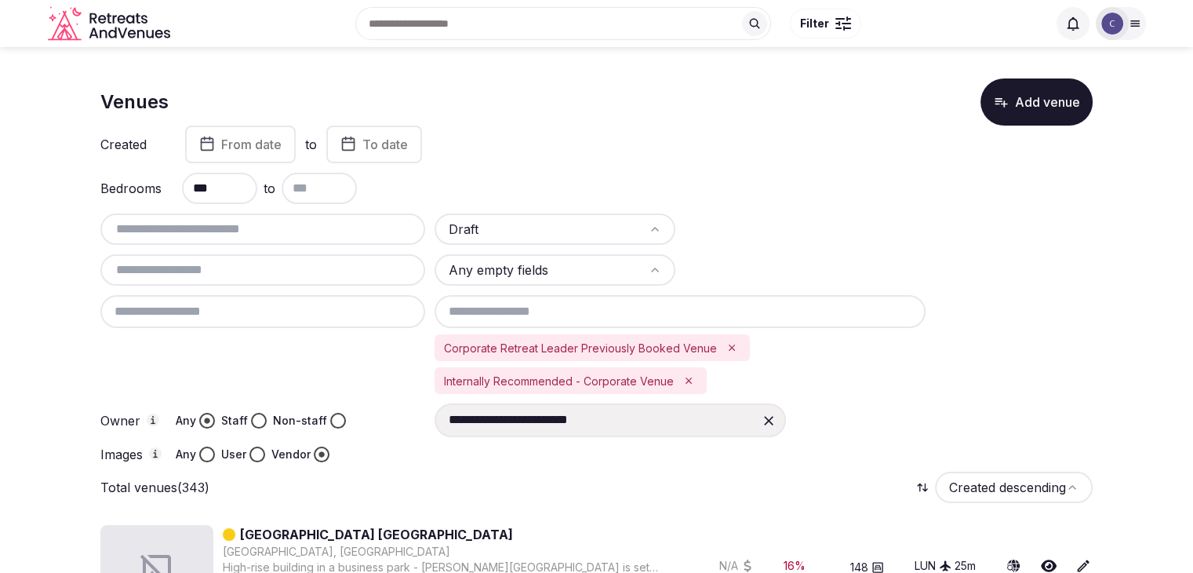
click at [733, 344] on button "Remove Corporate Retreat Leader Previously Booked Venue" at bounding box center [731, 347] width 17 height 17
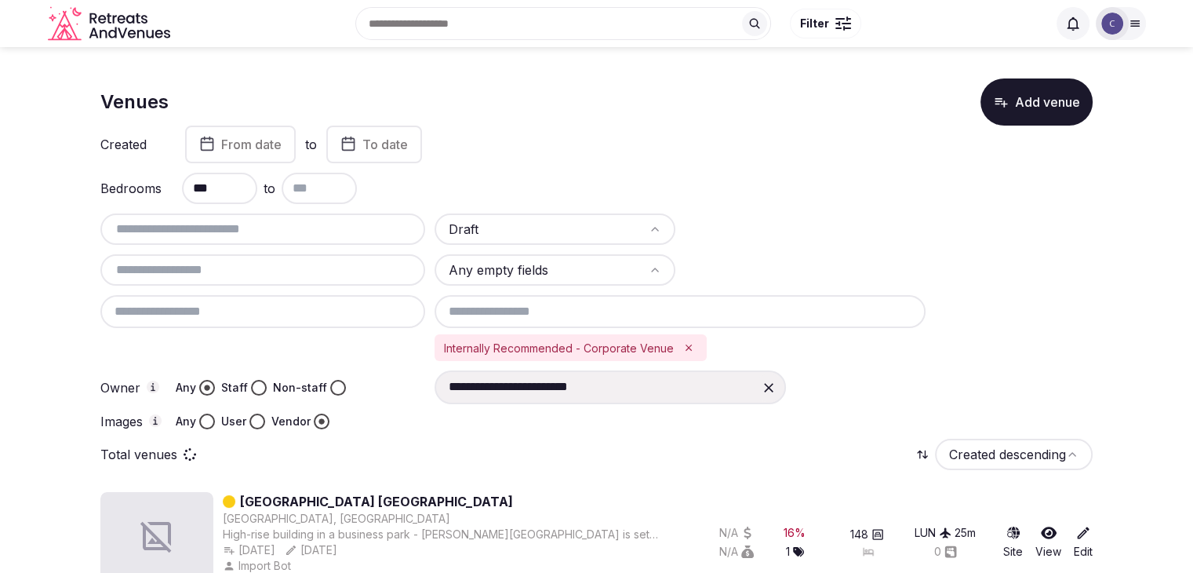
click at [685, 352] on button "Remove Internally Recommended - Corporate Venue" at bounding box center [688, 347] width 17 height 17
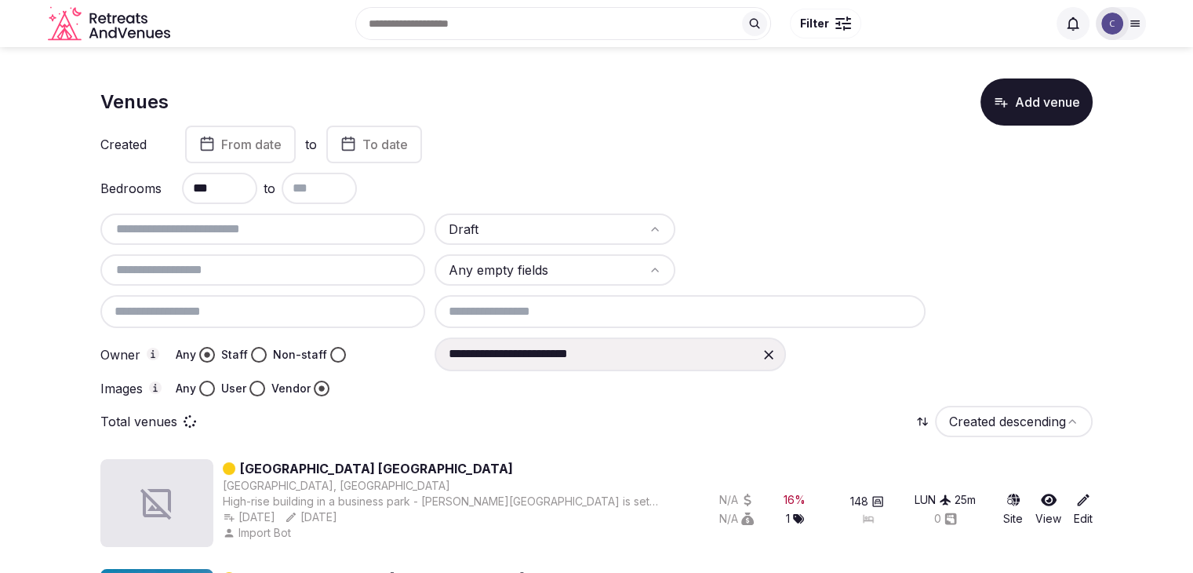
click at [310, 267] on input "text" at bounding box center [263, 269] width 312 height 19
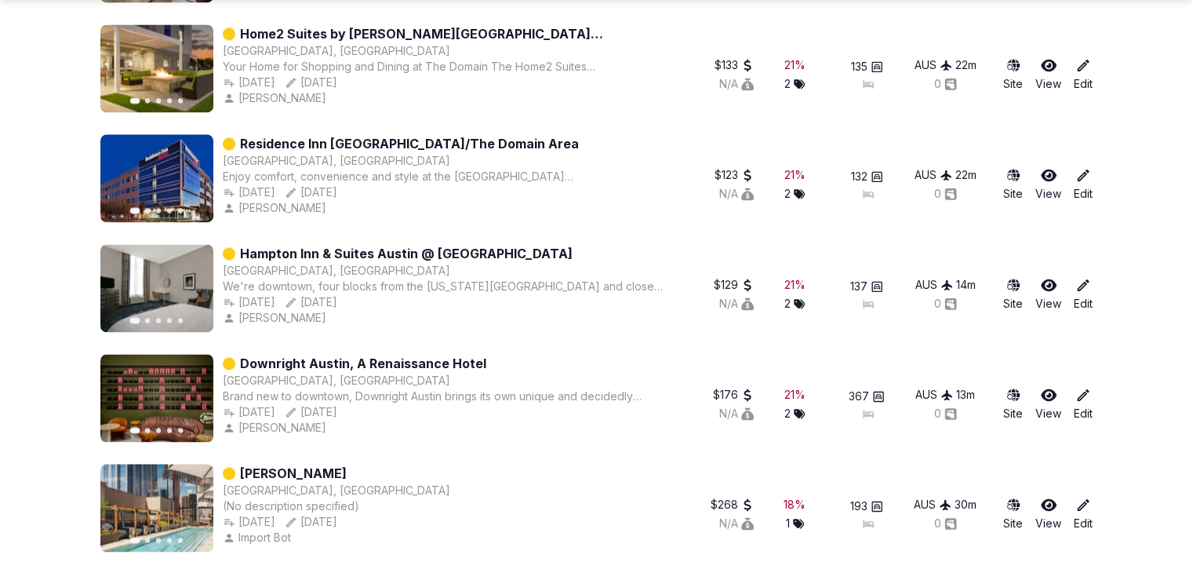
scroll to position [2412, 0]
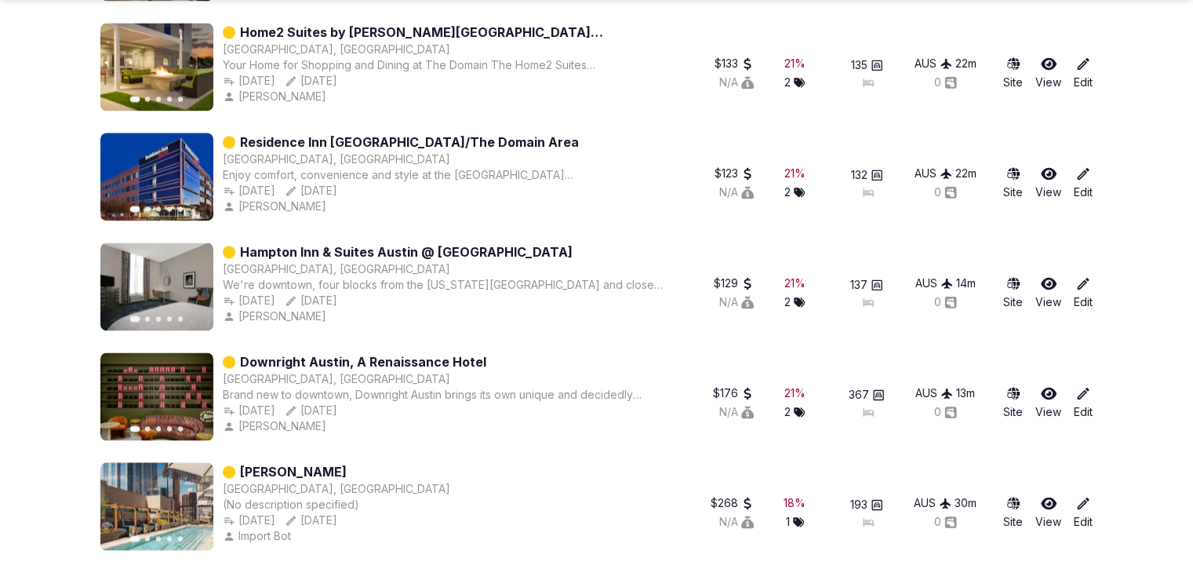
type input "******"
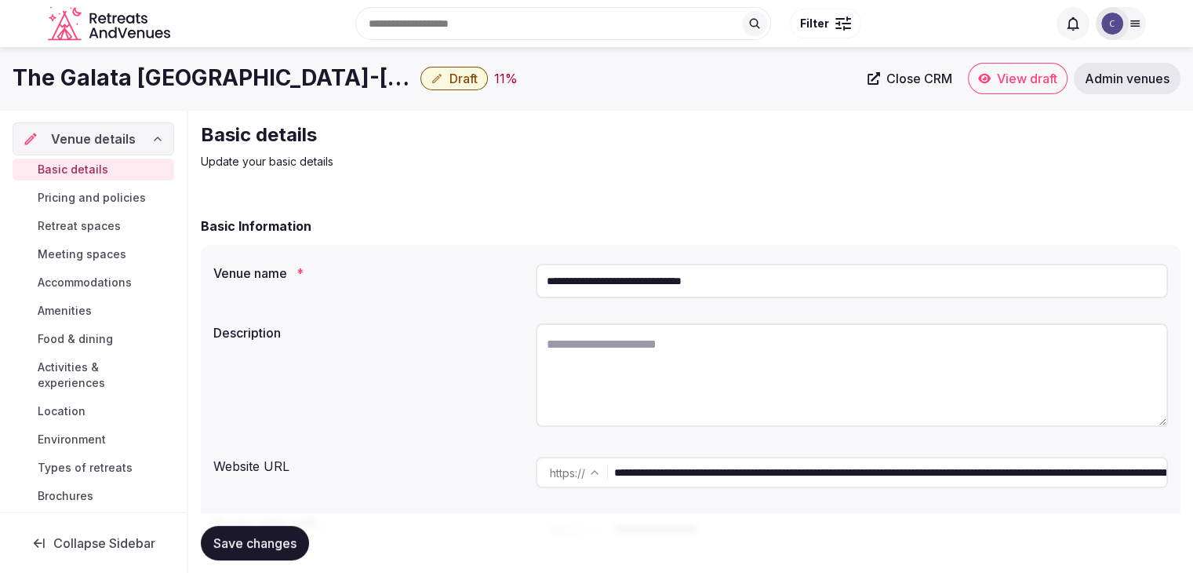
click at [449, 74] on span "Draft" at bounding box center [463, 79] width 28 height 16
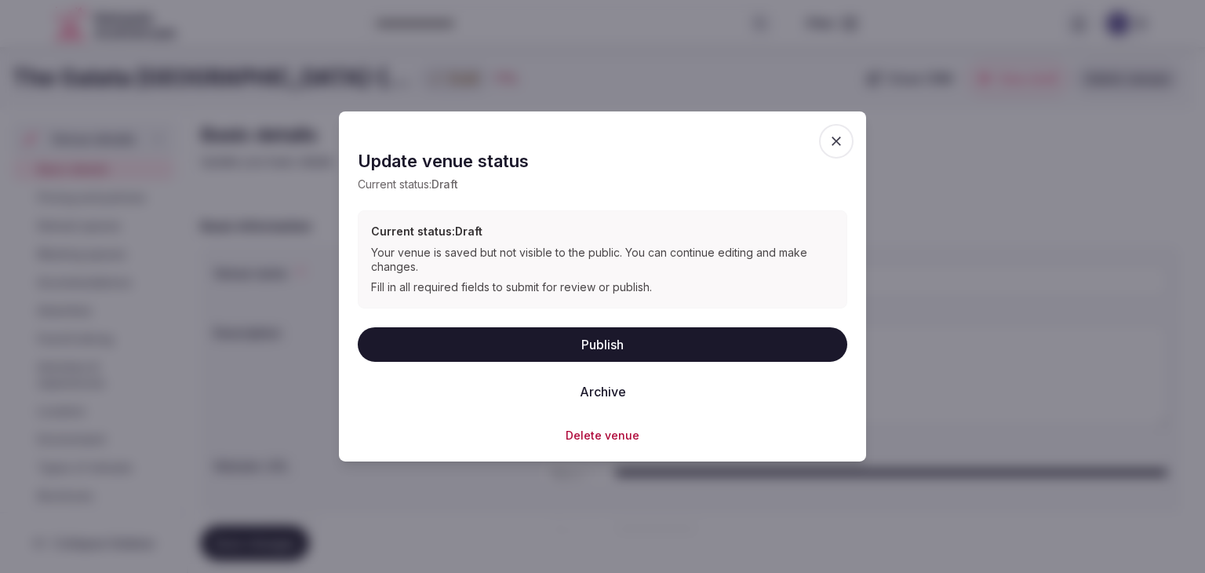
click at [618, 434] on button "Delete venue" at bounding box center [602, 435] width 74 height 16
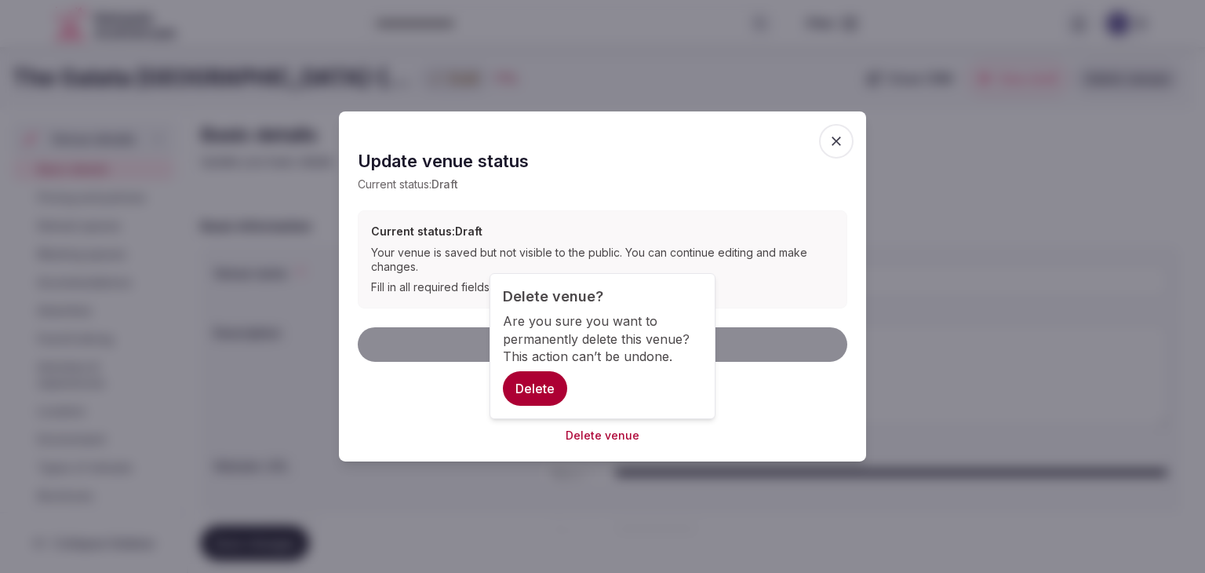
click at [544, 397] on button "Delete" at bounding box center [535, 388] width 64 height 35
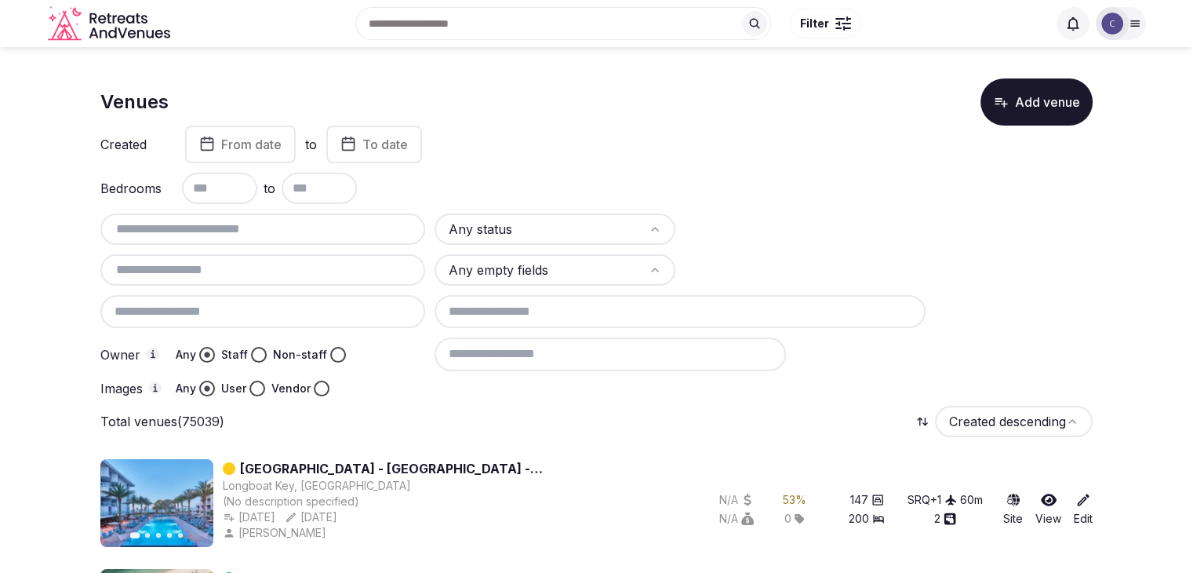
click at [362, 227] on input "text" at bounding box center [263, 229] width 312 height 19
paste input "**********"
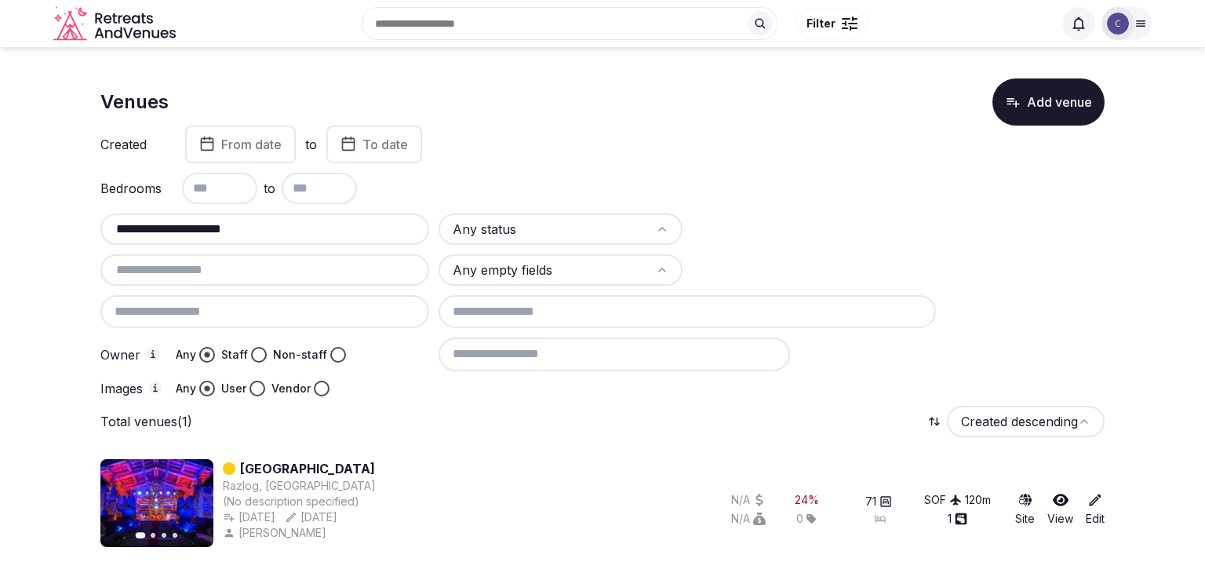
click at [340, 224] on input "**********" at bounding box center [265, 229] width 316 height 19
paste input "**"
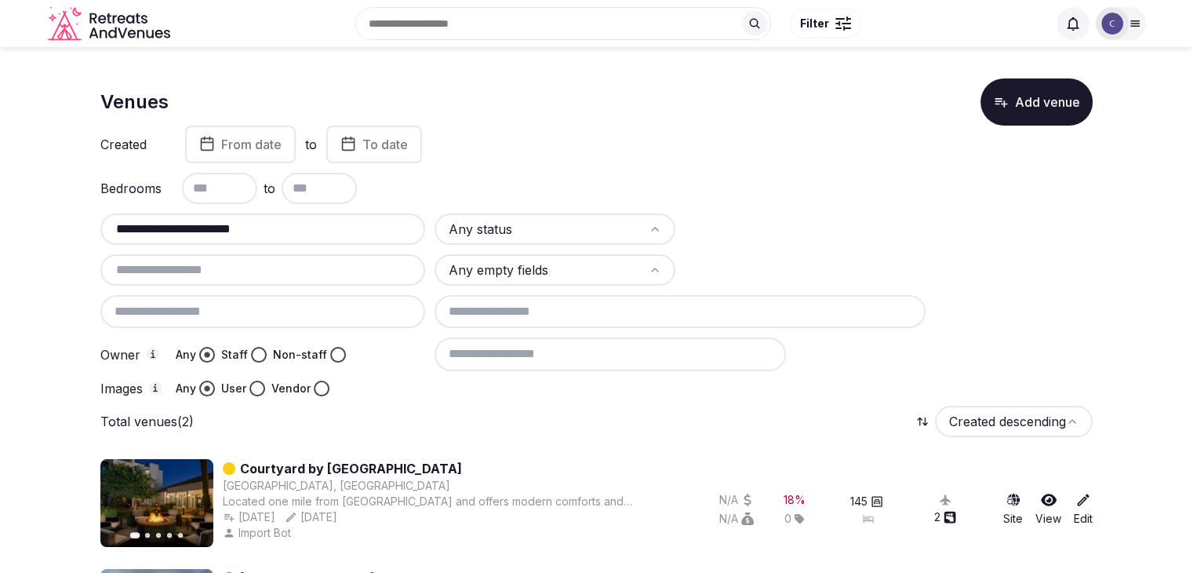
scroll to position [107, 0]
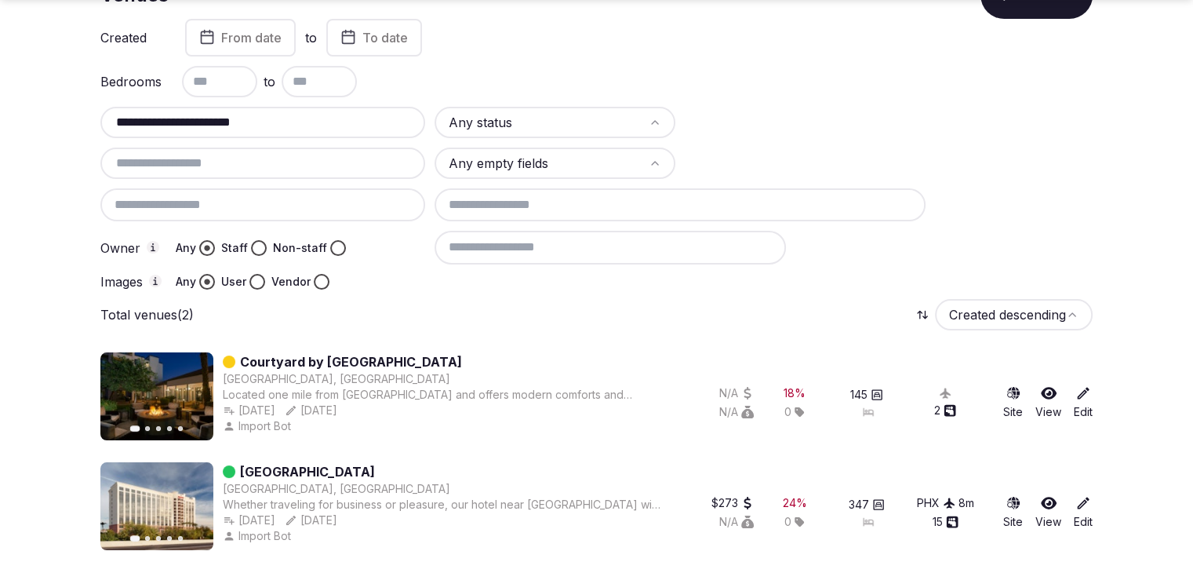
click at [297, 125] on input "**********" at bounding box center [263, 122] width 312 height 19
paste input "text"
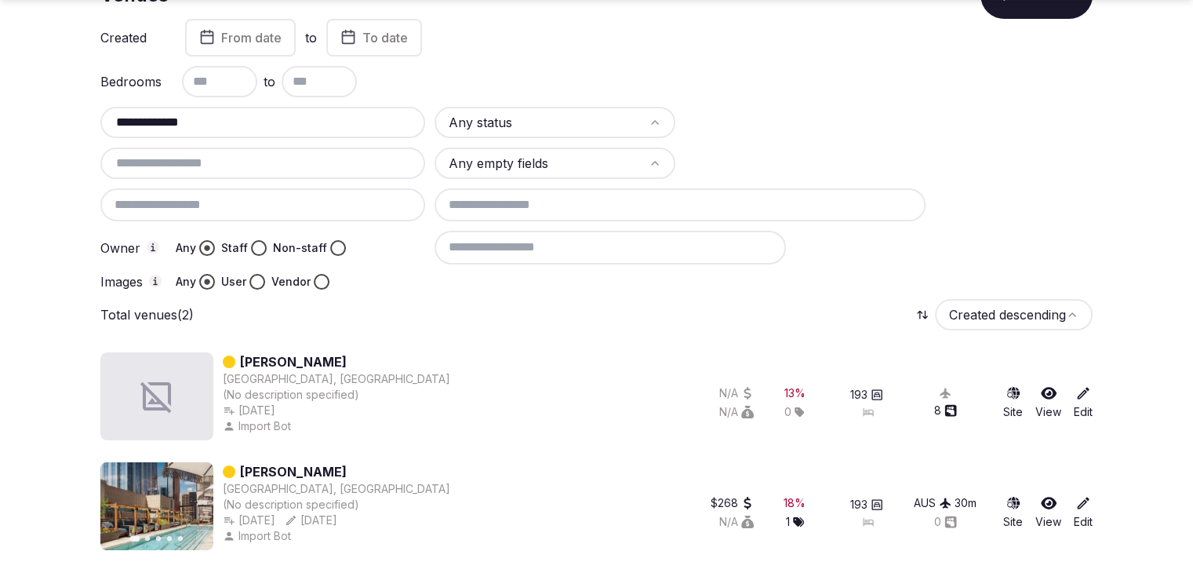
type input "**********"
click at [62, 355] on section "**********" at bounding box center [596, 257] width 1193 height 634
drag, startPoint x: 270, startPoint y: 368, endPoint x: 275, endPoint y: 353, distance: 15.9
drag, startPoint x: 275, startPoint y: 353, endPoint x: 25, endPoint y: 366, distance: 250.5
drag, startPoint x: 25, startPoint y: 366, endPoint x: 306, endPoint y: 361, distance: 280.8
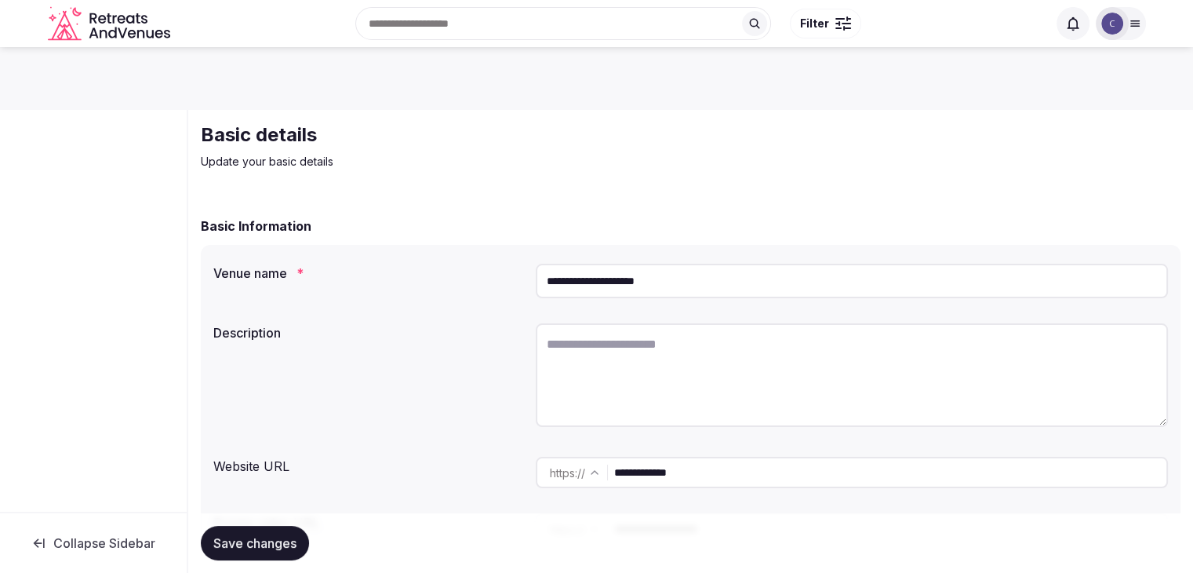
click at [707, 274] on input "**********" at bounding box center [852, 281] width 632 height 35
click at [707, 272] on input "**********" at bounding box center [852, 281] width 632 height 35
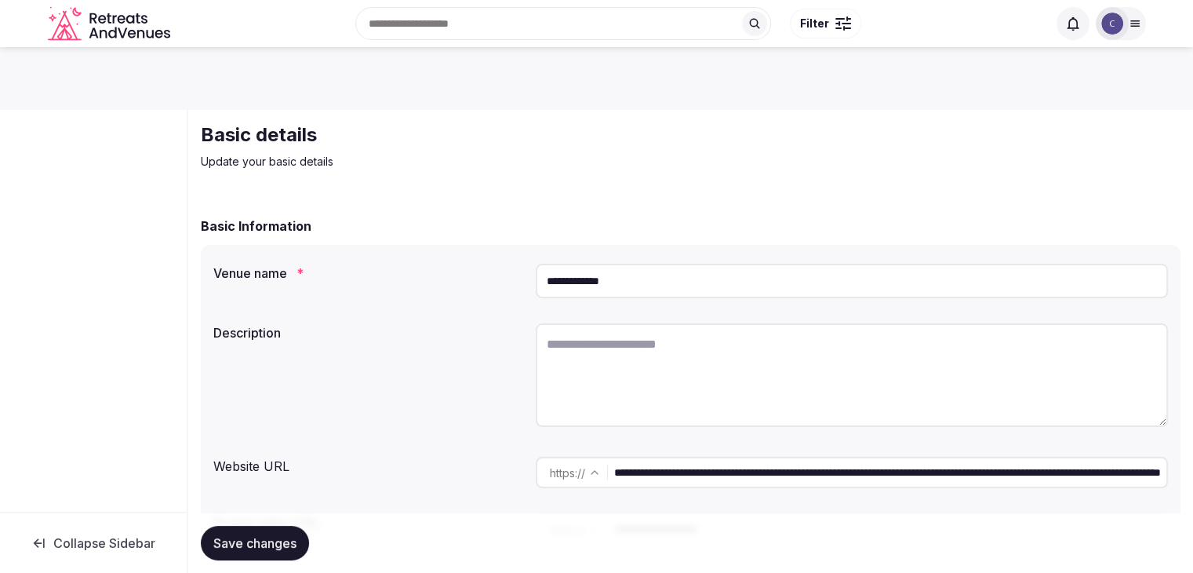
click at [647, 289] on input "**********" at bounding box center [852, 281] width 632 height 35
click at [647, 288] on input "**********" at bounding box center [852, 281] width 632 height 35
click at [645, 287] on input "**********" at bounding box center [852, 281] width 632 height 35
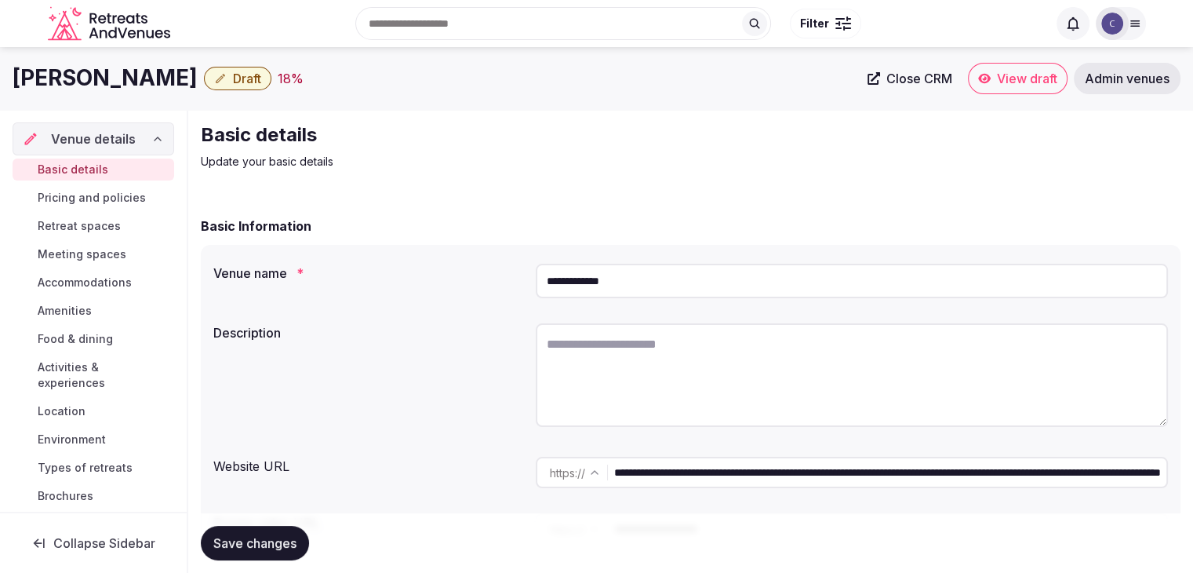
click at [773, 478] on input "**********" at bounding box center [890, 471] width 552 height 31
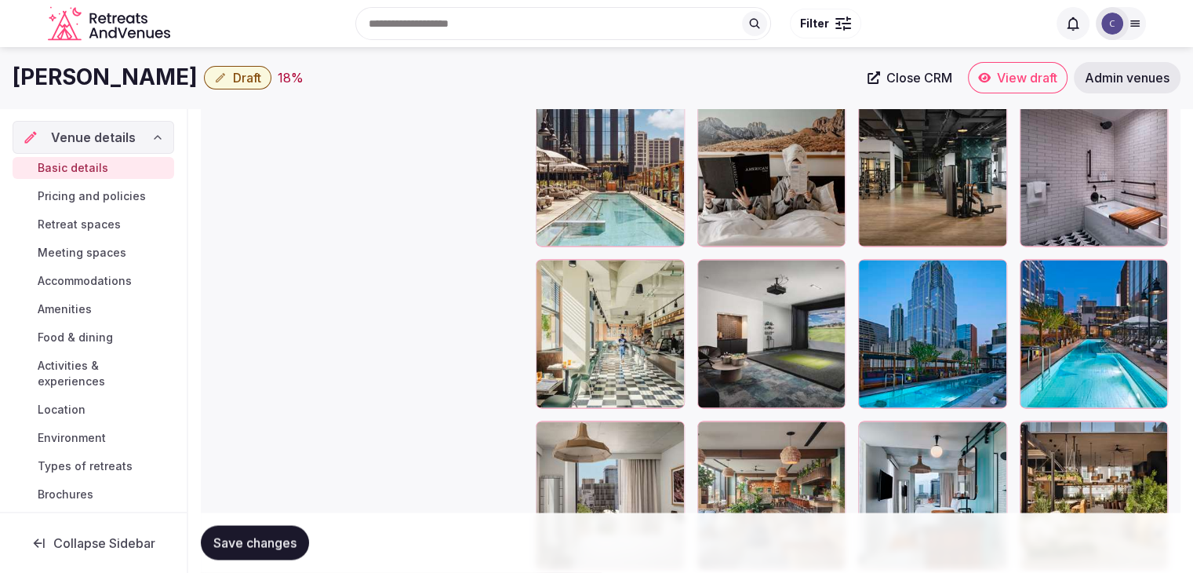
scroll to position [2569, 0]
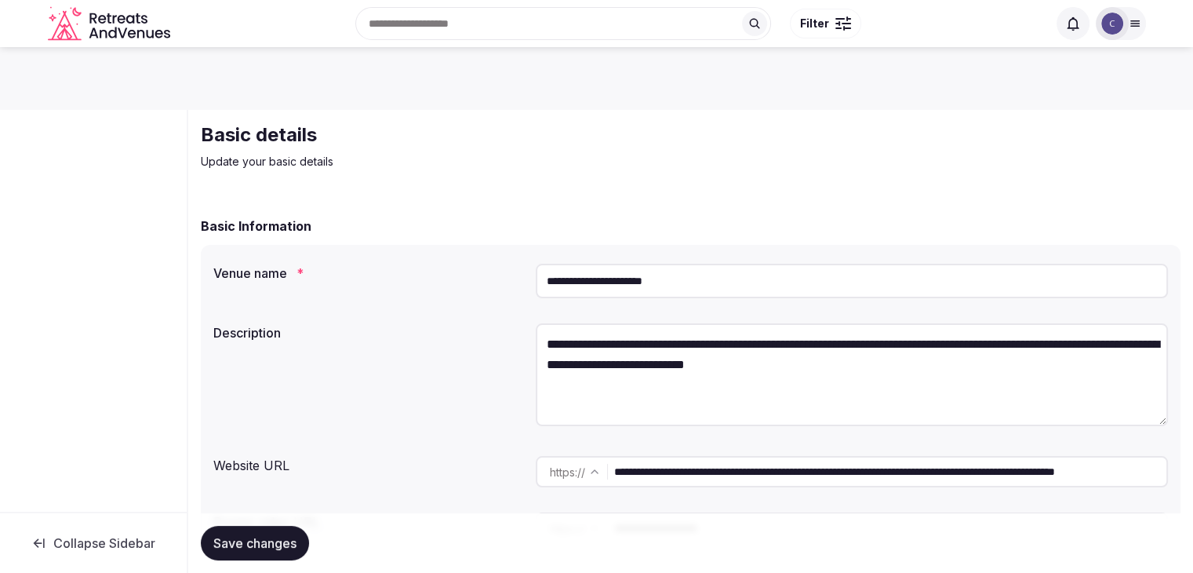
click at [716, 474] on input "**********" at bounding box center [890, 471] width 552 height 31
click at [716, 473] on input "**********" at bounding box center [890, 471] width 552 height 31
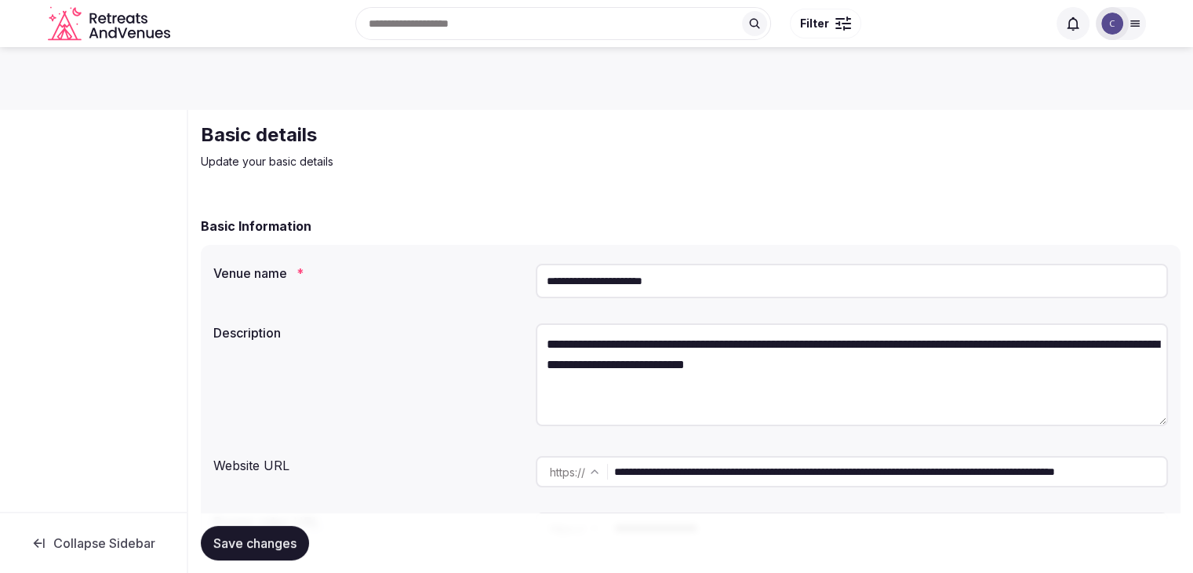
click at [716, 473] on input "**********" at bounding box center [890, 471] width 552 height 31
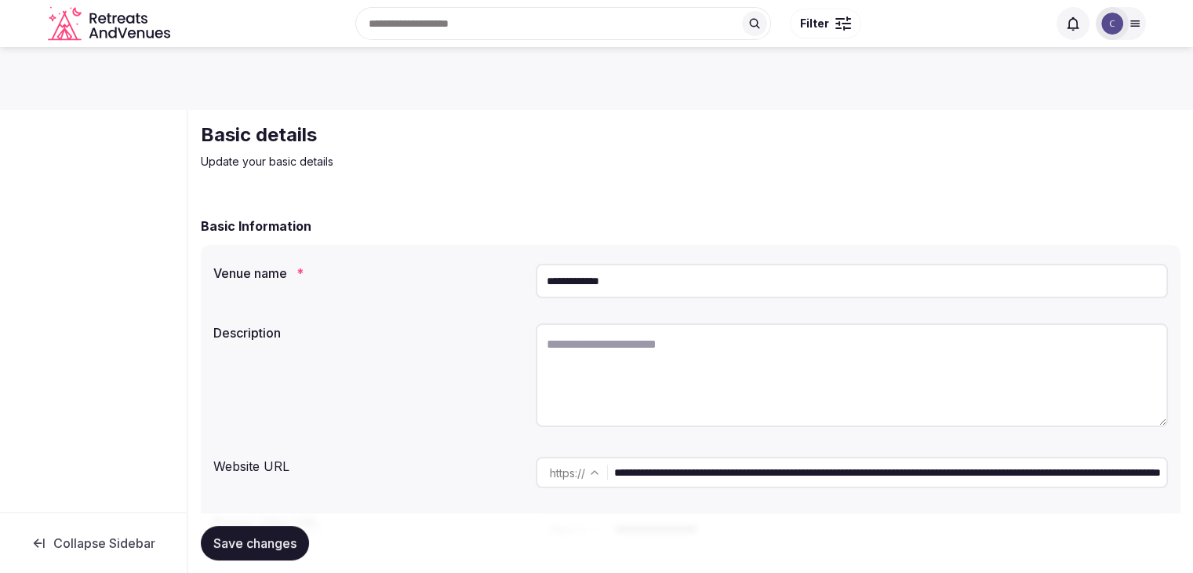
click at [671, 294] on input "**********" at bounding box center [852, 281] width 632 height 35
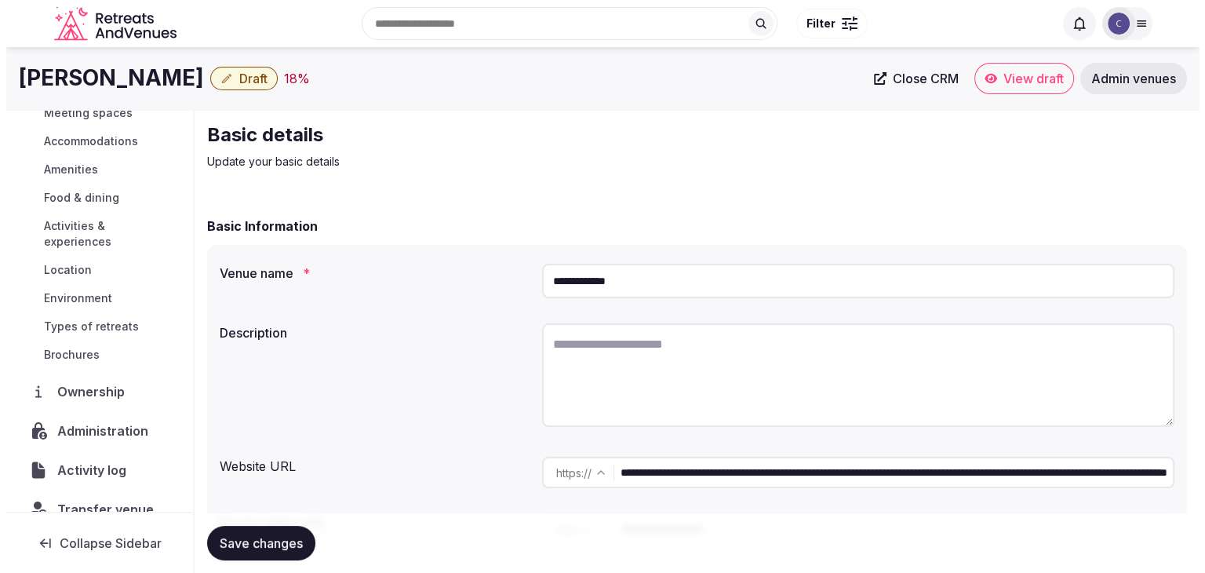
scroll to position [166, 0]
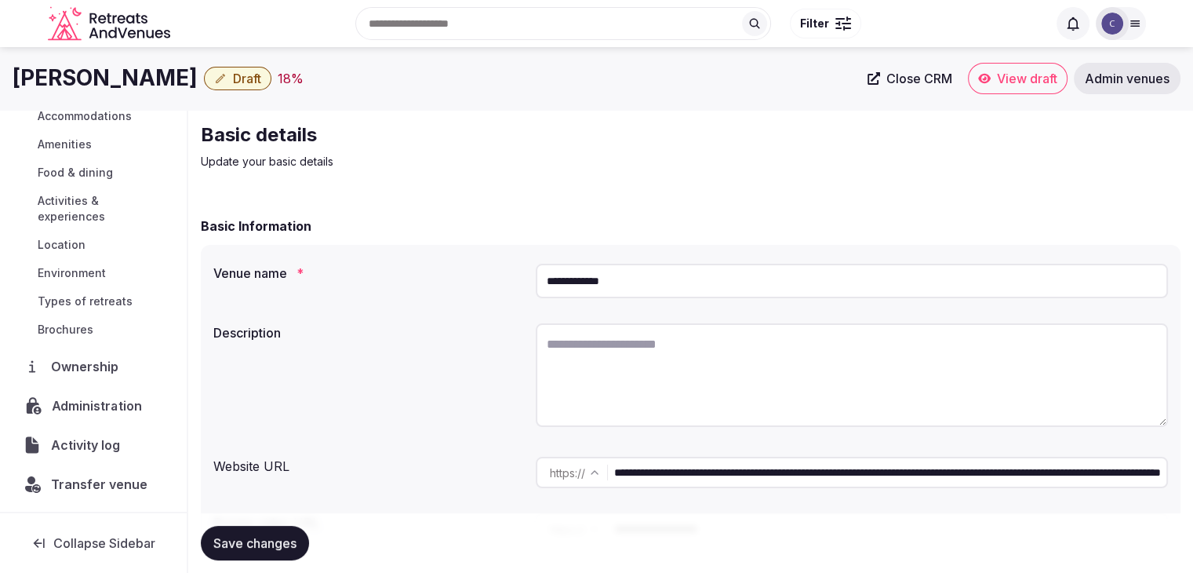
click at [114, 405] on span "Administration" at bounding box center [100, 405] width 96 height 19
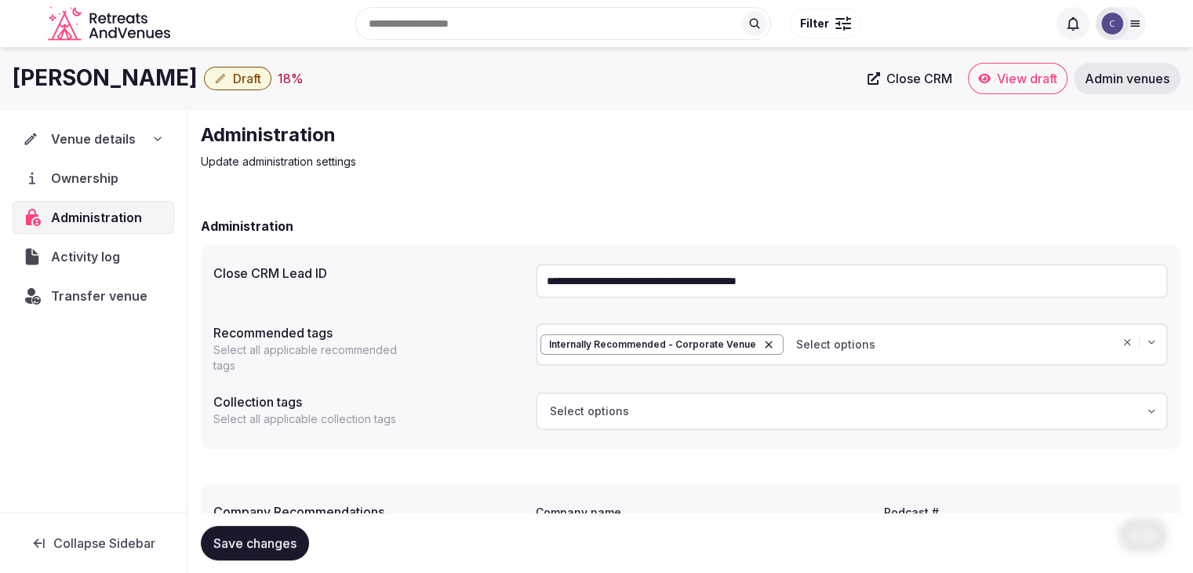
click at [686, 276] on input "**********" at bounding box center [852, 281] width 632 height 35
click at [148, 135] on div "Venue details" at bounding box center [93, 138] width 141 height 19
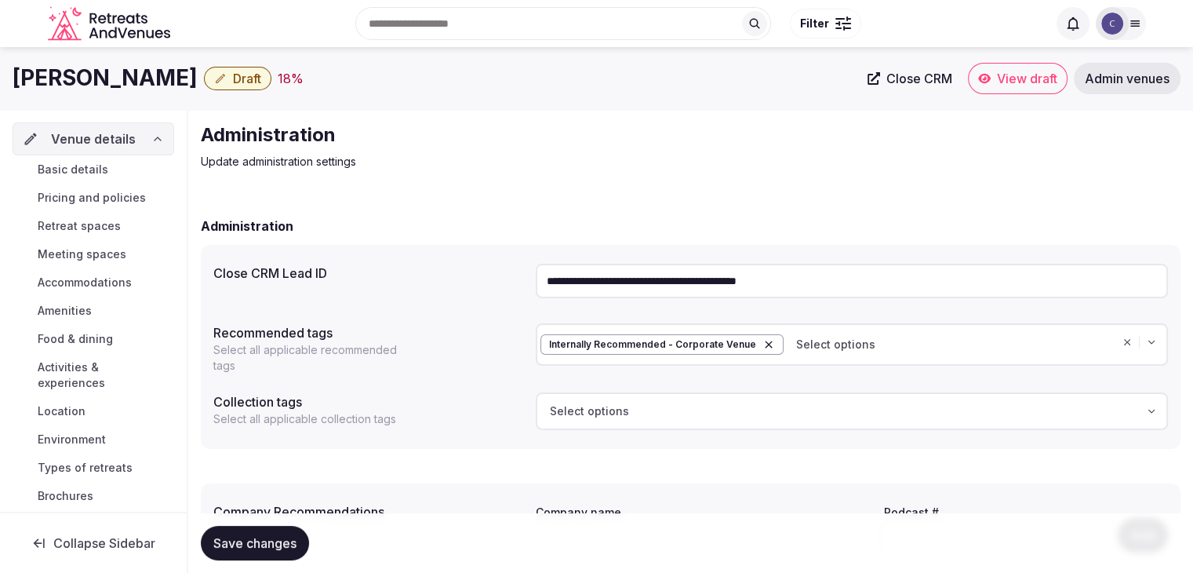
click at [97, 173] on span "Basic details" at bounding box center [73, 170] width 71 height 16
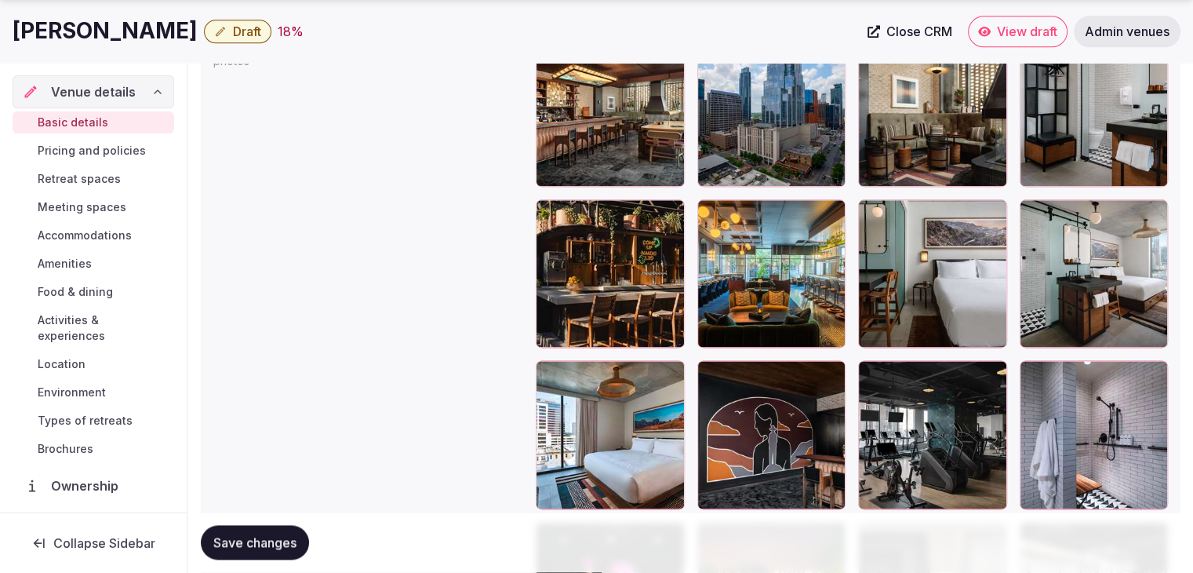
scroll to position [2196, 0]
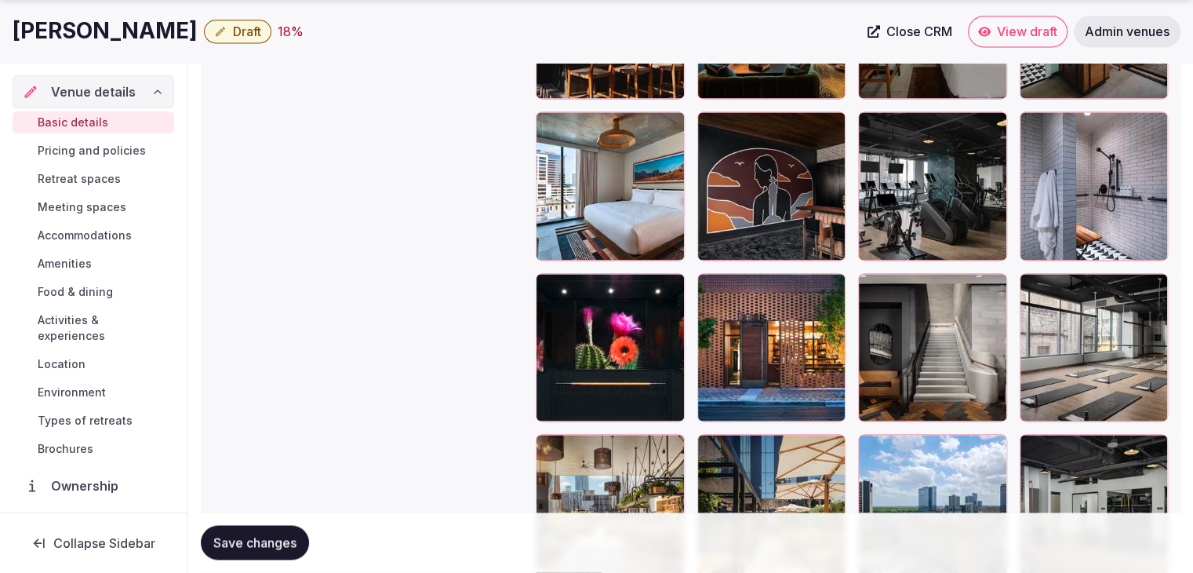
click at [136, 29] on h1 "[PERSON_NAME]" at bounding box center [105, 31] width 185 height 31
click at [136, 29] on h1 "Tommie Austin" at bounding box center [105, 31] width 185 height 31
copy div "Tommie Austin"
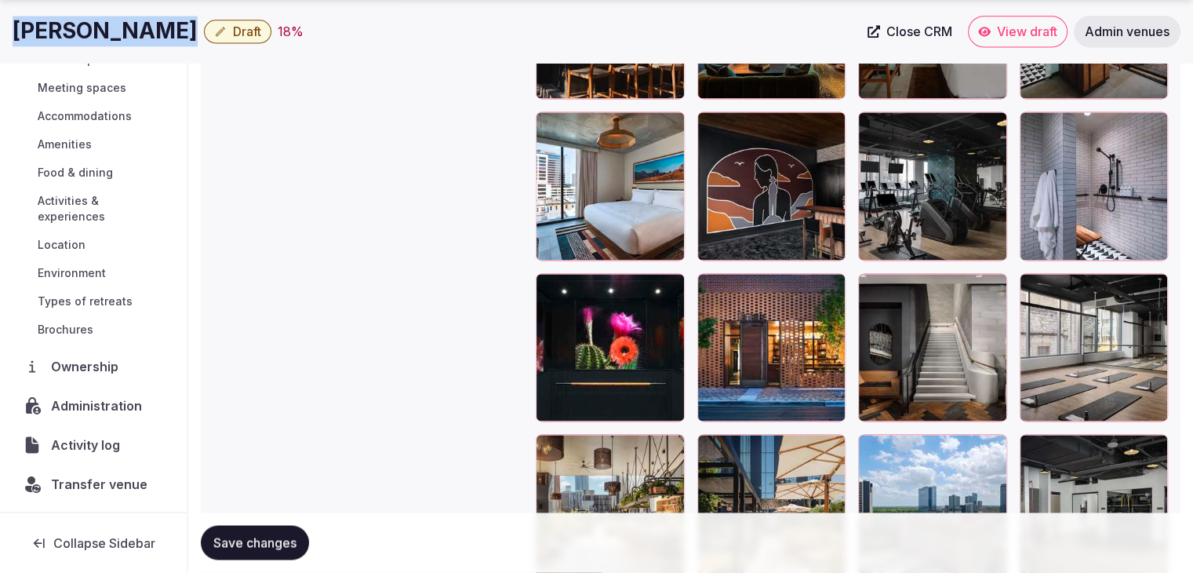
click at [116, 409] on span "Administration" at bounding box center [99, 405] width 97 height 19
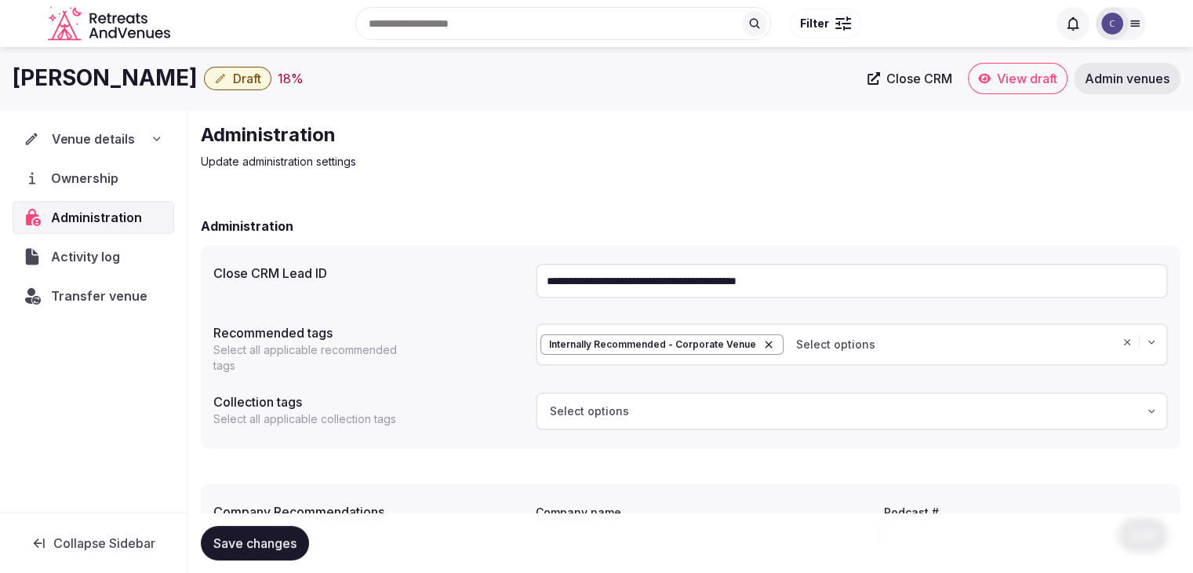
click at [159, 139] on icon at bounding box center [157, 138] width 6 height 3
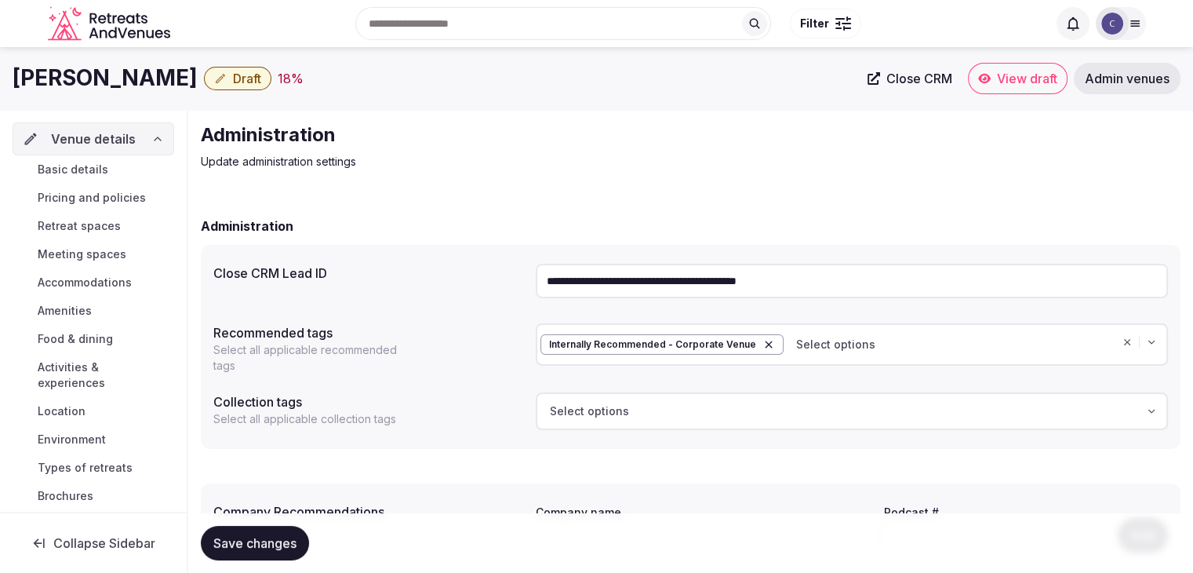
click at [118, 174] on link "Basic details" at bounding box center [94, 169] width 162 height 22
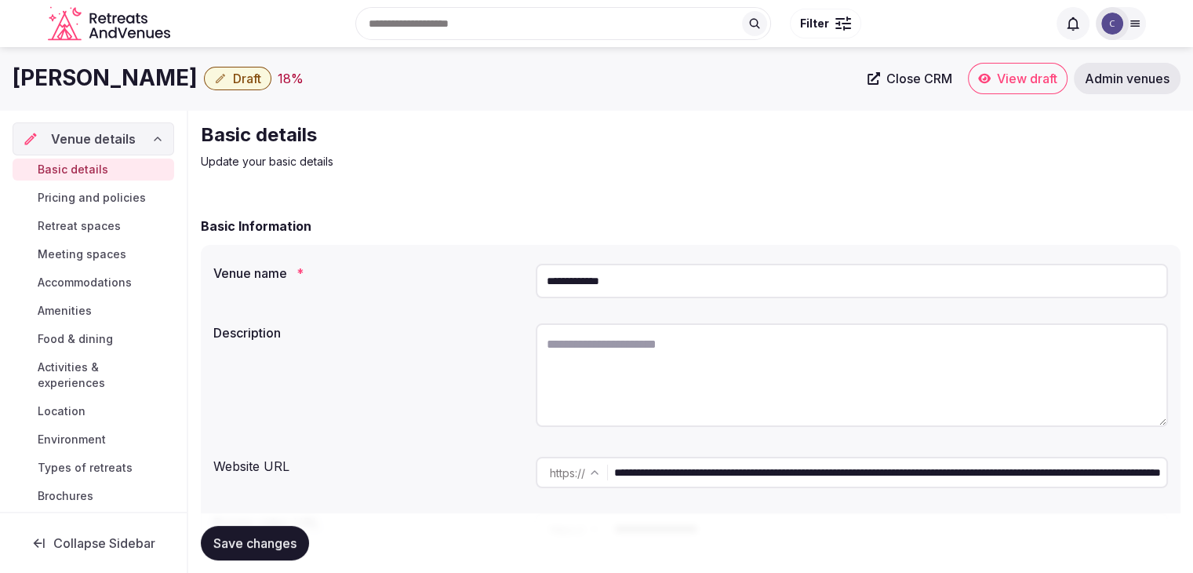
click at [682, 281] on input "**********" at bounding box center [852, 281] width 632 height 35
click at [679, 281] on input "**********" at bounding box center [852, 281] width 632 height 35
click at [678, 281] on input "**********" at bounding box center [852, 281] width 632 height 35
click at [677, 280] on input "**********" at bounding box center [852, 281] width 632 height 35
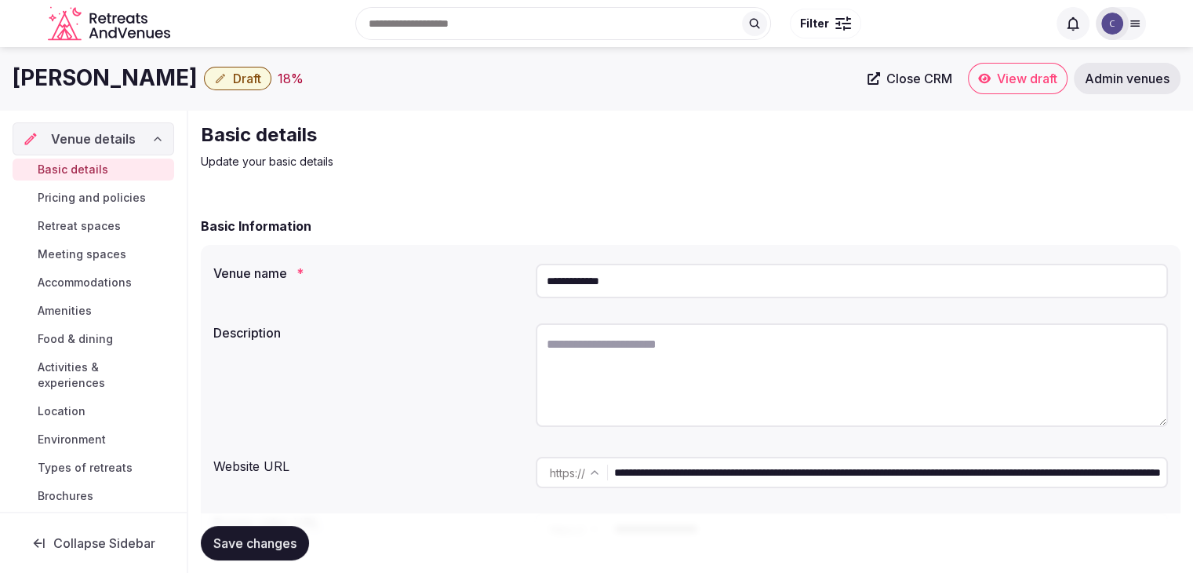
click at [677, 280] on input "**********" at bounding box center [852, 281] width 632 height 35
paste input "**********"
type input "**********"
click at [772, 271] on input "**********" at bounding box center [852, 281] width 632 height 35
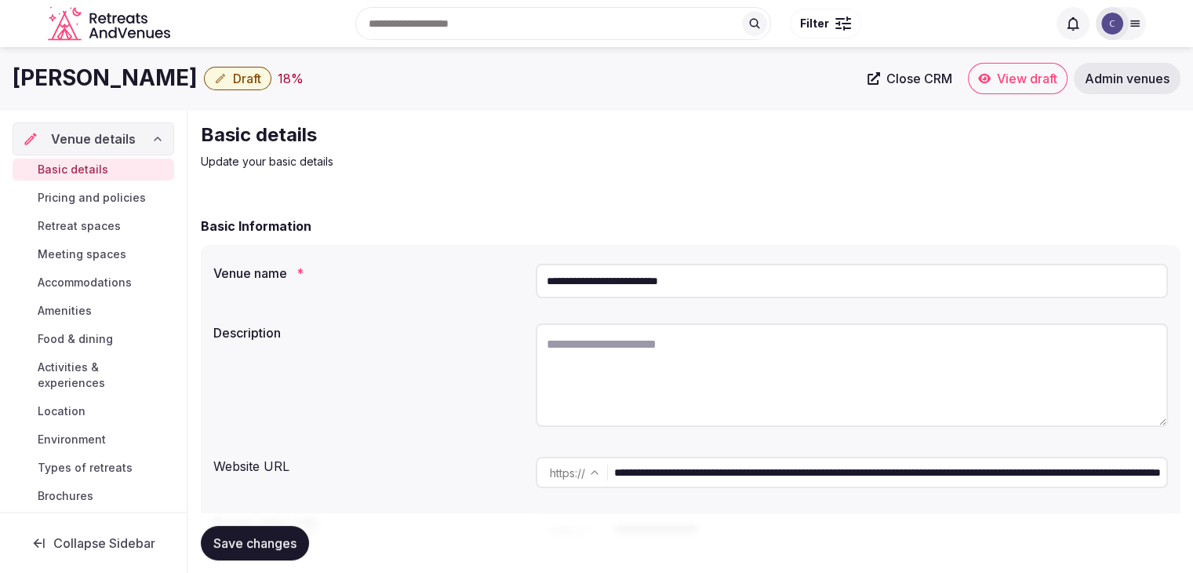
click at [772, 271] on input "**********" at bounding box center [852, 281] width 632 height 35
drag, startPoint x: 879, startPoint y: 473, endPoint x: 549, endPoint y: 473, distance: 330.2
click at [549, 473] on div "**********" at bounding box center [852, 471] width 632 height 31
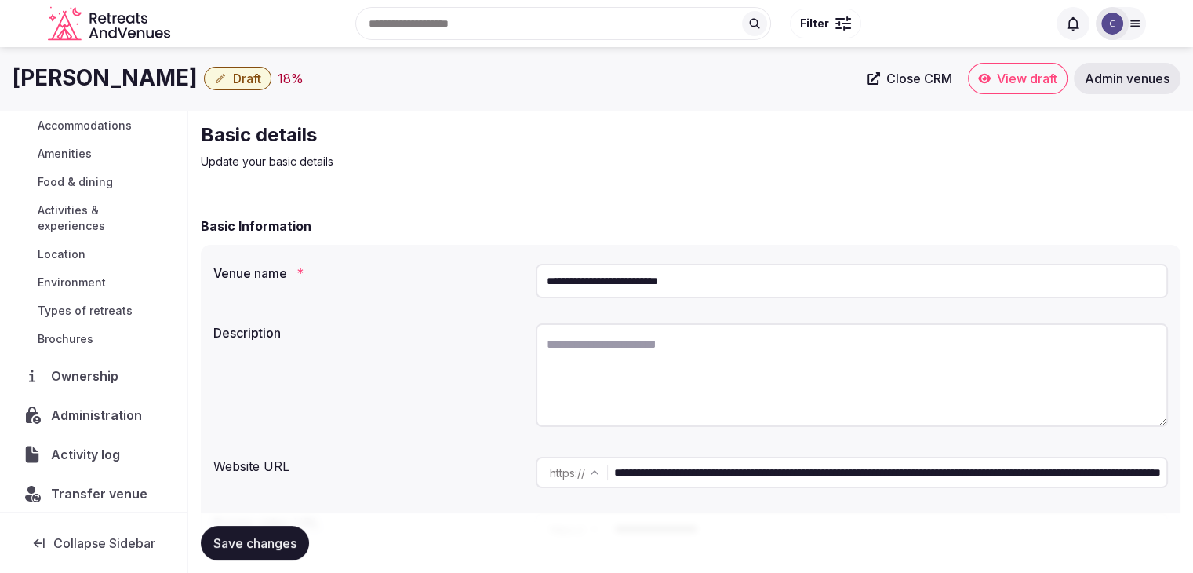
click at [101, 415] on span "Administration" at bounding box center [99, 414] width 97 height 19
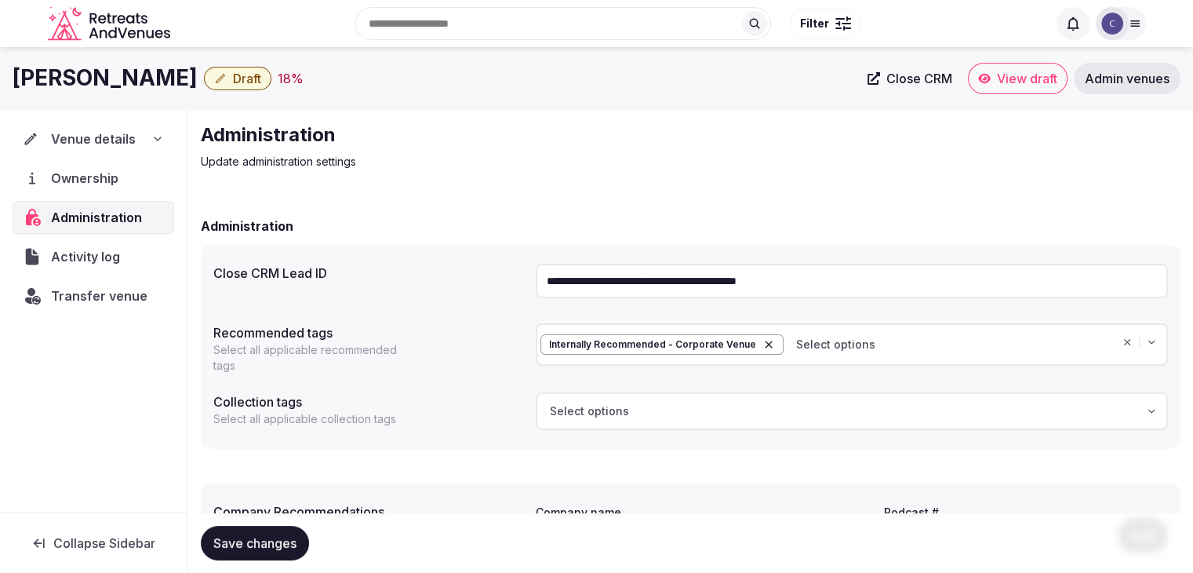
click at [624, 274] on input "**********" at bounding box center [852, 281] width 632 height 35
click at [625, 274] on input "**********" at bounding box center [852, 281] width 632 height 35
click at [80, 299] on span "Transfer venue" at bounding box center [99, 295] width 96 height 19
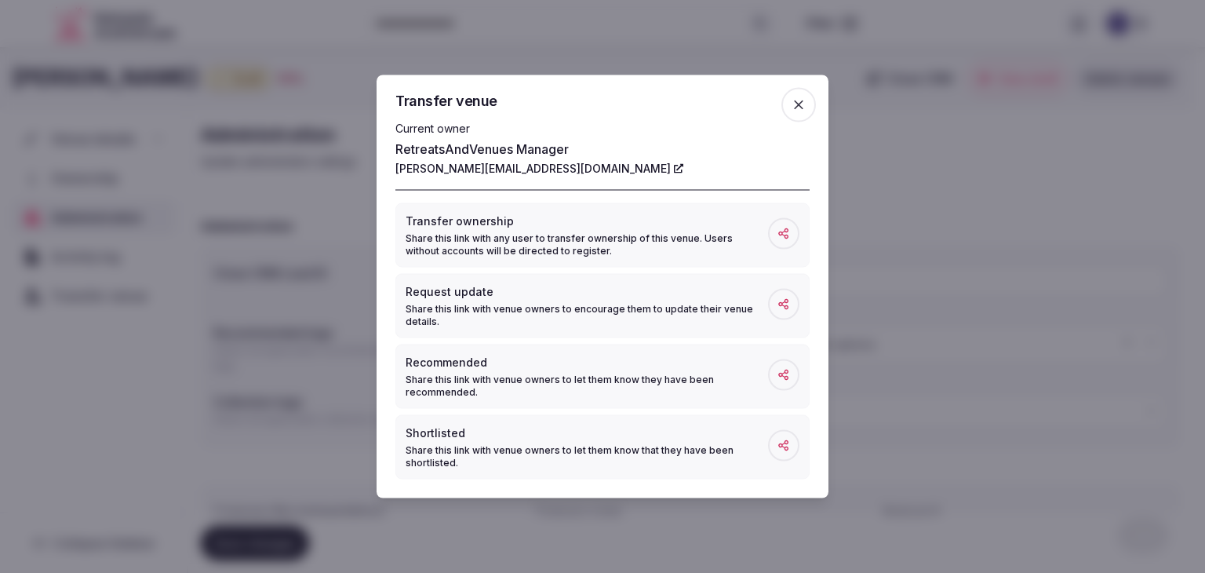
drag, startPoint x: 787, startPoint y: 104, endPoint x: 791, endPoint y: 128, distance: 24.6
click at [788, 104] on span "button" at bounding box center [798, 105] width 35 height 35
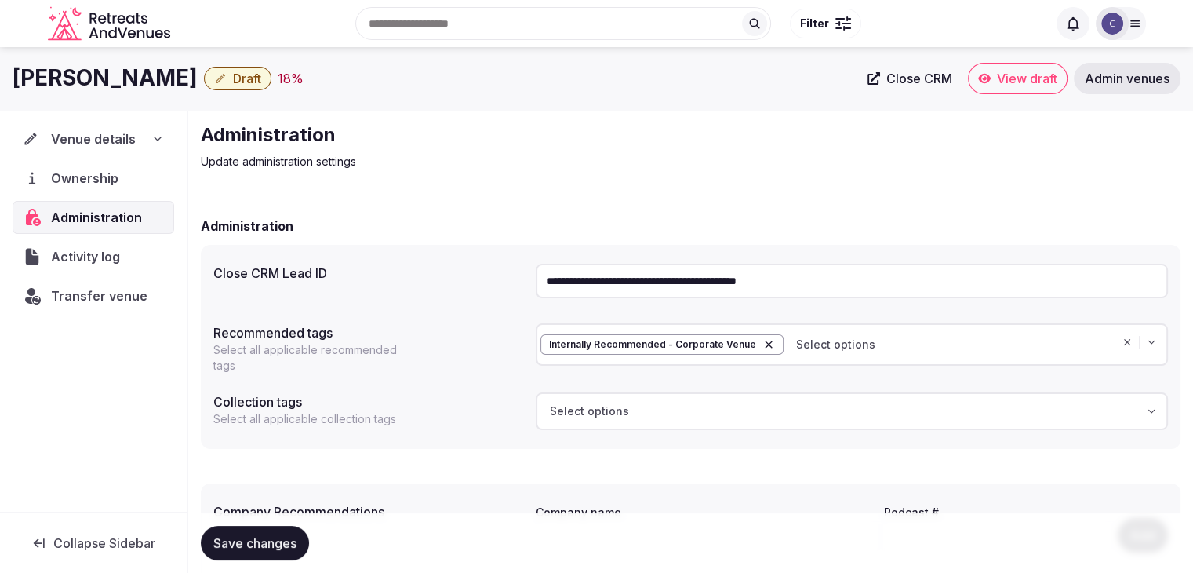
click at [163, 136] on icon at bounding box center [157, 139] width 13 height 13
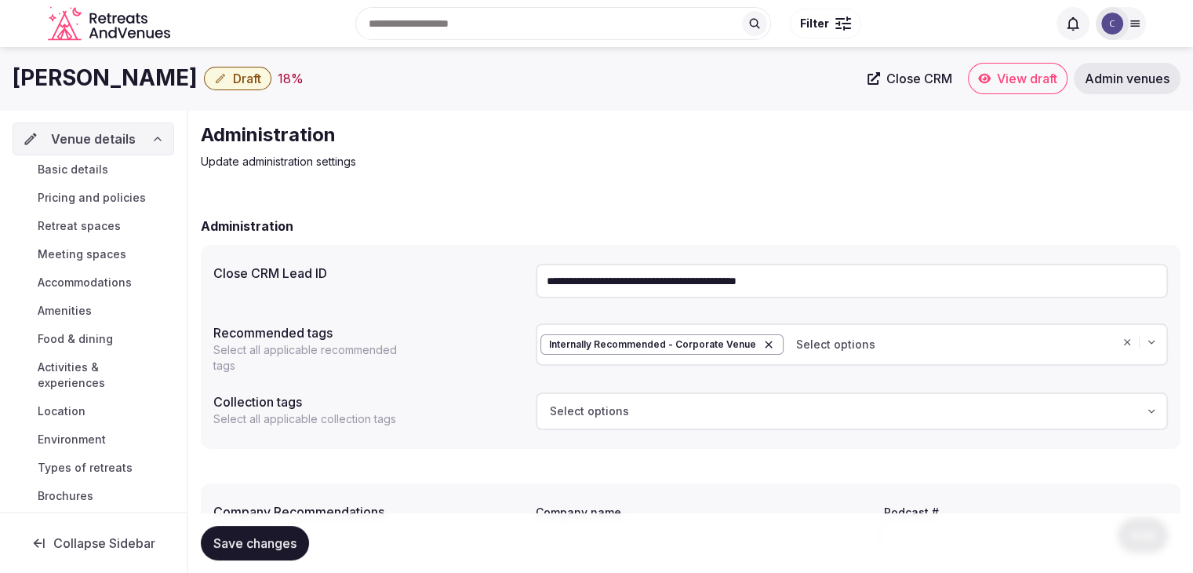
click at [89, 173] on span "Basic details" at bounding box center [73, 170] width 71 height 16
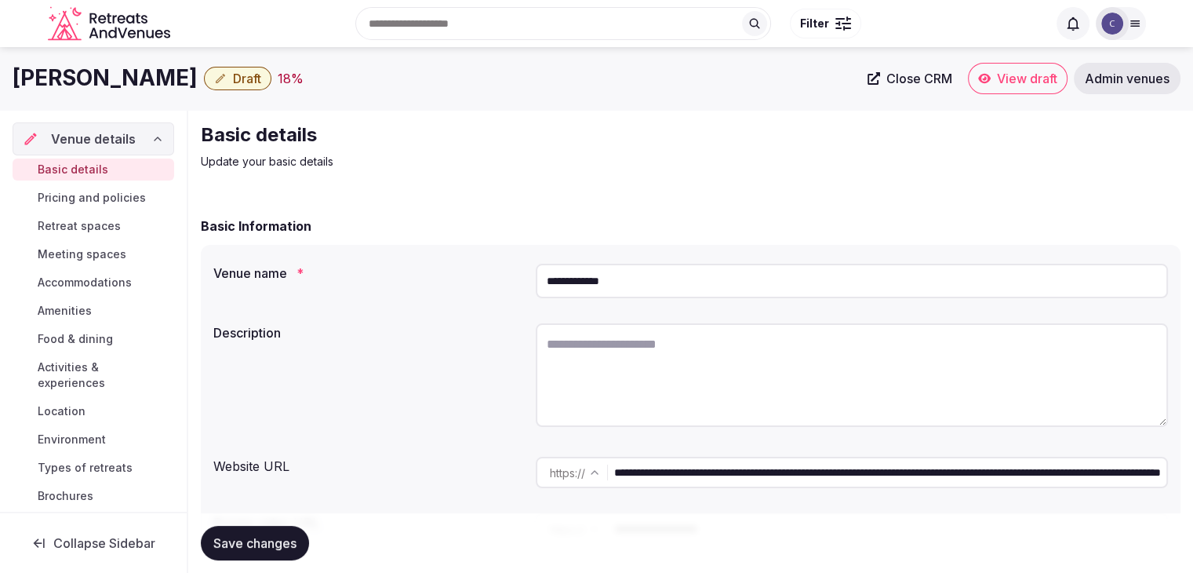
click at [680, 404] on textarea at bounding box center [852, 375] width 632 height 104
paste textarea "**********"
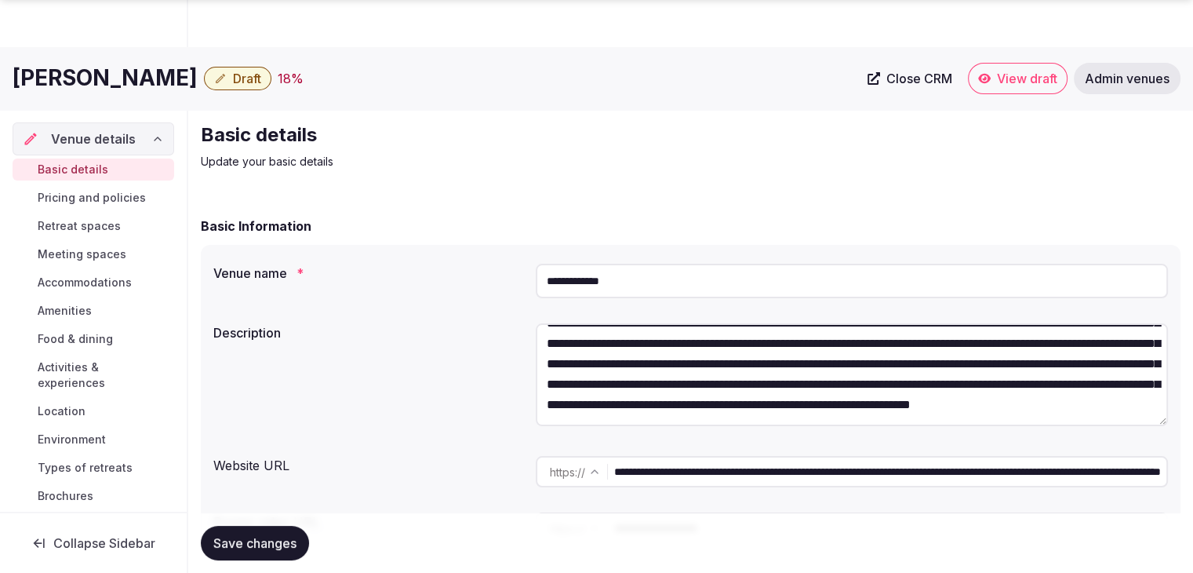
scroll to position [157, 0]
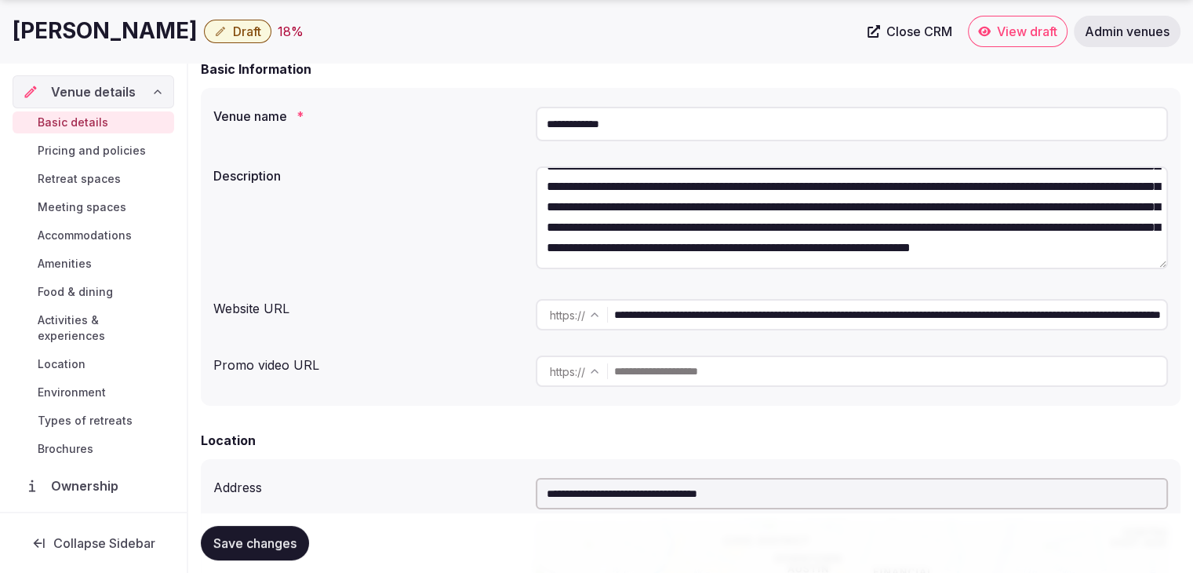
type textarea "**********"
click at [664, 114] on input "**********" at bounding box center [852, 124] width 632 height 35
click at [662, 114] on input "**********" at bounding box center [852, 124] width 632 height 35
paste input "**********"
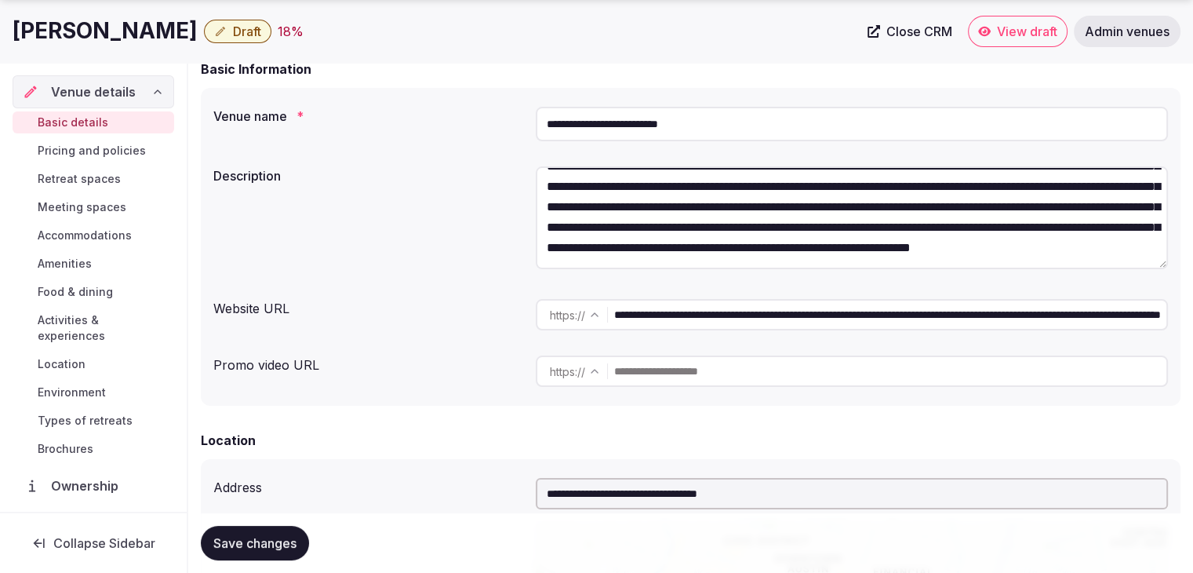
type input "**********"
click at [290, 536] on span "Save changes" at bounding box center [254, 543] width 83 height 16
drag, startPoint x: 877, startPoint y: 315, endPoint x: 467, endPoint y: 309, distance: 409.4
click at [467, 309] on div "**********" at bounding box center [690, 315] width 954 height 44
paste input "******"
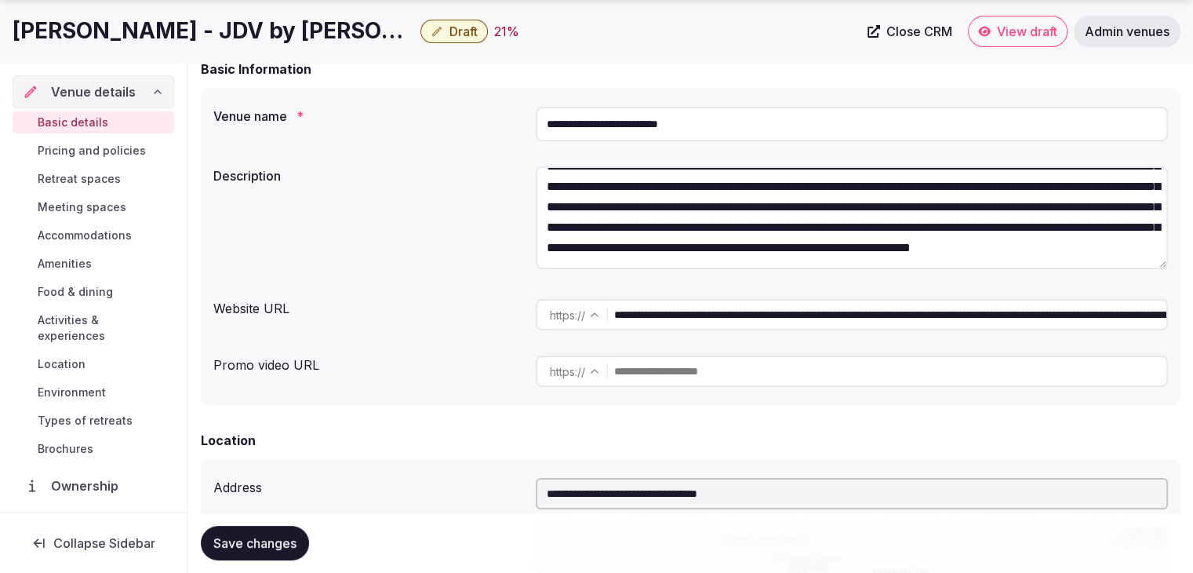
scroll to position [0, 309]
click at [840, 316] on input "**********" at bounding box center [889, 314] width 551 height 31
click at [839, 316] on input "**********" at bounding box center [889, 314] width 551 height 31
paste input "text"
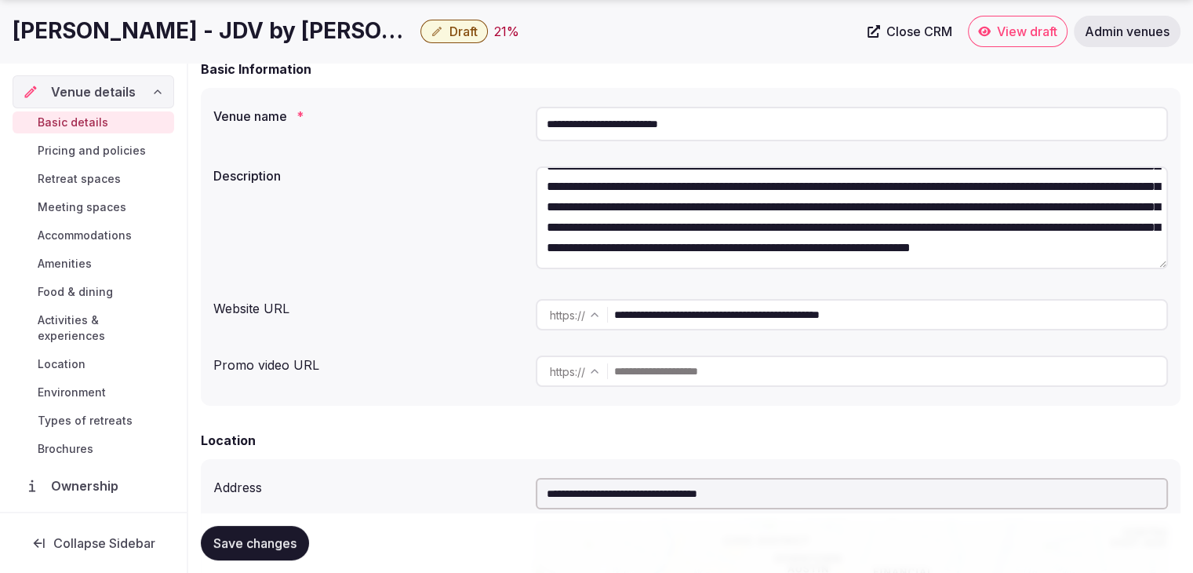
scroll to position [0, 0]
type input "**********"
click at [301, 534] on button "Save changes" at bounding box center [255, 542] width 108 height 35
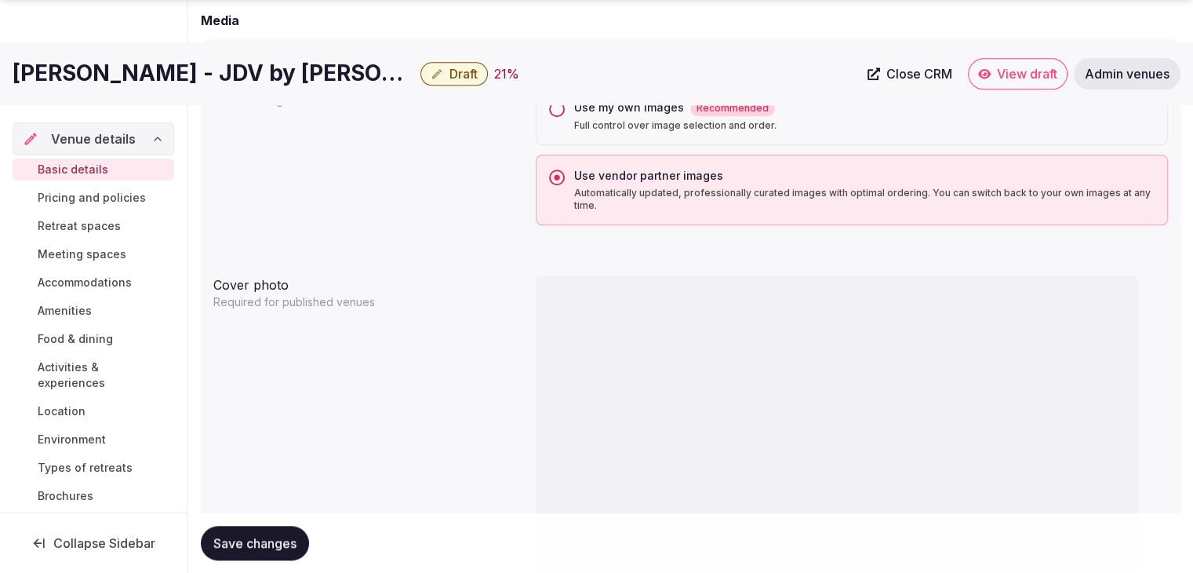
scroll to position [1550, 0]
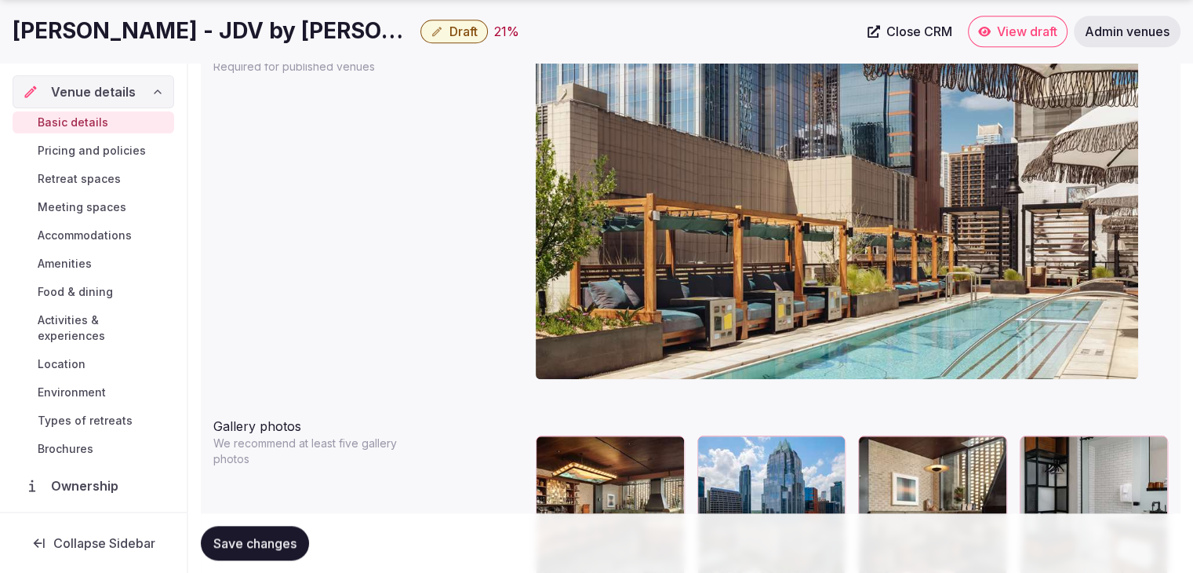
click at [227, 533] on button "Save changes" at bounding box center [255, 542] width 108 height 35
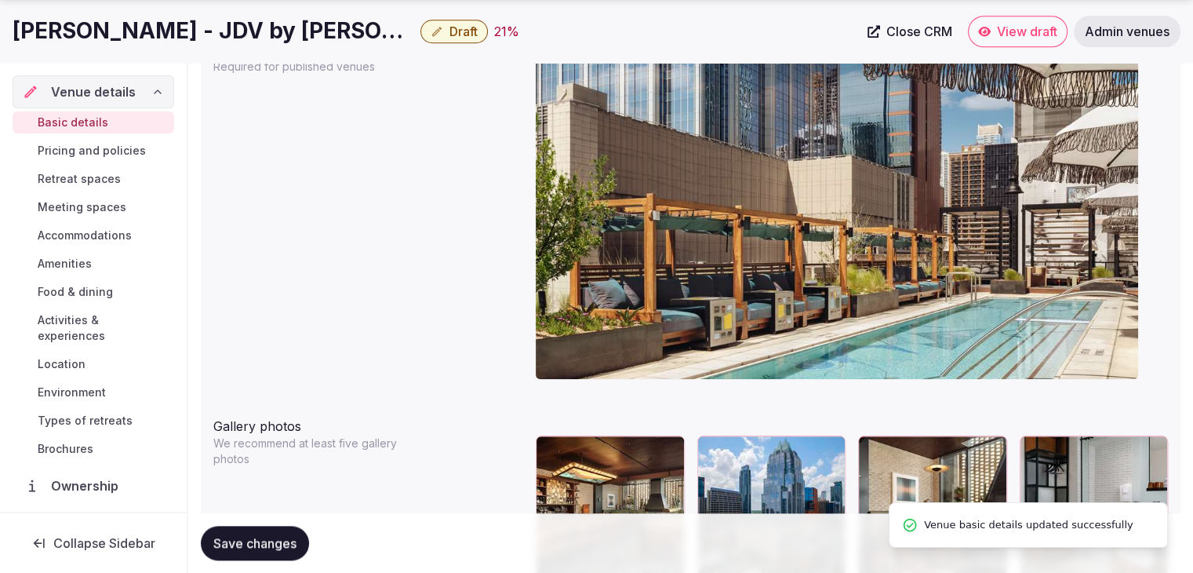
drag, startPoint x: 104, startPoint y: 230, endPoint x: 122, endPoint y: 261, distance: 35.8
click at [104, 231] on span "Accommodations" at bounding box center [85, 235] width 94 height 16
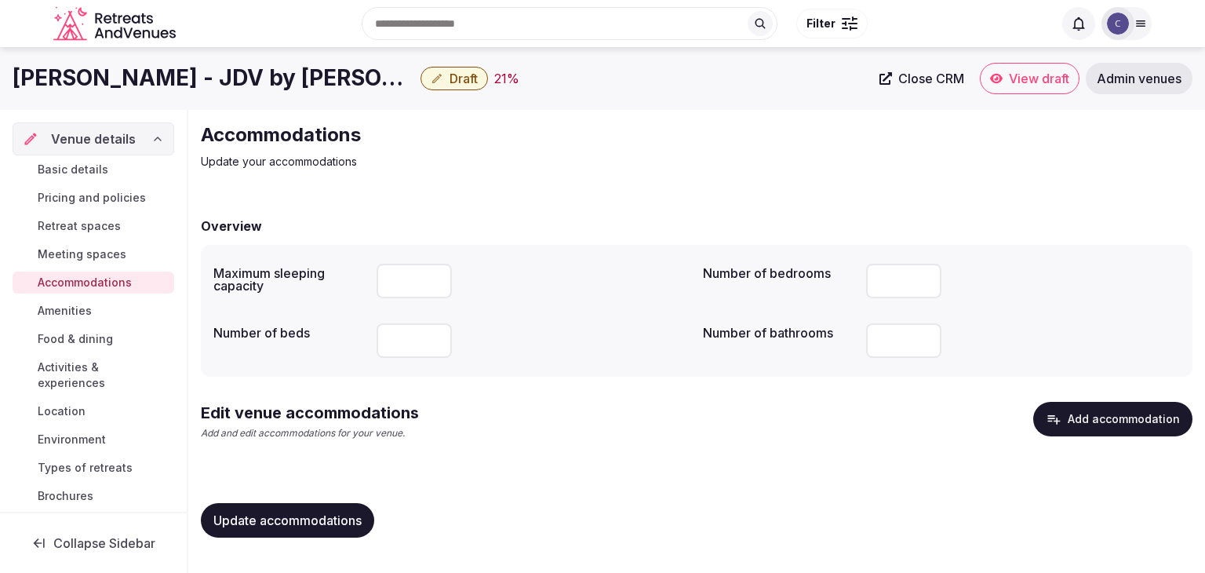
click at [113, 344] on link "Food & dining" at bounding box center [94, 339] width 162 height 22
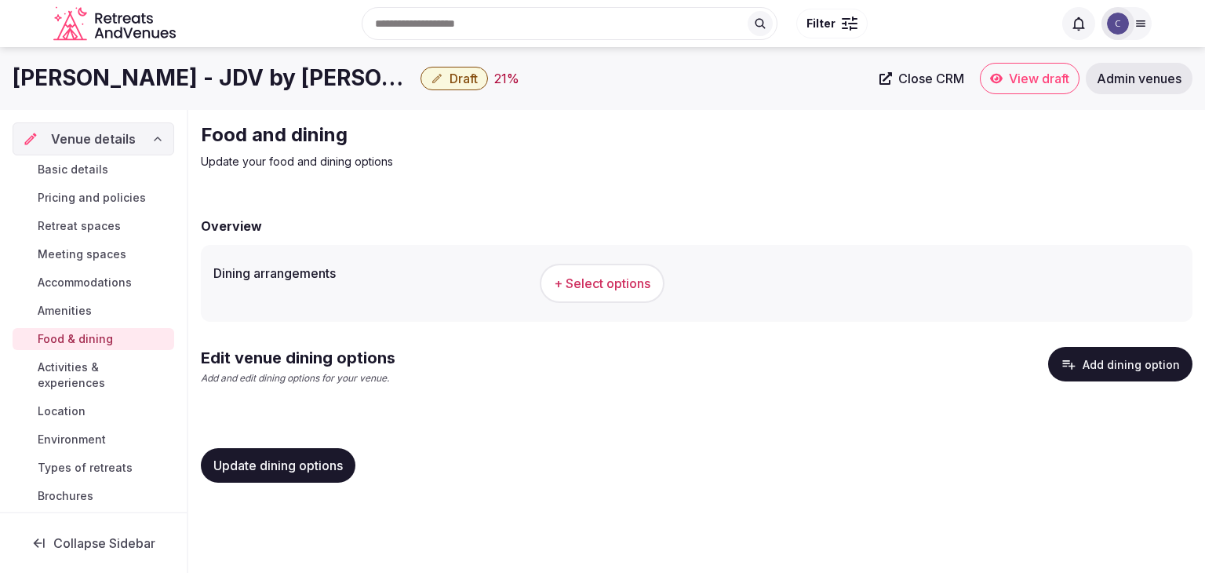
click at [1122, 370] on button "Add dining option" at bounding box center [1120, 364] width 144 height 35
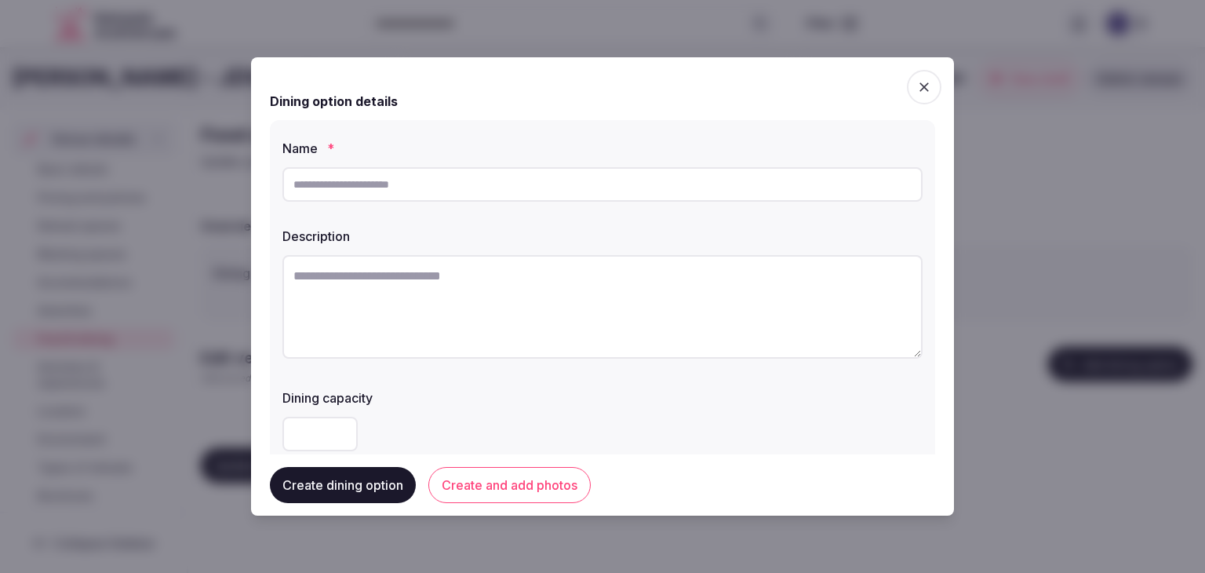
drag, startPoint x: 544, startPoint y: 180, endPoint x: 543, endPoint y: 189, distance: 9.5
click at [544, 180] on input "text" at bounding box center [602, 184] width 640 height 35
paste input "**********"
type input "**********"
click at [524, 296] on textarea at bounding box center [602, 307] width 640 height 104
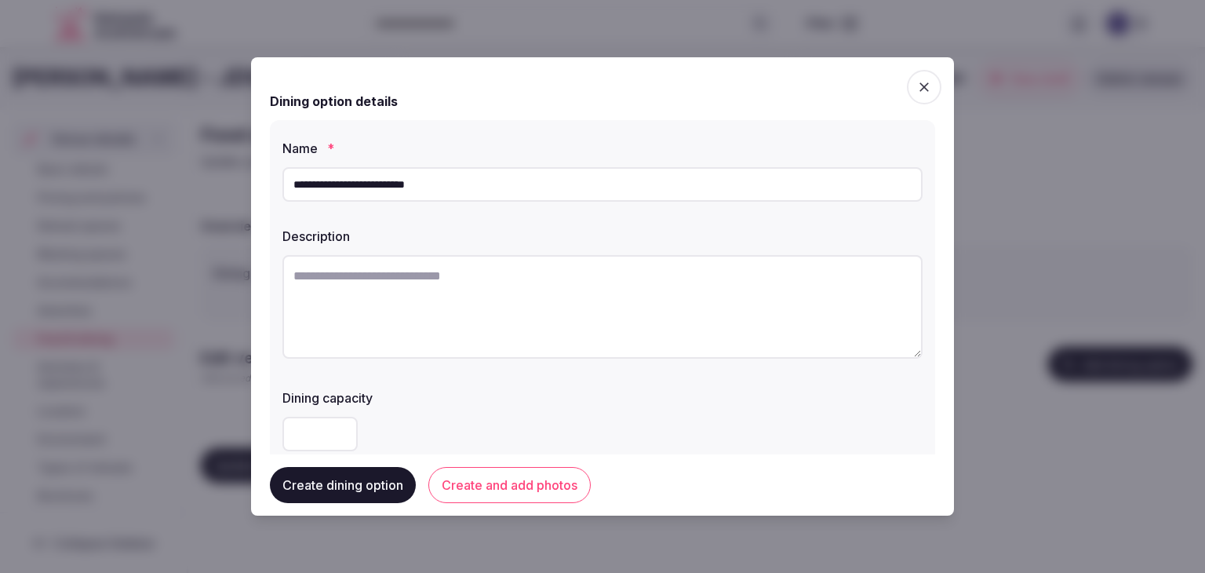
paste textarea "**********"
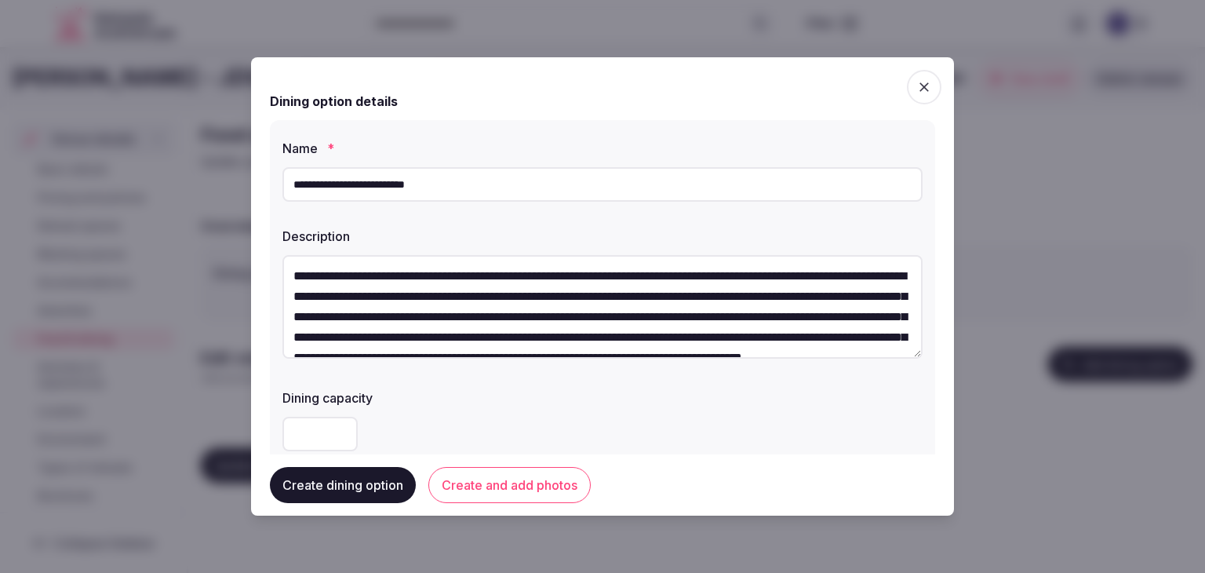
scroll to position [90, 0]
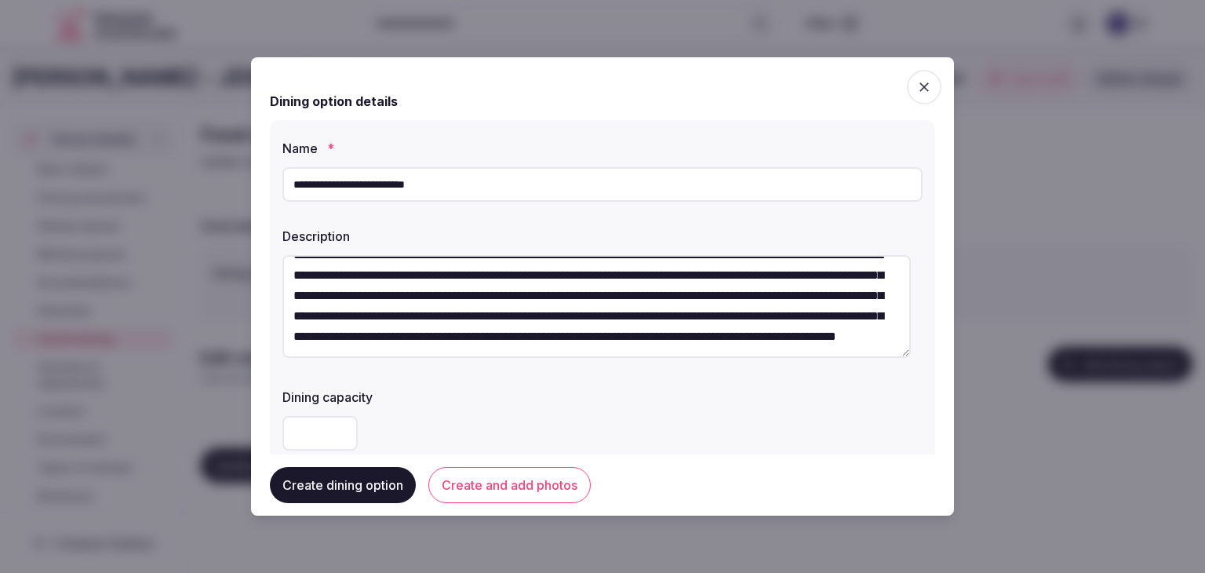
type textarea "**********"
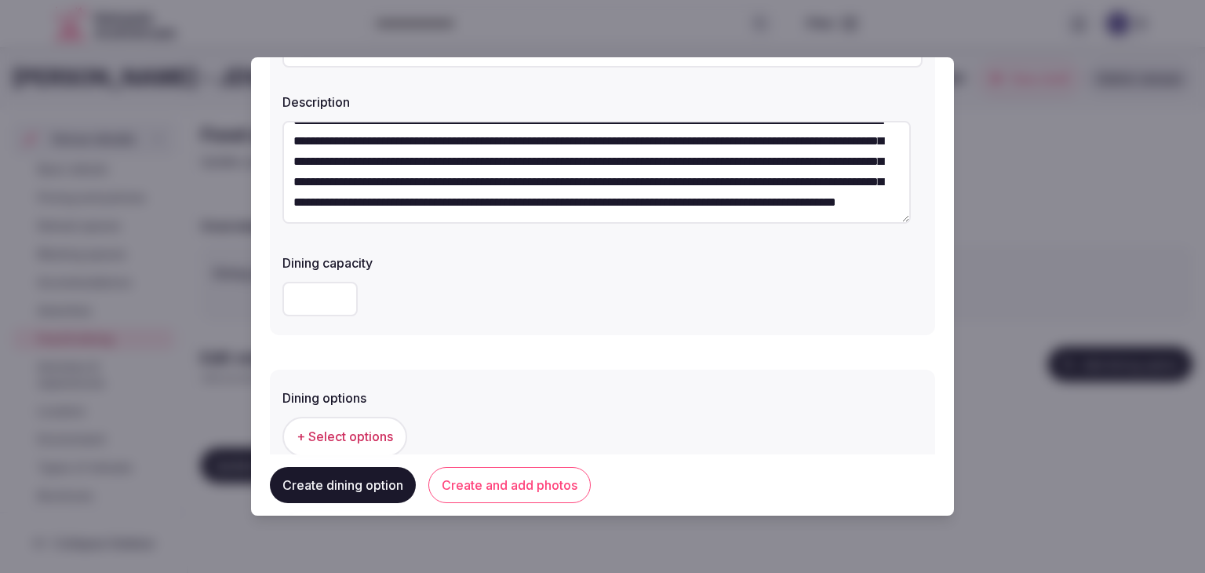
scroll to position [157, 0]
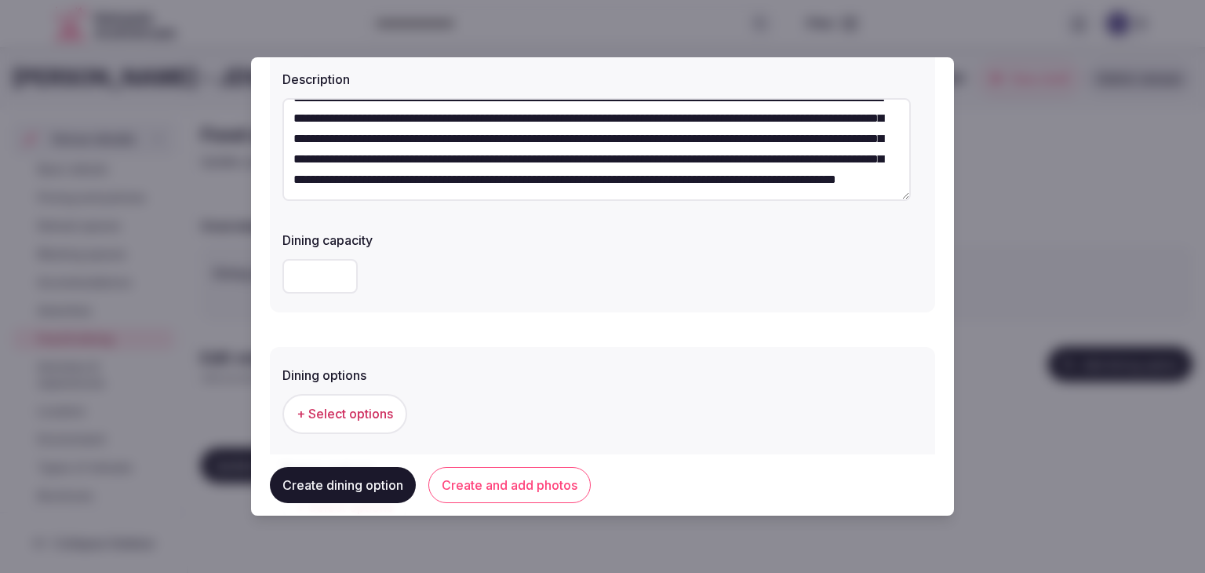
click at [357, 421] on span "+ Select options" at bounding box center [344, 413] width 96 height 17
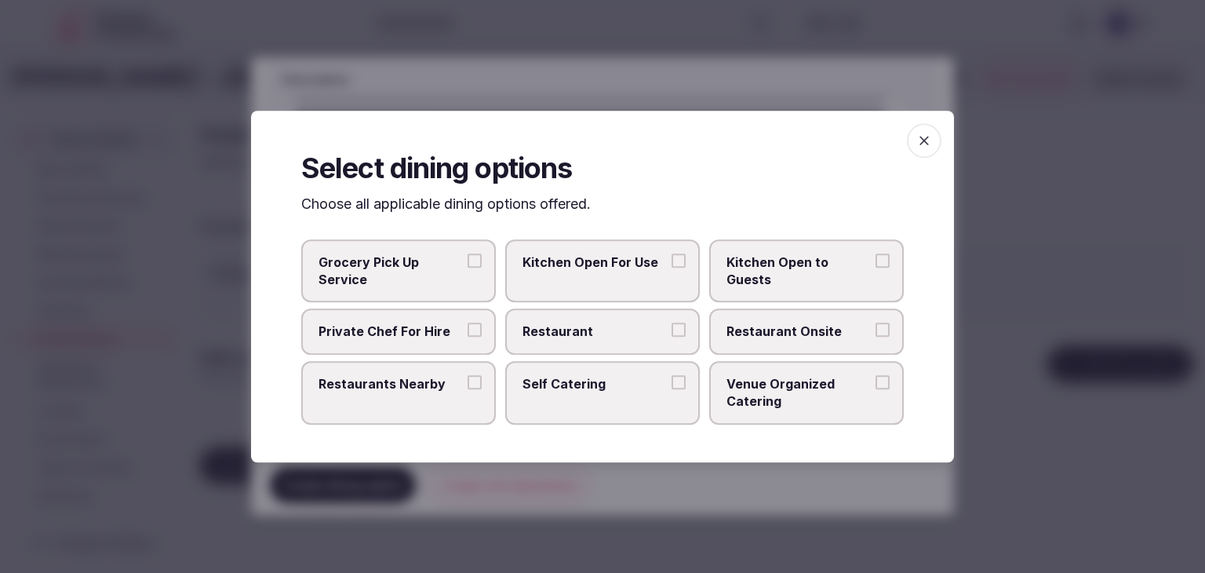
click at [601, 323] on span "Restaurant" at bounding box center [594, 331] width 144 height 17
click at [671, 323] on button "Restaurant" at bounding box center [678, 330] width 14 height 14
click at [789, 327] on span "Restaurant Onsite" at bounding box center [798, 331] width 144 height 17
click at [875, 327] on button "Restaurant Onsite" at bounding box center [882, 330] width 14 height 14
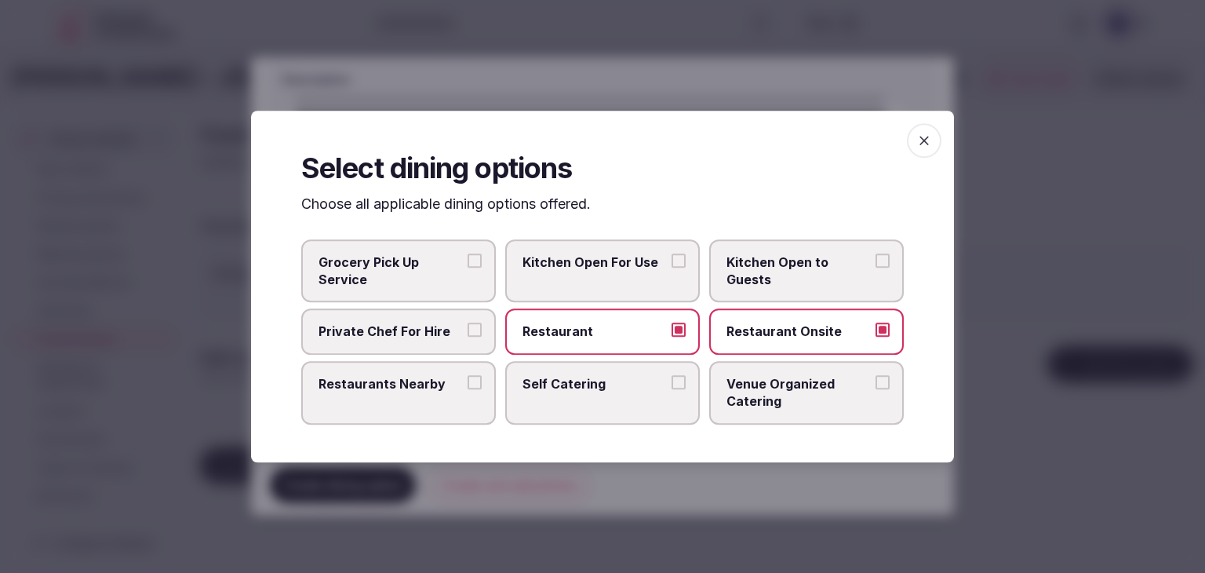
click at [927, 142] on icon "button" at bounding box center [924, 141] width 16 height 16
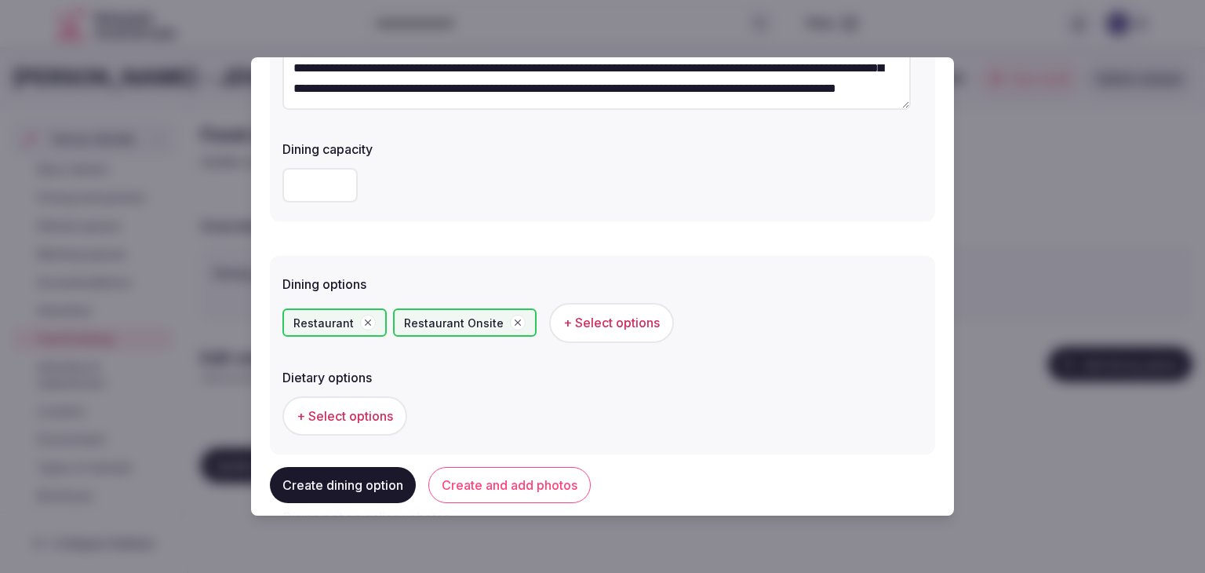
scroll to position [314, 0]
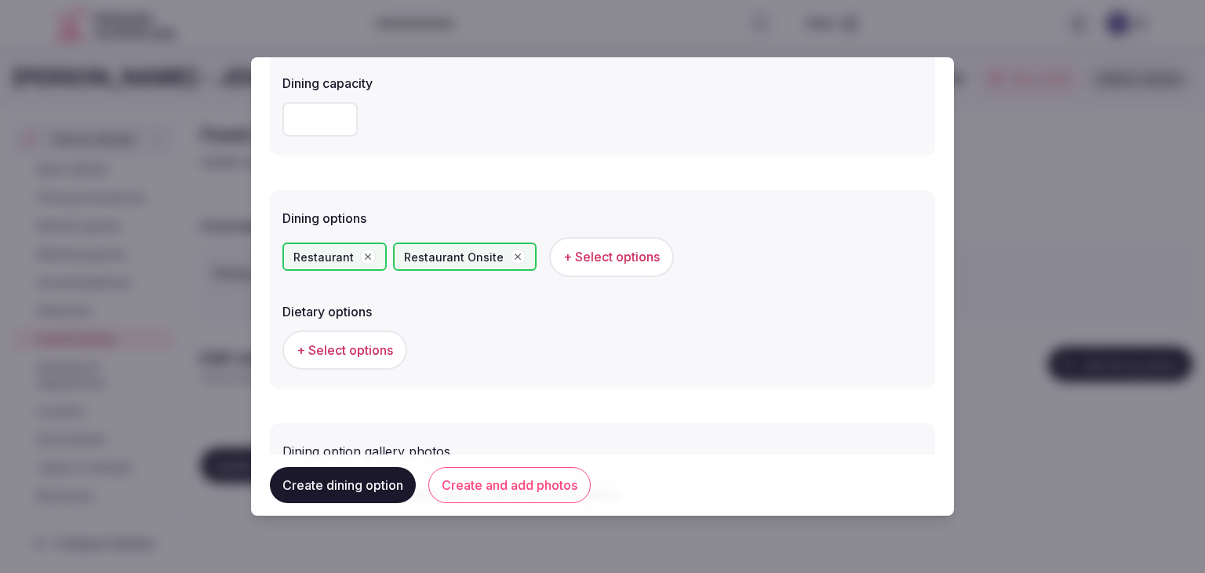
click at [576, 472] on button "Create and add photos" at bounding box center [509, 485] width 162 height 36
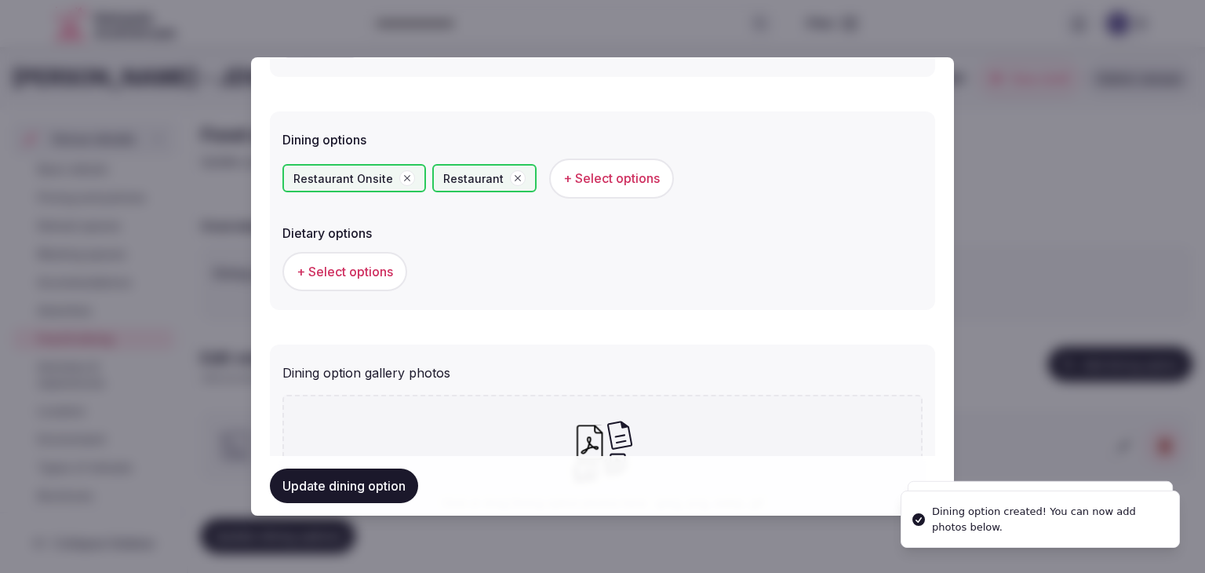
scroll to position [568, 0]
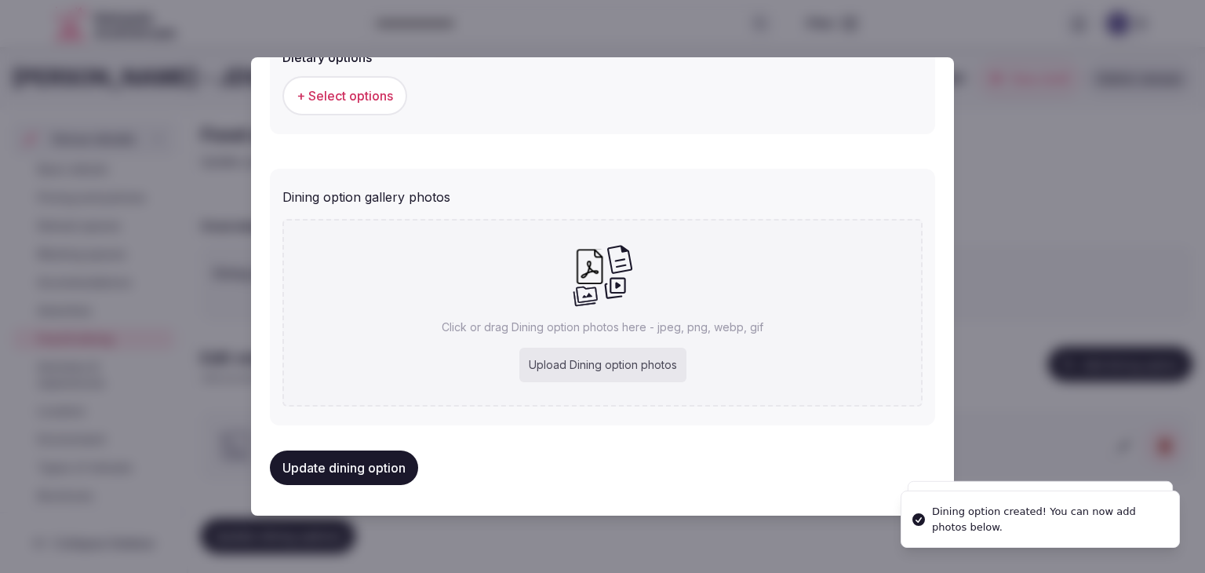
click at [584, 380] on div "Upload Dining option photos" at bounding box center [602, 364] width 167 height 35
type input "**********"
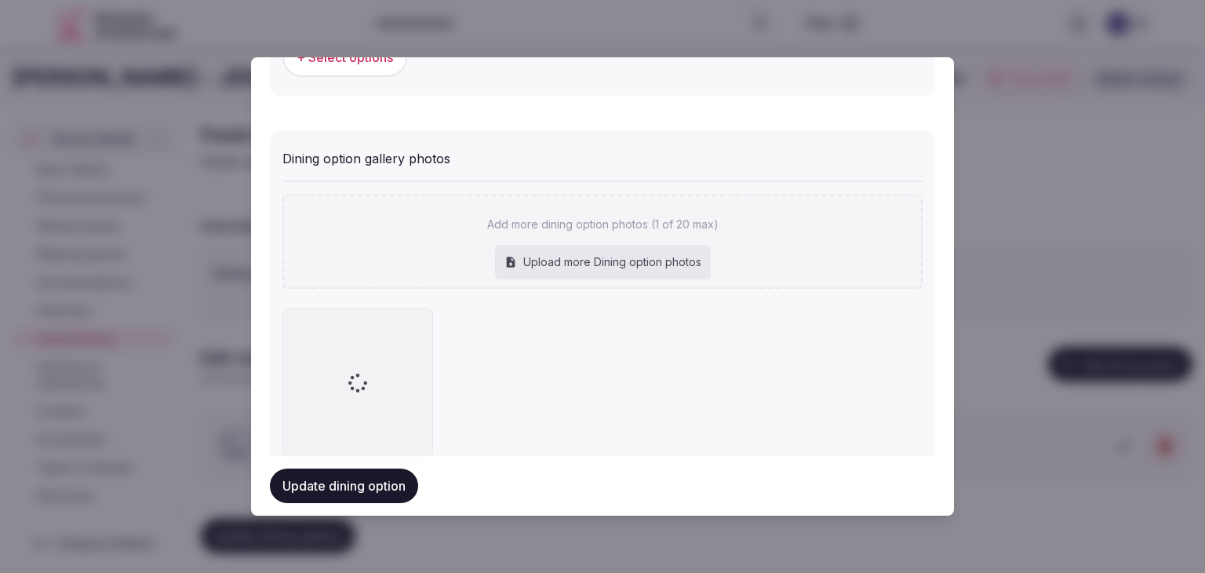
scroll to position [654, 0]
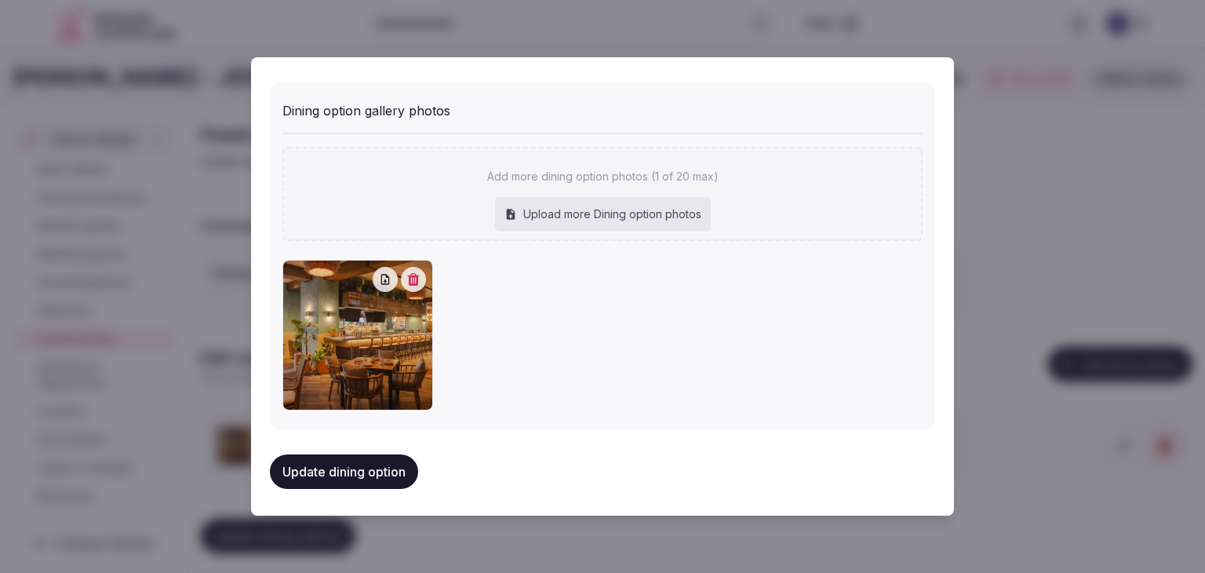
click at [345, 465] on button "Update dining option" at bounding box center [344, 471] width 148 height 35
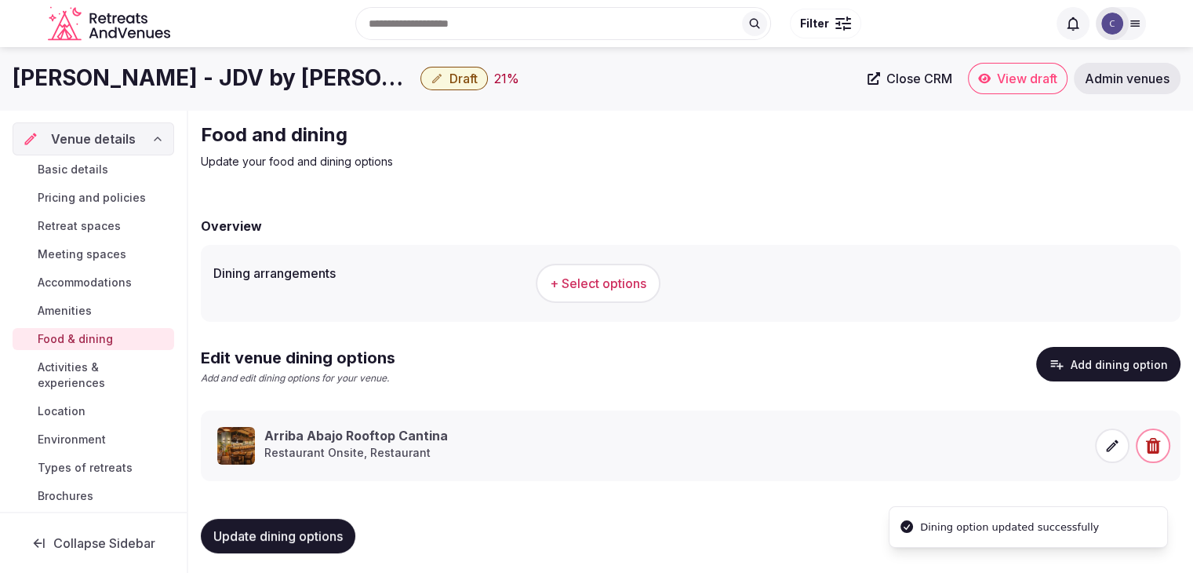
click at [227, 85] on h1 "[PERSON_NAME] - JDV by [PERSON_NAME]" at bounding box center [214, 78] width 402 height 31
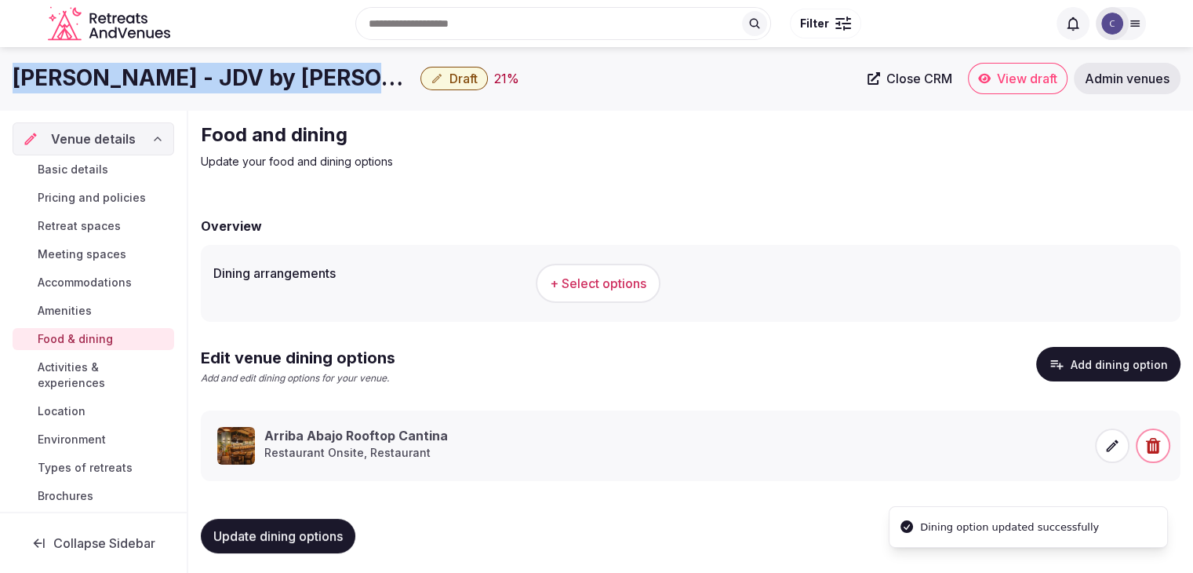
click at [227, 85] on h1 "[PERSON_NAME] - JDV by [PERSON_NAME]" at bounding box center [214, 78] width 402 height 31
copy div "[PERSON_NAME] - JDV by [PERSON_NAME]"
click at [622, 296] on button "+ Select options" at bounding box center [598, 283] width 125 height 39
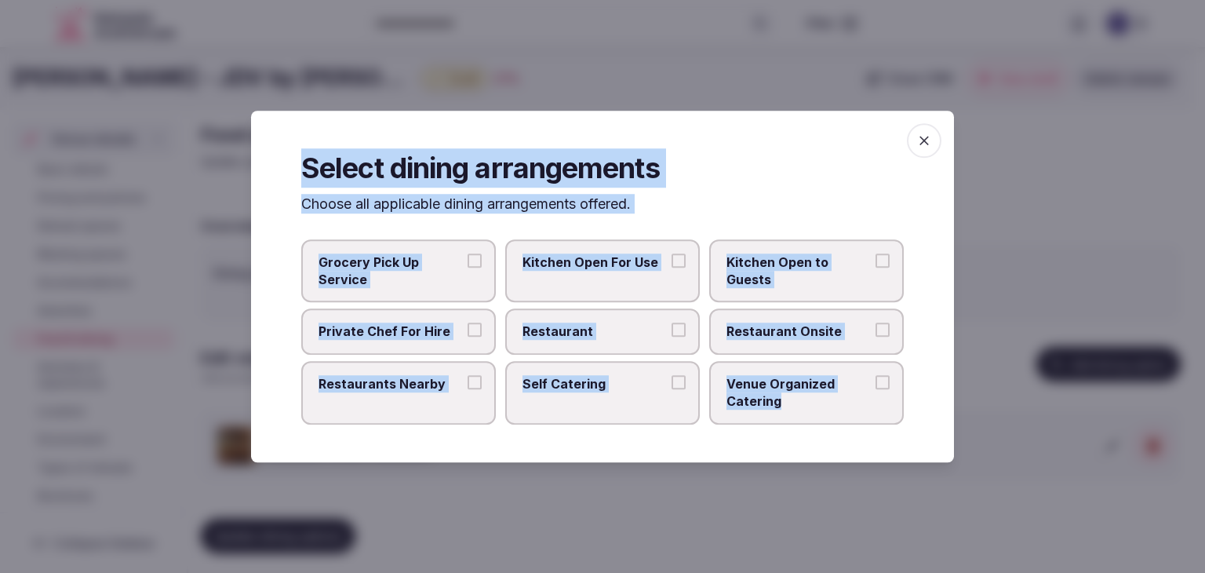
drag, startPoint x: 298, startPoint y: 187, endPoint x: 868, endPoint y: 409, distance: 611.9
click at [868, 409] on div "Select dining arrangements Choose all applicable dining arrangements offered. G…" at bounding box center [602, 286] width 703 height 351
click at [677, 384] on button "Self Catering" at bounding box center [678, 382] width 14 height 14
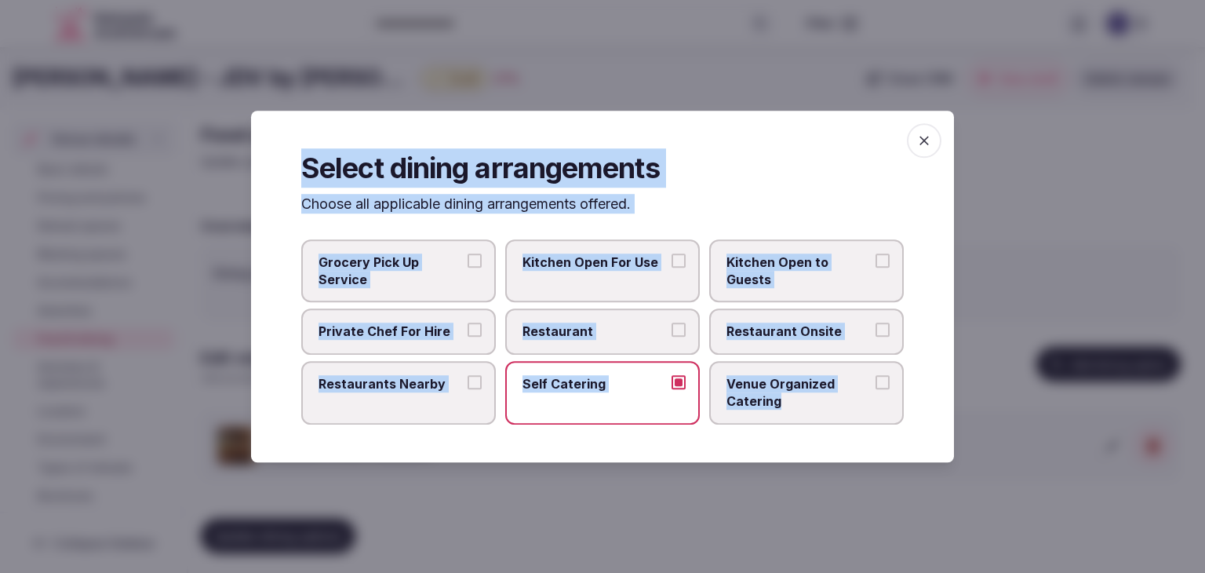
click at [311, 161] on h2 "Select dining arrangements" at bounding box center [602, 167] width 602 height 39
drag, startPoint x: 313, startPoint y: 179, endPoint x: 822, endPoint y: 409, distance: 558.5
click at [822, 409] on div "Select dining arrangements Choose all applicable dining arrangements offered. G…" at bounding box center [602, 286] width 703 height 351
copy div "Select dining arrangements Choose all applicable dining arrangements offered. G…"
click at [919, 142] on icon "button" at bounding box center [924, 141] width 16 height 16
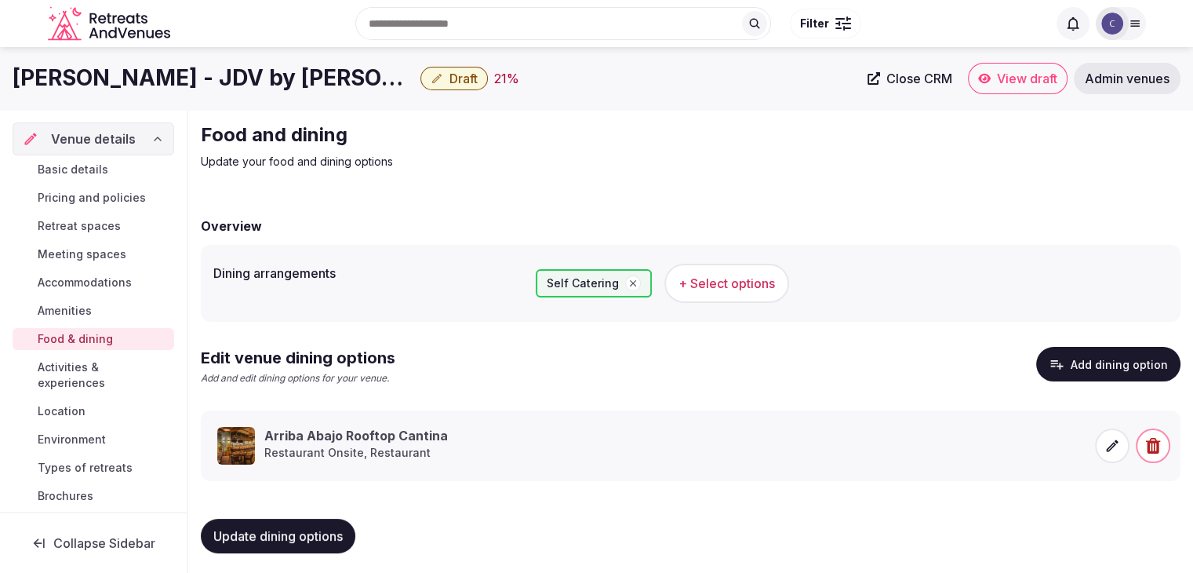
click at [292, 85] on h1 "[PERSON_NAME] - JDV by [PERSON_NAME]" at bounding box center [214, 78] width 402 height 31
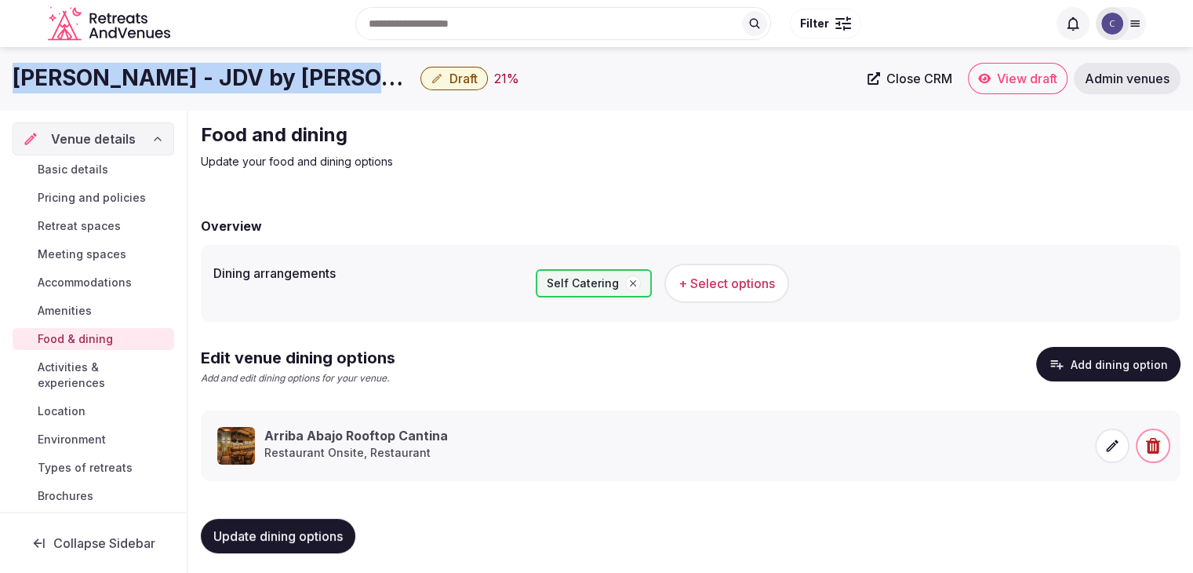
click at [292, 85] on h1 "[PERSON_NAME] - JDV by [PERSON_NAME]" at bounding box center [214, 78] width 402 height 31
copy div "[PERSON_NAME] - JDV by [PERSON_NAME]"
click at [121, 282] on span "Accommodations" at bounding box center [85, 282] width 94 height 16
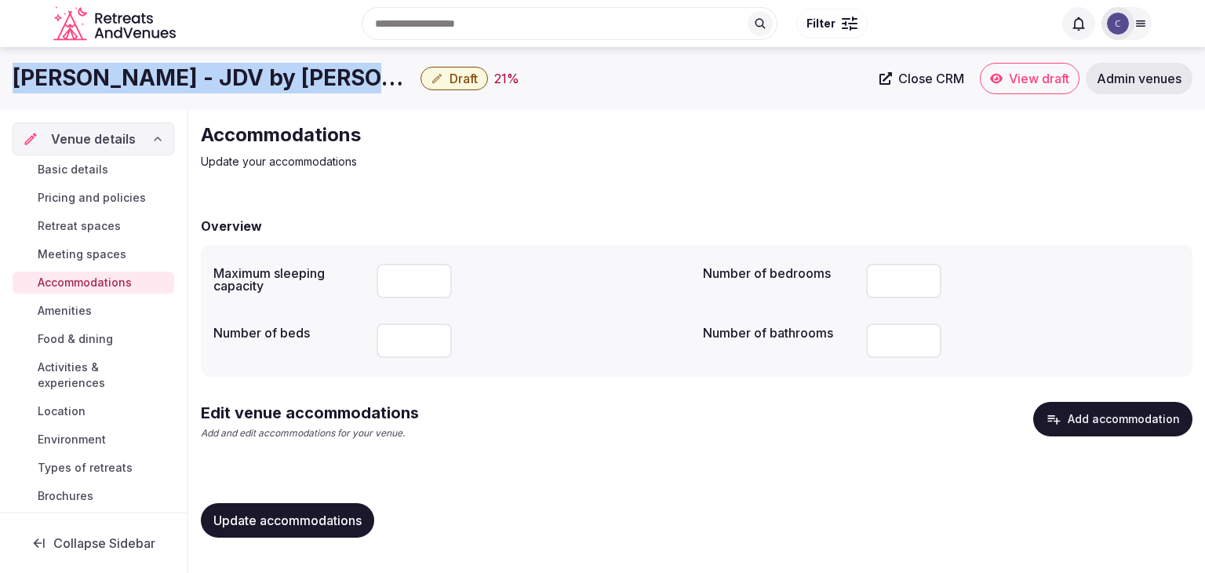
click at [1115, 414] on button "Add accommodation" at bounding box center [1112, 419] width 159 height 35
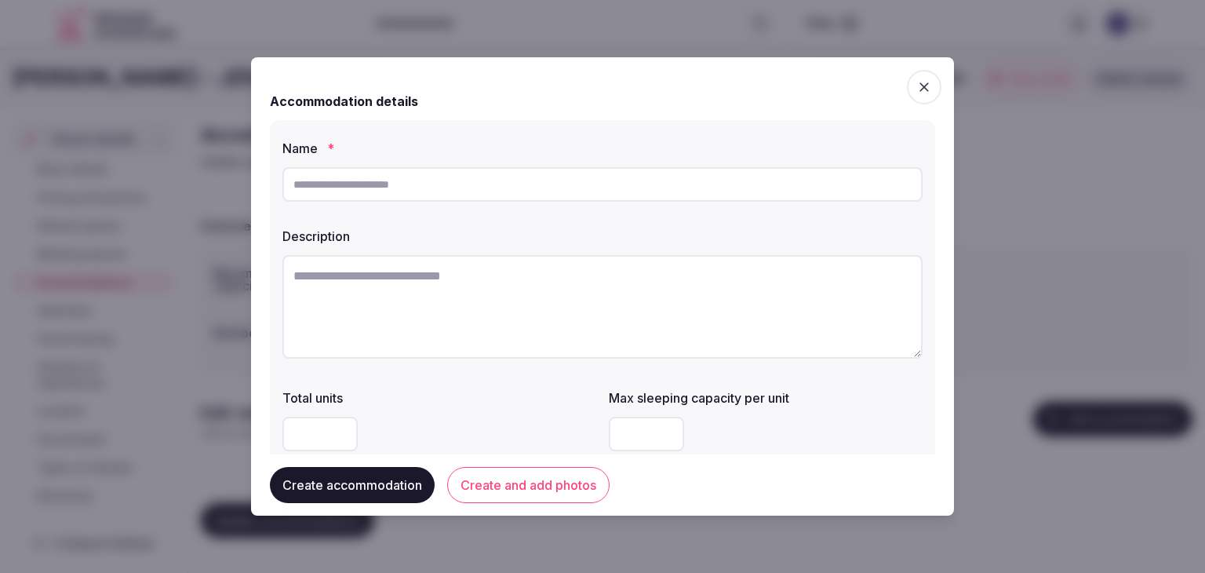
click at [392, 176] on input "text" at bounding box center [602, 184] width 640 height 35
type input "**********"
click at [449, 275] on textarea at bounding box center [602, 307] width 640 height 104
click at [533, 338] on textarea at bounding box center [602, 307] width 640 height 104
paste textarea "**********"
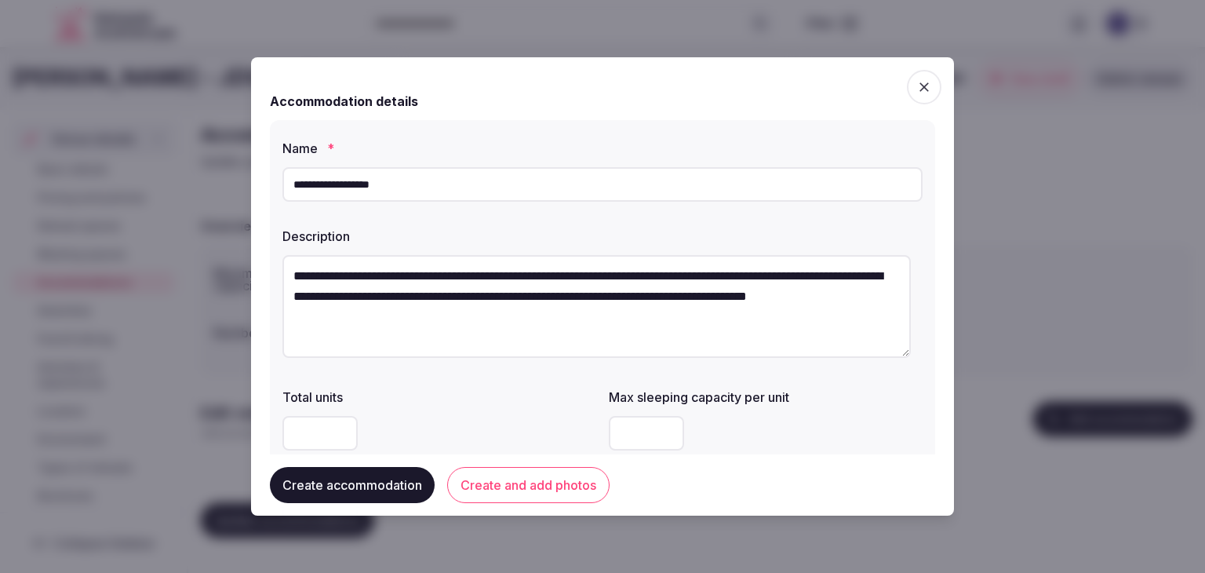
type textarea "**********"
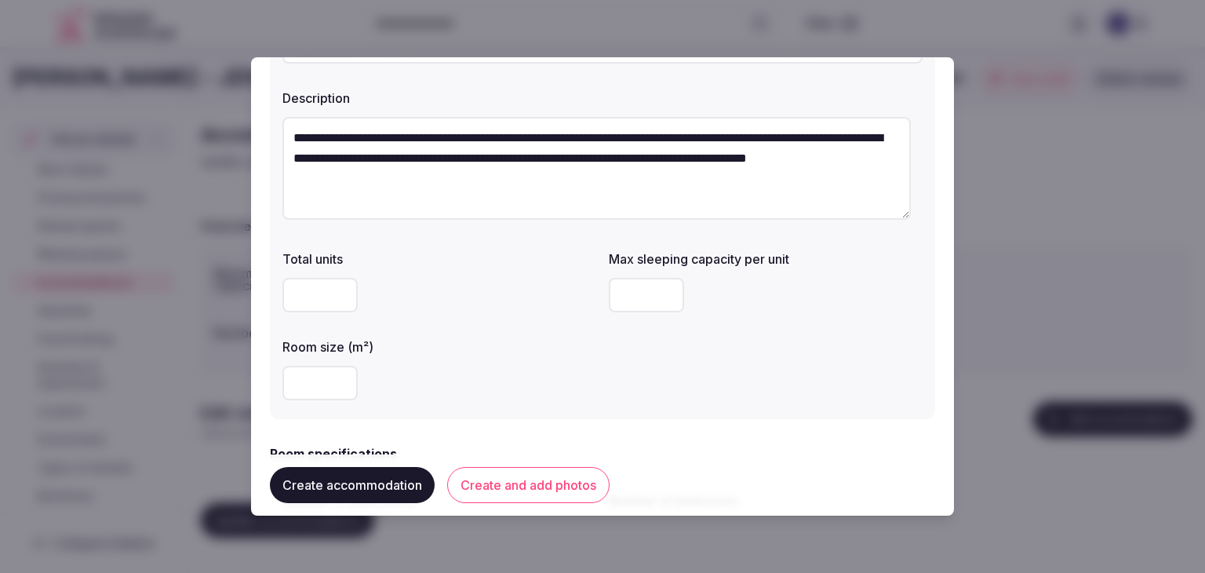
scroll to position [235, 0]
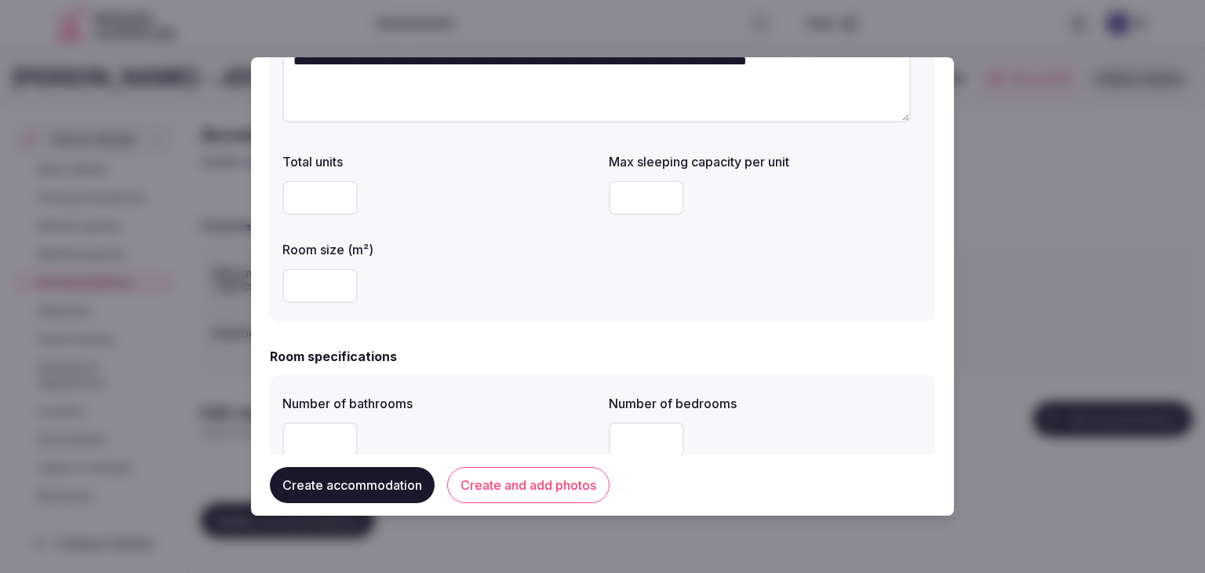
click at [319, 278] on input "number" at bounding box center [319, 285] width 75 height 35
type input "**"
drag, startPoint x: 463, startPoint y: 300, endPoint x: 474, endPoint y: 330, distance: 31.8
click at [464, 300] on div "**" at bounding box center [439, 285] width 314 height 35
click at [640, 175] on div at bounding box center [766, 197] width 314 height 47
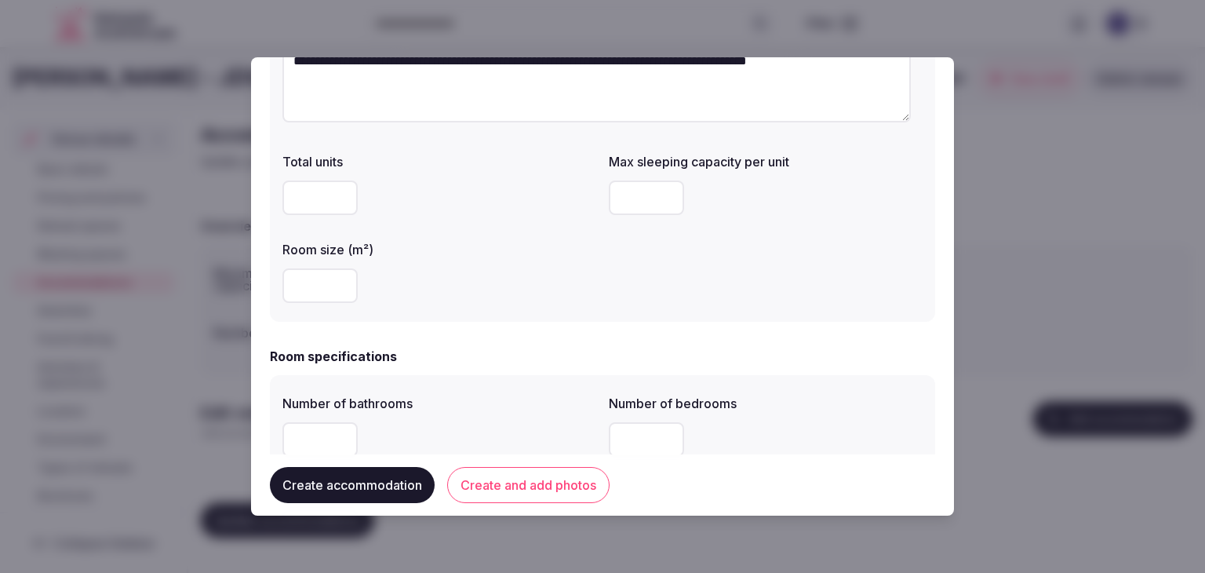
click at [632, 189] on input "number" at bounding box center [646, 197] width 75 height 35
type input "*"
click at [610, 300] on div "Total units Max sleeping capacity per unit * Room size (m²) **" at bounding box center [602, 227] width 640 height 163
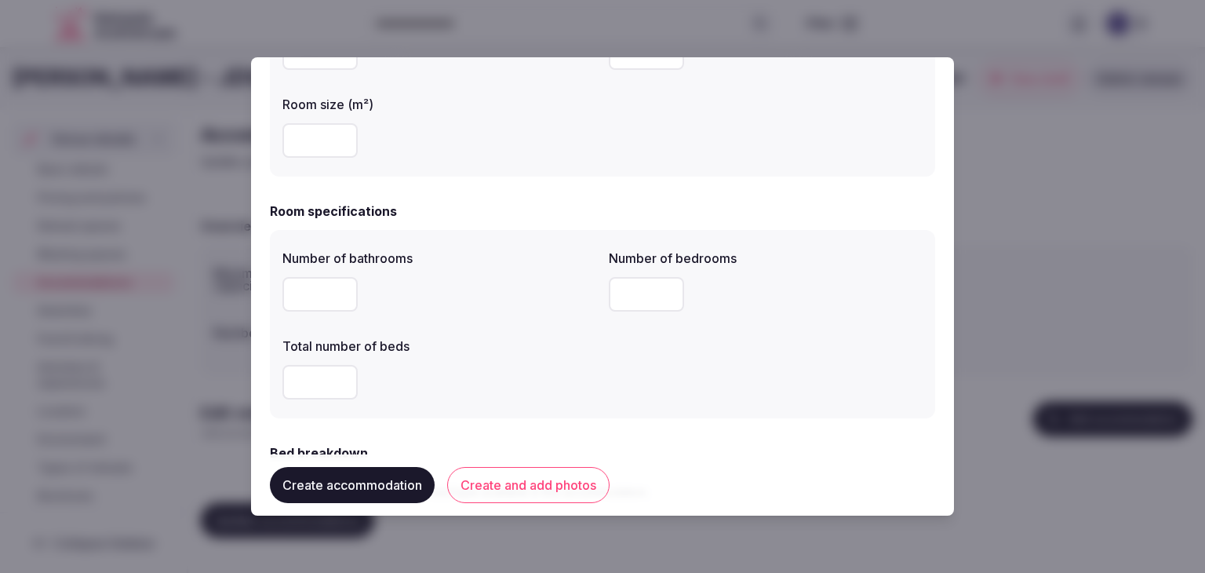
scroll to position [471, 0]
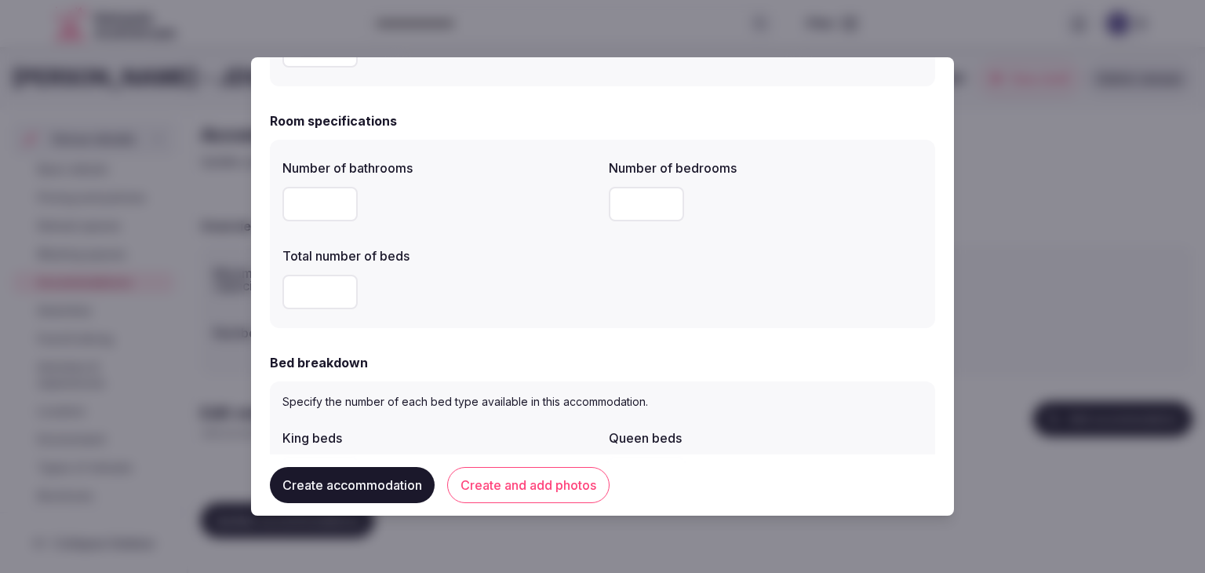
click at [312, 195] on input "number" at bounding box center [319, 204] width 75 height 35
type input "*"
click at [328, 292] on input "number" at bounding box center [319, 291] width 75 height 35
type input "*"
click at [637, 208] on input "number" at bounding box center [646, 204] width 75 height 35
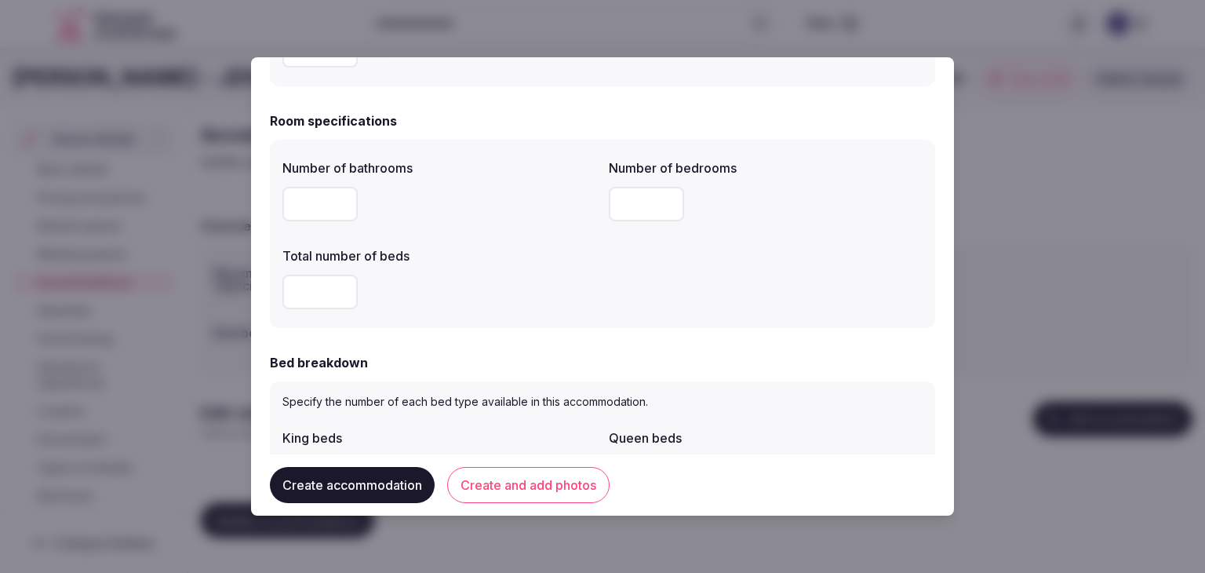
type input "*"
click at [585, 333] on form "**********" at bounding box center [602, 499] width 665 height 1787
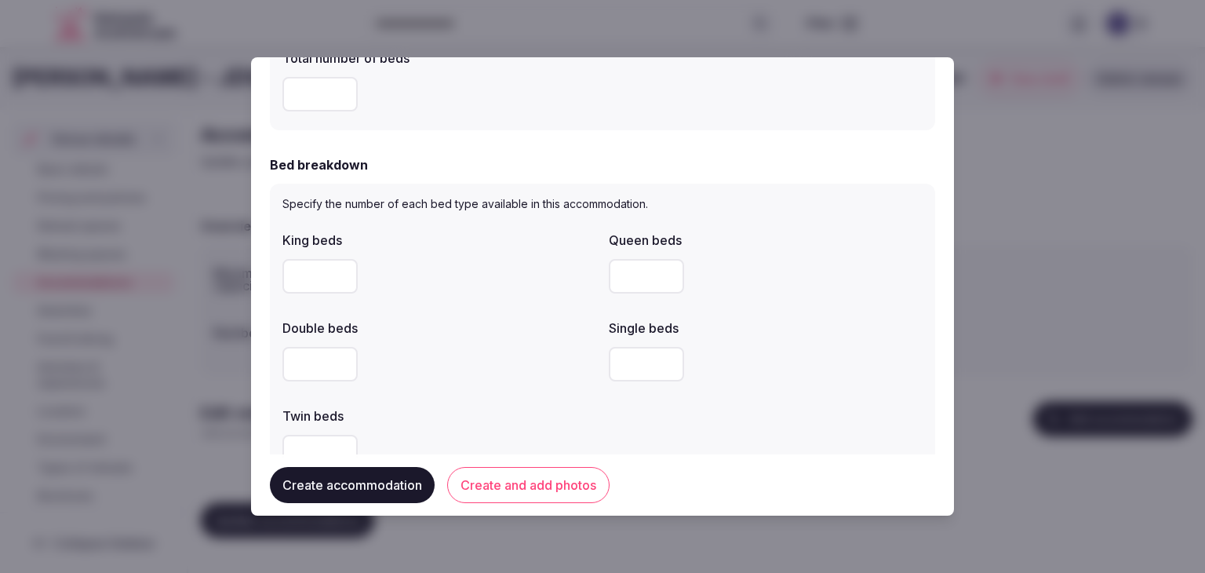
scroll to position [706, 0]
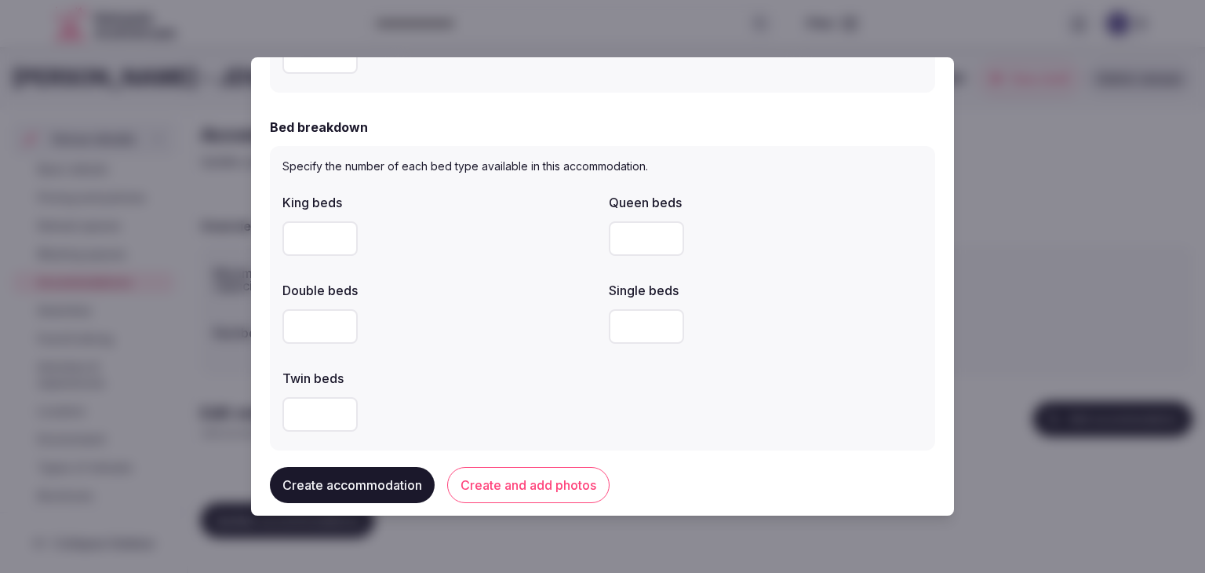
click at [311, 228] on input "number" at bounding box center [319, 238] width 75 height 35
type input "*"
click at [561, 305] on div at bounding box center [439, 326] width 314 height 47
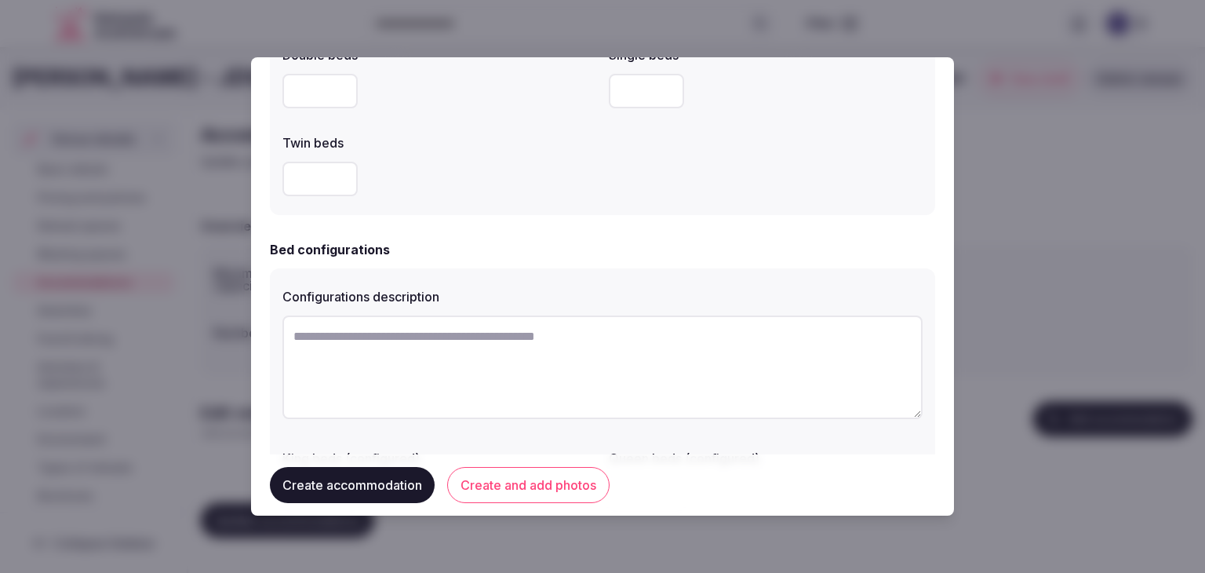
click at [550, 236] on form "**********" at bounding box center [602, 28] width 665 height 1787
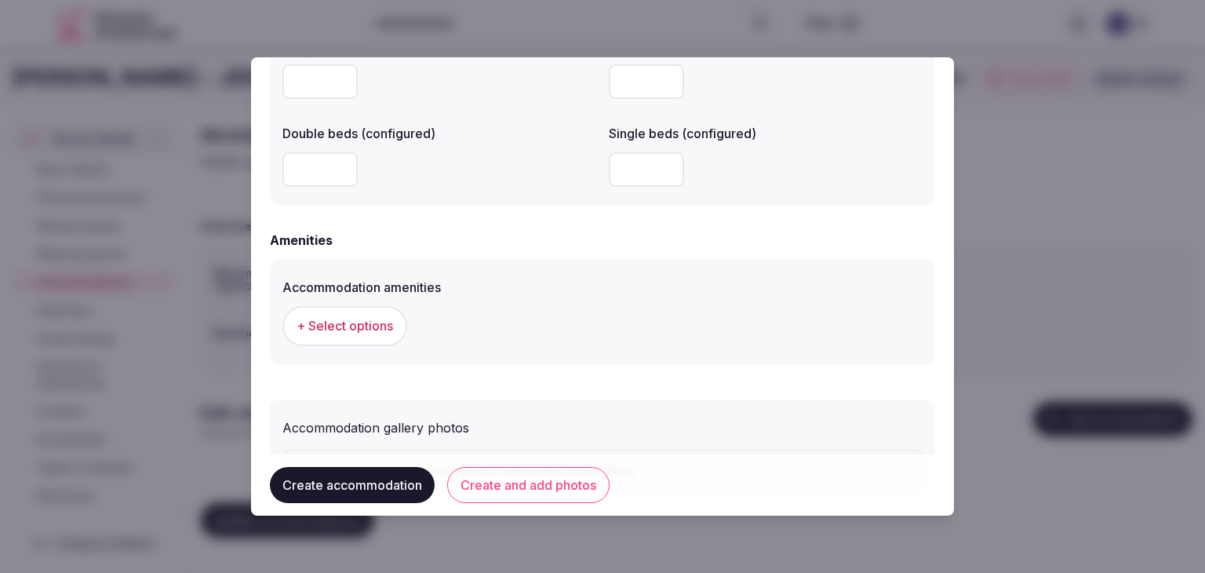
scroll to position [1412, 0]
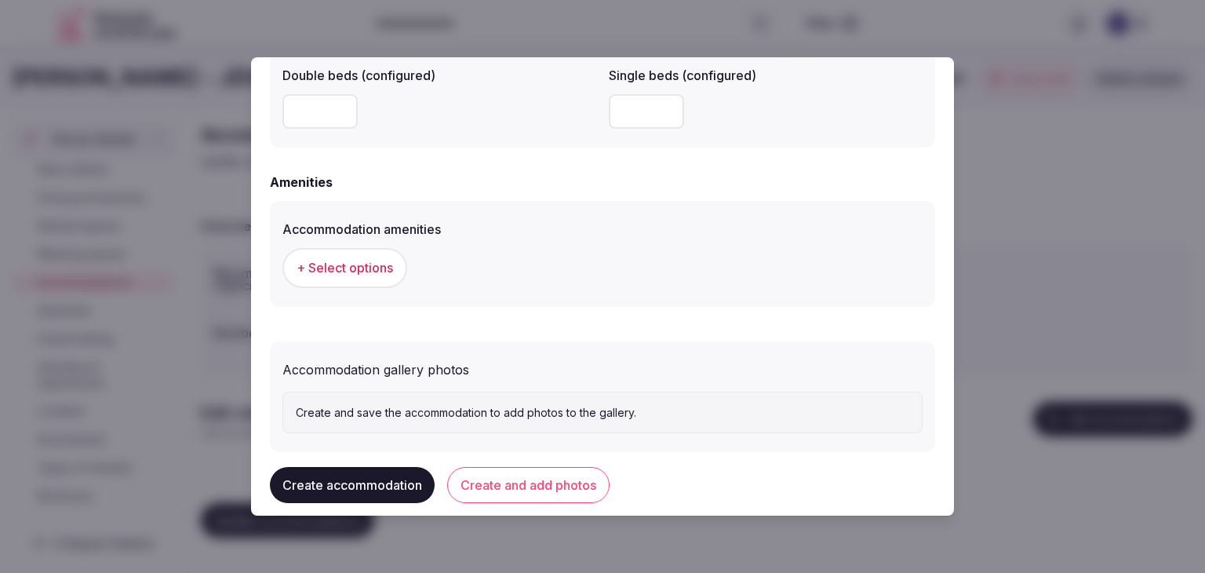
click at [336, 260] on span "+ Select options" at bounding box center [344, 267] width 96 height 17
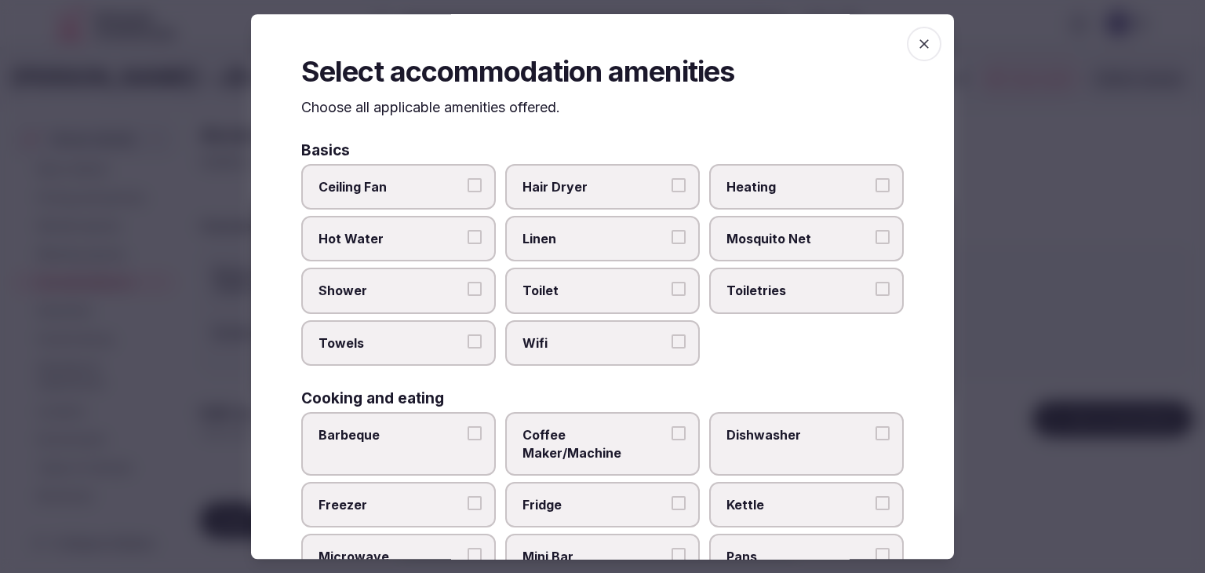
click at [591, 340] on span "Wifi" at bounding box center [594, 342] width 144 height 17
click at [671, 340] on button "Wifi" at bounding box center [678, 341] width 14 height 14
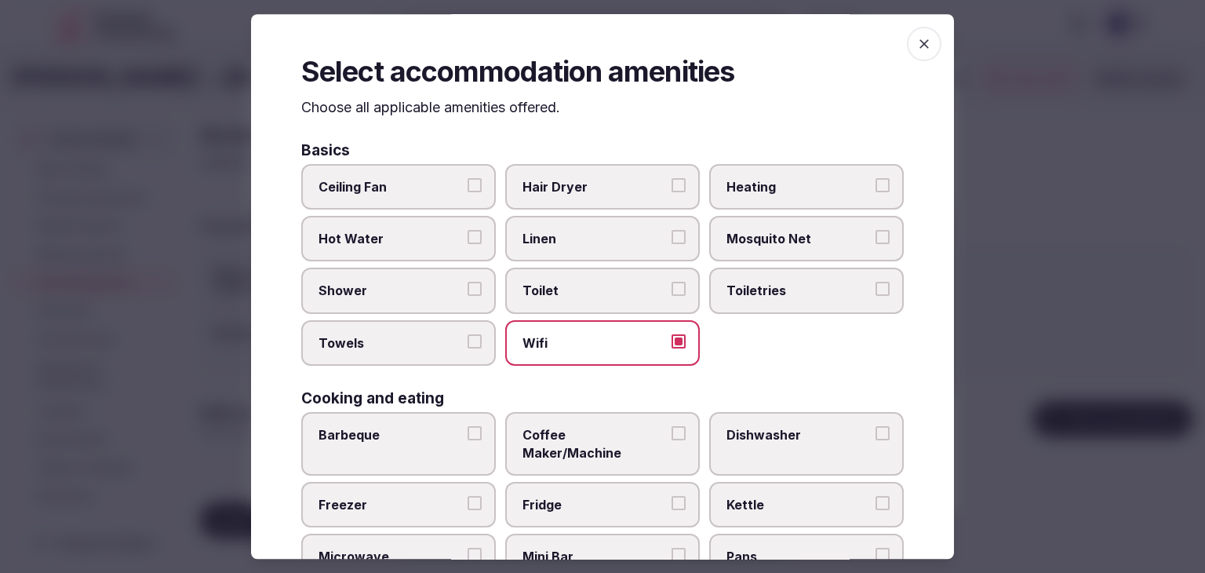
drag, startPoint x: 743, startPoint y: 291, endPoint x: 659, endPoint y: 216, distance: 112.2
click at [743, 289] on span "Toiletries" at bounding box center [798, 290] width 144 height 17
click at [875, 289] on button "Toiletries" at bounding box center [882, 289] width 14 height 14
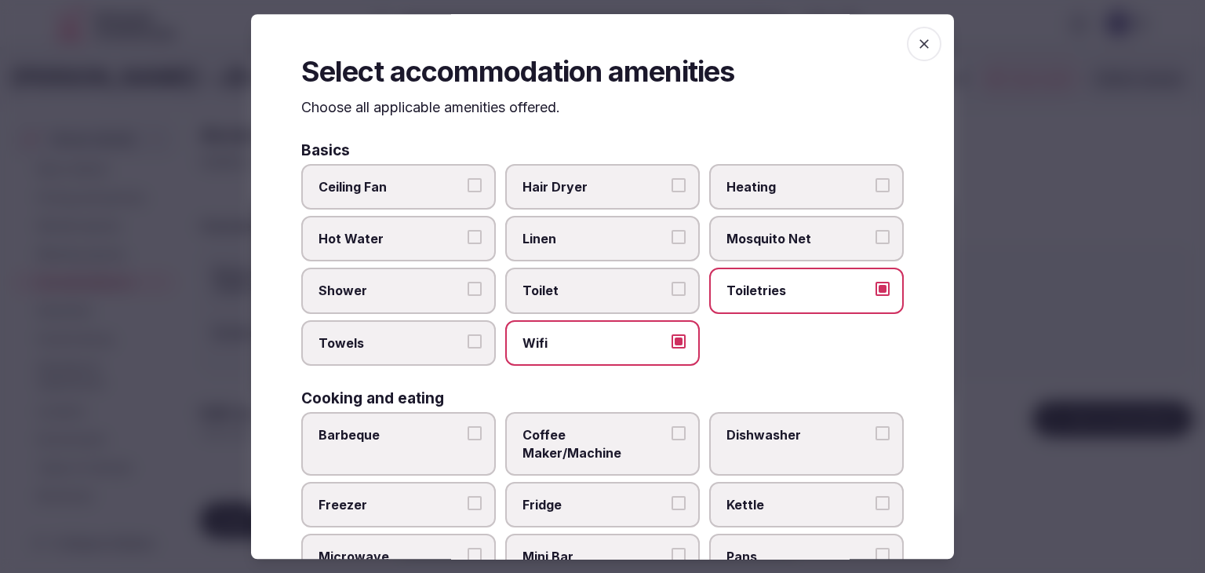
click at [638, 195] on label "Hair Dryer" at bounding box center [602, 186] width 195 height 45
click at [671, 192] on button "Hair Dryer" at bounding box center [678, 185] width 14 height 14
drag, startPoint x: 451, startPoint y: 278, endPoint x: 423, endPoint y: 340, distance: 68.1
click at [449, 279] on label "Shower" at bounding box center [398, 290] width 195 height 45
click at [467, 282] on button "Shower" at bounding box center [474, 289] width 14 height 14
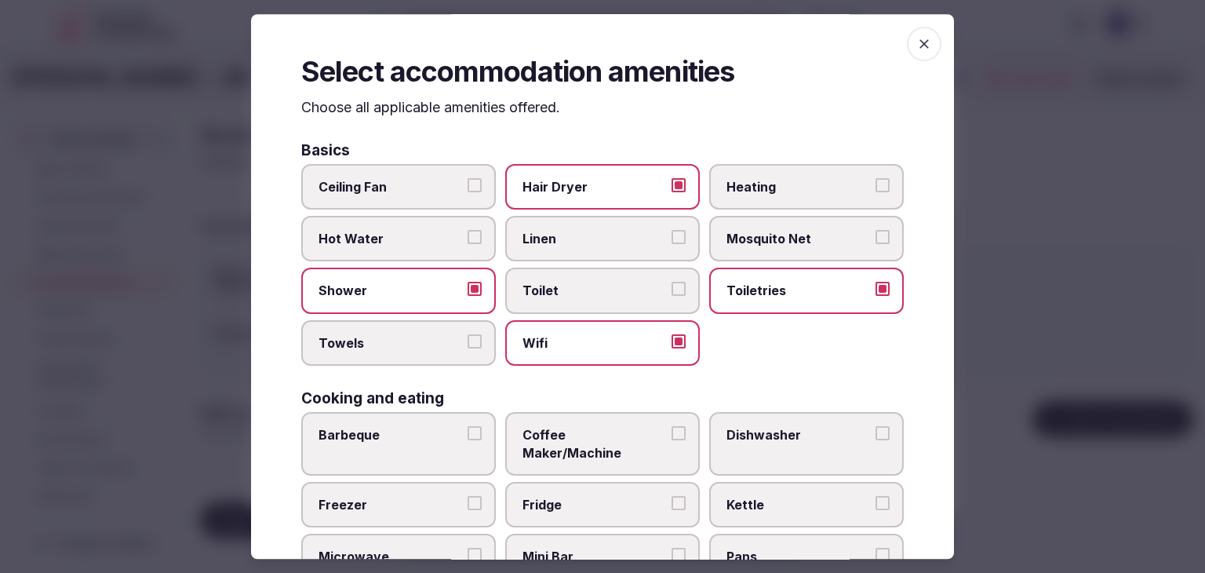
click at [423, 340] on span "Towels" at bounding box center [390, 342] width 144 height 17
click at [467, 340] on button "Towels" at bounding box center [474, 341] width 14 height 14
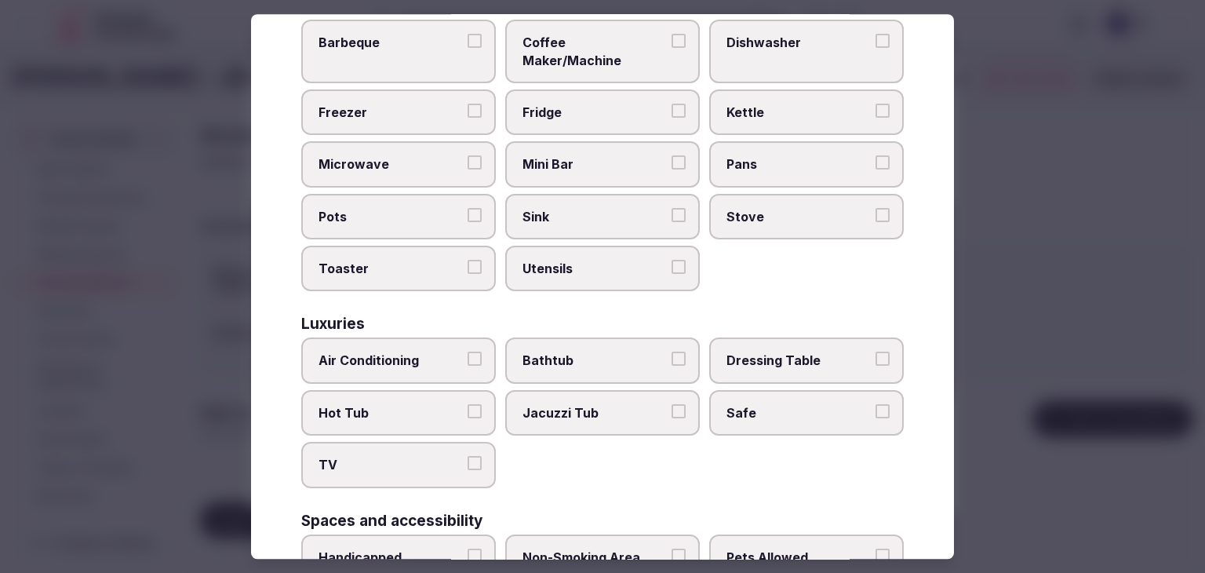
click at [412, 352] on span "Air Conditioning" at bounding box center [390, 360] width 144 height 17
click at [467, 352] on button "Air Conditioning" at bounding box center [474, 359] width 14 height 14
click at [392, 457] on label "TV" at bounding box center [398, 464] width 195 height 45
click at [467, 457] on button "TV" at bounding box center [474, 463] width 14 height 14
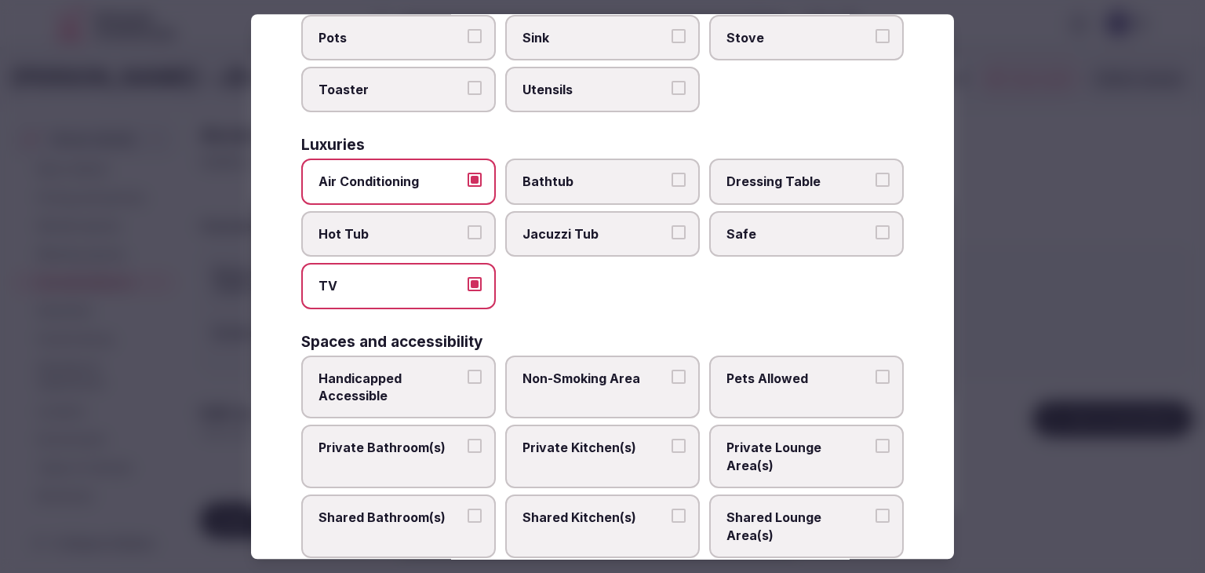
scroll to position [627, 0]
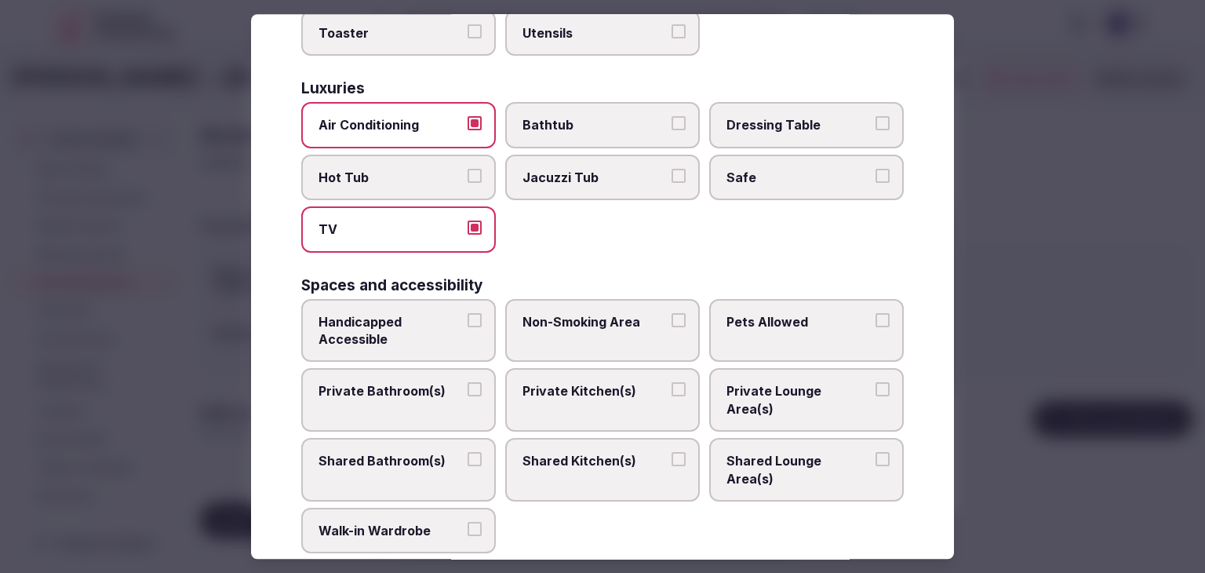
click at [398, 383] on span "Private Bathroom(s)" at bounding box center [390, 391] width 144 height 17
click at [467, 383] on button "Private Bathroom(s)" at bounding box center [474, 390] width 14 height 14
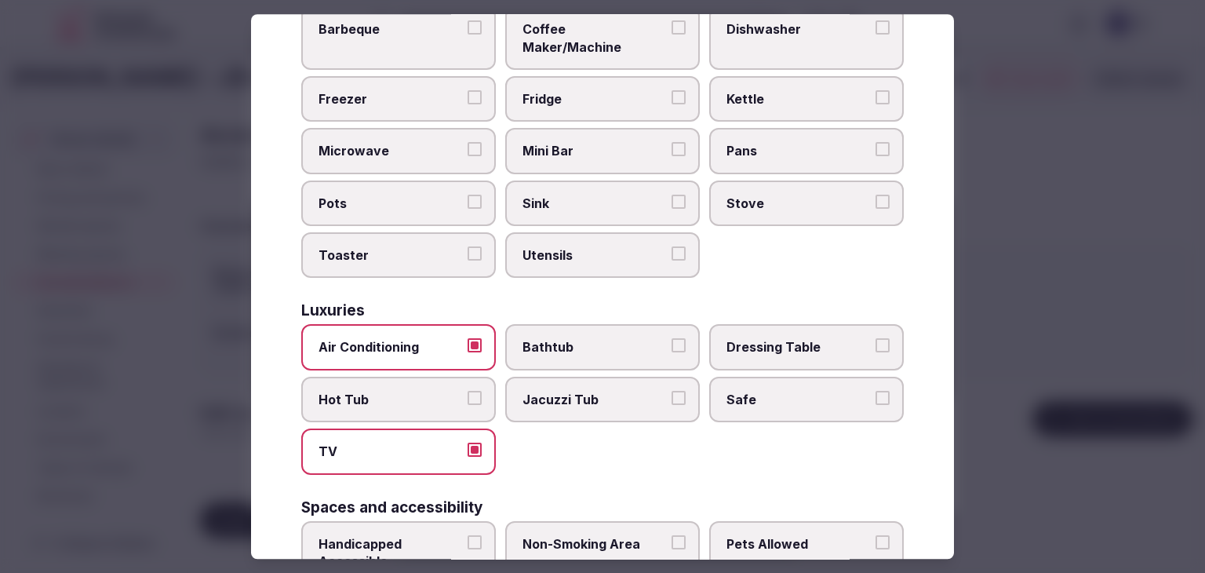
scroll to position [314, 0]
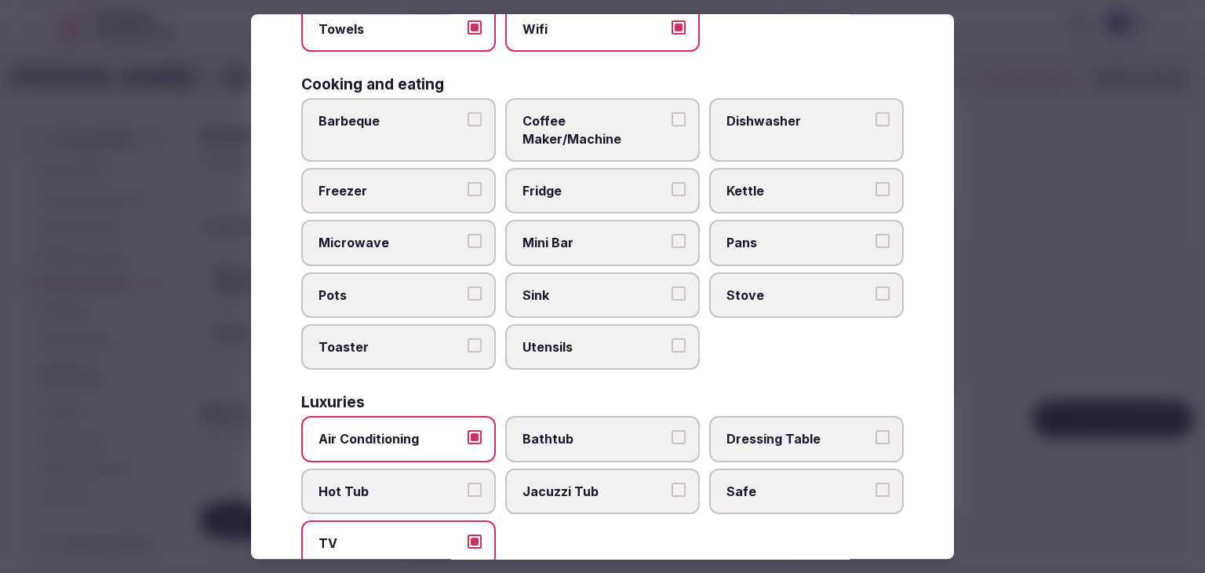
click at [600, 220] on label "Mini Bar" at bounding box center [602, 242] width 195 height 45
click at [671, 235] on button "Mini Bar" at bounding box center [678, 242] width 14 height 14
click at [605, 136] on label "Coffee Maker/Machine" at bounding box center [602, 130] width 195 height 64
click at [671, 126] on button "Coffee Maker/Machine" at bounding box center [678, 119] width 14 height 14
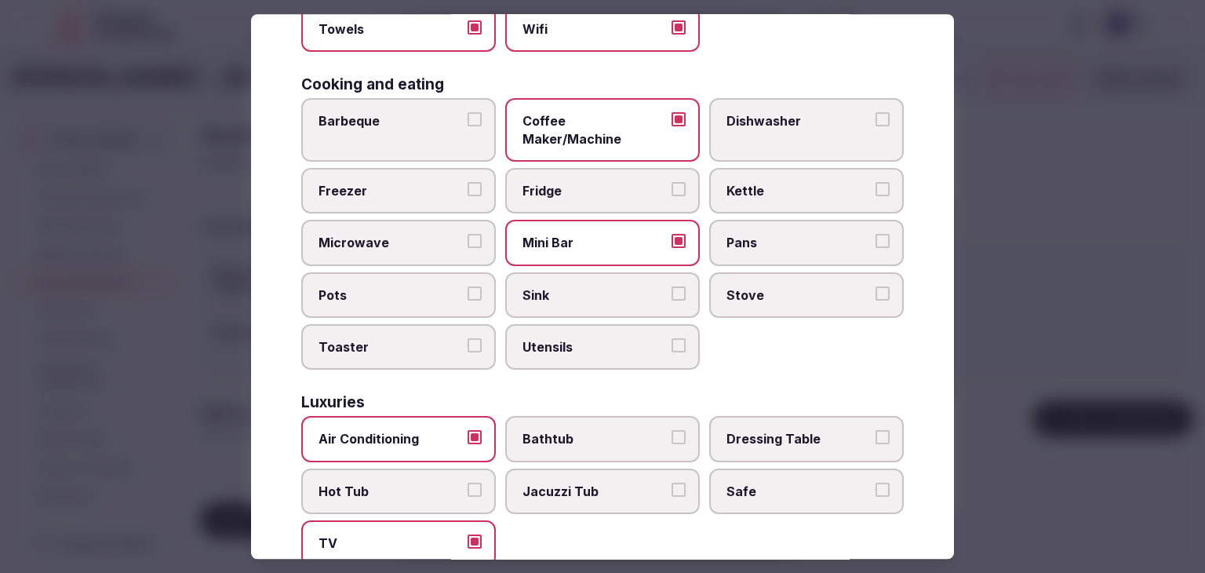
click at [782, 179] on label "Kettle" at bounding box center [806, 190] width 195 height 45
click at [875, 182] on button "Kettle" at bounding box center [882, 189] width 14 height 14
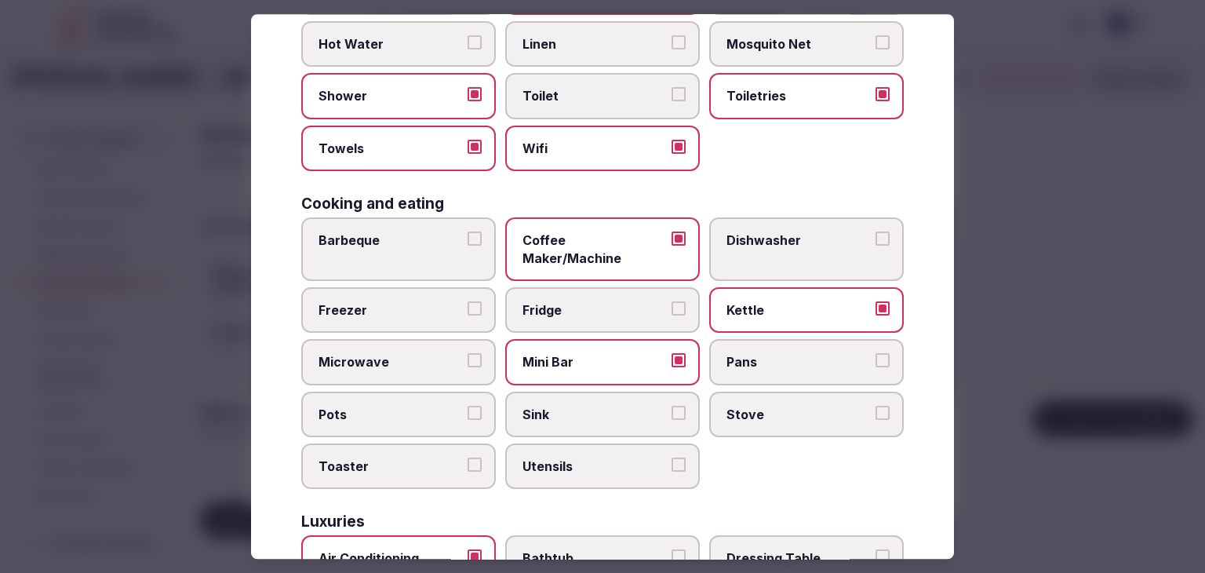
scroll to position [78, 0]
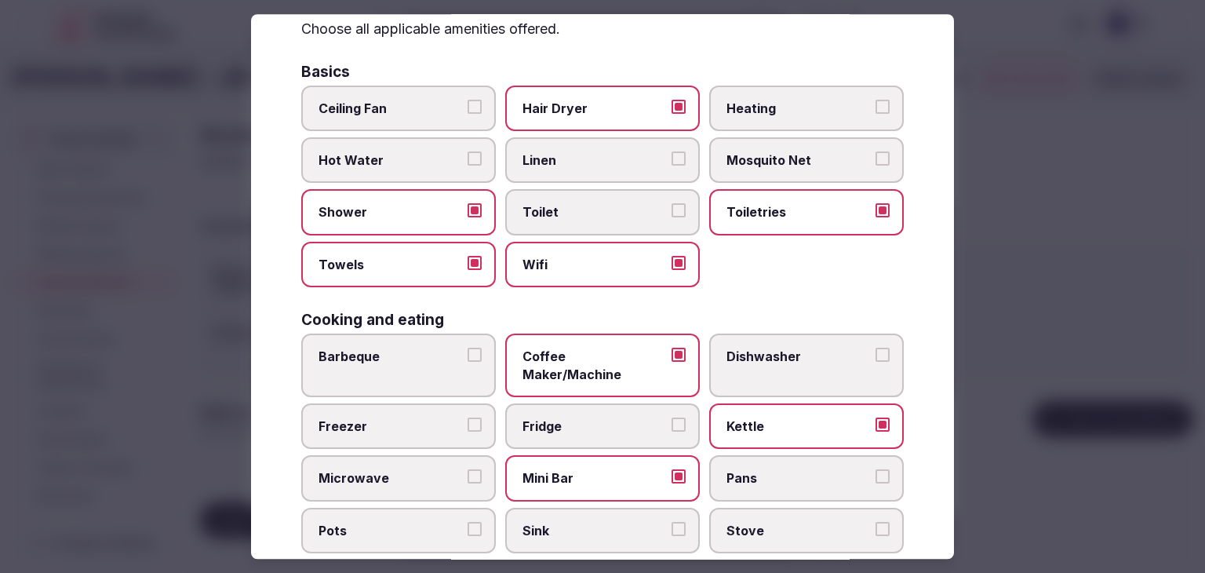
click at [749, 118] on label "Heating" at bounding box center [806, 107] width 195 height 45
click at [875, 114] on button "Heating" at bounding box center [882, 107] width 14 height 14
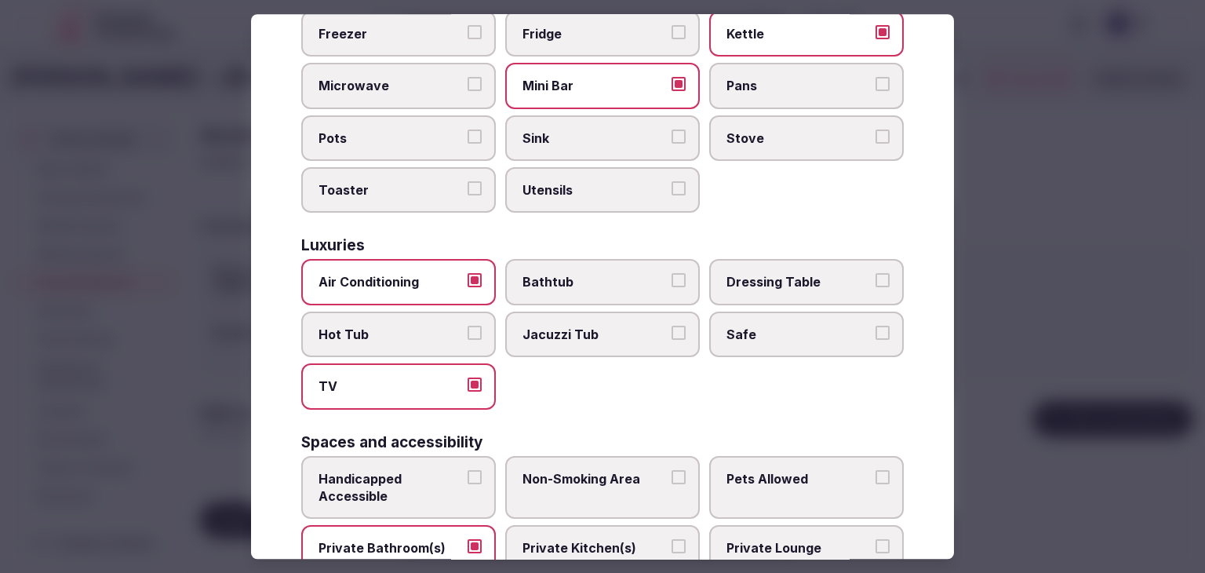
scroll to position [706, 0]
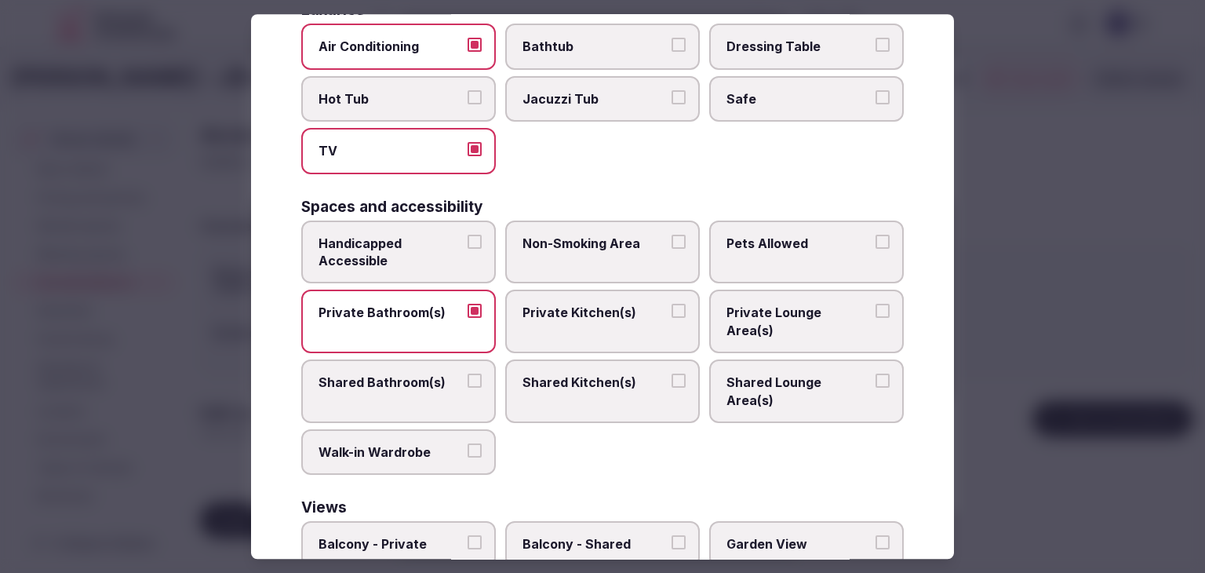
click at [772, 84] on label "Safe" at bounding box center [806, 98] width 195 height 45
click at [875, 90] on button "Safe" at bounding box center [882, 97] width 14 height 14
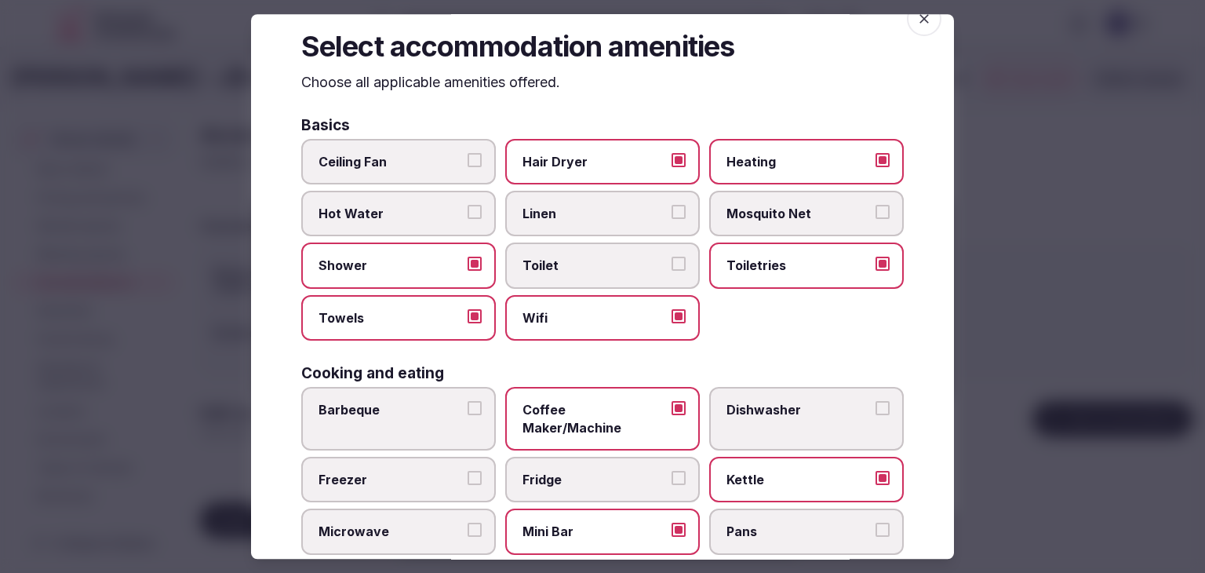
scroll to position [0, 0]
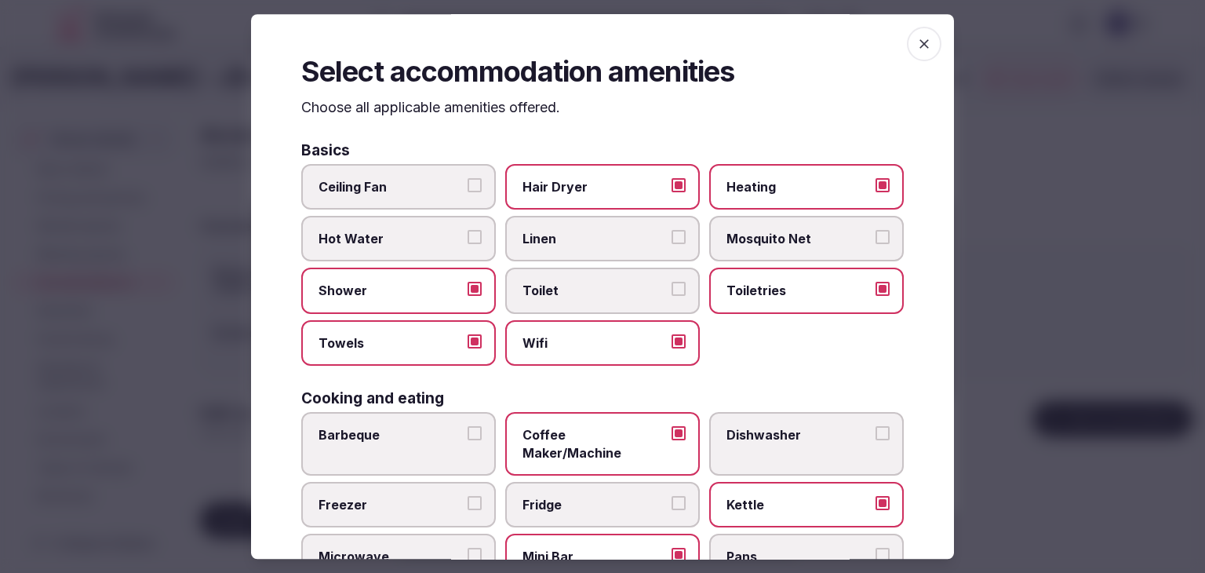
click at [907, 29] on span "button" at bounding box center [924, 44] width 35 height 35
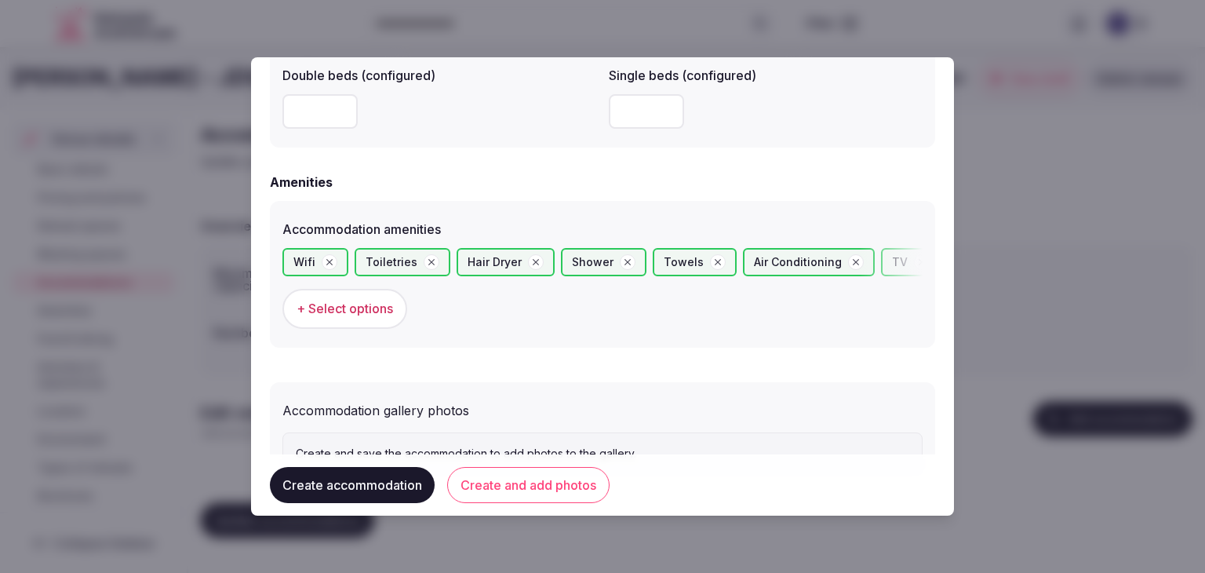
scroll to position [1480, 0]
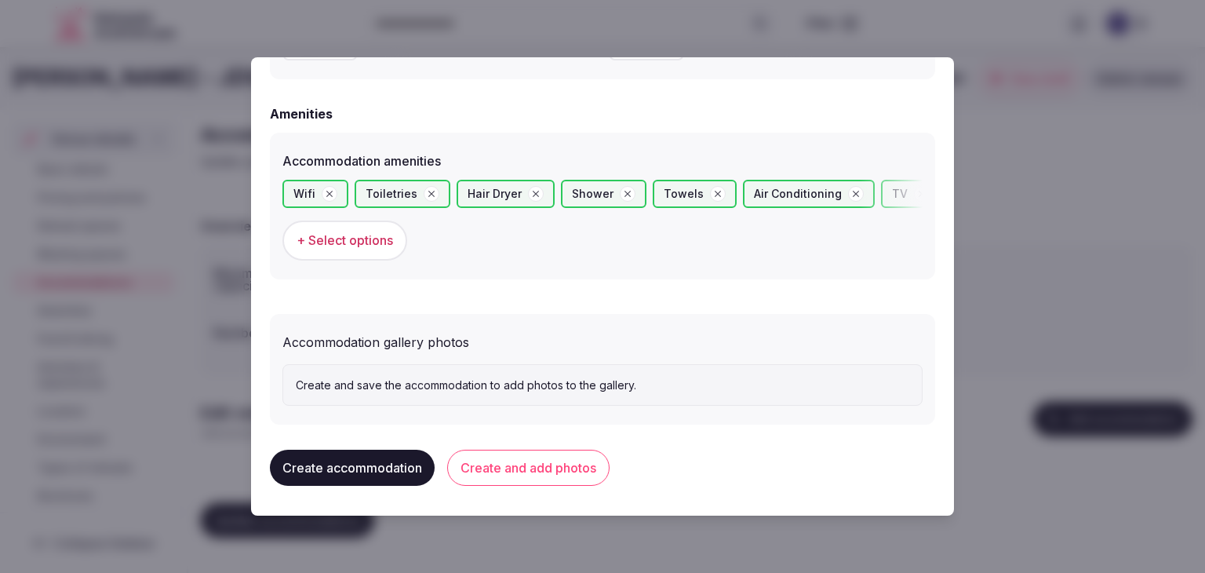
click at [584, 456] on button "Create and add photos" at bounding box center [528, 467] width 162 height 36
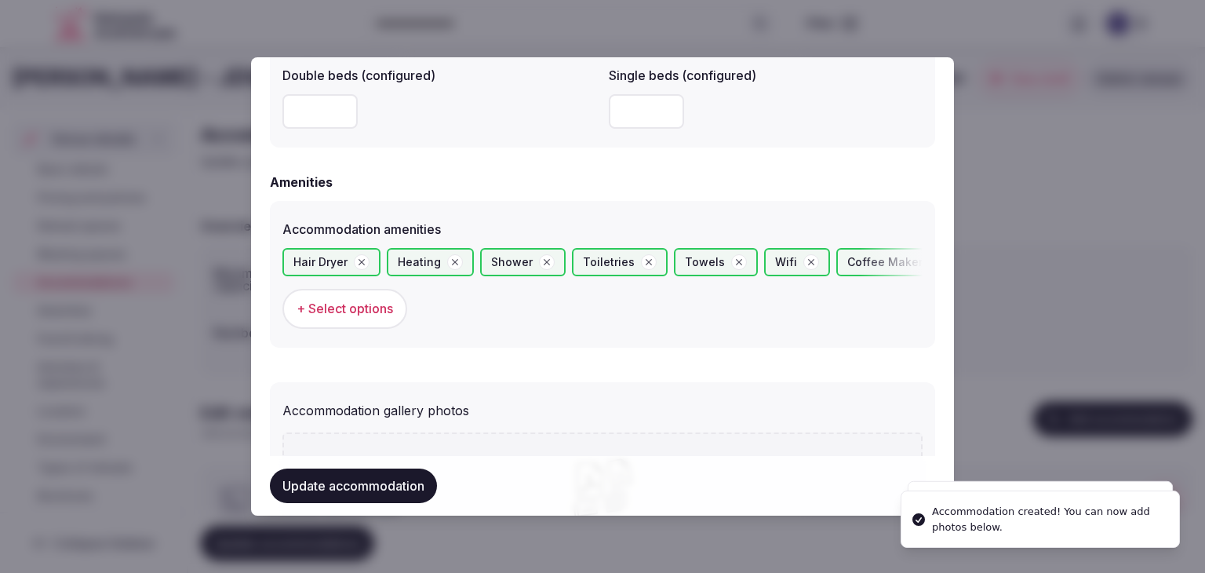
scroll to position [1624, 0]
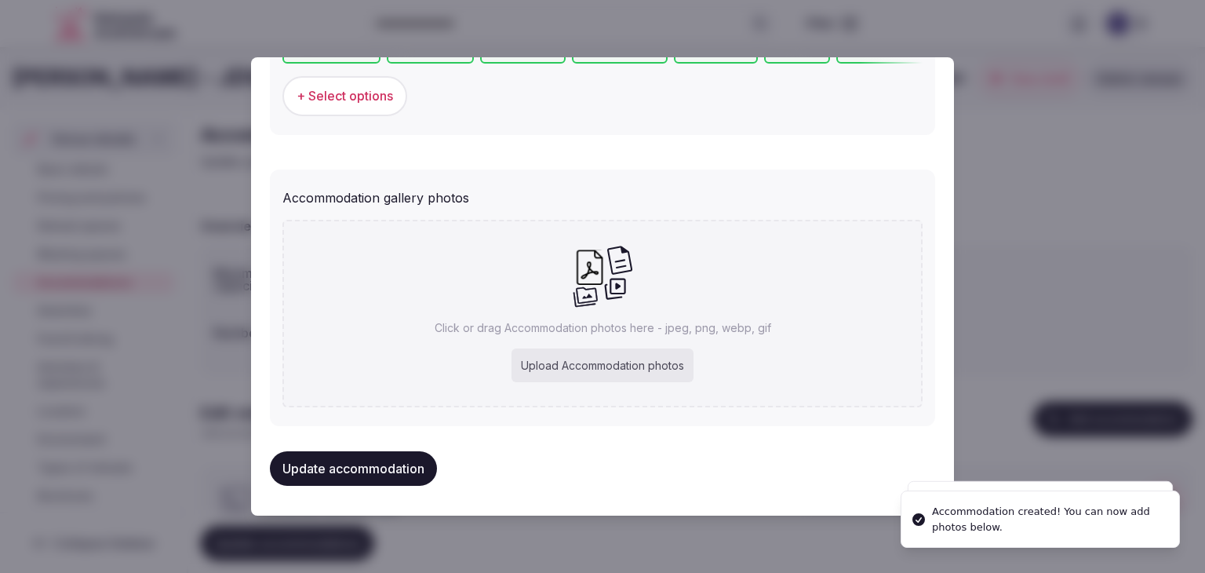
click at [571, 359] on div "Upload Accommodation photos" at bounding box center [602, 365] width 182 height 35
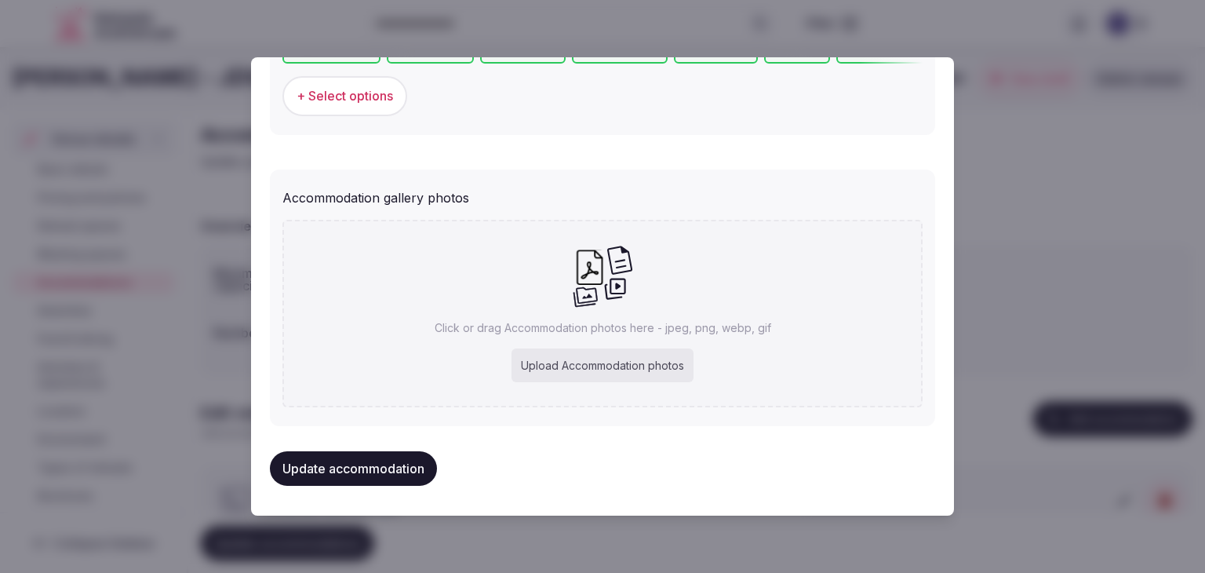
type input "**********"
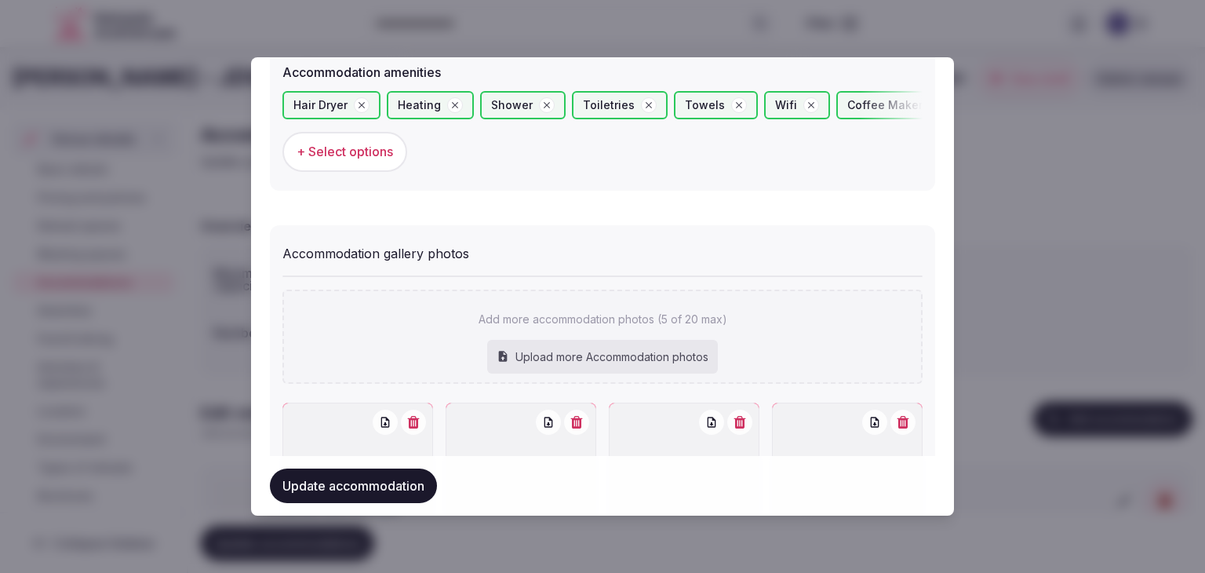
scroll to position [1546, 0]
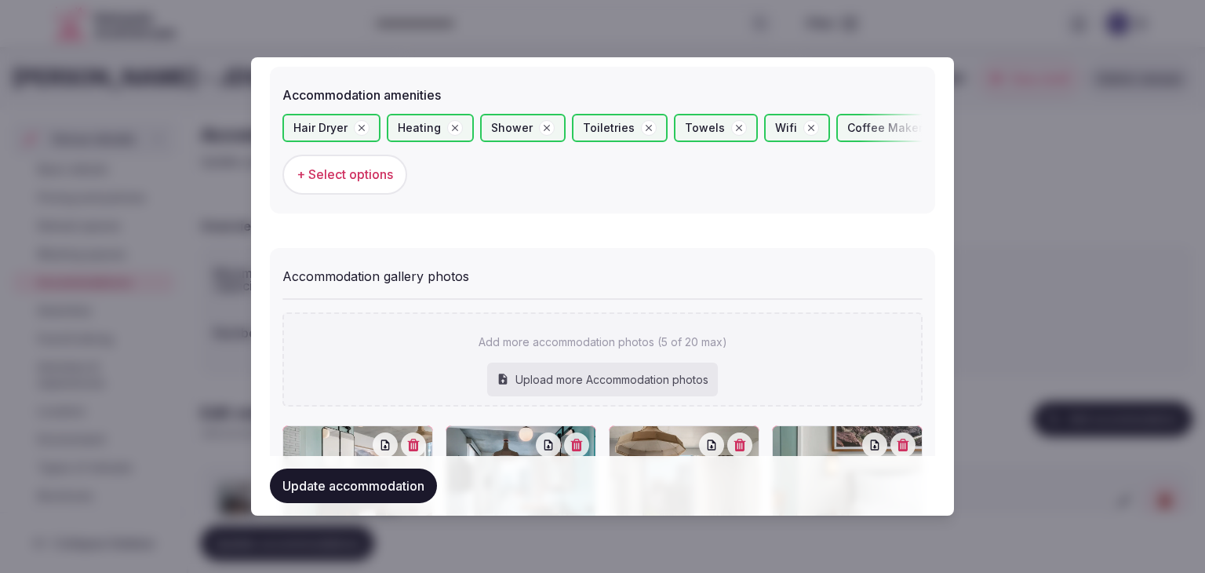
click at [367, 174] on span "+ Select options" at bounding box center [344, 173] width 96 height 17
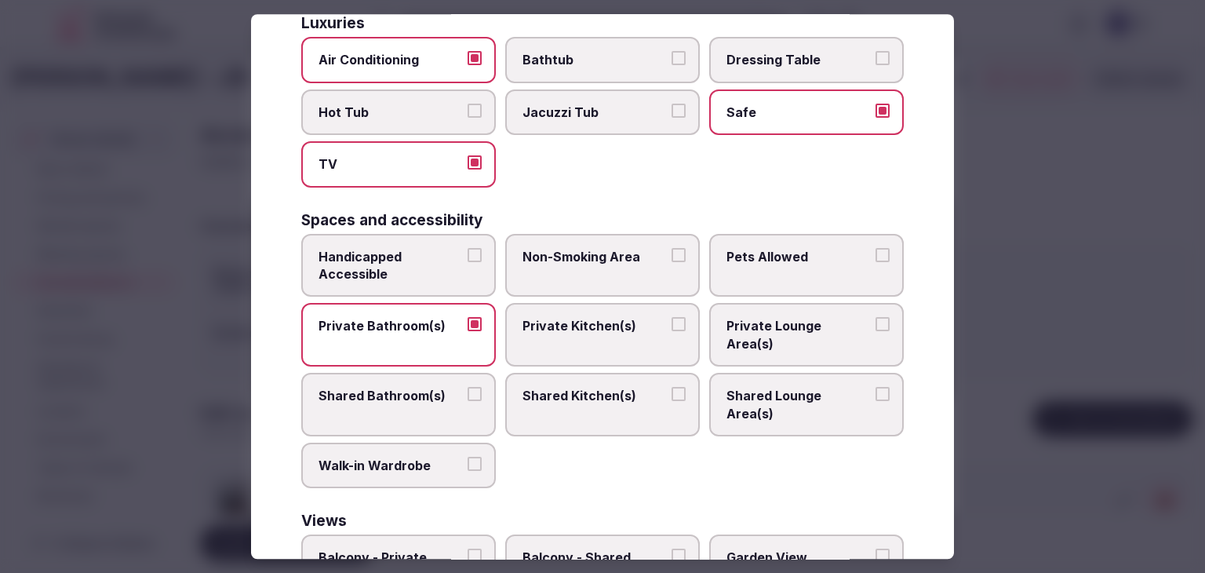
scroll to position [792, 0]
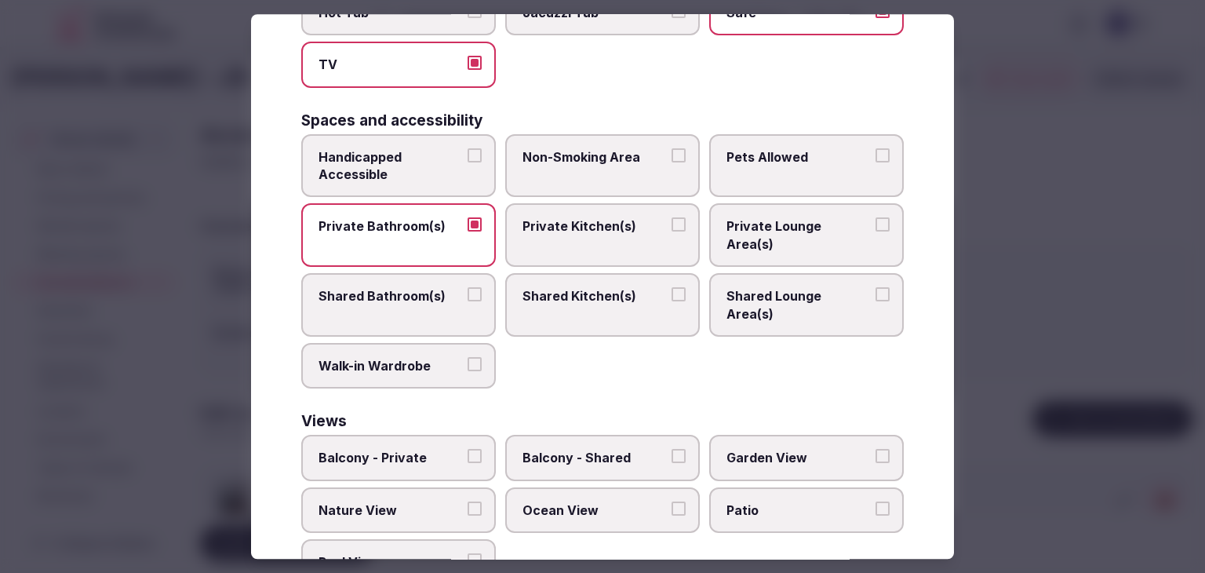
click at [374, 553] on span "Pool View" at bounding box center [390, 561] width 144 height 17
click at [467, 553] on button "Pool View" at bounding box center [474, 560] width 14 height 14
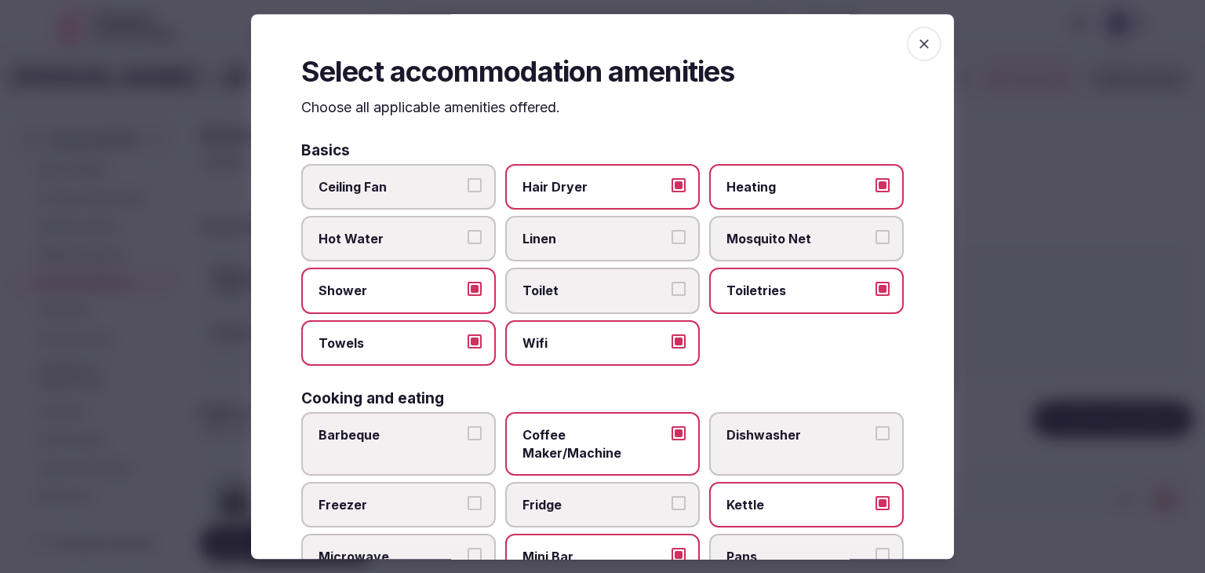
scroll to position [0, 0]
click at [916, 45] on icon "button" at bounding box center [924, 44] width 16 height 16
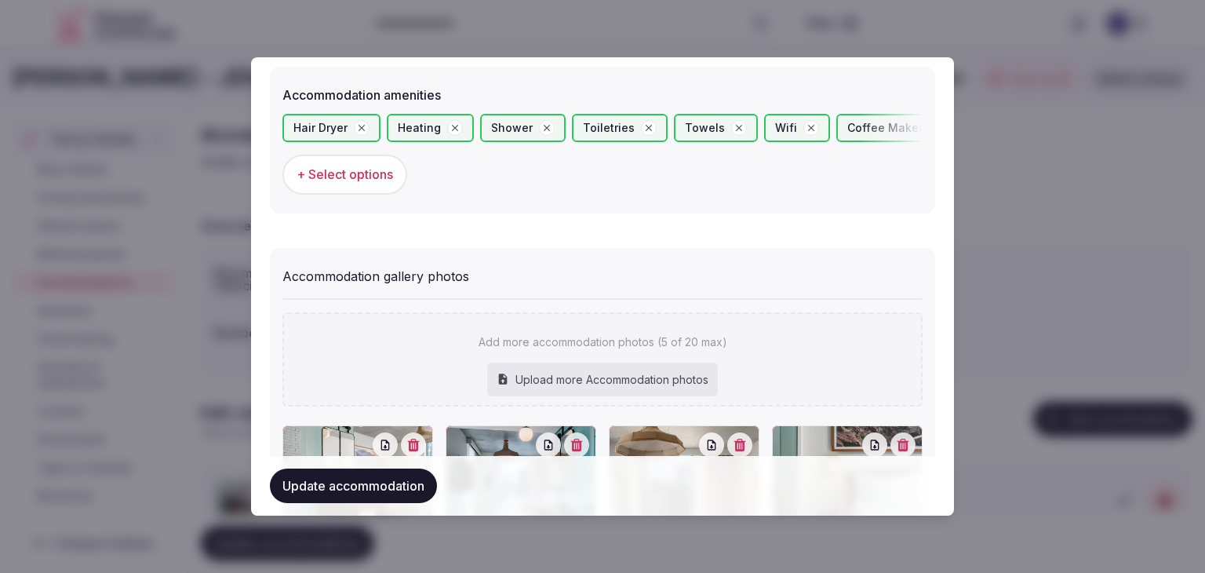
click at [329, 488] on button "Update accommodation" at bounding box center [353, 485] width 167 height 35
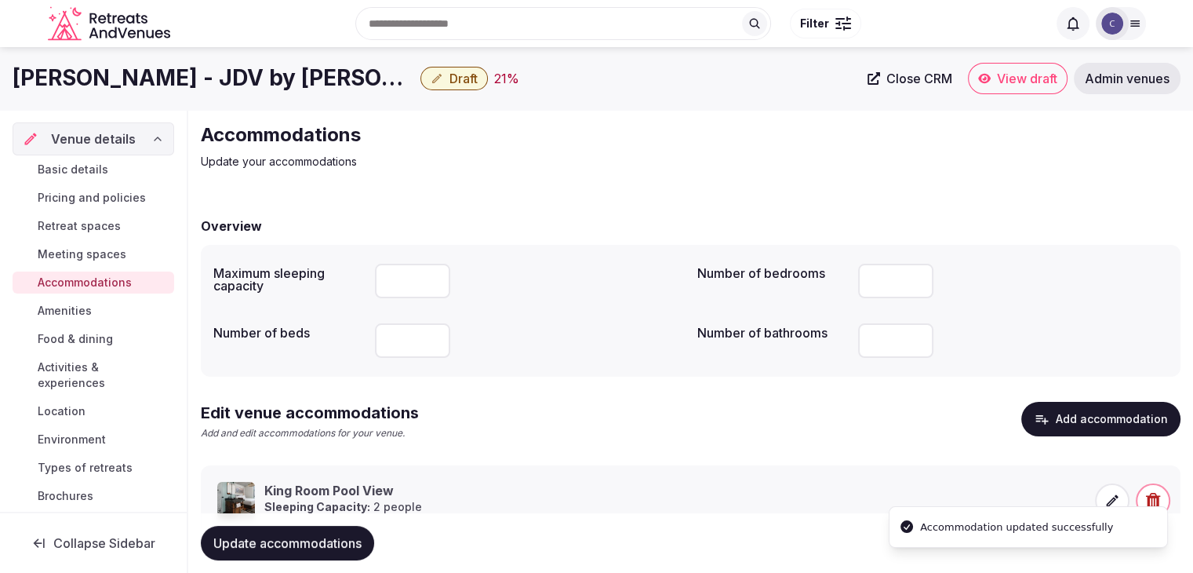
click at [326, 540] on span "Update accommodations" at bounding box center [287, 543] width 148 height 16
click at [89, 252] on span "Meeting spaces" at bounding box center [82, 254] width 89 height 16
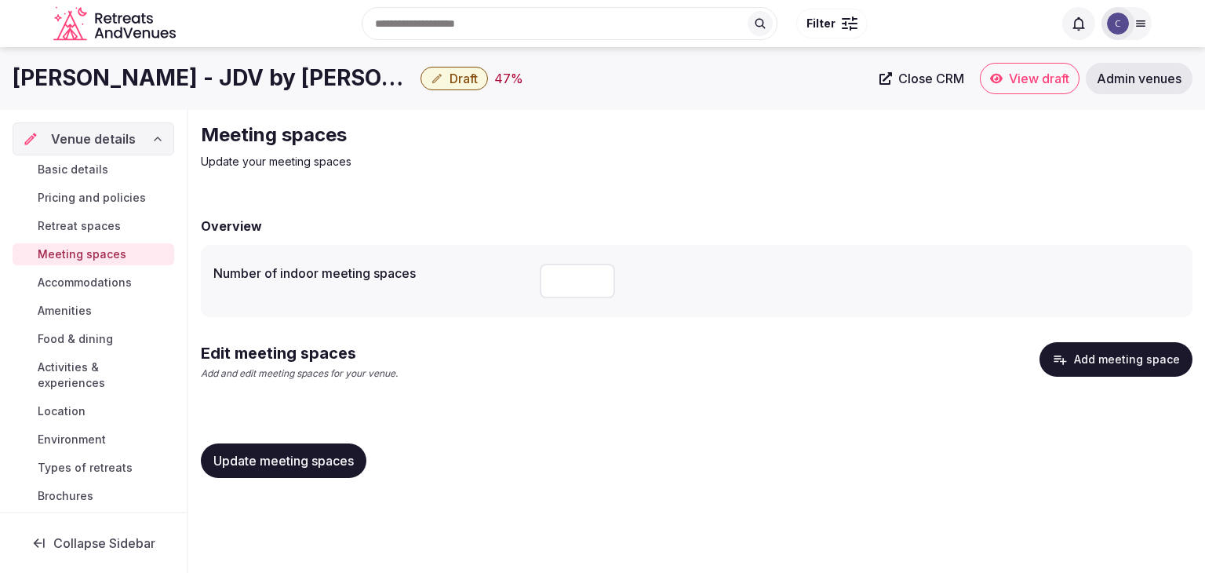
click at [569, 277] on input "number" at bounding box center [577, 281] width 75 height 35
type input "*"
click at [282, 458] on span "Update meeting spaces" at bounding box center [283, 461] width 140 height 16
click at [1094, 354] on button "Add meeting space" at bounding box center [1115, 359] width 153 height 35
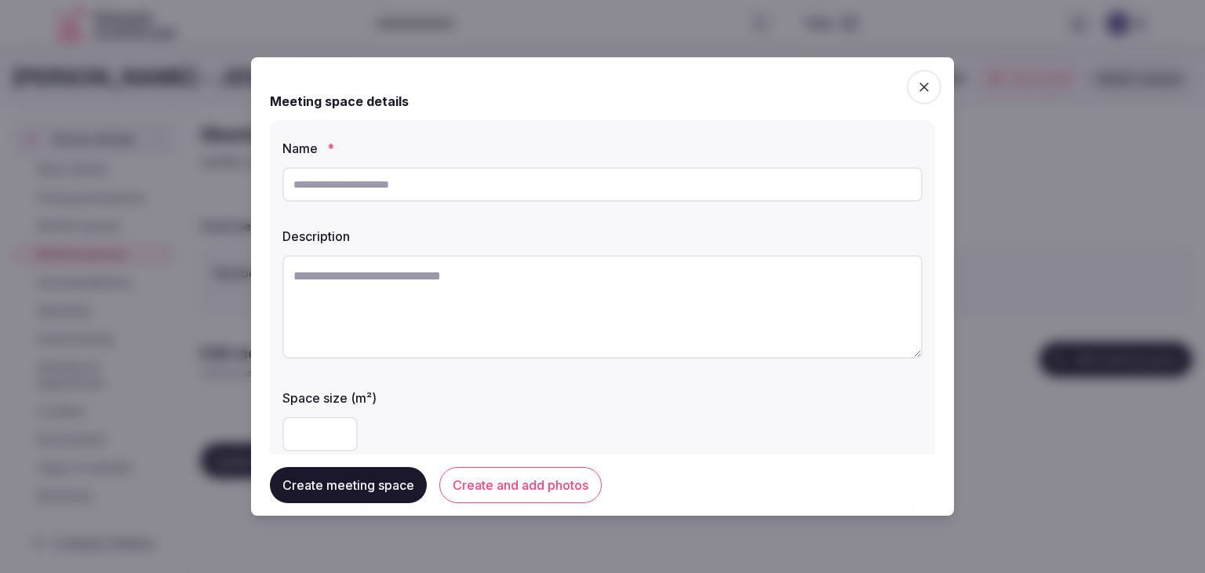
click at [517, 186] on input "text" at bounding box center [602, 184] width 640 height 35
paste input "**********"
type input "**********"
click at [473, 284] on textarea at bounding box center [602, 307] width 640 height 104
paste textarea "**********"
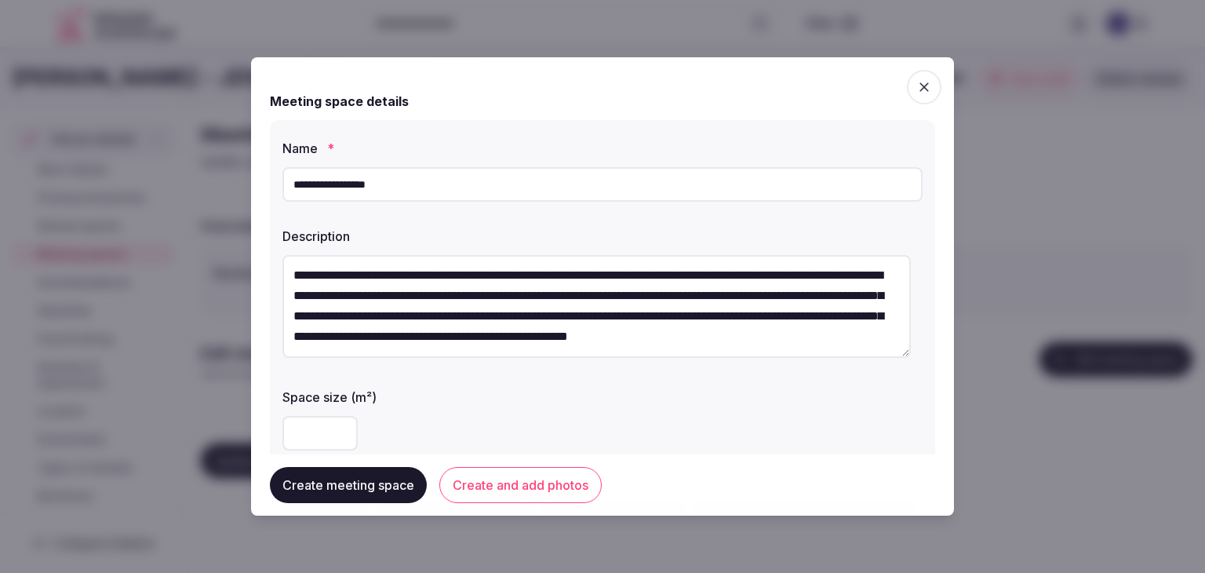
scroll to position [20, 0]
type textarea "**********"
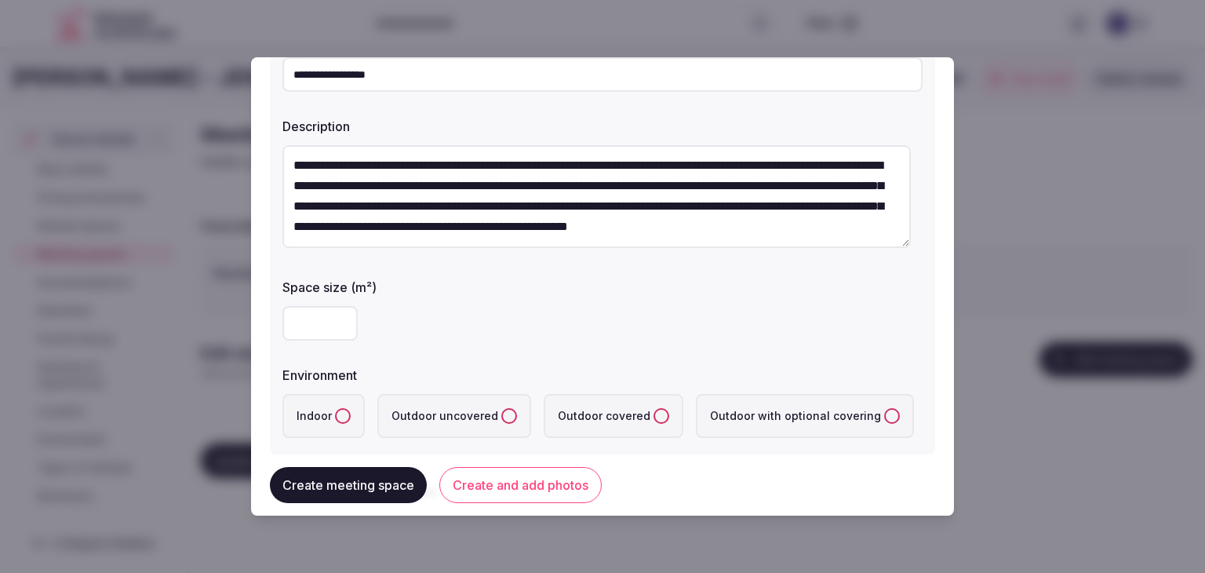
scroll to position [235, 0]
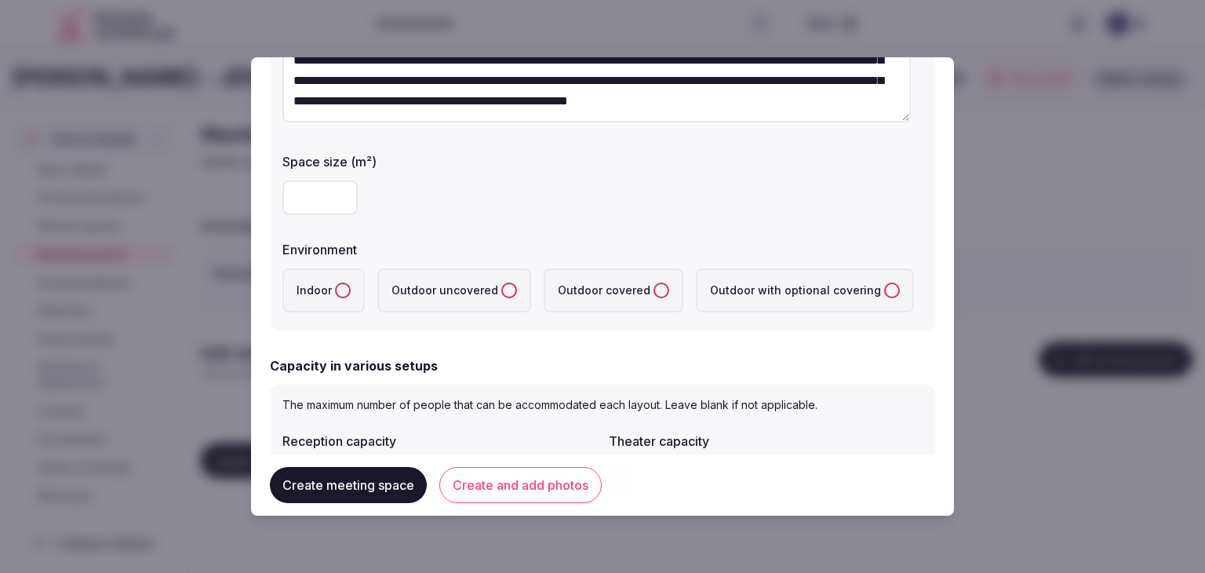
click at [321, 223] on div "**********" at bounding box center [602, 108] width 665 height 446
click at [315, 189] on input "number" at bounding box center [319, 197] width 75 height 35
type input "***"
click at [339, 288] on button "Indoor" at bounding box center [343, 290] width 16 height 16
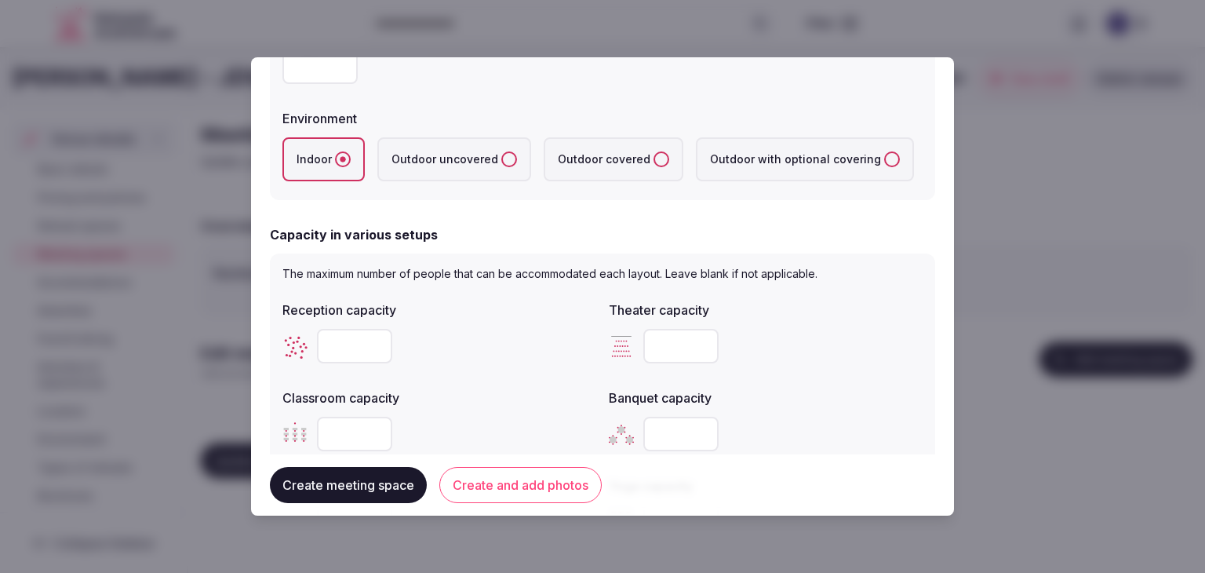
scroll to position [392, 0]
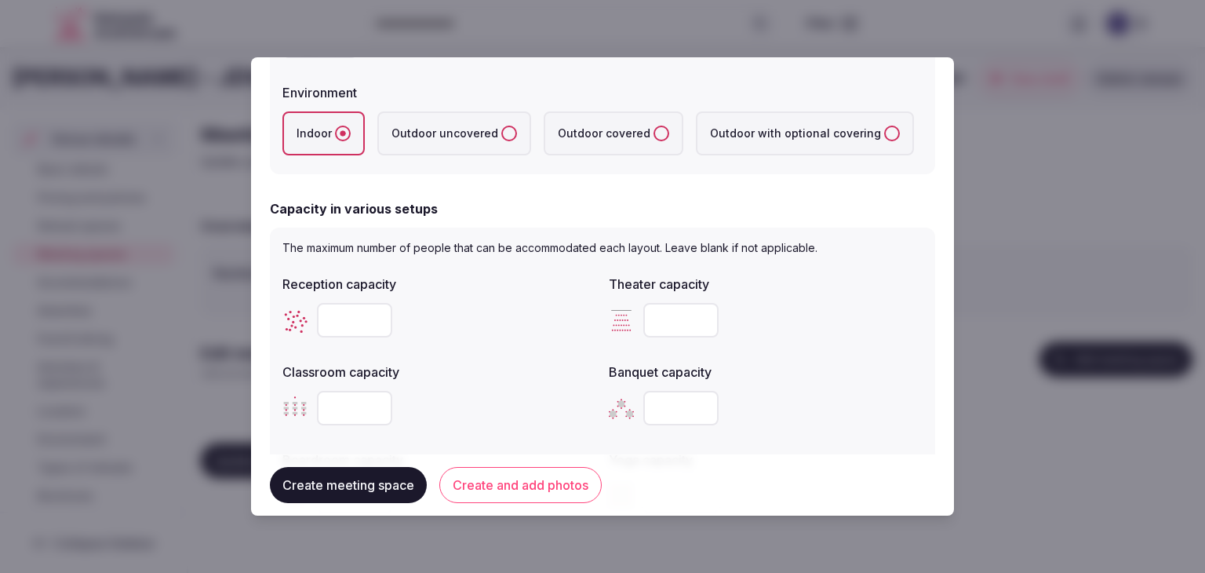
click at [671, 310] on input "number" at bounding box center [680, 320] width 75 height 35
paste input "***"
type input "***"
click at [365, 405] on input "number" at bounding box center [354, 408] width 75 height 35
paste input "***"
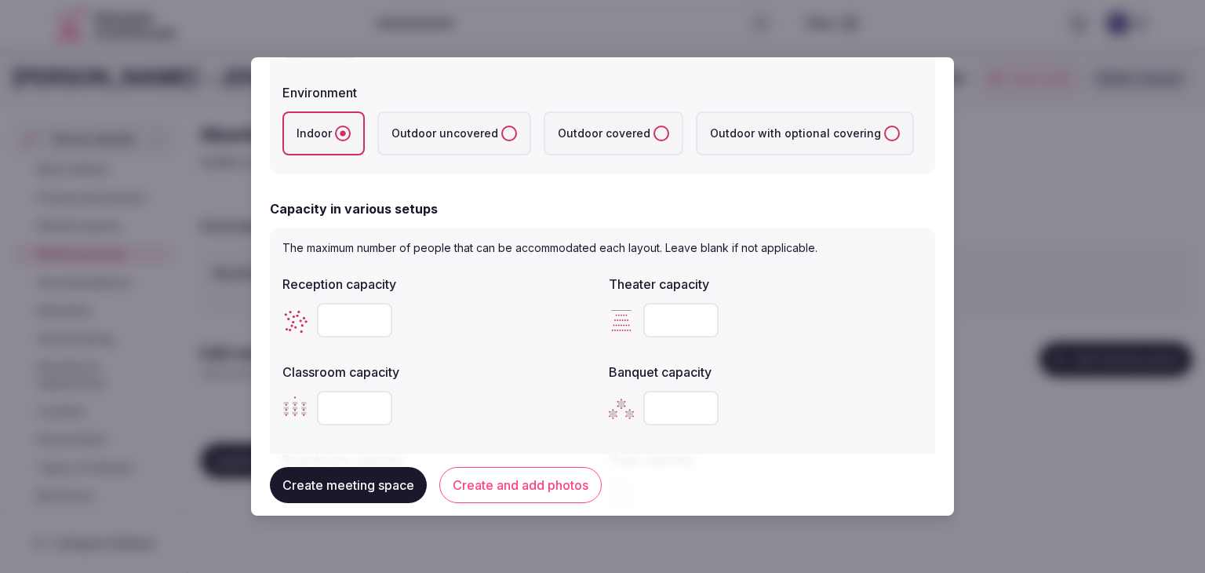
type input "***"
click at [476, 391] on div "***" at bounding box center [439, 408] width 314 height 35
click at [351, 325] on input "number" at bounding box center [354, 320] width 75 height 35
type input "***"
click at [668, 412] on input "number" at bounding box center [680, 408] width 75 height 35
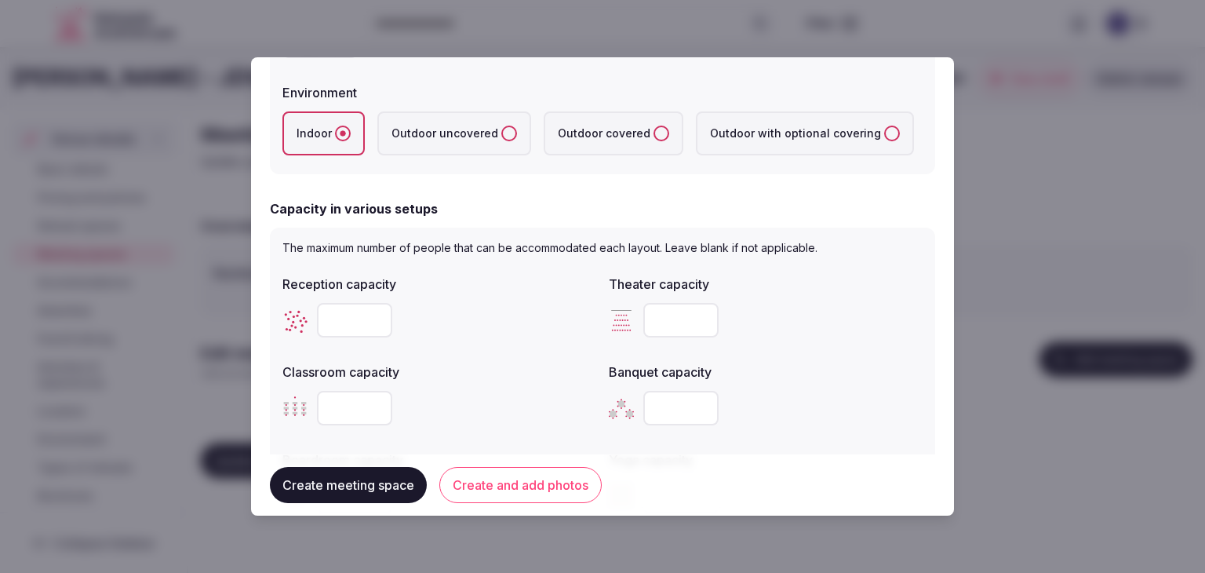
click at [668, 409] on input "number" at bounding box center [680, 408] width 75 height 35
type input "***"
click at [813, 409] on div "***" at bounding box center [766, 408] width 314 height 35
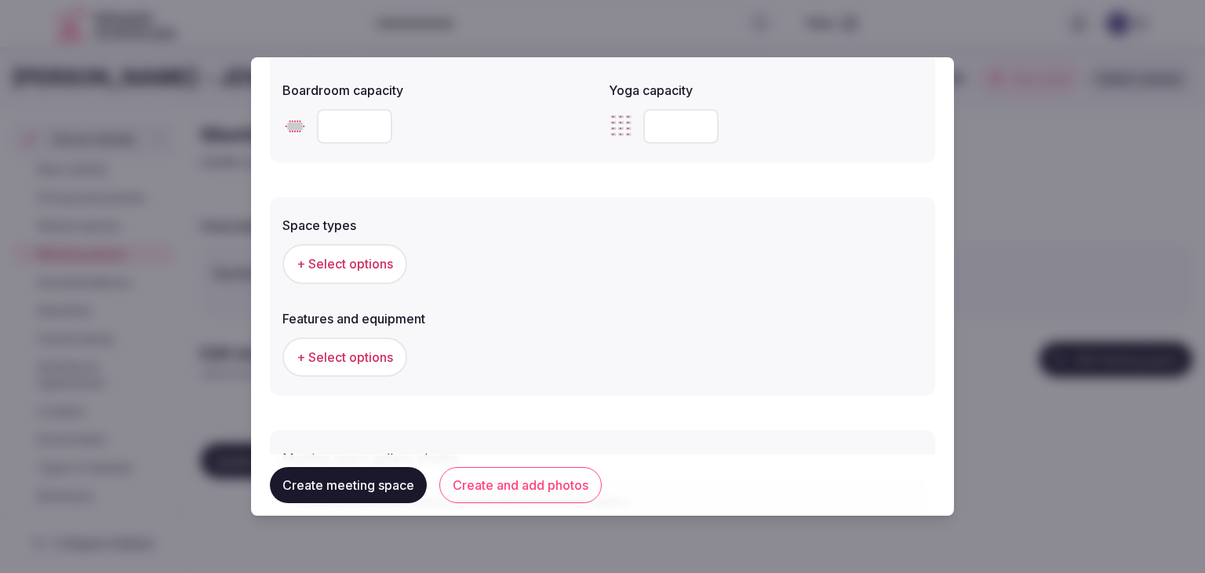
scroll to position [784, 0]
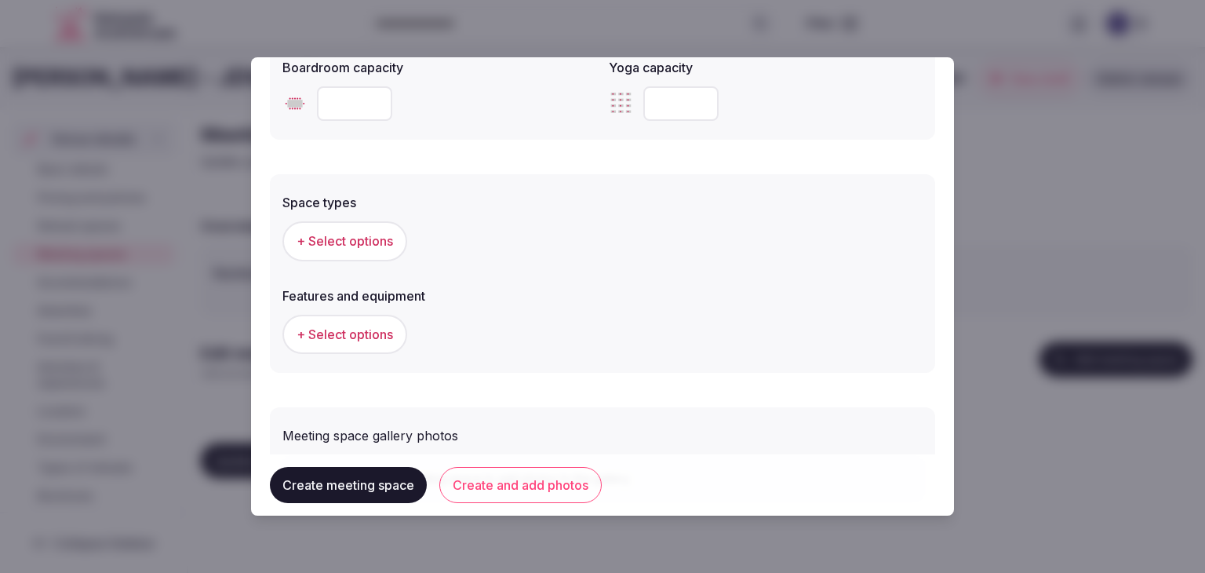
click at [373, 245] on span "+ Select options" at bounding box center [344, 240] width 96 height 17
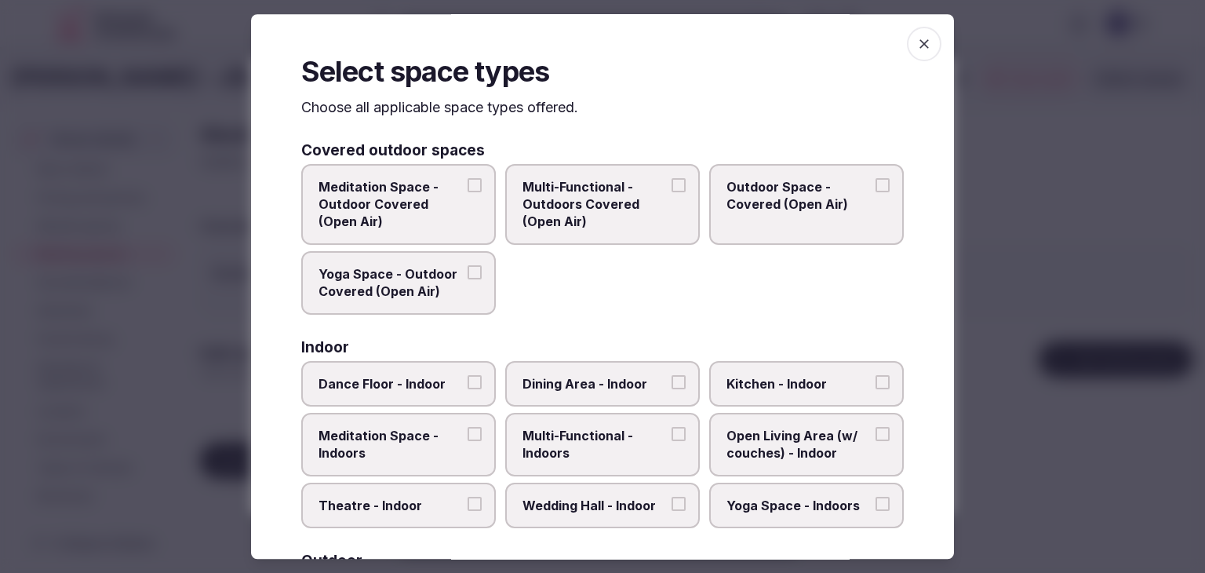
scroll to position [78, 0]
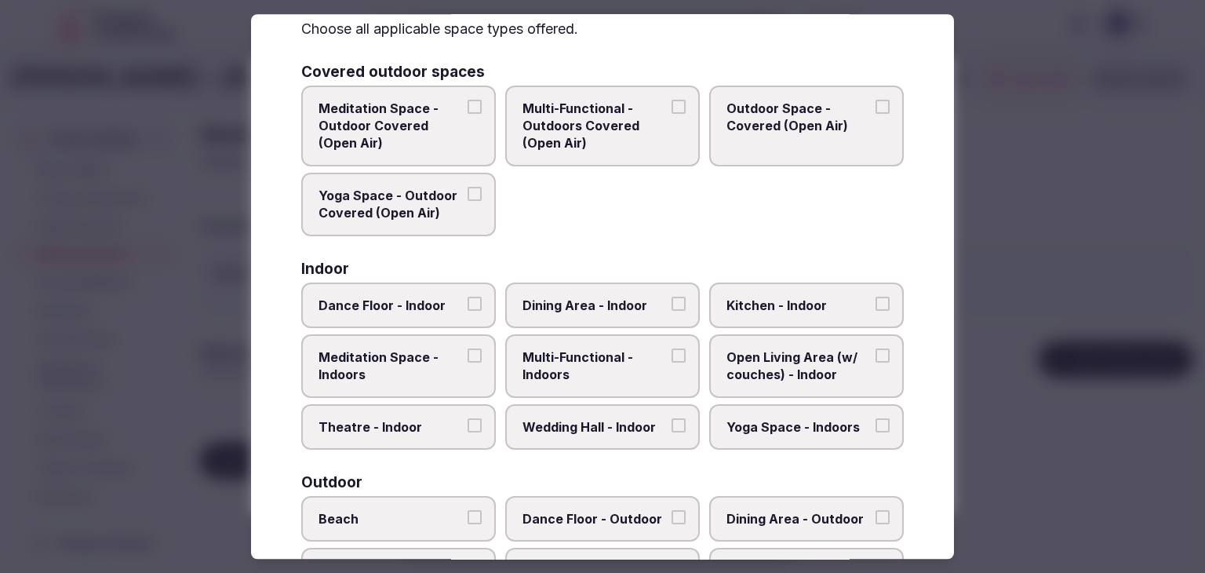
click at [551, 362] on span "Multi-Functional - Indoors" at bounding box center [594, 365] width 144 height 35
click at [671, 362] on button "Multi-Functional - Indoors" at bounding box center [678, 355] width 14 height 14
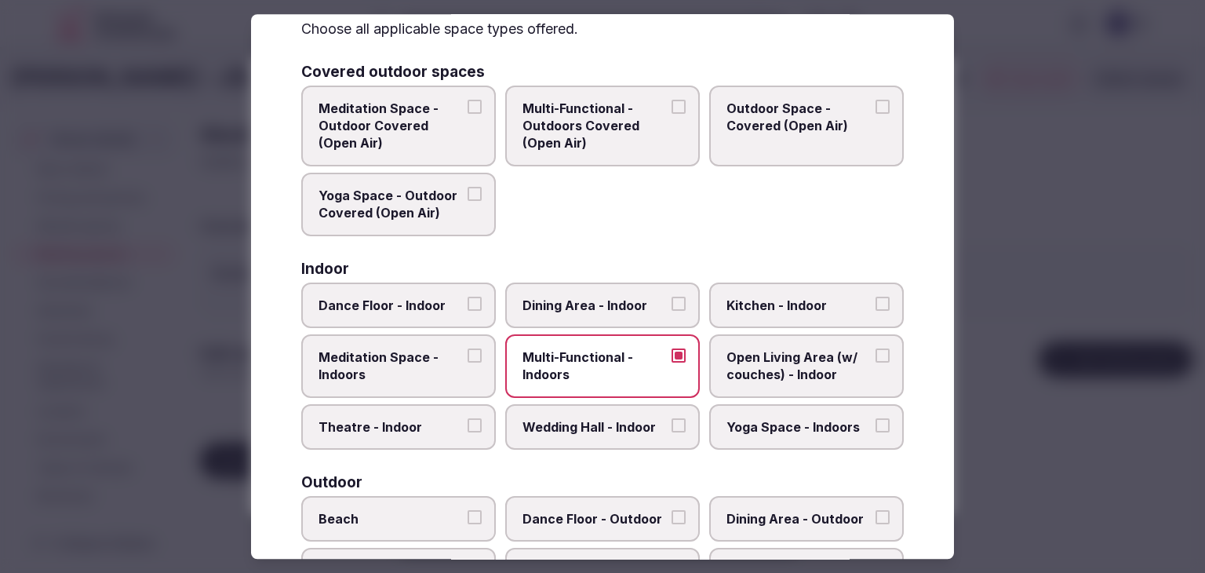
click at [567, 296] on span "Dining Area - Indoor" at bounding box center [594, 304] width 144 height 17
click at [671, 296] on button "Dining Area - Indoor" at bounding box center [678, 303] width 14 height 14
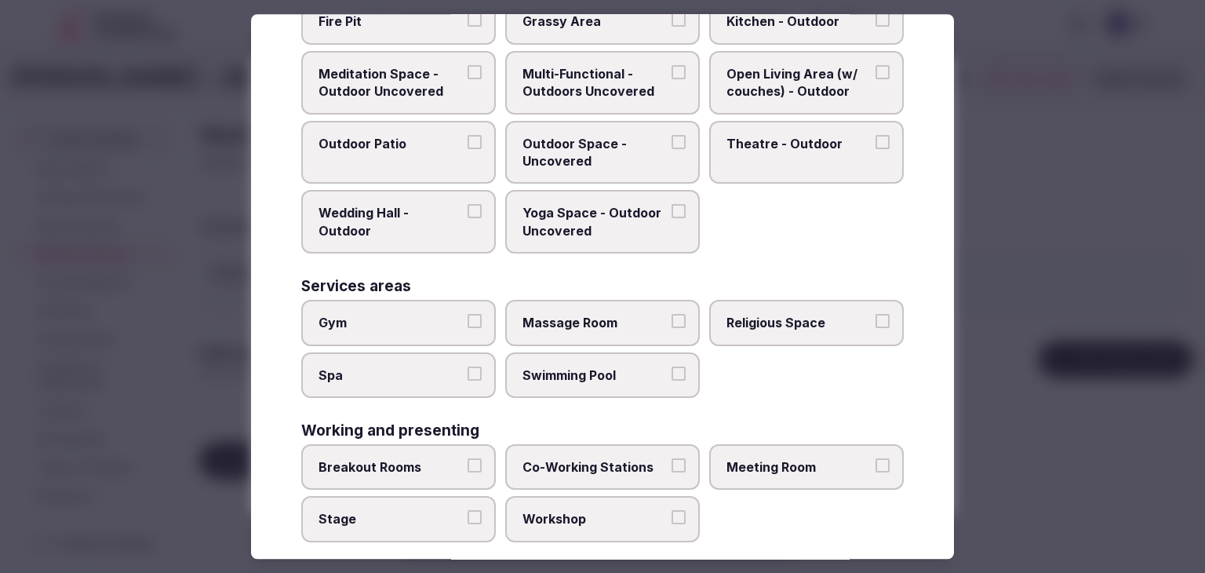
click at [802, 458] on span "Meeting Room" at bounding box center [798, 466] width 144 height 17
click at [875, 458] on button "Meeting Room" at bounding box center [882, 465] width 14 height 14
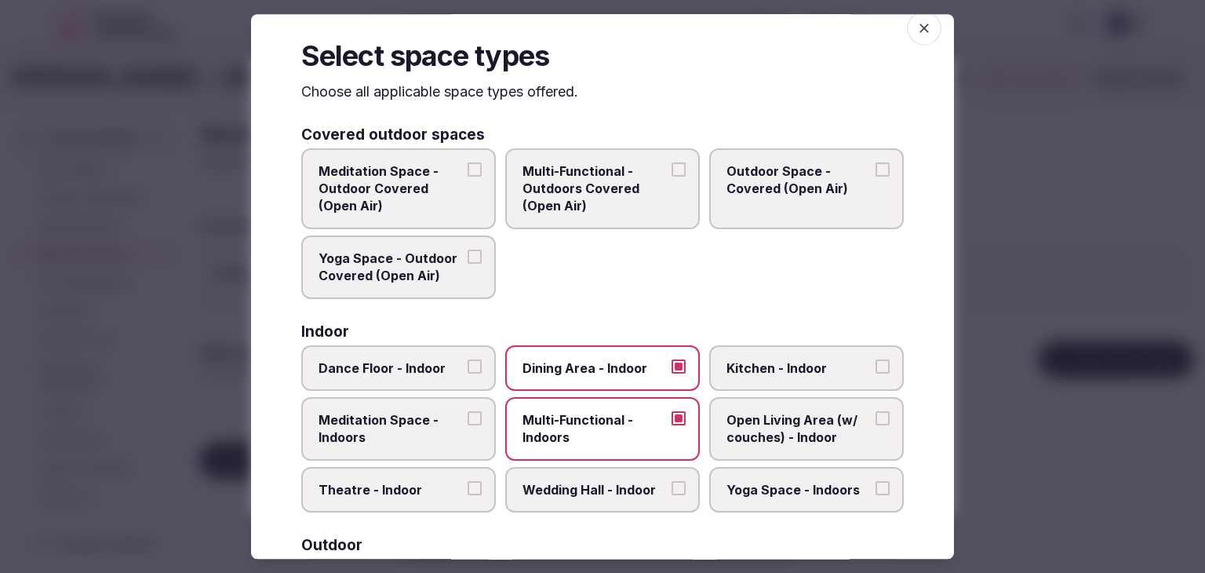
scroll to position [0, 0]
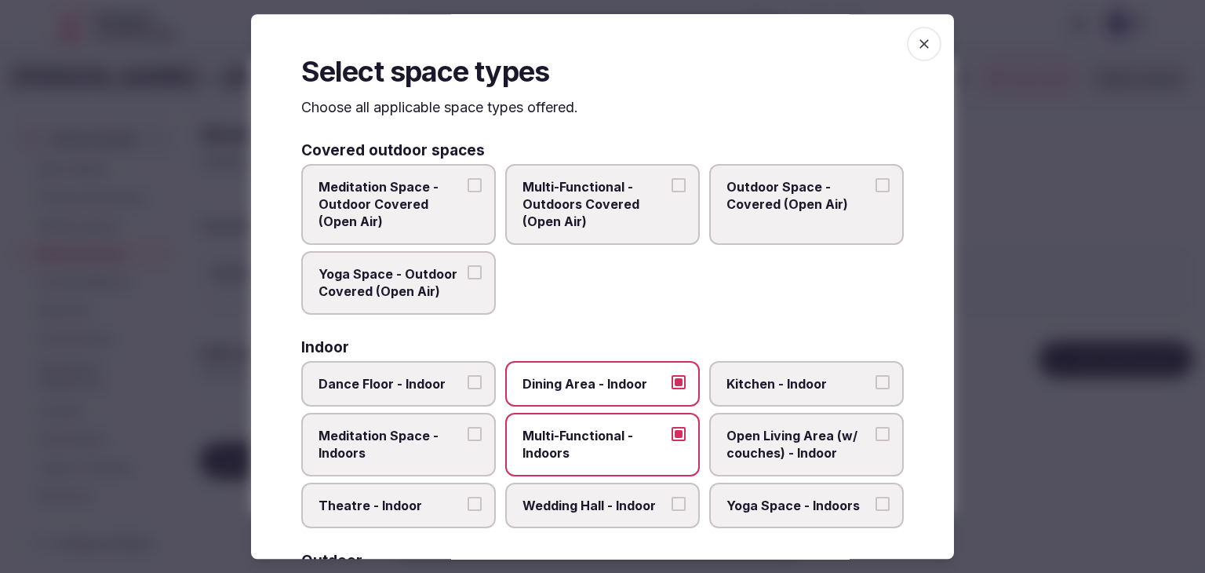
drag, startPoint x: 903, startPoint y: 35, endPoint x: 744, endPoint y: 274, distance: 286.3
click at [907, 42] on span "button" at bounding box center [924, 44] width 35 height 35
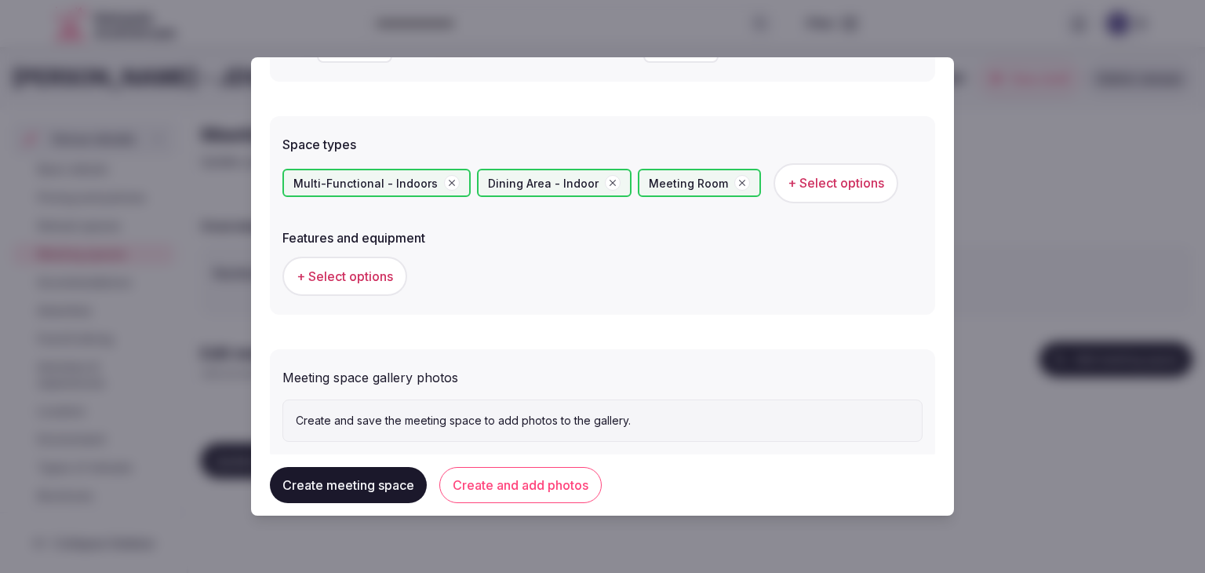
scroll to position [863, 0]
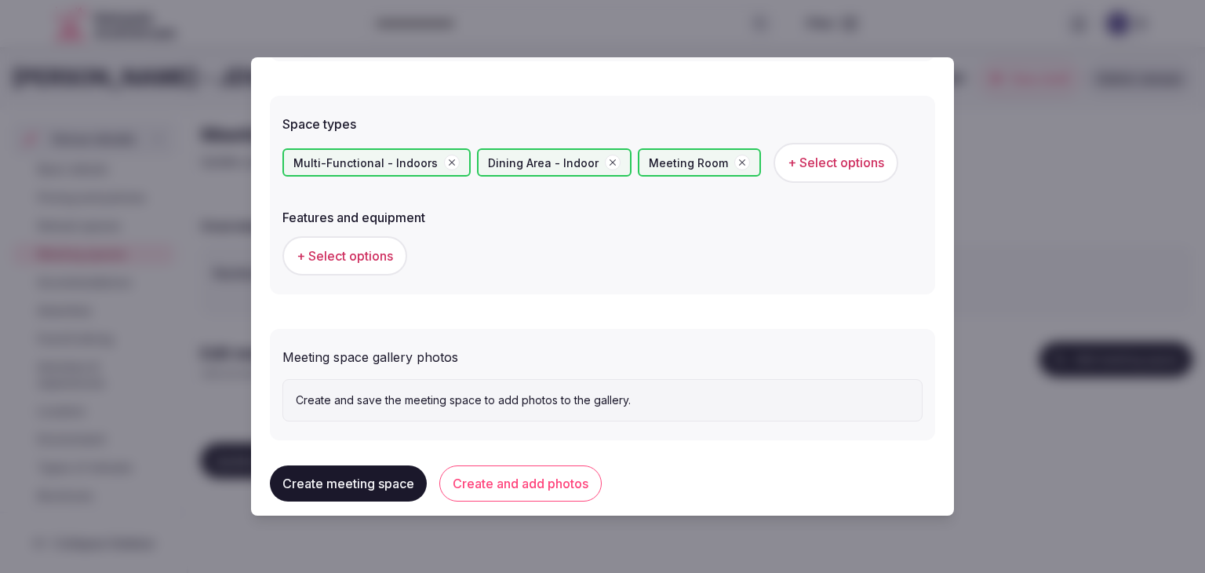
click at [391, 242] on button "+ Select options" at bounding box center [344, 255] width 125 height 39
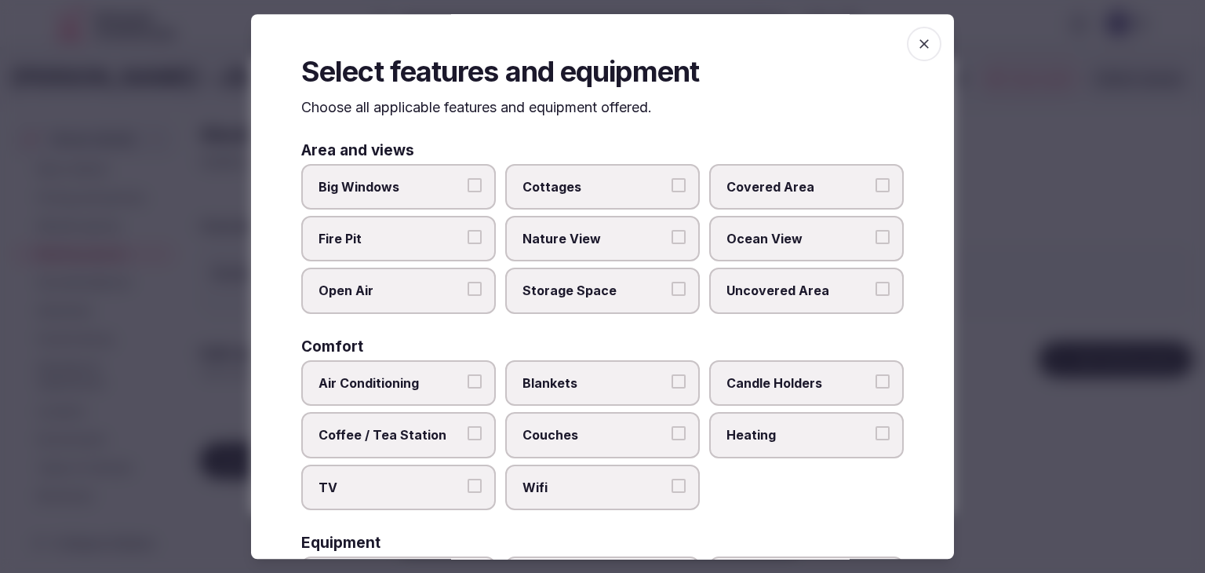
click at [606, 471] on label "Wifi" at bounding box center [602, 486] width 195 height 45
click at [671, 478] on button "Wifi" at bounding box center [678, 485] width 14 height 14
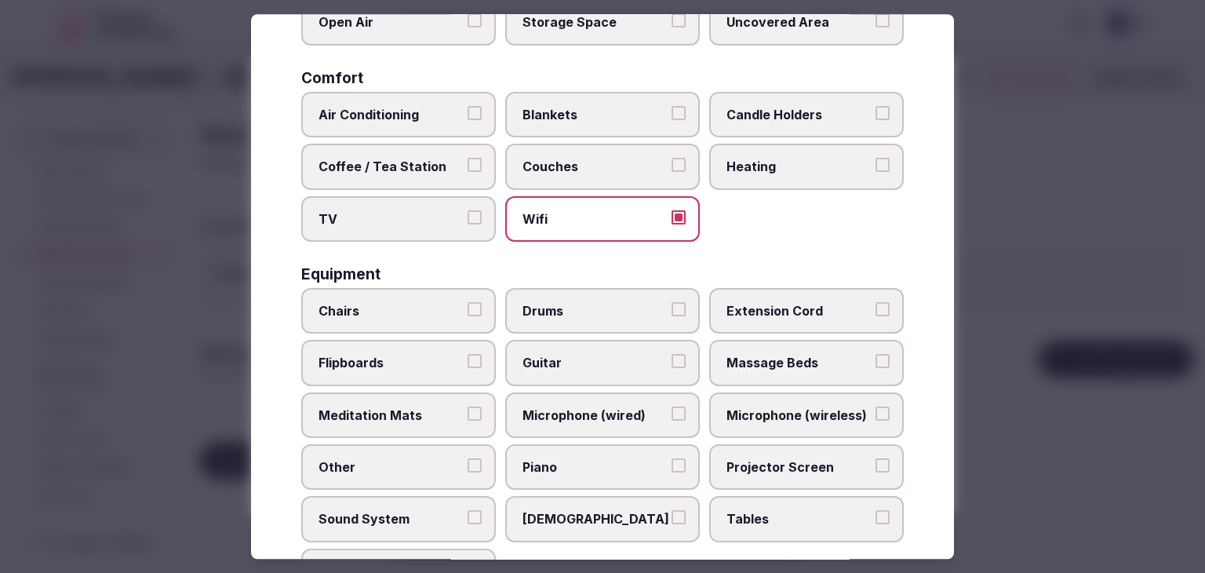
scroll to position [471, 0]
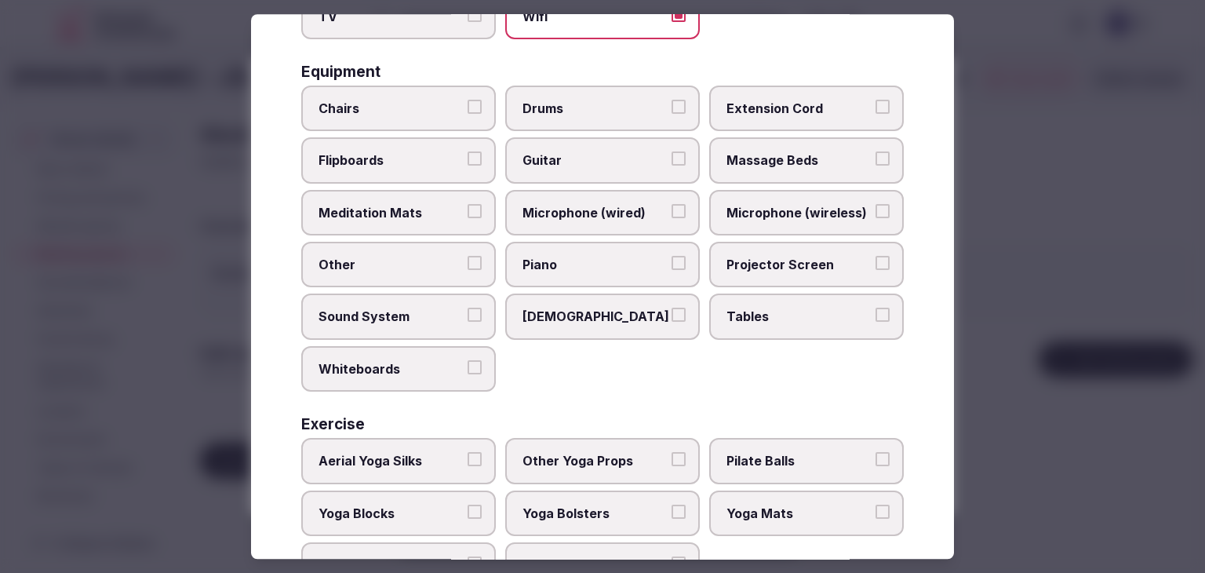
click at [769, 298] on label "Tables" at bounding box center [806, 316] width 195 height 45
click at [875, 308] on button "Tables" at bounding box center [882, 315] width 14 height 14
click at [765, 264] on span "Projector Screen" at bounding box center [798, 264] width 144 height 17
click at [875, 264] on button "Projector Screen" at bounding box center [882, 263] width 14 height 14
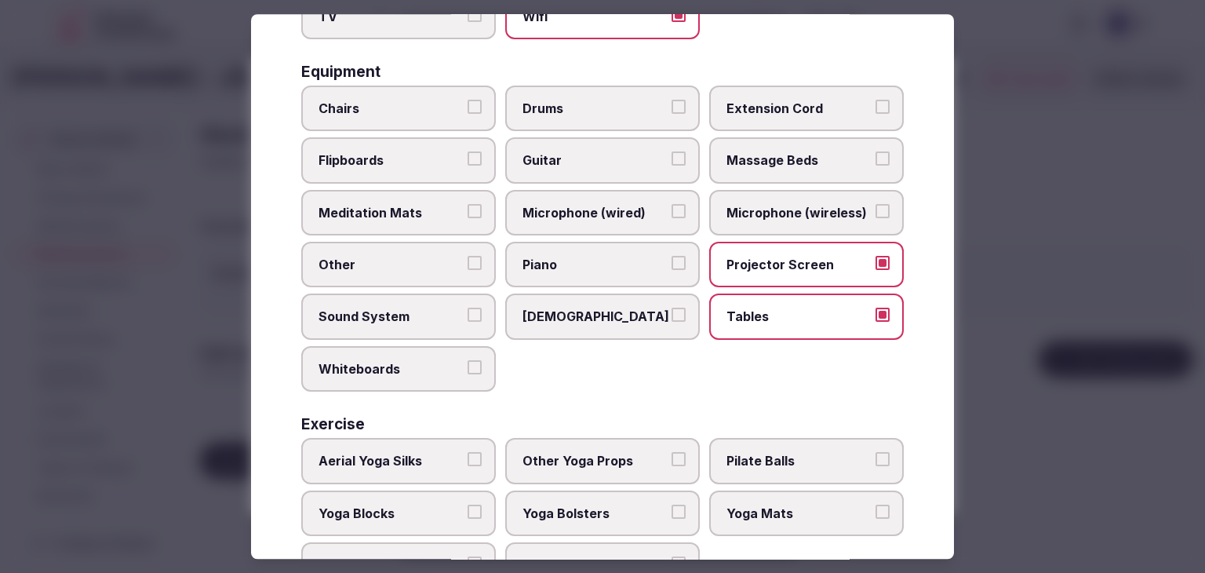
click at [378, 115] on label "Chairs" at bounding box center [398, 107] width 195 height 45
click at [467, 114] on button "Chairs" at bounding box center [474, 107] width 14 height 14
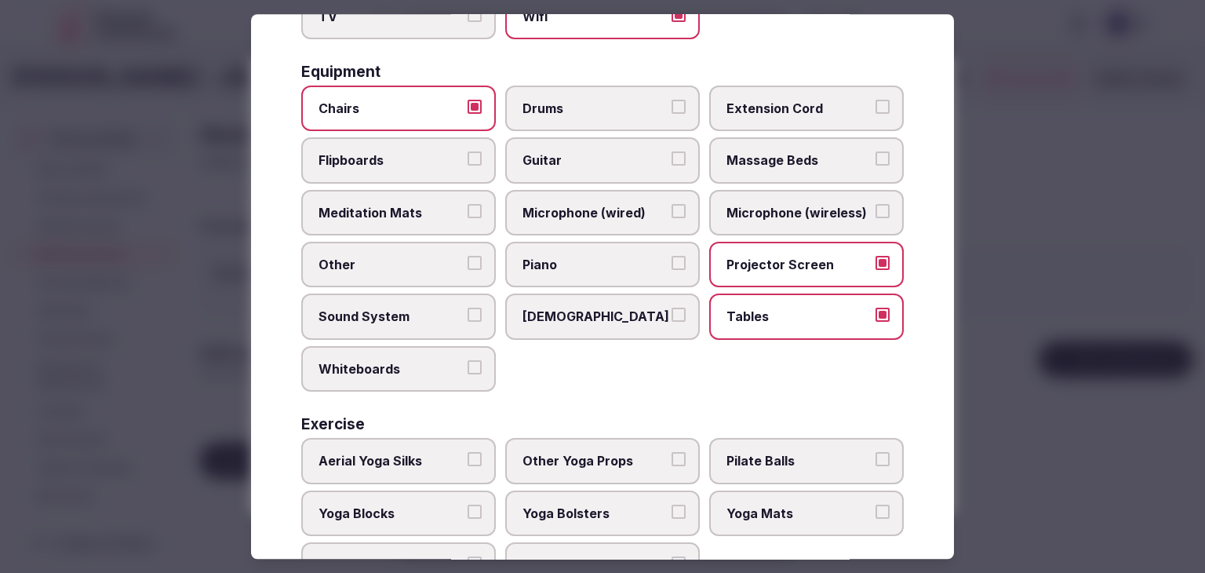
click at [417, 311] on span "Sound System" at bounding box center [390, 316] width 144 height 17
click at [467, 311] on button "Sound System" at bounding box center [474, 315] width 14 height 14
click at [809, 215] on span "Microphone (wireless)" at bounding box center [798, 212] width 144 height 17
click at [875, 215] on button "Microphone (wireless)" at bounding box center [882, 211] width 14 height 14
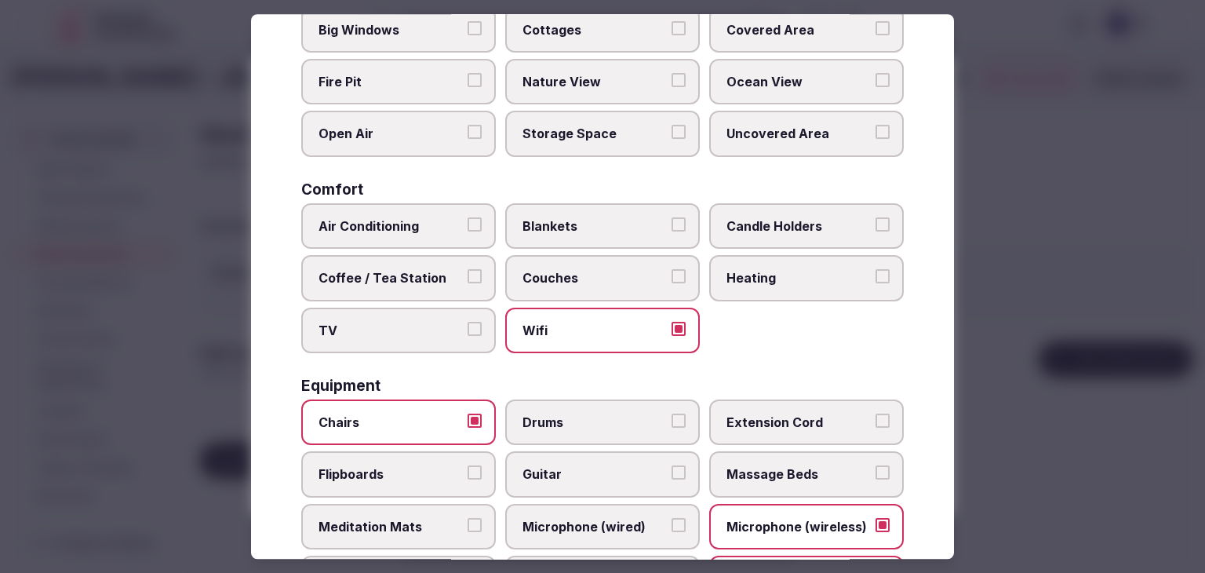
scroll to position [0, 0]
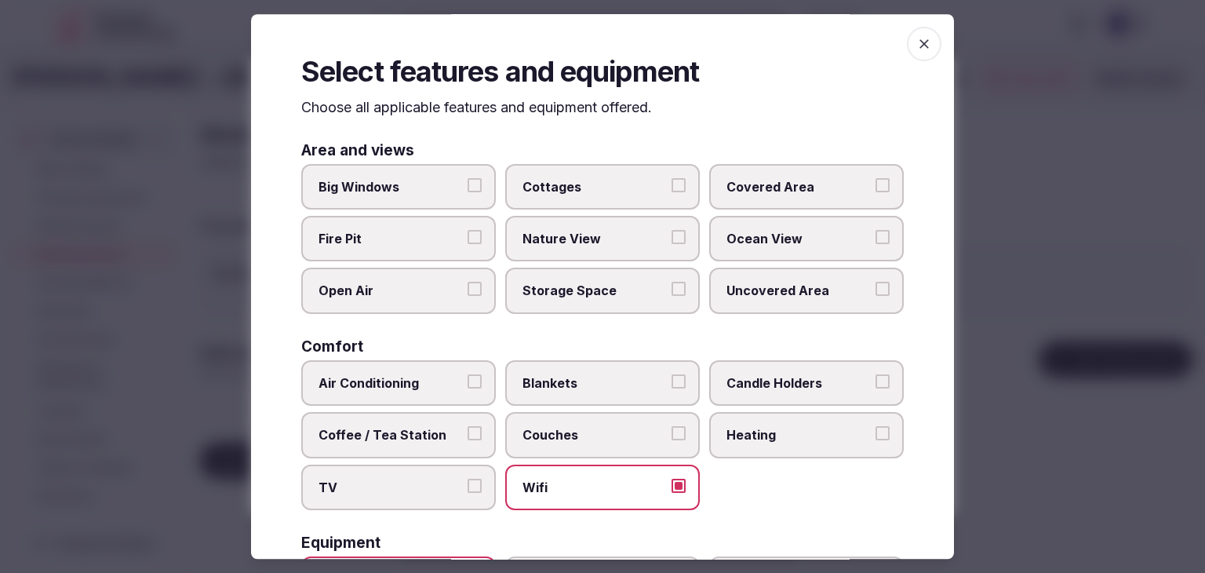
click at [382, 180] on span "Big Windows" at bounding box center [390, 186] width 144 height 17
click at [467, 180] on button "Big Windows" at bounding box center [474, 185] width 14 height 14
click at [907, 54] on span "button" at bounding box center [924, 44] width 35 height 35
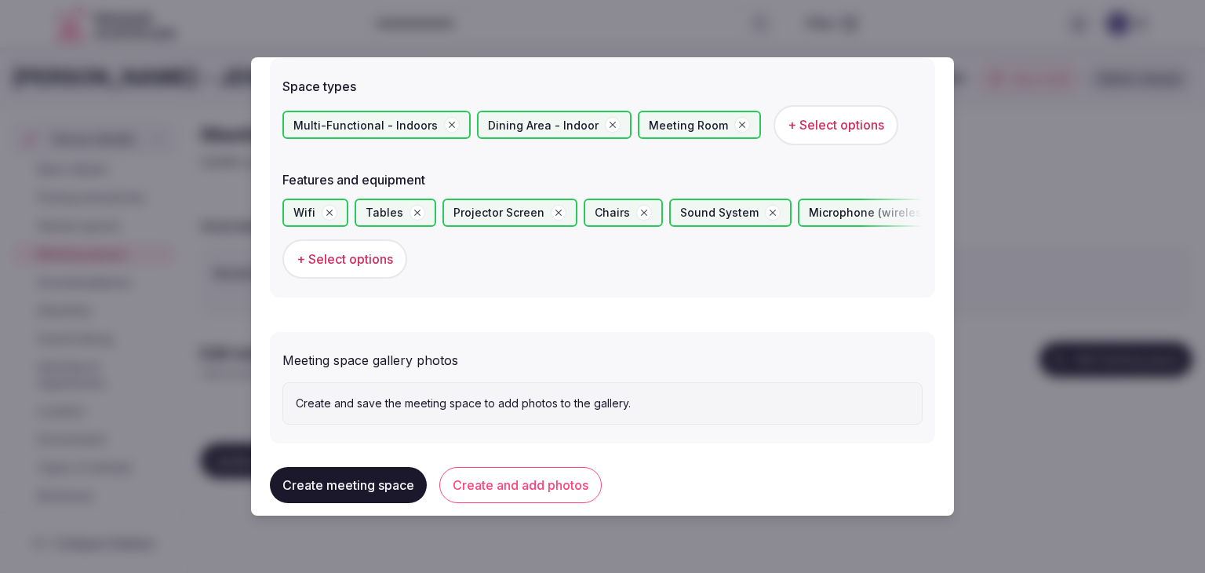
scroll to position [918, 0]
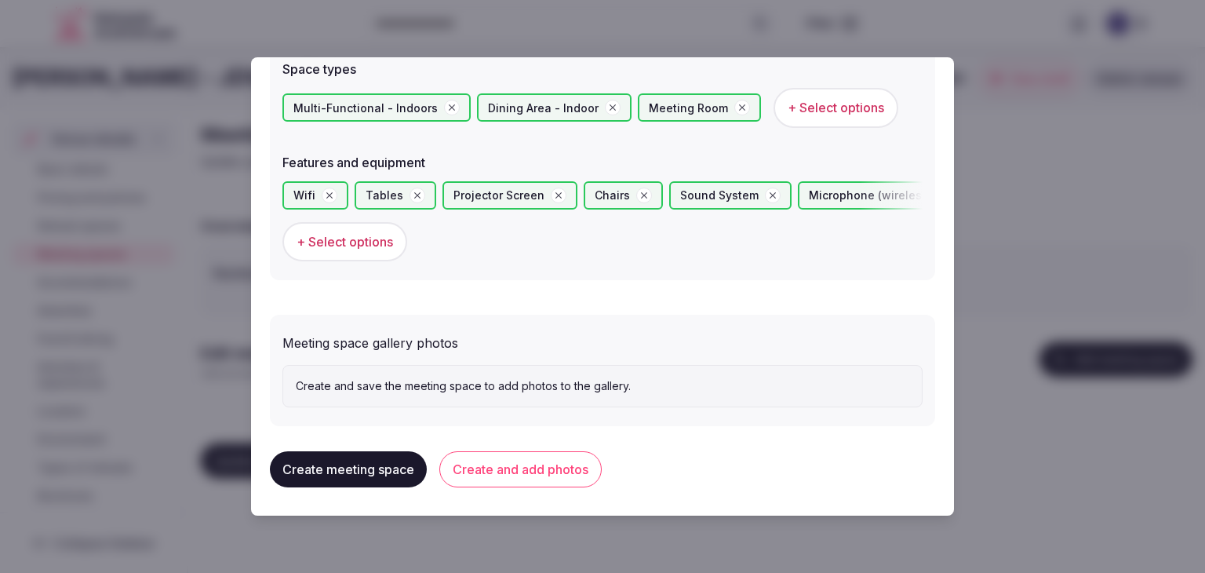
click at [575, 474] on button "Create and add photos" at bounding box center [520, 469] width 162 height 36
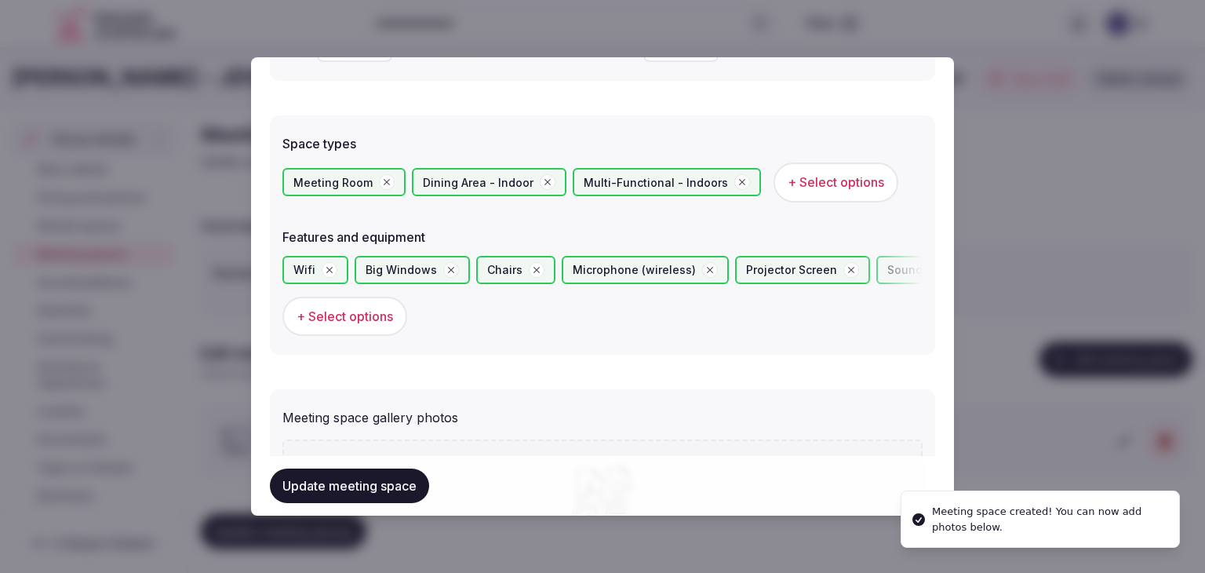
scroll to position [748, 0]
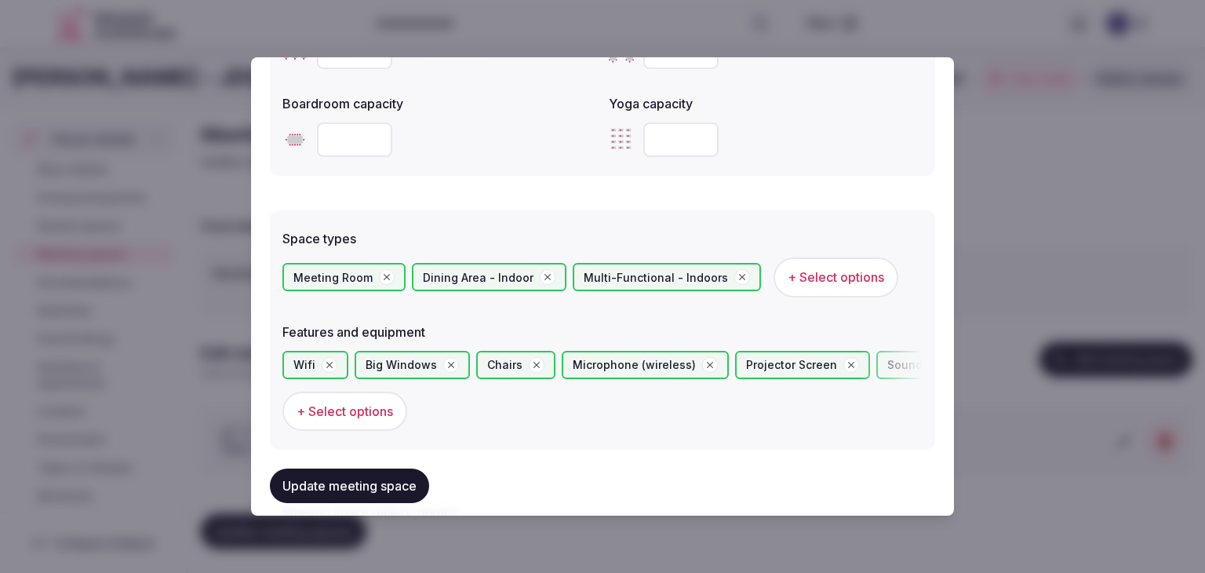
click at [823, 264] on button "+ Select options" at bounding box center [835, 276] width 125 height 39
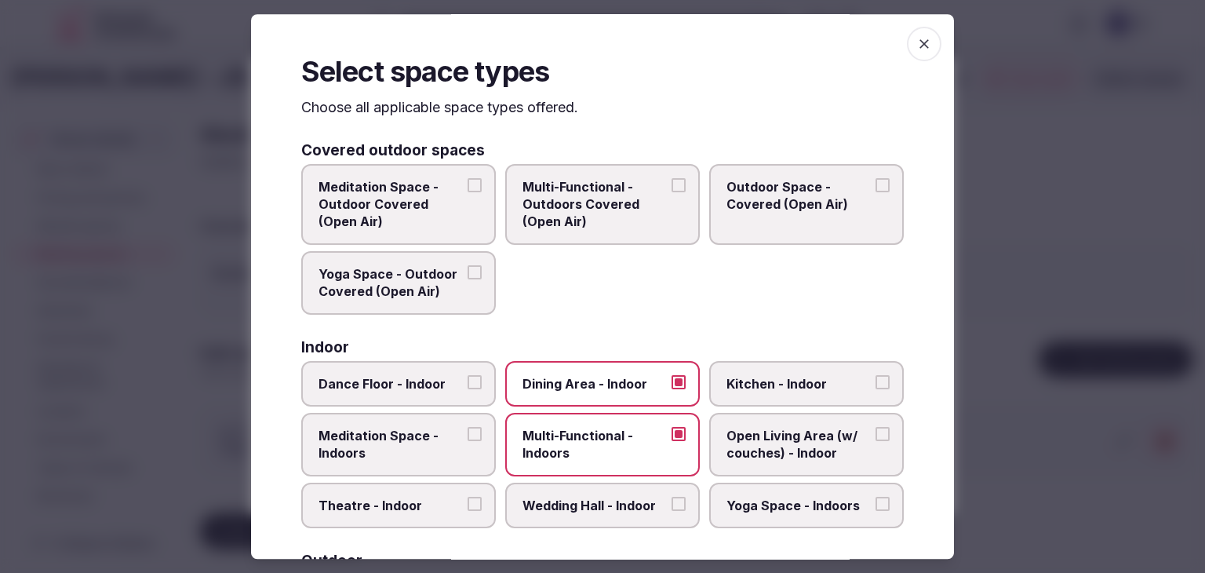
scroll to position [235, 0]
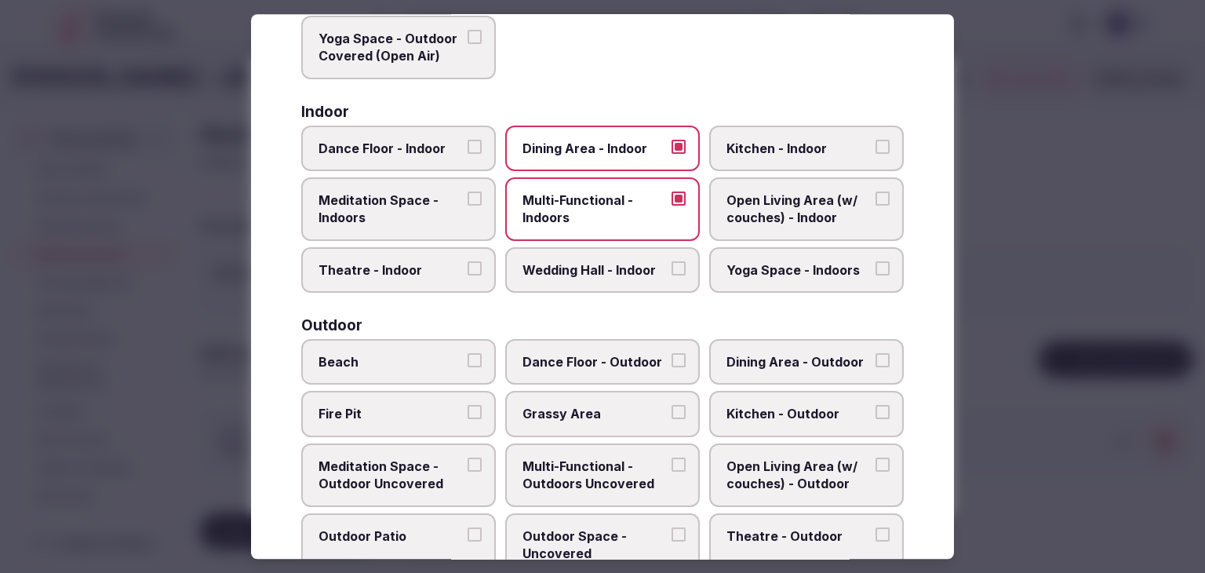
click at [610, 249] on label "Wedding Hall - Indoor" at bounding box center [602, 269] width 195 height 45
click at [671, 261] on button "Wedding Hall - Indoor" at bounding box center [678, 268] width 14 height 14
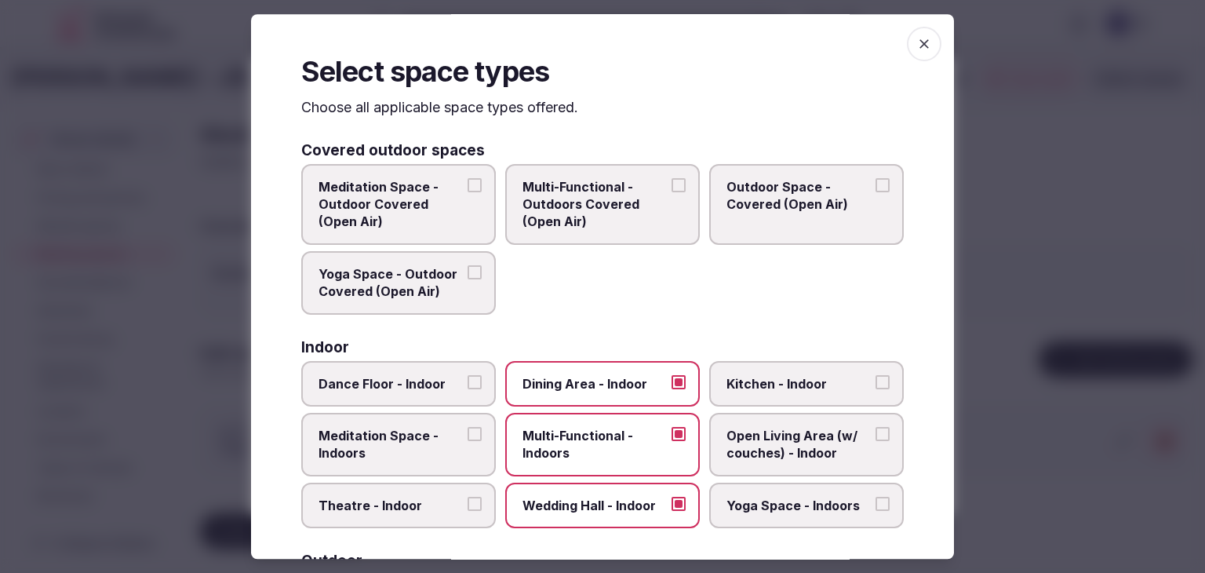
click at [916, 51] on icon "button" at bounding box center [924, 44] width 16 height 16
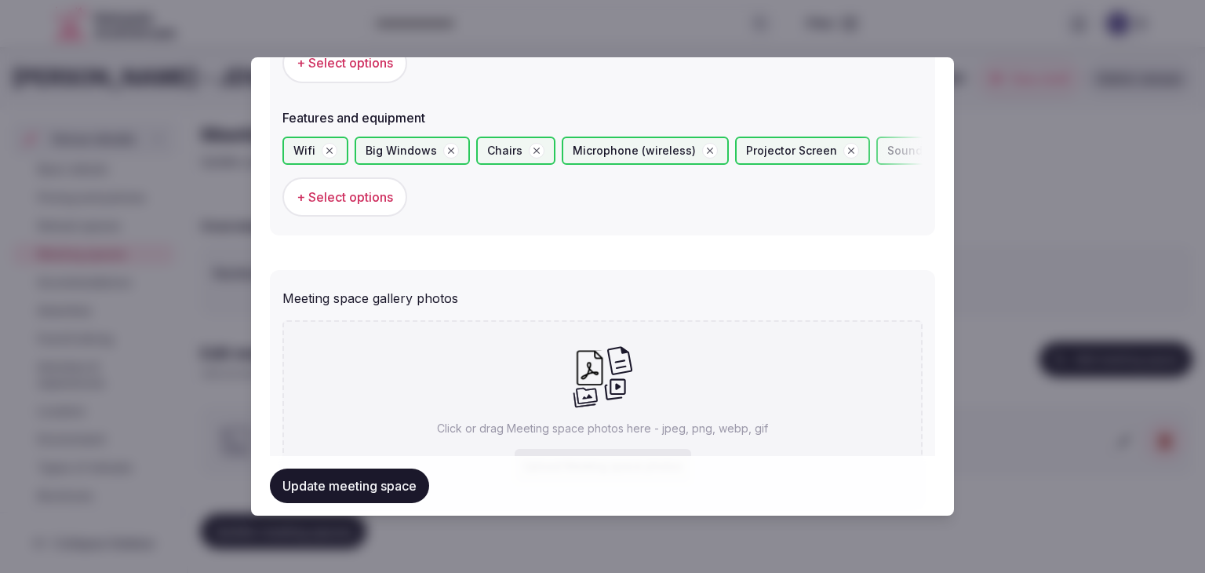
scroll to position [1102, 0]
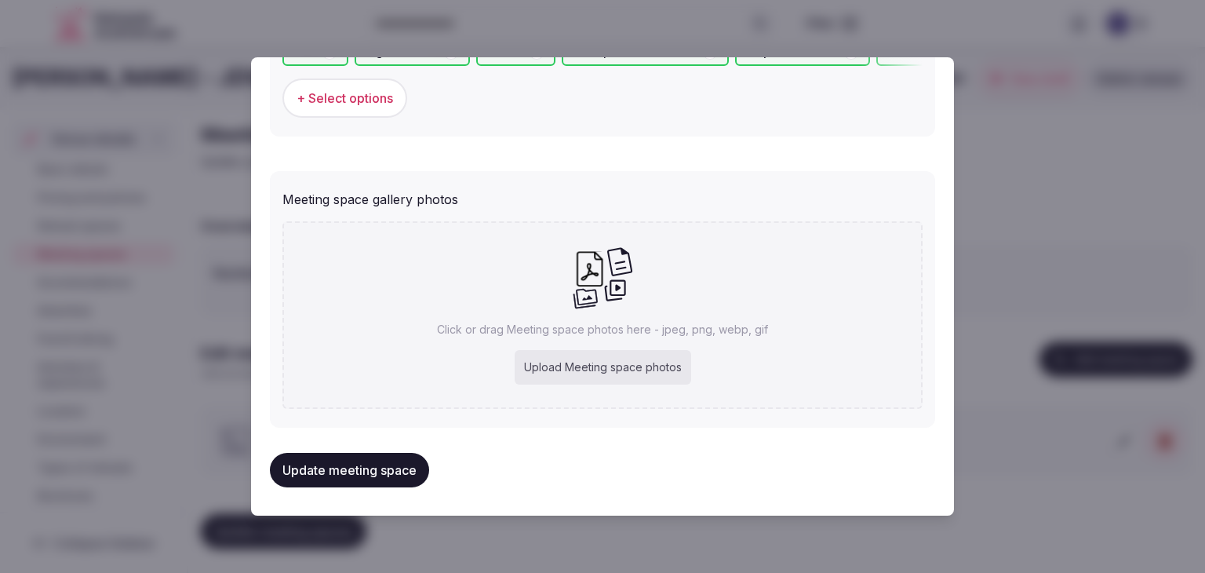
click at [631, 366] on div "Upload Meeting space photos" at bounding box center [602, 367] width 176 height 35
type input "**********"
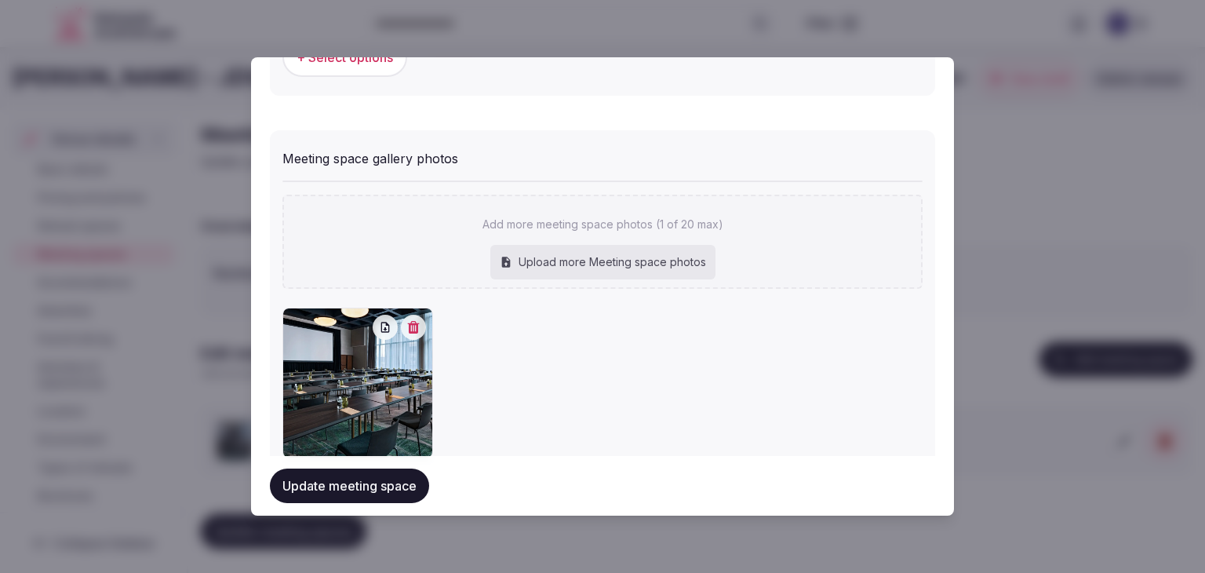
click at [413, 483] on button "Update meeting space" at bounding box center [349, 485] width 159 height 35
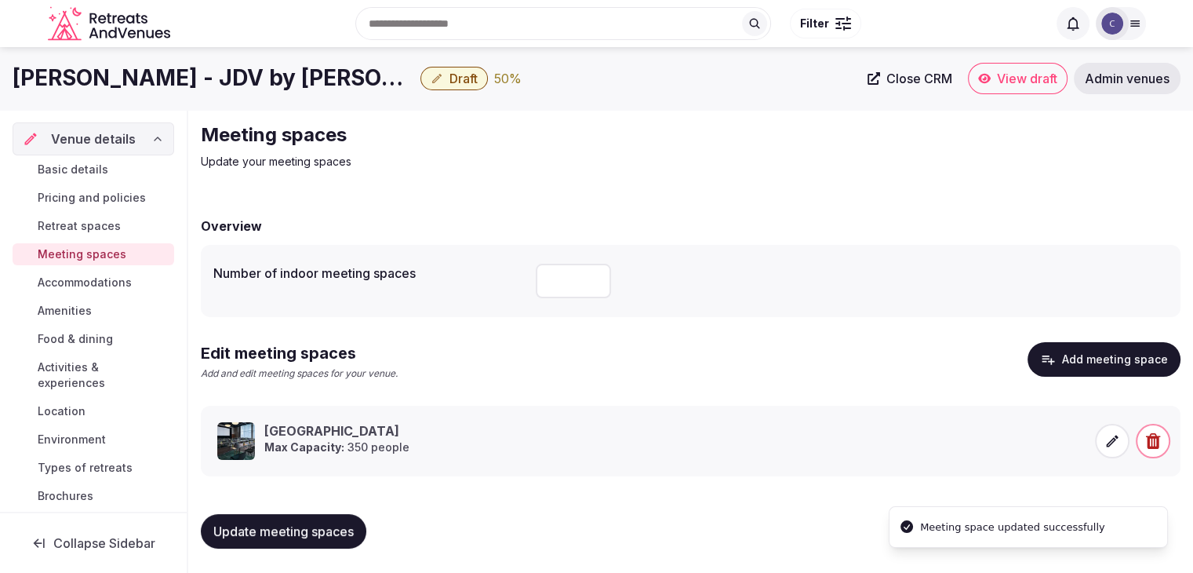
scroll to position [0, 0]
click at [342, 540] on button "Update meeting spaces" at bounding box center [283, 531] width 165 height 35
drag, startPoint x: 373, startPoint y: 569, endPoint x: 248, endPoint y: 537, distance: 129.3
click at [240, 537] on button "Update meeting spaces" at bounding box center [283, 531] width 165 height 35
click at [86, 171] on span "Basic details" at bounding box center [73, 170] width 71 height 16
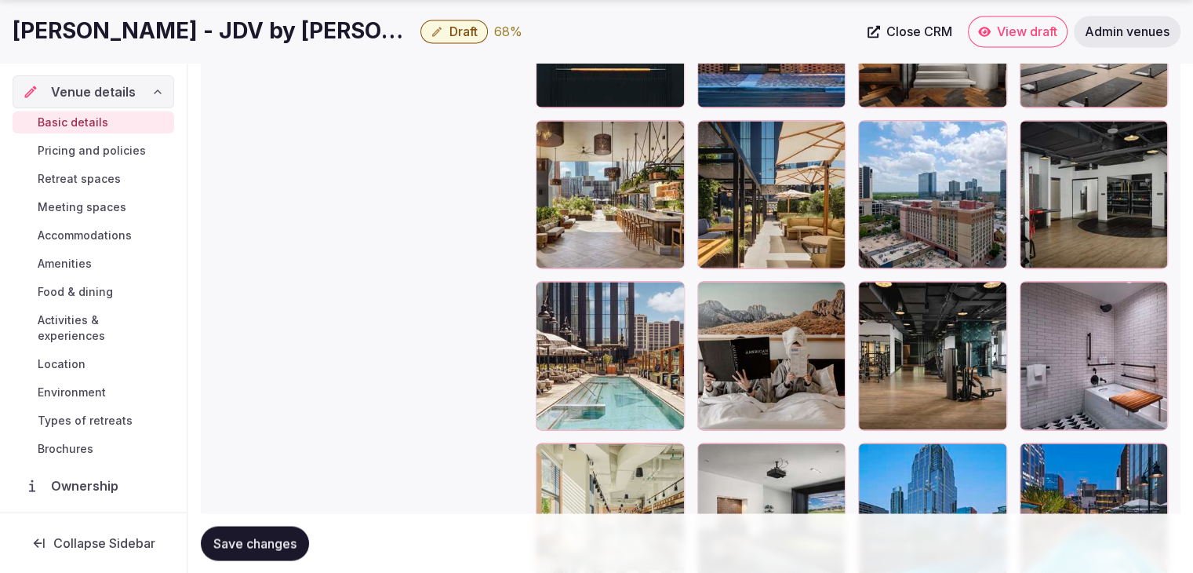
scroll to position [2745, 0]
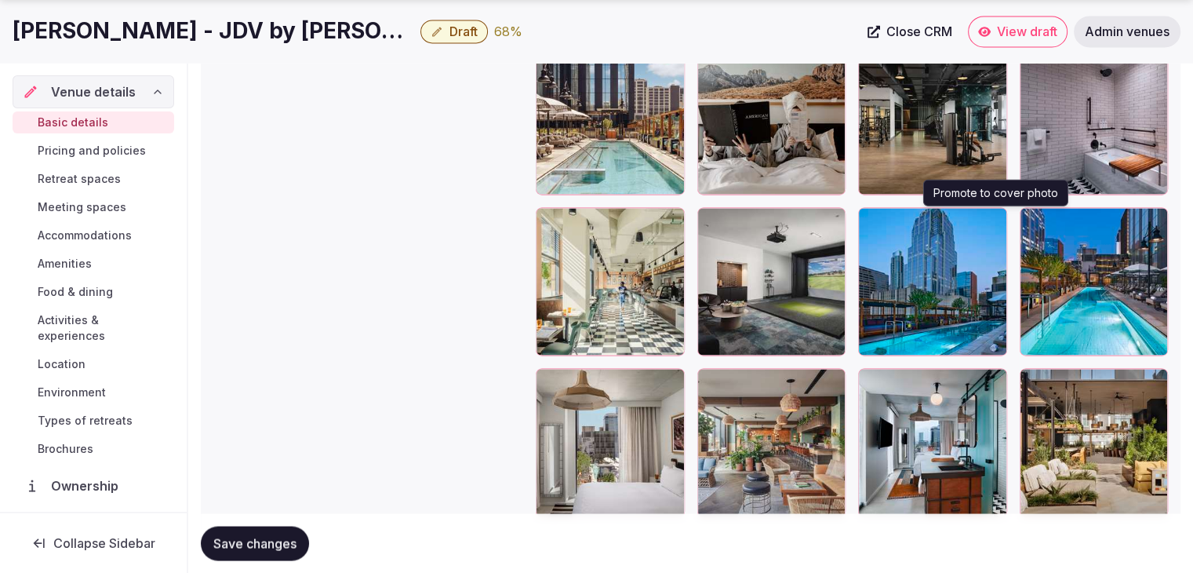
drag, startPoint x: 997, startPoint y: 223, endPoint x: 1001, endPoint y: 268, distance: 45.7
click at [996, 224] on icon "button" at bounding box center [991, 222] width 13 height 13
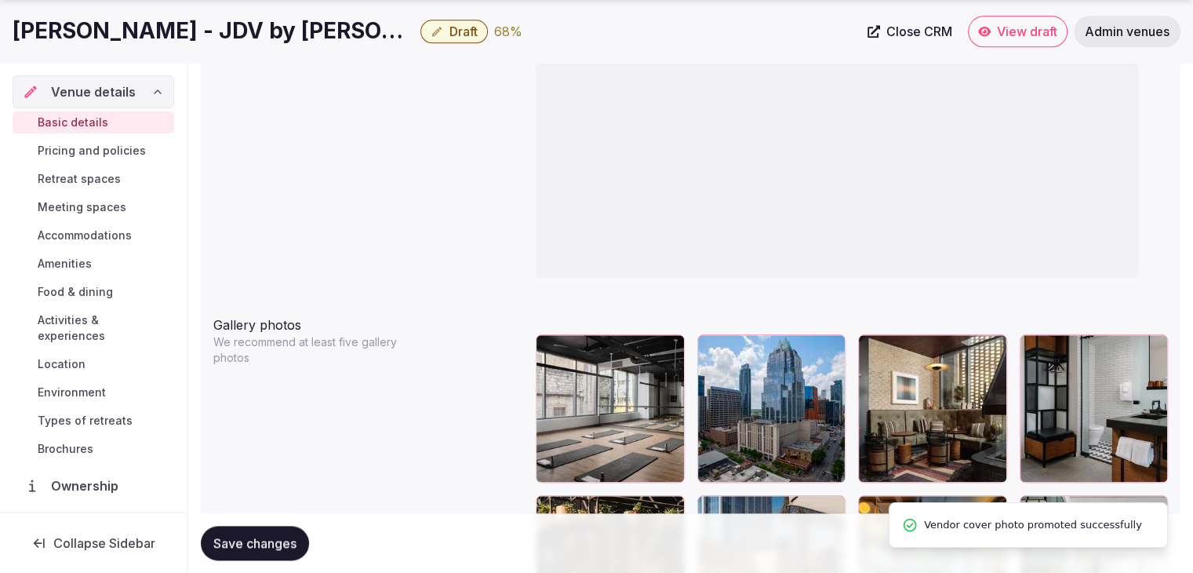
scroll to position [1804, 0]
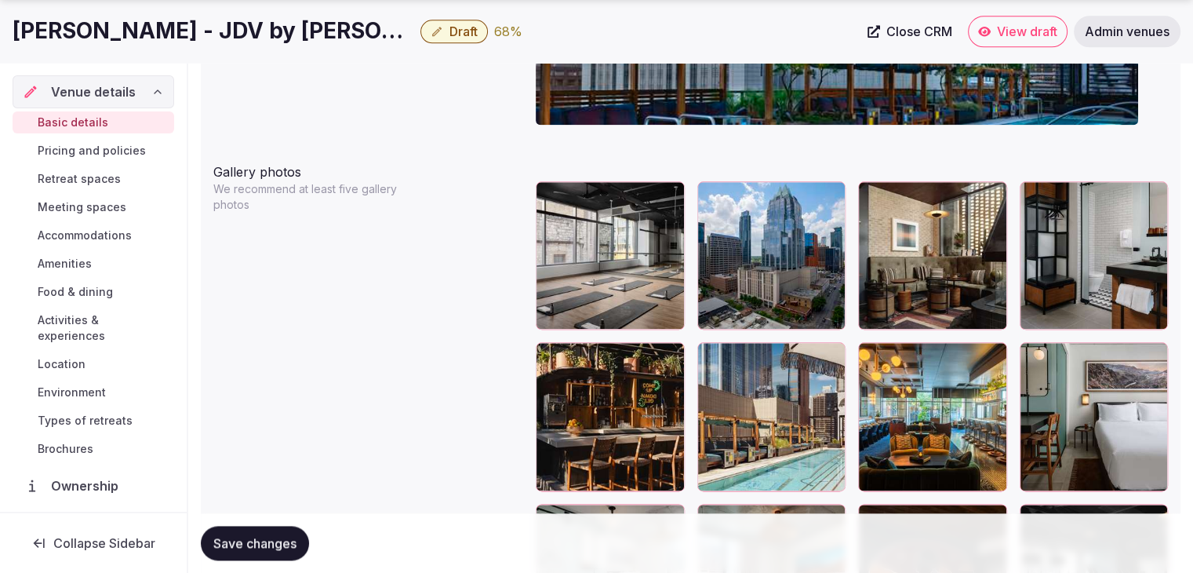
click at [831, 195] on icon "button" at bounding box center [829, 197] width 13 height 13
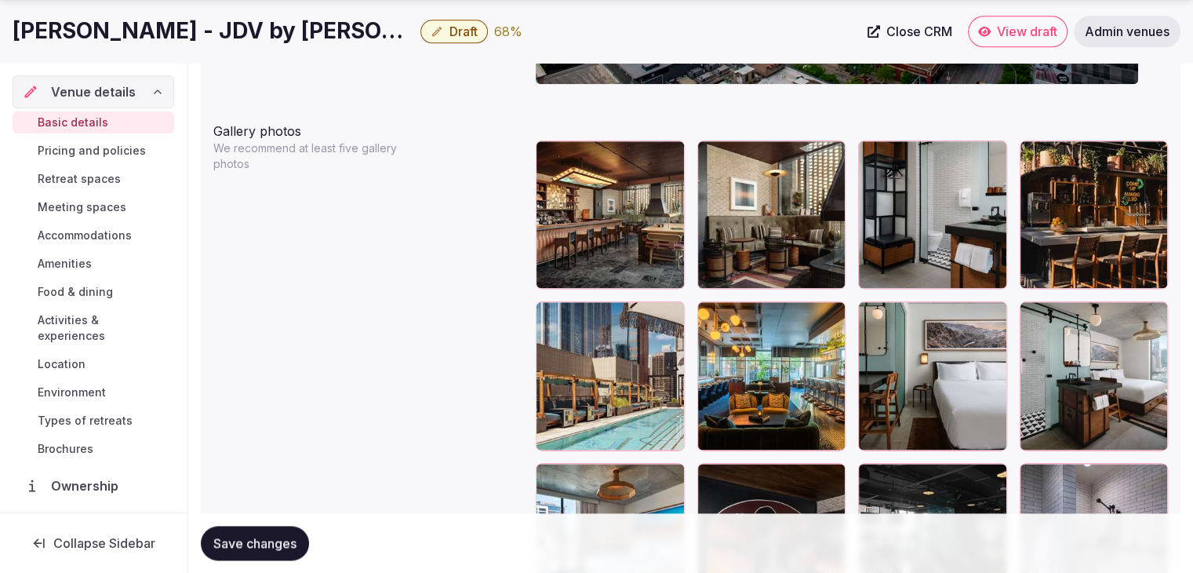
scroll to position [1882, 0]
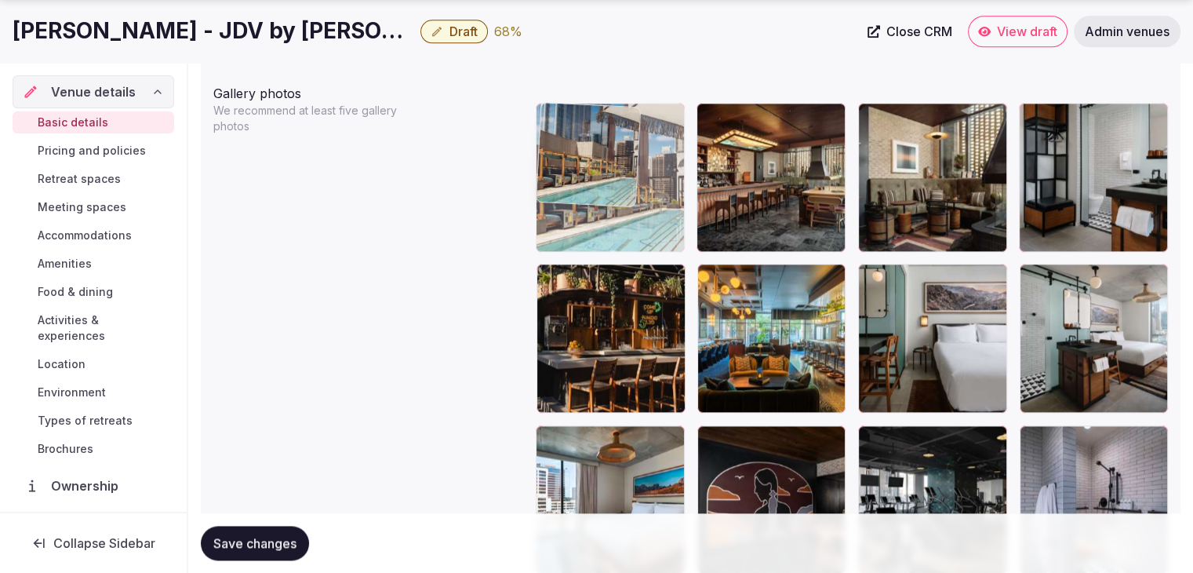
drag, startPoint x: 554, startPoint y: 276, endPoint x: 546, endPoint y: 186, distance: 90.5
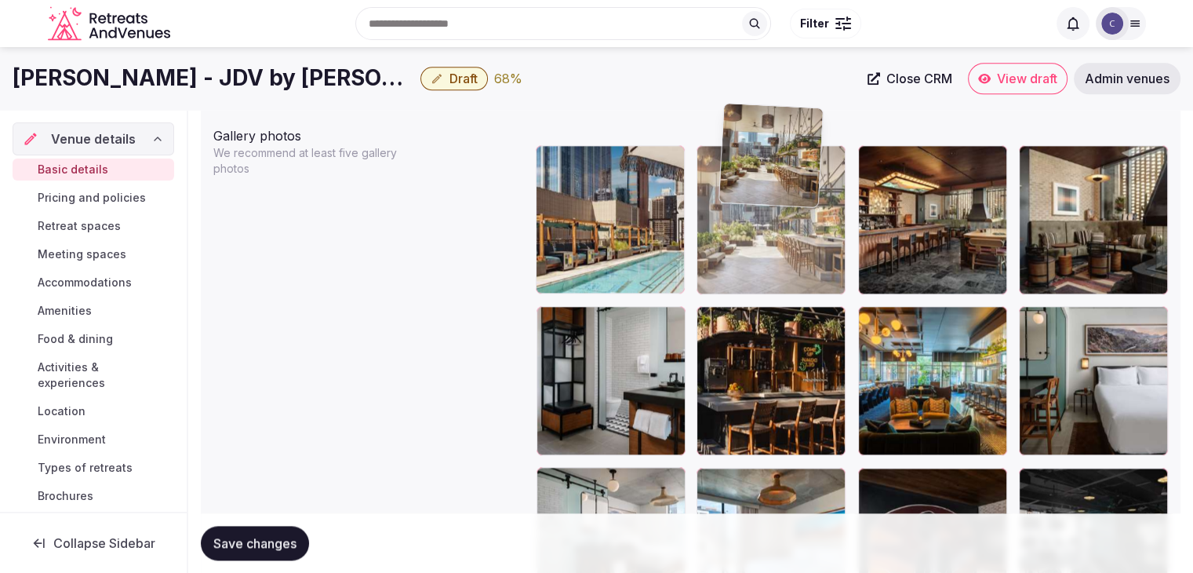
scroll to position [1835, 0]
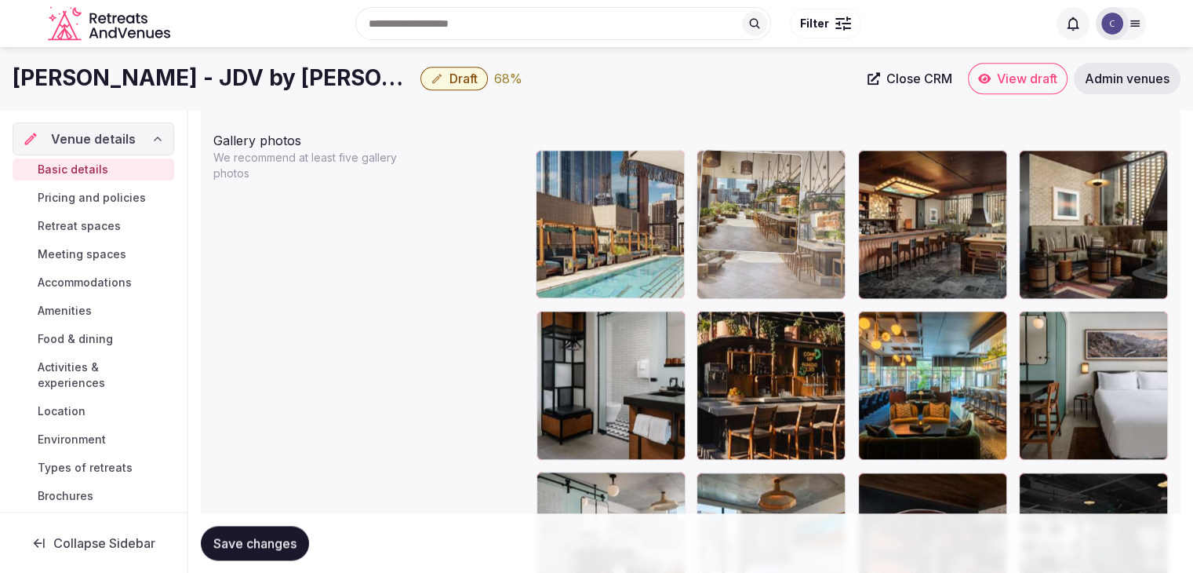
drag, startPoint x: 554, startPoint y: 210, endPoint x: 743, endPoint y: 183, distance: 190.2
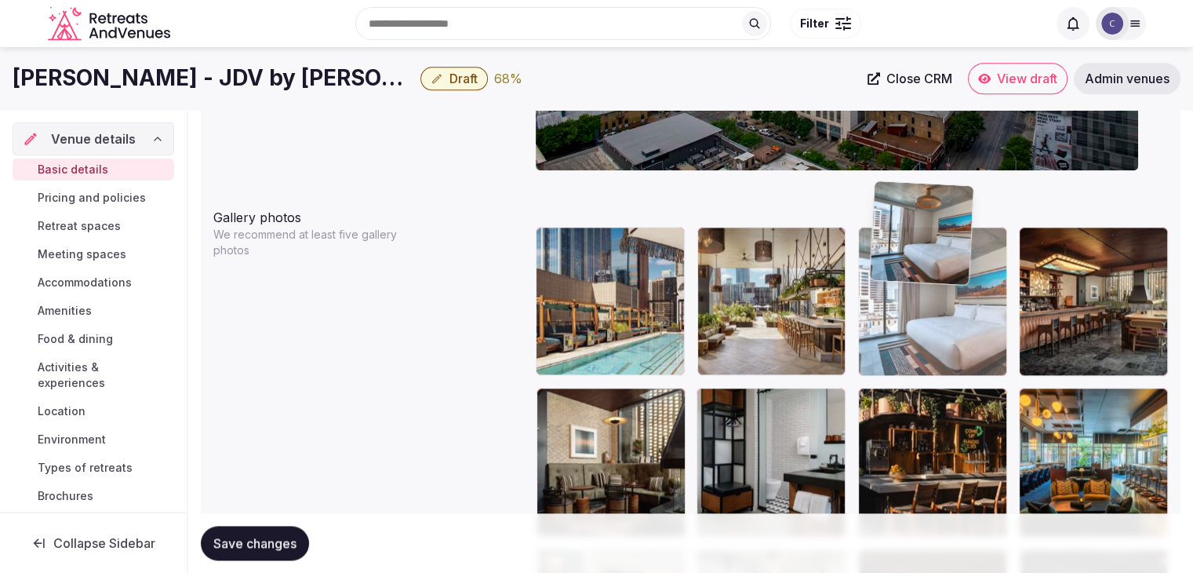
scroll to position [1755, 0]
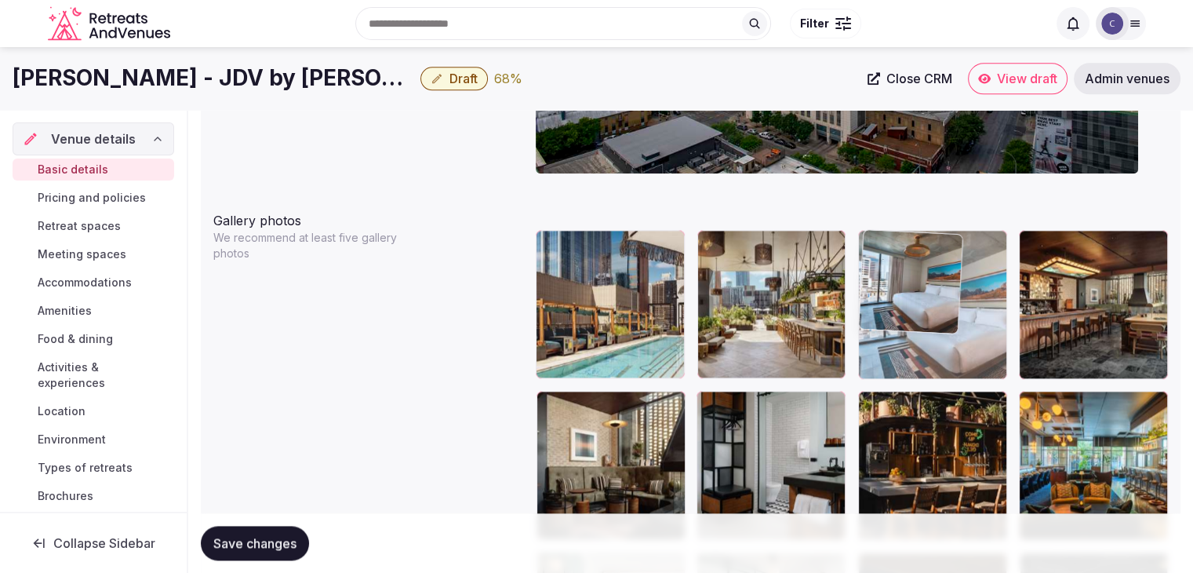
drag, startPoint x: 715, startPoint y: 250, endPoint x: 885, endPoint y: 261, distance: 169.8
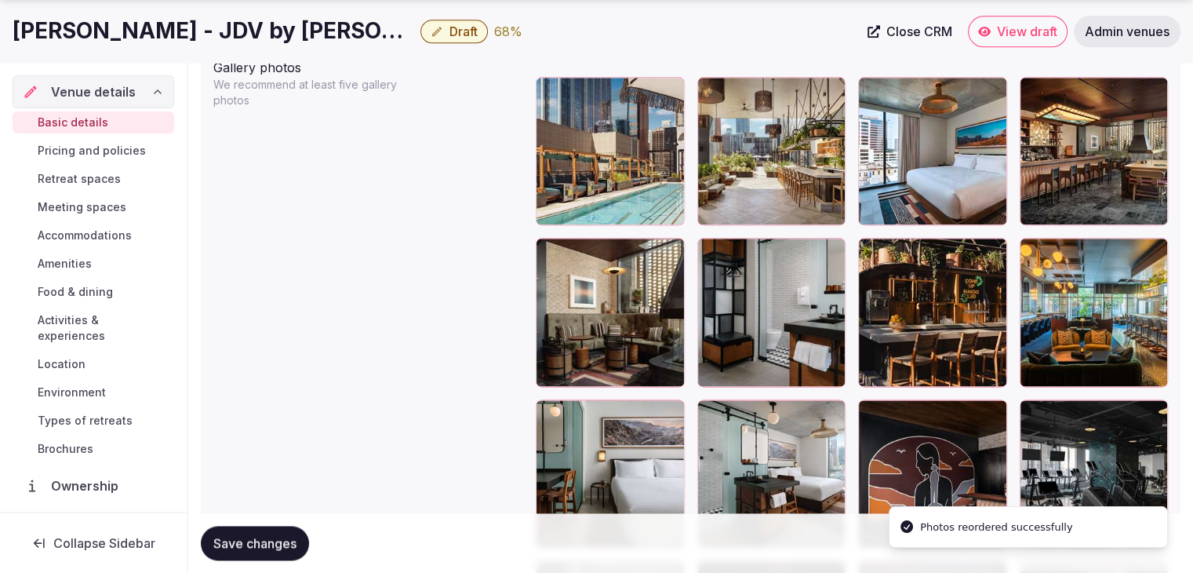
scroll to position [1912, 0]
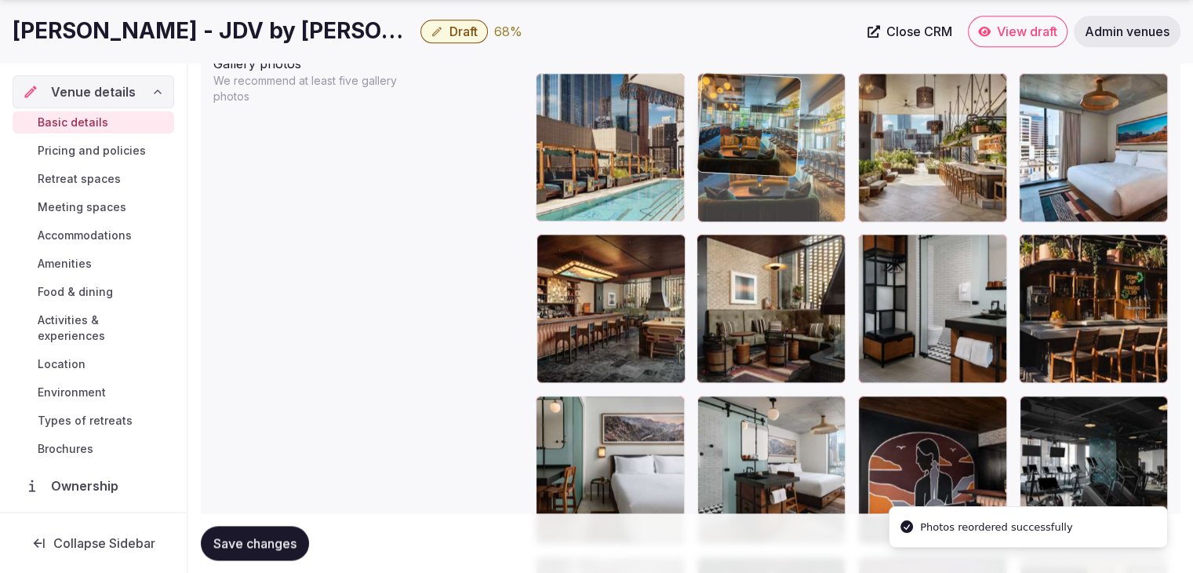
drag, startPoint x: 834, startPoint y: 180, endPoint x: 791, endPoint y: 151, distance: 52.0
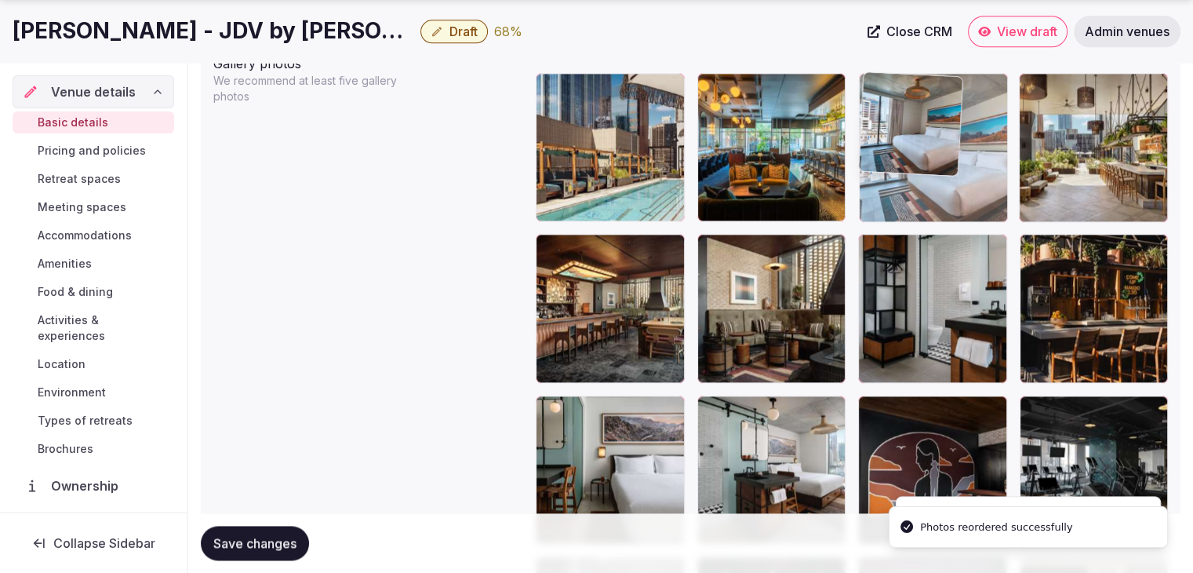
drag, startPoint x: 1024, startPoint y: 82, endPoint x: 925, endPoint y: 82, distance: 99.6
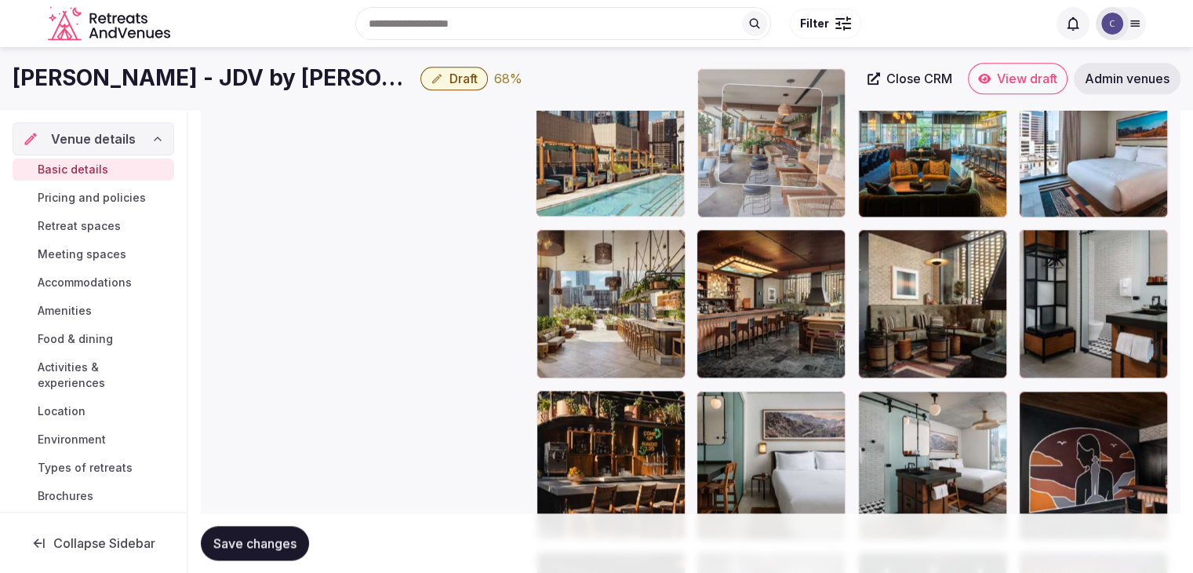
scroll to position [1897, 0]
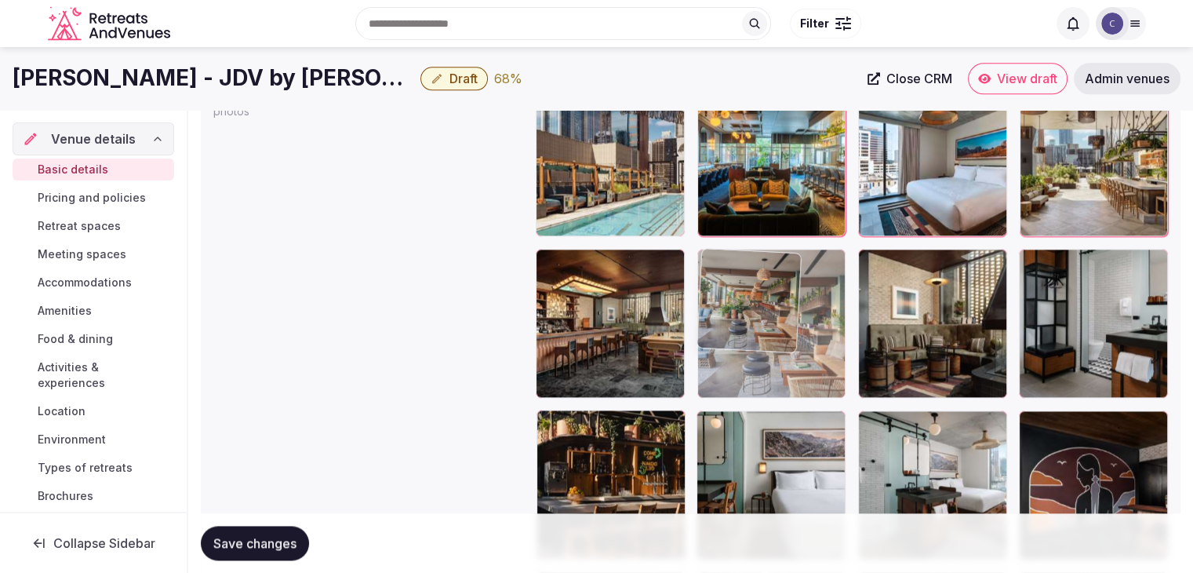
drag, startPoint x: 707, startPoint y: 405, endPoint x: 882, endPoint y: 387, distance: 175.0
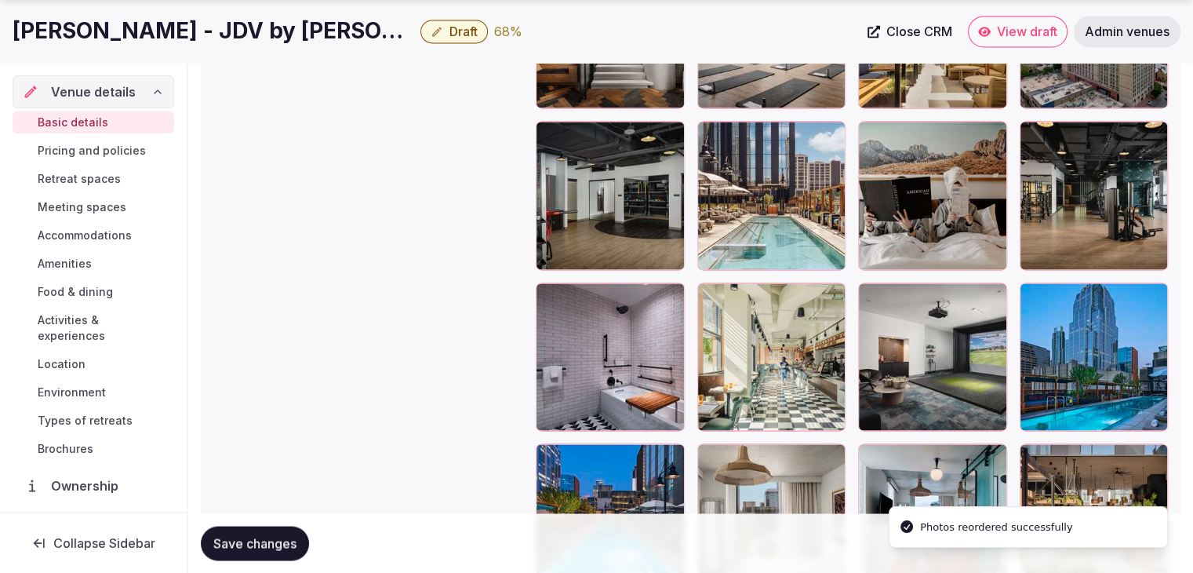
scroll to position [2805, 0]
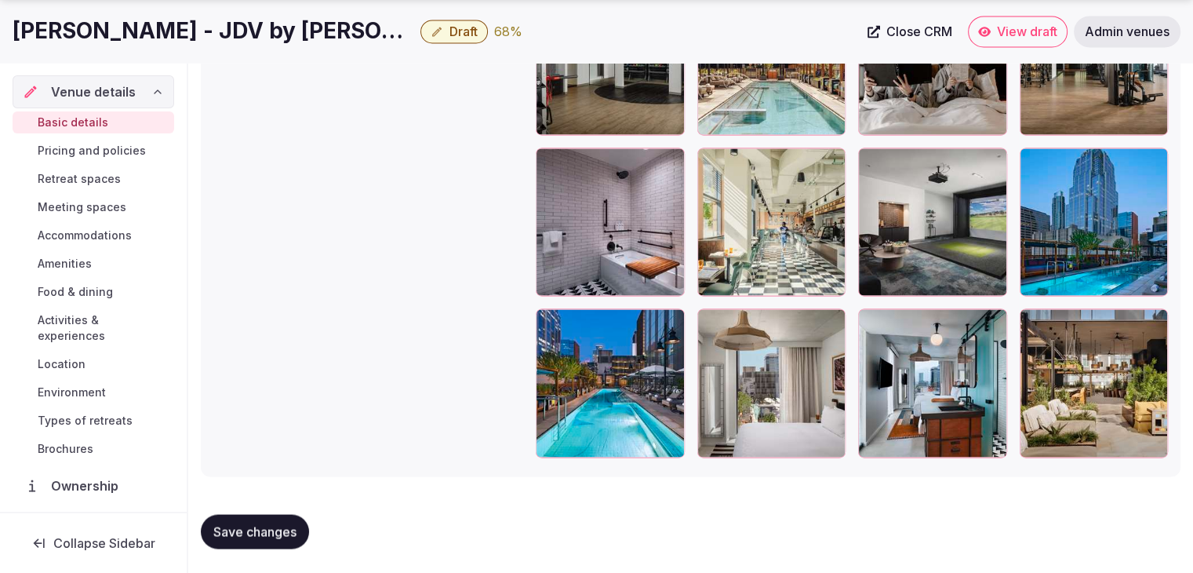
click at [1045, 159] on div at bounding box center [1094, 221] width 149 height 149
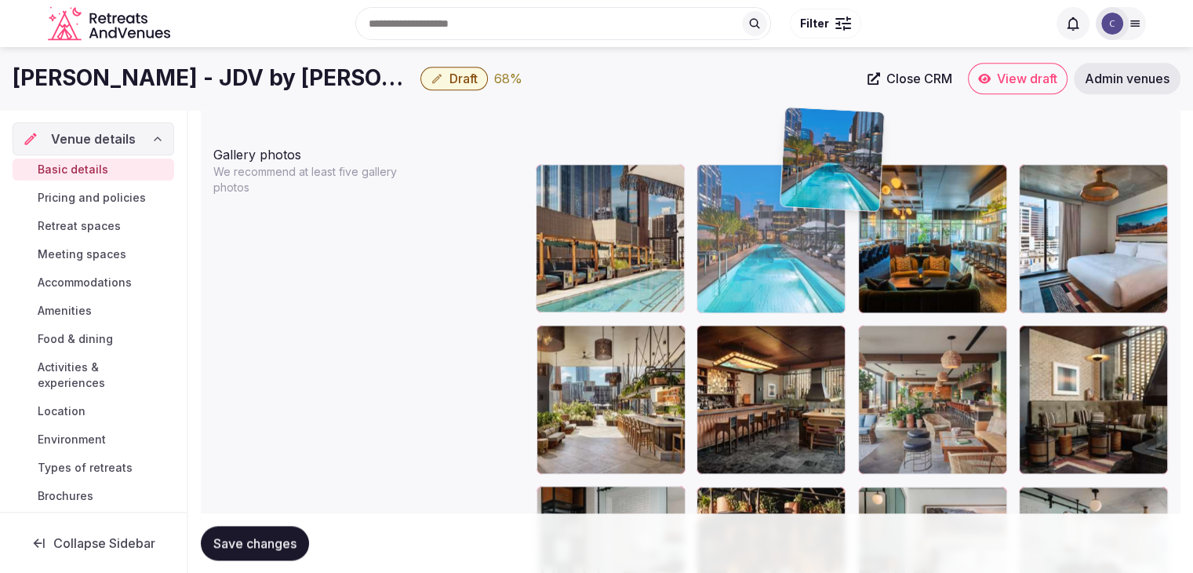
scroll to position [1813, 0]
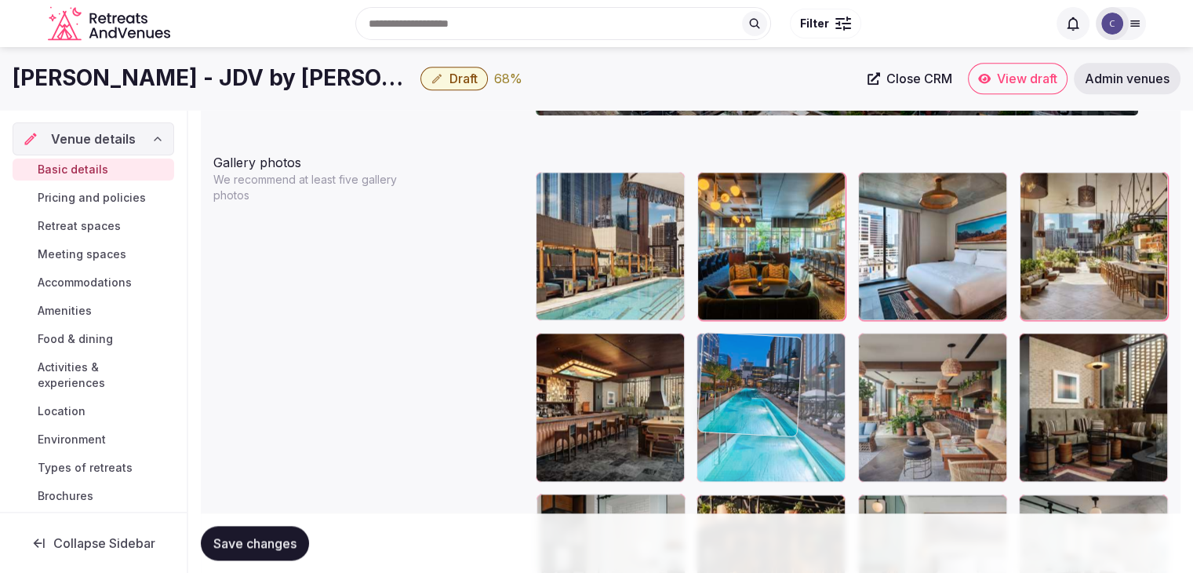
drag, startPoint x: 557, startPoint y: 307, endPoint x: 717, endPoint y: 383, distance: 176.8
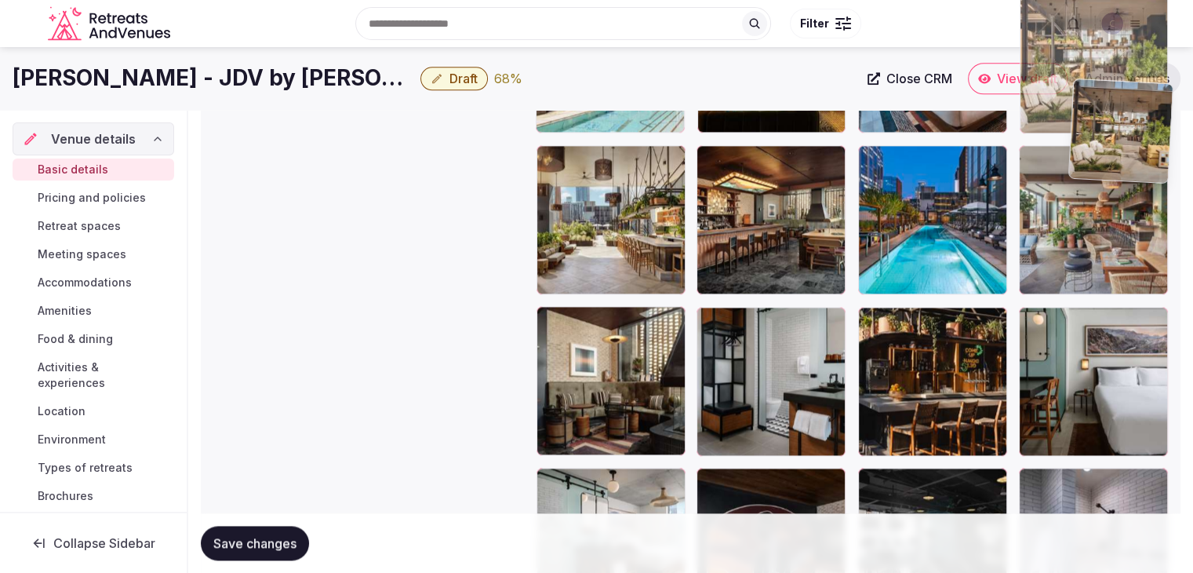
scroll to position [1996, 0]
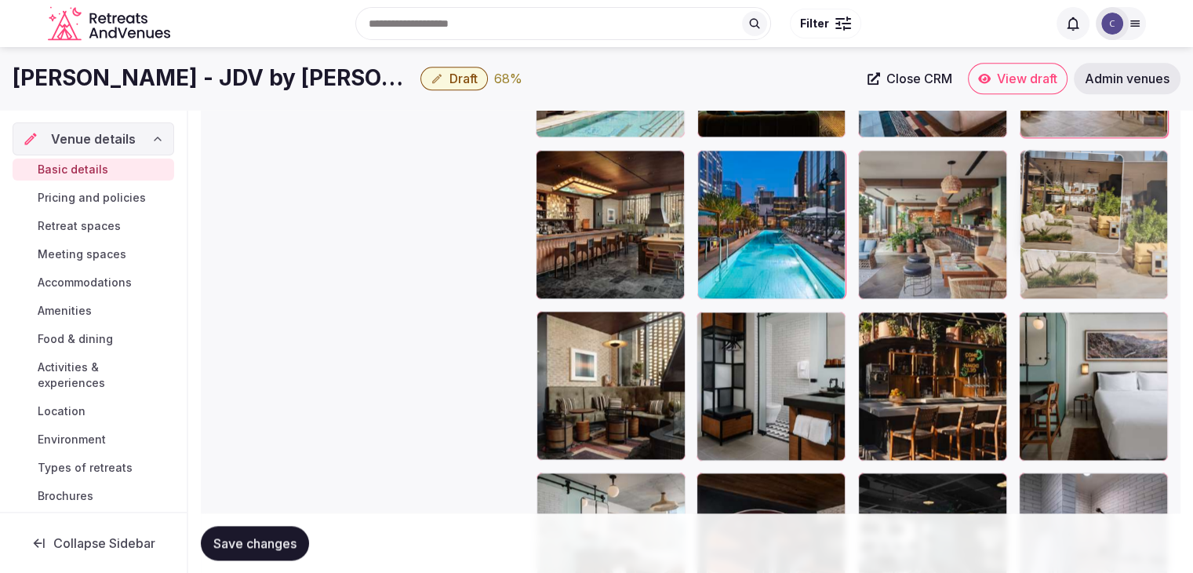
drag, startPoint x: 1035, startPoint y: 324, endPoint x: 1060, endPoint y: 267, distance: 61.8
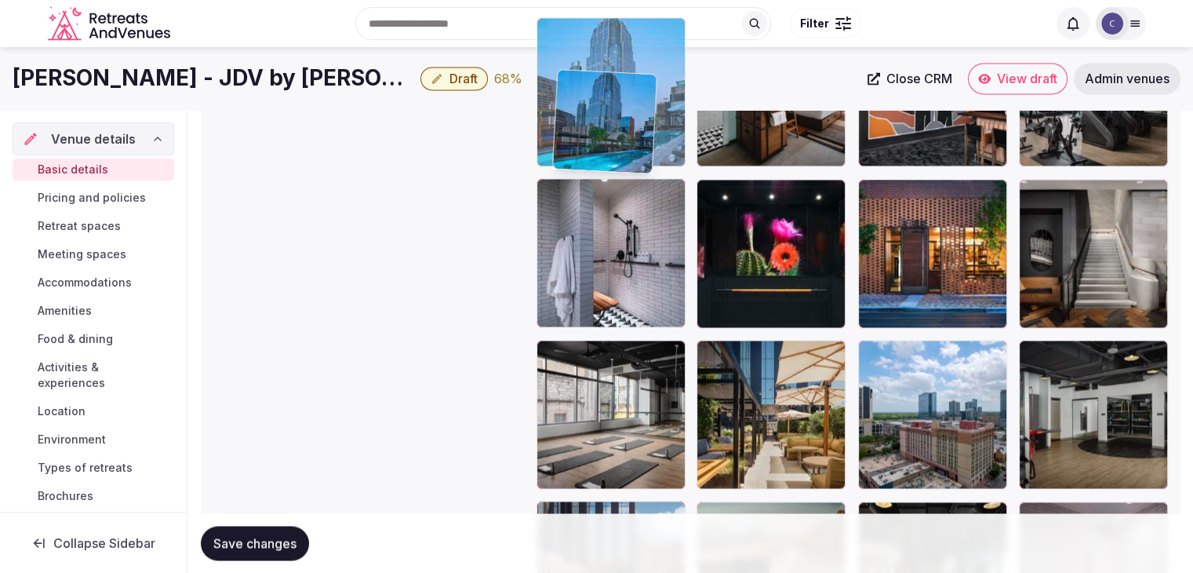
scroll to position [2444, 0]
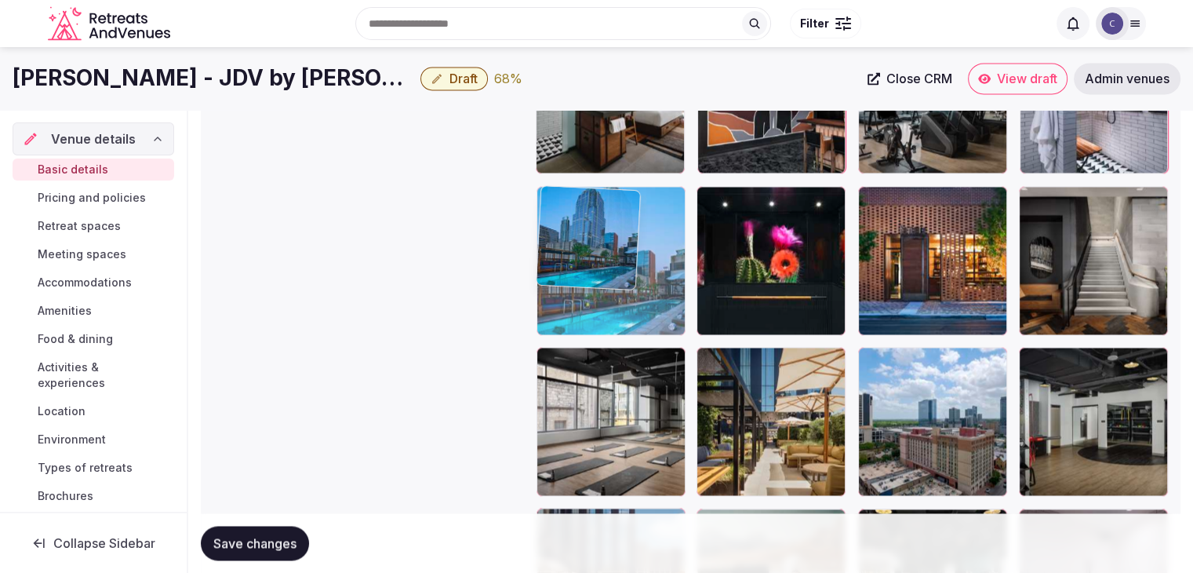
drag, startPoint x: 712, startPoint y: 318, endPoint x: 595, endPoint y: 236, distance: 143.0
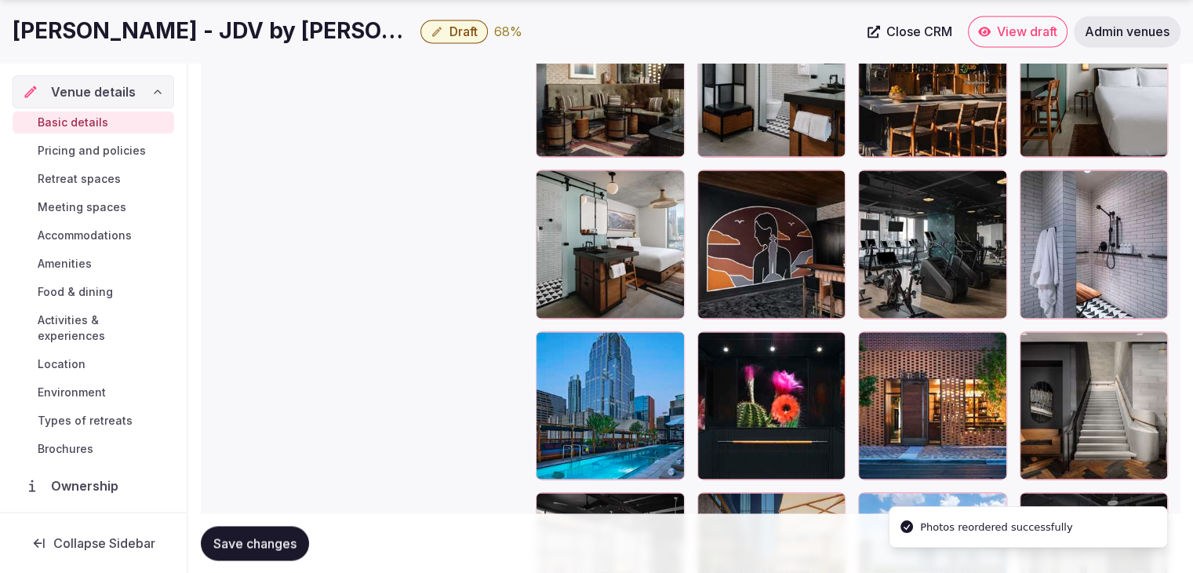
scroll to position [2365, 0]
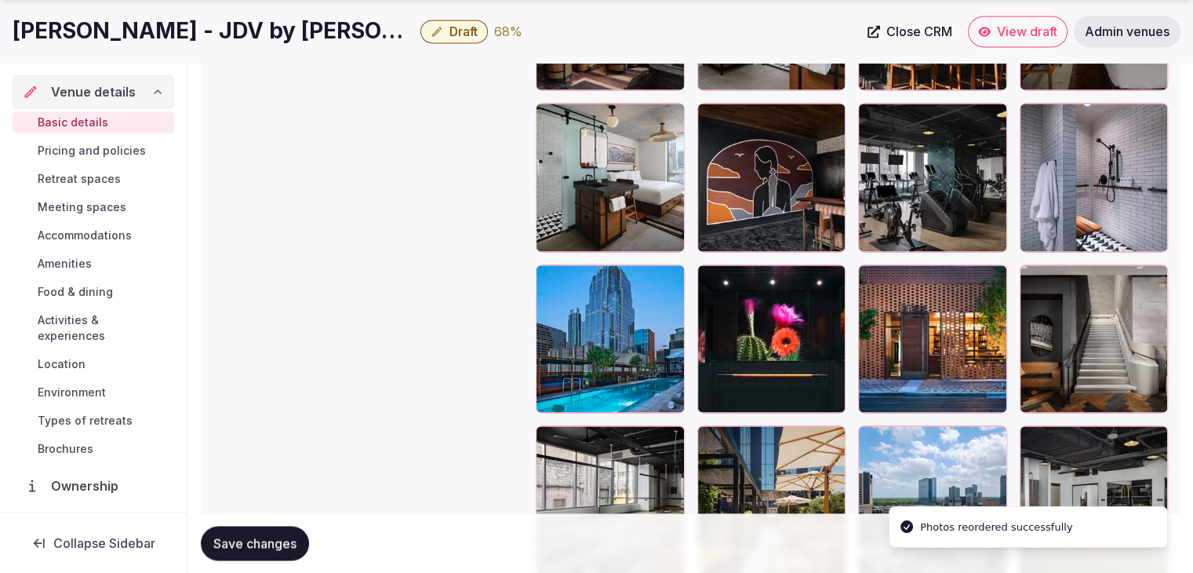
click at [544, 435] on icon at bounding box center [548, 437] width 19 height 19
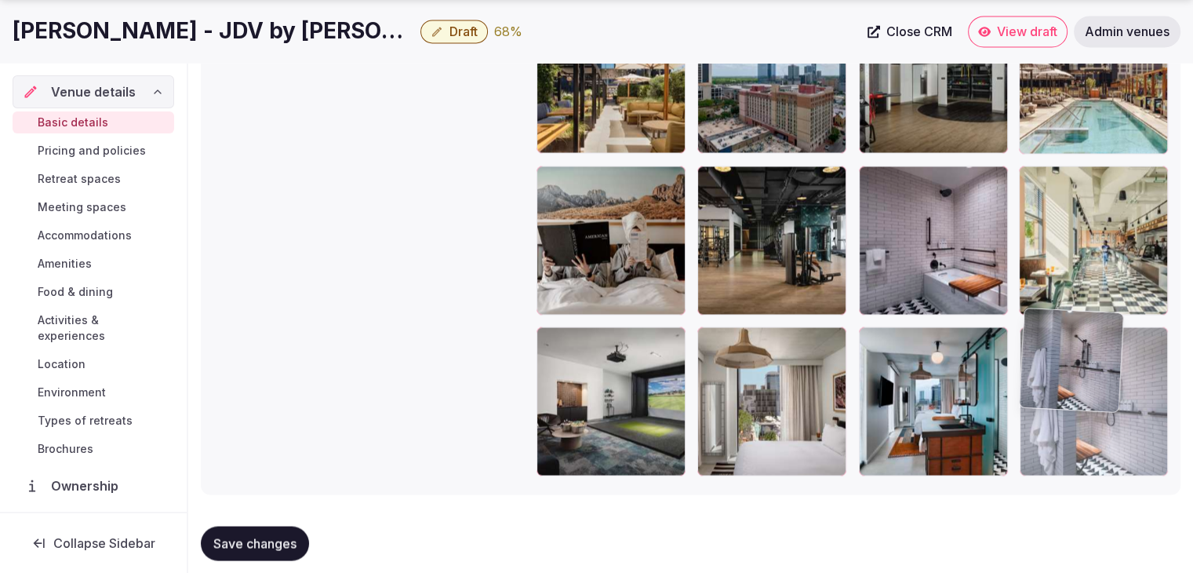
drag, startPoint x: 1038, startPoint y: 108, endPoint x: 1098, endPoint y: 483, distance: 379.6
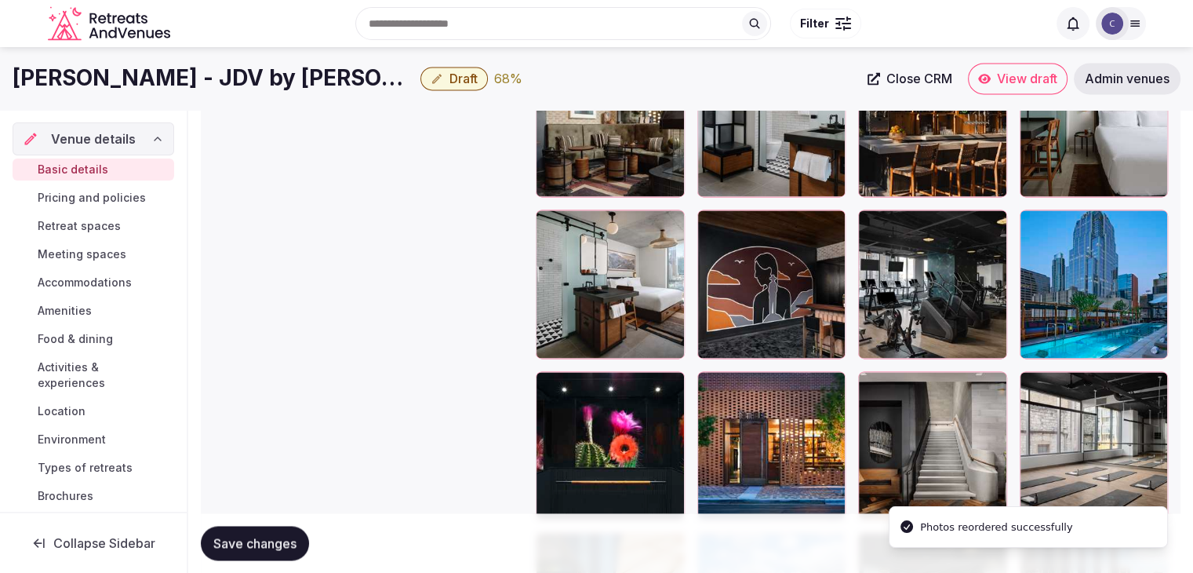
scroll to position [2256, 0]
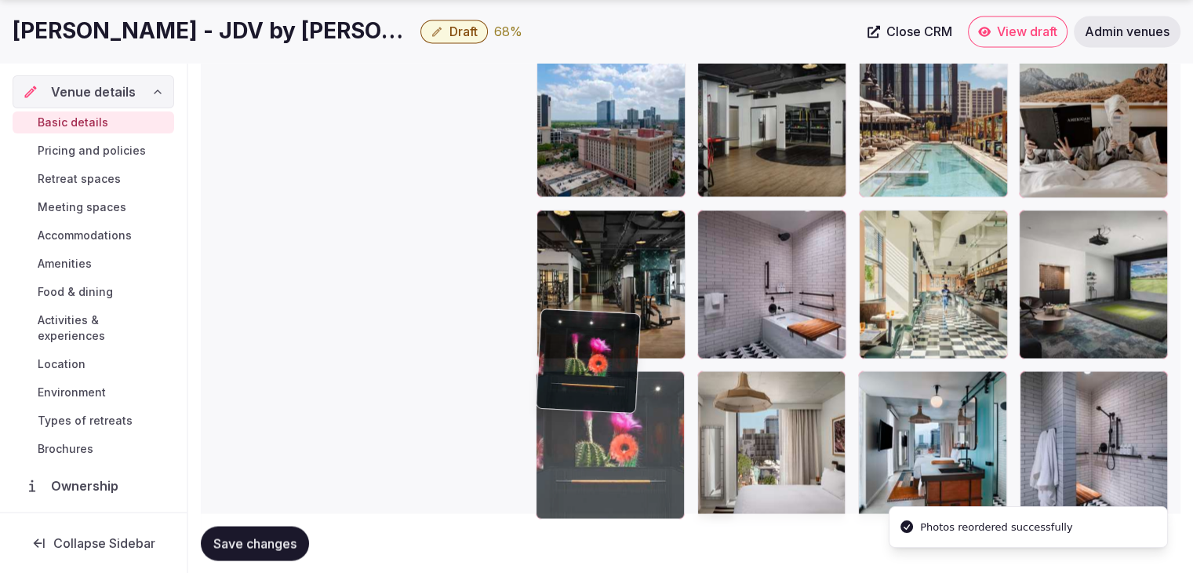
drag, startPoint x: 561, startPoint y: 387, endPoint x: 560, endPoint y: 474, distance: 87.1
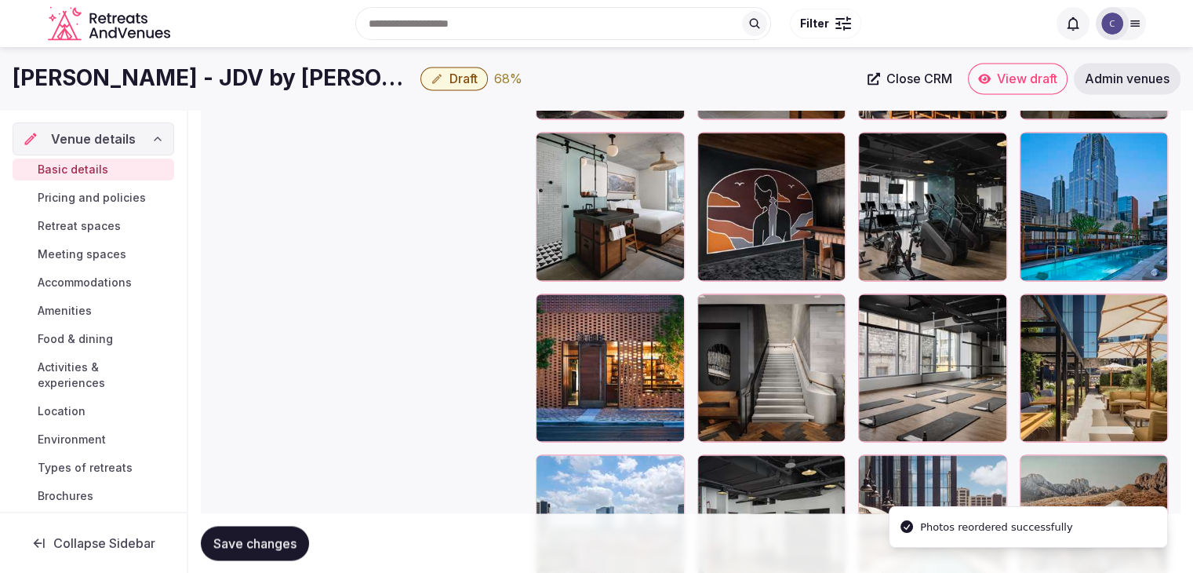
scroll to position [2334, 0]
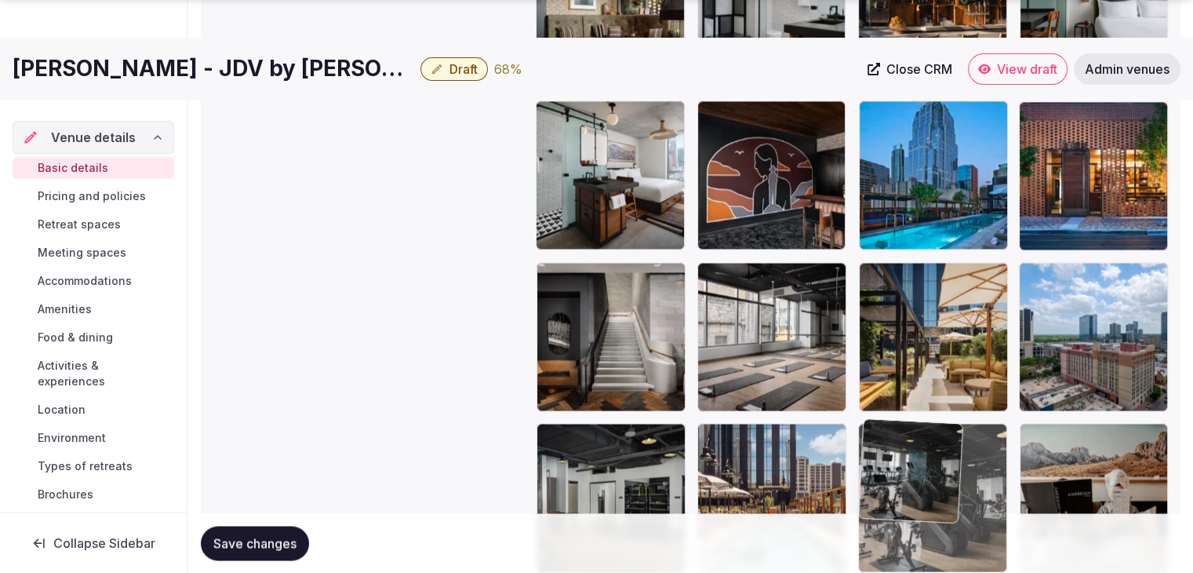
drag, startPoint x: 879, startPoint y: 147, endPoint x: 931, endPoint y: 478, distance: 335.0
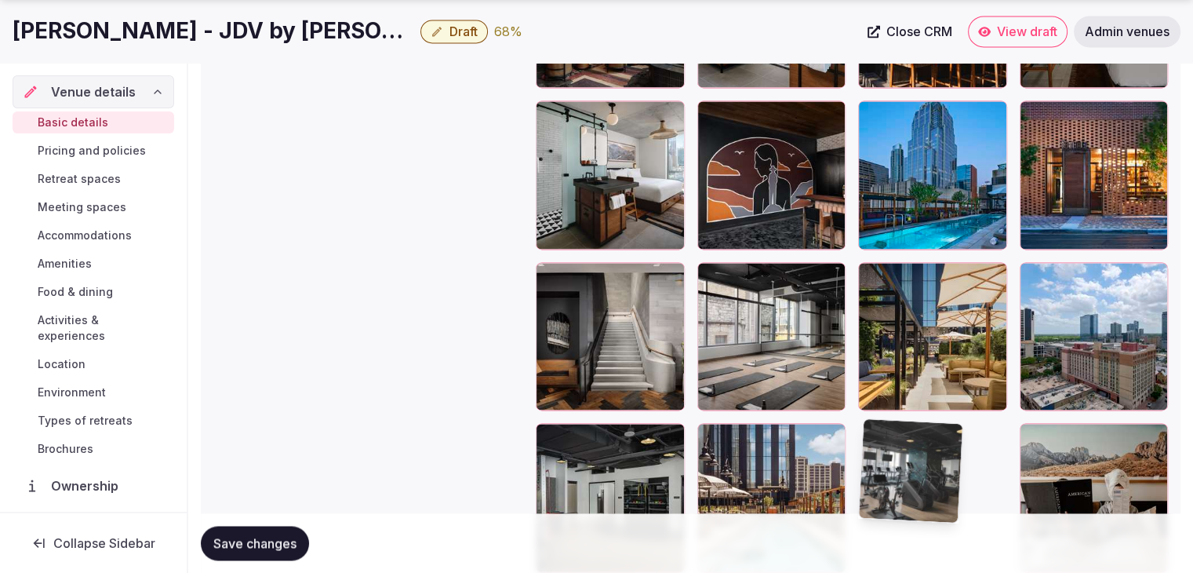
scroll to position [2372, 0]
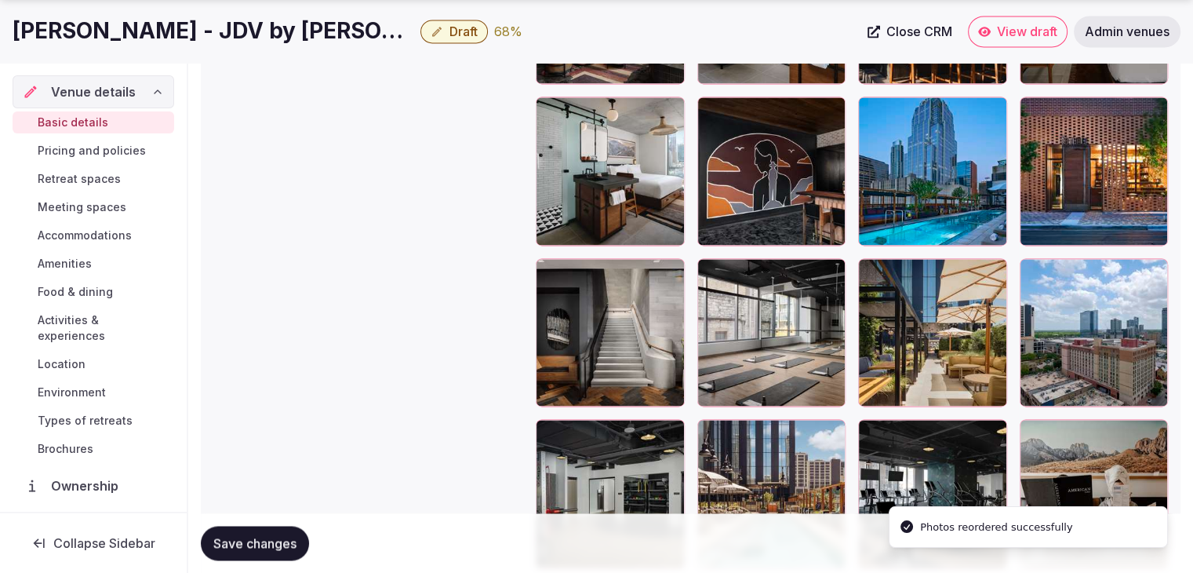
click at [257, 539] on span "Save changes" at bounding box center [254, 543] width 83 height 16
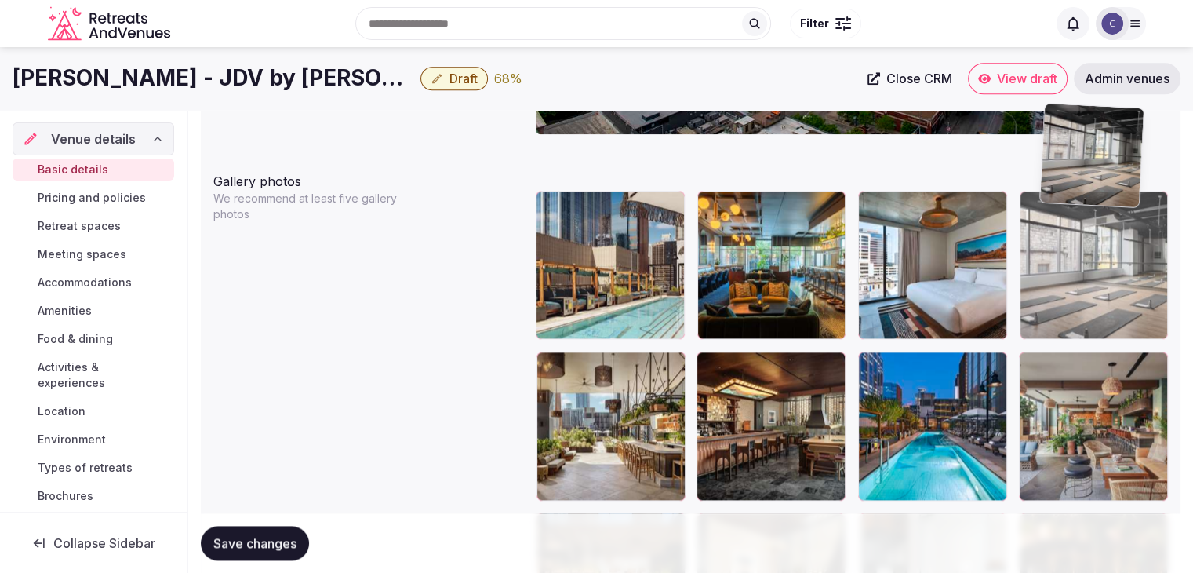
scroll to position [1787, 0]
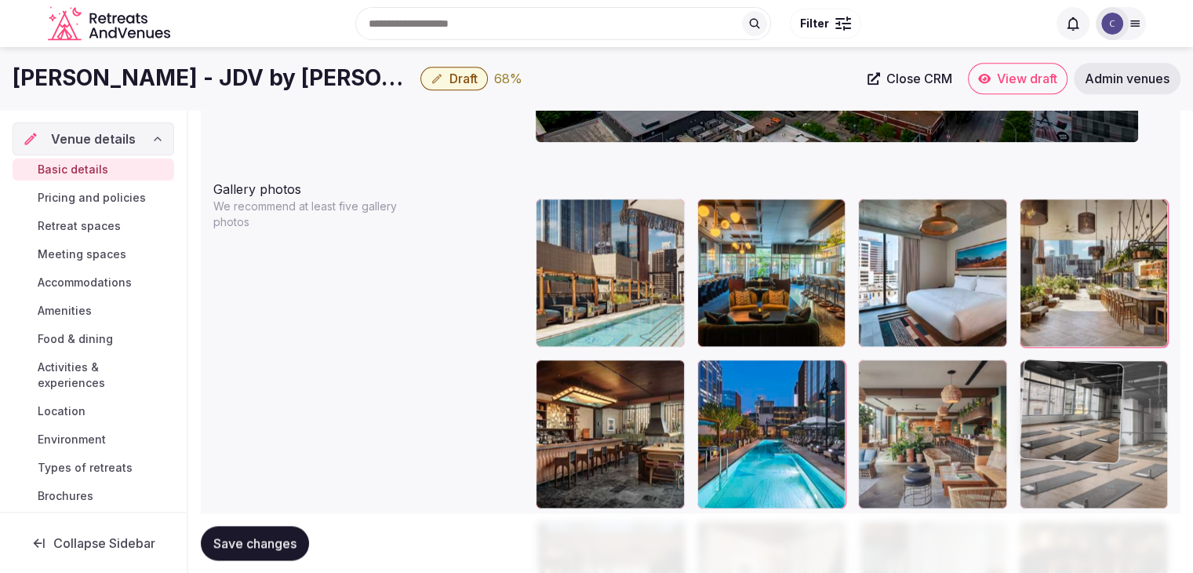
drag, startPoint x: 832, startPoint y: 140, endPoint x: 1082, endPoint y: 388, distance: 352.7
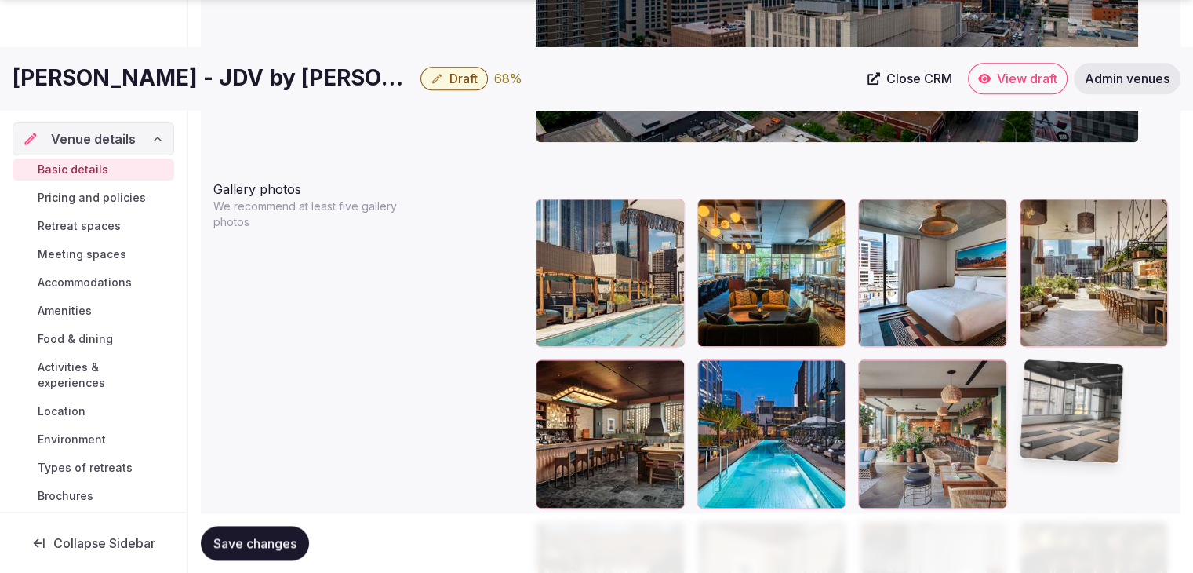
scroll to position [2100, 0]
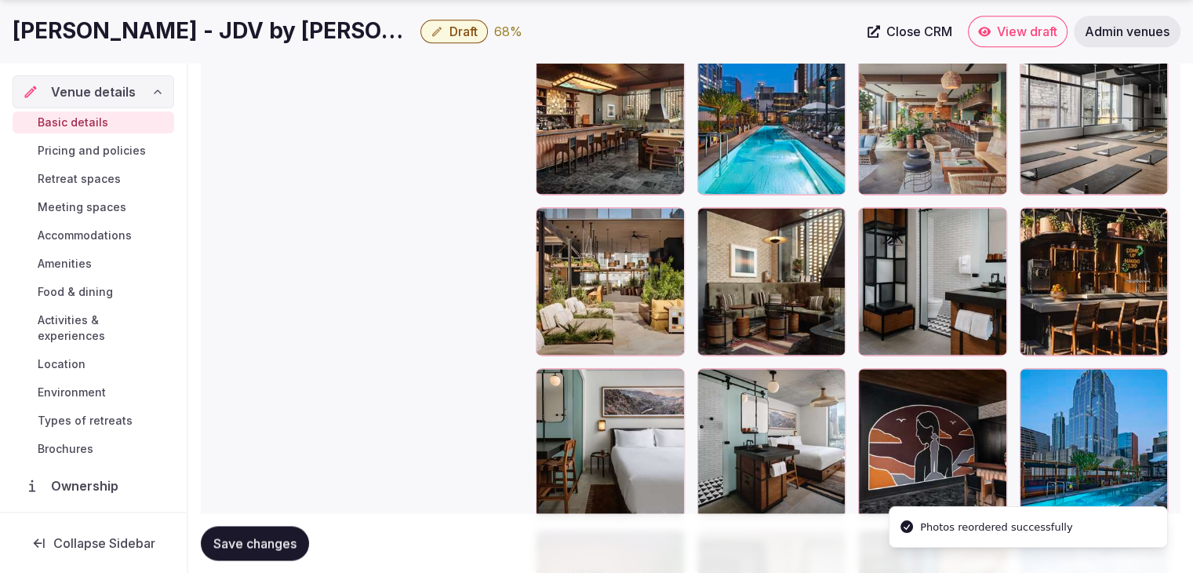
click at [284, 552] on button "Save changes" at bounding box center [255, 542] width 108 height 35
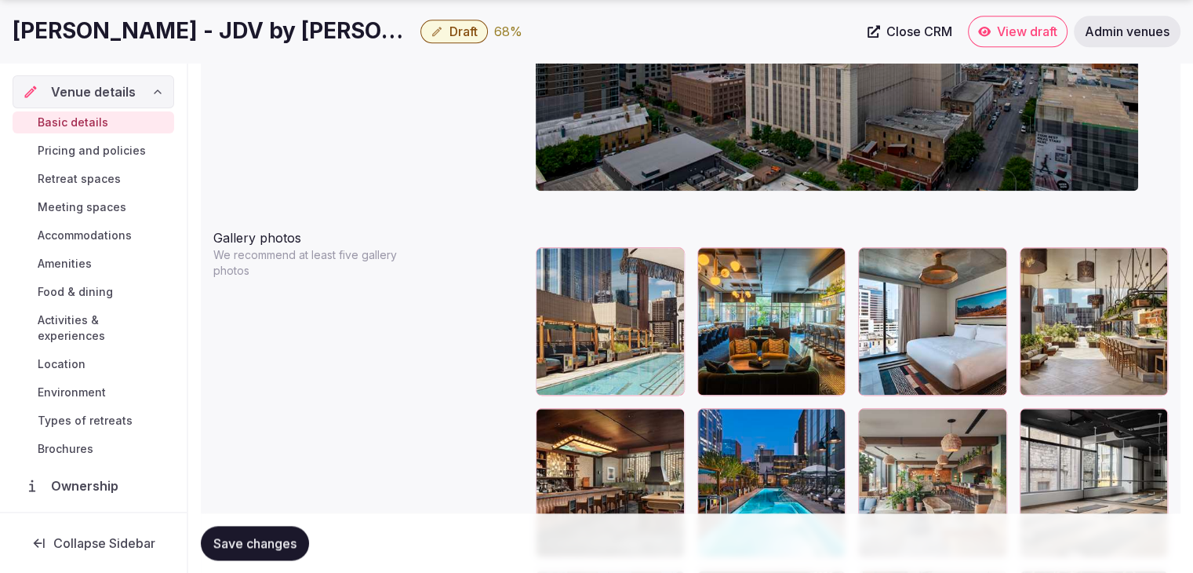
scroll to position [1785, 0]
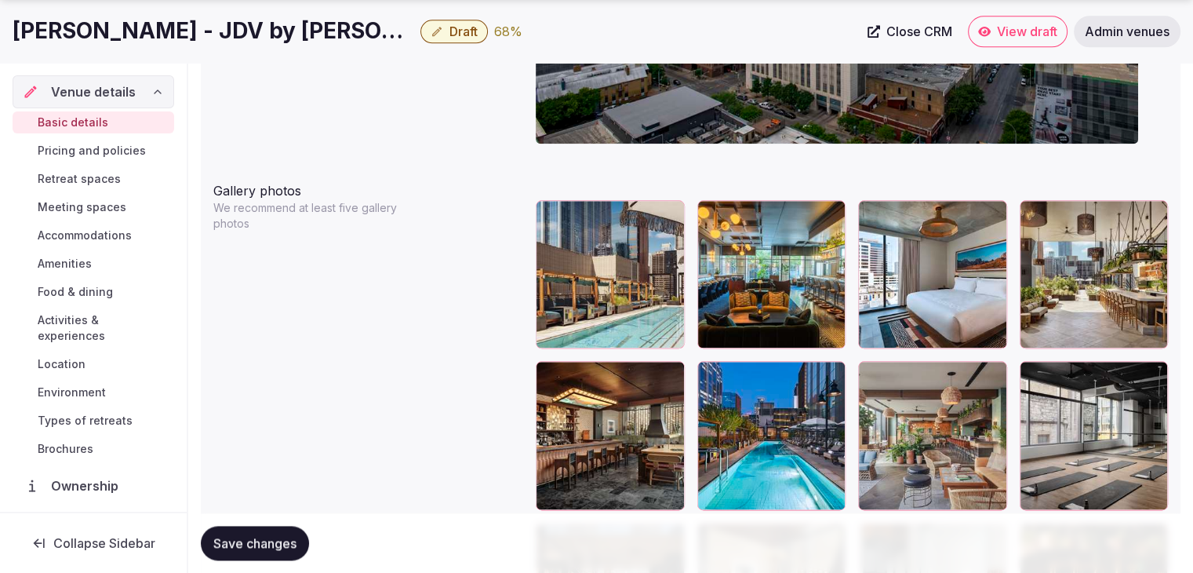
click at [254, 546] on span "Save changes" at bounding box center [254, 543] width 83 height 16
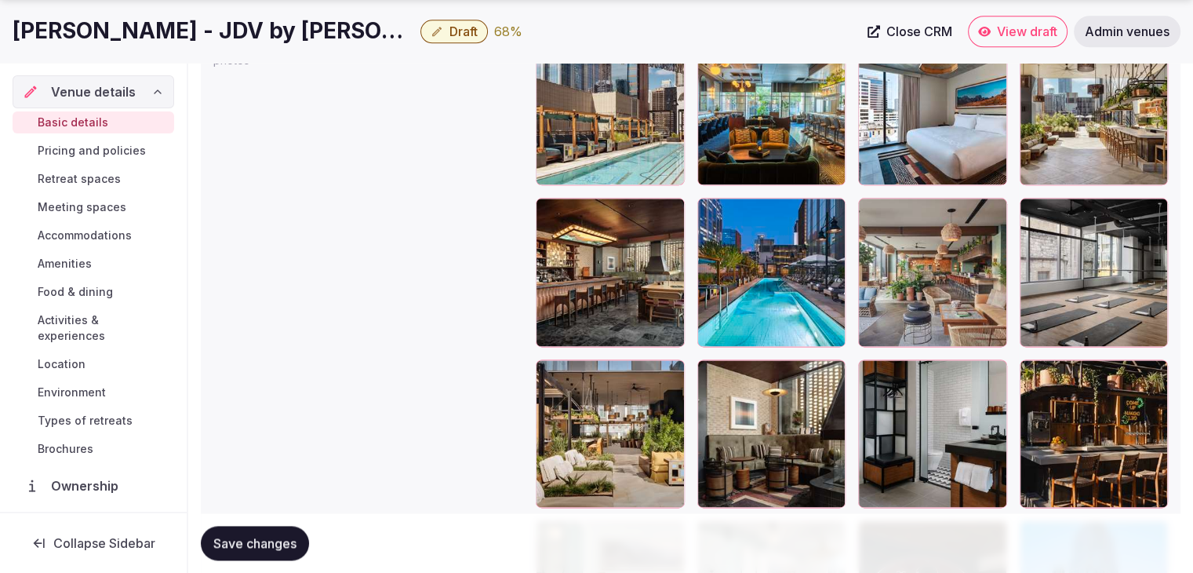
scroll to position [2020, 0]
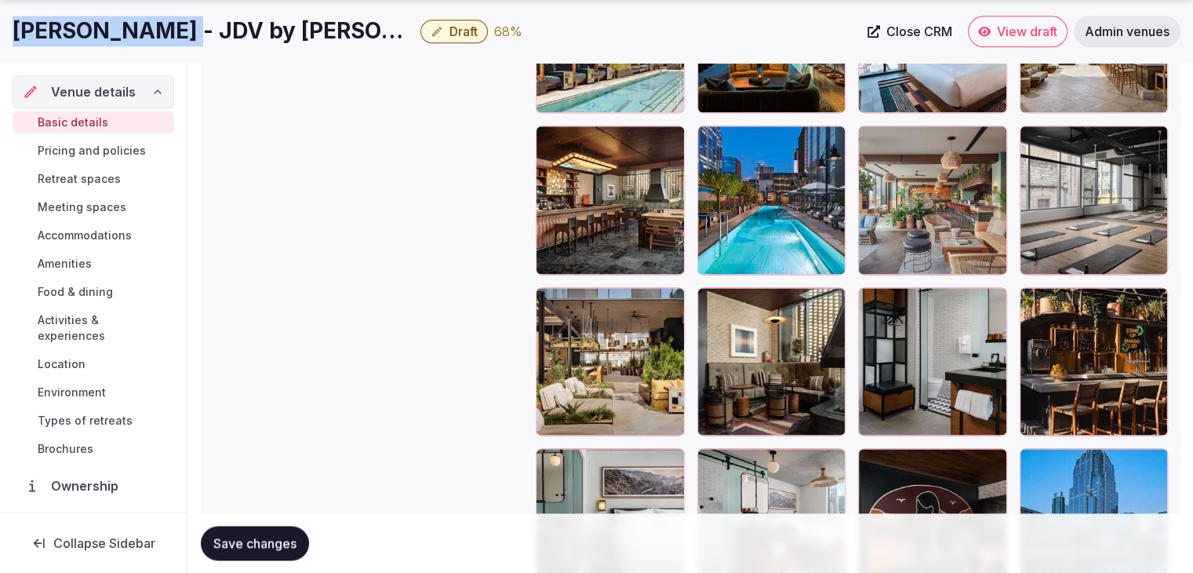
drag, startPoint x: 14, startPoint y: 27, endPoint x: 176, endPoint y: 24, distance: 161.6
click at [176, 24] on h1 "[PERSON_NAME] - JDV by [PERSON_NAME]" at bounding box center [214, 31] width 402 height 31
copy h1 "tommie Austin"
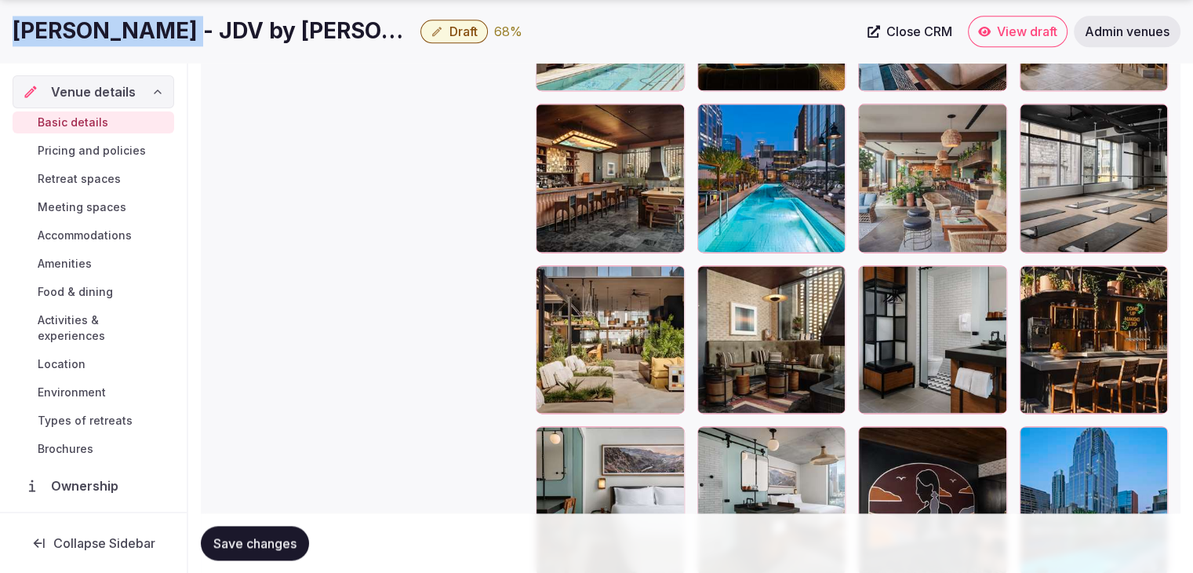
scroll to position [2099, 0]
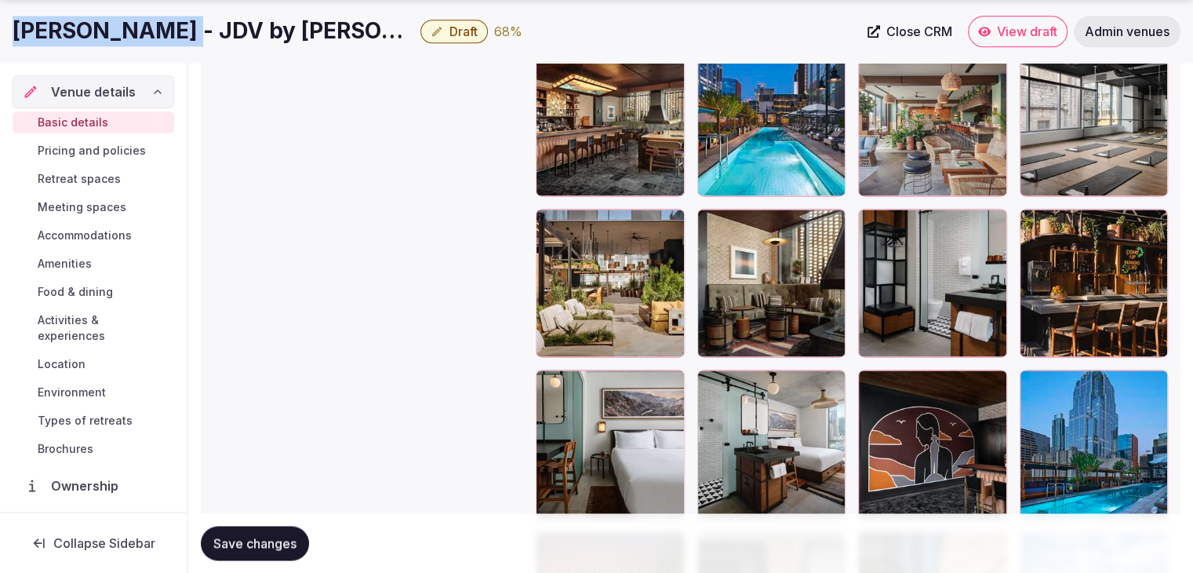
click at [267, 536] on span "Save changes" at bounding box center [254, 543] width 83 height 16
click at [77, 329] on span "Activities & experiences" at bounding box center [103, 327] width 130 height 31
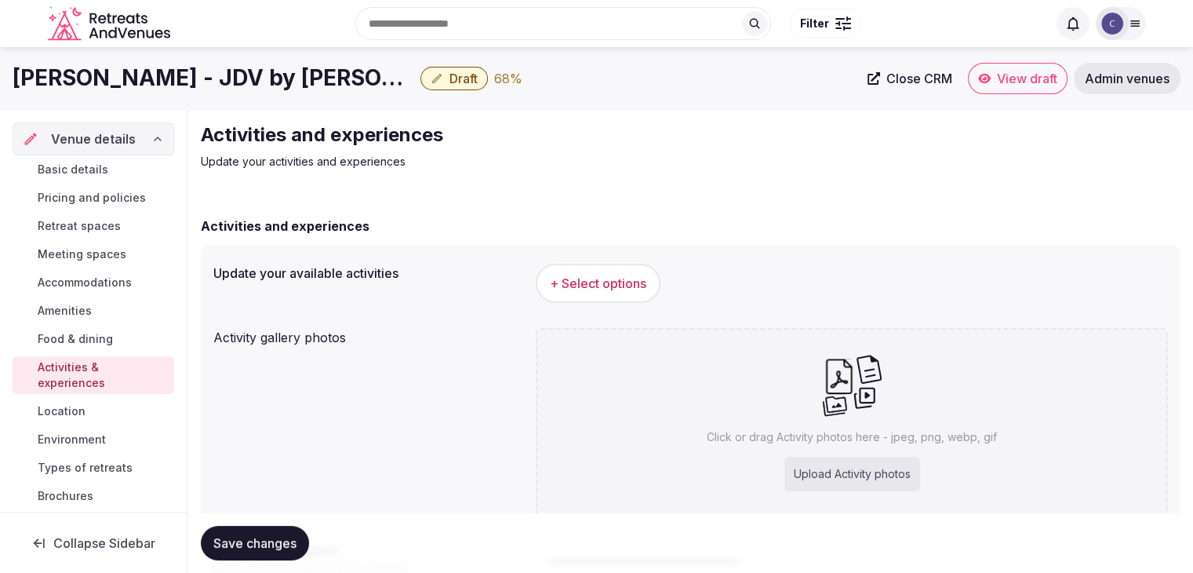
click at [869, 471] on div "Upload Activity photos" at bounding box center [852, 473] width 136 height 35
type input "**********"
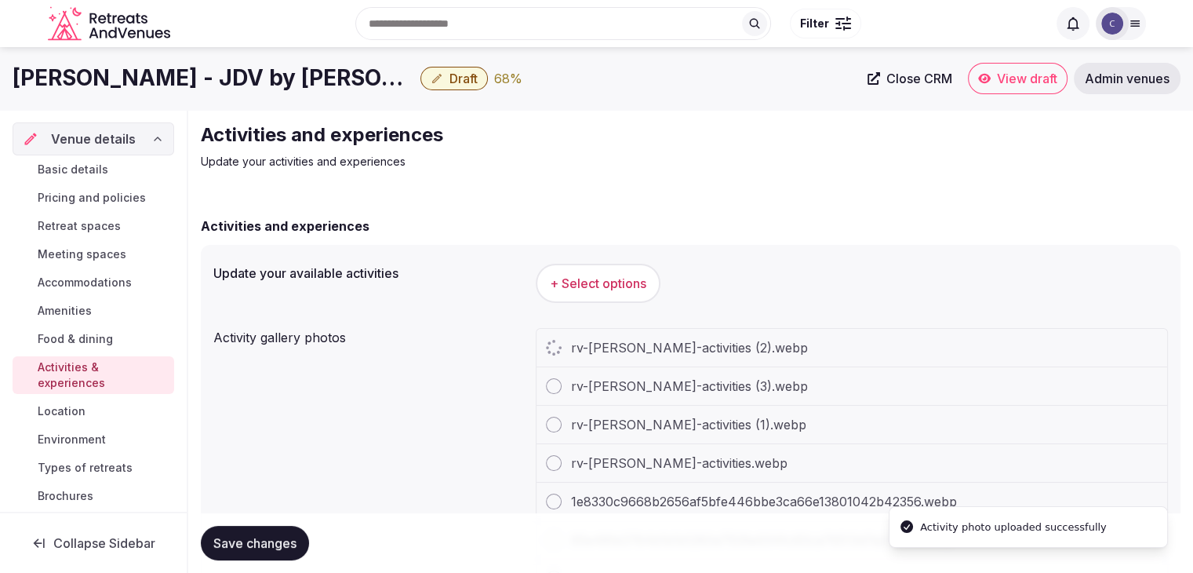
click at [599, 293] on button "+ Select options" at bounding box center [598, 283] width 125 height 39
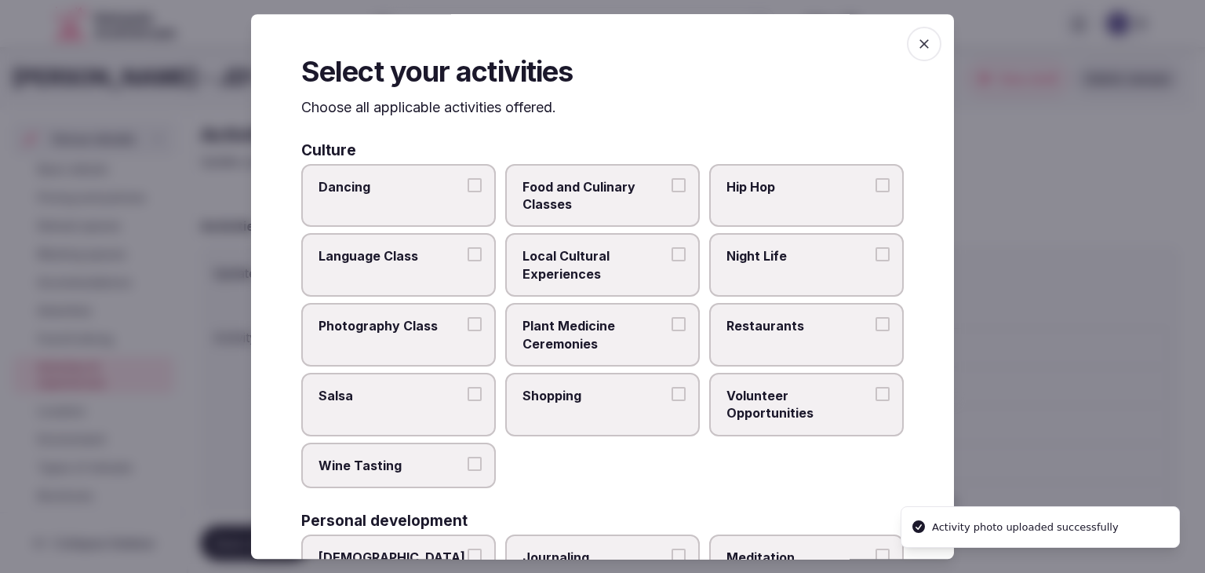
click at [649, 273] on span "Local Cultural Experiences" at bounding box center [594, 265] width 144 height 35
click at [671, 262] on button "Local Cultural Experiences" at bounding box center [678, 255] width 14 height 14
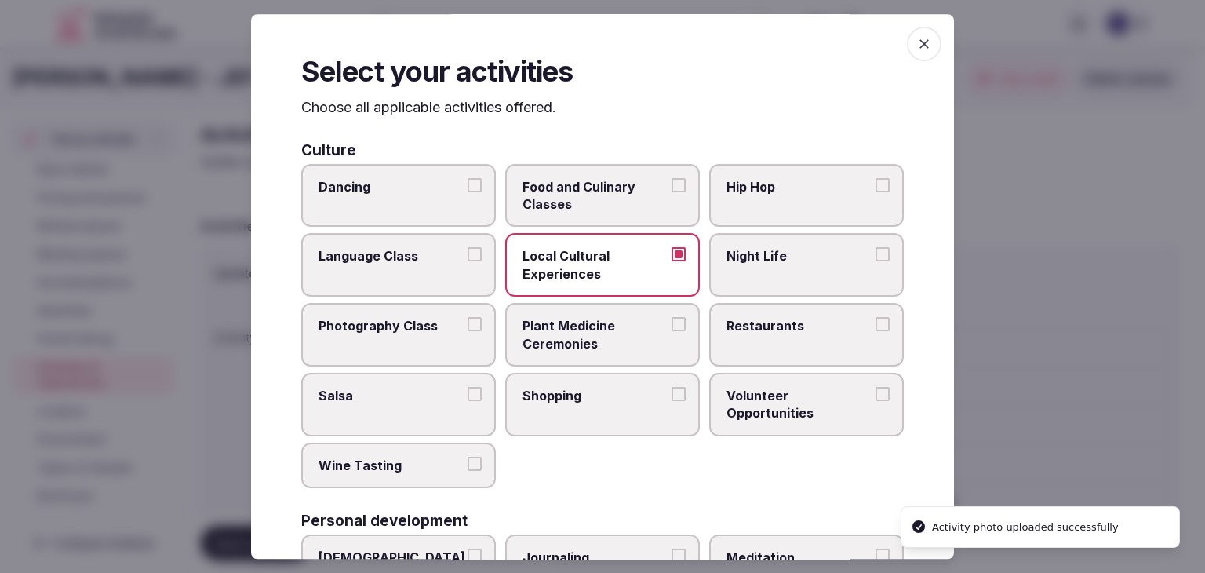
click at [748, 331] on span "Restaurants" at bounding box center [798, 325] width 144 height 17
click at [875, 331] on button "Restaurants" at bounding box center [882, 324] width 14 height 14
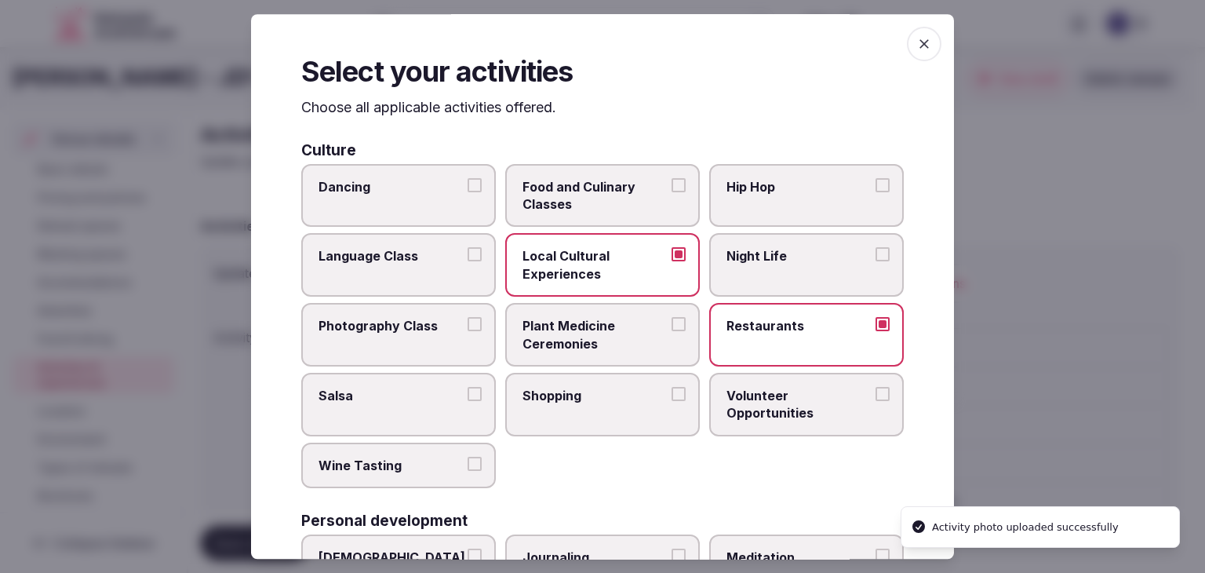
click at [755, 269] on label "Night Life" at bounding box center [806, 266] width 195 height 64
click at [875, 262] on button "Night Life" at bounding box center [882, 255] width 14 height 14
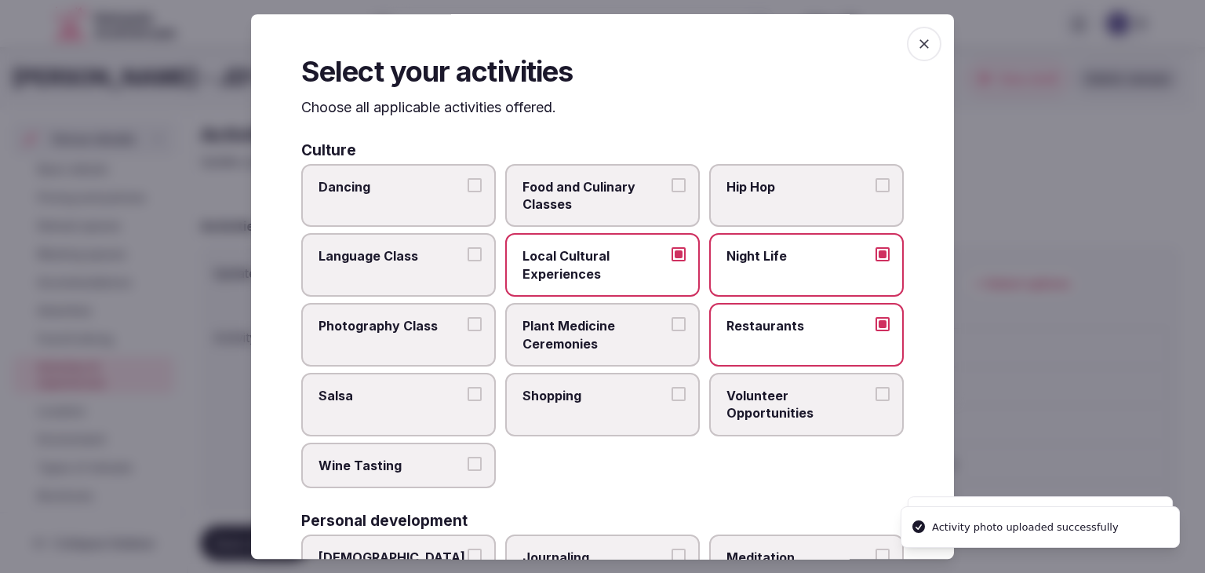
click at [599, 418] on label "Shopping" at bounding box center [602, 405] width 195 height 64
click at [671, 401] on button "Shopping" at bounding box center [678, 394] width 14 height 14
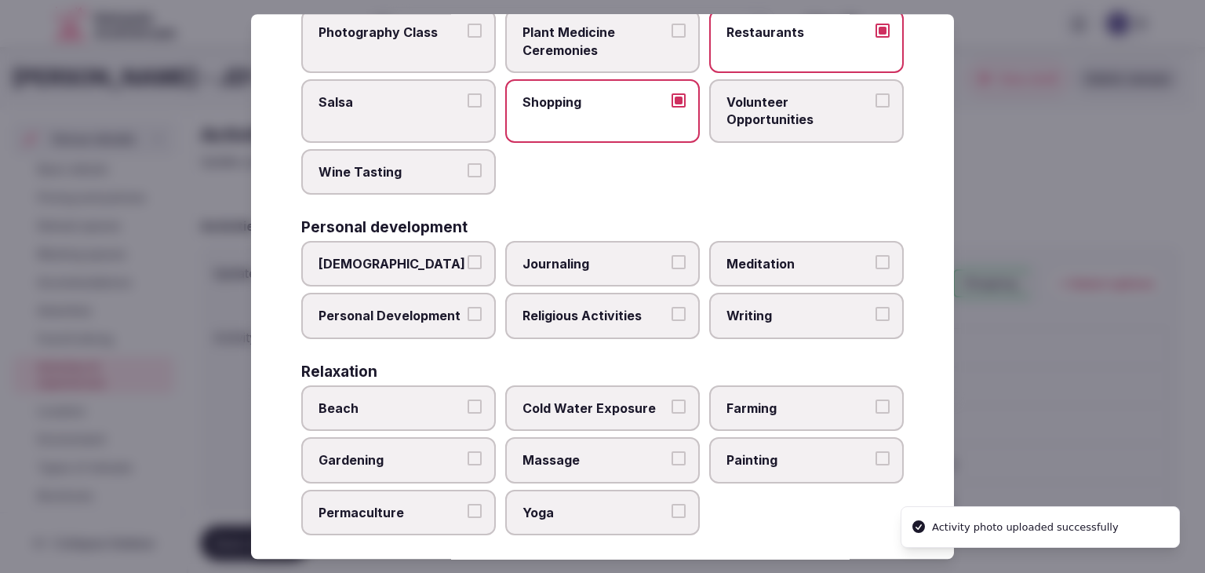
scroll to position [314, 0]
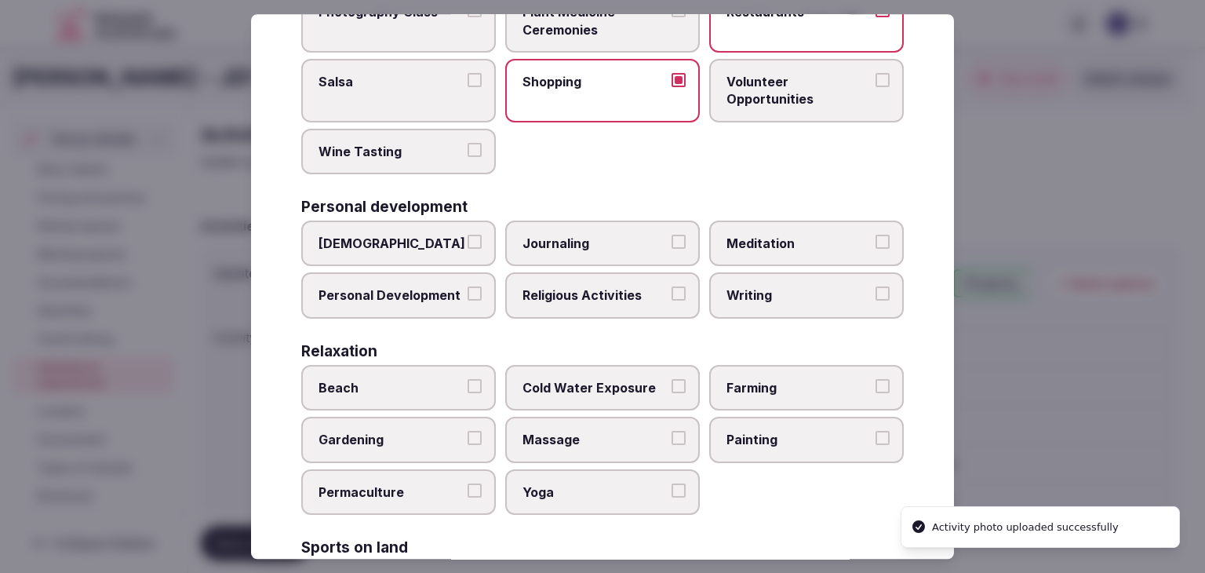
click at [455, 287] on span "Personal Development" at bounding box center [390, 295] width 144 height 17
click at [467, 287] on button "Personal Development" at bounding box center [474, 294] width 14 height 14
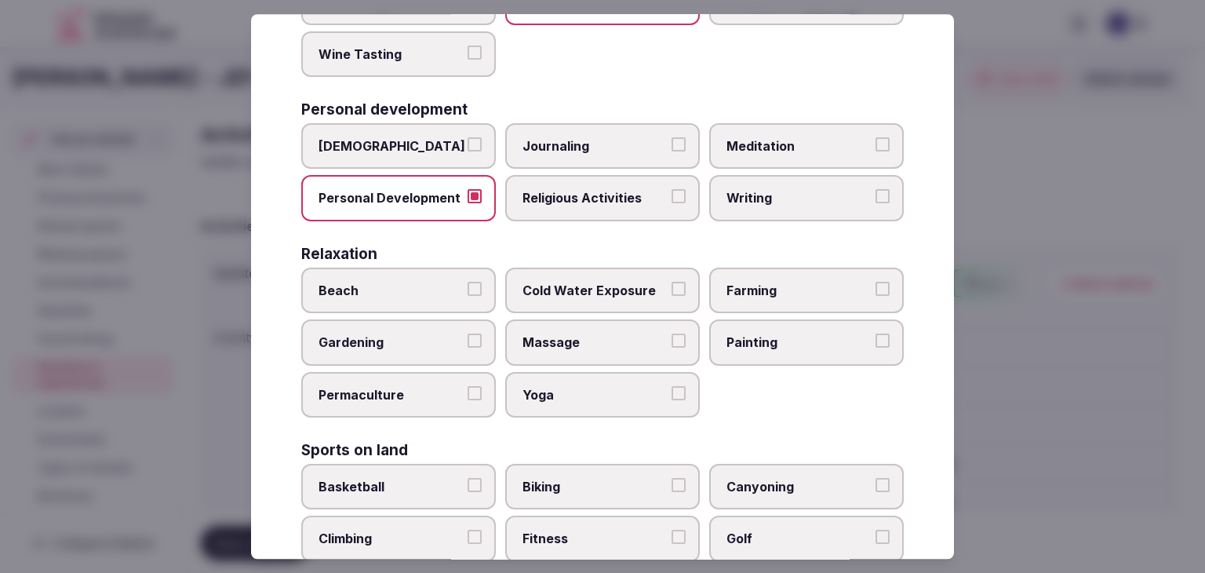
scroll to position [471, 0]
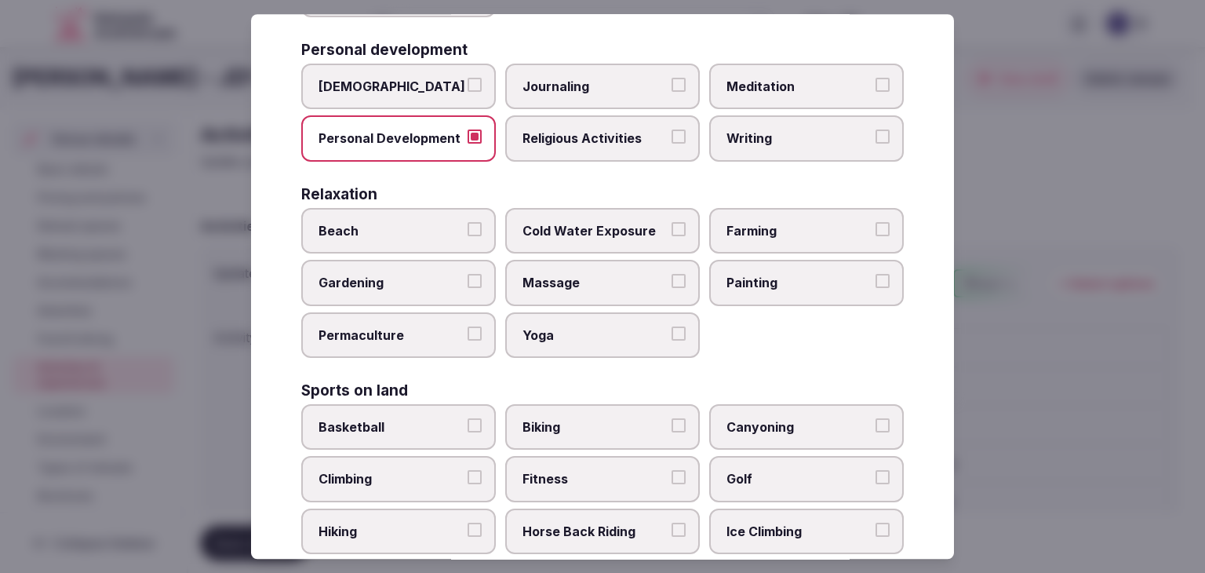
click at [585, 278] on span "Massage" at bounding box center [594, 282] width 144 height 17
click at [671, 278] on button "Massage" at bounding box center [678, 281] width 14 height 14
click at [597, 332] on span "Yoga" at bounding box center [594, 334] width 144 height 17
click at [671, 332] on button "Yoga" at bounding box center [678, 333] width 14 height 14
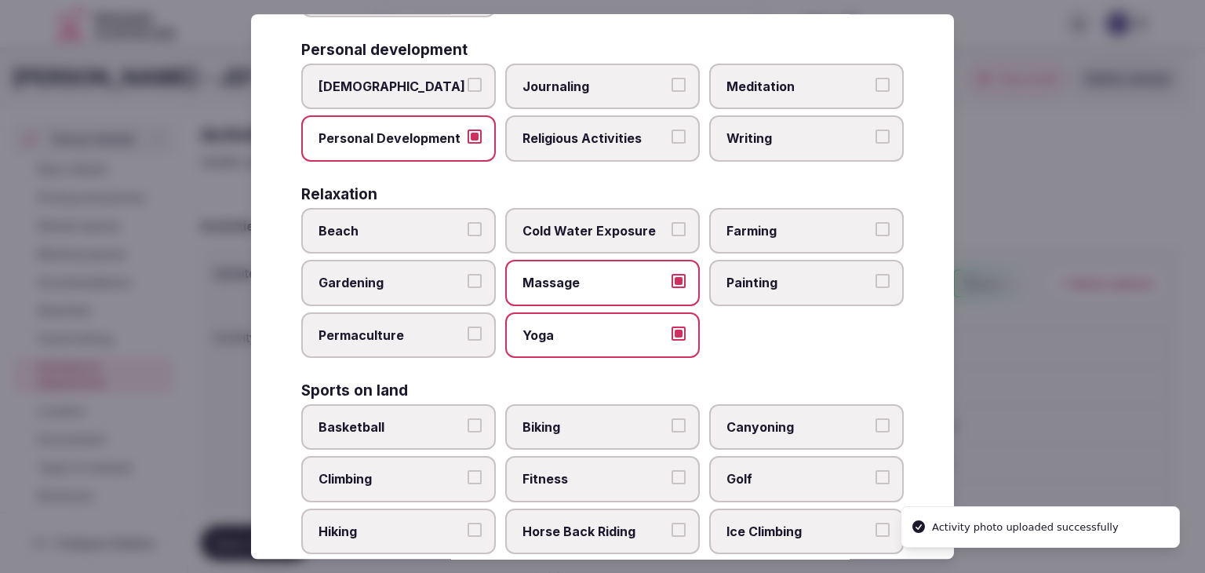
click at [737, 93] on label "Meditation" at bounding box center [806, 86] width 195 height 45
click at [875, 92] on button "Meditation" at bounding box center [882, 85] width 14 height 14
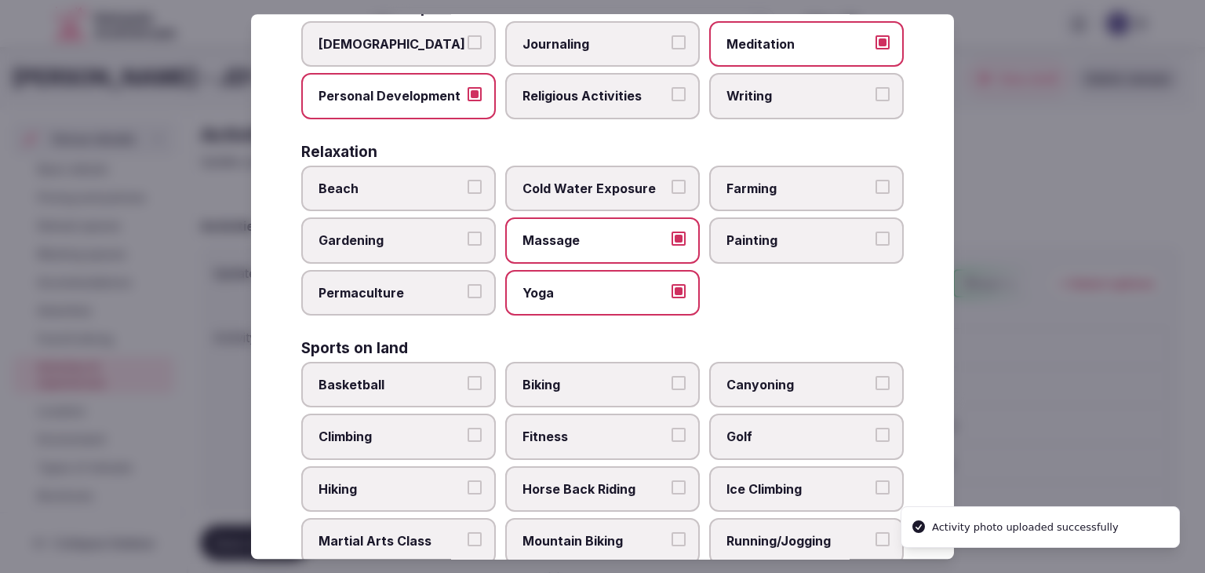
scroll to position [549, 0]
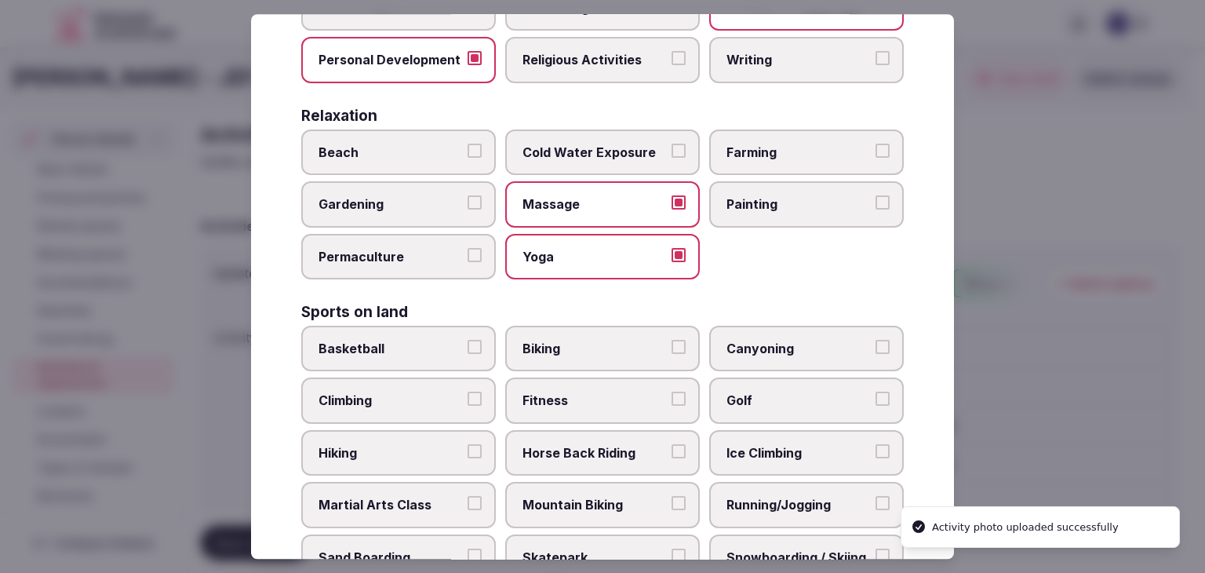
drag, startPoint x: 602, startPoint y: 402, endPoint x: 602, endPoint y: 413, distance: 10.2
click at [601, 403] on label "Fitness" at bounding box center [602, 400] width 195 height 45
click at [671, 403] on button "Fitness" at bounding box center [678, 399] width 14 height 14
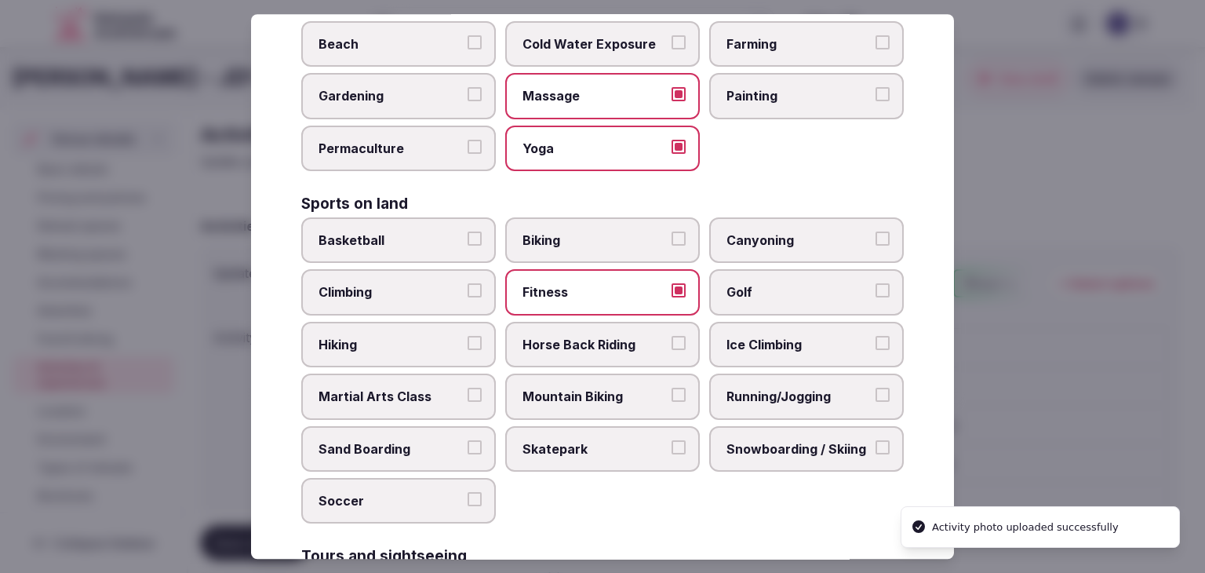
scroll to position [784, 0]
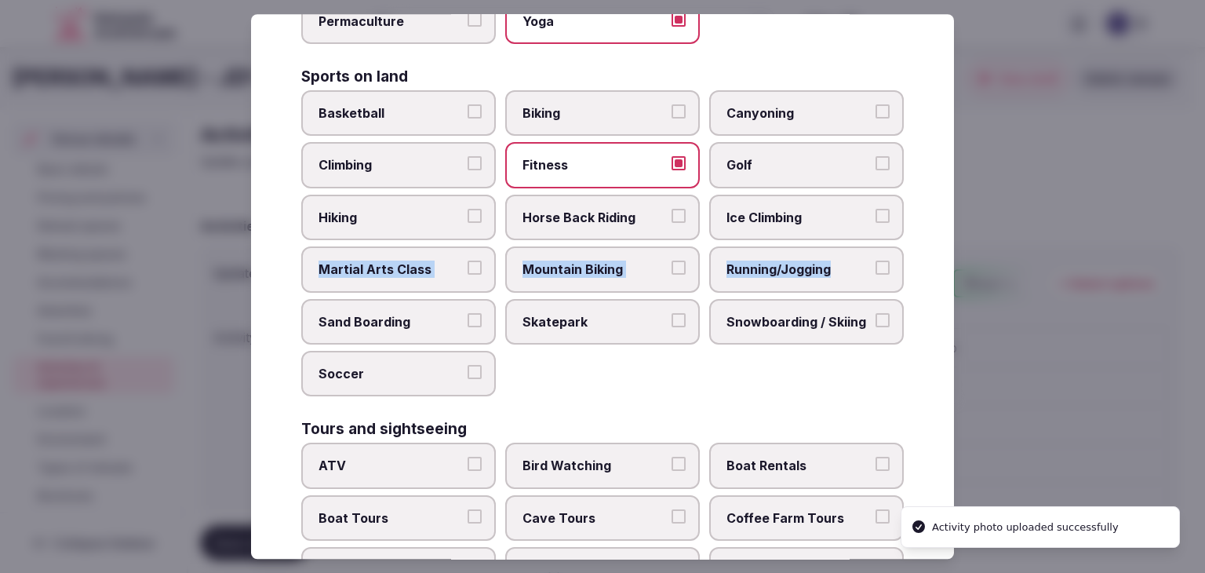
click at [867, 242] on div "Basketball Biking Canyoning Climbing Fitness Golf Hiking Horse Back Riding Ice …" at bounding box center [602, 243] width 602 height 306
click at [815, 271] on label "Running/Jogging" at bounding box center [806, 268] width 195 height 45
click at [875, 271] on button "Running/Jogging" at bounding box center [882, 267] width 14 height 14
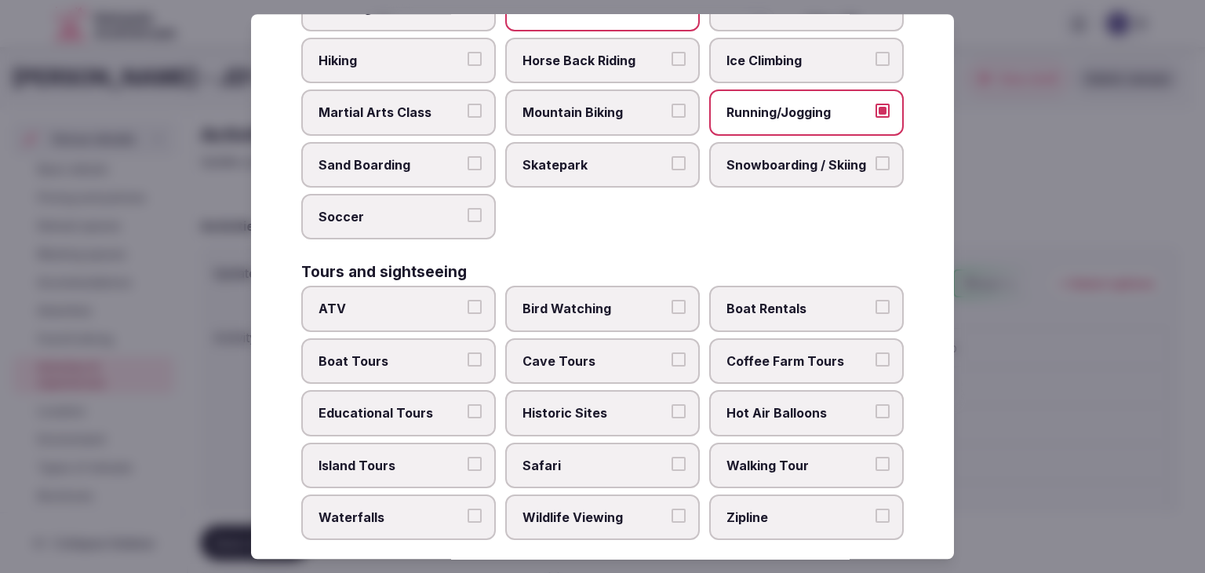
scroll to position [1098, 0]
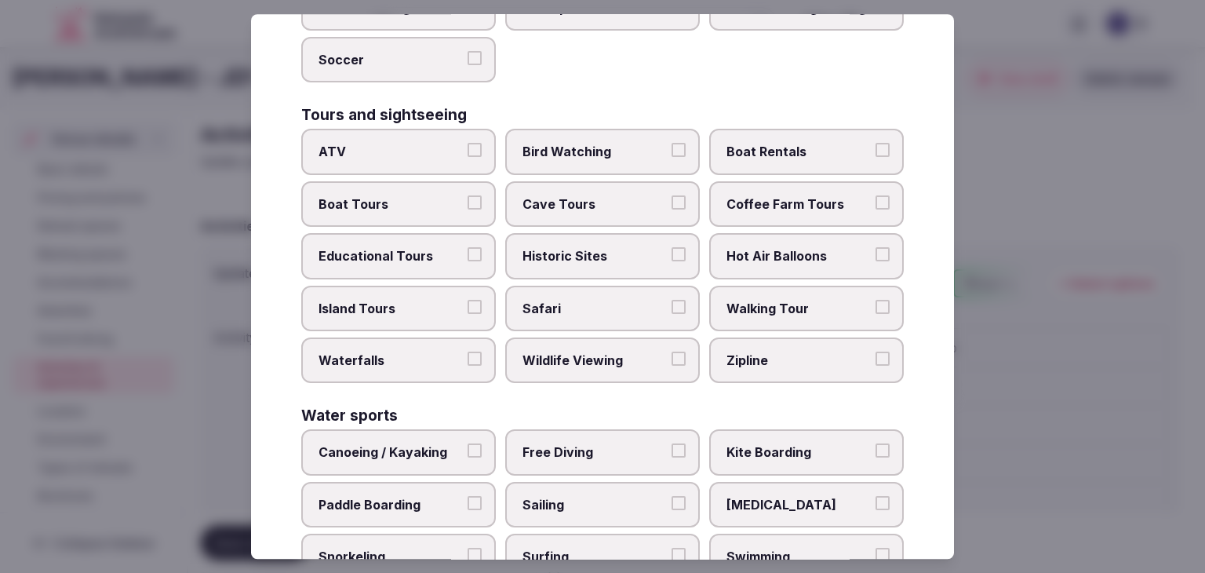
click at [612, 247] on span "Historic Sites" at bounding box center [594, 255] width 144 height 17
click at [671, 247] on button "Historic Sites" at bounding box center [678, 254] width 14 height 14
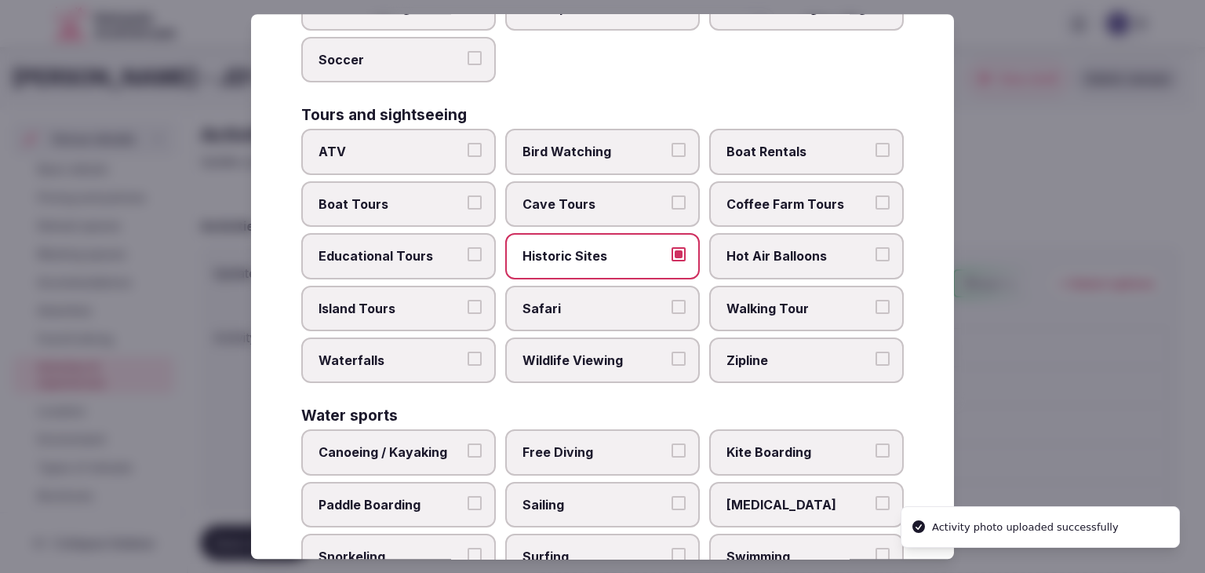
click at [752, 286] on label "Walking Tour" at bounding box center [806, 307] width 195 height 45
click at [875, 300] on button "Walking Tour" at bounding box center [882, 307] width 14 height 14
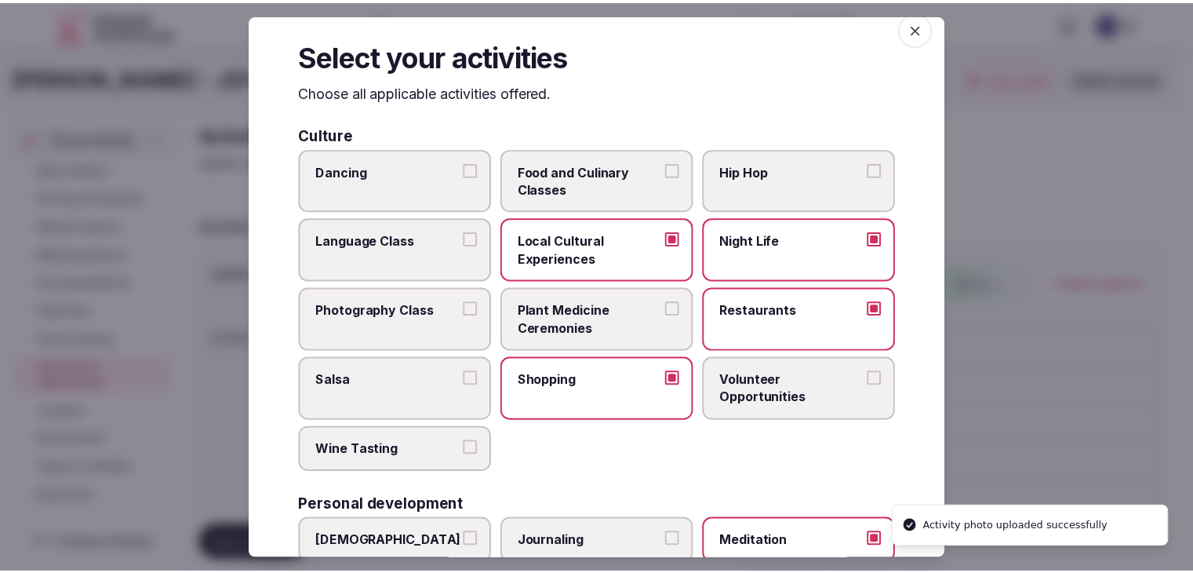
scroll to position [0, 0]
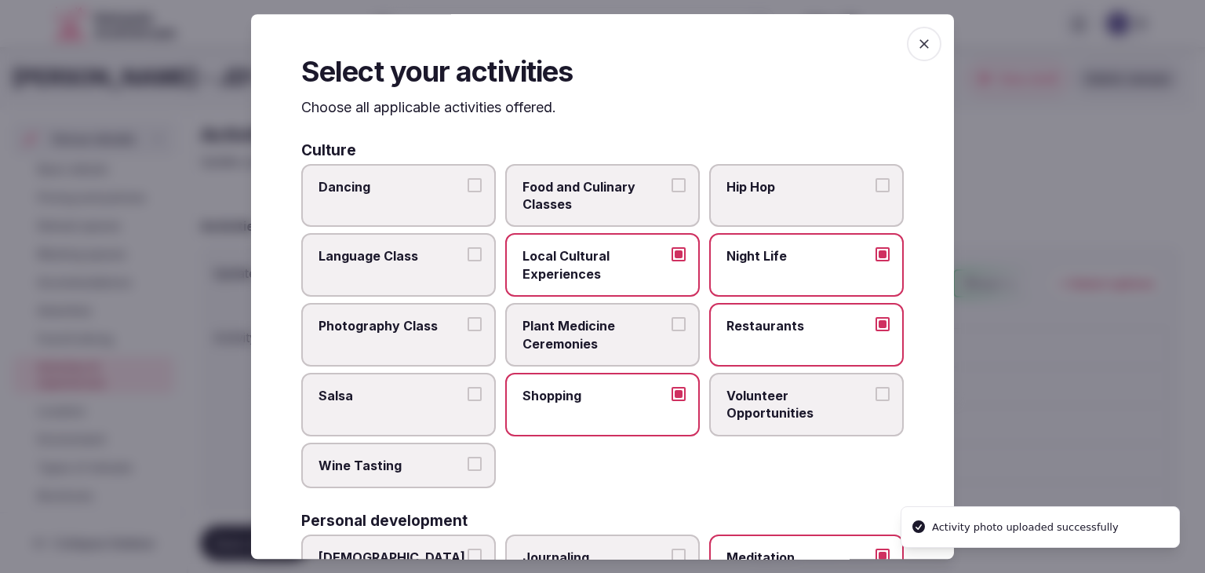
drag, startPoint x: 916, startPoint y: 47, endPoint x: 623, endPoint y: 403, distance: 461.3
click at [916, 49] on icon "button" at bounding box center [924, 44] width 16 height 16
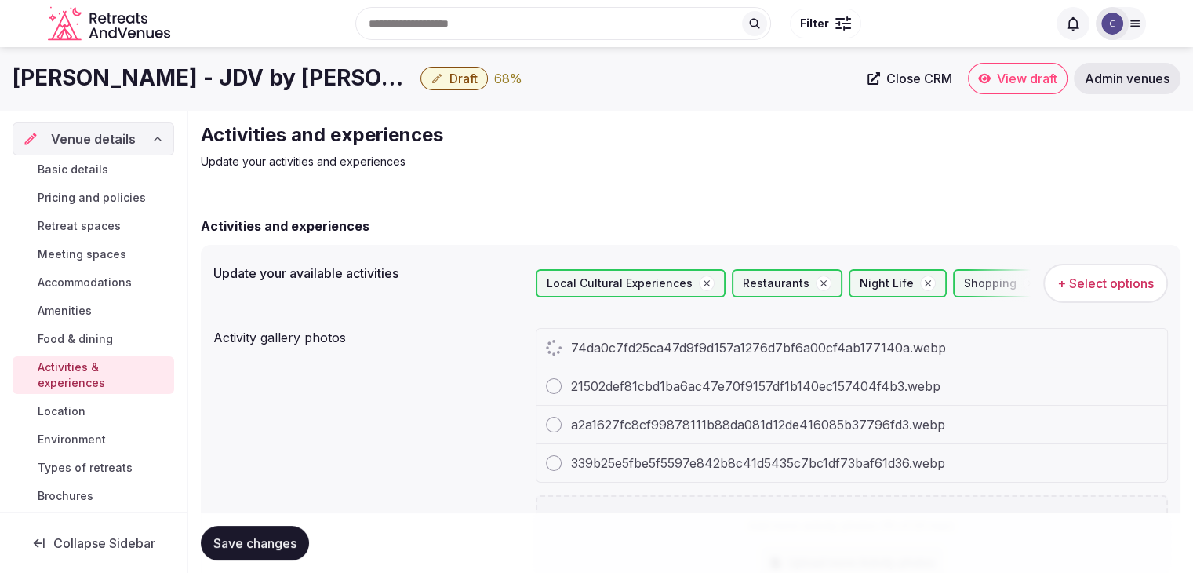
click at [1115, 268] on button "+ Select options" at bounding box center [1105, 283] width 125 height 39
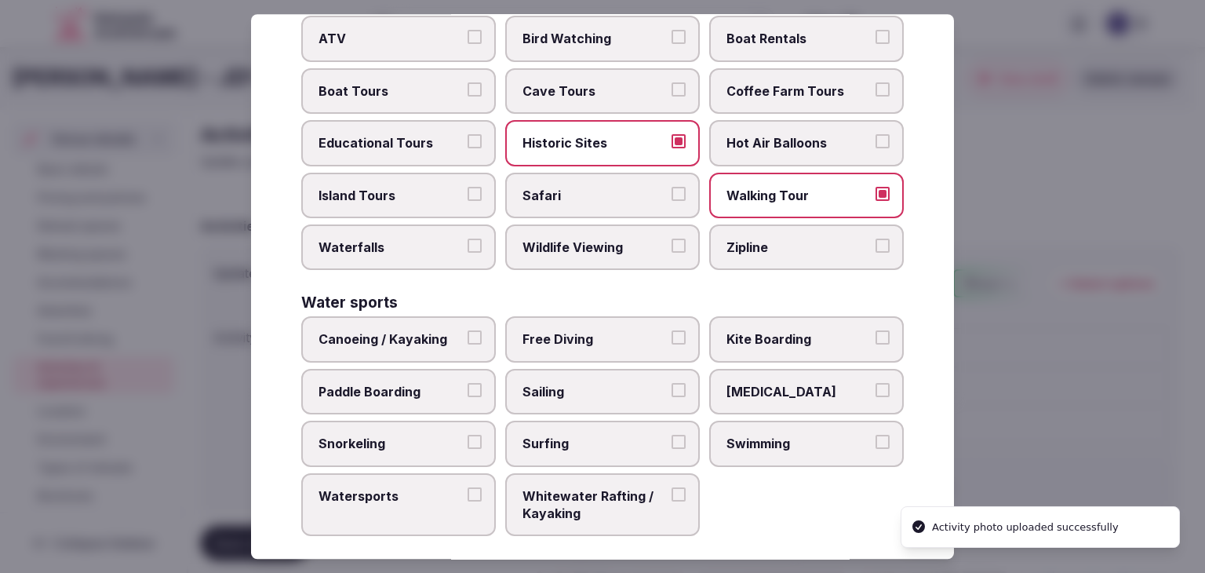
scroll to position [1211, 0]
click at [797, 434] on span "Swimming" at bounding box center [798, 442] width 144 height 17
click at [875, 434] on button "Swimming" at bounding box center [882, 441] width 14 height 14
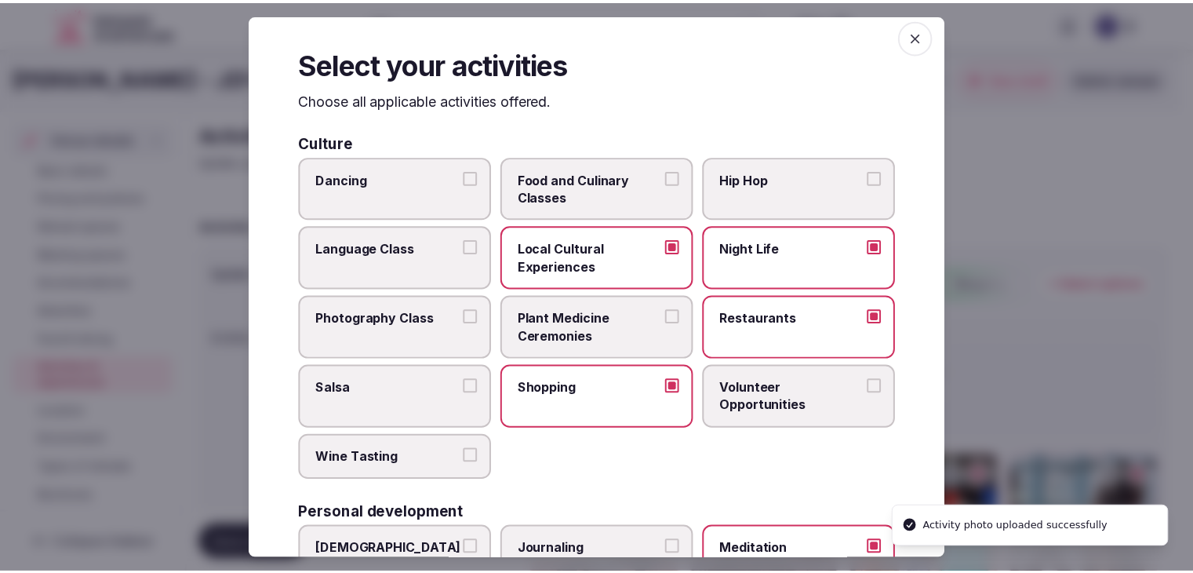
scroll to position [0, 0]
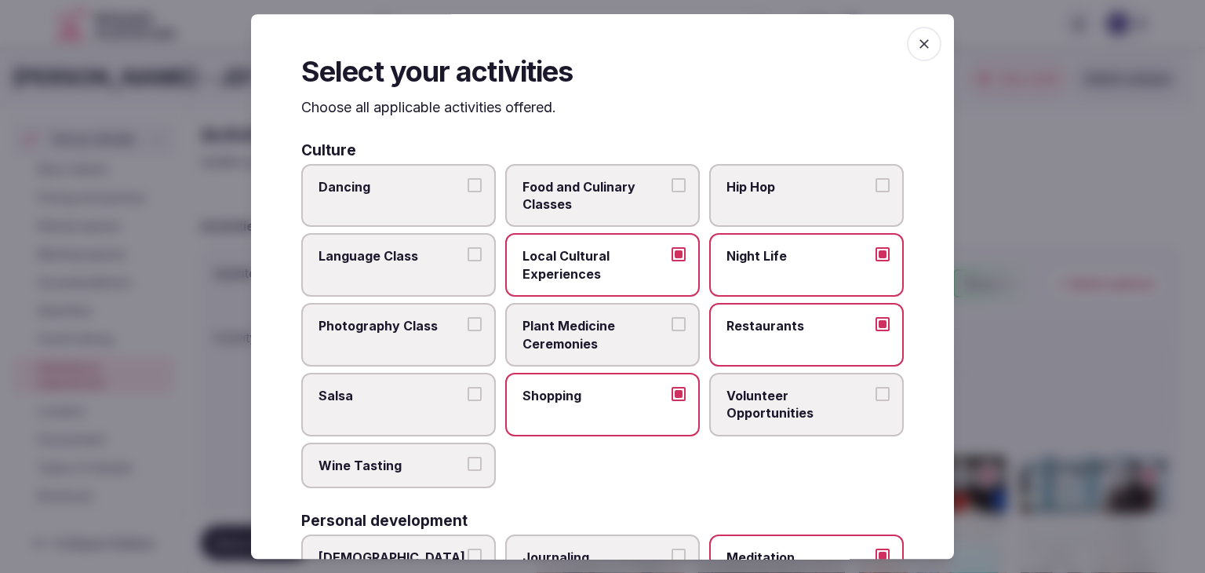
drag, startPoint x: 917, startPoint y: 41, endPoint x: 924, endPoint y: 191, distance: 150.7
click at [918, 40] on icon "button" at bounding box center [924, 44] width 16 height 16
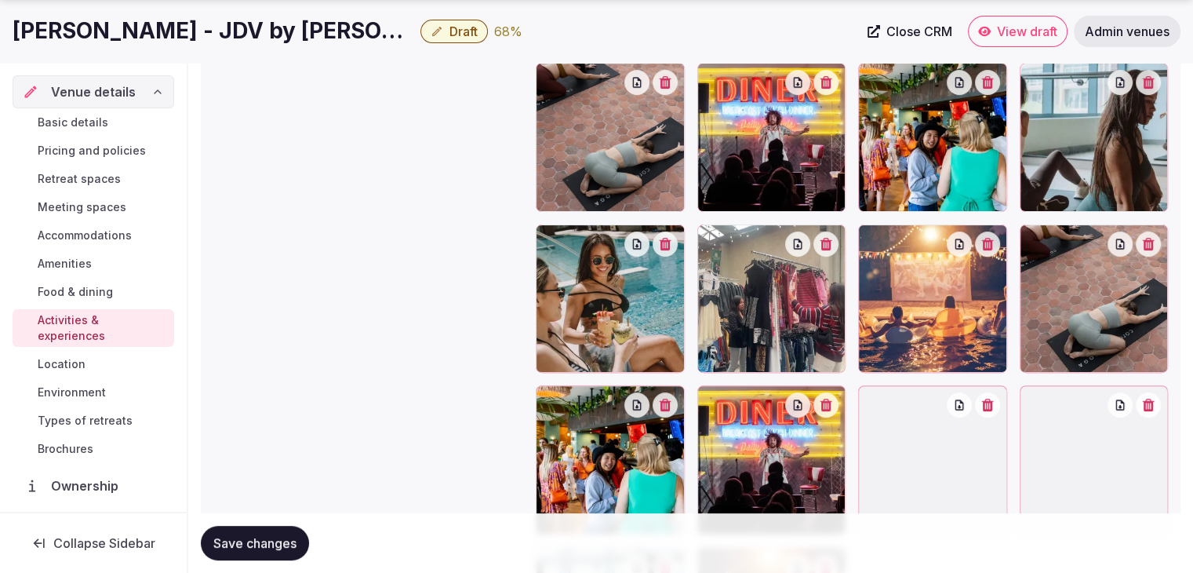
scroll to position [627, 0]
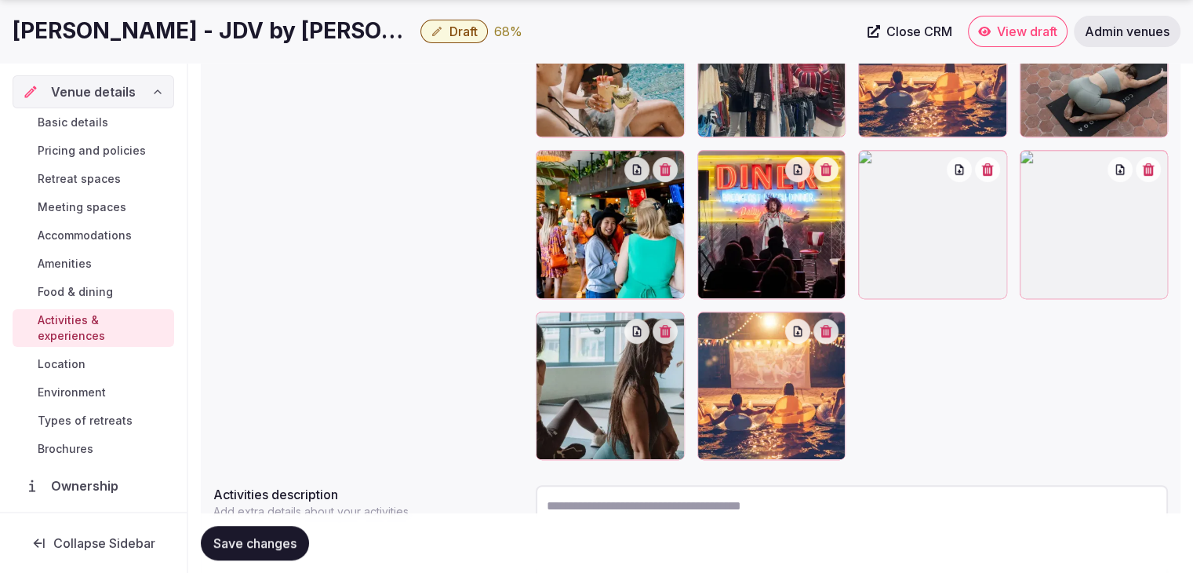
click at [1158, 173] on button "button" at bounding box center [1148, 169] width 25 height 25
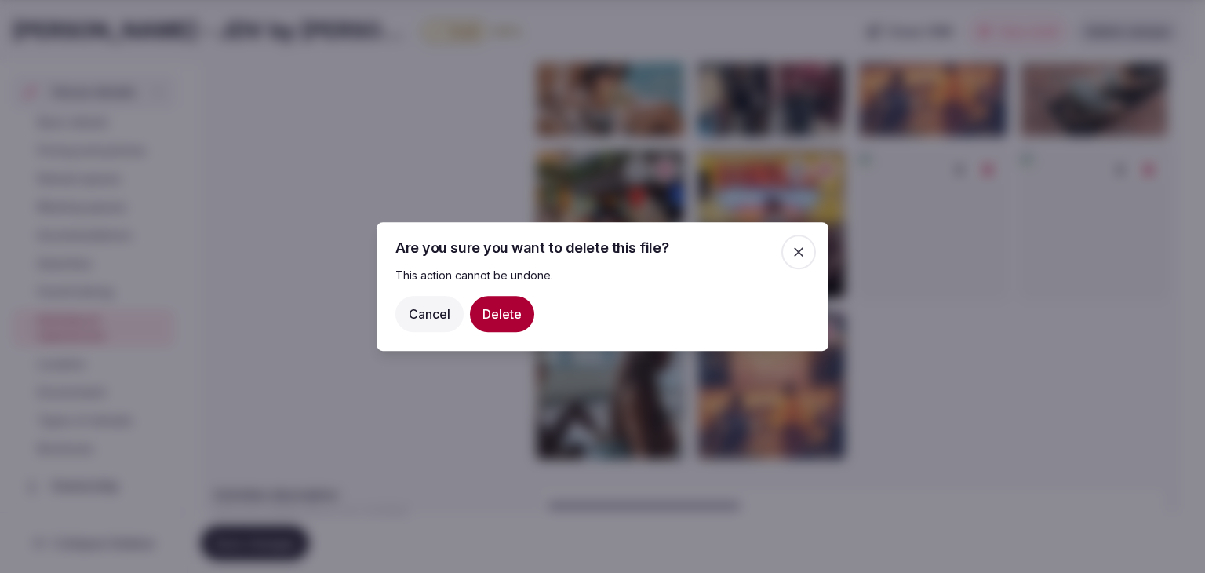
click at [519, 321] on button "Delete" at bounding box center [502, 314] width 64 height 36
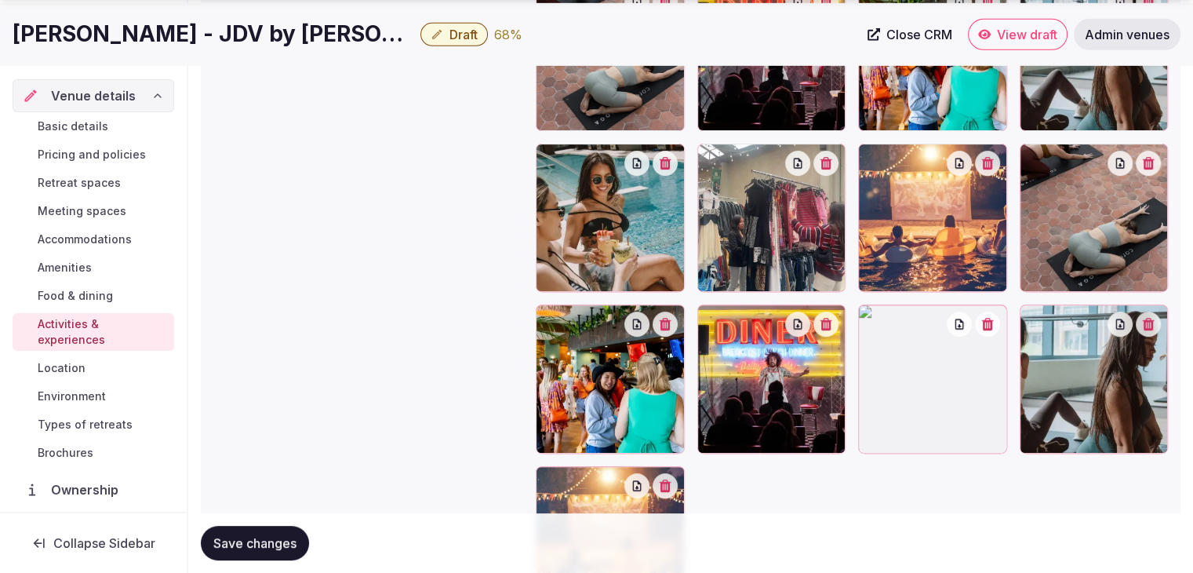
scroll to position [549, 0]
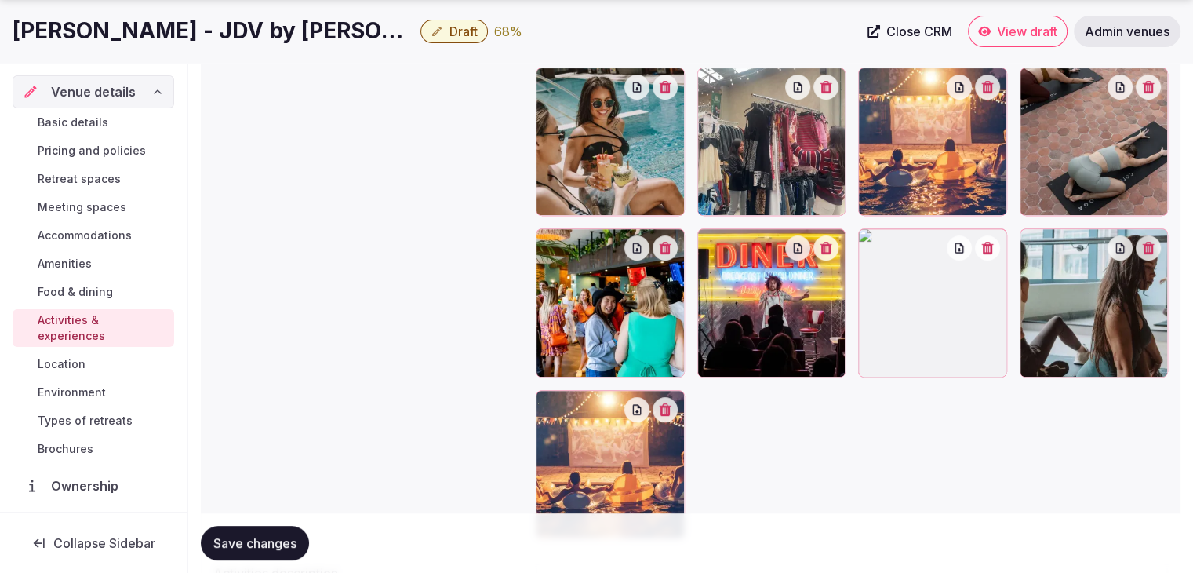
click at [1149, 255] on button "button" at bounding box center [1148, 247] width 25 height 25
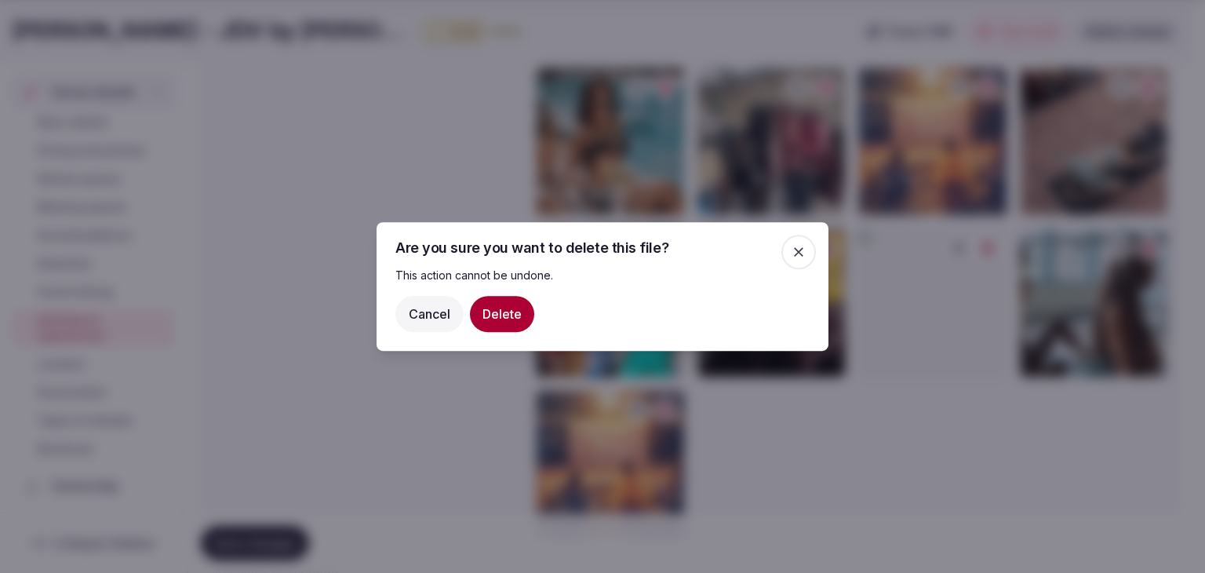
click at [521, 318] on button "Delete" at bounding box center [502, 314] width 64 height 36
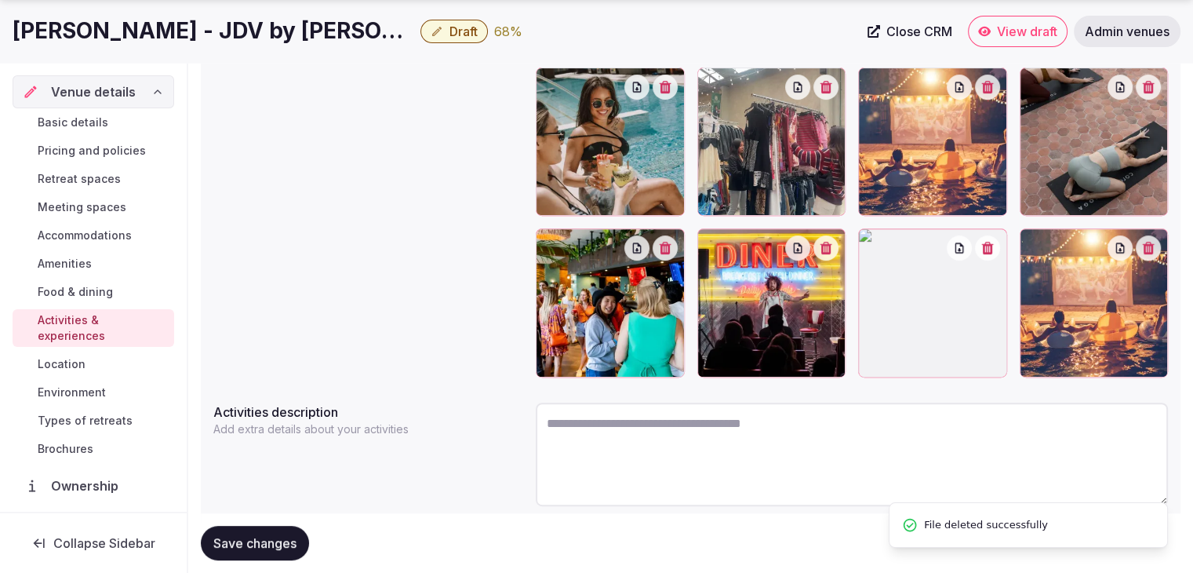
click at [1147, 251] on button "button" at bounding box center [1148, 247] width 25 height 25
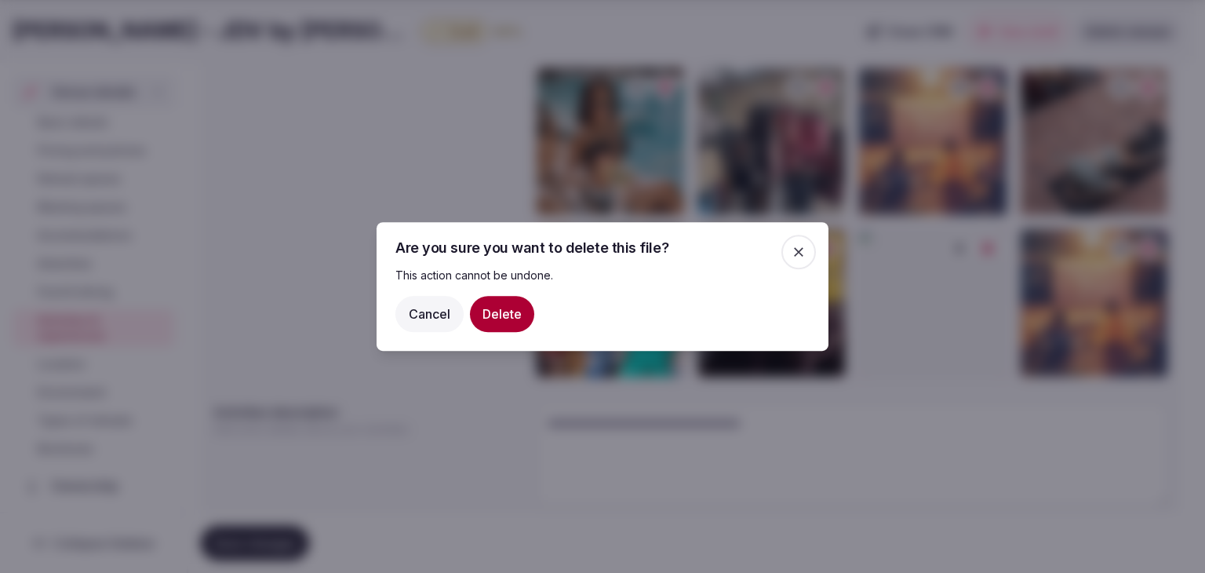
click at [502, 318] on button "Delete" at bounding box center [502, 314] width 64 height 36
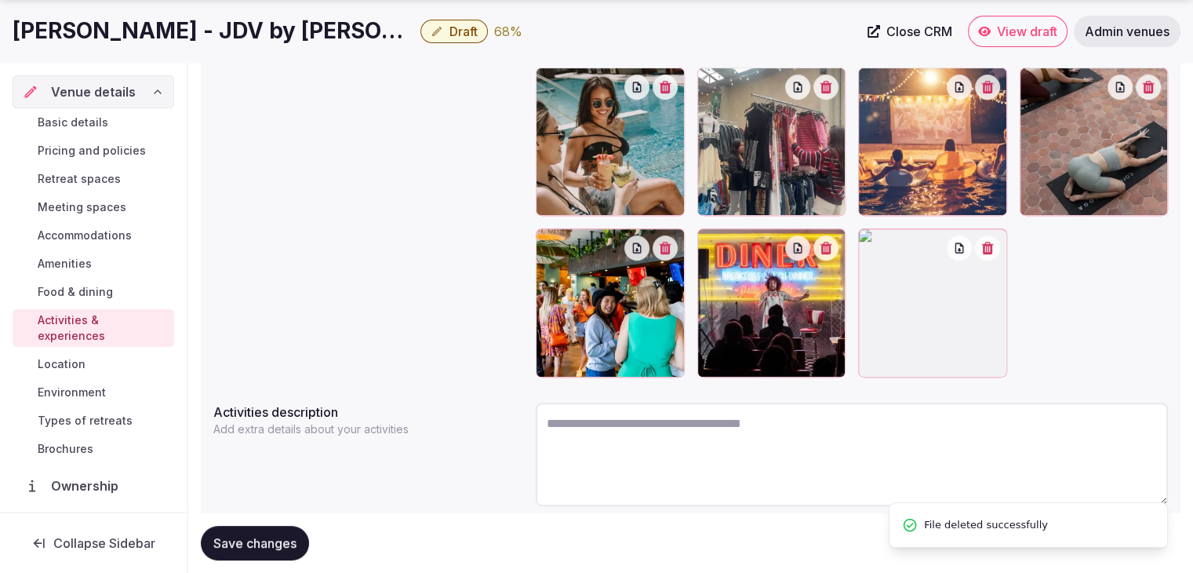
click at [987, 258] on div at bounding box center [932, 302] width 149 height 149
click at [993, 245] on icon "button" at bounding box center [987, 248] width 12 height 13
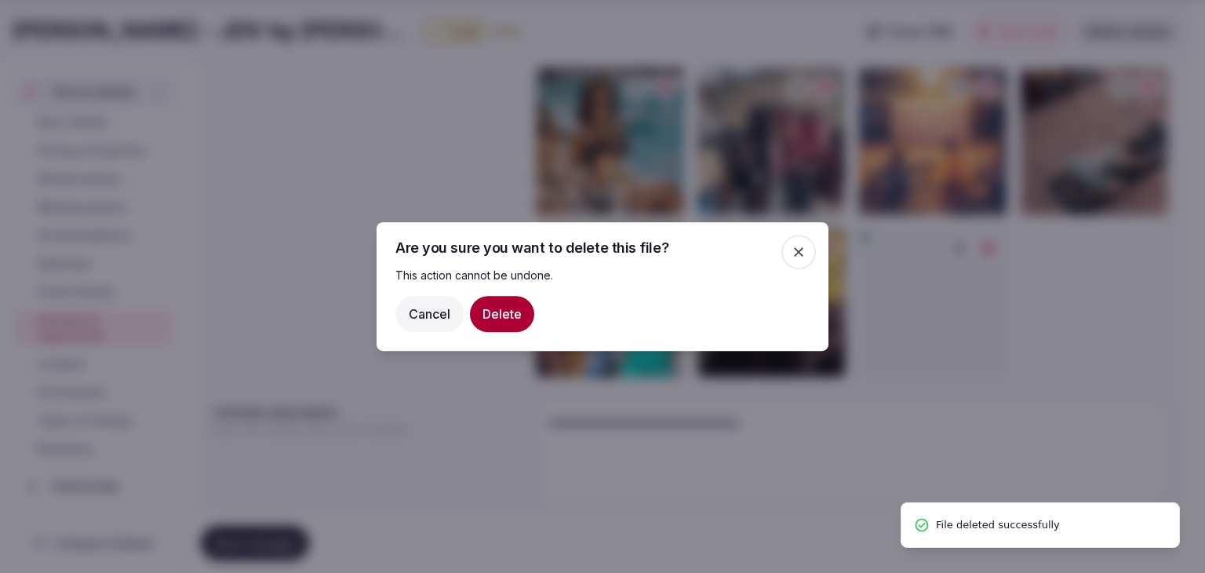
click at [501, 309] on button "Delete" at bounding box center [502, 314] width 64 height 36
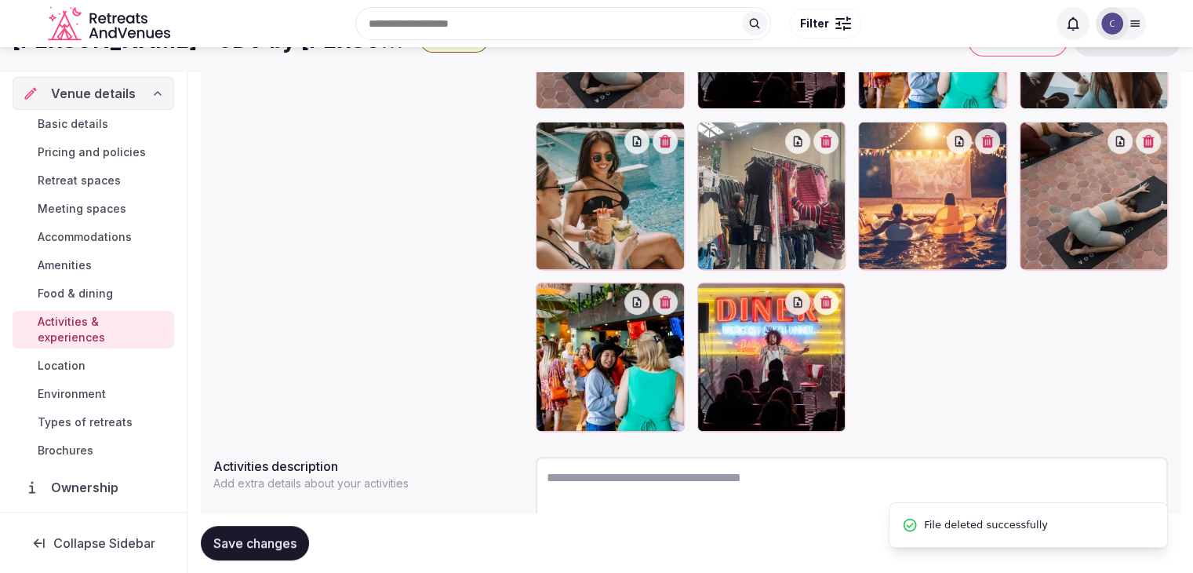
scroll to position [392, 0]
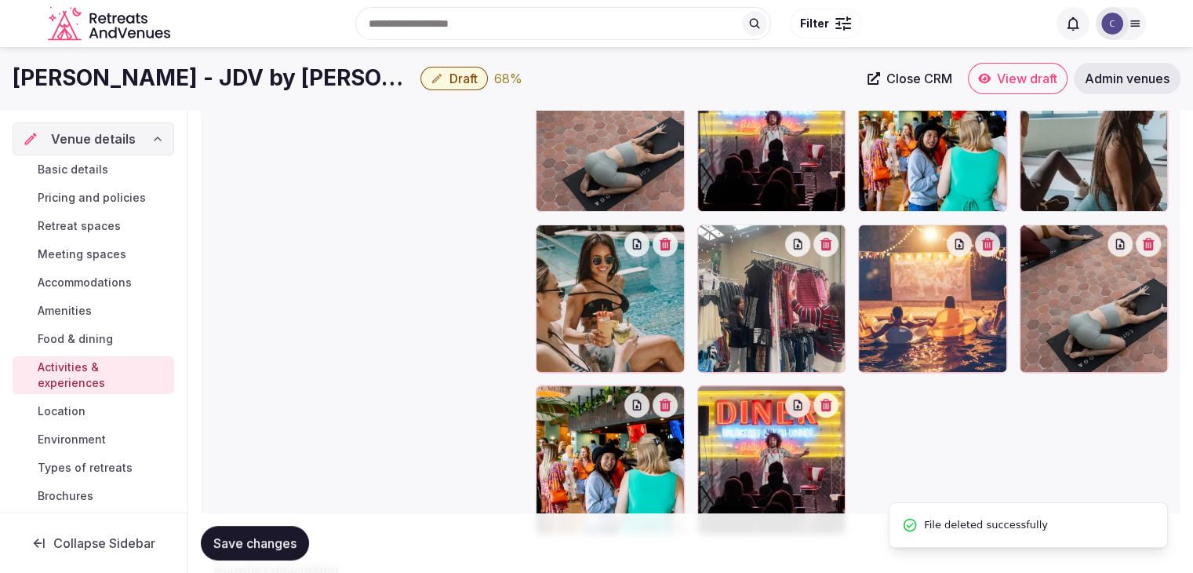
click at [831, 403] on icon "button" at bounding box center [826, 404] width 13 height 13
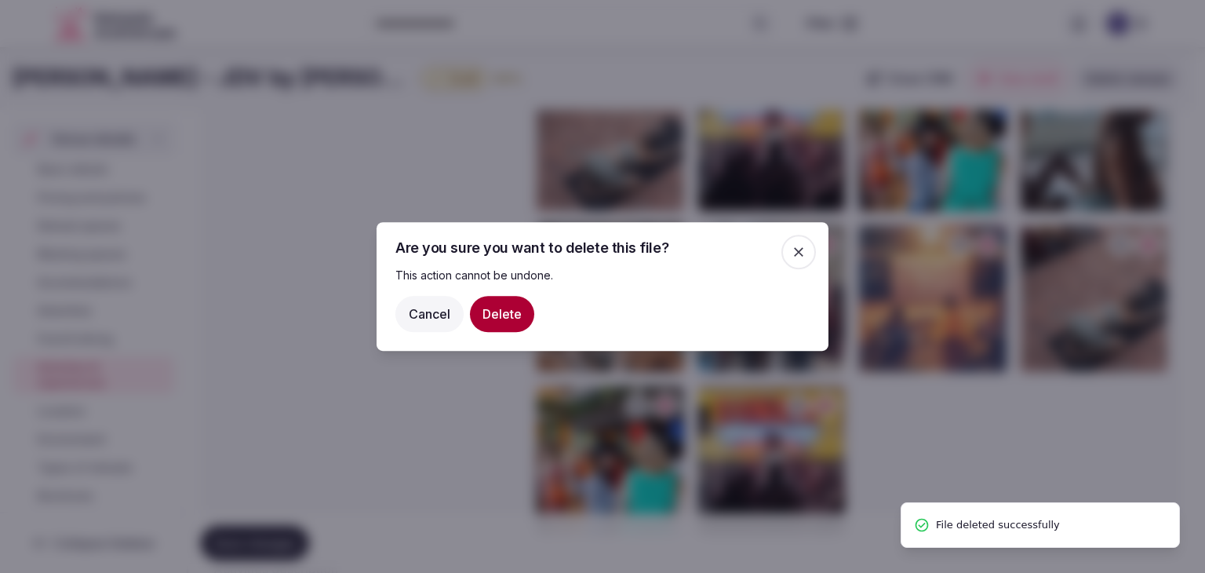
click at [505, 316] on button "Delete" at bounding box center [502, 314] width 64 height 36
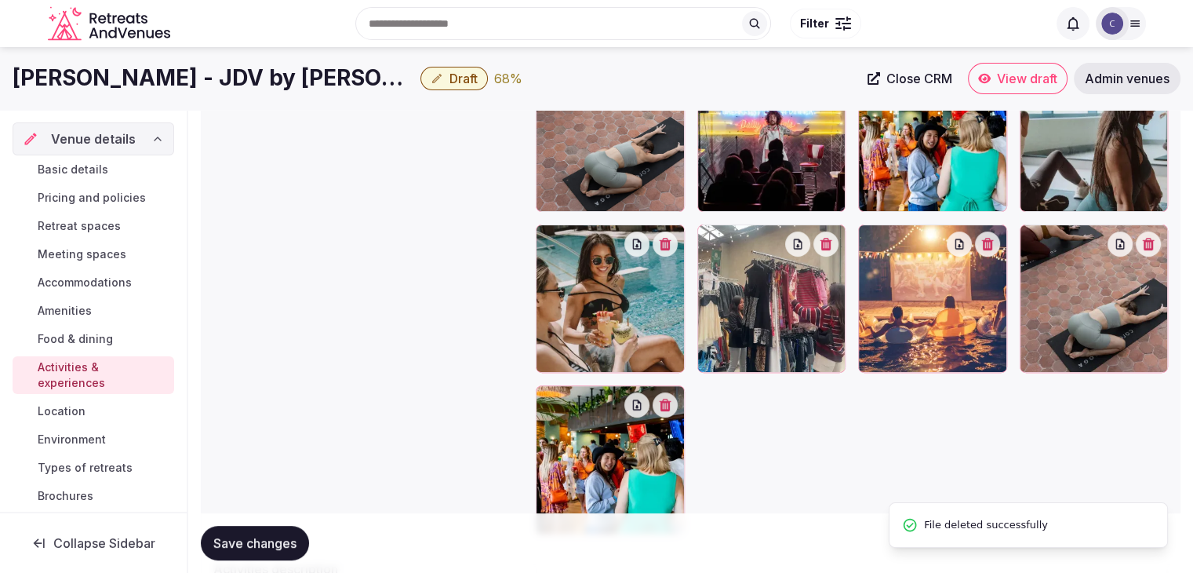
click at [665, 401] on icon "button" at bounding box center [665, 404] width 13 height 13
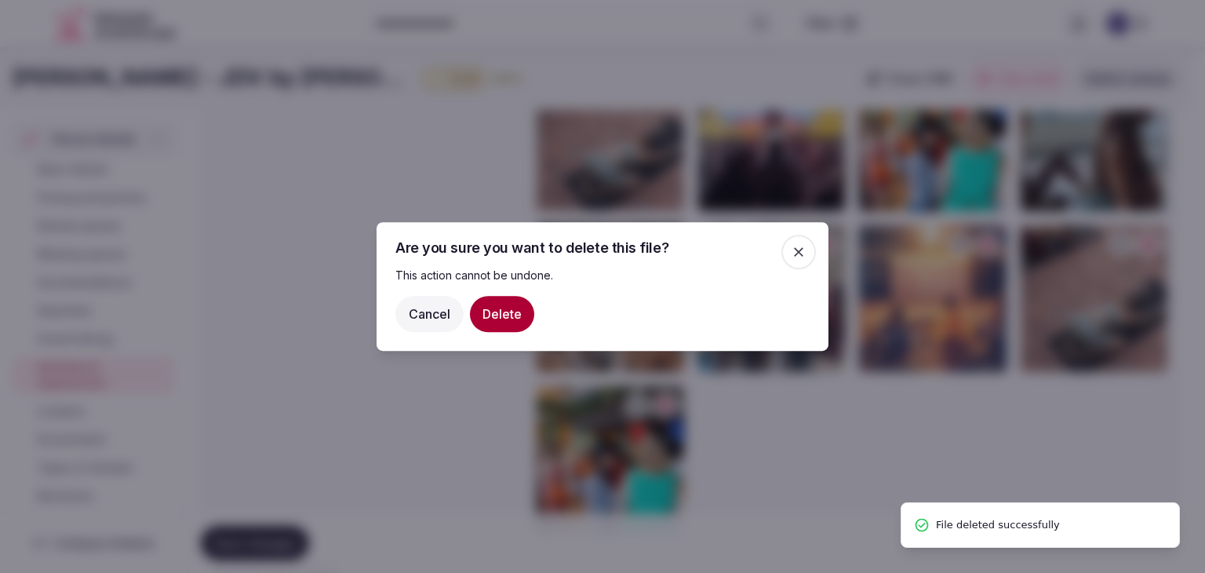
click at [511, 315] on button "Delete" at bounding box center [502, 314] width 64 height 36
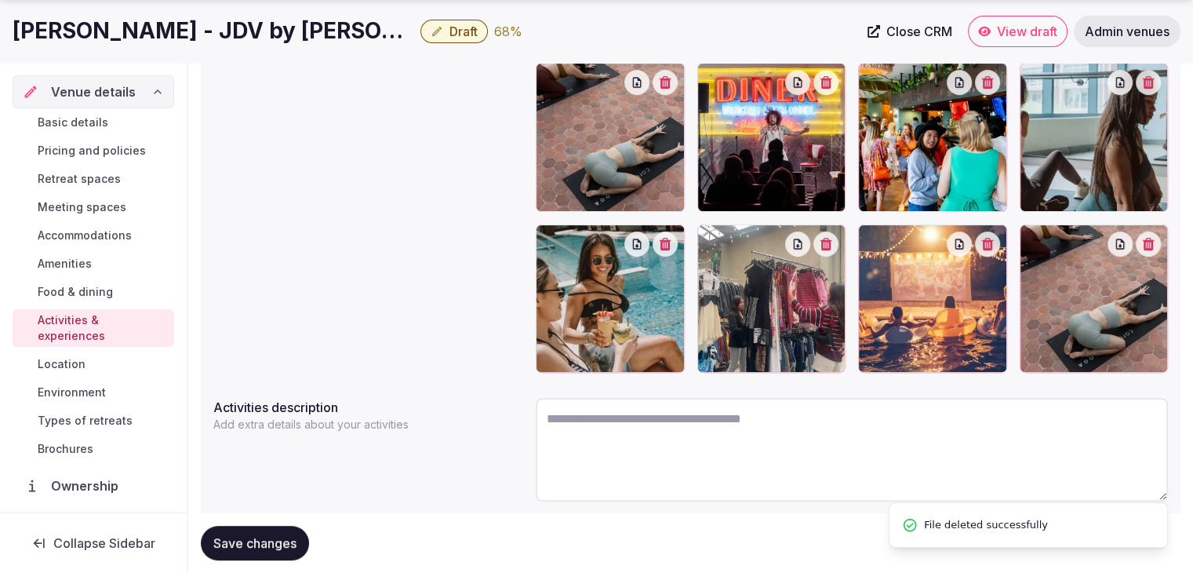
click at [1158, 241] on button "button" at bounding box center [1148, 243] width 25 height 25
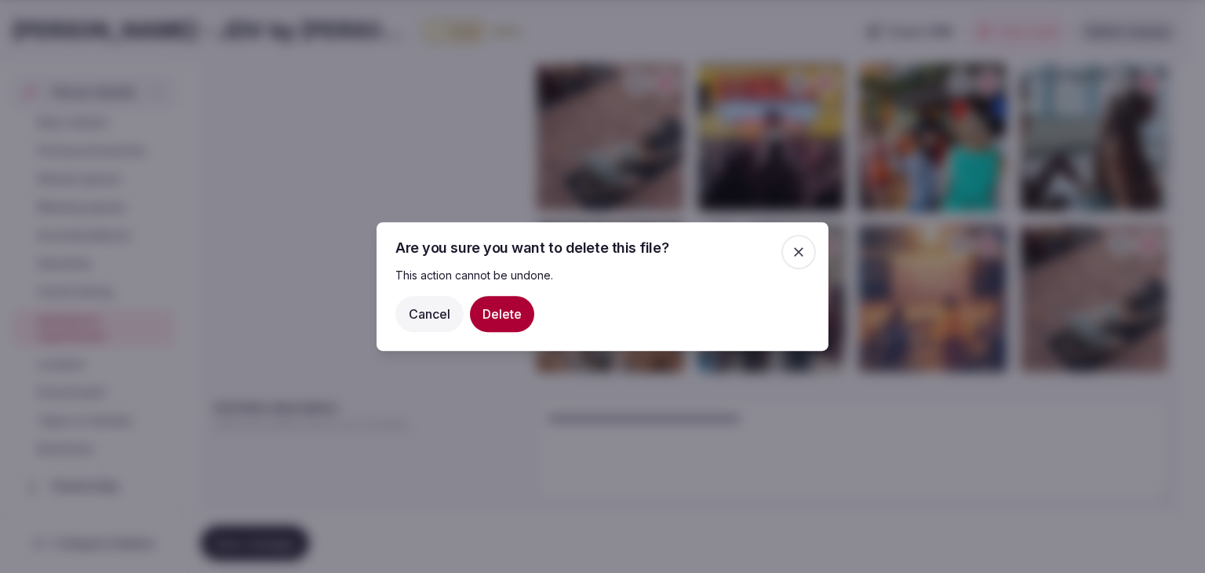
click at [504, 314] on button "Delete" at bounding box center [502, 314] width 64 height 36
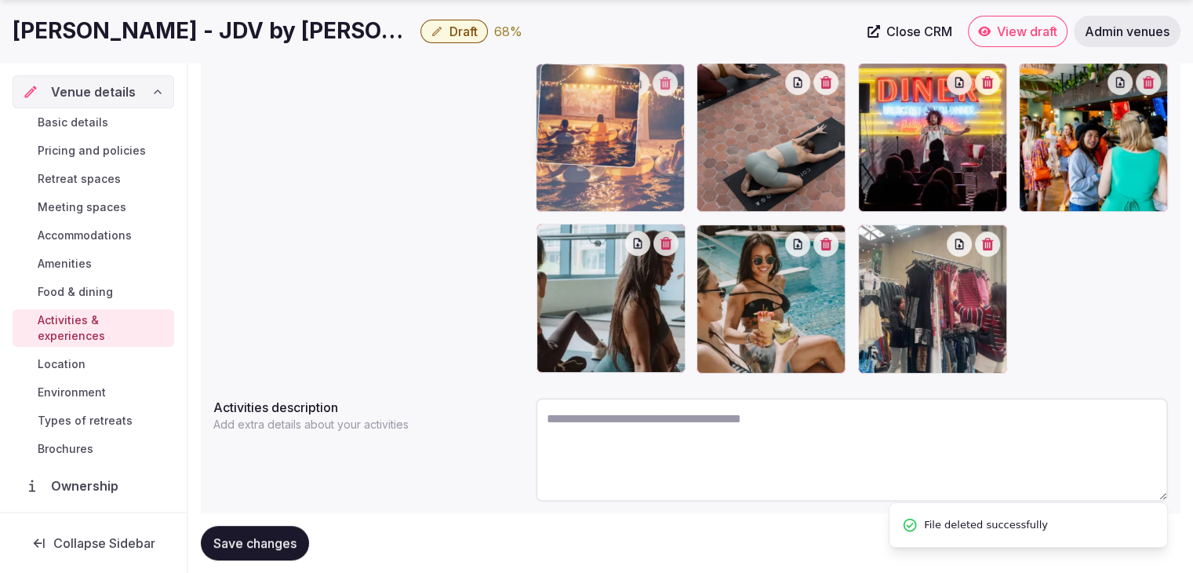
drag, startPoint x: 874, startPoint y: 236, endPoint x: 547, endPoint y: 165, distance: 333.8
click at [547, 165] on body "Search Popular Destinations Toscana, Italy Riviera Maya, Mexico Indonesia, Bali…" at bounding box center [596, 115] width 1193 height 1014
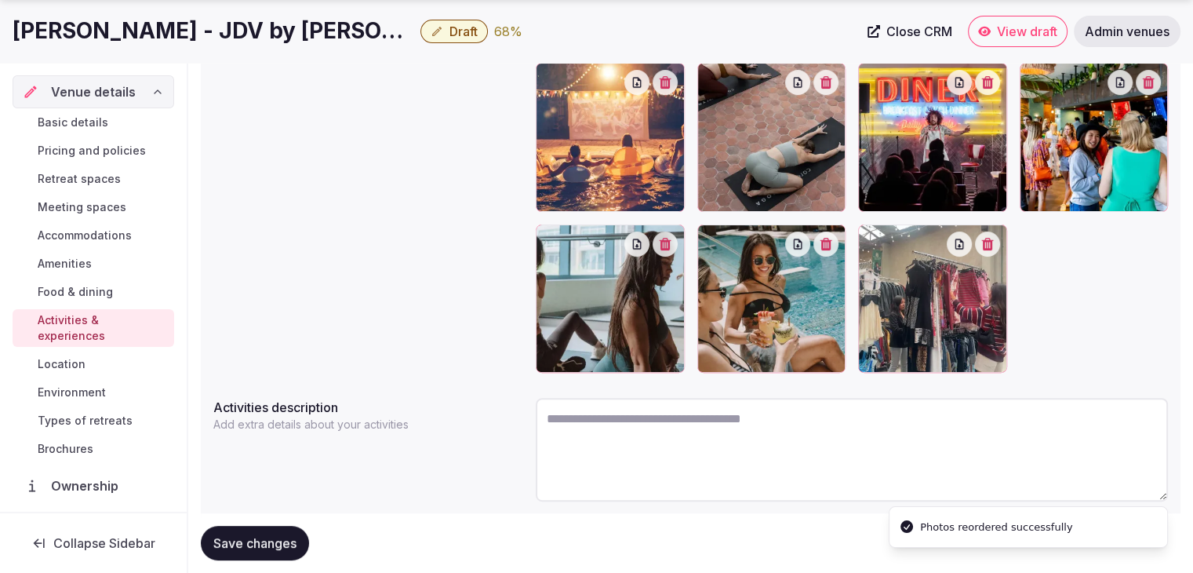
drag, startPoint x: 280, startPoint y: 538, endPoint x: 347, endPoint y: 555, distance: 69.6
click at [279, 538] on span "Save changes" at bounding box center [254, 543] width 83 height 16
click at [91, 385] on span "Environment" at bounding box center [72, 392] width 68 height 16
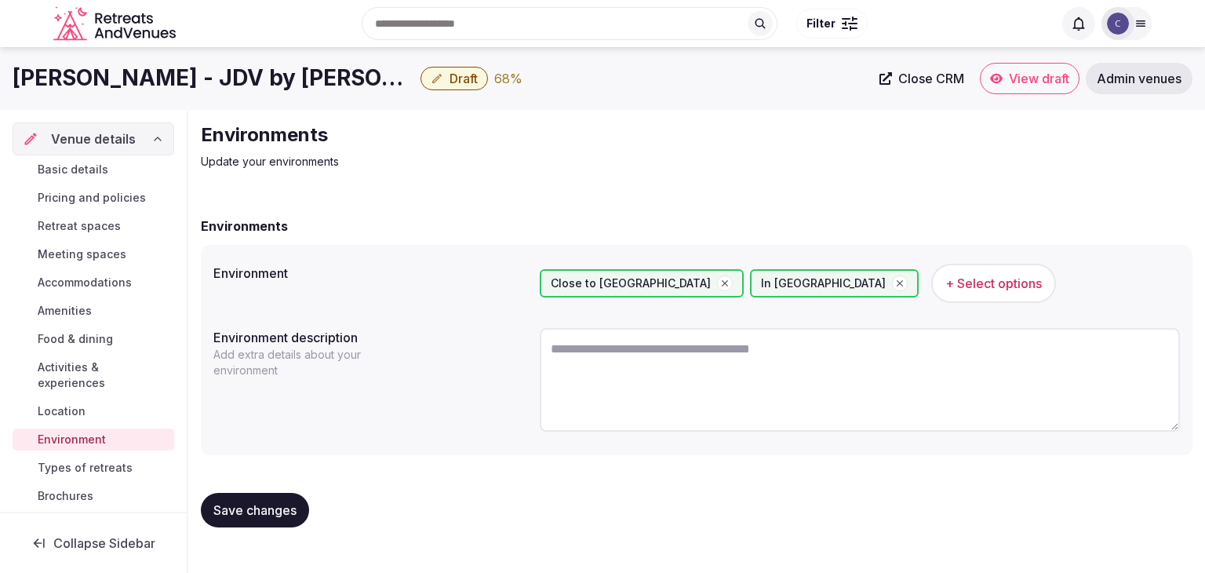
click at [110, 471] on span "Types of retreats" at bounding box center [85, 468] width 95 height 16
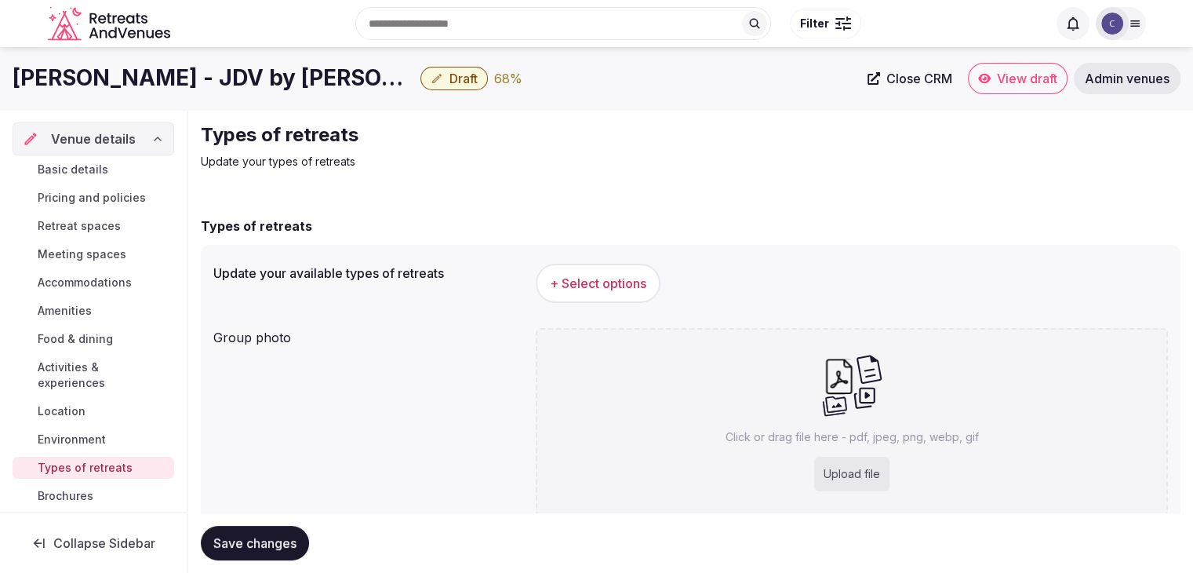
click at [611, 267] on button "+ Select options" at bounding box center [598, 283] width 125 height 39
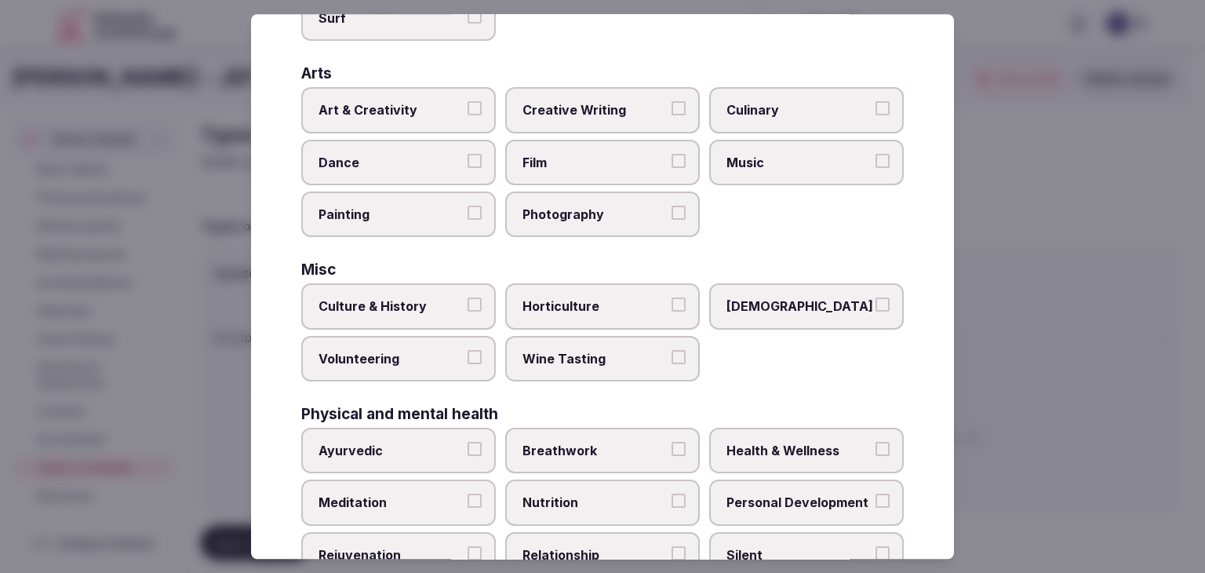
scroll to position [392, 0]
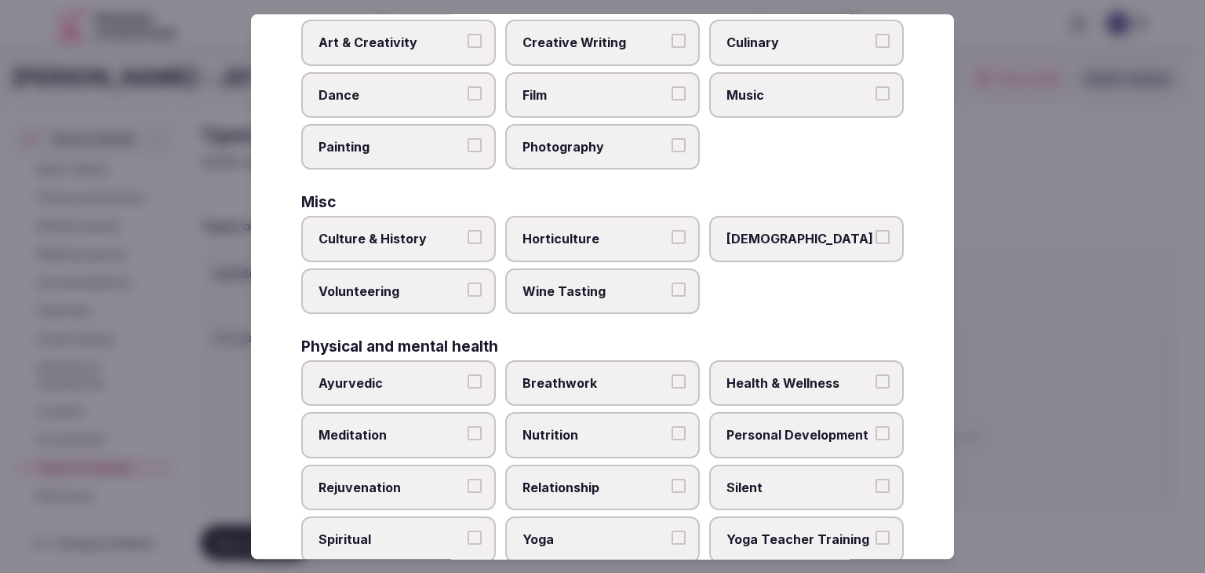
click at [813, 360] on label "Health & Wellness" at bounding box center [806, 382] width 195 height 45
click at [875, 374] on button "Health & Wellness" at bounding box center [882, 381] width 14 height 14
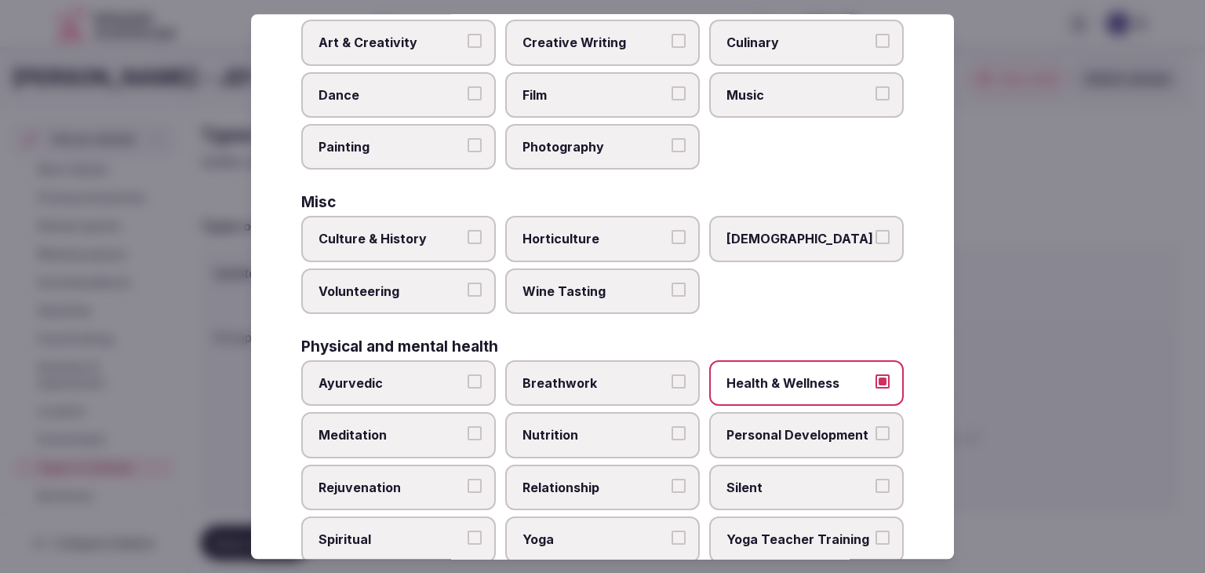
scroll to position [627, 0]
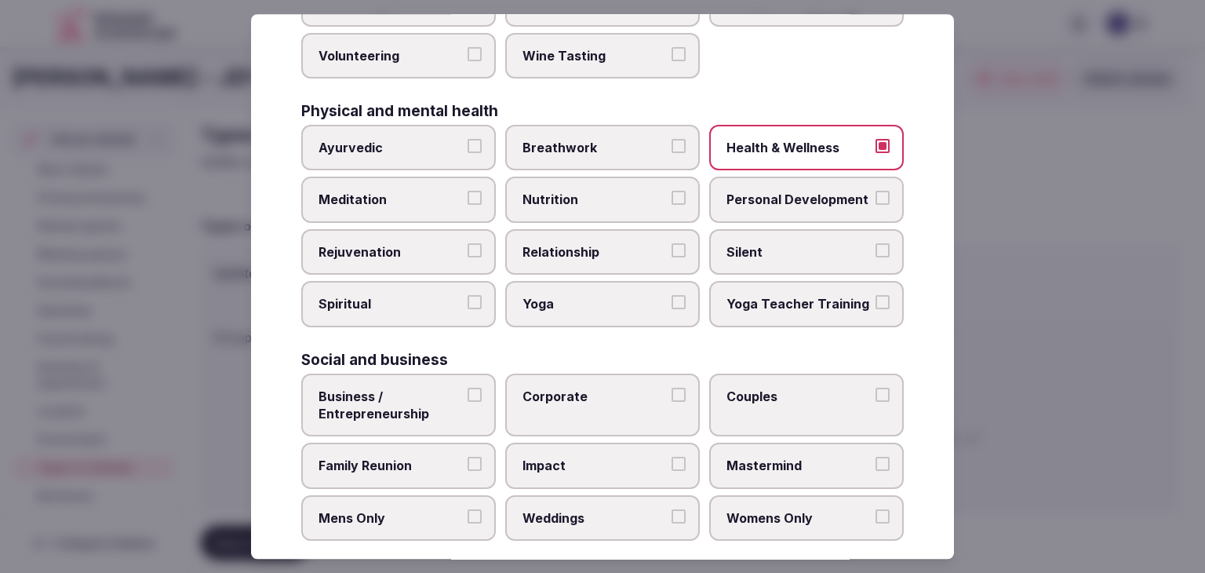
click at [574, 296] on span "Yoga" at bounding box center [594, 304] width 144 height 17
click at [671, 296] on button "Yoga" at bounding box center [678, 303] width 14 height 14
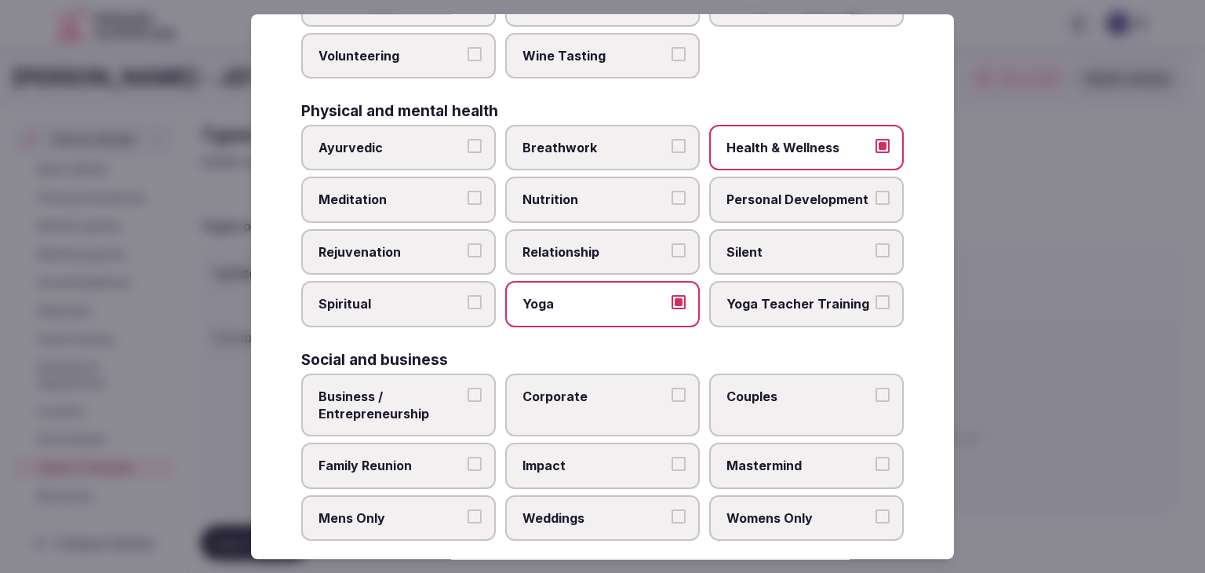
click at [434, 198] on span "Meditation" at bounding box center [390, 199] width 144 height 17
click at [467, 198] on button "Meditation" at bounding box center [474, 198] width 14 height 14
click at [775, 199] on span "Personal Development" at bounding box center [798, 199] width 144 height 17
click at [875, 199] on button "Personal Development" at bounding box center [882, 198] width 14 height 14
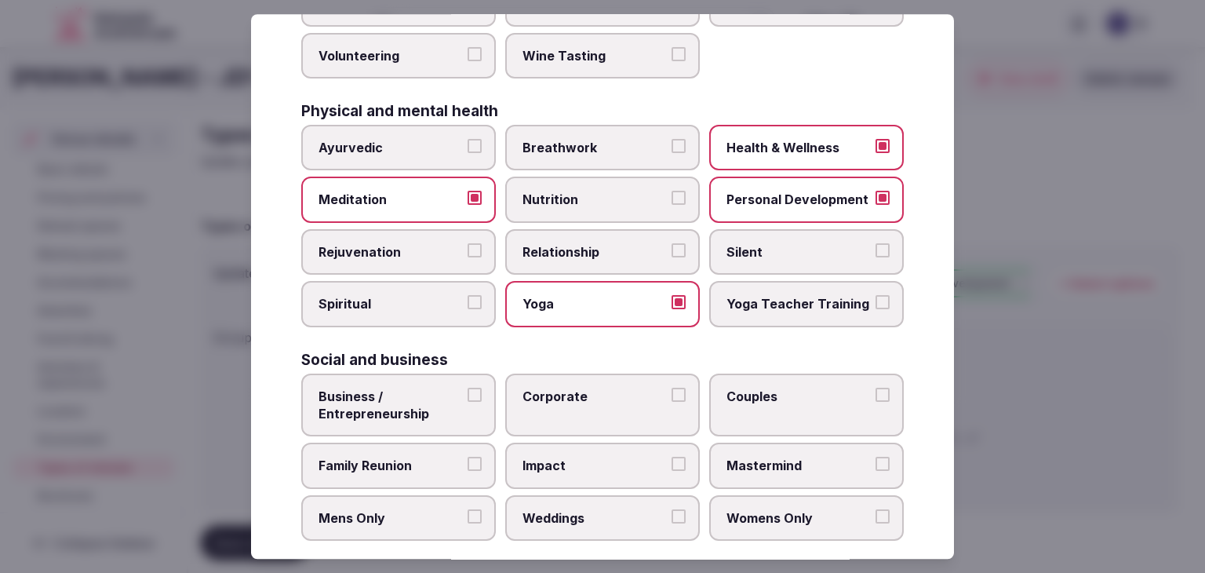
click at [393, 244] on span "Rejuvenation" at bounding box center [390, 251] width 144 height 17
click at [467, 244] on button "Rejuvenation" at bounding box center [474, 250] width 14 height 14
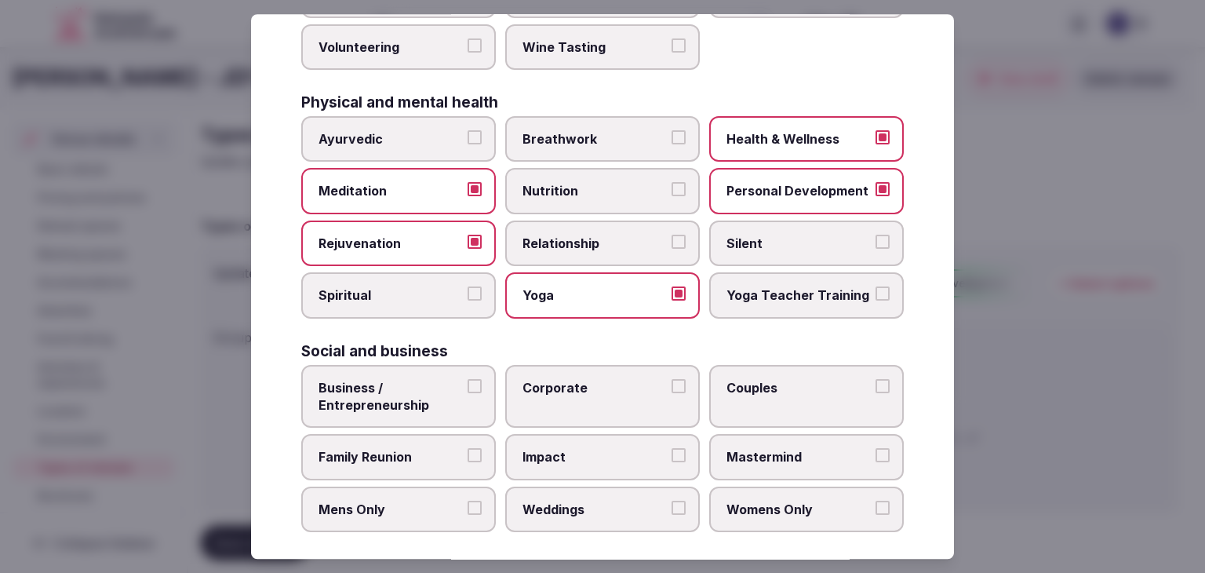
scroll to position [638, 0]
click at [583, 377] on span "Corporate" at bounding box center [594, 385] width 144 height 17
click at [671, 377] on button "Corporate" at bounding box center [678, 384] width 14 height 14
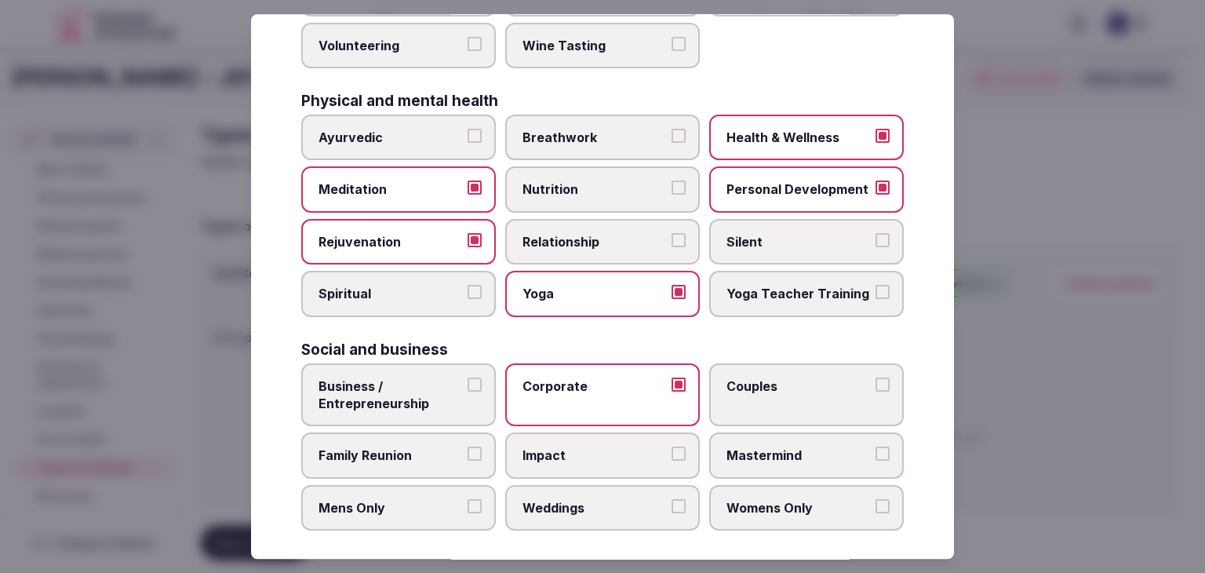
click at [416, 433] on label "Family Reunion" at bounding box center [398, 455] width 195 height 45
click at [467, 447] on button "Family Reunion" at bounding box center [474, 454] width 14 height 14
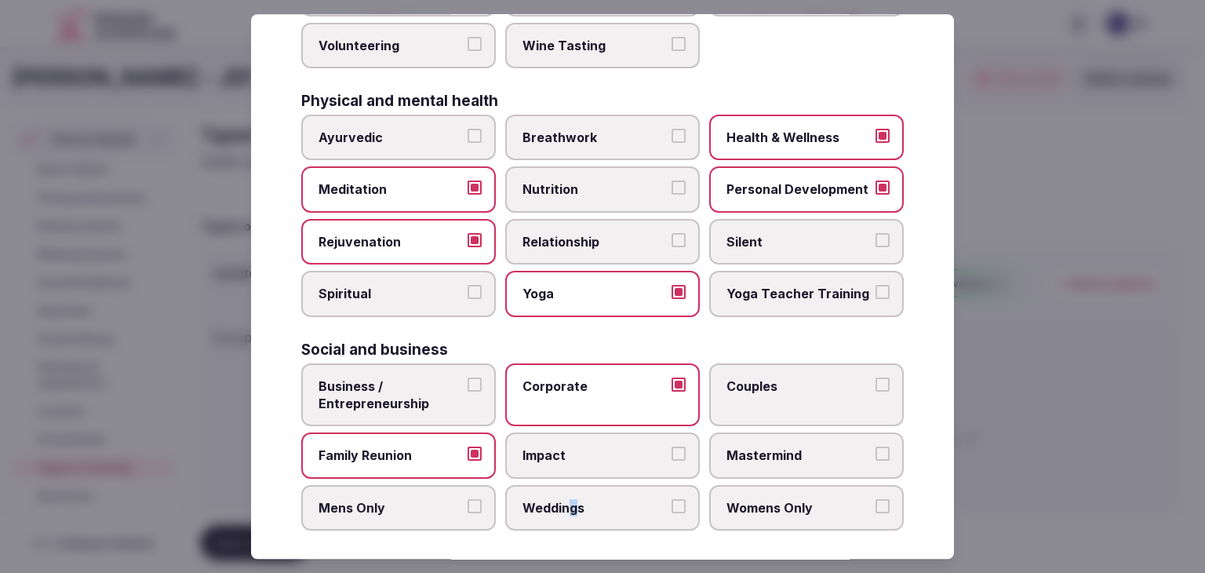
drag, startPoint x: 562, startPoint y: 490, endPoint x: 734, endPoint y: 431, distance: 182.5
click at [574, 499] on span "Weddings" at bounding box center [594, 507] width 144 height 17
click at [773, 377] on span "Couples" at bounding box center [798, 385] width 144 height 17
click at [875, 377] on button "Couples" at bounding box center [882, 384] width 14 height 14
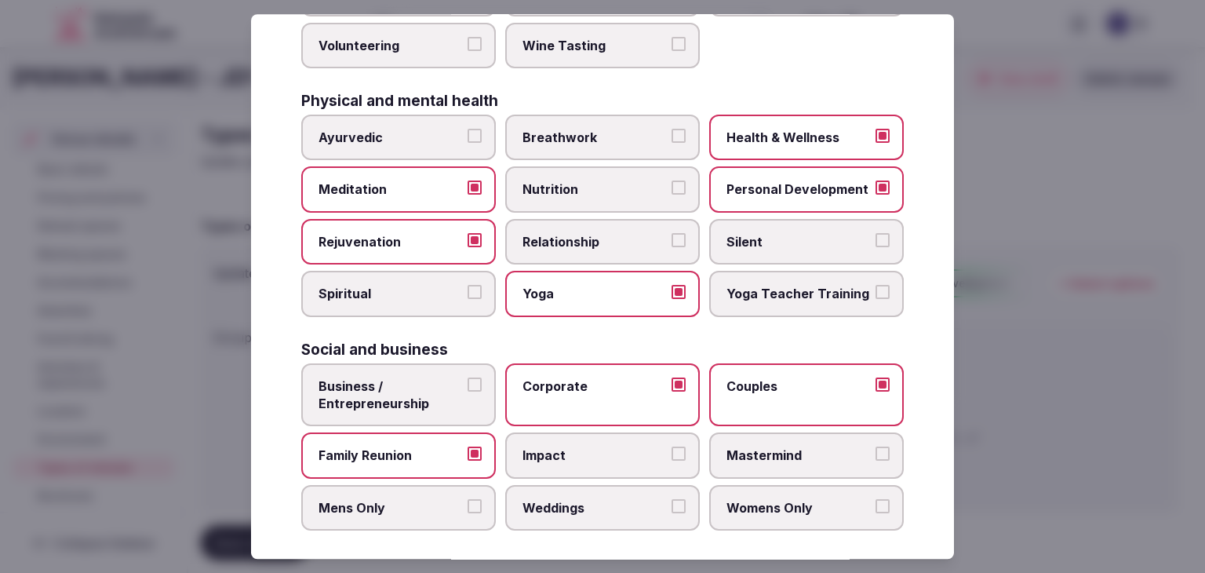
click at [627, 500] on span "Weddings" at bounding box center [594, 507] width 144 height 17
click at [671, 500] on button "Weddings" at bounding box center [678, 506] width 14 height 14
drag, startPoint x: 376, startPoint y: 377, endPoint x: 467, endPoint y: 415, distance: 98.5
click at [380, 380] on span "Business / Entrepreneurship" at bounding box center [390, 394] width 144 height 35
click at [368, 377] on span "Business / Entrepreneurship" at bounding box center [390, 394] width 144 height 35
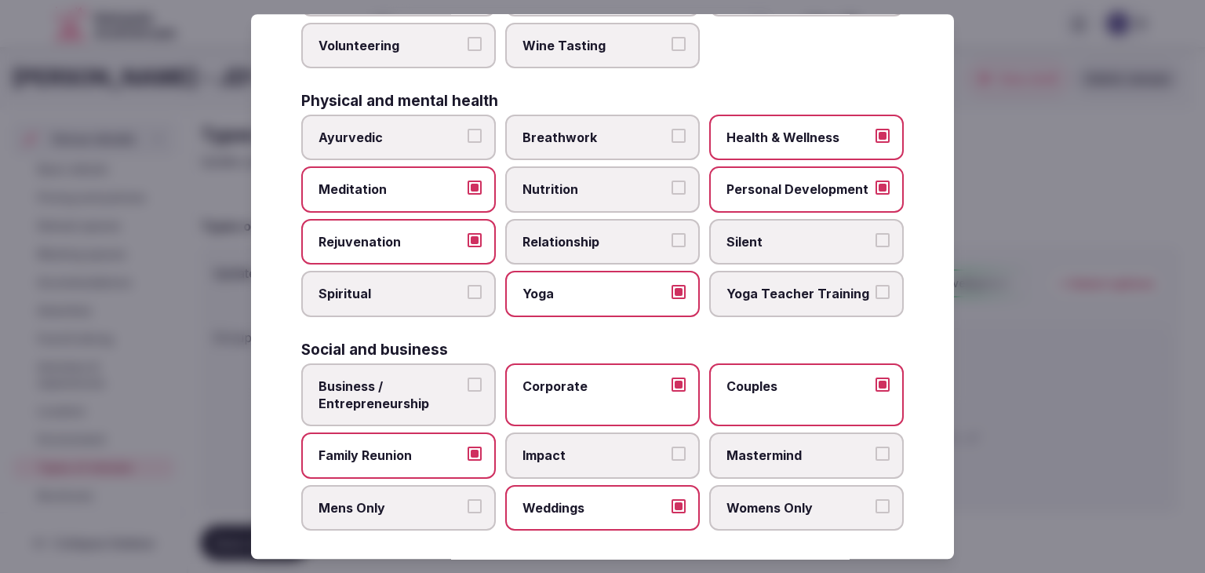
click at [467, 377] on button "Business / Entrepreneurship" at bounding box center [474, 384] width 14 height 14
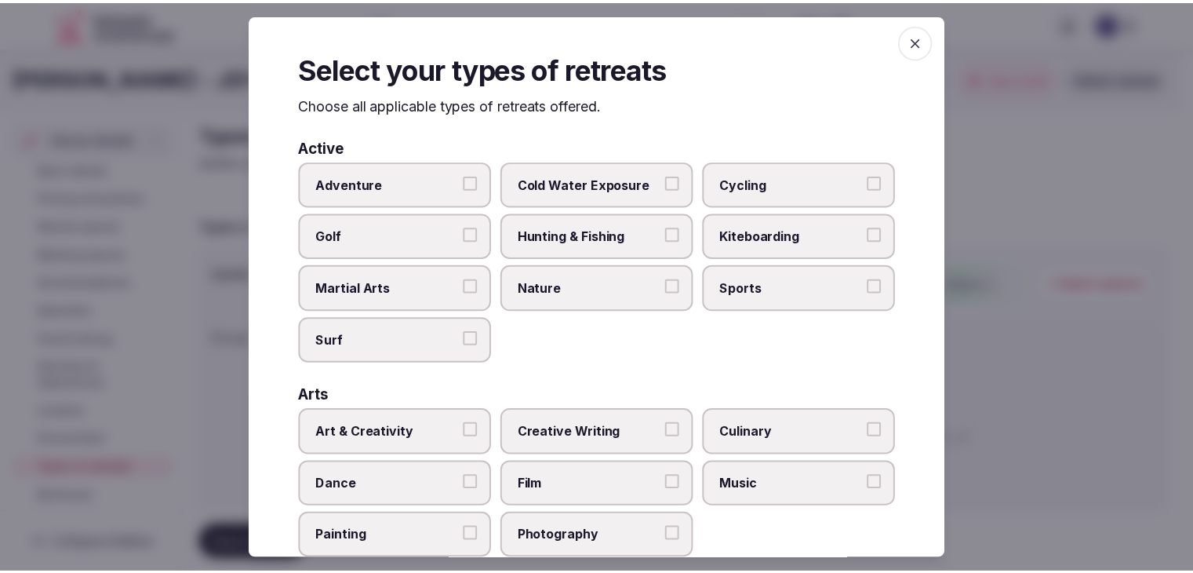
scroll to position [0, 0]
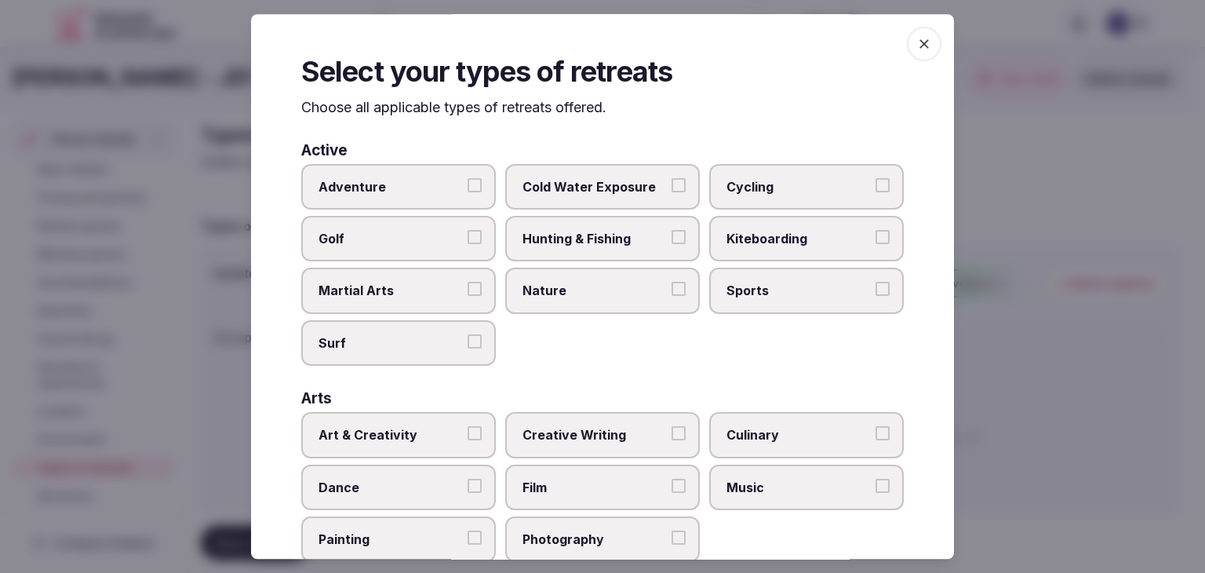
click at [907, 56] on span "button" at bounding box center [924, 44] width 35 height 35
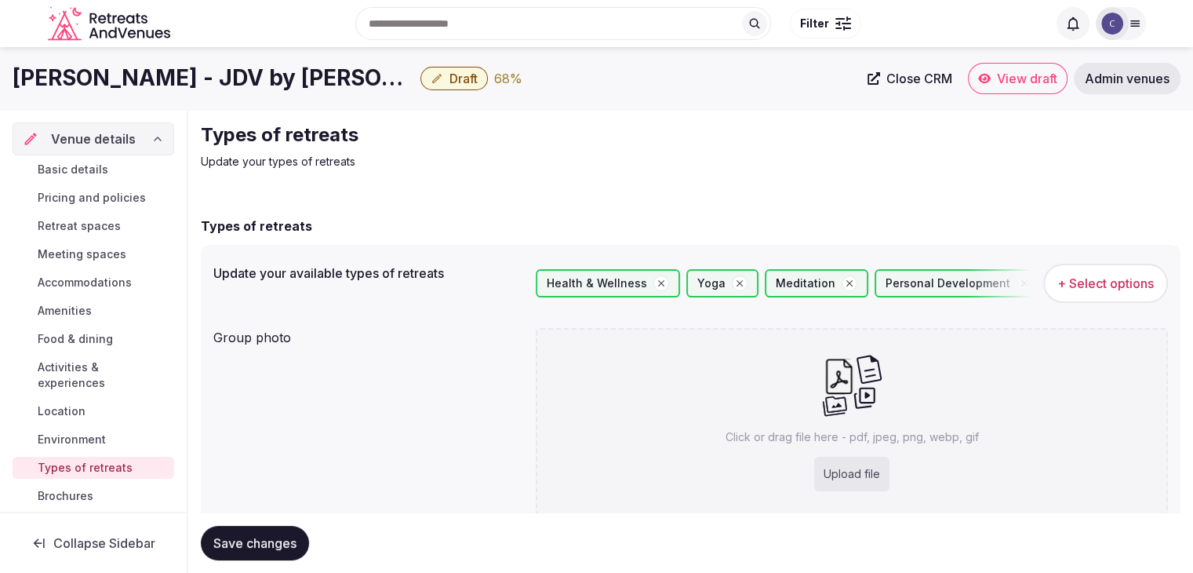
scroll to position [59, 0]
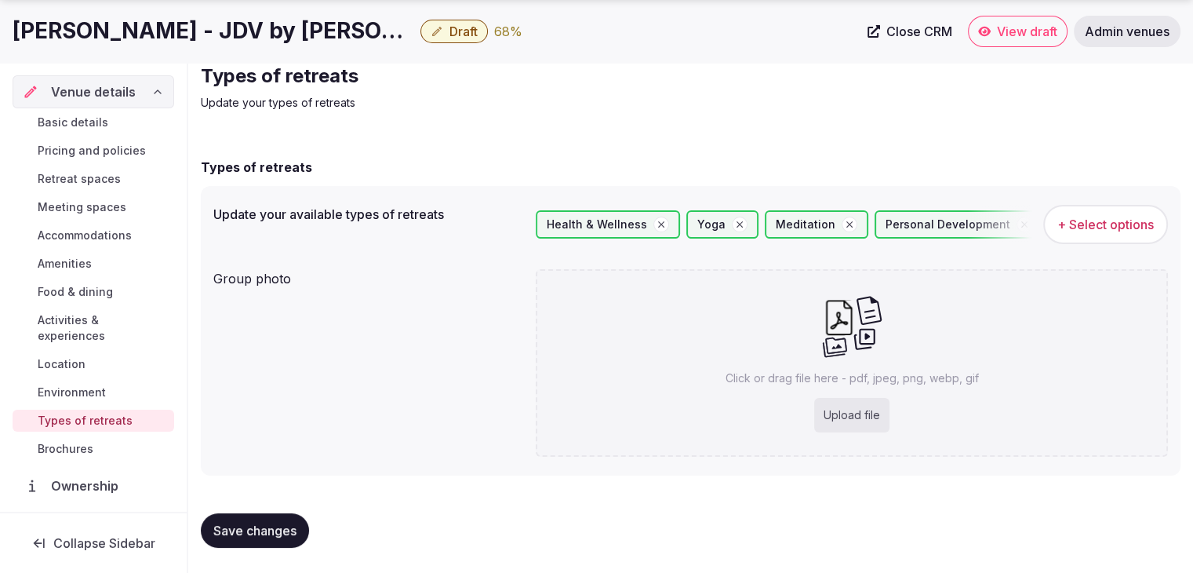
click at [856, 418] on div "Upload file" at bounding box center [851, 415] width 75 height 35
type input "**********"
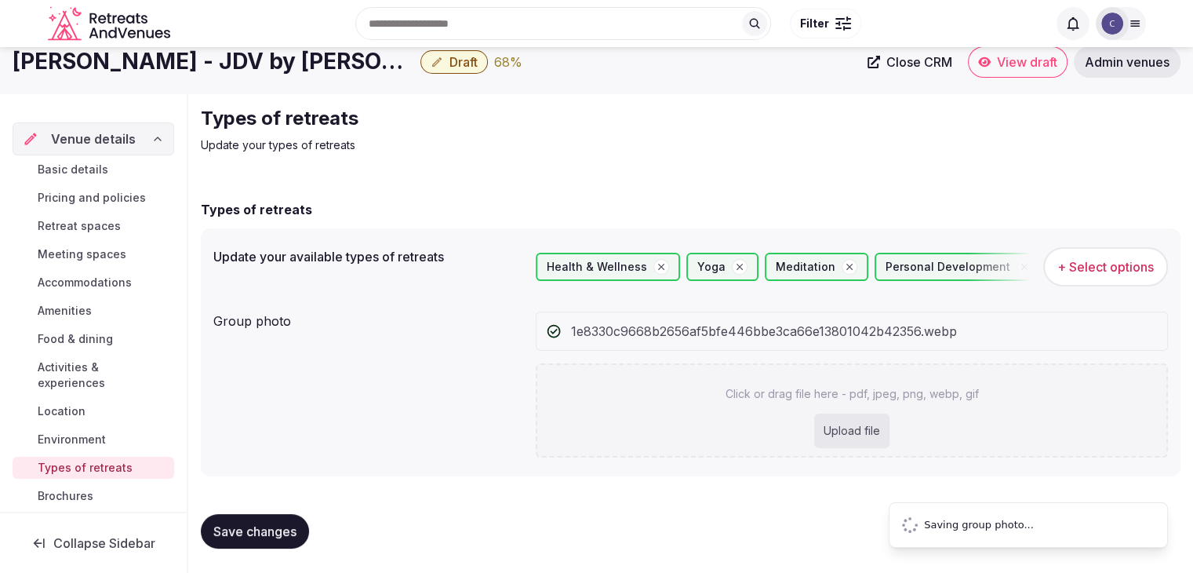
scroll to position [0, 0]
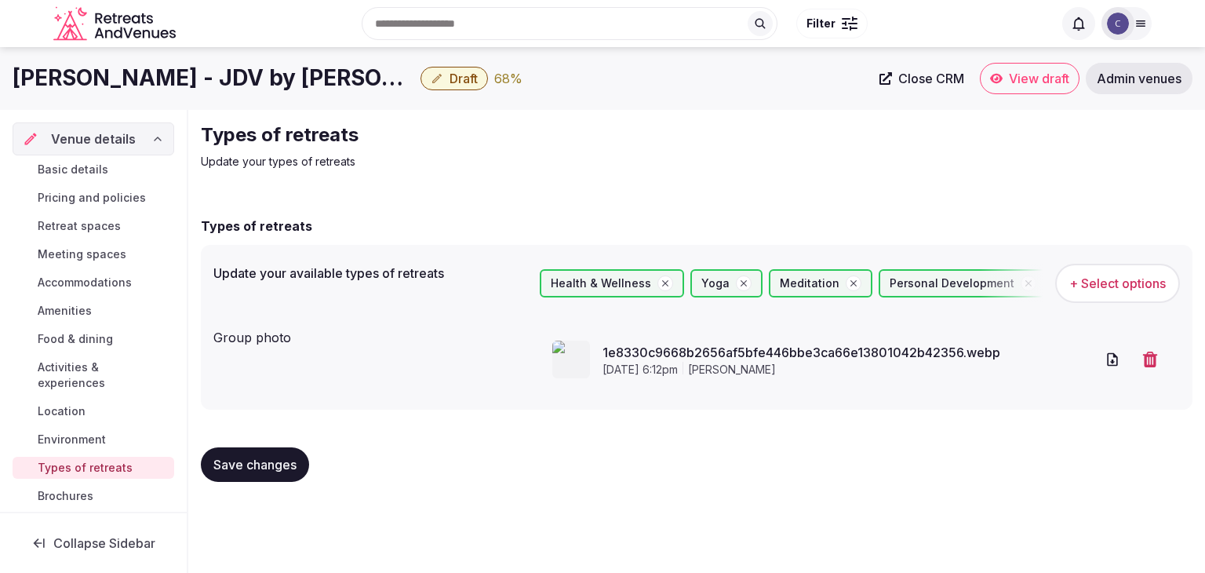
click at [1159, 359] on button "button" at bounding box center [1150, 359] width 35 height 35
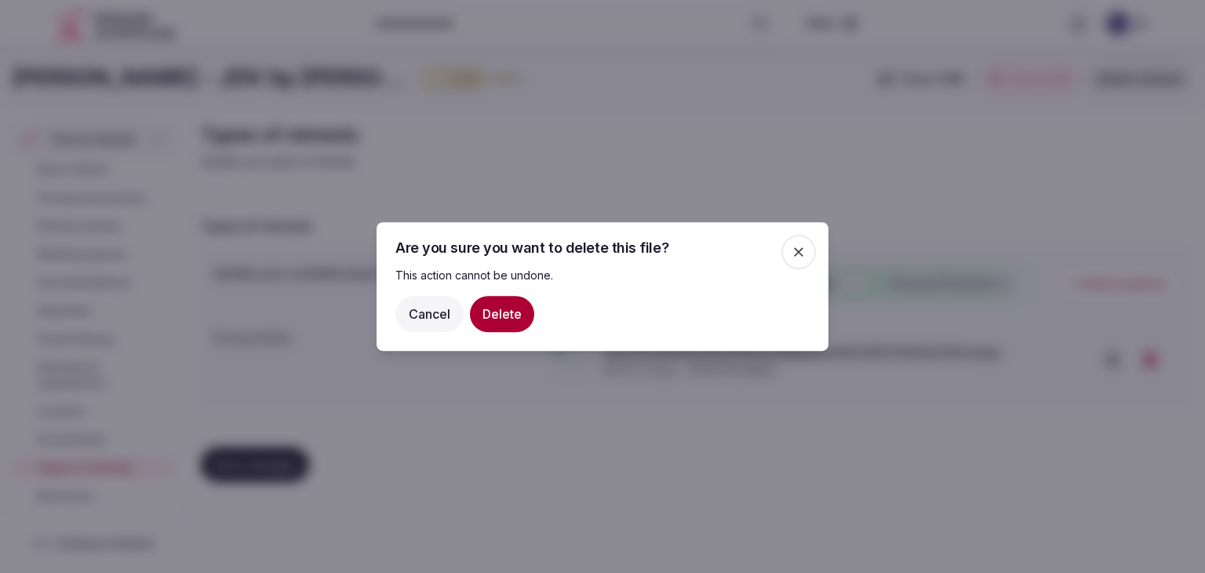
drag, startPoint x: 497, startPoint y: 309, endPoint x: 577, endPoint y: 436, distance: 150.1
click at [499, 309] on button "Delete" at bounding box center [502, 314] width 64 height 36
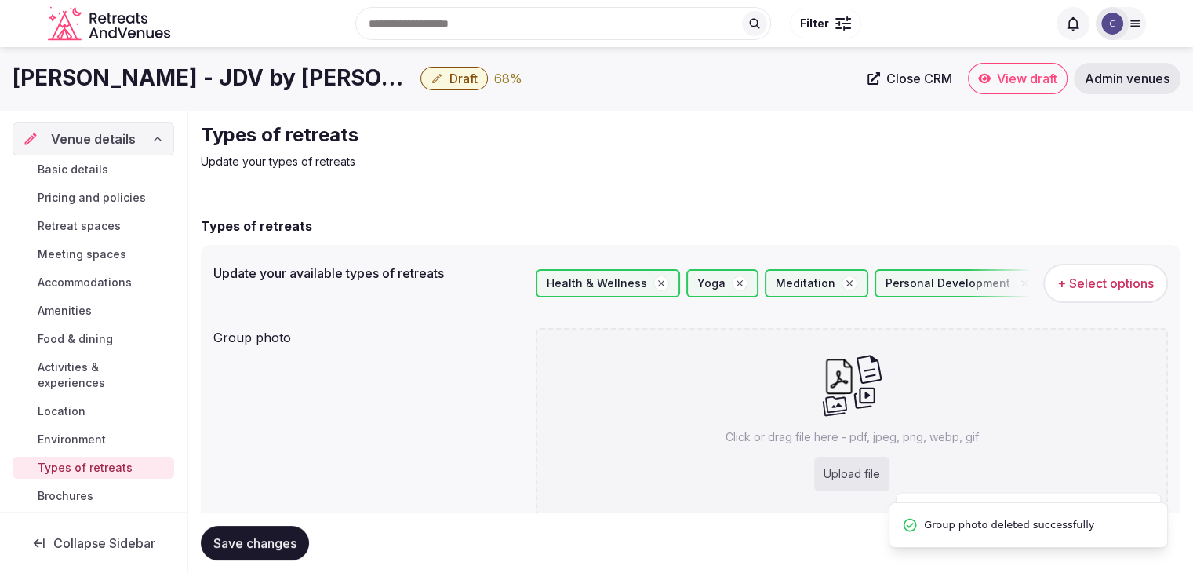
click at [834, 481] on div "Upload file" at bounding box center [851, 473] width 75 height 35
type input "**********"
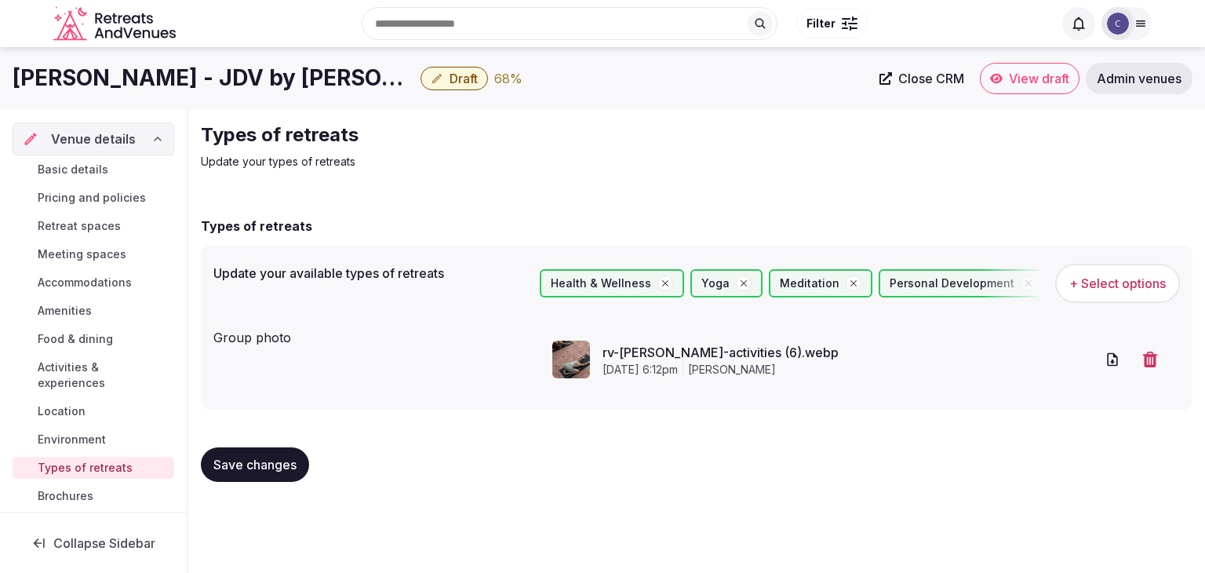
click at [270, 469] on span "Save changes" at bounding box center [254, 464] width 83 height 16
drag, startPoint x: 63, startPoint y: 381, endPoint x: 70, endPoint y: 385, distance: 8.1
click at [63, 381] on span "Activities & experiences" at bounding box center [103, 374] width 130 height 31
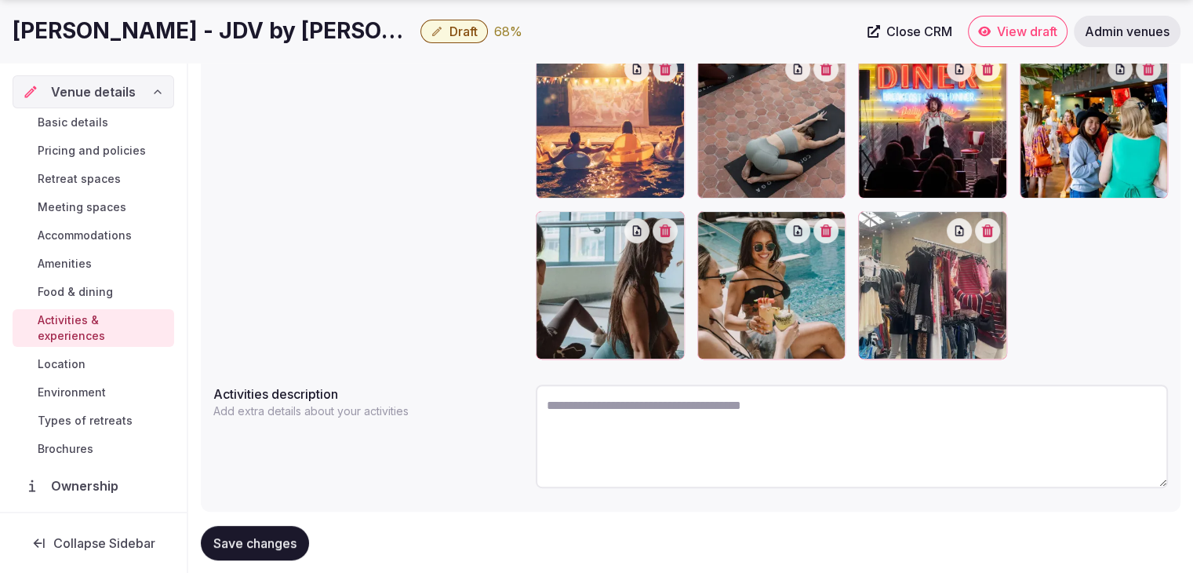
scroll to position [392, 0]
click at [668, 237] on button "button" at bounding box center [665, 229] width 25 height 25
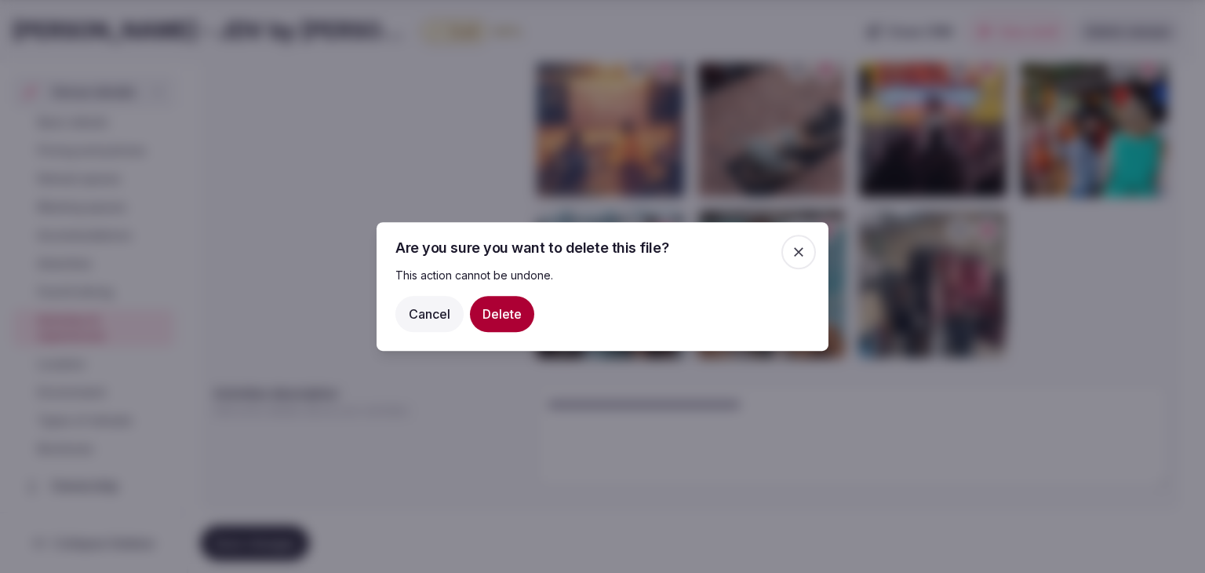
click at [512, 326] on button "Delete" at bounding box center [502, 314] width 64 height 36
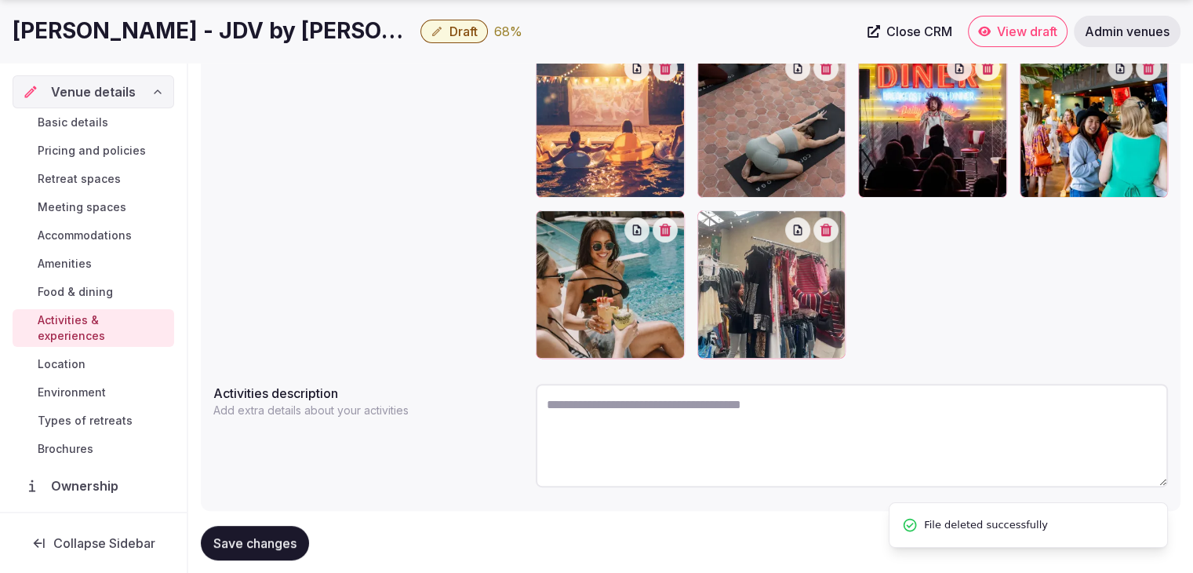
click at [667, 233] on button "button" at bounding box center [665, 229] width 25 height 25
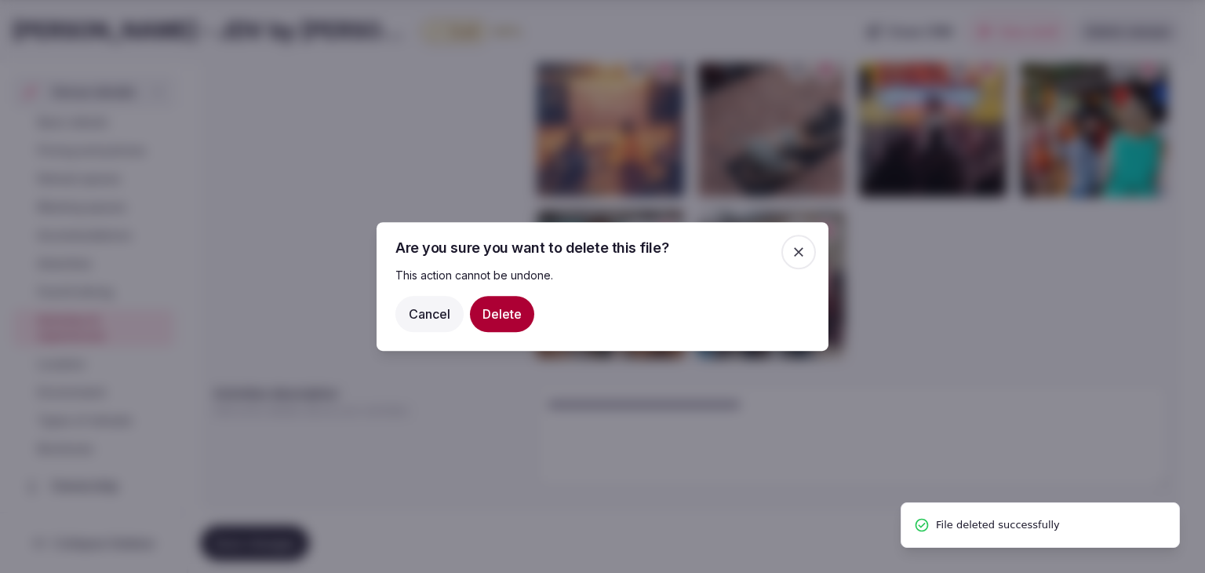
click at [502, 309] on button "Delete" at bounding box center [502, 314] width 64 height 36
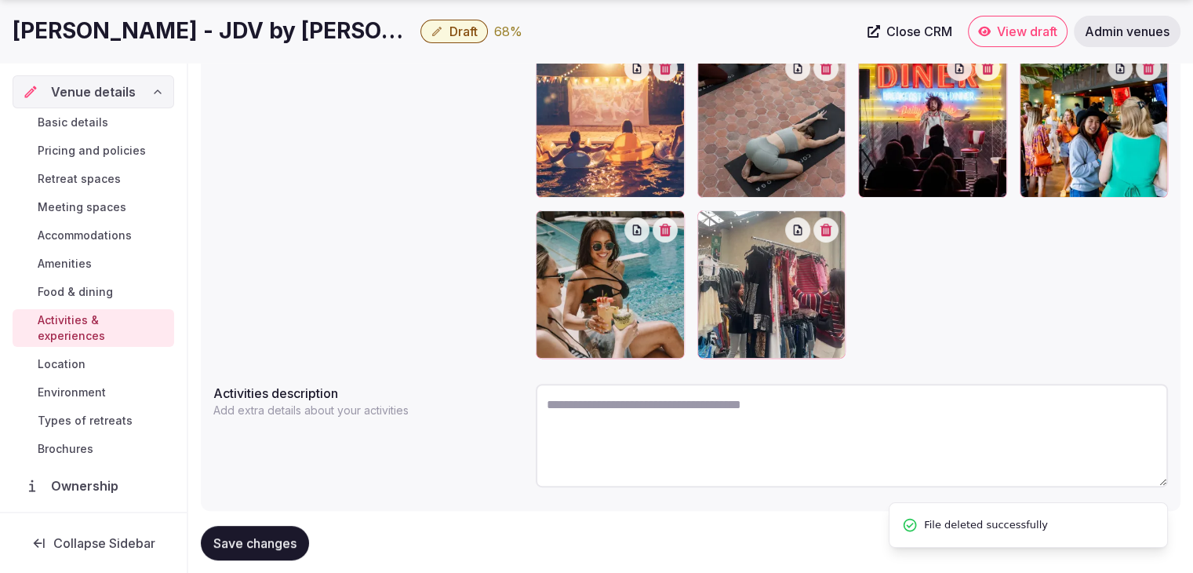
click at [668, 241] on div at bounding box center [610, 284] width 149 height 149
click at [832, 231] on icon "button" at bounding box center [826, 230] width 13 height 13
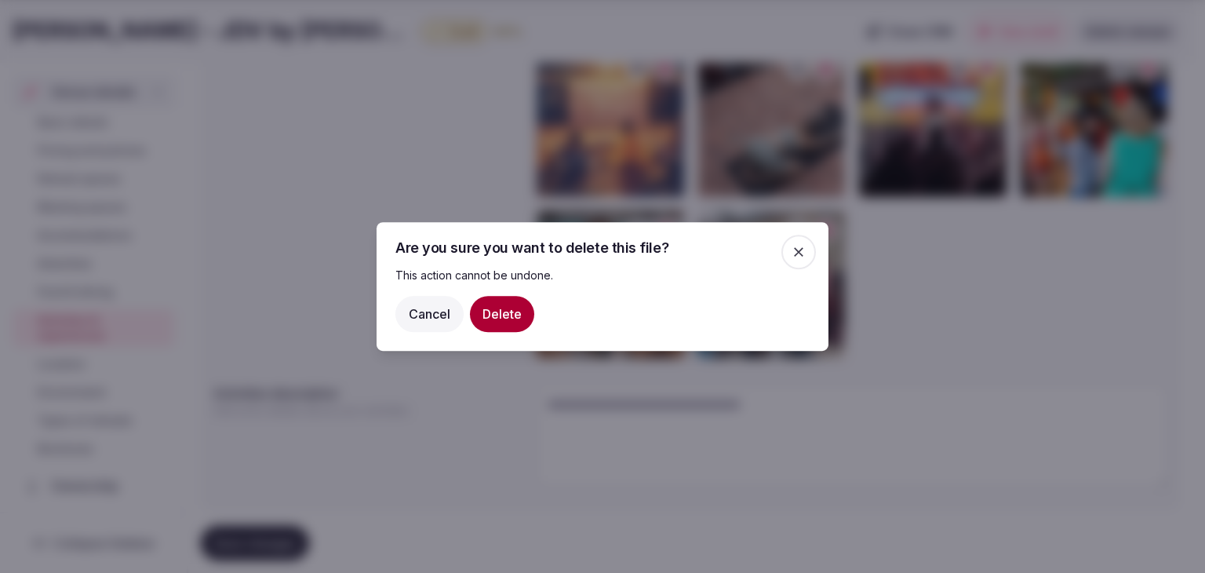
click at [511, 303] on button "Delete" at bounding box center [502, 314] width 64 height 36
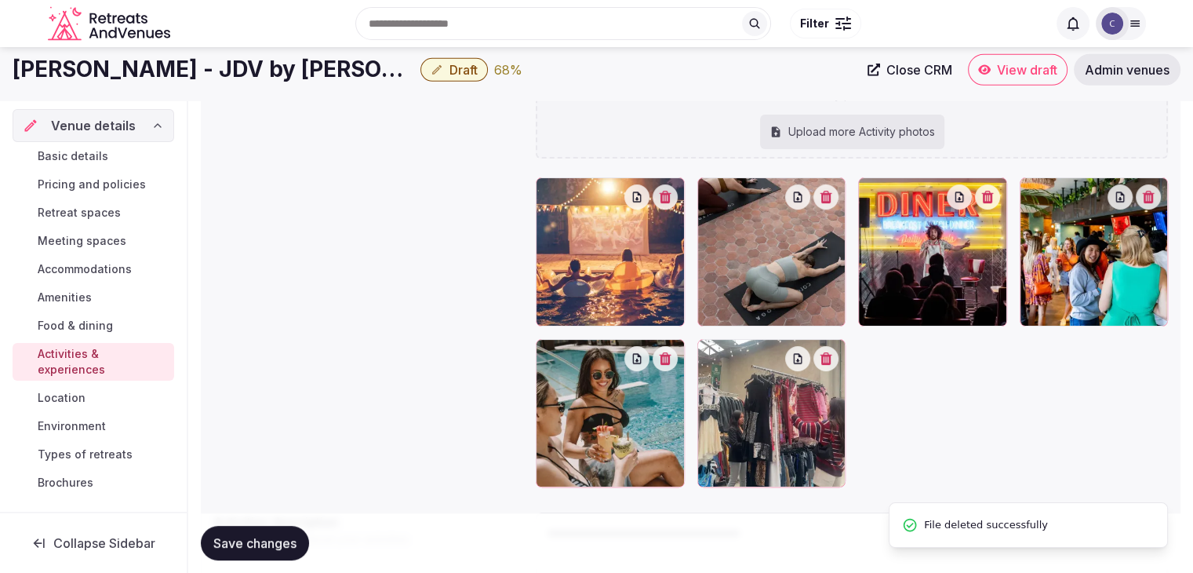
scroll to position [235, 0]
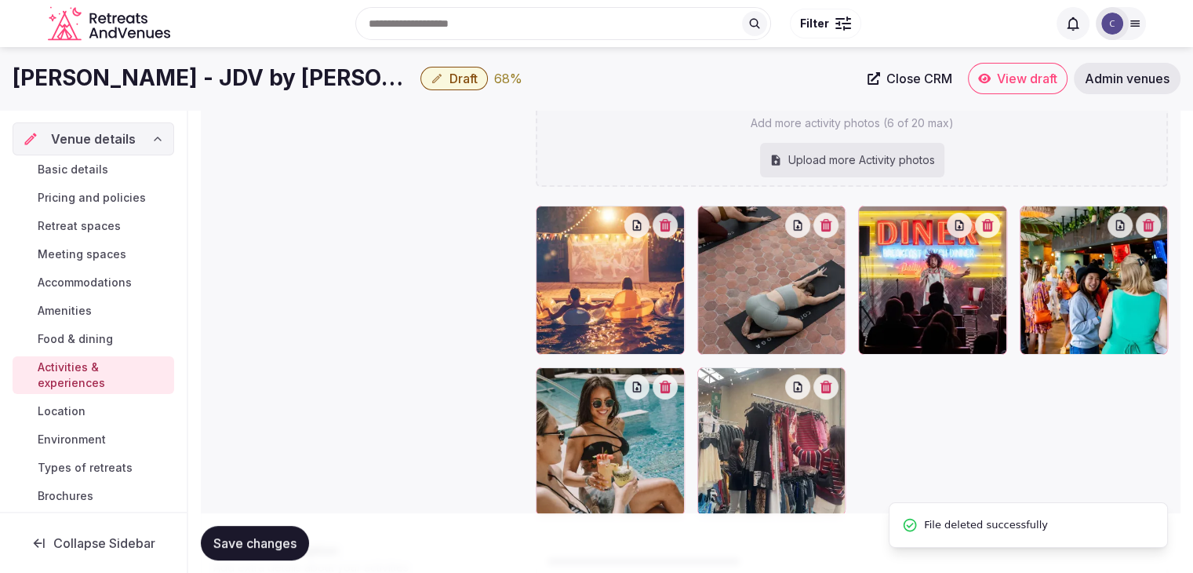
click at [671, 224] on icon "button" at bounding box center [665, 225] width 12 height 13
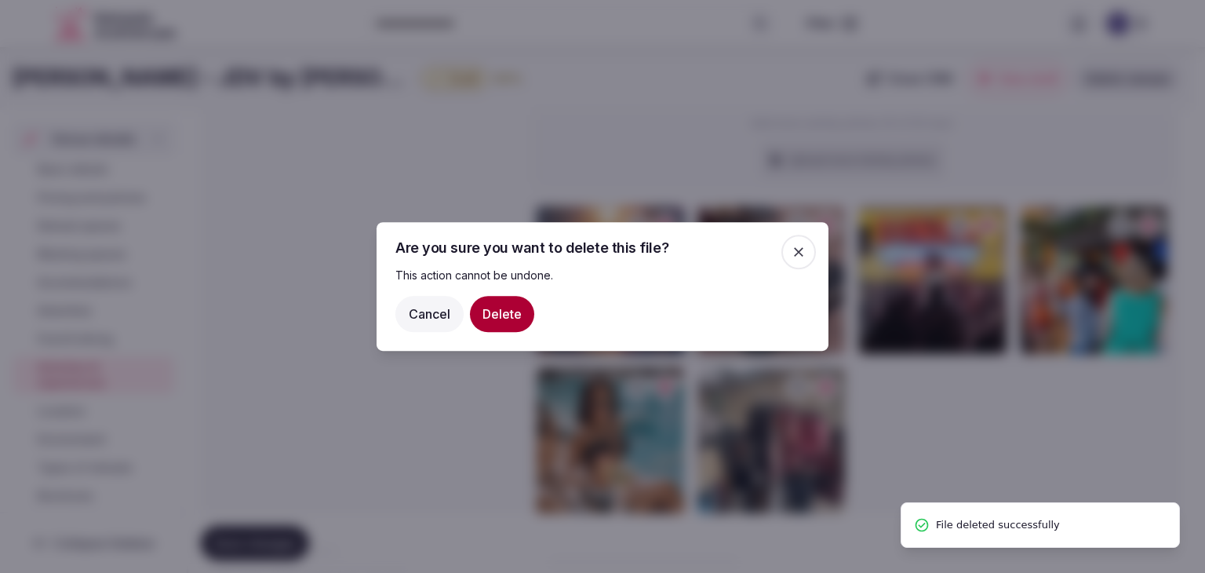
click at [505, 304] on button "Delete" at bounding box center [502, 314] width 64 height 36
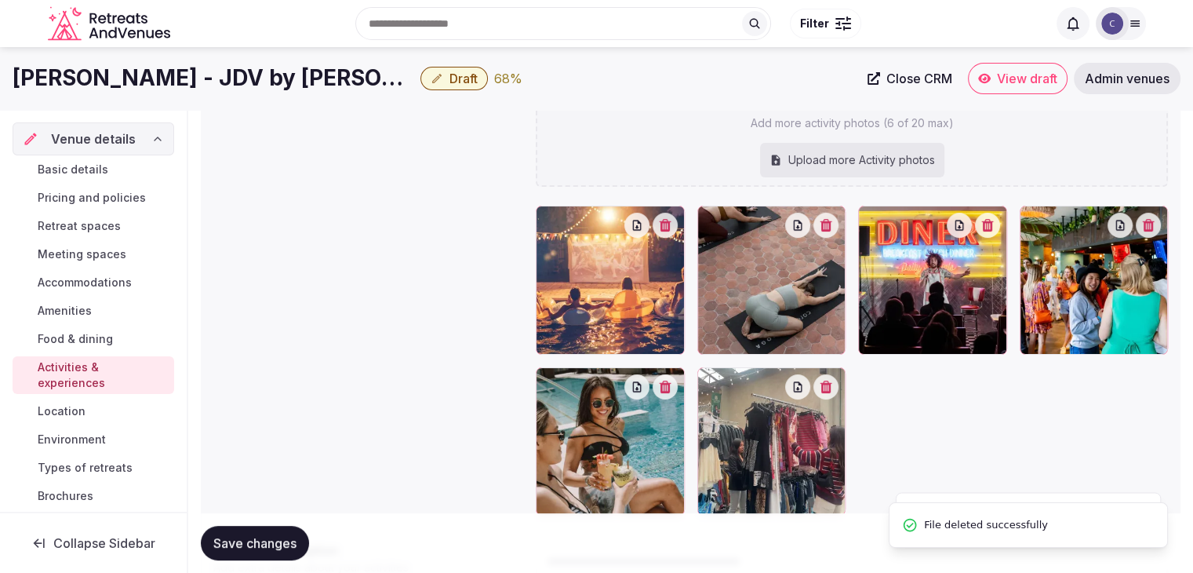
click at [823, 230] on button "button" at bounding box center [825, 225] width 25 height 25
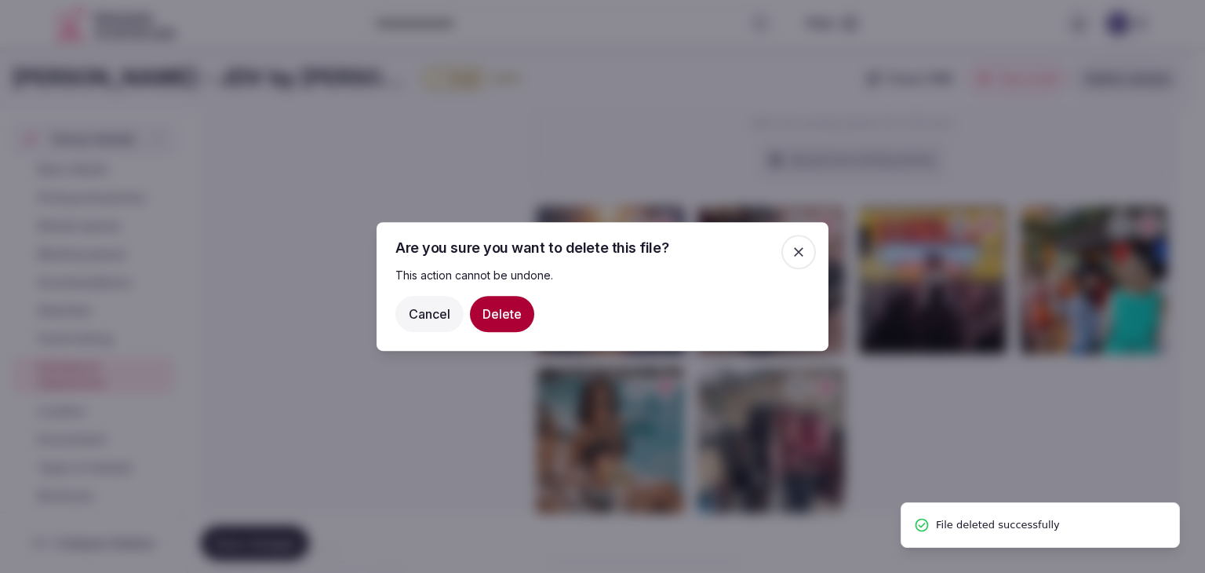
drag, startPoint x: 502, startPoint y: 307, endPoint x: 574, endPoint y: 308, distance: 72.2
click at [502, 307] on button "Delete" at bounding box center [502, 314] width 64 height 36
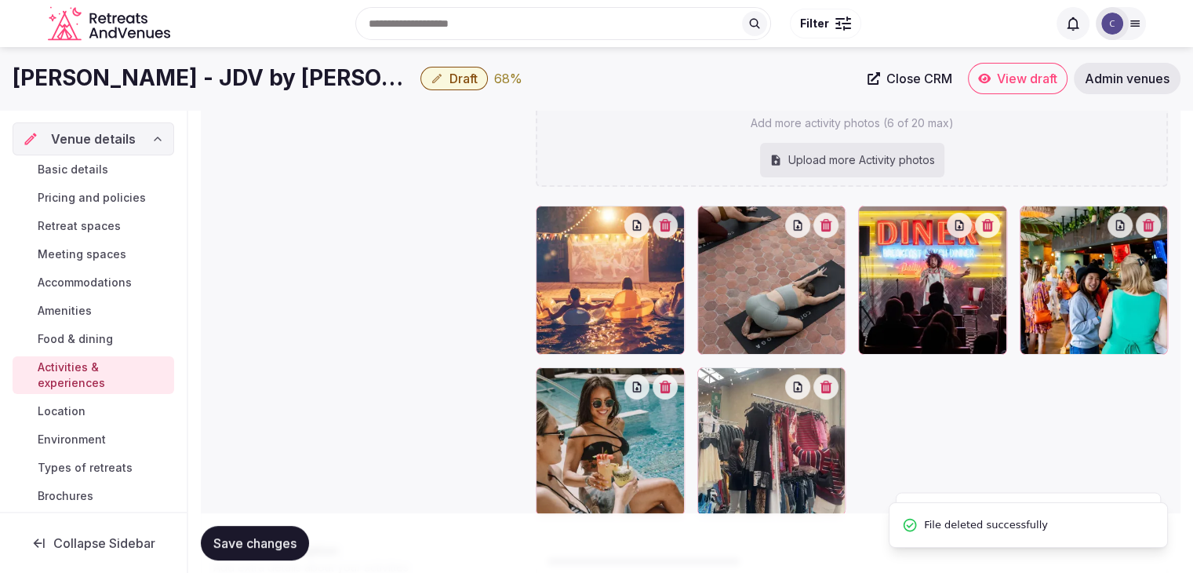
click at [997, 224] on button "button" at bounding box center [987, 225] width 25 height 25
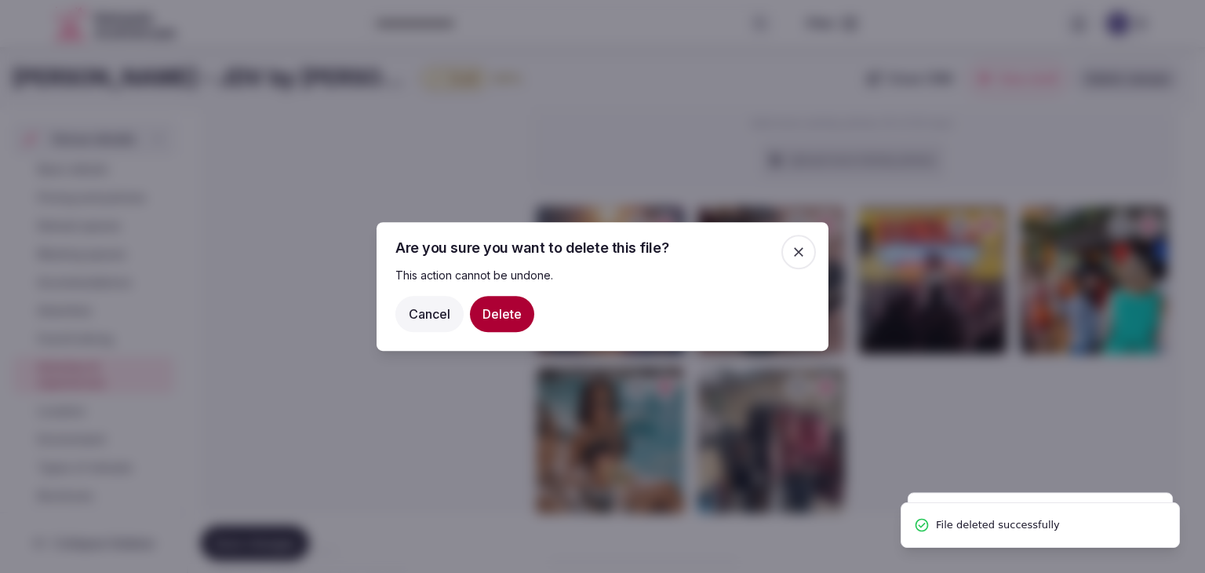
drag, startPoint x: 509, startPoint y: 308, endPoint x: 530, endPoint y: 316, distance: 22.6
click at [509, 308] on button "Delete" at bounding box center [502, 314] width 64 height 36
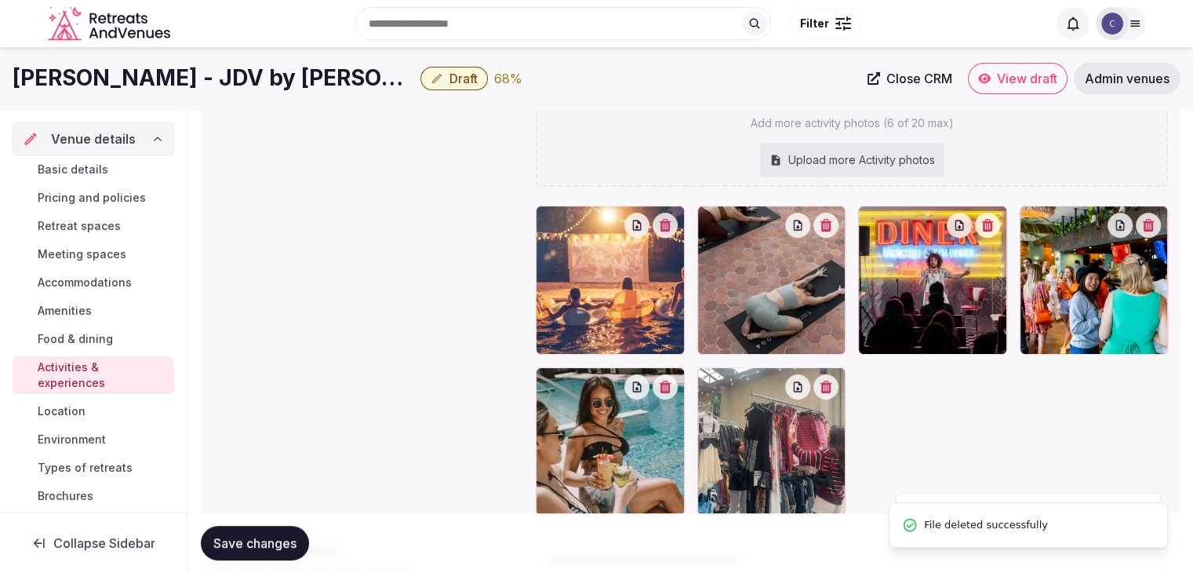
click at [1152, 225] on icon "button" at bounding box center [1148, 225] width 13 height 13
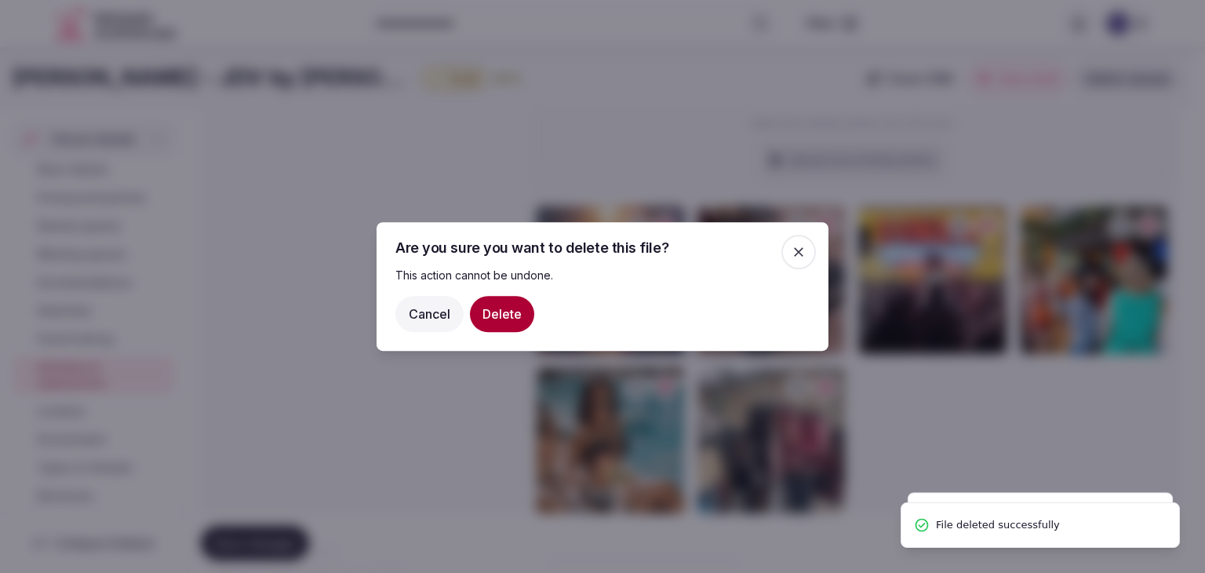
click at [496, 311] on button "Delete" at bounding box center [502, 314] width 64 height 36
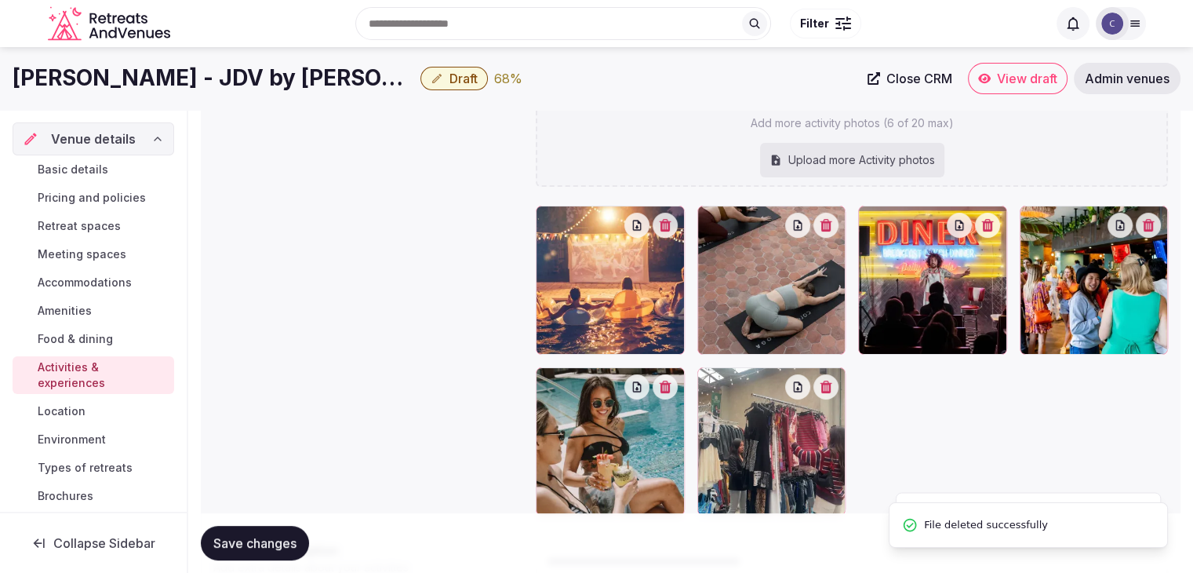
drag, startPoint x: 251, startPoint y: 543, endPoint x: 308, endPoint y: 567, distance: 62.2
click at [255, 544] on span "Save changes" at bounding box center [254, 543] width 83 height 16
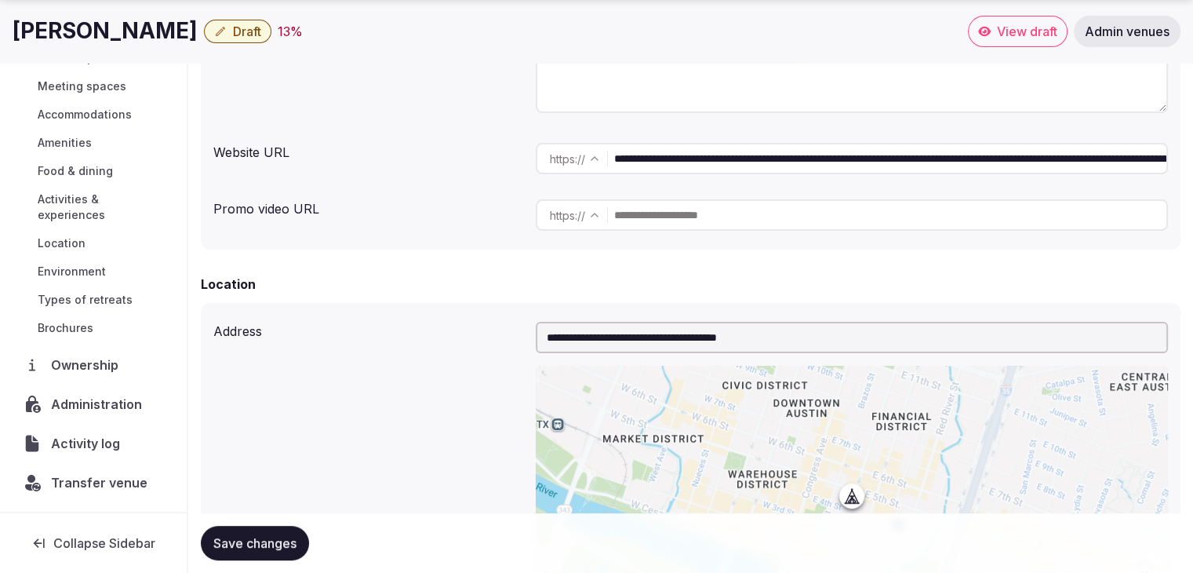
scroll to position [119, 0]
click at [92, 411] on span "Administration" at bounding box center [99, 405] width 97 height 19
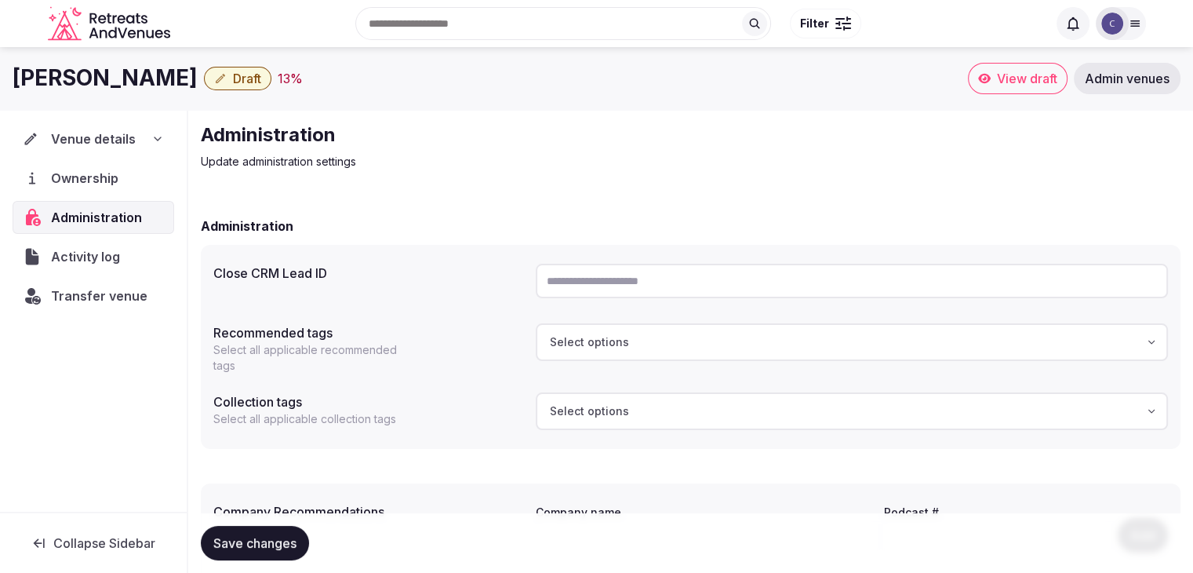
click at [233, 81] on span "Draft" at bounding box center [247, 79] width 28 height 16
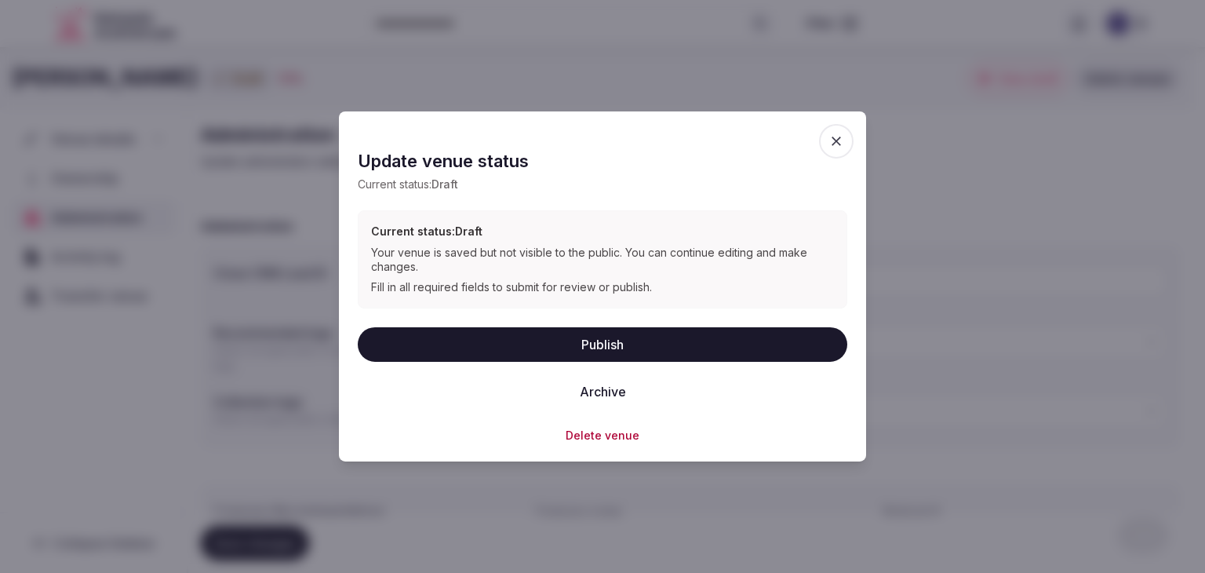
click at [605, 433] on button "Delete venue" at bounding box center [602, 435] width 74 height 16
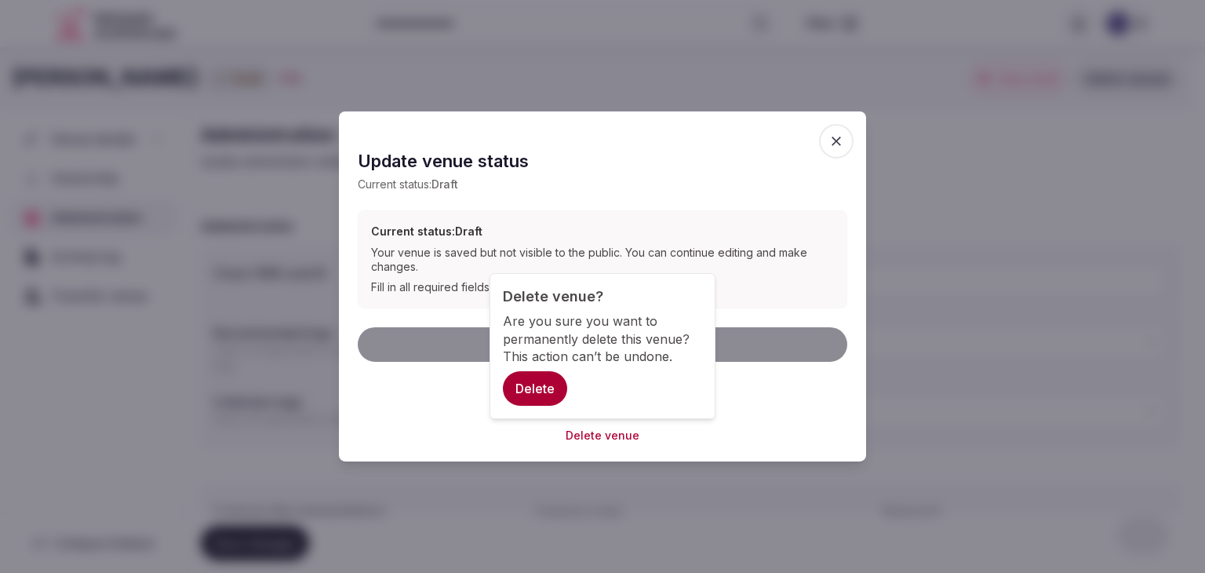
click at [537, 380] on button "Delete" at bounding box center [535, 388] width 64 height 35
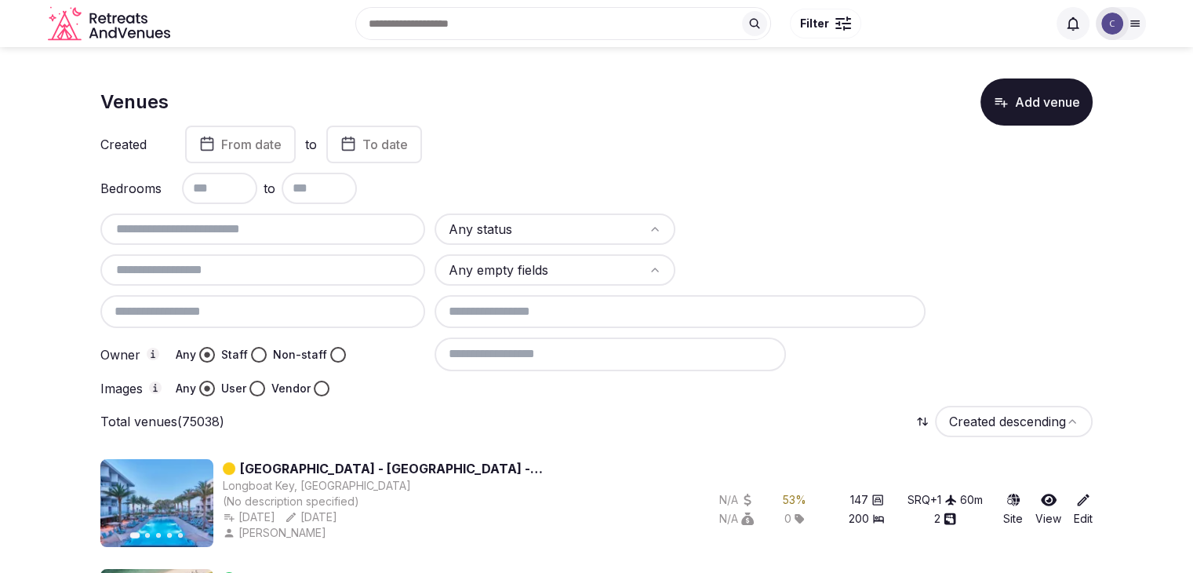
click at [346, 231] on input "text" at bounding box center [263, 229] width 312 height 19
paste input "**********"
type input "**********"
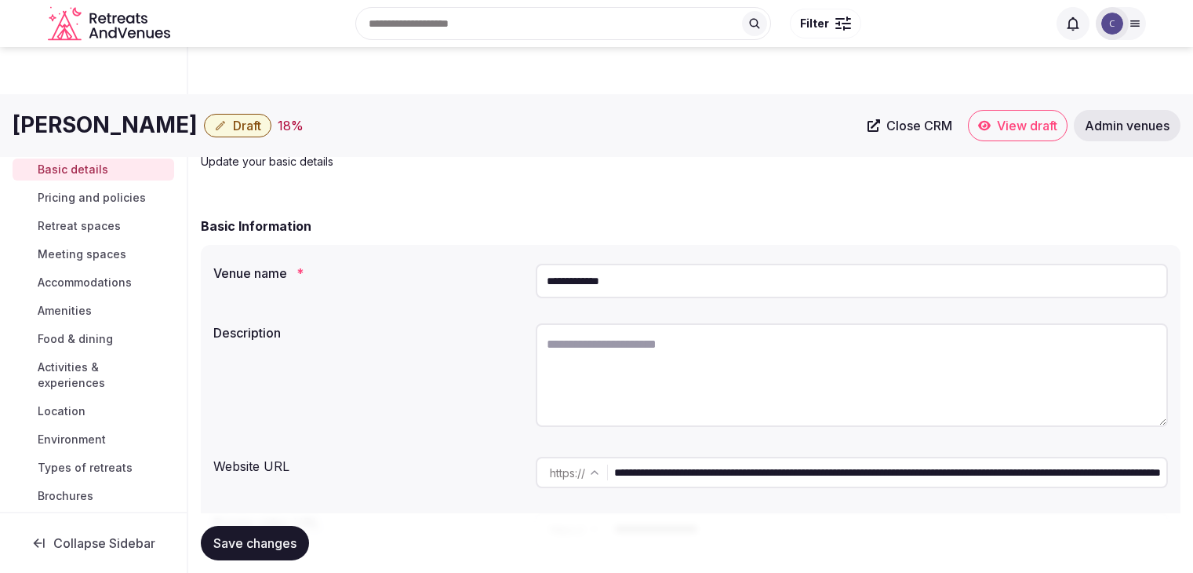
scroll to position [2412, 0]
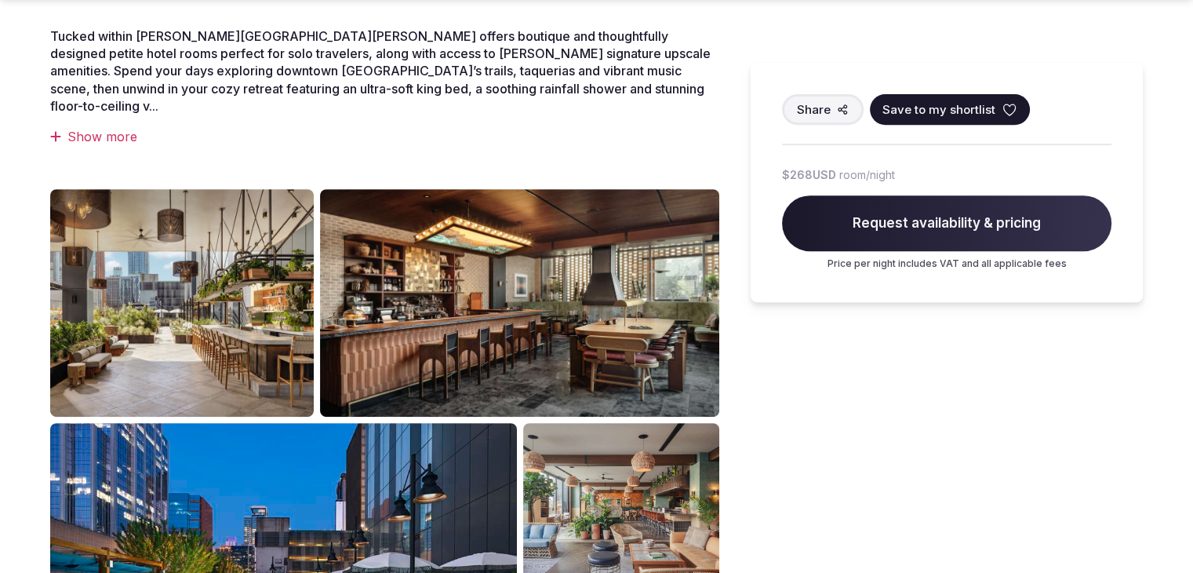
scroll to position [863, 0]
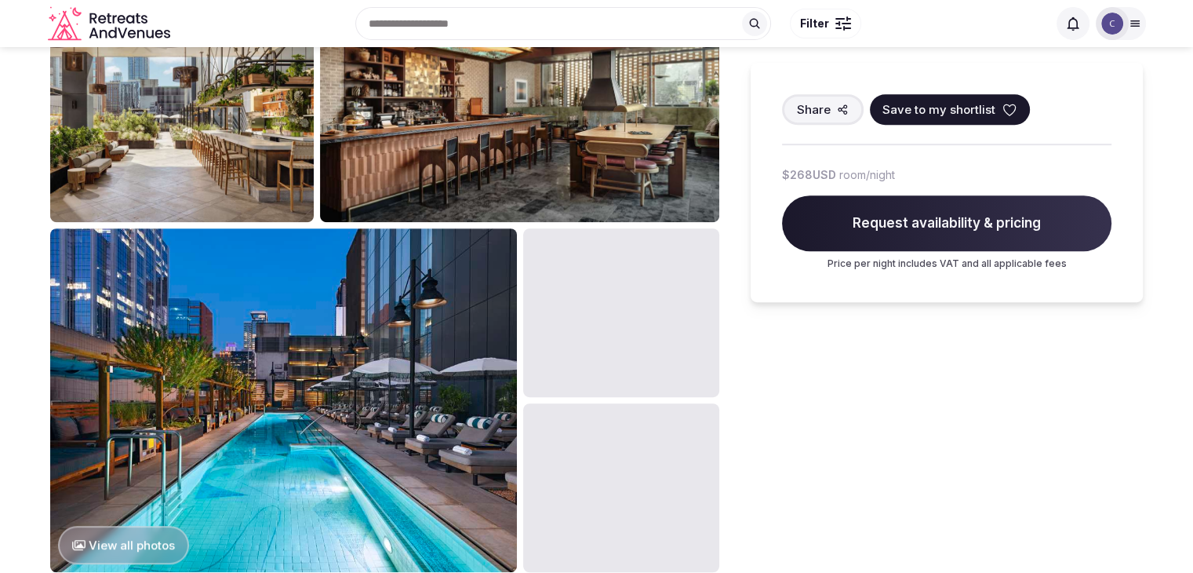
scroll to position [784, 0]
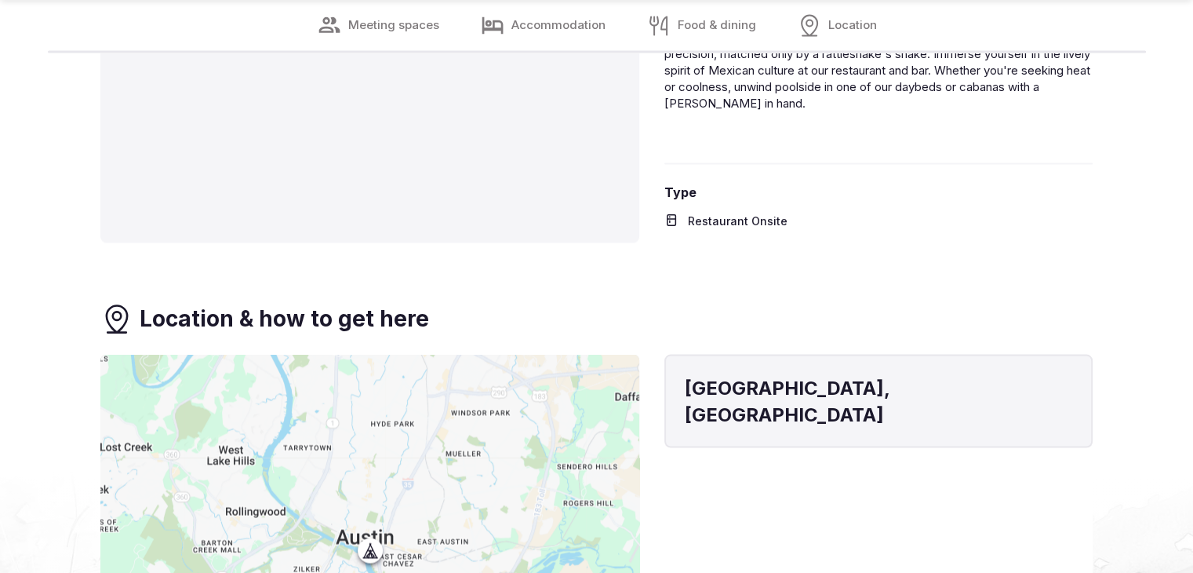
scroll to position [3059, 0]
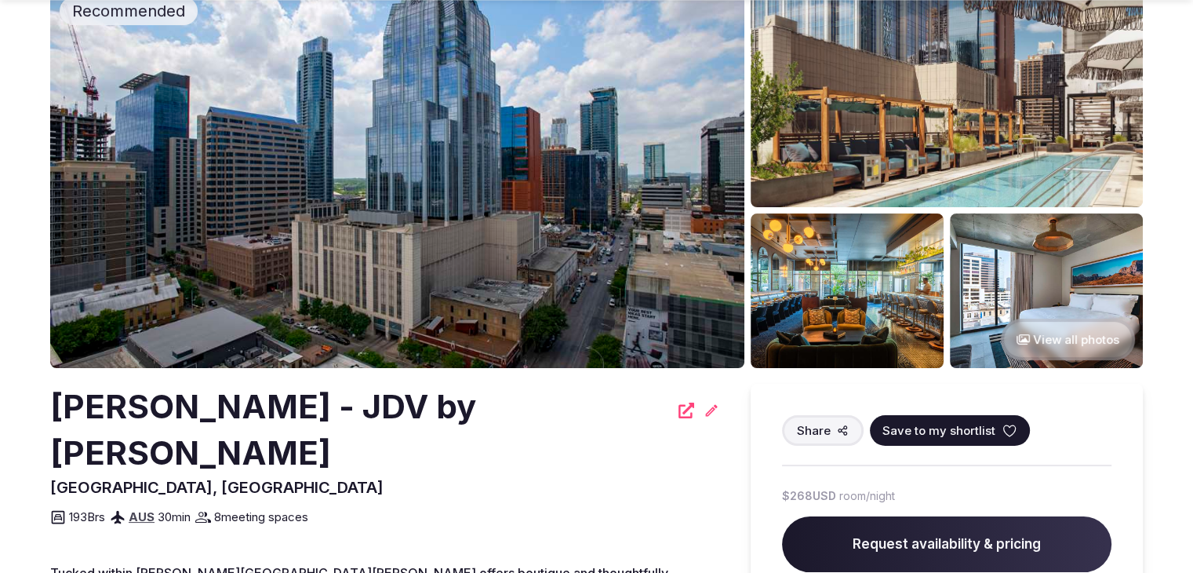
scroll to position [157, 0]
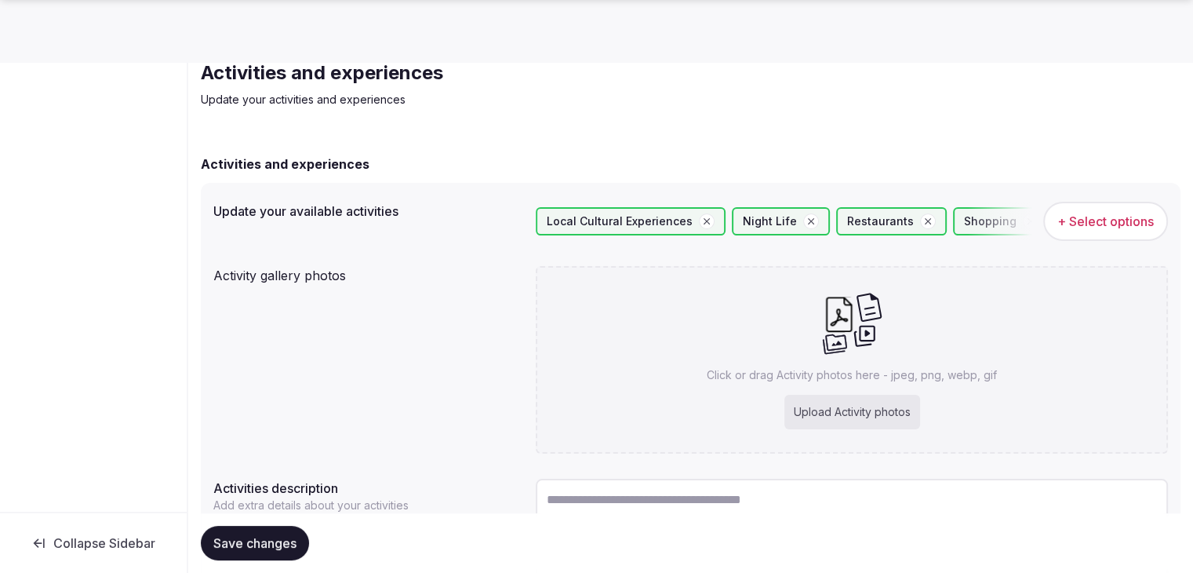
scroll to position [191, 0]
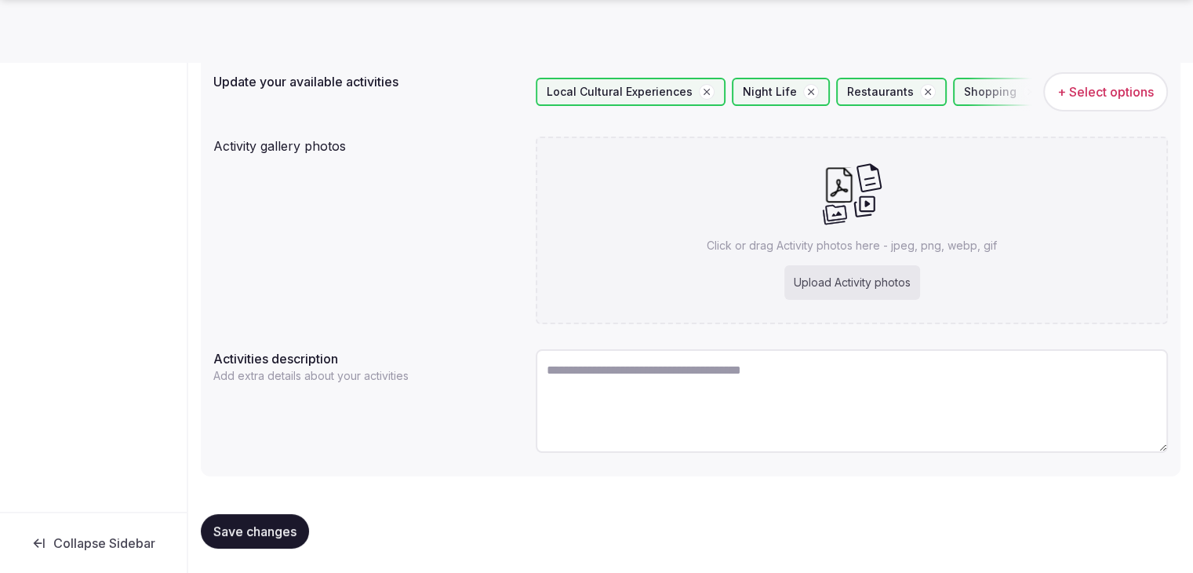
click at [881, 284] on div "Upload Activity photos" at bounding box center [852, 282] width 136 height 35
type input "**********"
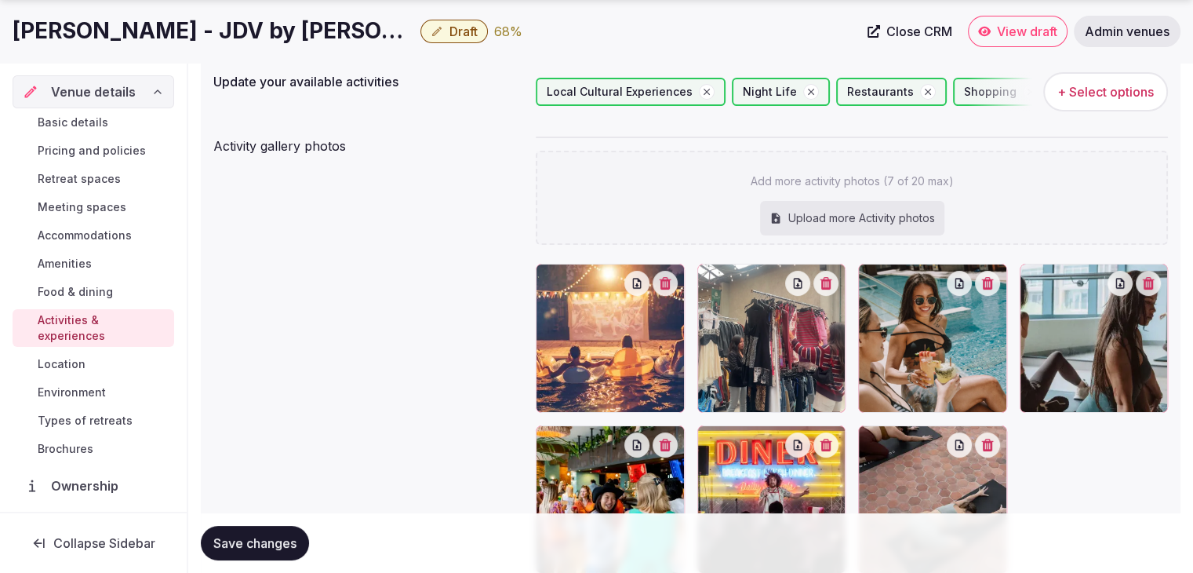
click at [283, 543] on span "Save changes" at bounding box center [254, 543] width 83 height 16
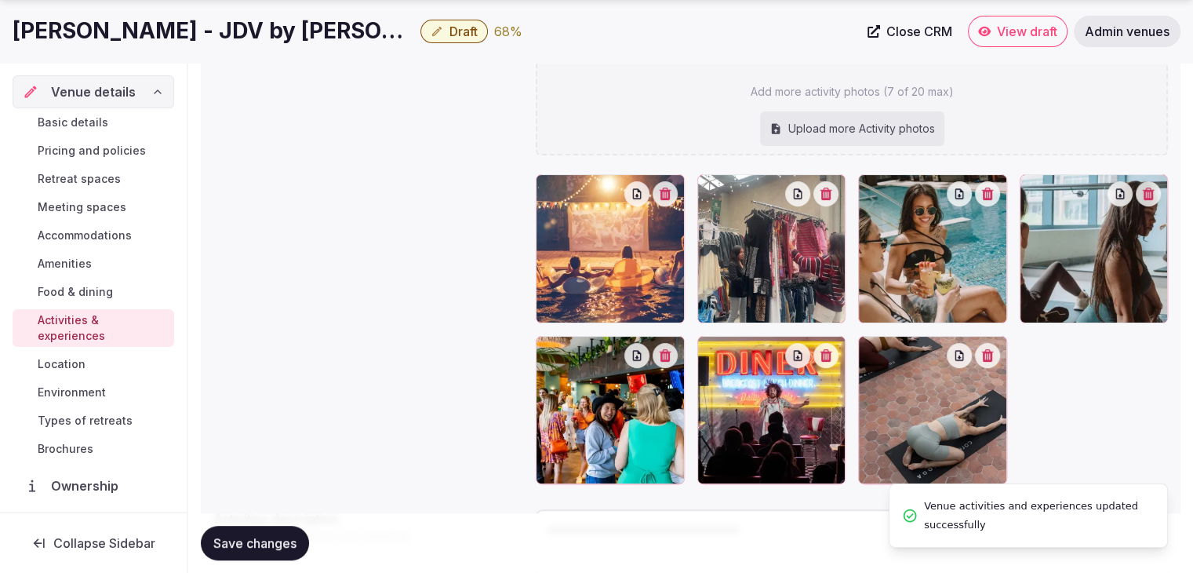
scroll to position [348, 0]
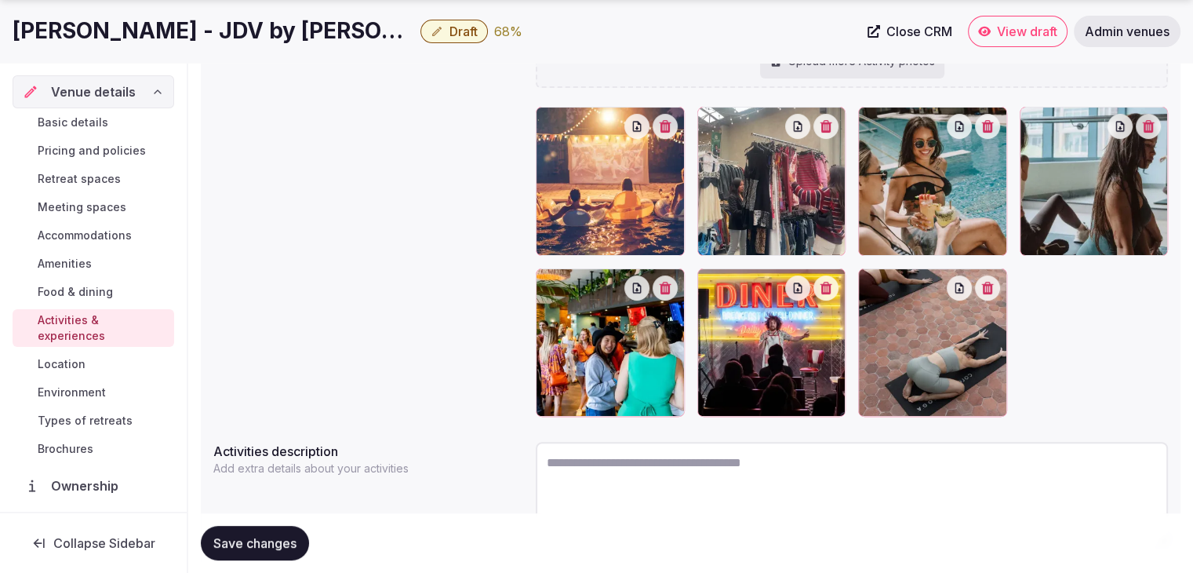
click at [238, 540] on span "Save changes" at bounding box center [254, 543] width 83 height 16
click at [93, 396] on span "Environment" at bounding box center [72, 392] width 68 height 16
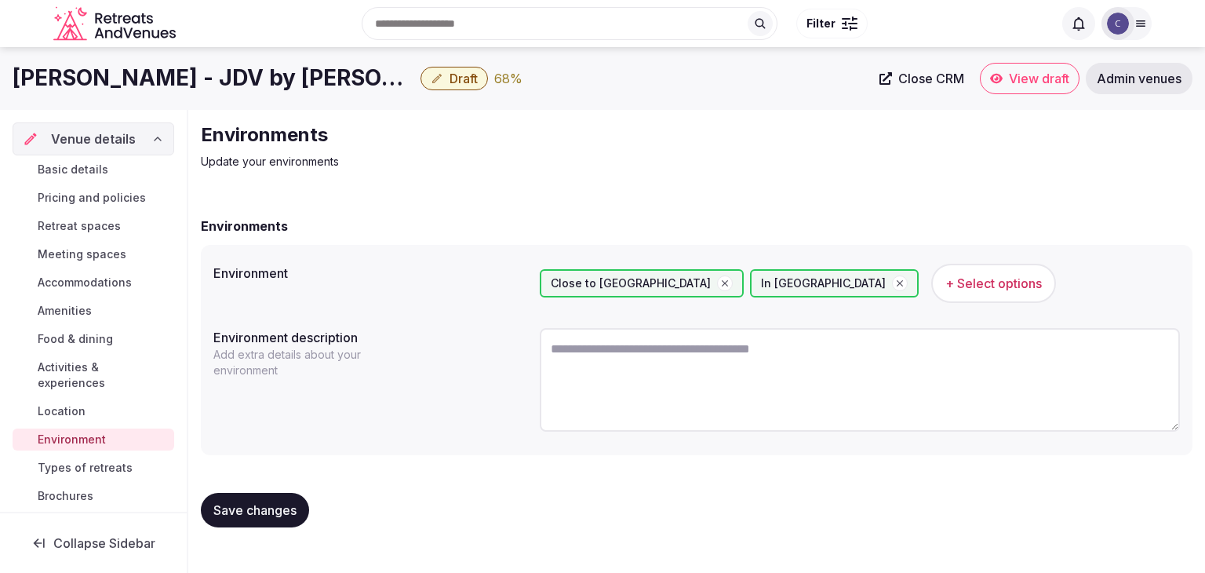
click at [285, 509] on span "Save changes" at bounding box center [254, 510] width 83 height 16
click at [114, 171] on link "Basic details" at bounding box center [94, 169] width 162 height 22
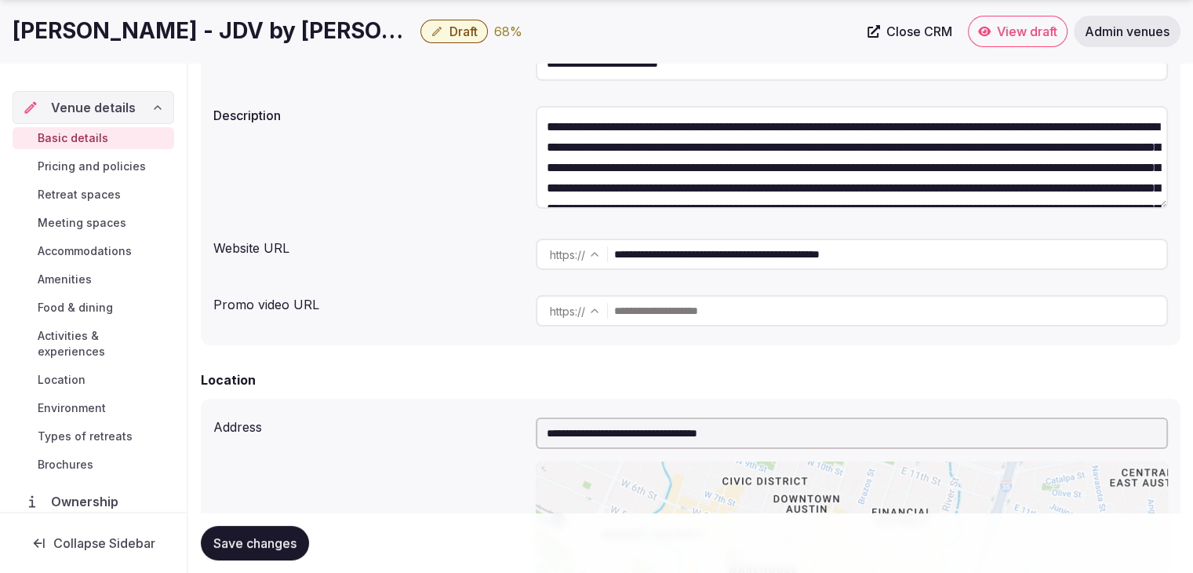
scroll to position [235, 0]
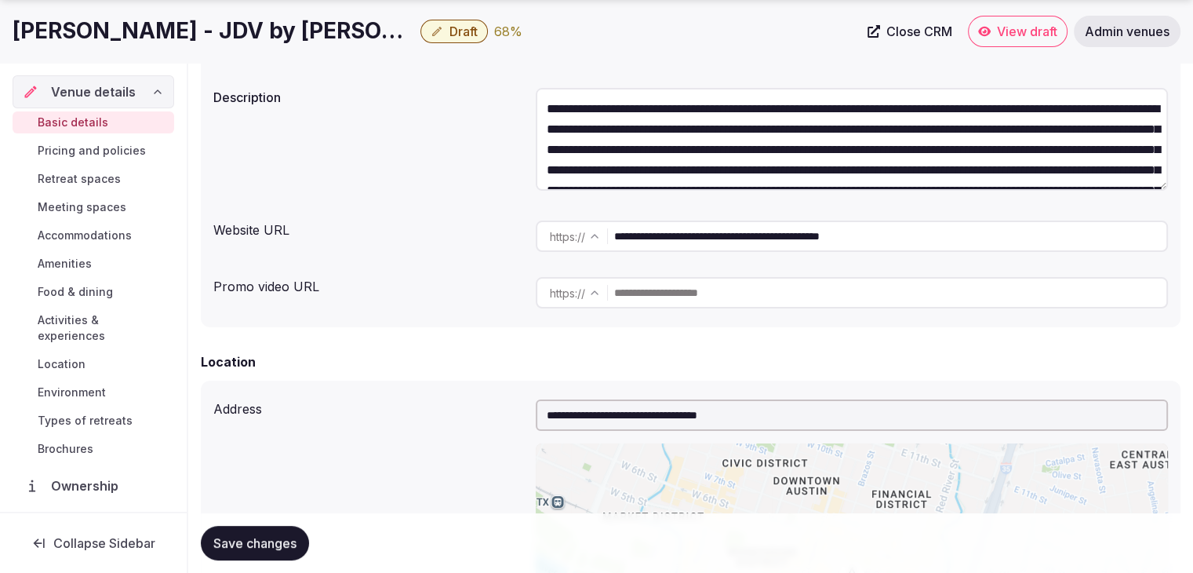
click at [111, 153] on span "Pricing and policies" at bounding box center [92, 151] width 108 height 16
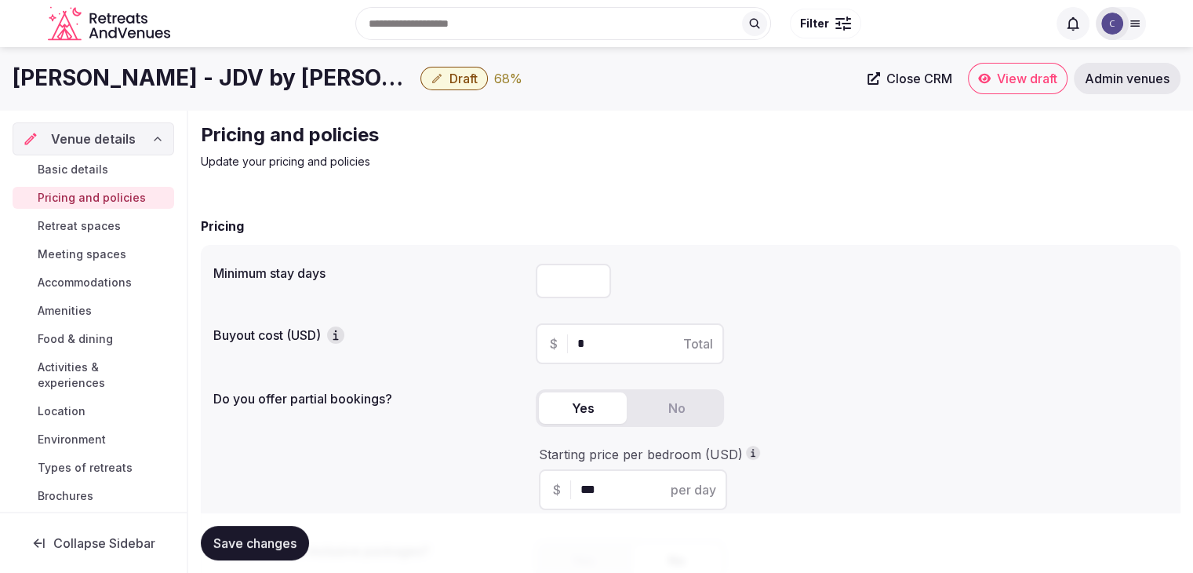
drag, startPoint x: 543, startPoint y: 282, endPoint x: 553, endPoint y: 295, distance: 16.2
click at [544, 282] on input "number" at bounding box center [573, 281] width 75 height 35
type input "*"
click at [270, 537] on span "Save changes" at bounding box center [254, 543] width 83 height 16
click at [289, 538] on span "Save changes" at bounding box center [254, 543] width 83 height 16
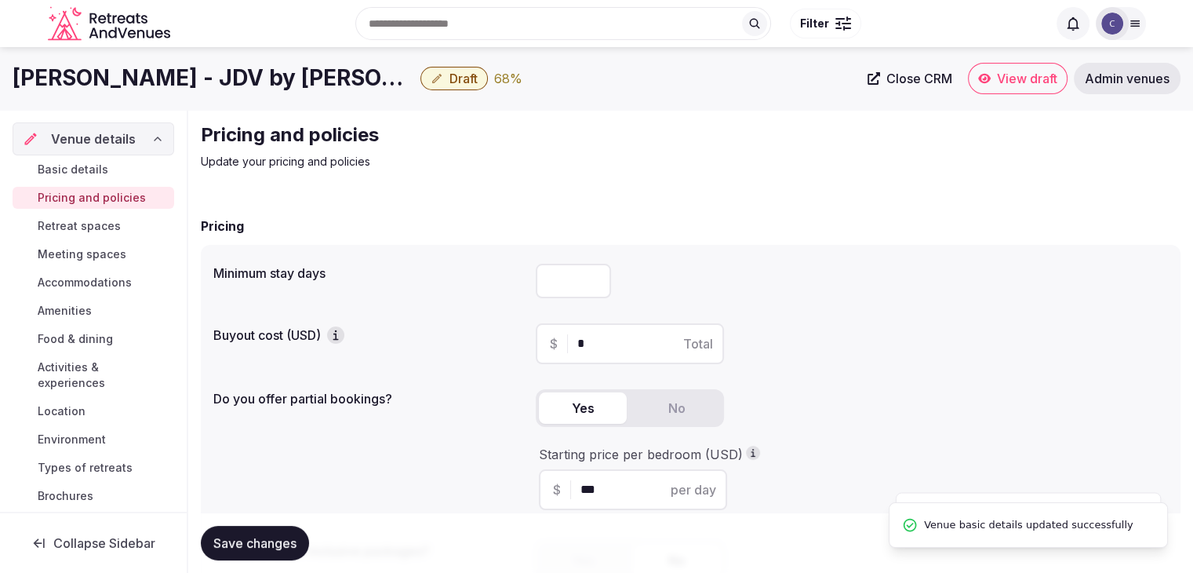
click at [72, 224] on span "Retreat spaces" at bounding box center [79, 226] width 83 height 16
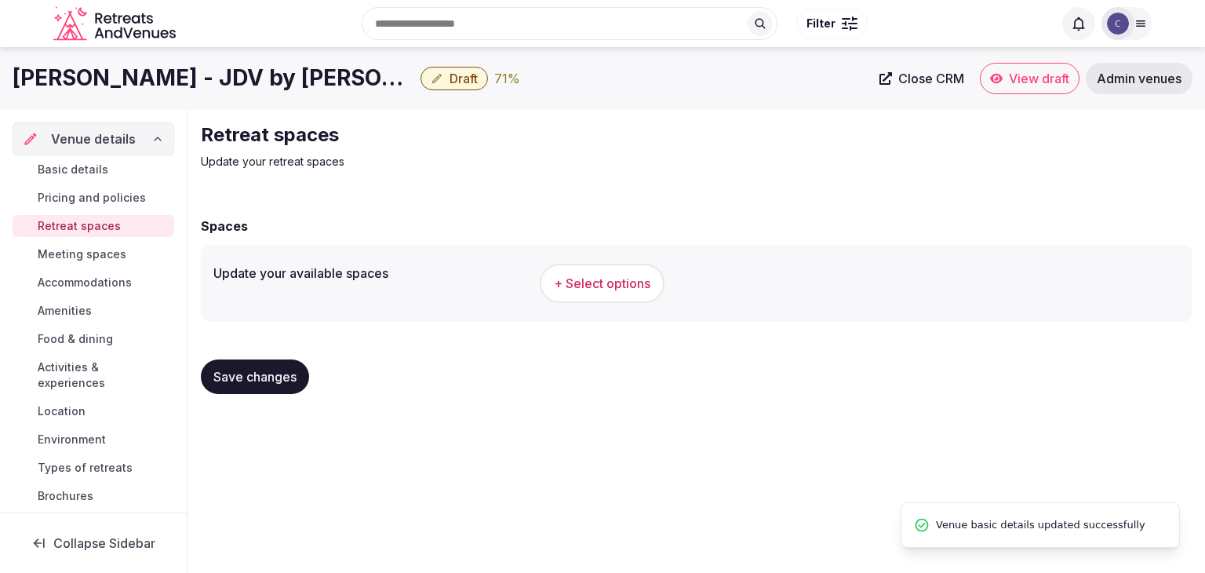
click at [82, 254] on span "Meeting spaces" at bounding box center [82, 254] width 89 height 16
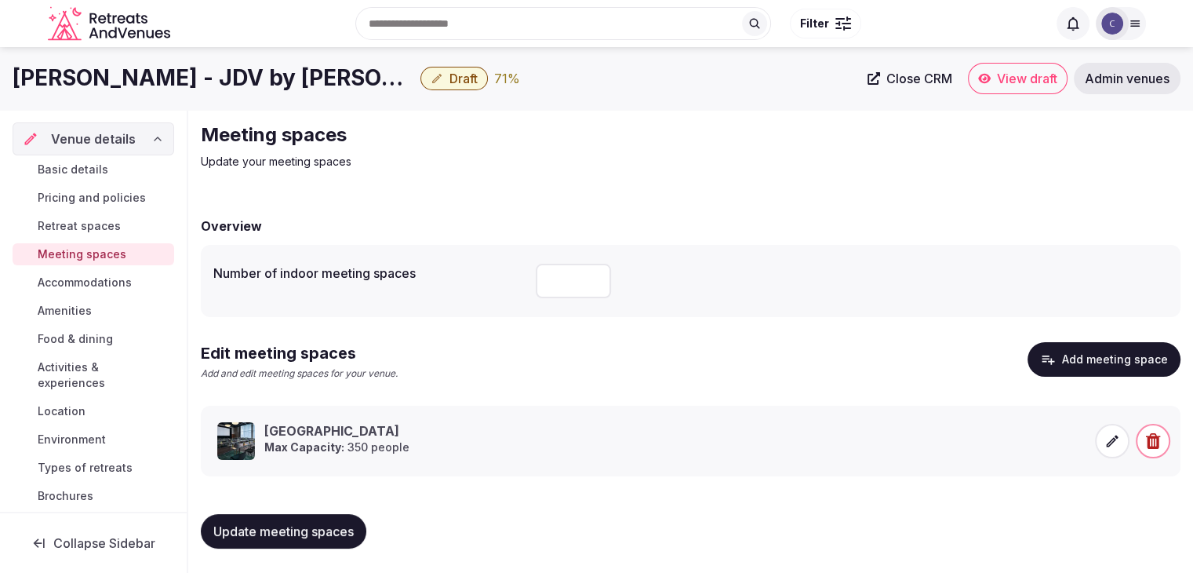
click at [100, 277] on span "Accommodations" at bounding box center [85, 282] width 94 height 16
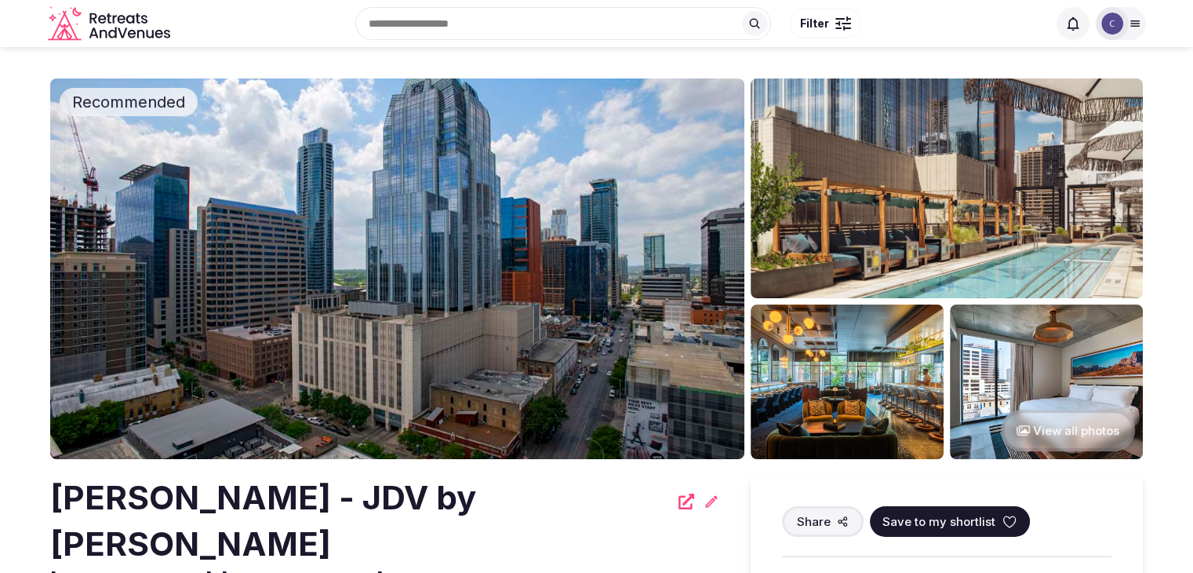
click at [326, 487] on h2 "[PERSON_NAME] - JDV by [PERSON_NAME]" at bounding box center [359, 520] width 619 height 93
click at [326, 488] on h2 "[PERSON_NAME] - JDV by [PERSON_NAME]" at bounding box center [359, 520] width 619 height 93
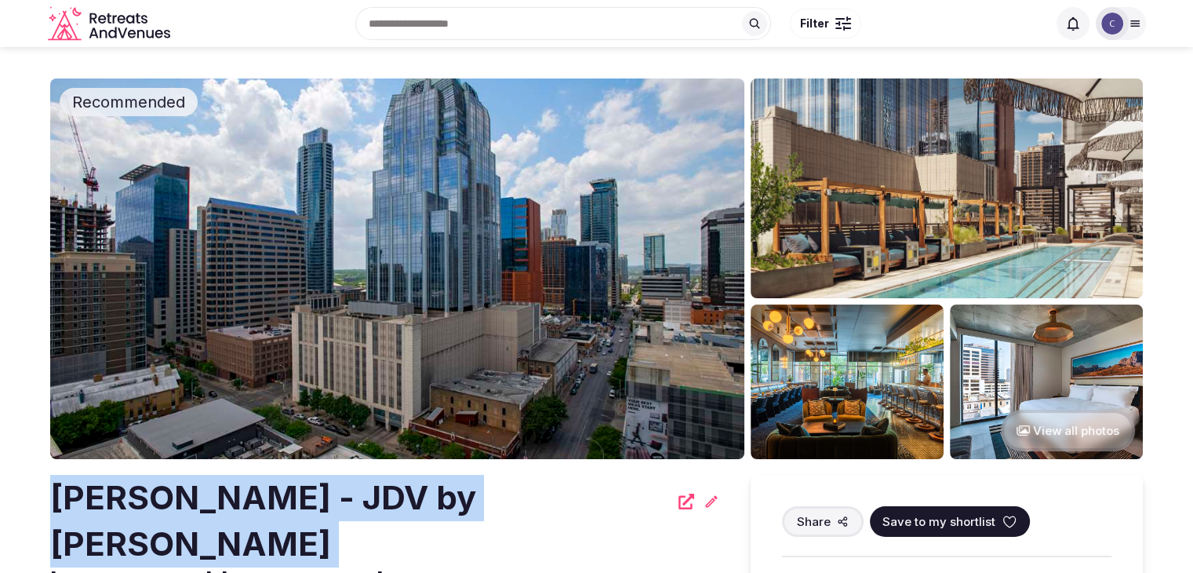
click at [326, 488] on h2 "[PERSON_NAME] - JDV by [PERSON_NAME]" at bounding box center [359, 520] width 619 height 93
copy div "[PERSON_NAME] - JDV by [PERSON_NAME]"
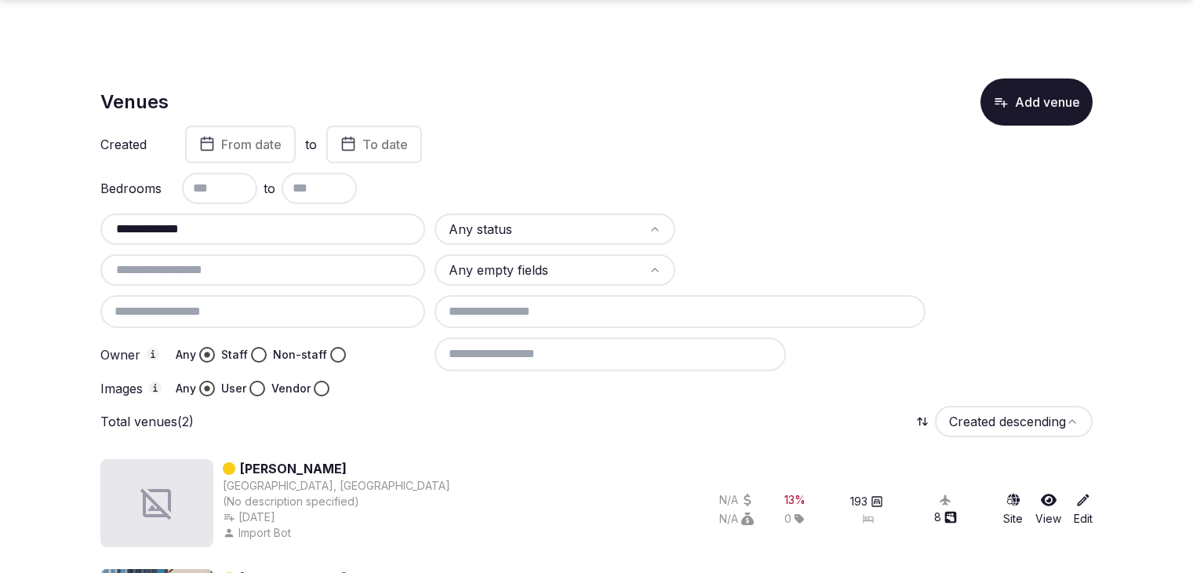
scroll to position [107, 0]
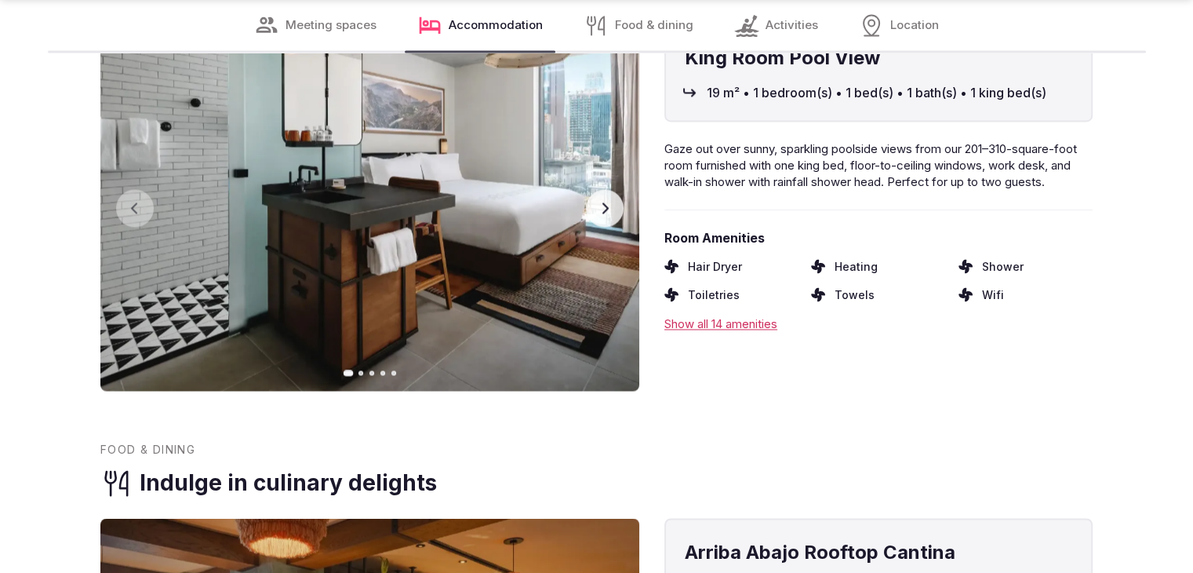
scroll to position [2823, 0]
